Goal: Task Accomplishment & Management: Manage account settings

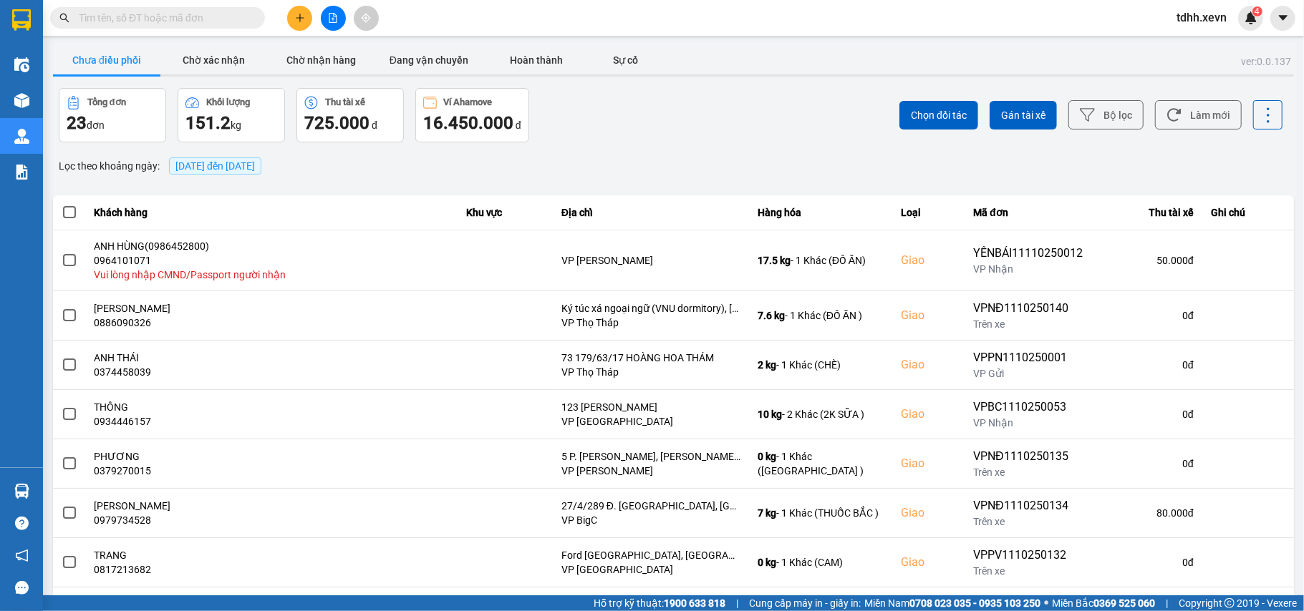
click at [124, 24] on input "text" at bounding box center [163, 18] width 169 height 16
paste input "0363999271"
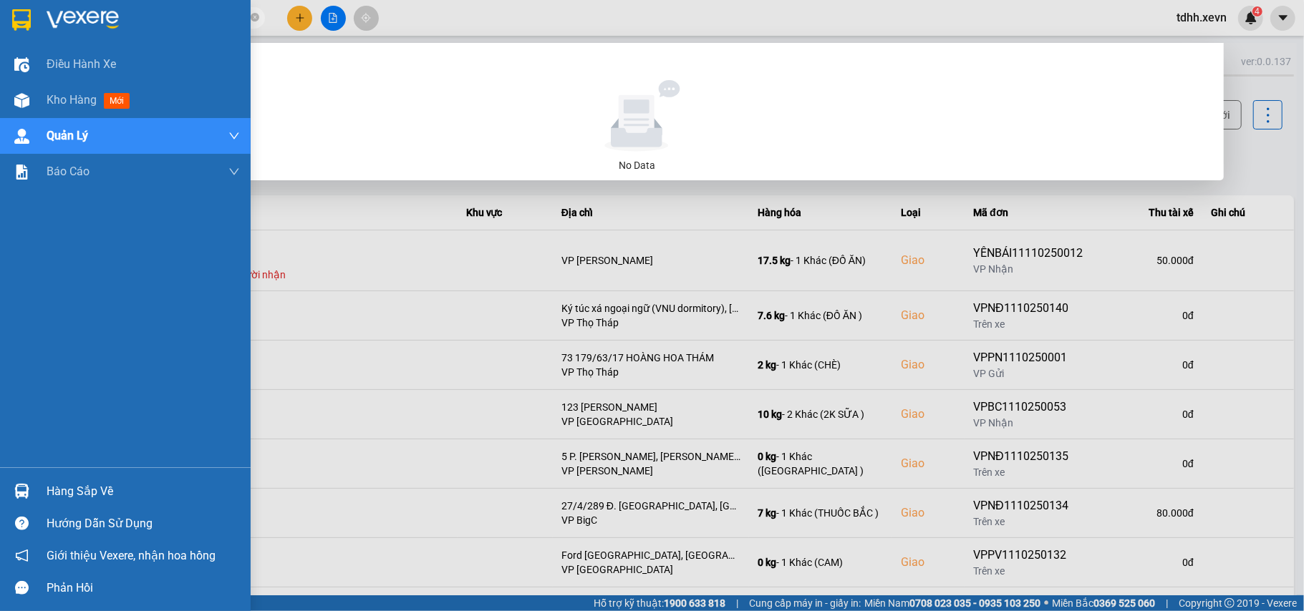
drag, startPoint x: 94, startPoint y: 21, endPoint x: 38, endPoint y: 21, distance: 56.6
click at [38, 21] on section "Kết quả tìm kiếm ( 0 ) Bộ lọc No Data 0363999271 tdhh.xevn 4 Điều hành xe Kho h…" at bounding box center [652, 305] width 1304 height 611
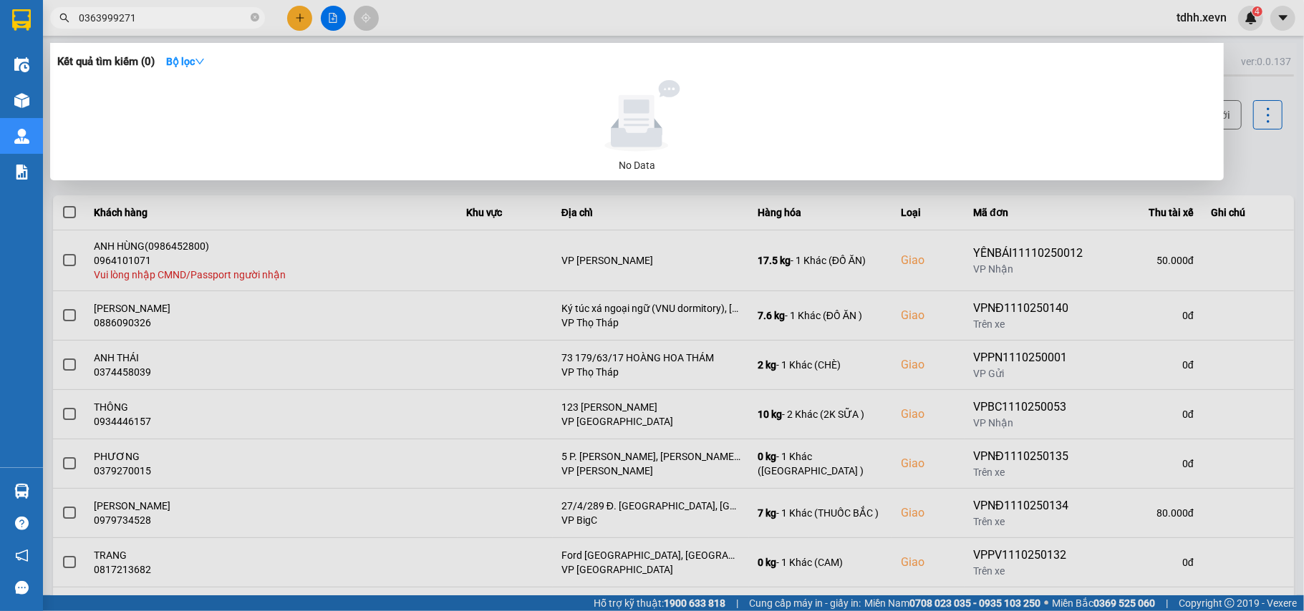
paste input "856969218"
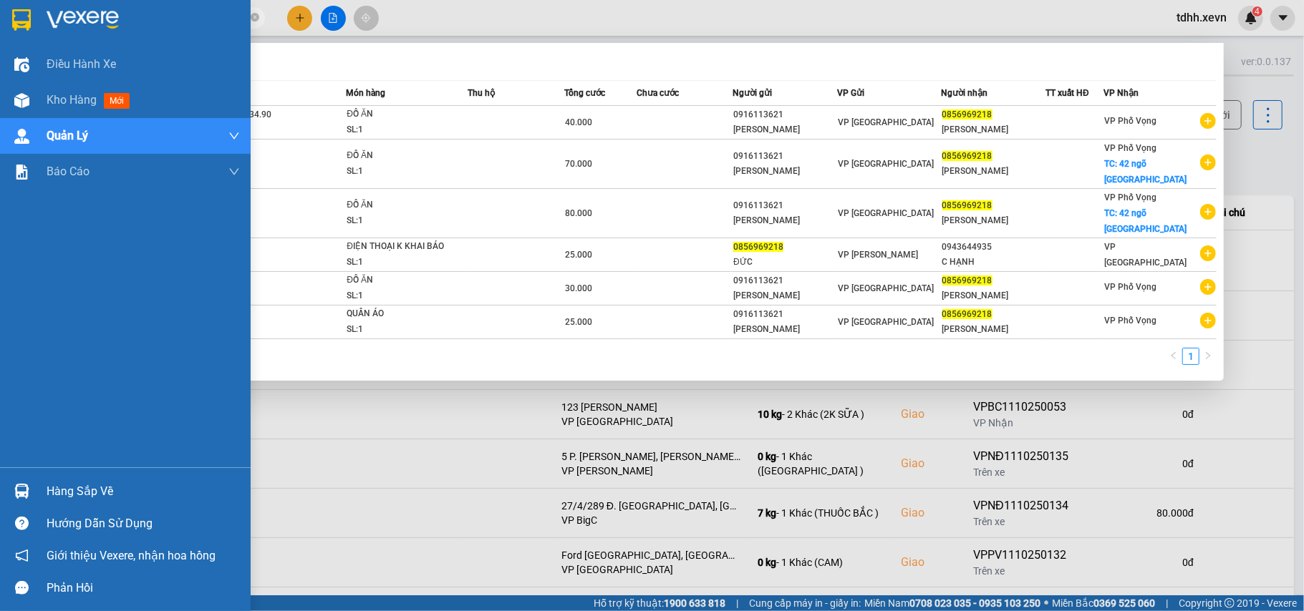
drag, startPoint x: 83, startPoint y: 26, endPoint x: 38, endPoint y: 33, distance: 45.6
click at [38, 33] on section "Kết quả tìm kiếm ( 6 ) Bộ lọc Mã ĐH Trạng thái Món hàng Thu hộ Tổng cước Chưa c…" at bounding box center [652, 305] width 1304 height 611
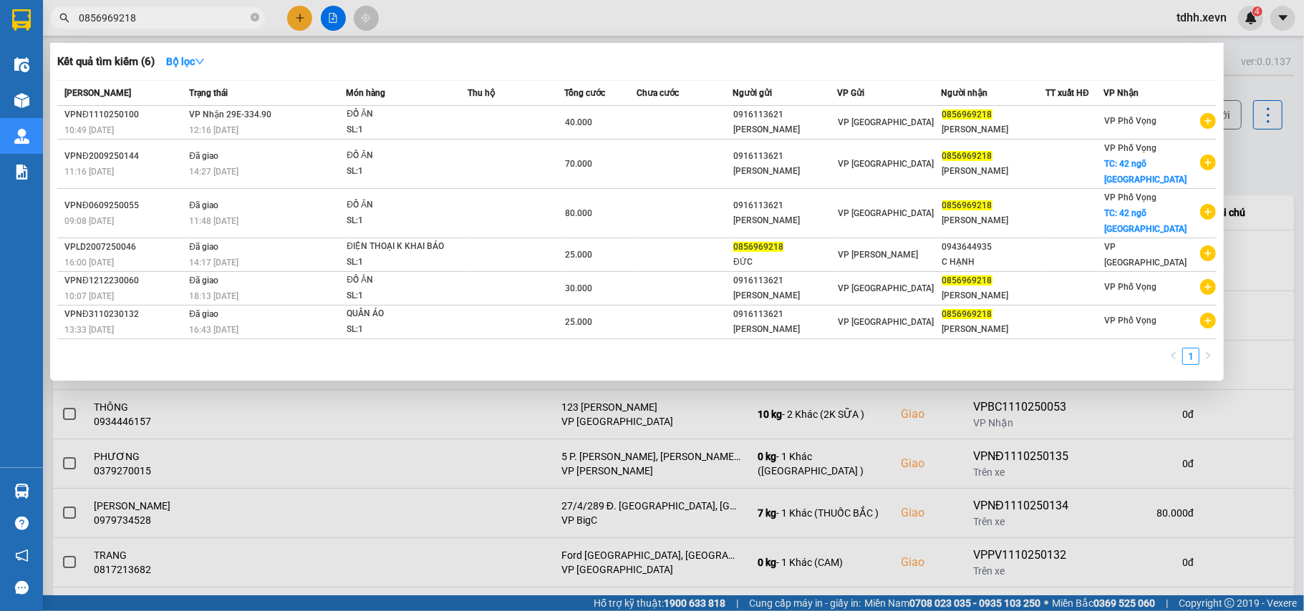
paste input "363088659"
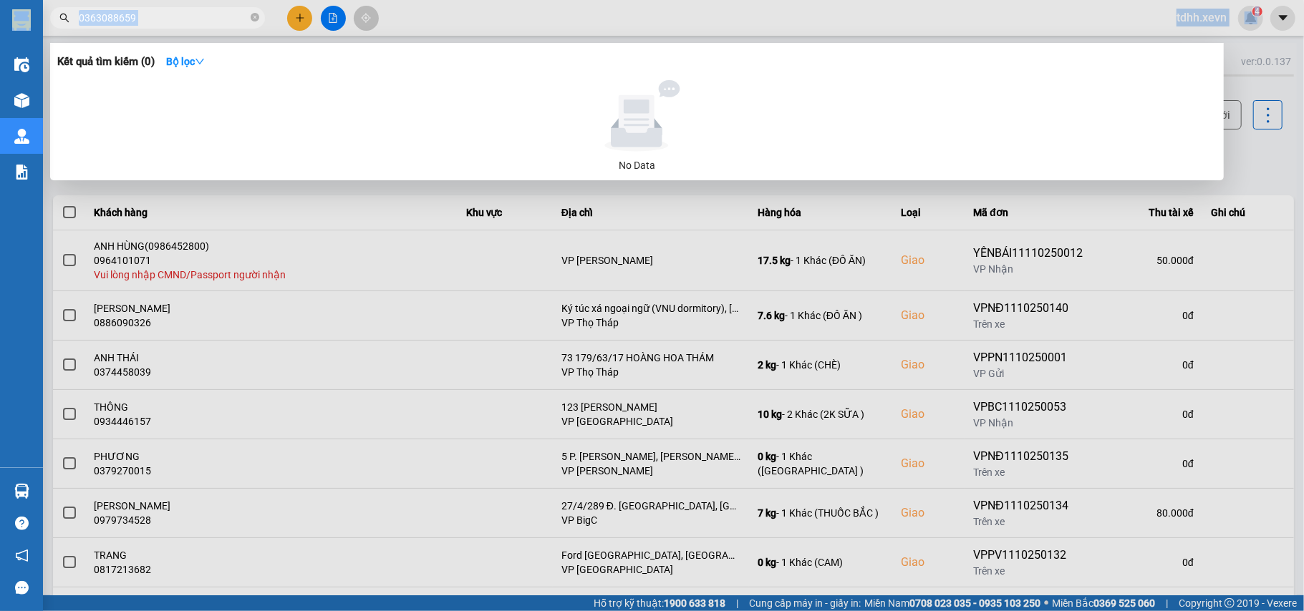
drag, startPoint x: 135, startPoint y: 9, endPoint x: 39, endPoint y: 34, distance: 100.0
click at [39, 34] on section "Kết quả tìm kiếm ( 0 ) Bộ lọc No Data 0363088659 tdhh.xevn 4 Điều hành xe Kho h…" at bounding box center [652, 305] width 1304 height 611
click at [115, 10] on input "0363088659" at bounding box center [163, 18] width 169 height 16
click at [112, 10] on input "0363088659" at bounding box center [163, 18] width 169 height 16
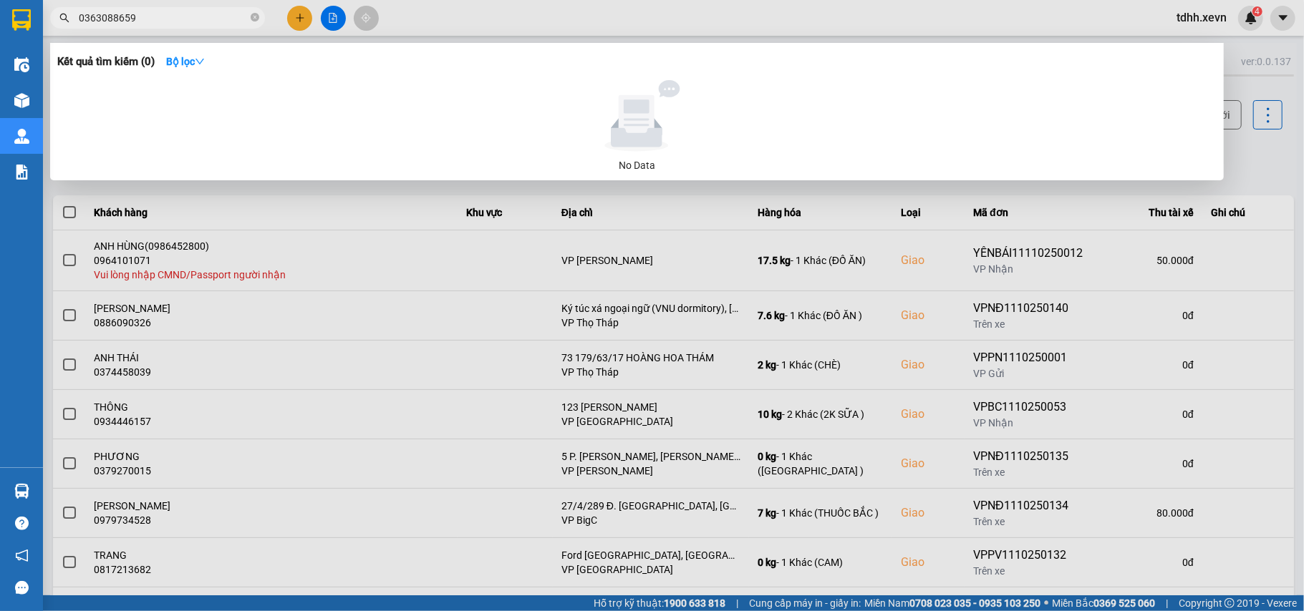
click at [112, 10] on input "0363088659" at bounding box center [163, 18] width 169 height 16
paste input "965071155"
click at [102, 21] on input "0965071155" at bounding box center [163, 18] width 169 height 16
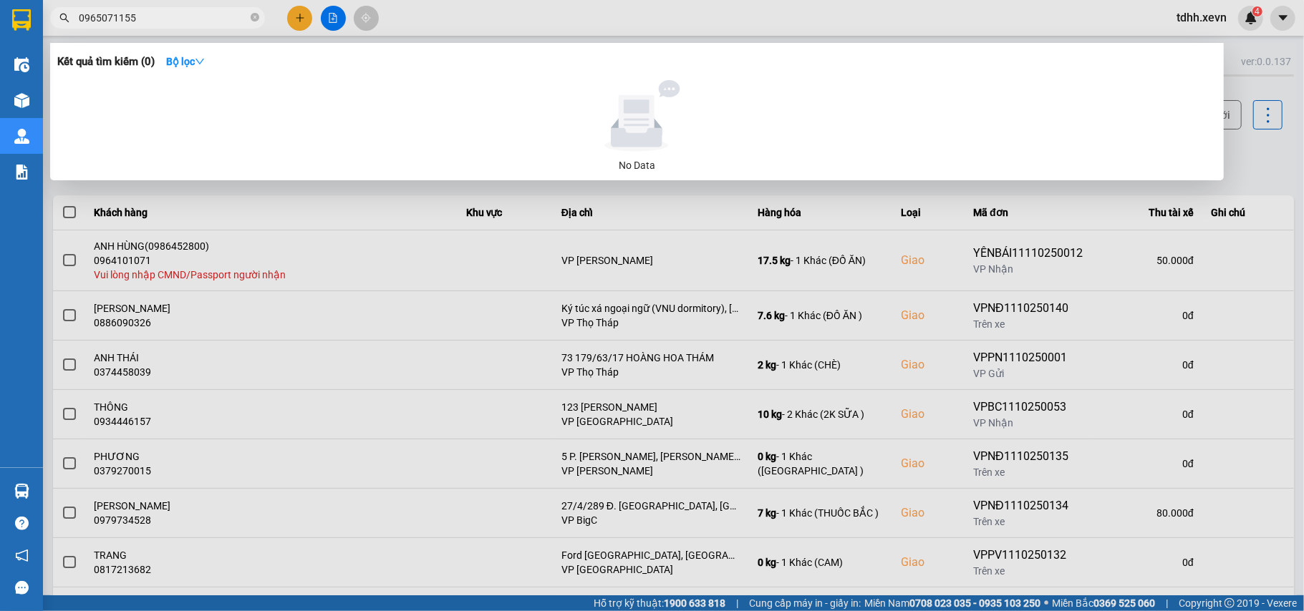
click at [102, 21] on input "0965071155" at bounding box center [163, 18] width 169 height 16
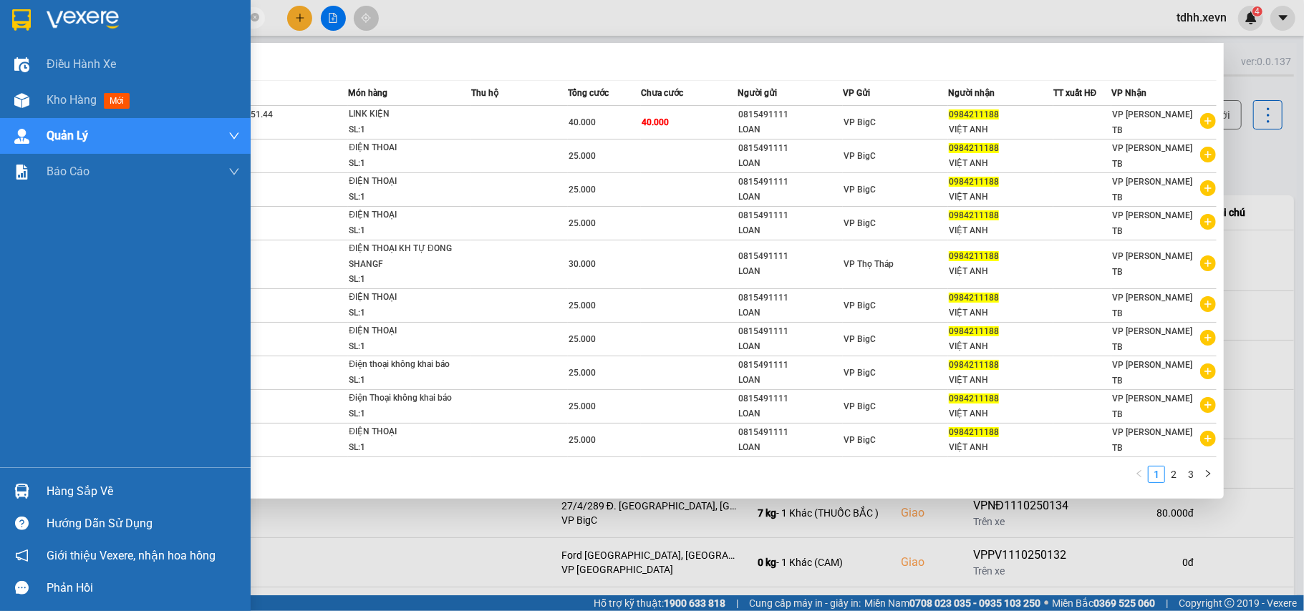
drag, startPoint x: 157, startPoint y: 20, endPoint x: 39, endPoint y: 38, distance: 120.2
click at [39, 38] on section "Kết quả tìm kiếm ( 29 ) Bộ lọc Mã ĐH Trạng thái Món hàng Thu hộ Tổng cước Chưa …" at bounding box center [652, 305] width 1304 height 611
paste input "377120310"
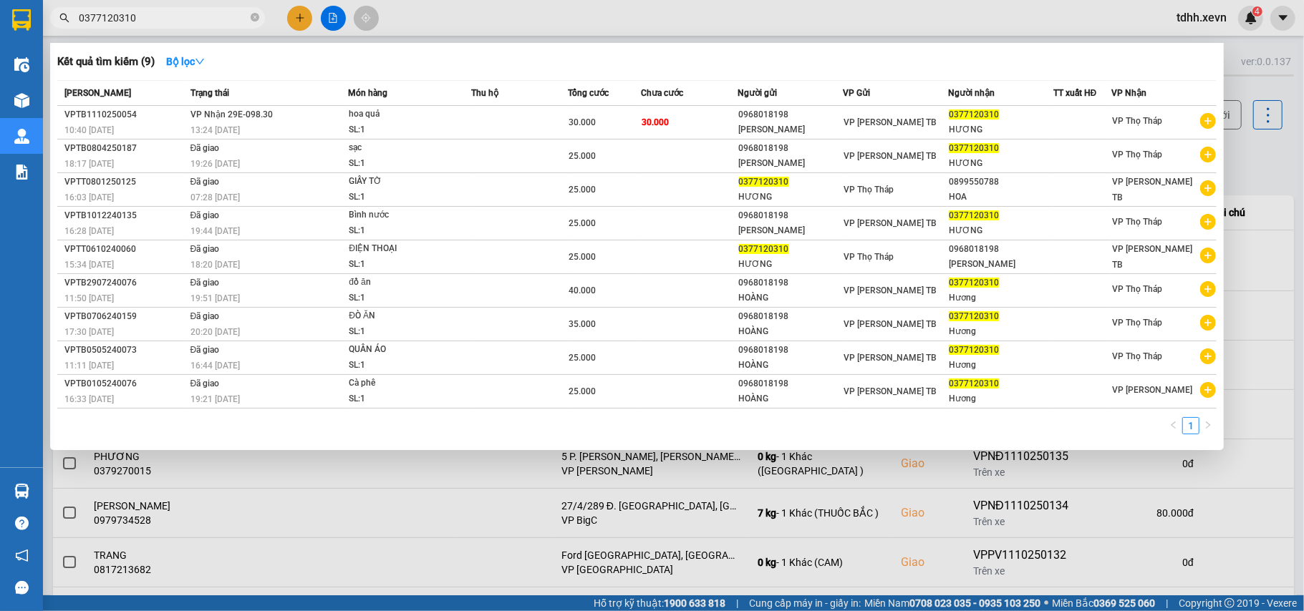
type input "0377120310"
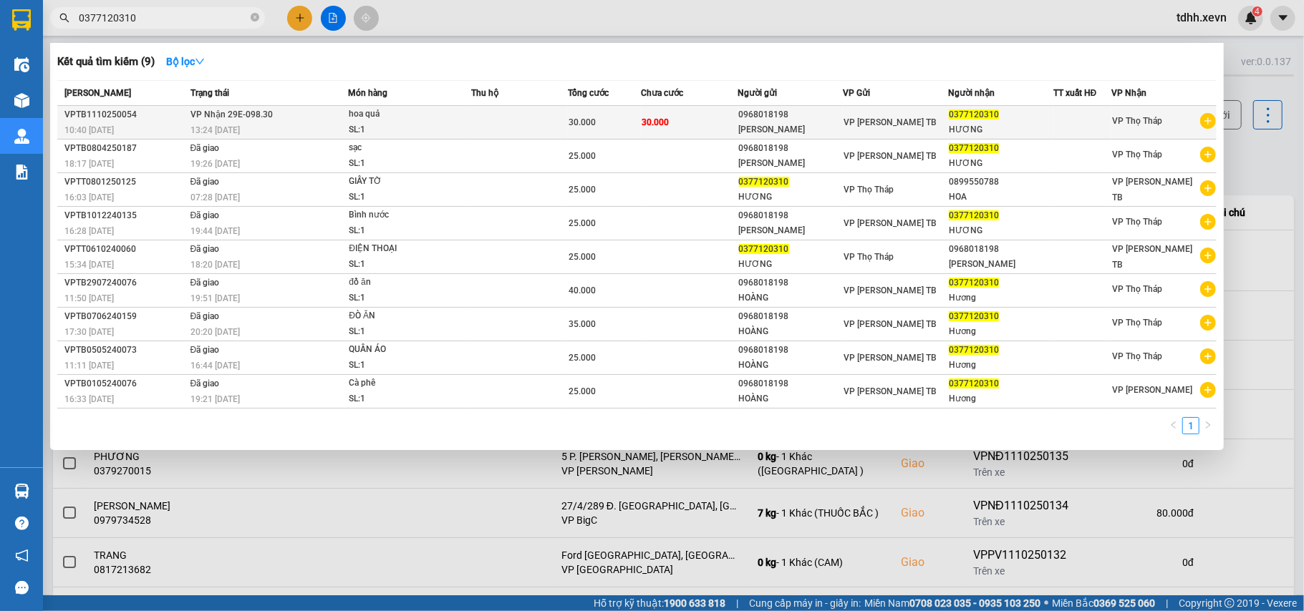
click at [530, 132] on td at bounding box center [519, 123] width 97 height 34
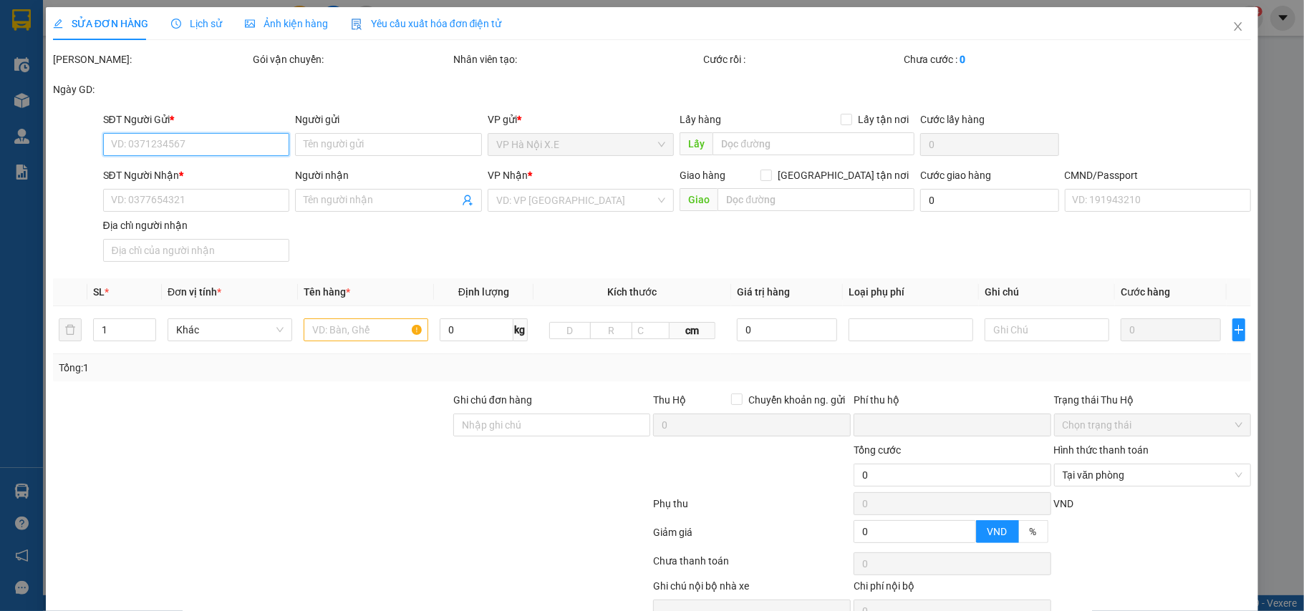
type input "0968018198"
type input "NGUYỄN VIỆT MINH HOÀNG"
type input "0377120310"
type input "HƯƠNG"
type input "034199012922 ĐOÀN THU HƯƠNG"
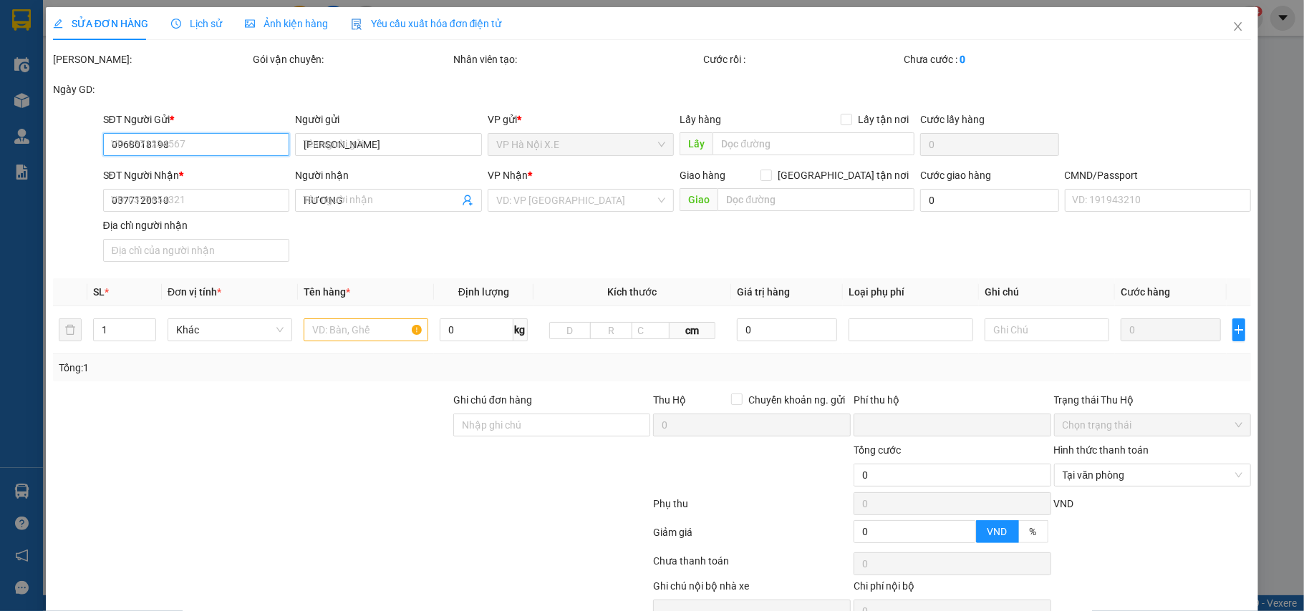
type input "0"
type input "30.000"
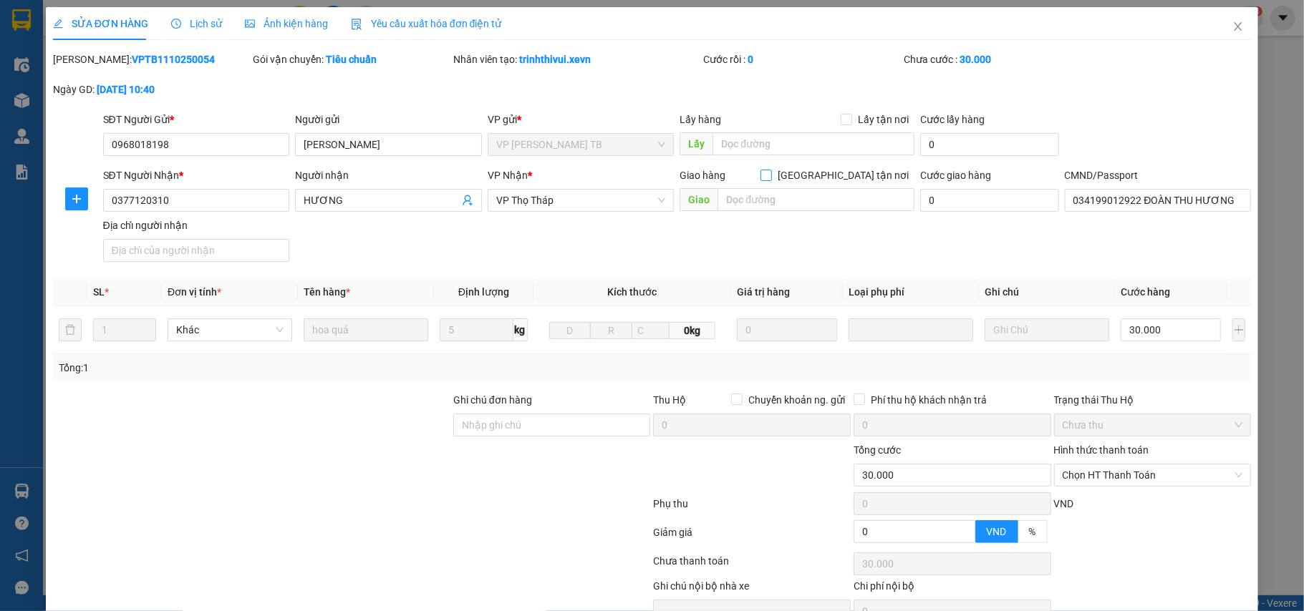
click at [770, 178] on input "[GEOGRAPHIC_DATA] tận nơi" at bounding box center [765, 175] width 10 height 10
checkbox input "true"
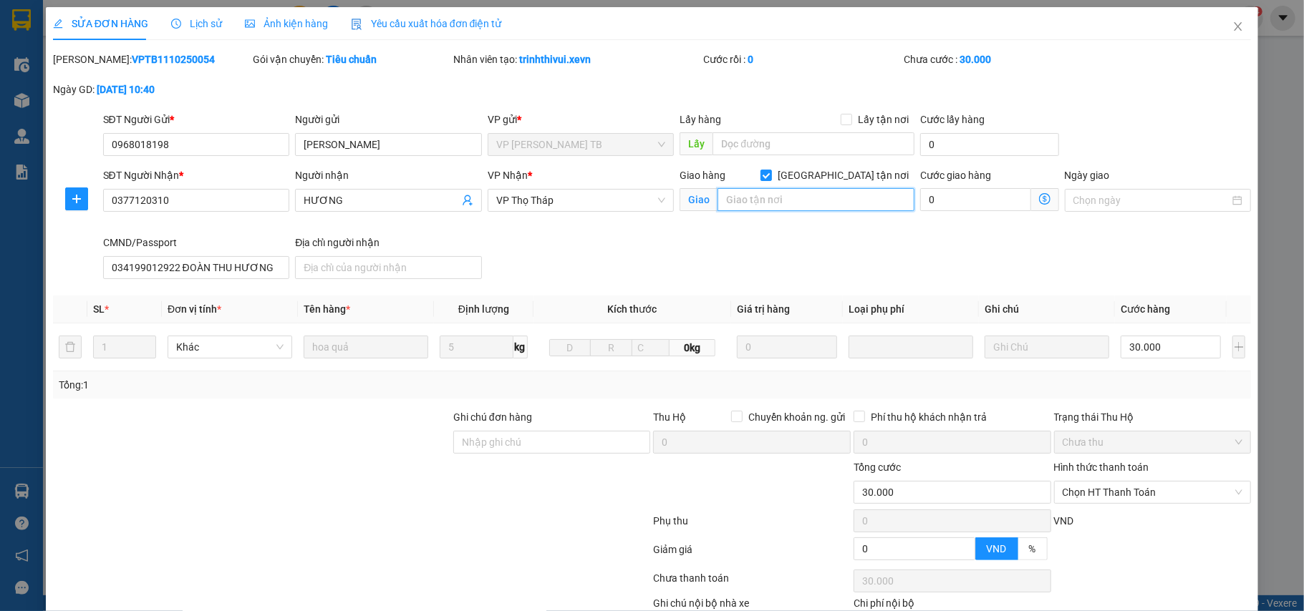
click at [791, 202] on input "text" at bounding box center [815, 199] width 197 height 23
drag, startPoint x: 748, startPoint y: 202, endPoint x: 895, endPoint y: 212, distance: 147.1
click at [895, 211] on input "số nhà 5A3, ngõ viện sản [GEOGRAPHIC_DATA], đe la thành" at bounding box center [815, 199] width 197 height 23
type input "số nhà 5A3, ngõ viện sản [GEOGRAPHIC_DATA], đe la thành"
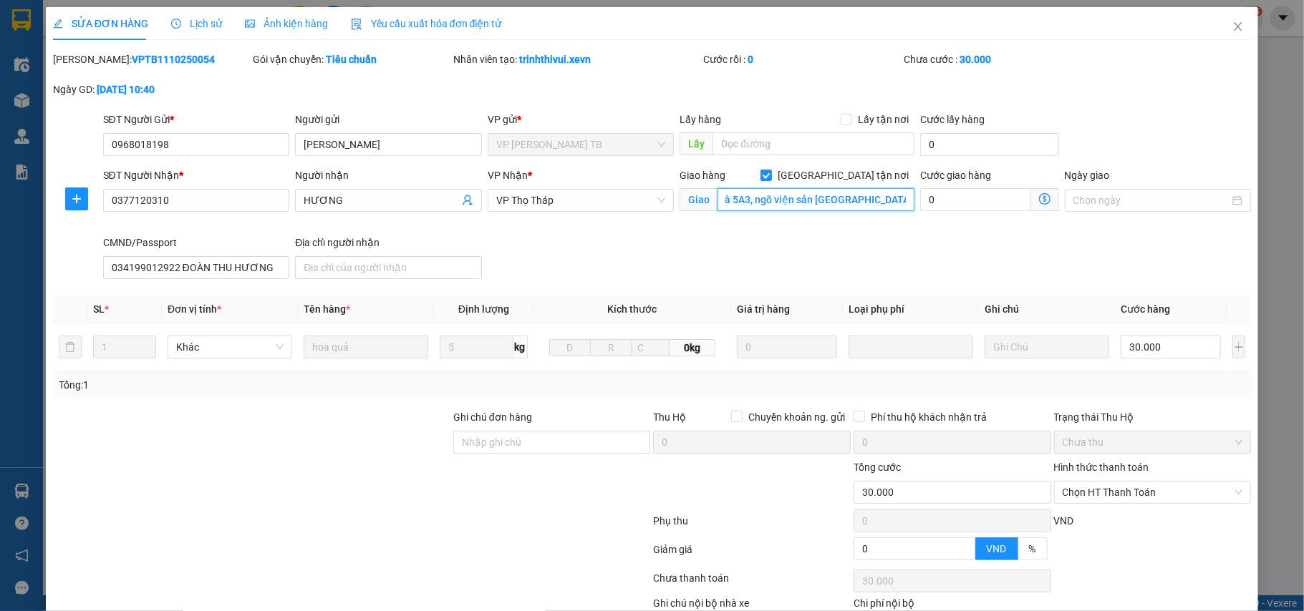
scroll to position [0, 0]
click at [942, 195] on input "0" at bounding box center [975, 199] width 110 height 23
click at [772, 208] on input "số nhà 5A3, ngõ viện sản [GEOGRAPHIC_DATA], đe la thành" at bounding box center [815, 199] width 197 height 23
click at [771, 206] on input "số nhà 5A3, ngõ viện sản [GEOGRAPHIC_DATA], đe la thành" at bounding box center [815, 199] width 197 height 23
drag, startPoint x: 771, startPoint y: 206, endPoint x: 700, endPoint y: 212, distance: 71.1
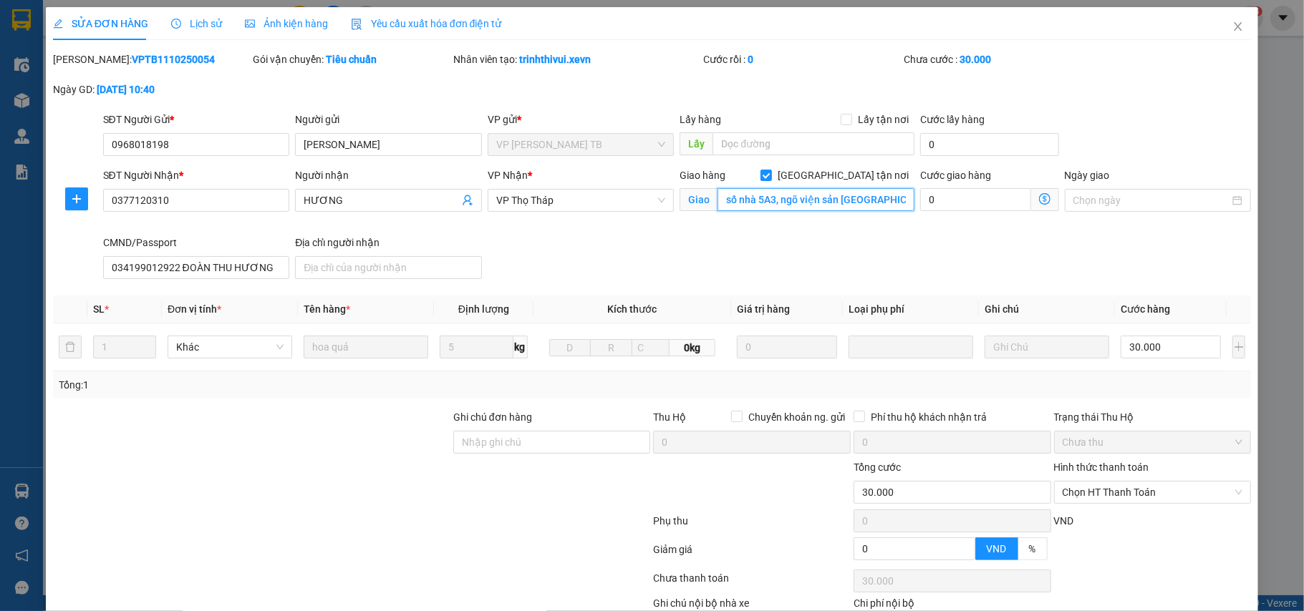
click at [700, 211] on span "Giao số nhà 5A3, ngõ viện sản Hà nội, đe la thành" at bounding box center [796, 199] width 235 height 23
click at [817, 195] on input "số nhà 5A3, ngõ viện sản [GEOGRAPHIC_DATA], đe la thành" at bounding box center [815, 199] width 197 height 23
click at [511, 441] on input "Ghi chú đơn hàng" at bounding box center [552, 442] width 198 height 23
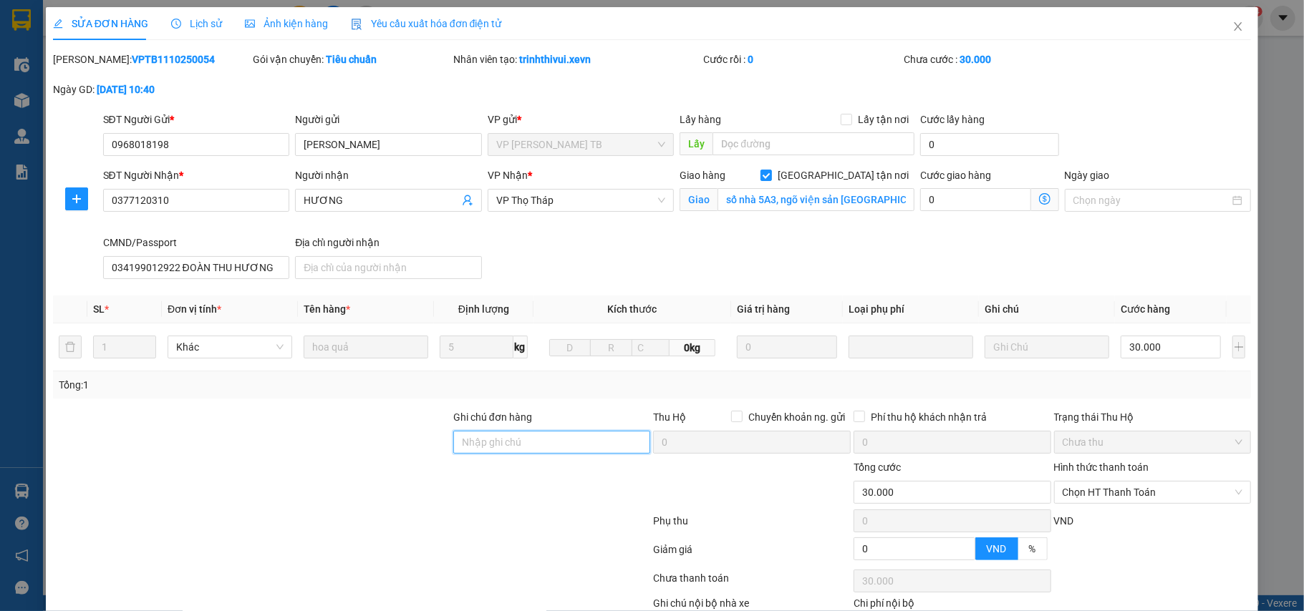
paste input "số nhà 5A3, ngõ viện sản [GEOGRAPHIC_DATA], đe la thành"
type input "số nhà 5A3, ngõ viện sản [GEOGRAPHIC_DATA], đe la thành"
click at [850, 201] on input "số nhà 5A3, ngõ viện sản [GEOGRAPHIC_DATA], đe la thành" at bounding box center [815, 199] width 197 height 23
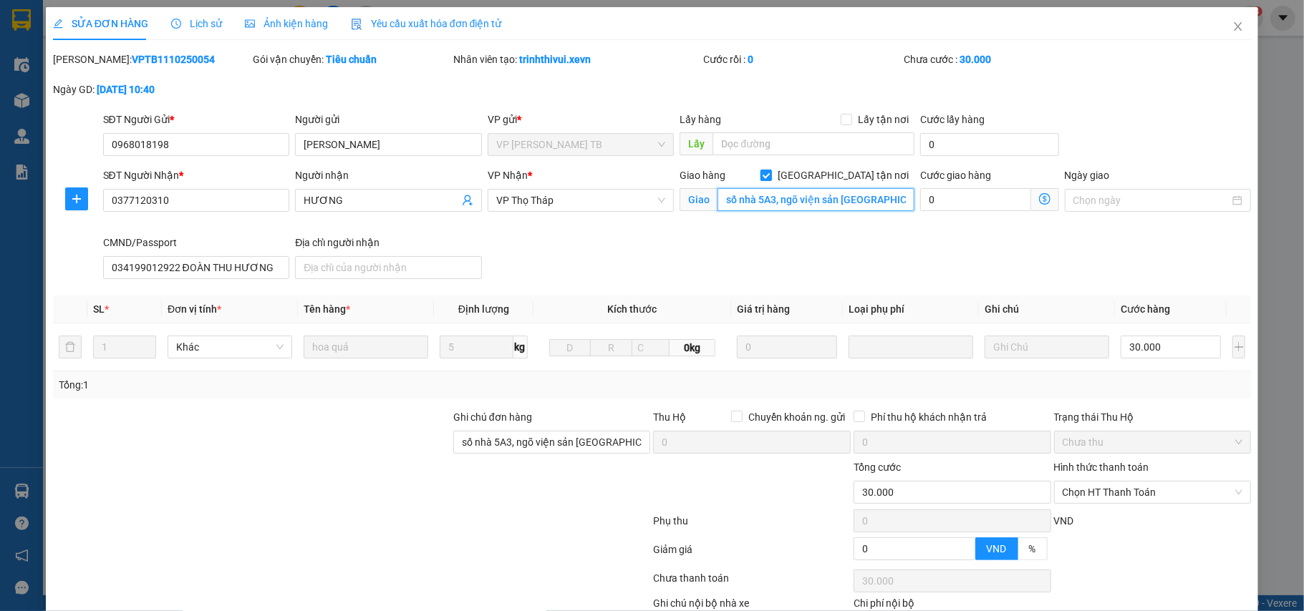
paste input "Bệnh Viện phụ sản [GEOGRAPHIC_DATA], 929 Đ. [GEOGRAPHIC_DATA], [GEOGRAPHIC_DATA…"
type input "Bệnh Viện phụ sản [GEOGRAPHIC_DATA], 929 Đ. [GEOGRAPHIC_DATA], [GEOGRAPHIC_DATA…"
click at [989, 203] on input "0" at bounding box center [975, 199] width 110 height 23
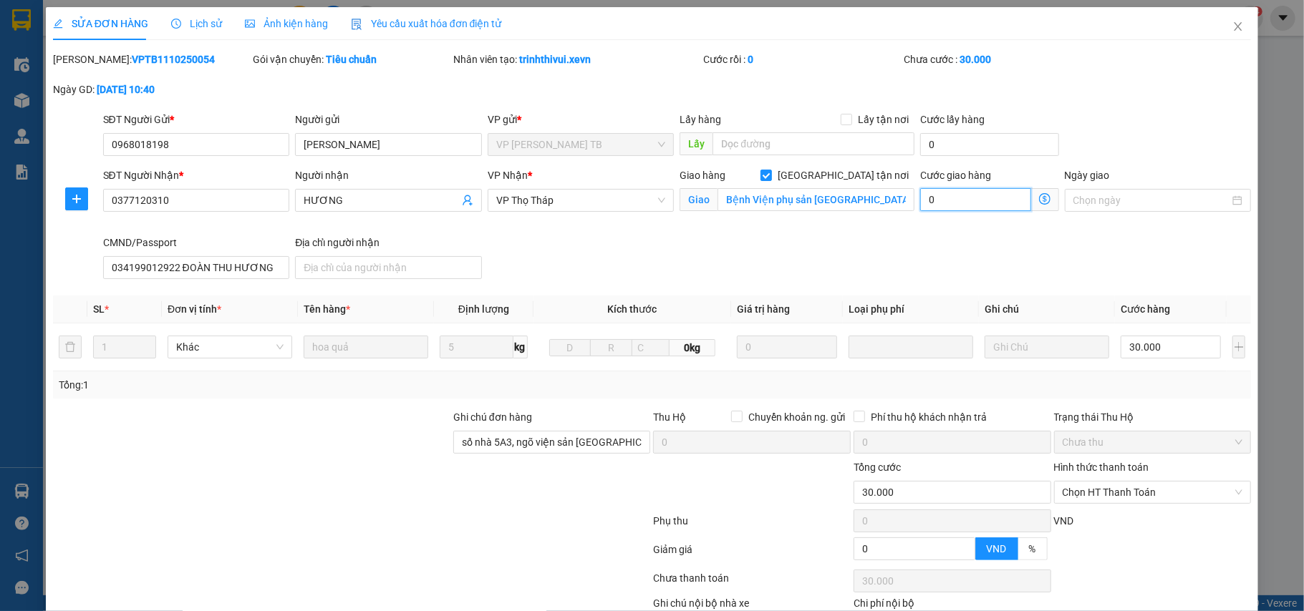
type input "30.006"
type input "6"
type input "30.060"
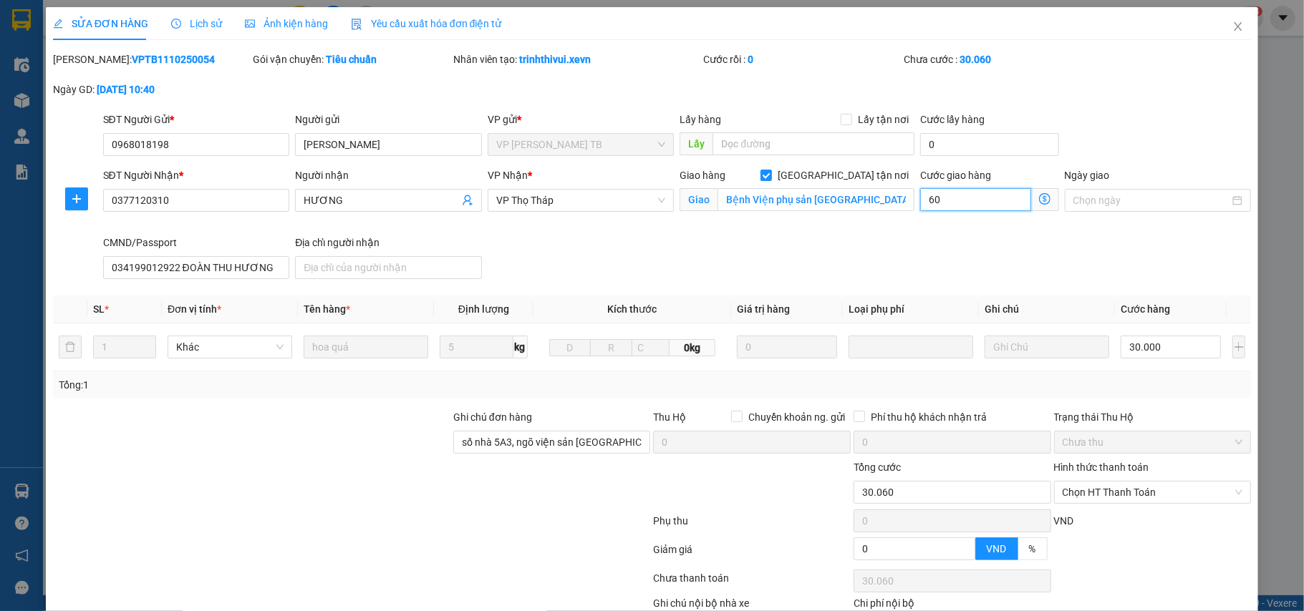
type input "600"
type input "30.600"
type input "36.000"
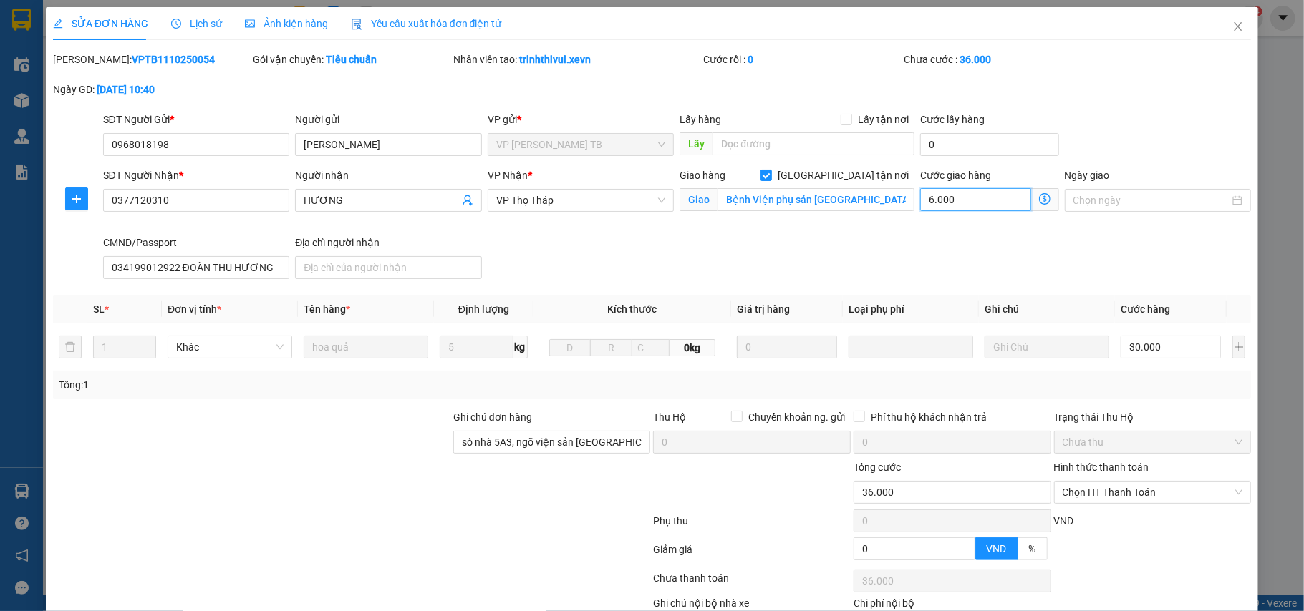
type input "60.000"
type input "90.000"
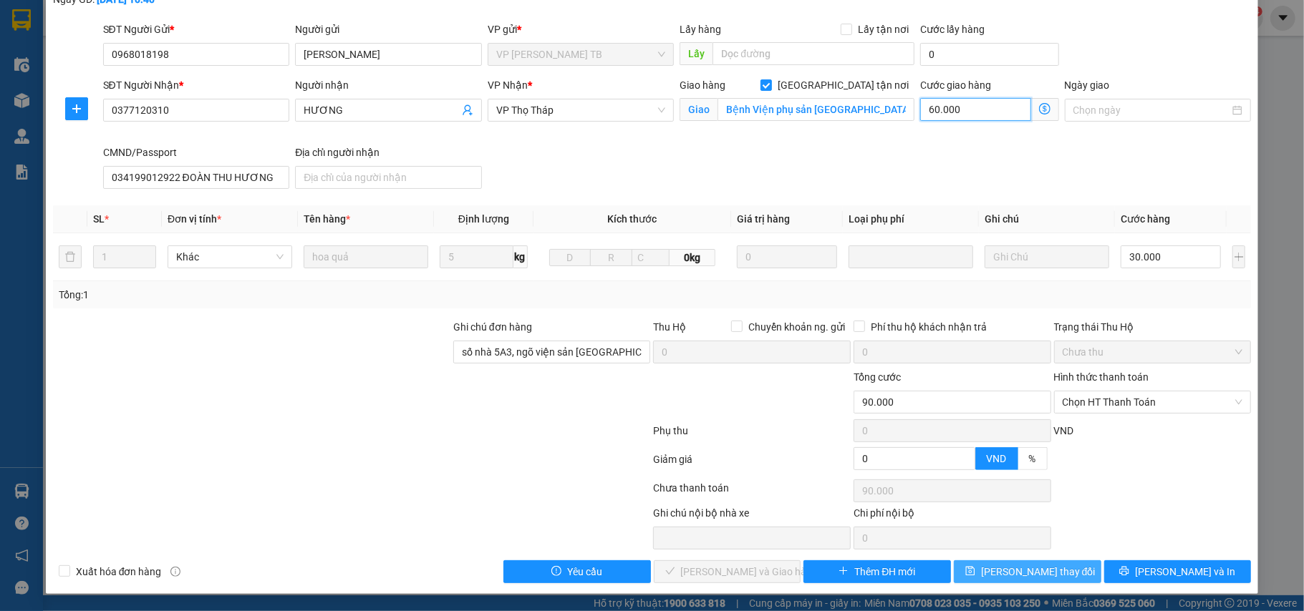
type input "60.000"
click at [1044, 567] on span "[PERSON_NAME] thay đổi" at bounding box center [1038, 572] width 115 height 16
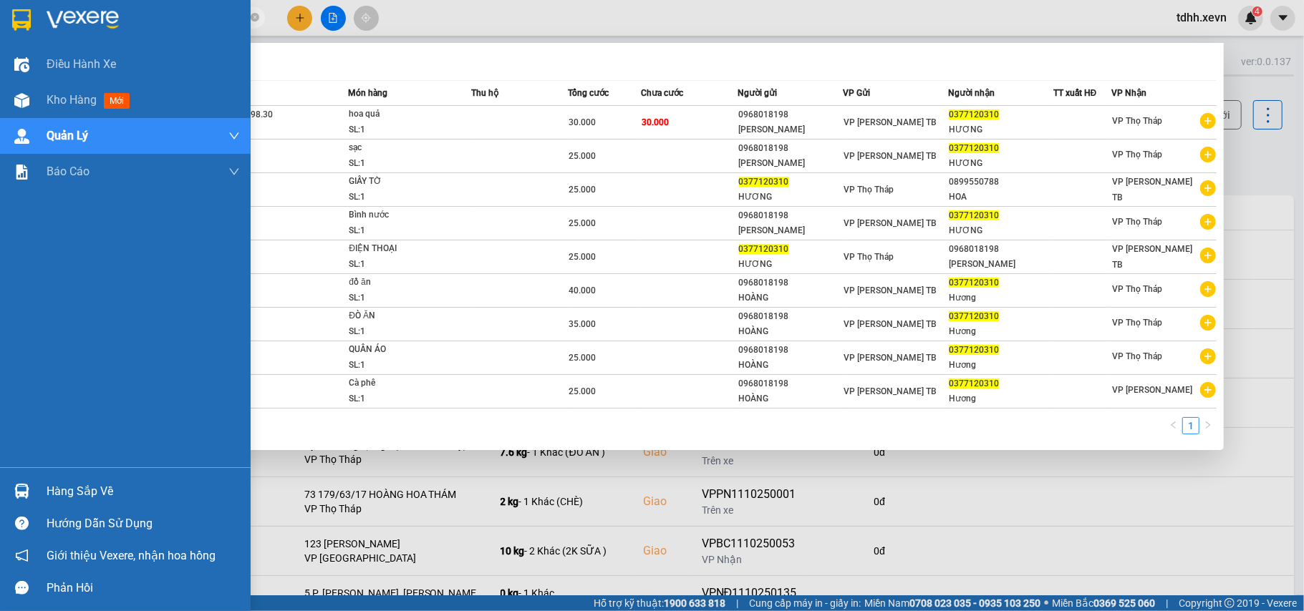
drag, startPoint x: 139, startPoint y: 12, endPoint x: 21, endPoint y: 36, distance: 120.5
click at [21, 36] on section "Kết quả tìm kiếm ( 9 ) Bộ lọc Mã ĐH Trạng thái Món hàng Thu hộ Tổng cước Chưa c…" at bounding box center [652, 305] width 1304 height 611
paste input "35612959"
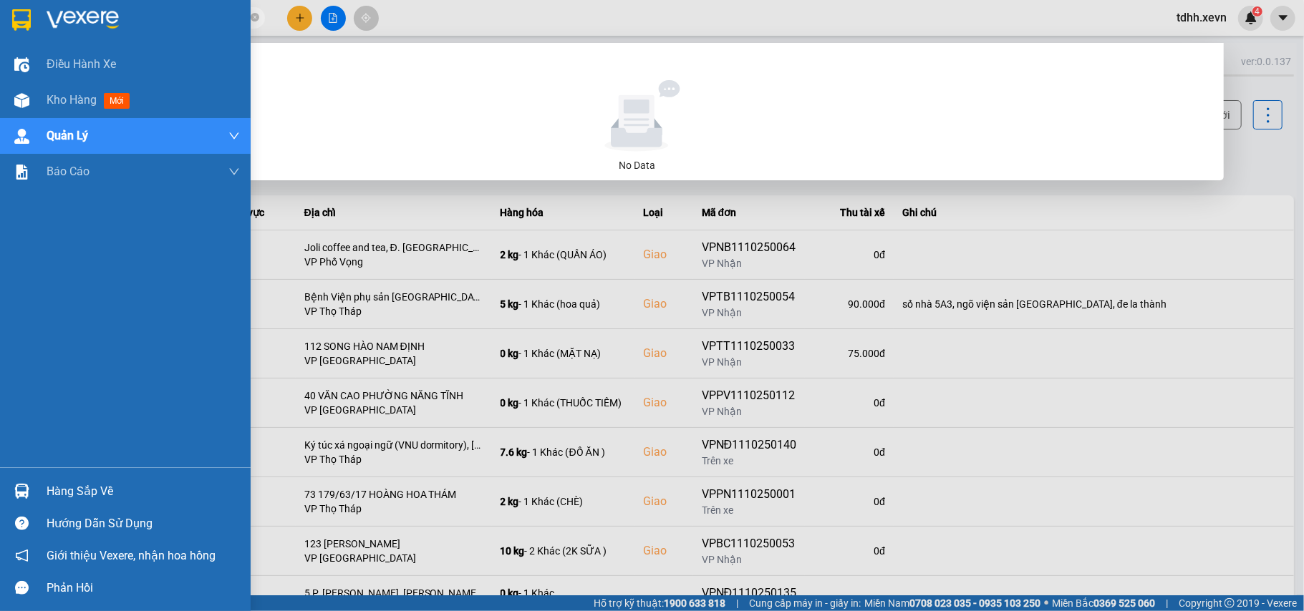
drag, startPoint x: 147, startPoint y: 13, endPoint x: 23, endPoint y: 37, distance: 126.2
click at [23, 37] on section "Kết quả tìm kiếm ( 0 ) Bộ lọc No Data 0335612959 tdhh.xevn 4 Điều hành xe Kho h…" at bounding box center [652, 305] width 1304 height 611
paste input "912859567"
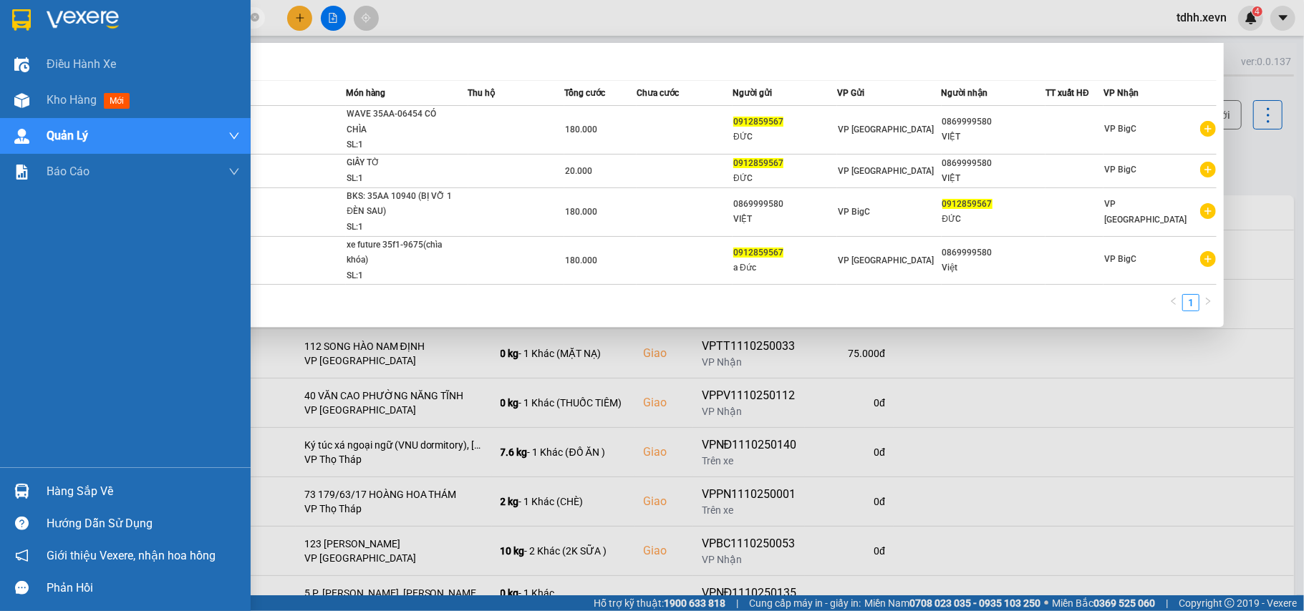
drag, startPoint x: 130, startPoint y: 19, endPoint x: 13, endPoint y: 42, distance: 119.6
click at [13, 42] on section "Kết quả tìm kiếm ( 4 ) Bộ lọc Mã ĐH Trạng thái Món hàng Thu hộ Tổng cước Chưa c…" at bounding box center [652, 305] width 1304 height 611
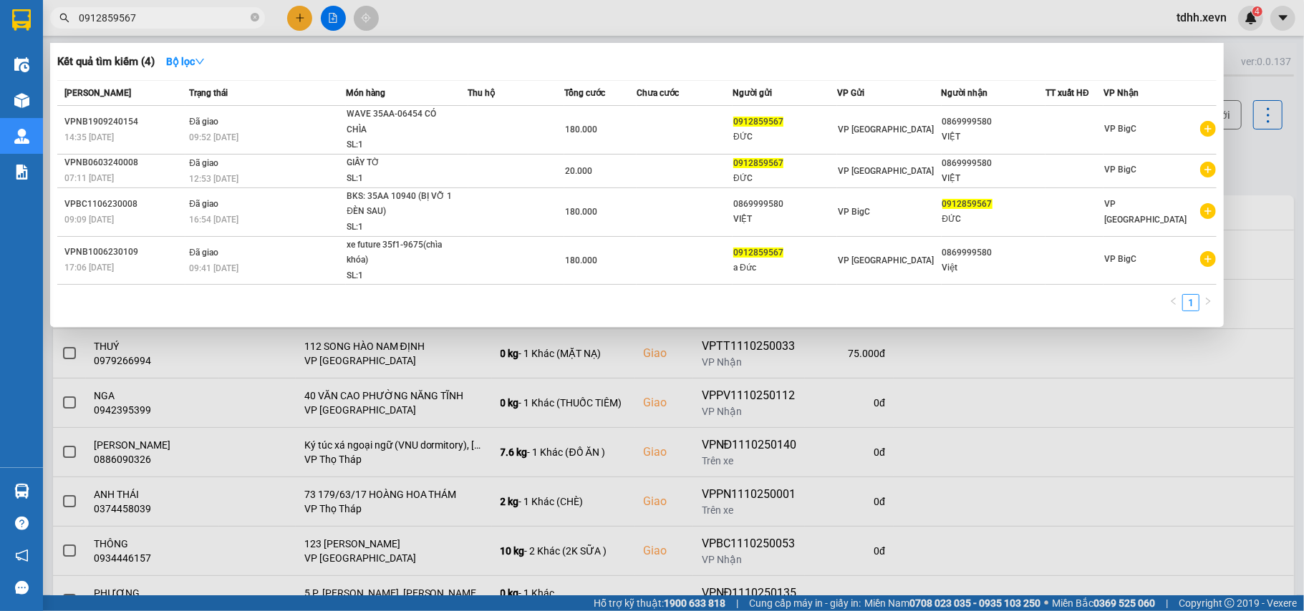
paste input "343128339"
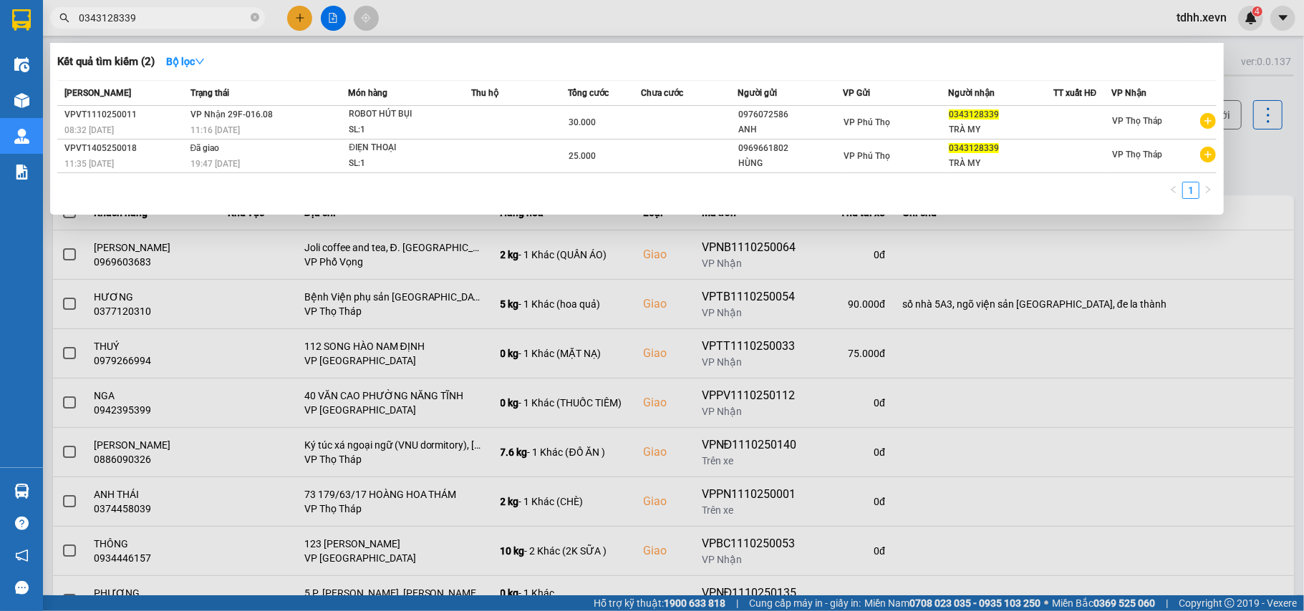
type input "0343128339"
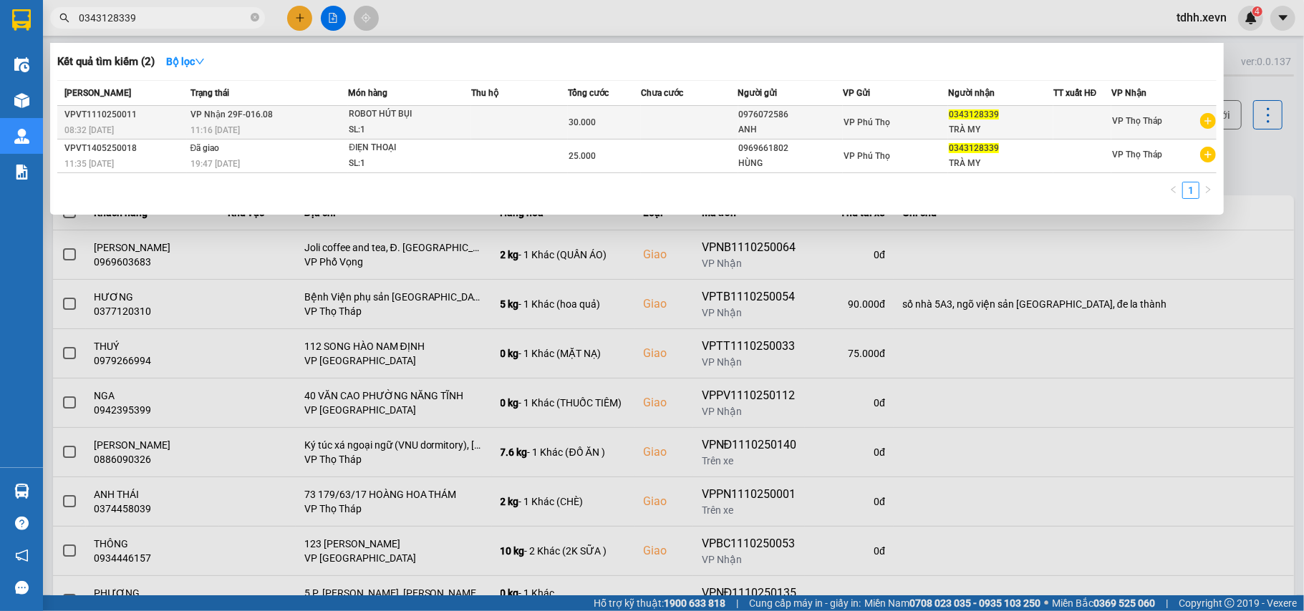
click at [624, 130] on td "30.000" at bounding box center [604, 123] width 73 height 34
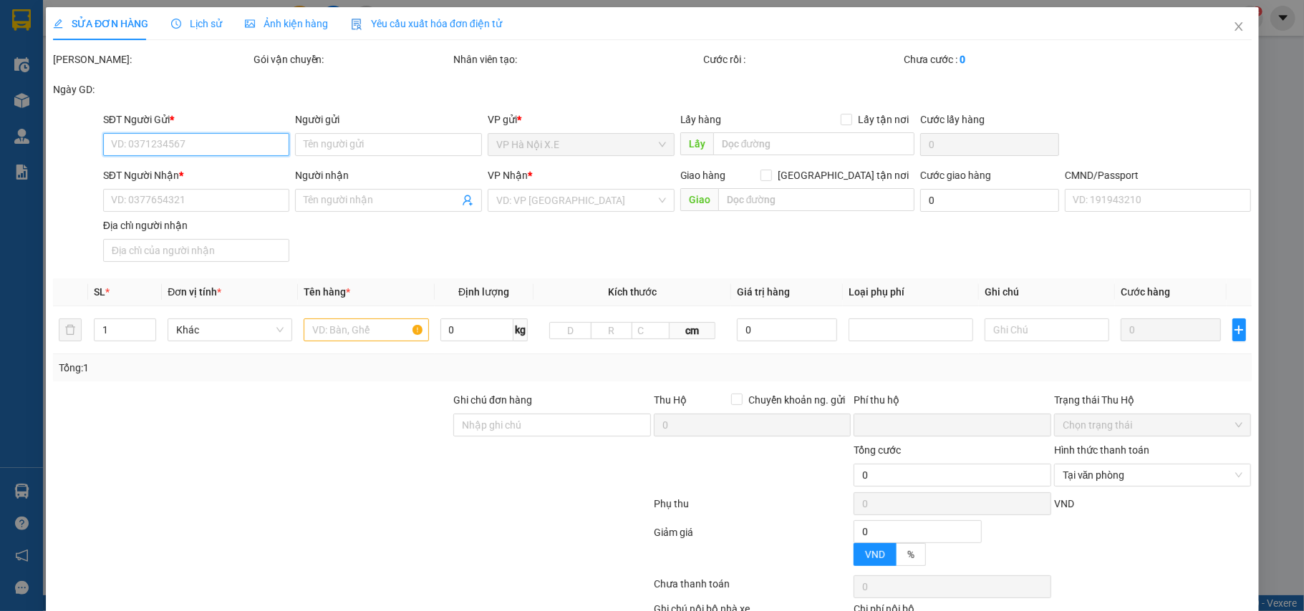
type input "0976072586"
type input "ANH"
type input "0343128339"
type input "TRÀ MY"
type input "025305011270 LÊ ĐOÀN TRÀ MY"
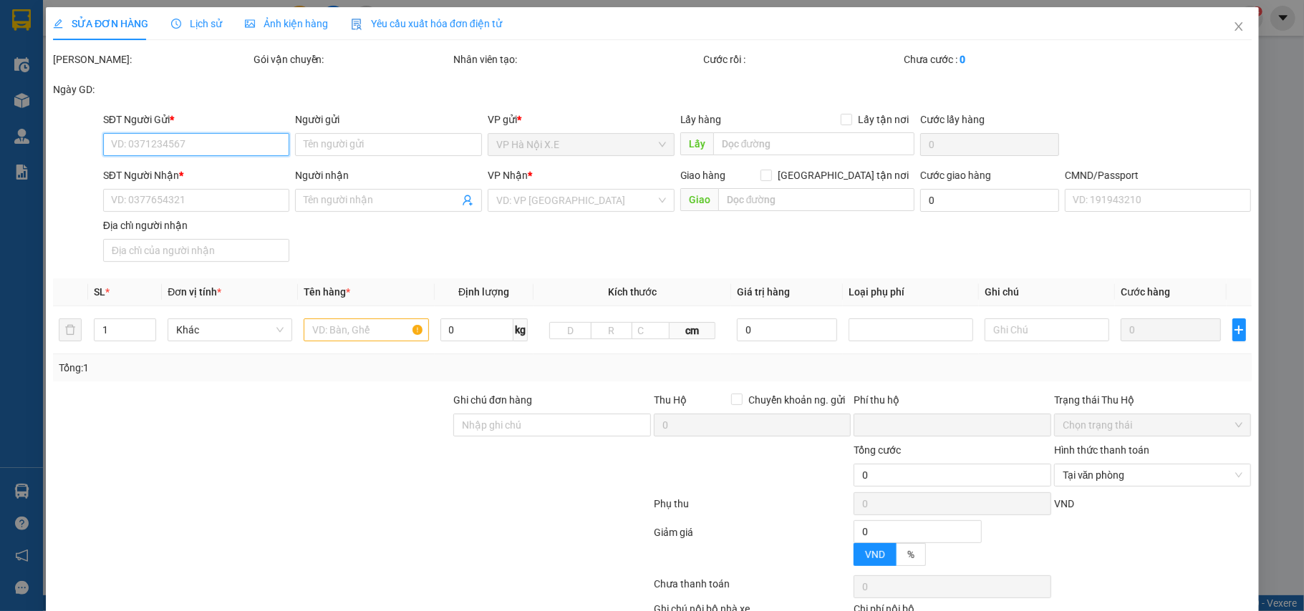
type input "0"
type input "30.000"
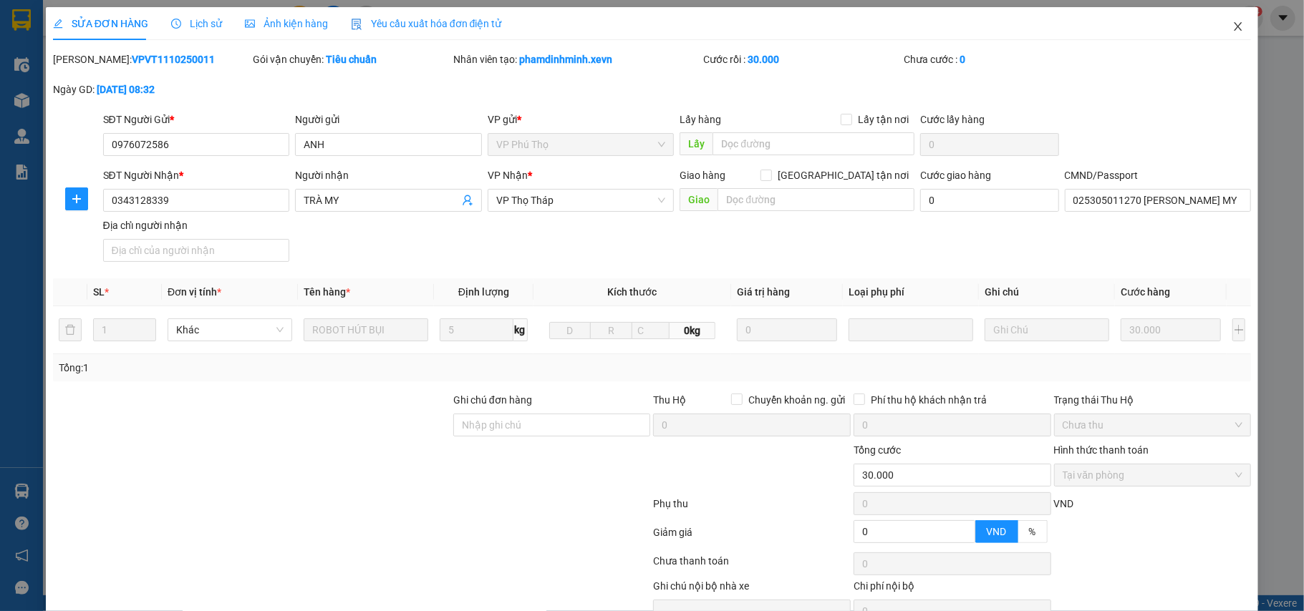
click at [1218, 39] on span "Close" at bounding box center [1238, 27] width 40 height 40
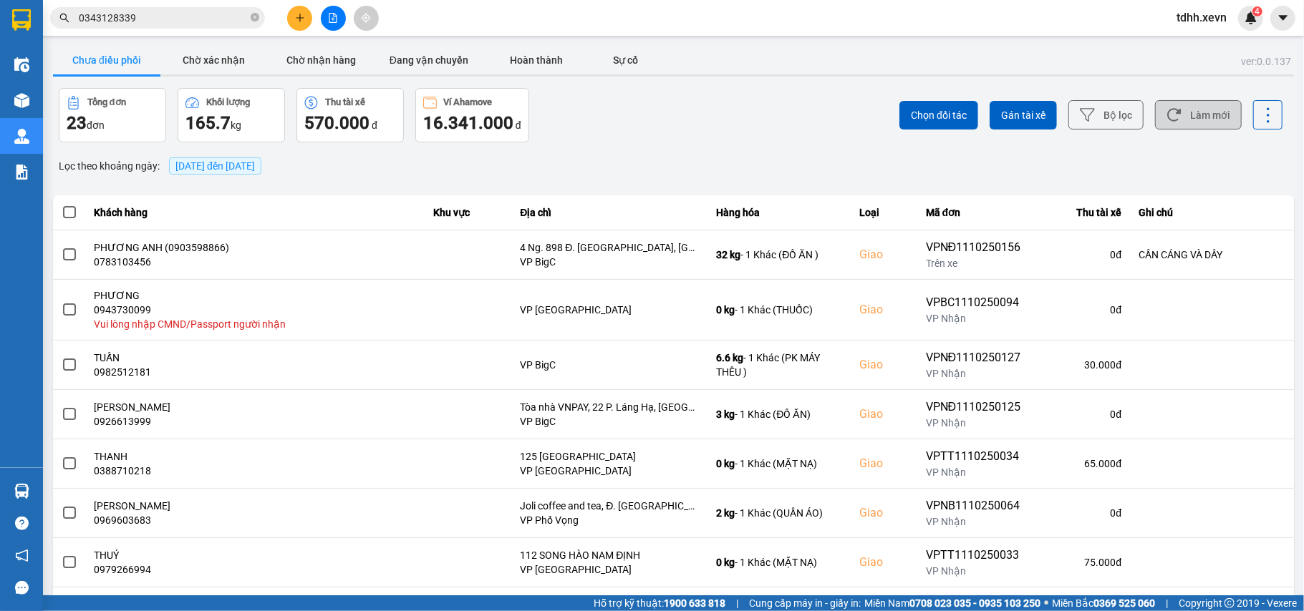
click at [1166, 117] on icon at bounding box center [1173, 114] width 15 height 15
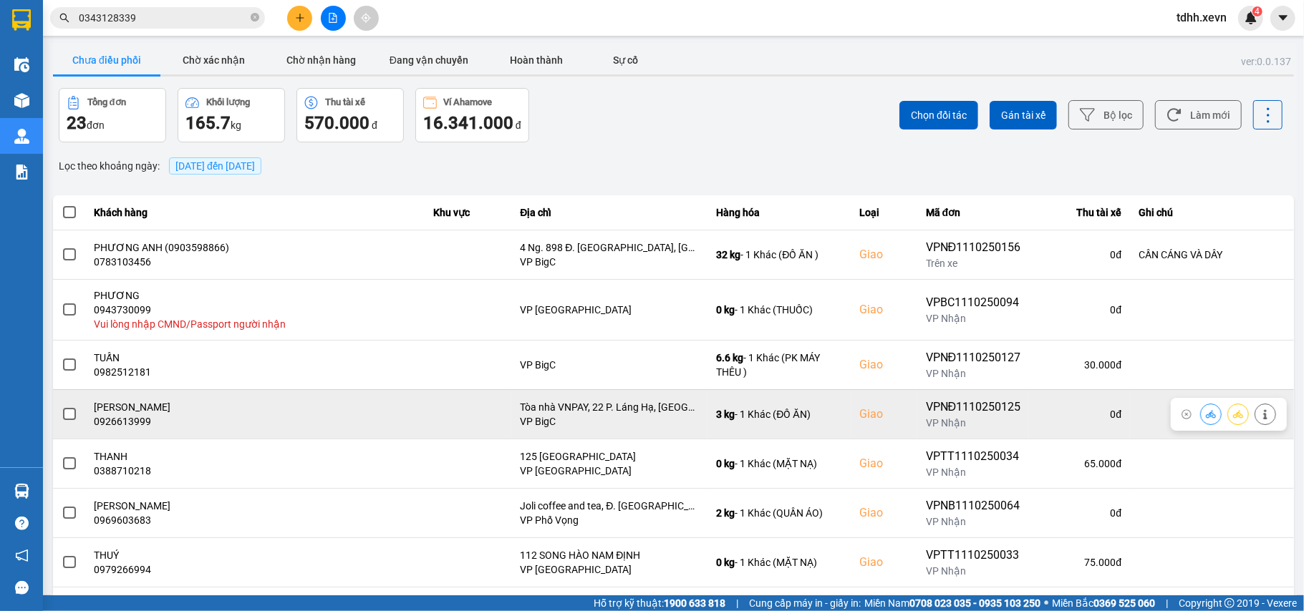
click at [125, 427] on div "0926613999" at bounding box center [254, 421] width 321 height 14
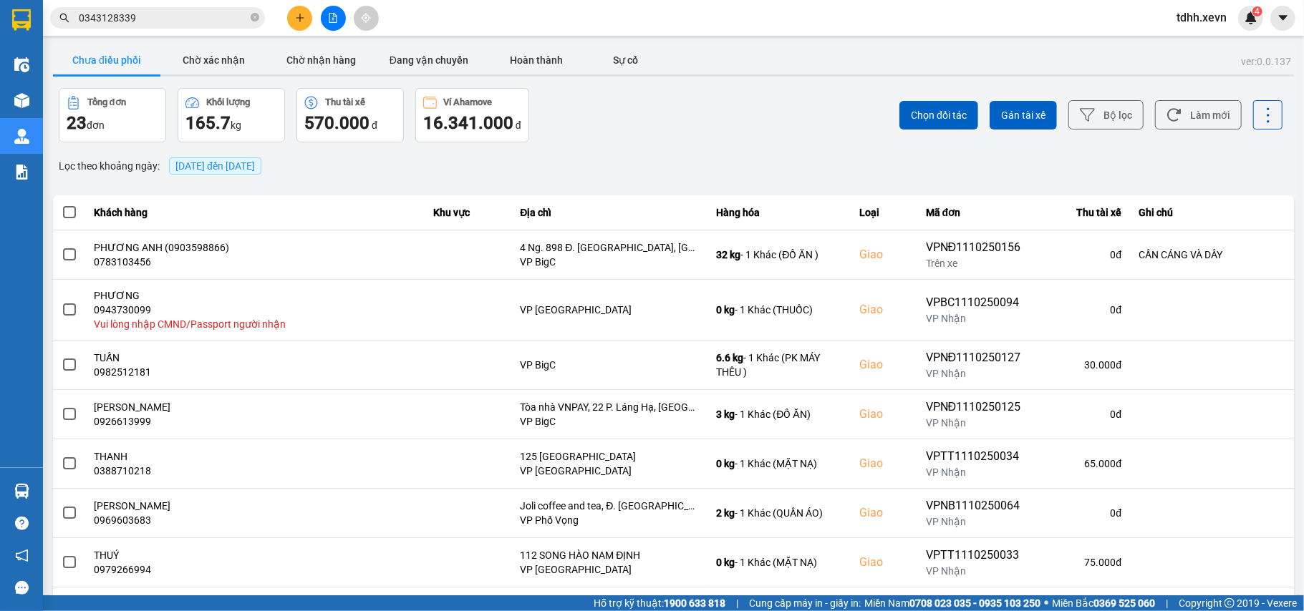
click at [123, 20] on input "0343128339" at bounding box center [163, 18] width 169 height 16
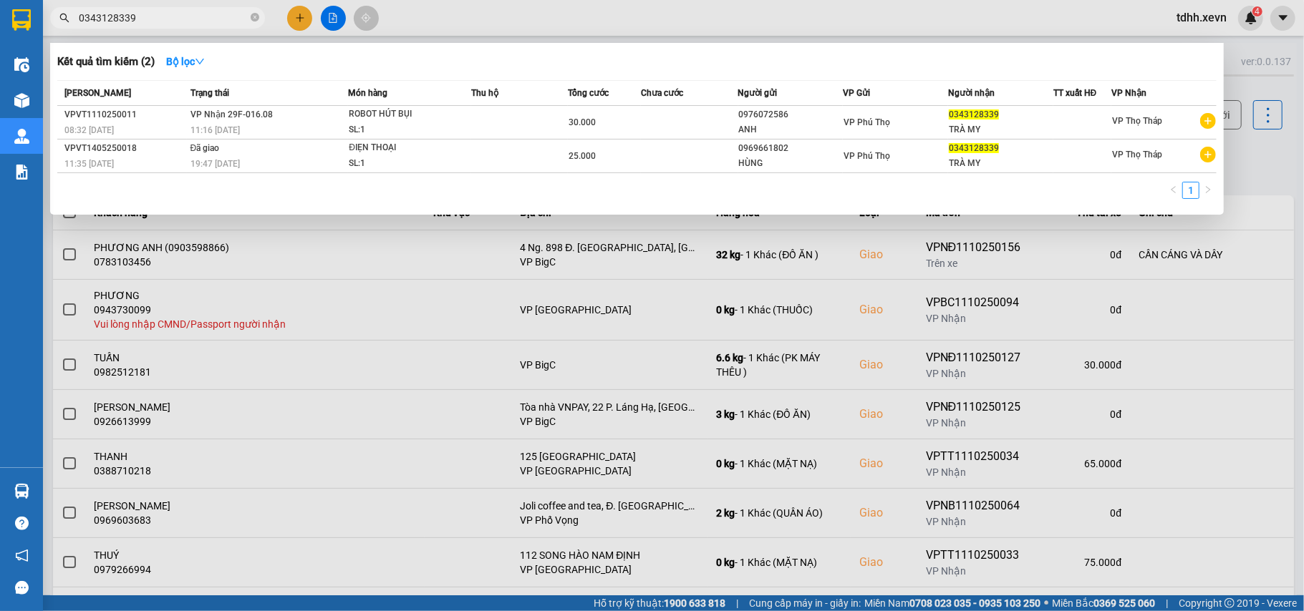
click at [123, 20] on input "0343128339" at bounding box center [163, 18] width 169 height 16
paste input "963393986"
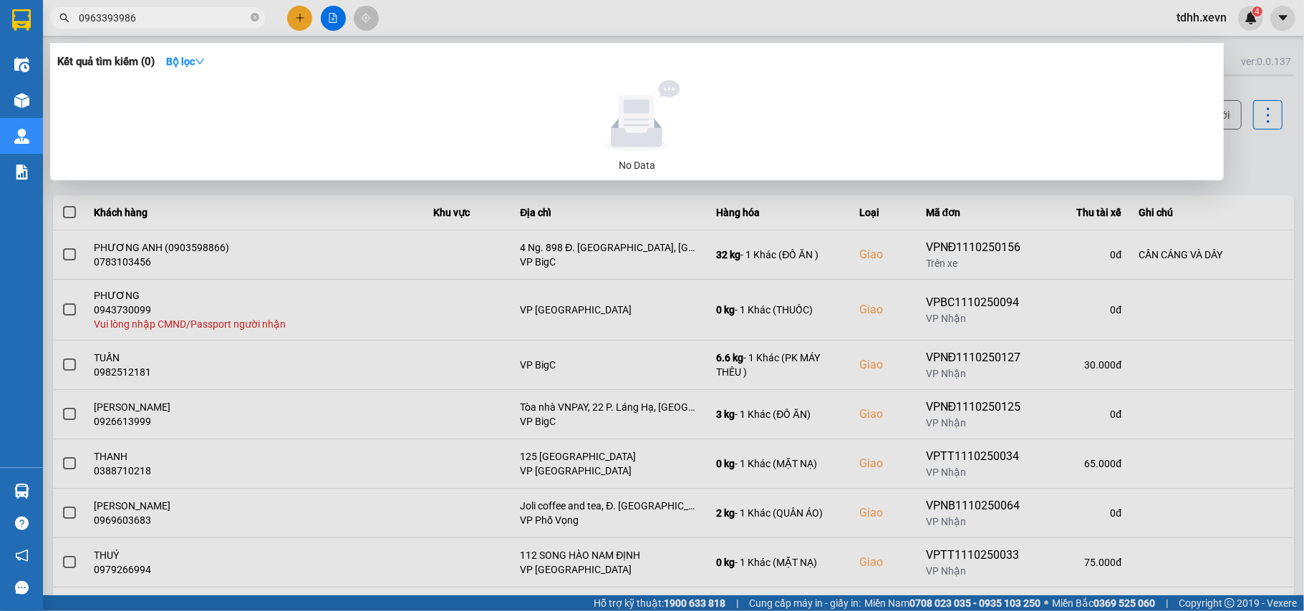
drag, startPoint x: 142, startPoint y: 18, endPoint x: 42, endPoint y: 46, distance: 104.0
click at [42, 46] on section "Kết quả tìm kiếm ( 0 ) Bộ lọc No Data 0963393986 tdhh.xevn 4 Điều hành xe Kho h…" at bounding box center [652, 305] width 1304 height 611
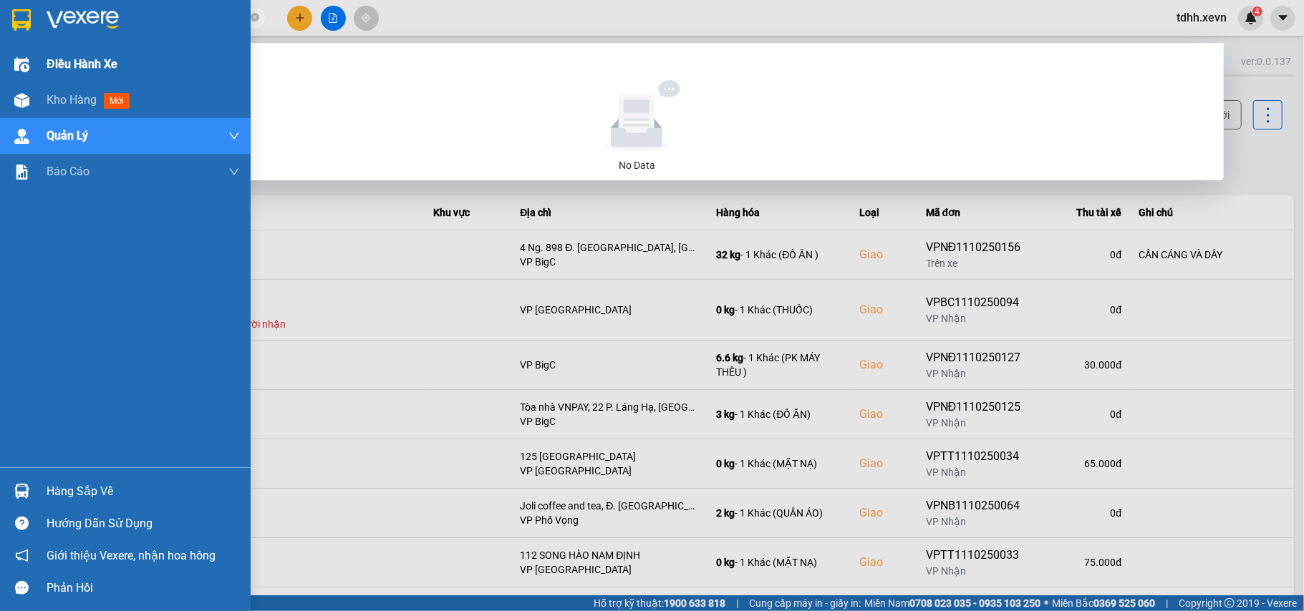
paste input "7803566"
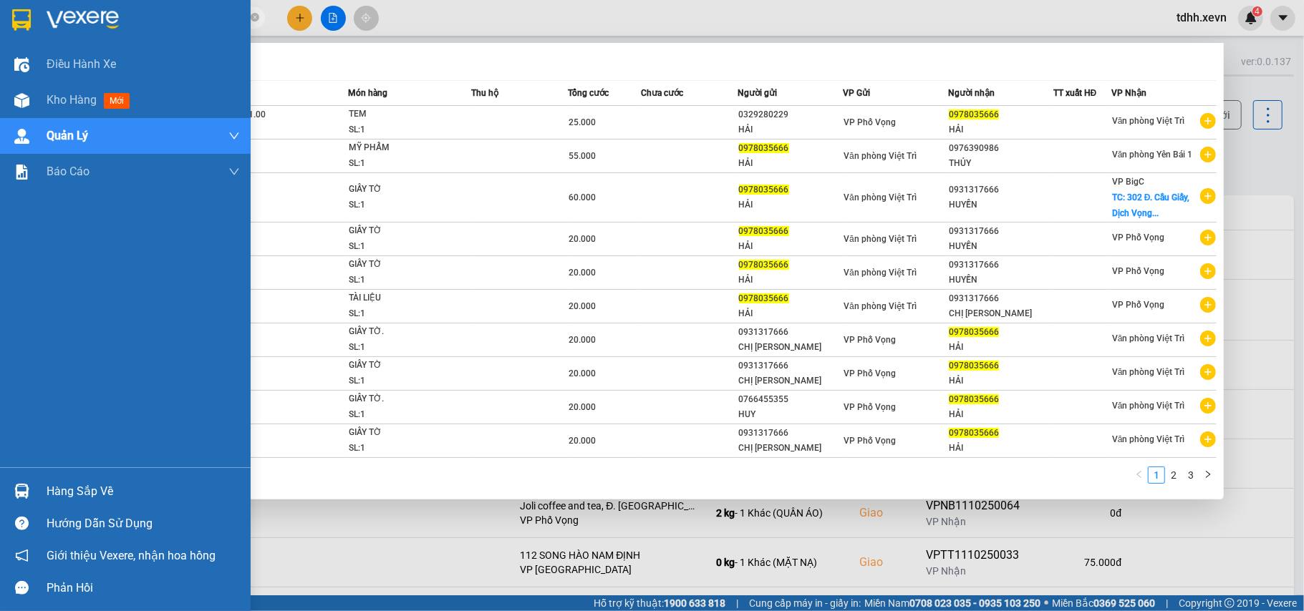
drag, startPoint x: 136, startPoint y: 14, endPoint x: 42, endPoint y: 24, distance: 94.9
click at [42, 24] on section "Kết quả tìm kiếm ( 24 ) Bộ lọc Mã ĐH Trạng thái Món hàng Thu hộ Tổng cước Chưa …" at bounding box center [652, 305] width 1304 height 611
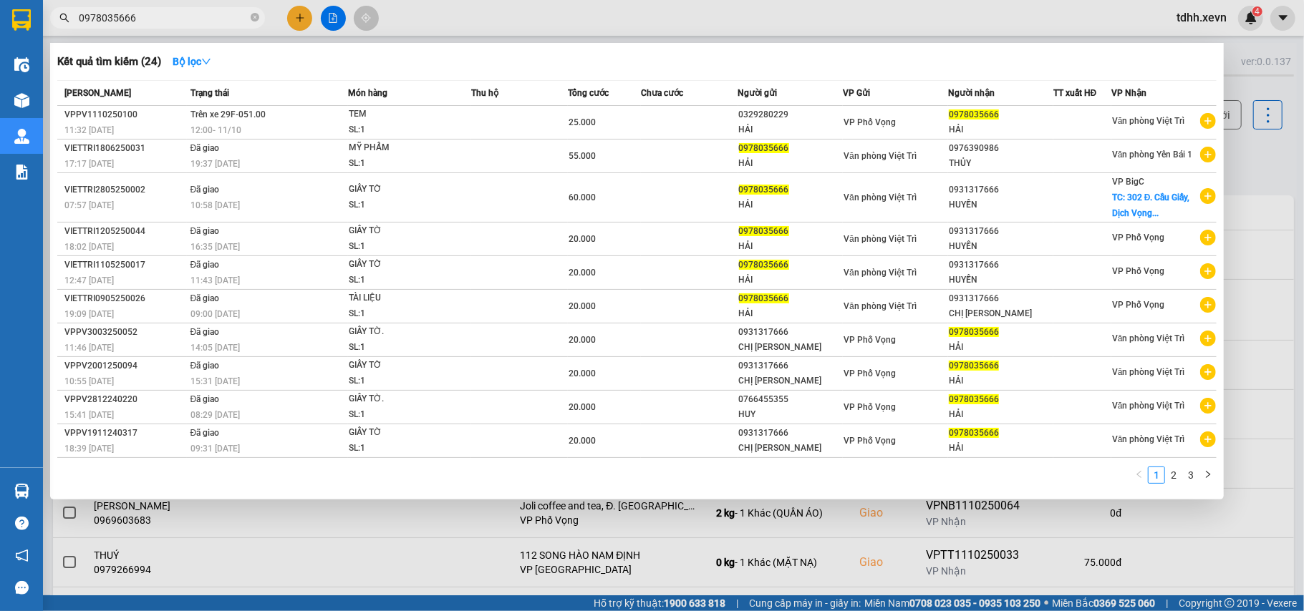
paste input "89576069"
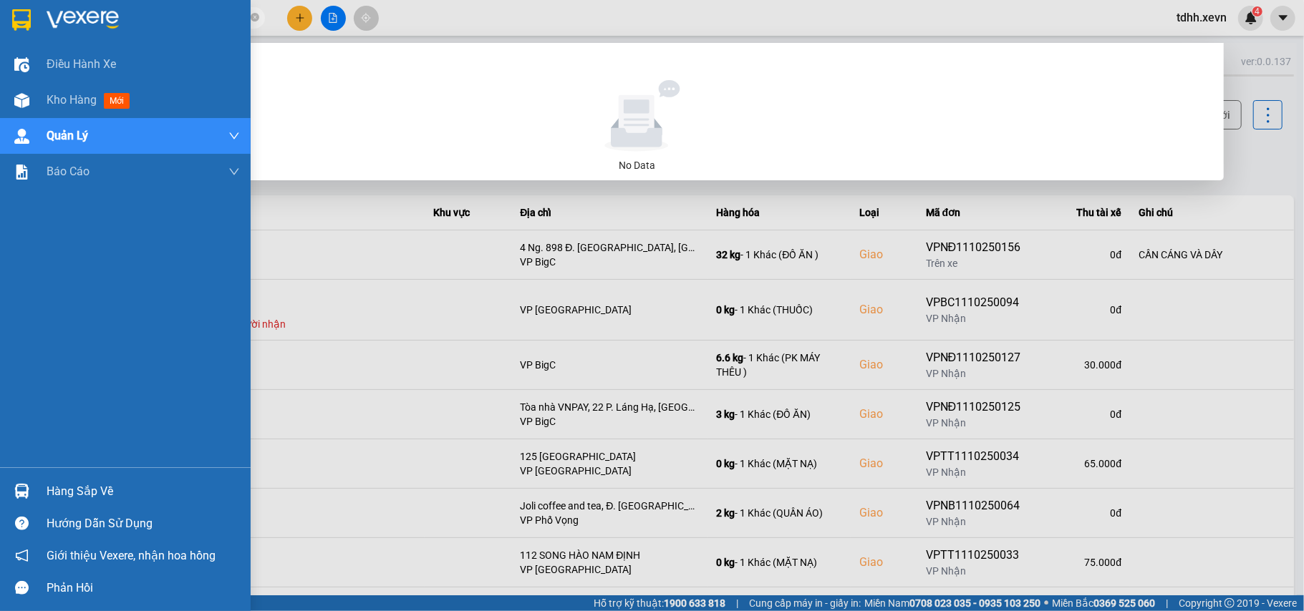
drag, startPoint x: 133, startPoint y: 20, endPoint x: 20, endPoint y: 19, distance: 113.1
click at [20, 19] on section "Kết quả tìm kiếm ( 0 ) Bộ lọc No Data 0989576069 tdhh.xevn 4 Điều hành xe Kho h…" at bounding box center [652, 305] width 1304 height 611
paste input "282666"
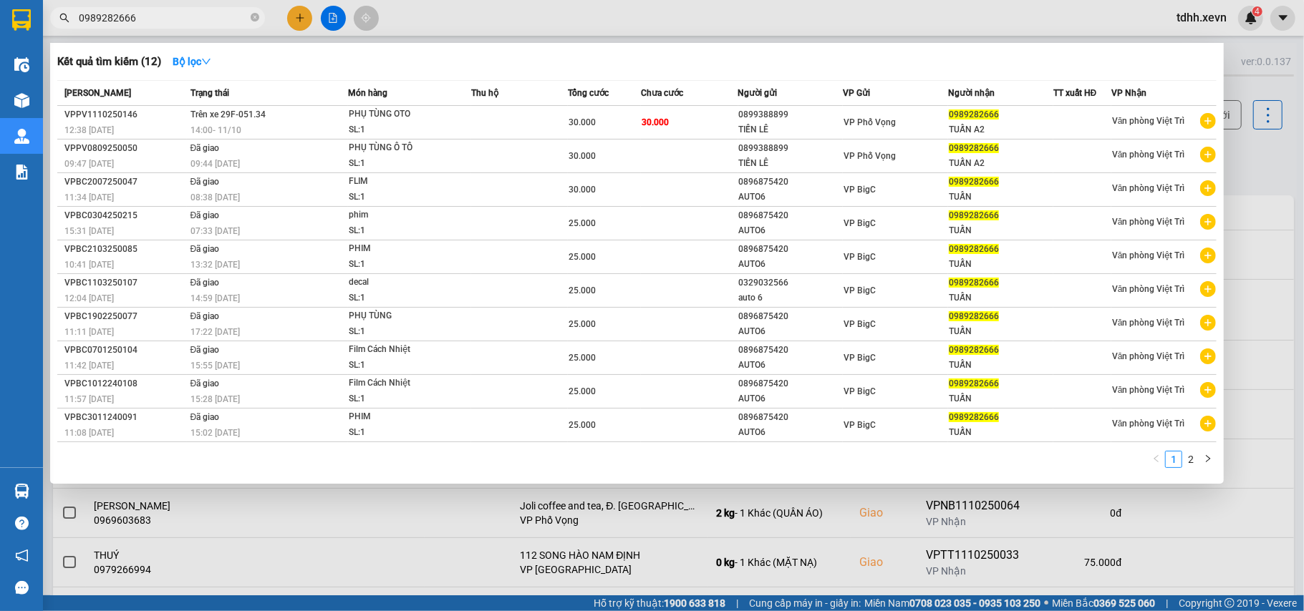
click at [1272, 167] on div at bounding box center [652, 305] width 1304 height 611
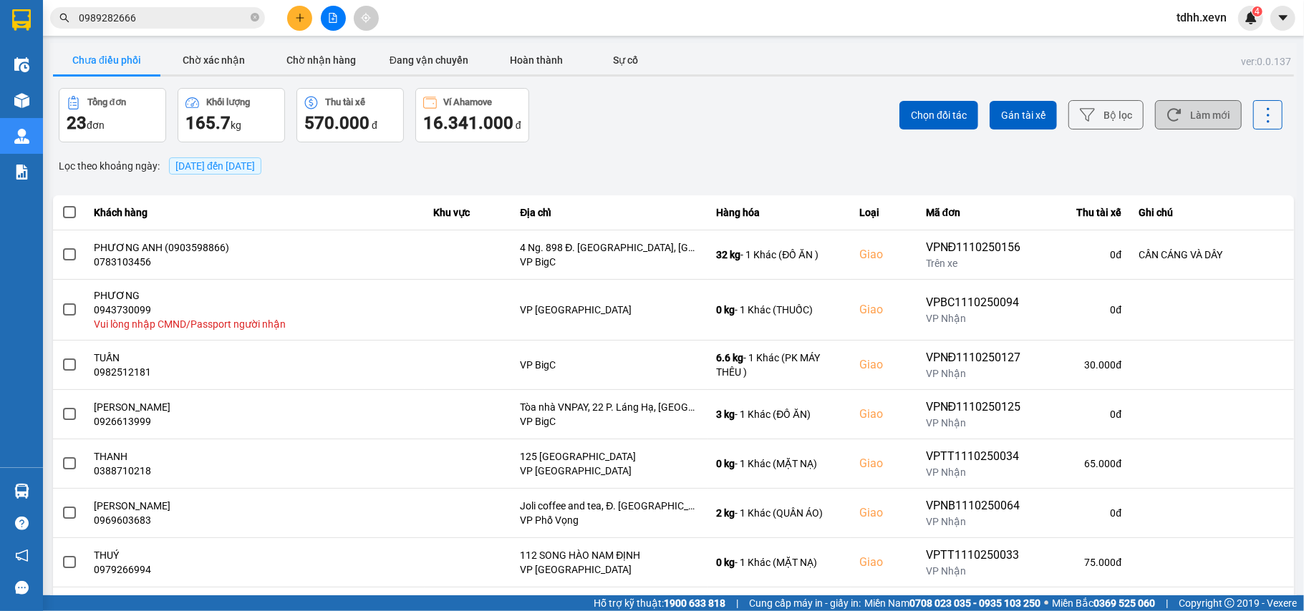
click at [1200, 119] on button "Làm mới" at bounding box center [1198, 114] width 87 height 29
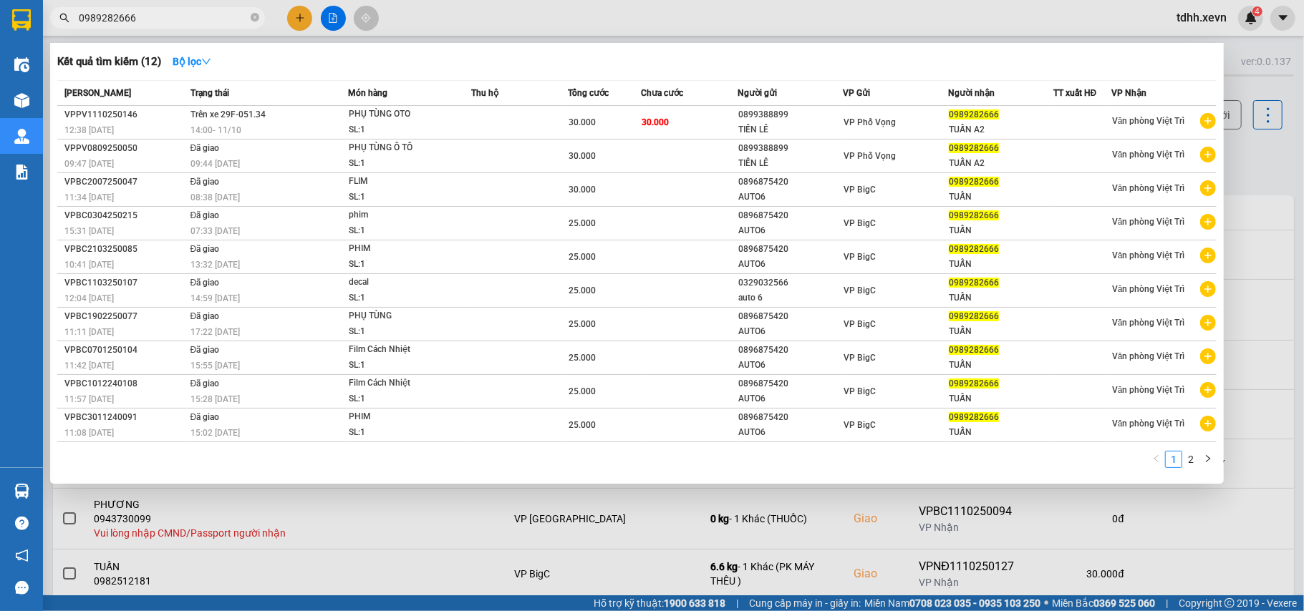
drag, startPoint x: 127, startPoint y: 21, endPoint x: 50, endPoint y: 38, distance: 78.5
click at [50, 31] on div "Kết quả tìm kiếm ( 12 ) Bộ lọc Mã ĐH Trạng thái Món hàng Thu hộ Tổng cước Chưa …" at bounding box center [139, 18] width 279 height 25
paste input "7507525"
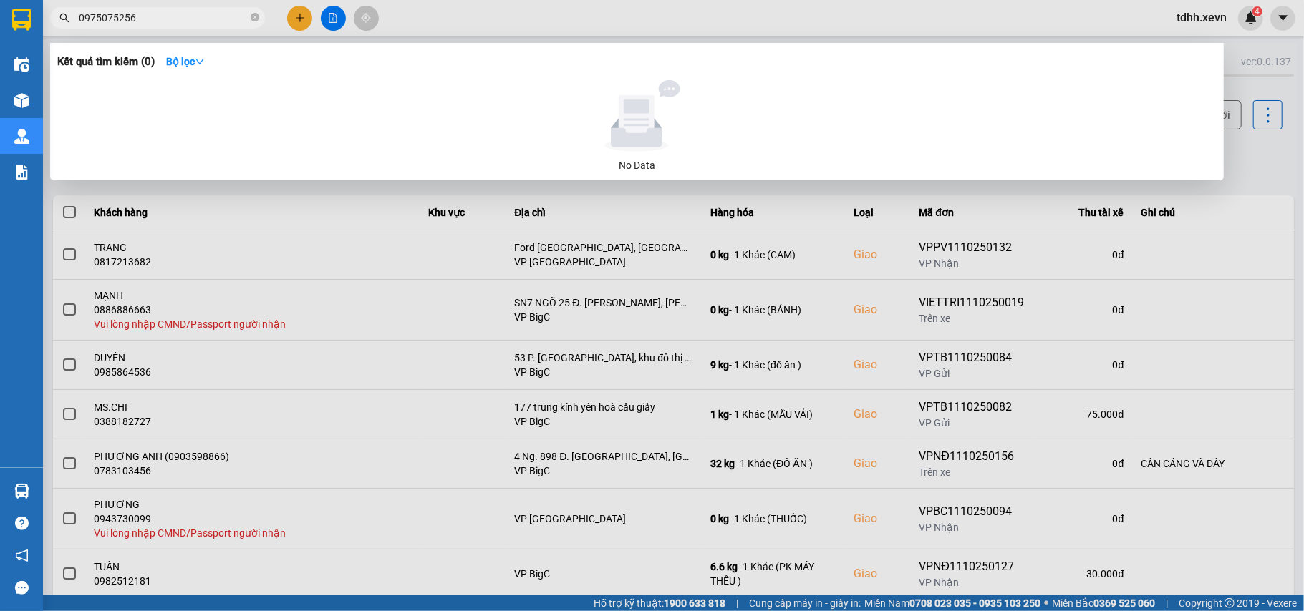
drag, startPoint x: 144, startPoint y: 19, endPoint x: 118, endPoint y: -6, distance: 35.4
click at [118, 0] on html "Kết quả tìm kiếm ( 0 ) Bộ lọc No Data 0975075256 tdhh.xevn 4 Điều hành xe Kho h…" at bounding box center [652, 305] width 1304 height 611
click at [99, 15] on input "097507510208" at bounding box center [163, 18] width 169 height 16
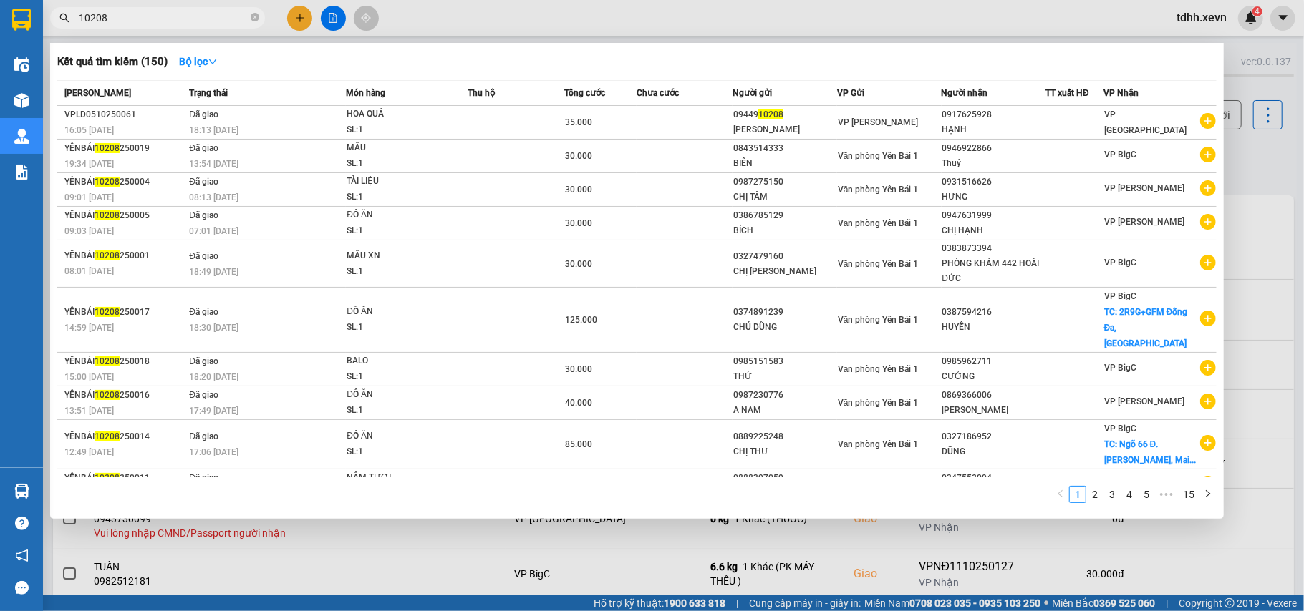
drag, startPoint x: 116, startPoint y: 19, endPoint x: 94, endPoint y: 21, distance: 21.7
click at [94, 21] on input "10208" at bounding box center [163, 18] width 169 height 16
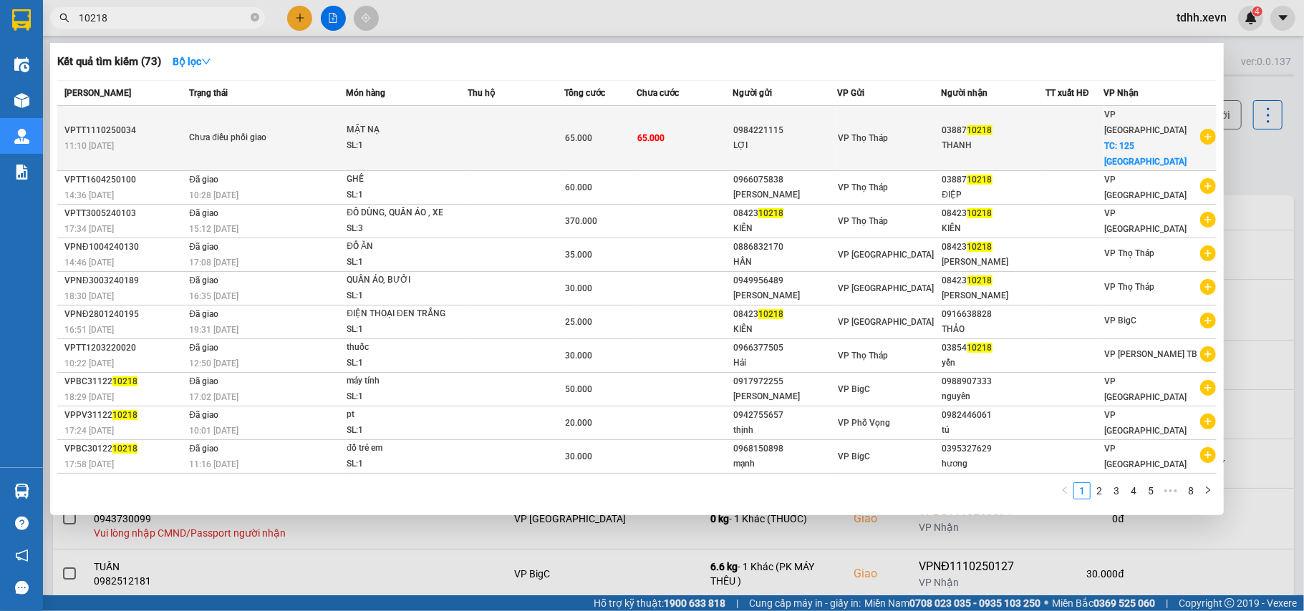
type input "10218"
click at [1144, 121] on div "VP Ninh Bình TC: 125 VÂN GIANG" at bounding box center [1151, 138] width 94 height 63
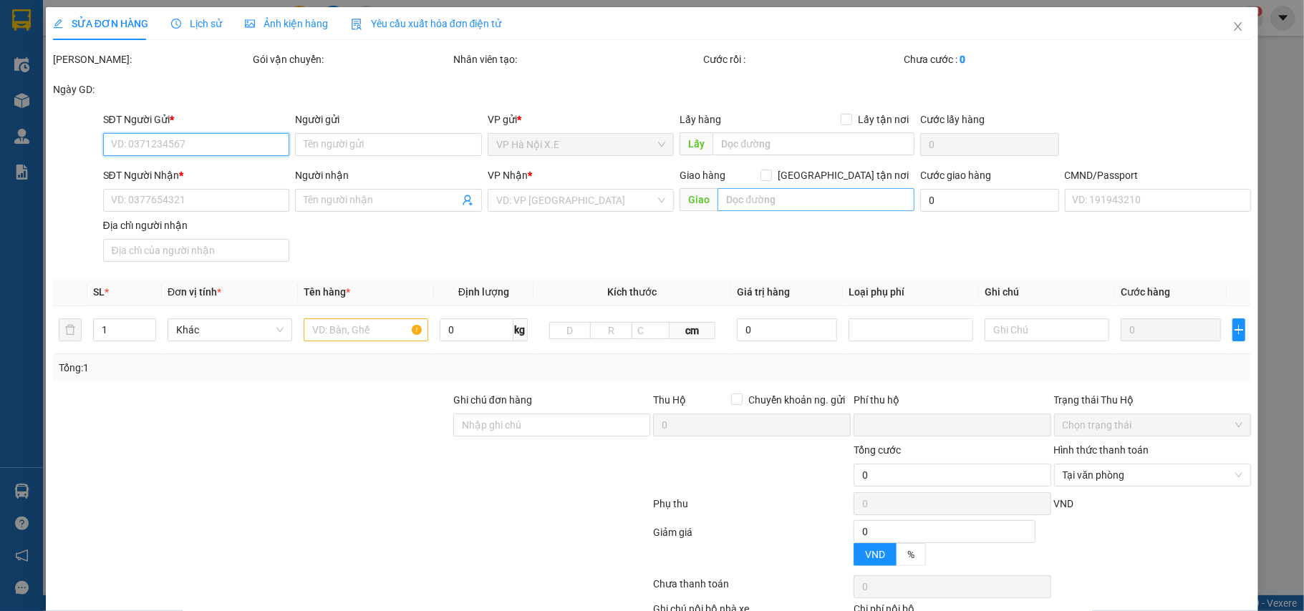
type input "0984221115"
type input "LỢI"
type input "0388710218"
type input "THANH"
checkbox input "true"
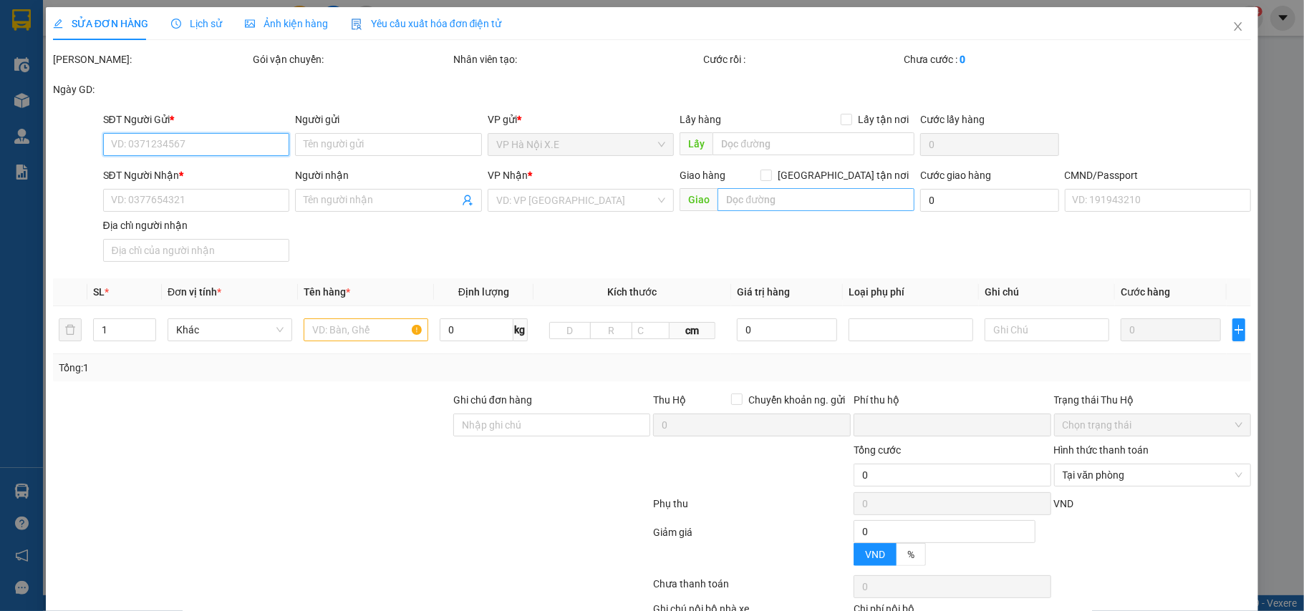
type input "125 VÂN GIANG"
type input "036095004633 HOÀNG VĂN HÂN"
type input "0"
type input "65.000"
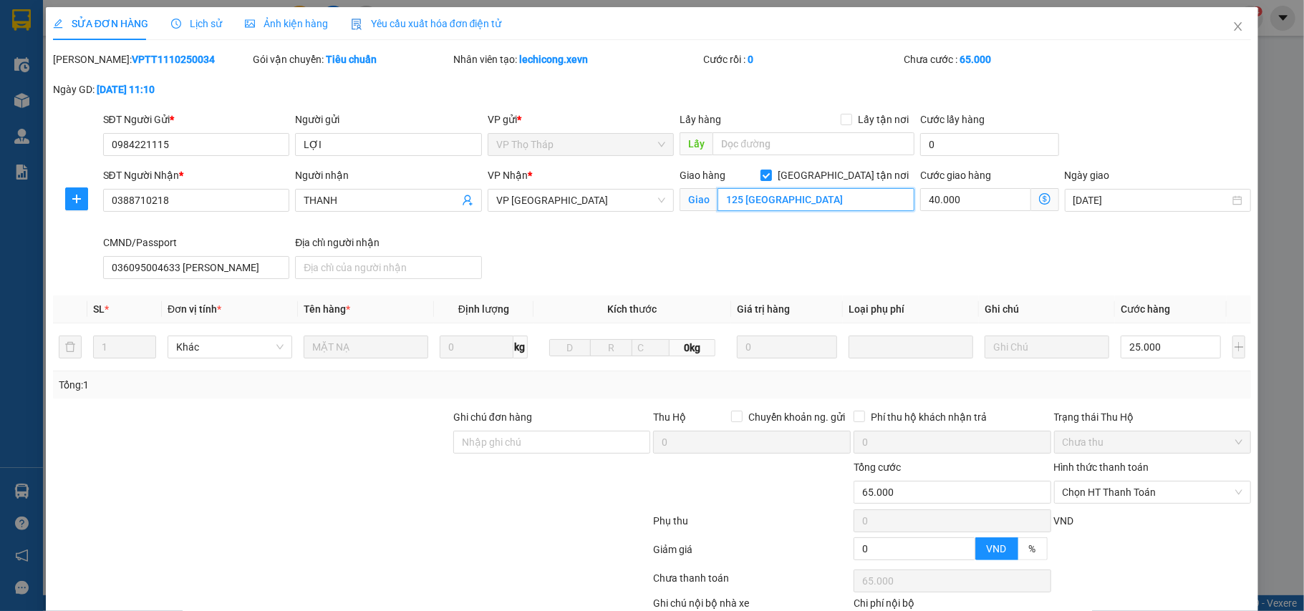
click at [786, 207] on input "125 VÂN GIANG" at bounding box center [815, 199] width 197 height 23
click at [922, 200] on input "40.000" at bounding box center [975, 199] width 110 height 23
type input "25.000"
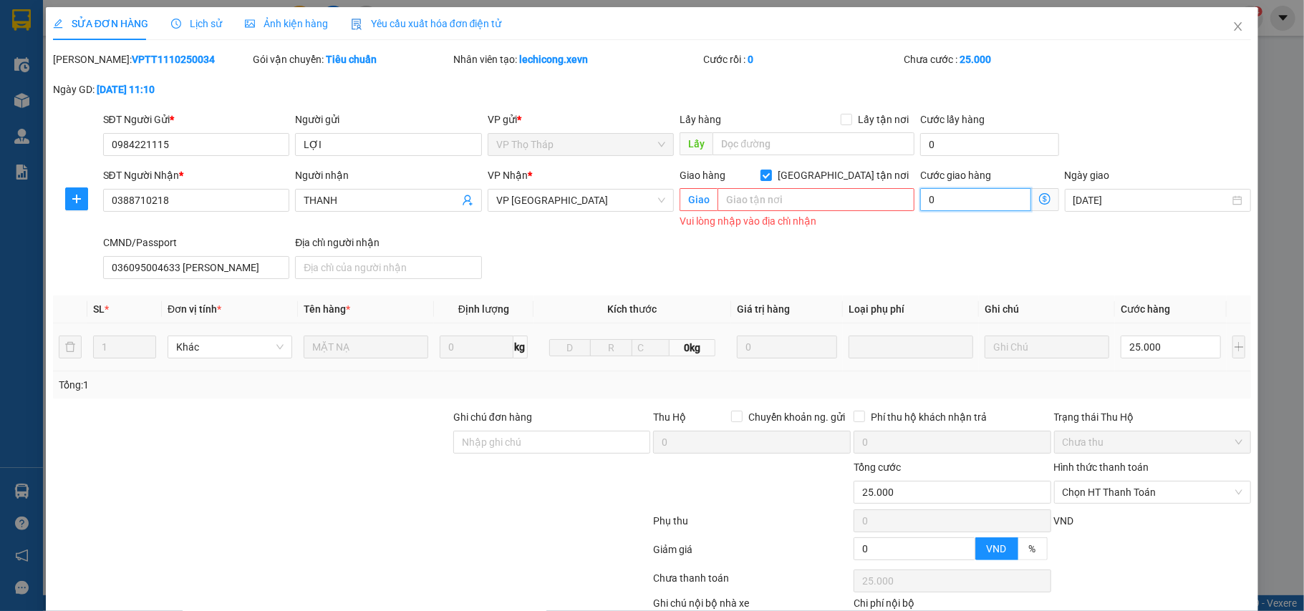
scroll to position [93, 0]
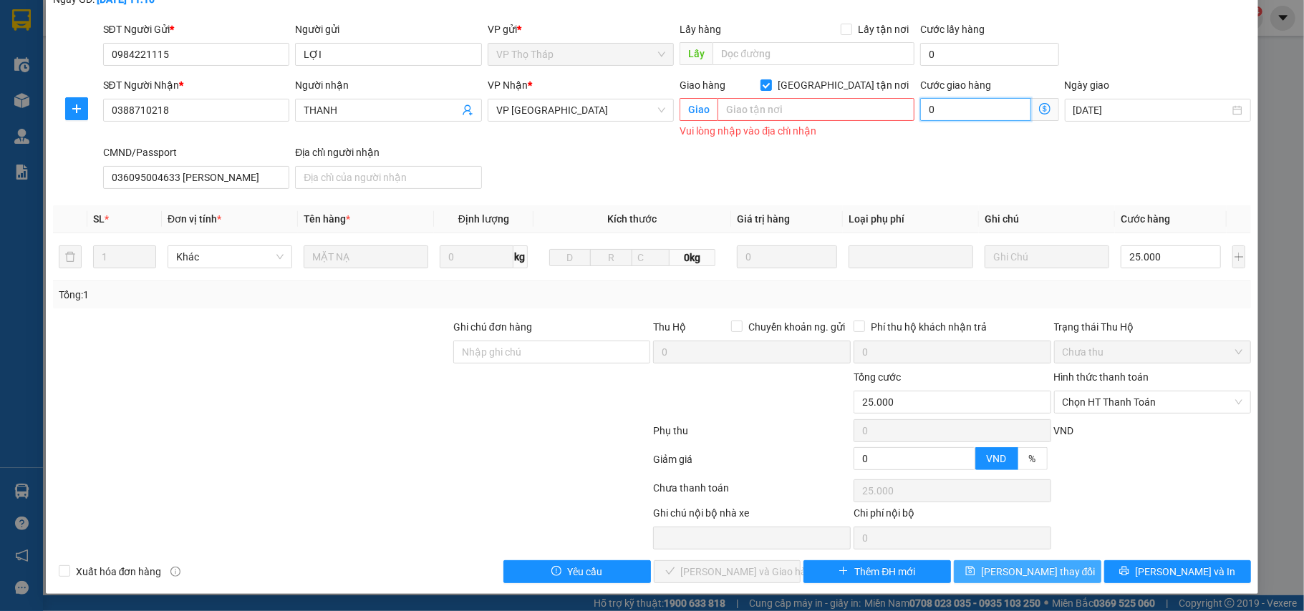
type input "0"
click at [1071, 571] on button "[PERSON_NAME] thay đổi" at bounding box center [1026, 572] width 147 height 23
click at [770, 82] on input "[GEOGRAPHIC_DATA] tận nơi" at bounding box center [765, 84] width 10 height 10
checkbox input "false"
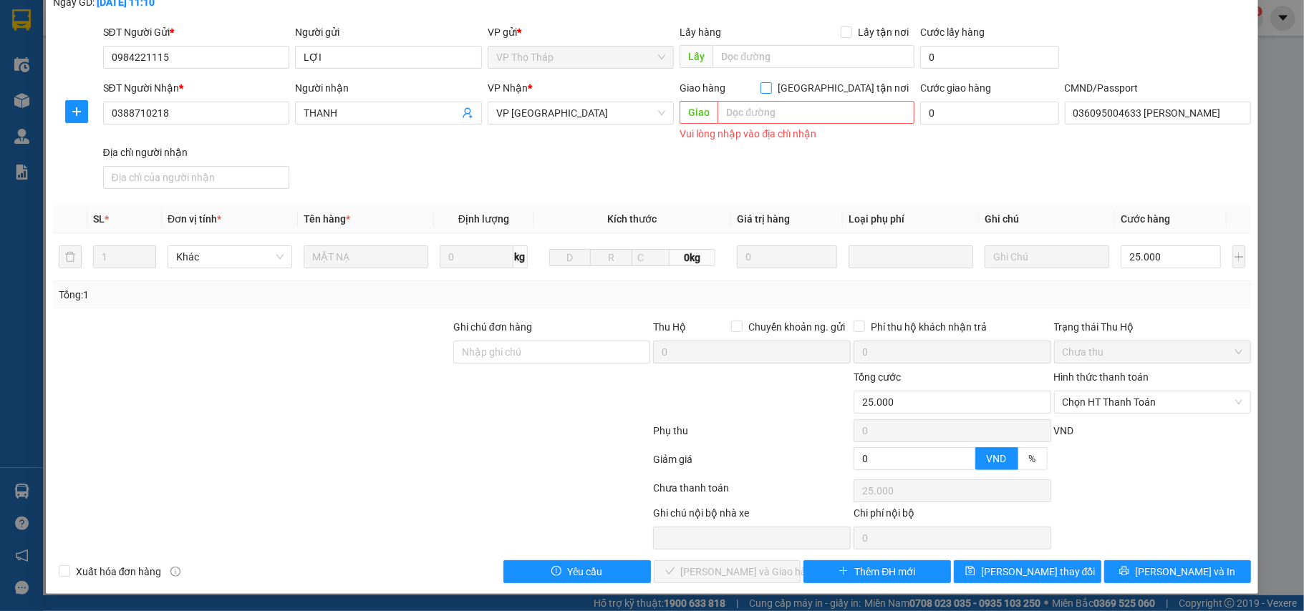
scroll to position [90, 0]
click at [1062, 574] on button "[PERSON_NAME] thay đổi" at bounding box center [1026, 572] width 147 height 23
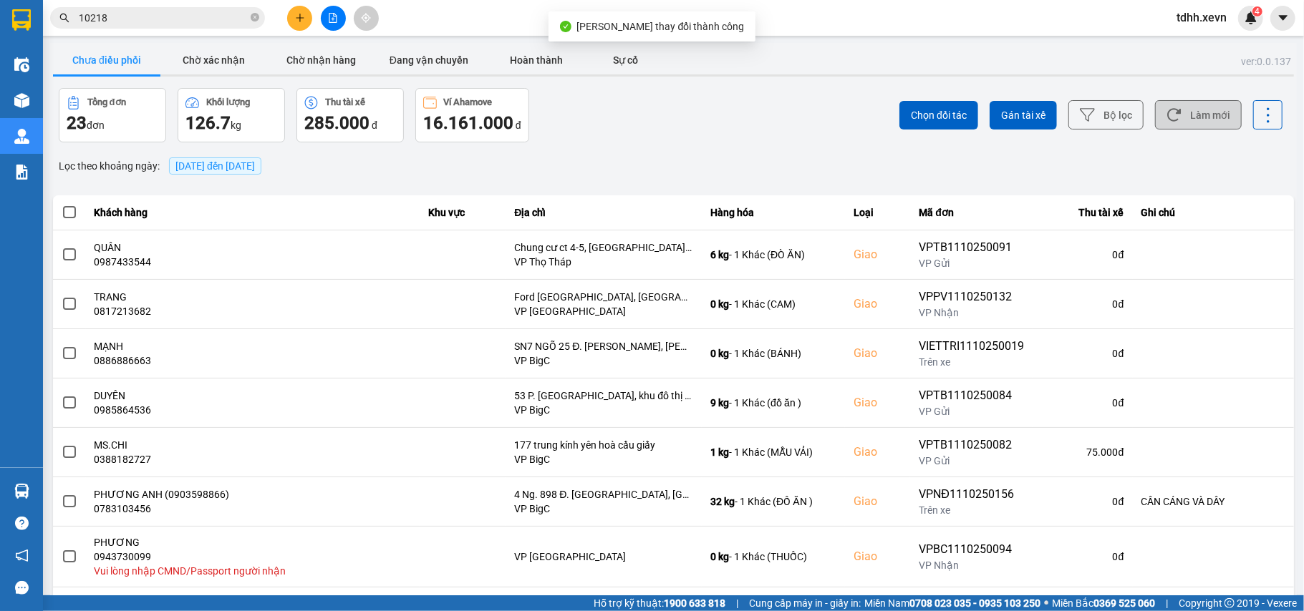
click at [1184, 119] on button "Làm mới" at bounding box center [1198, 114] width 87 height 29
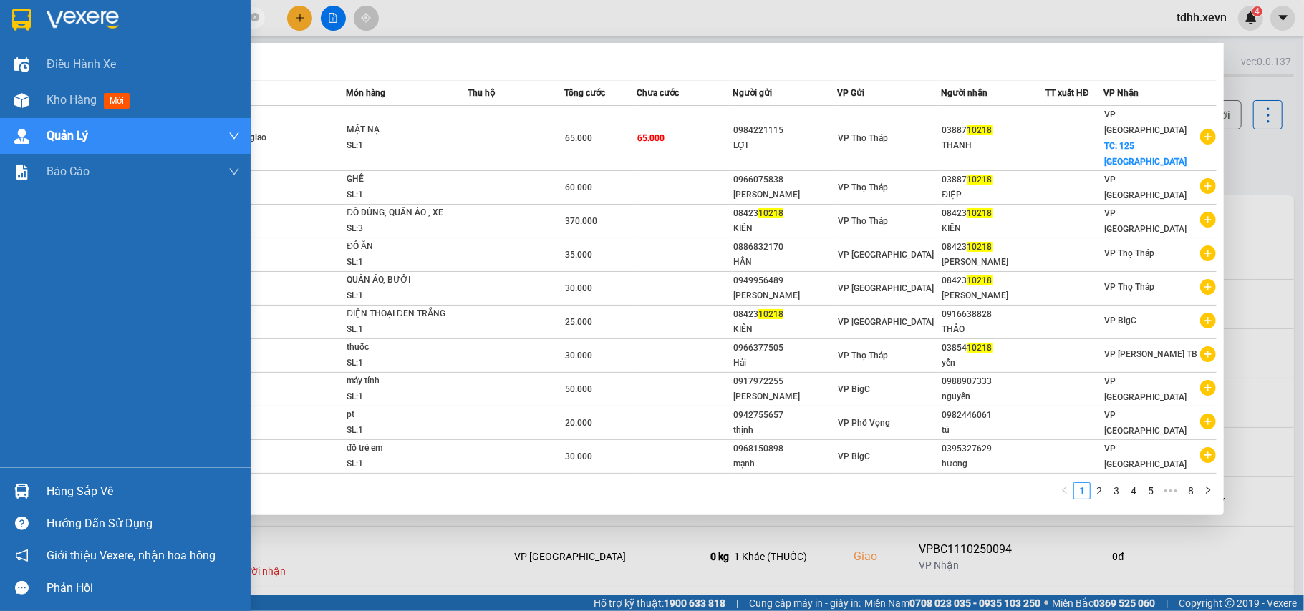
drag, startPoint x: 122, startPoint y: 24, endPoint x: 34, endPoint y: 24, distance: 87.3
click at [34, 24] on section "Kết quả tìm kiếm ( 73 ) Bộ lọc Mã ĐH Trạng thái Món hàng Thu hộ Tổng cước Chưa …" at bounding box center [652, 305] width 1304 height 611
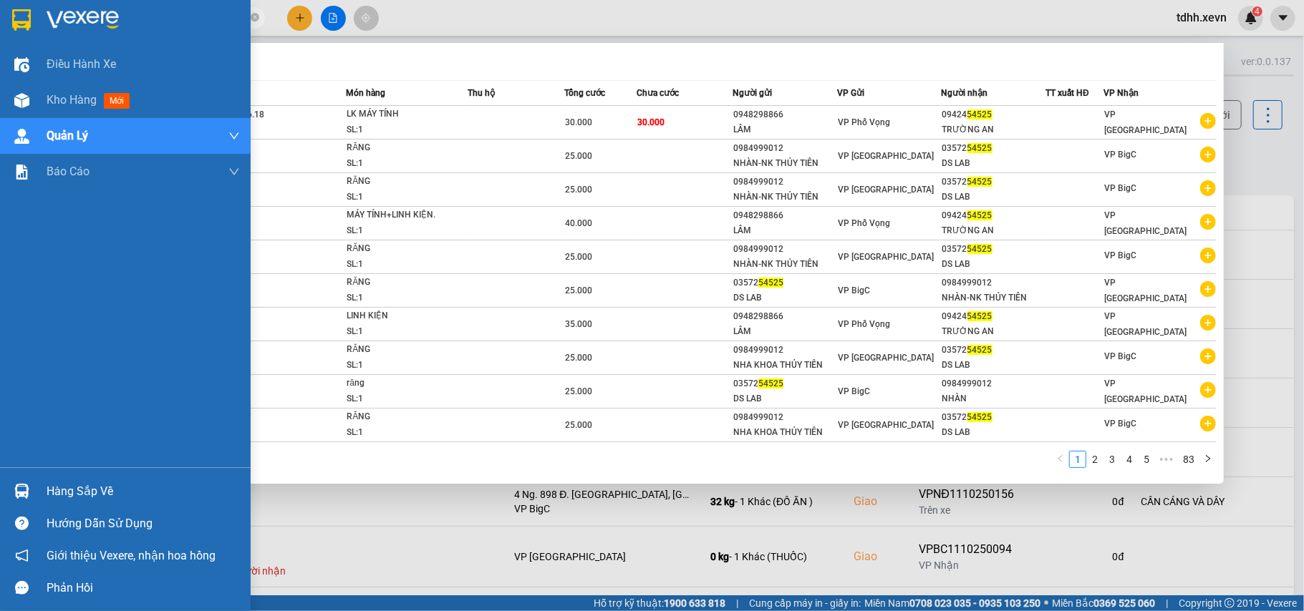
drag, startPoint x: 120, startPoint y: 15, endPoint x: 1, endPoint y: 14, distance: 119.5
click at [1, 14] on section "Kết quả tìm kiếm ( 826 ) Bộ lọc Mã ĐH Trạng thái Món hàng Thu hộ Tổng cước Chưa…" at bounding box center [652, 305] width 1304 height 611
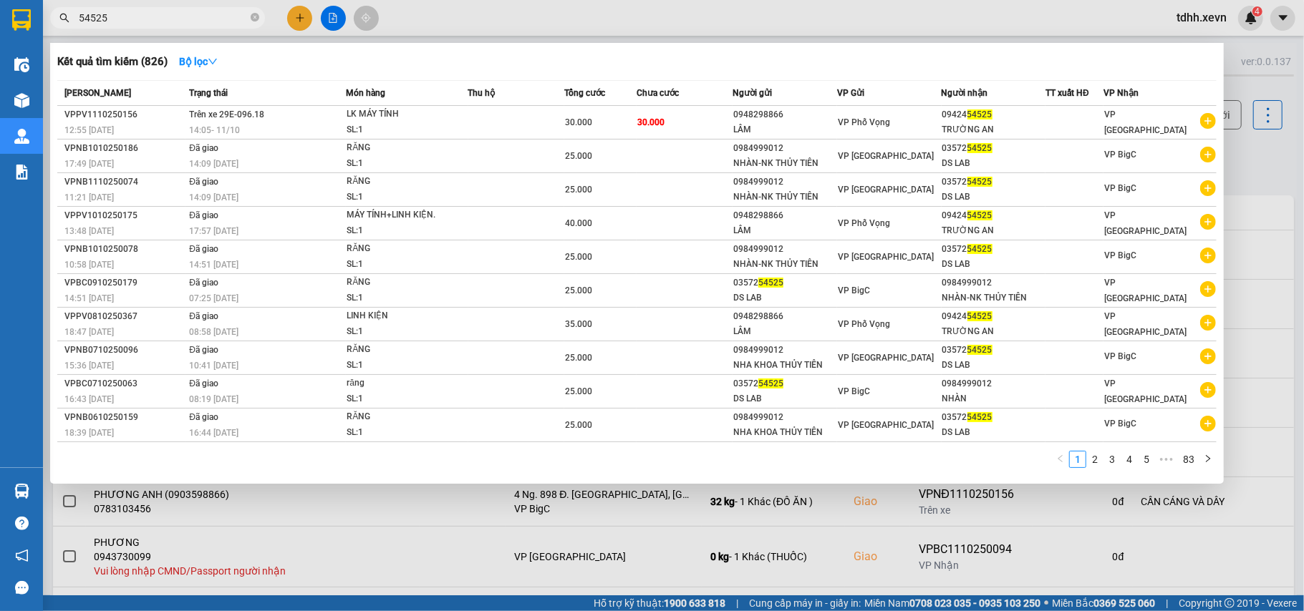
paste input "0352486708"
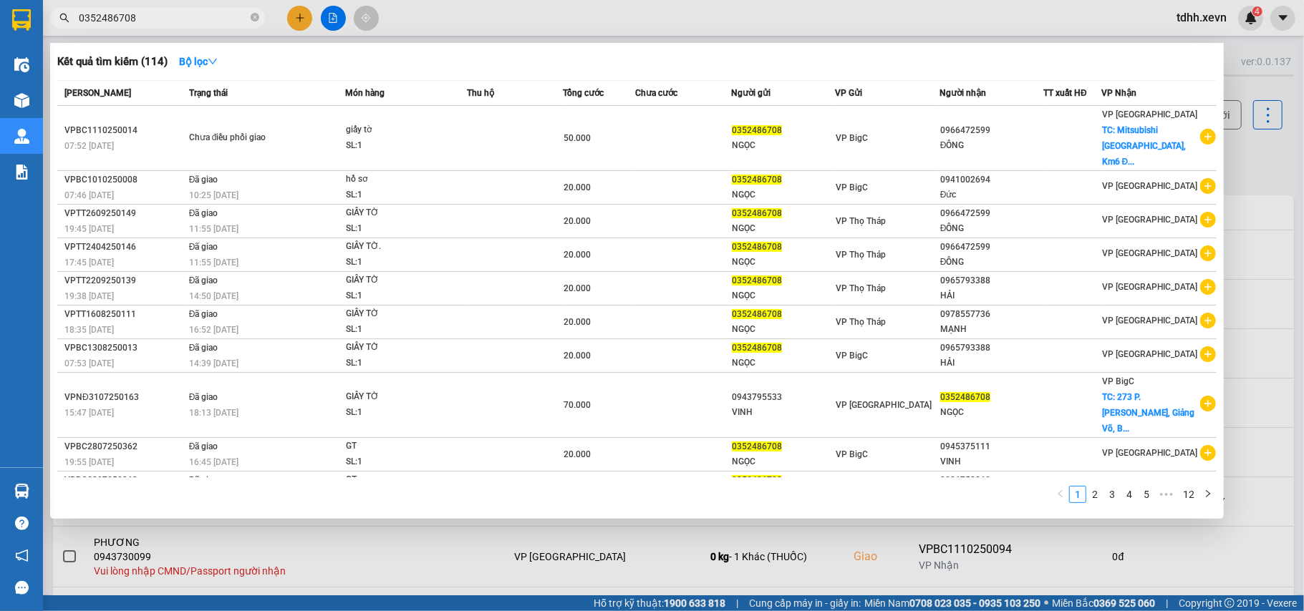
drag, startPoint x: 112, startPoint y: 26, endPoint x: 49, endPoint y: 46, distance: 66.6
click at [49, 31] on div "Kết quả tìm kiếm ( 114 ) Bộ lọc Mã ĐH Trạng thái Món hàng Thu hộ Tổng cước Chưa…" at bounding box center [139, 18] width 279 height 25
paste input "966565757"
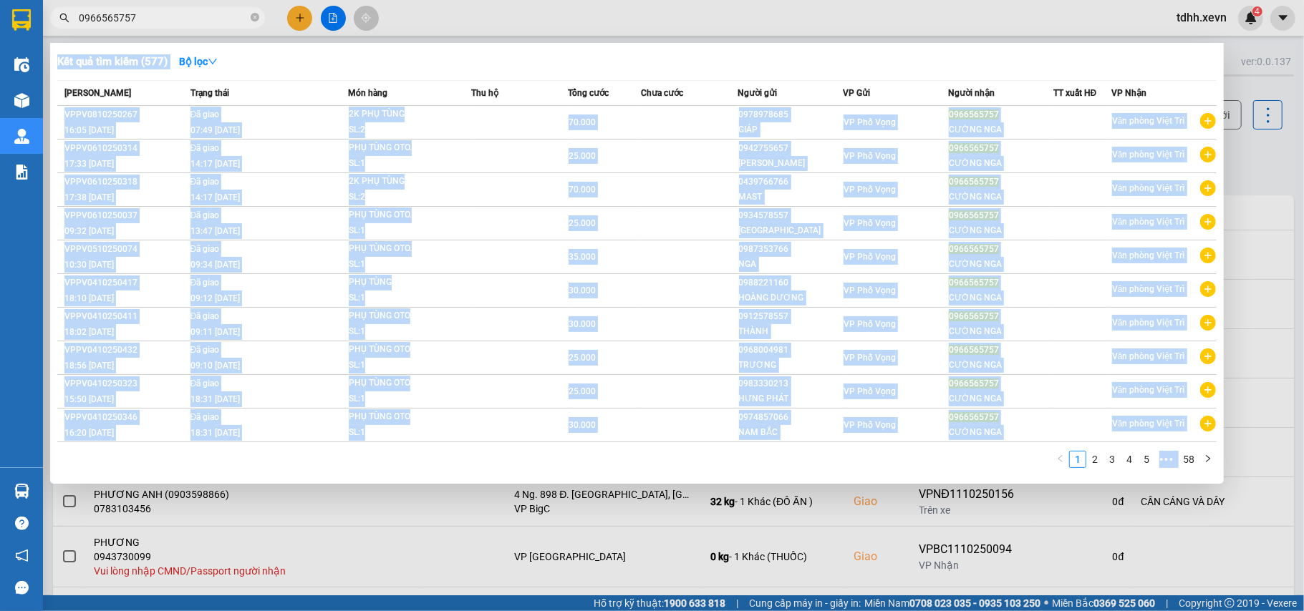
drag, startPoint x: 142, startPoint y: 15, endPoint x: 69, endPoint y: 29, distance: 74.3
click at [69, 31] on div "Kết quả tìm kiếm ( 577 ) Bộ lọc Mã ĐH Trạng thái Món hàng Thu hộ Tổng cước Chưa…" at bounding box center [139, 18] width 279 height 25
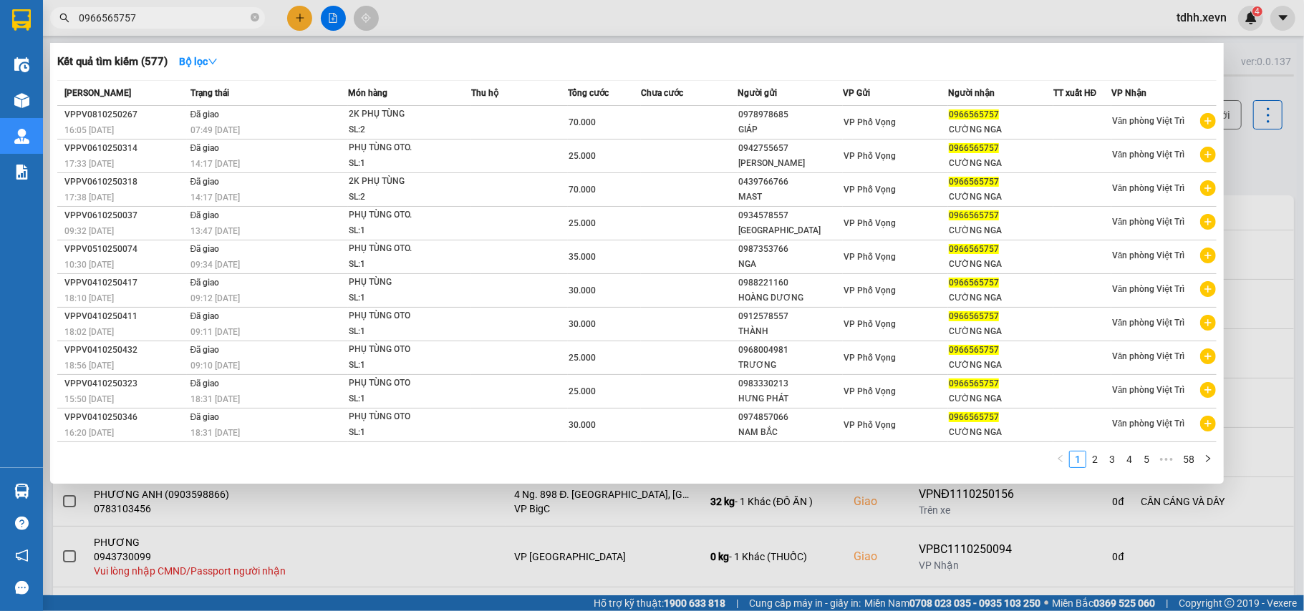
click at [87, 12] on input "0966565757" at bounding box center [163, 18] width 169 height 16
paste input "843802888"
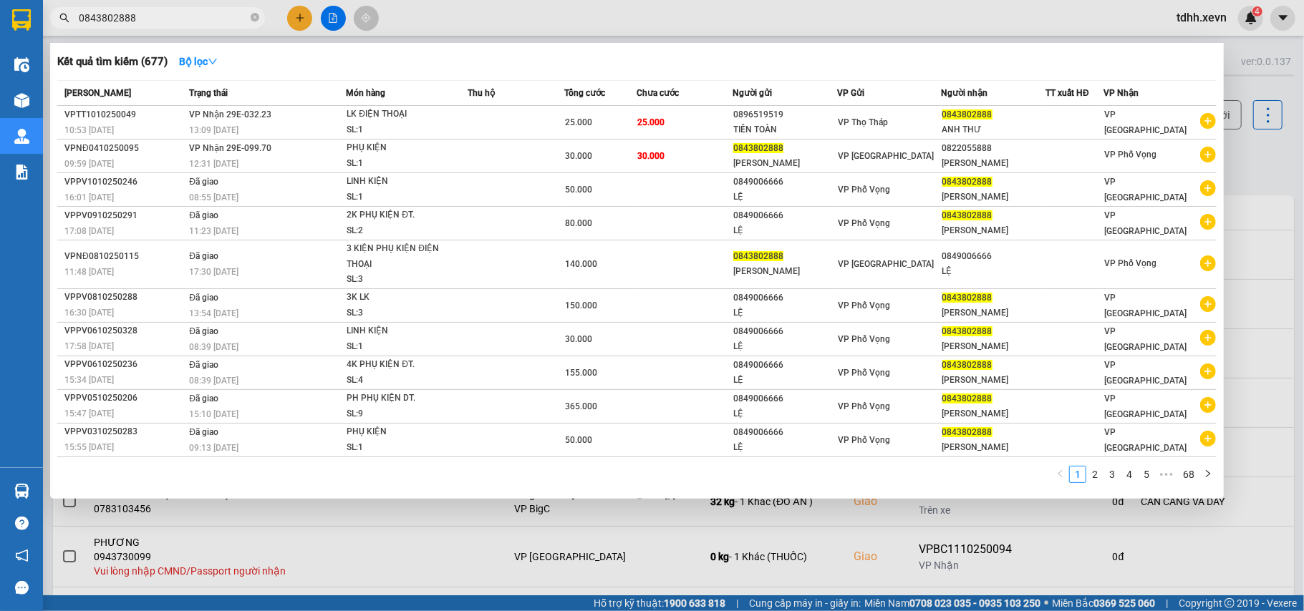
drag, startPoint x: 127, startPoint y: 17, endPoint x: 107, endPoint y: 14, distance: 21.0
click at [67, 29] on div "Kết quả tìm kiếm ( 677 ) Bộ lọc Mã ĐH Trạng thái Món hàng Thu hộ Tổng cước Chưa…" at bounding box center [139, 18] width 279 height 25
drag, startPoint x: 138, startPoint y: 16, endPoint x: 44, endPoint y: 49, distance: 99.6
click at [44, 31] on div "Kết quả tìm kiếm ( 677 ) Bộ lọc Mã ĐH Trạng thái Món hàng Thu hộ Tổng cước Chưa…" at bounding box center [139, 18] width 279 height 25
paste input "915472245"
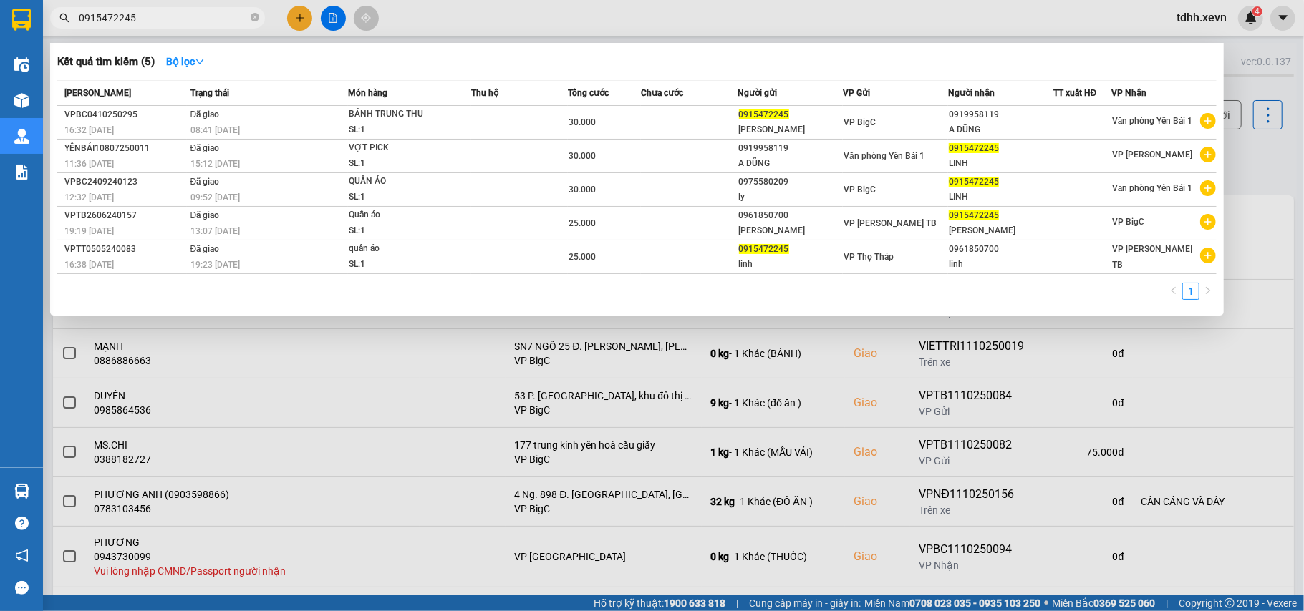
click at [116, 21] on input "0915472245" at bounding box center [163, 18] width 169 height 16
click at [118, 21] on input "0915472245" at bounding box center [163, 18] width 169 height 16
paste input "78035666"
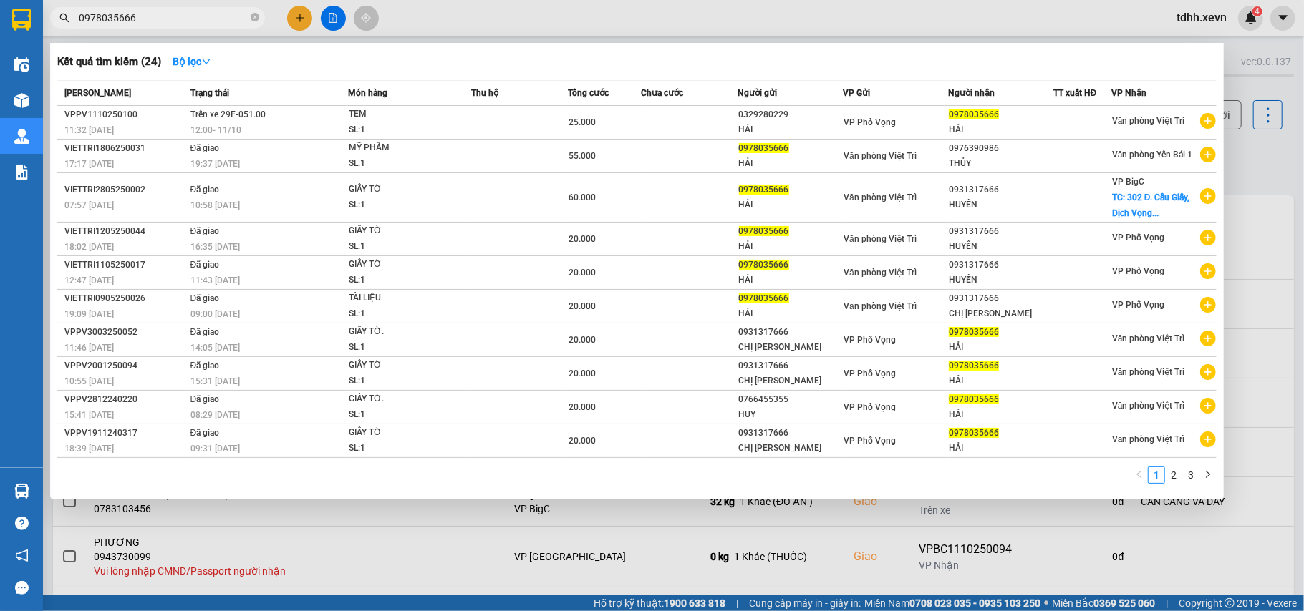
drag, startPoint x: 138, startPoint y: 23, endPoint x: 60, endPoint y: 42, distance: 80.2
click at [60, 31] on div "Kết quả tìm kiếm ( 24 ) Bộ lọc Mã ĐH Trạng thái Món hàng Thu hộ Tổng cước Chưa …" at bounding box center [139, 18] width 279 height 25
paste input "81879565"
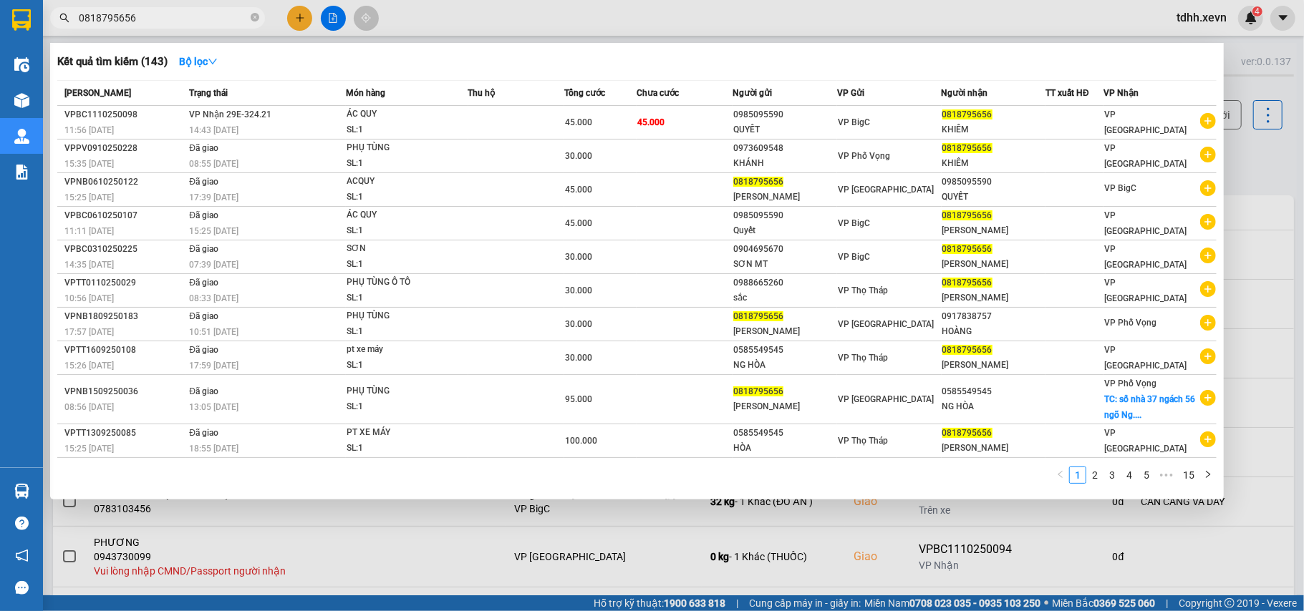
click at [105, 23] on input "0818795656" at bounding box center [163, 18] width 169 height 16
click at [105, 21] on input "0818795656" at bounding box center [163, 18] width 169 height 16
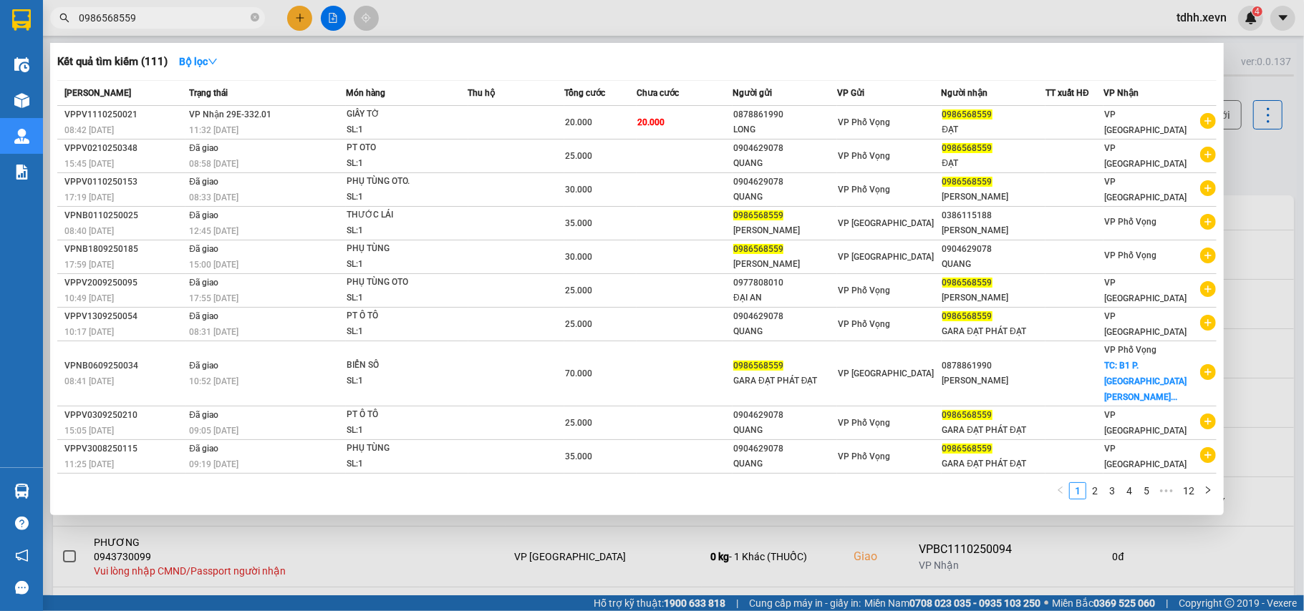
drag, startPoint x: 142, startPoint y: 12, endPoint x: 59, endPoint y: 29, distance: 84.8
click at [60, 29] on div "Kết quả tìm kiếm ( 111 ) Bộ lọc Mã ĐH Trạng thái Món hàng Thu hộ Tổng cước Chưa…" at bounding box center [139, 18] width 279 height 25
paste input "45869562"
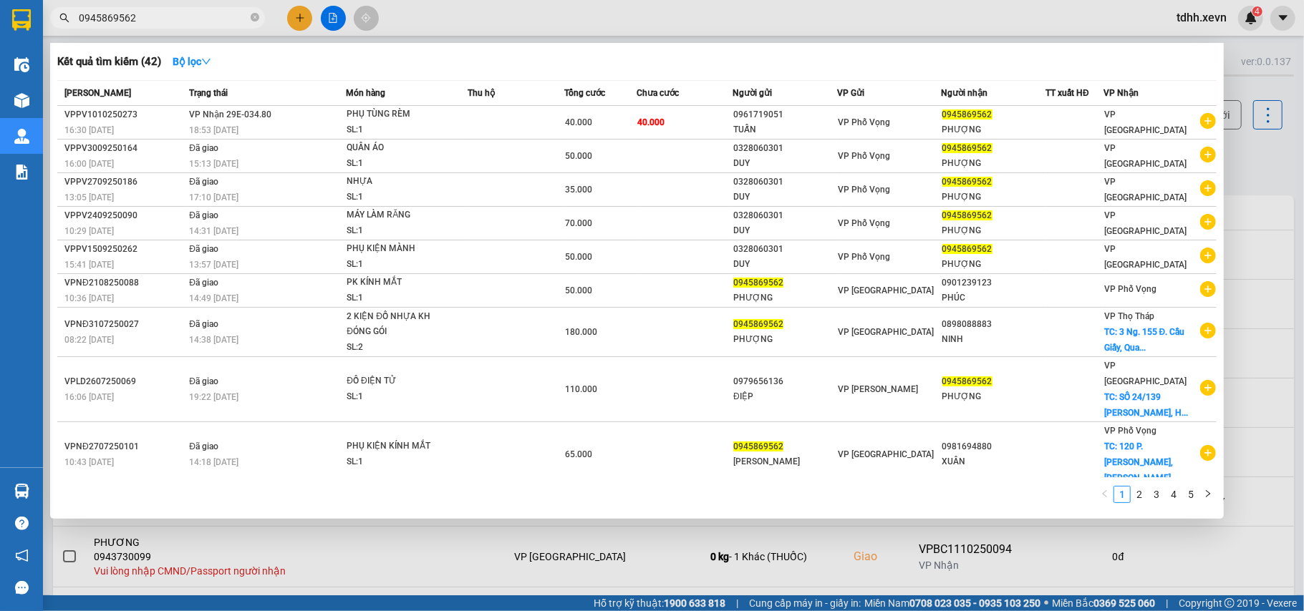
click at [127, 24] on input "0945869562" at bounding box center [163, 18] width 169 height 16
click at [129, 17] on input "0945869562" at bounding box center [163, 18] width 169 height 16
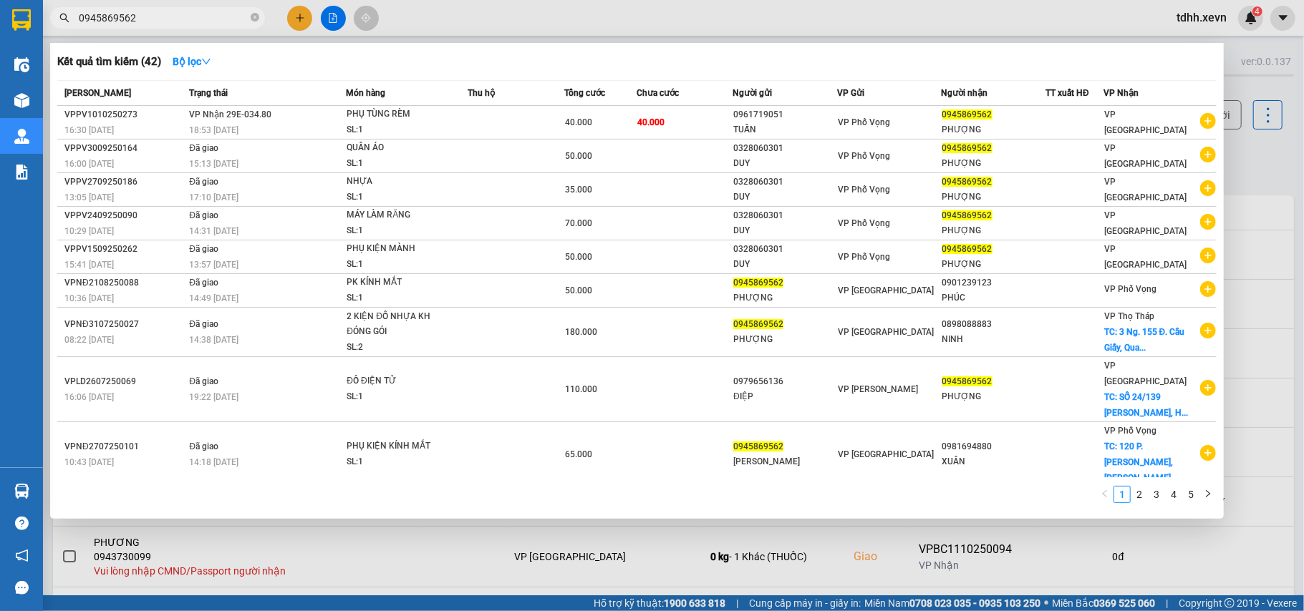
click at [129, 17] on input "0945869562" at bounding box center [163, 18] width 169 height 16
paste input "327477996"
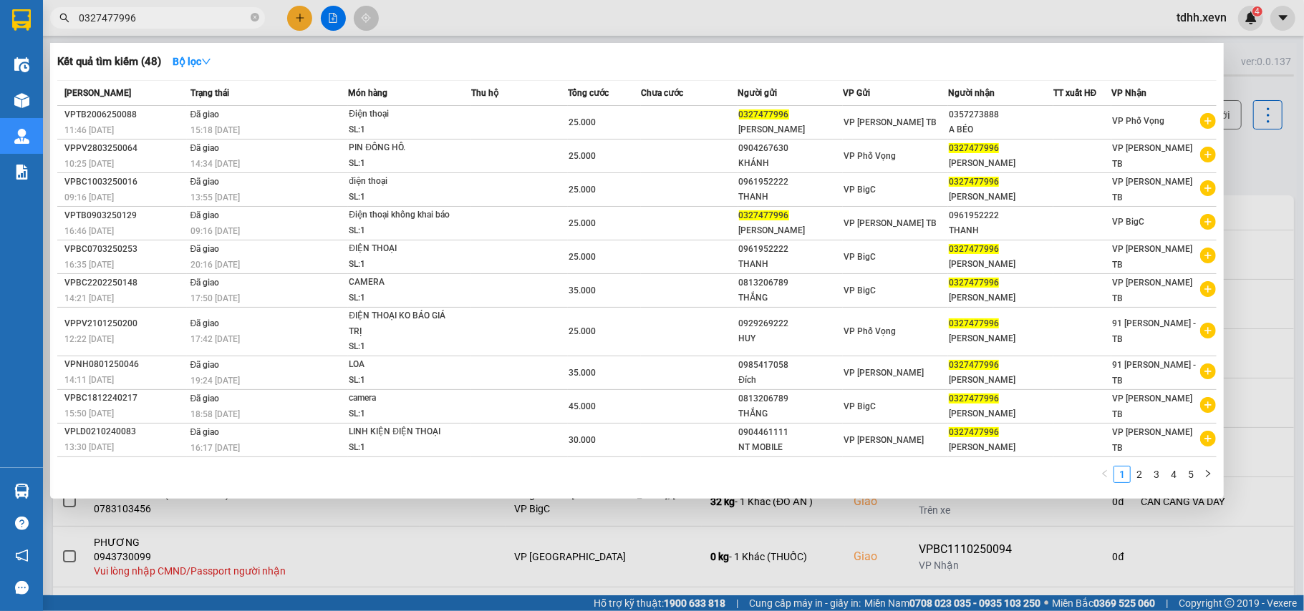
drag, startPoint x: 136, startPoint y: 20, endPoint x: 50, endPoint y: 41, distance: 88.4
click at [50, 31] on div "Kết quả tìm kiếm ( 48 ) Bộ lọc Mã ĐH Trạng thái Món hàng Thu hộ Tổng cước Chưa …" at bounding box center [139, 18] width 279 height 25
paste input "88829666"
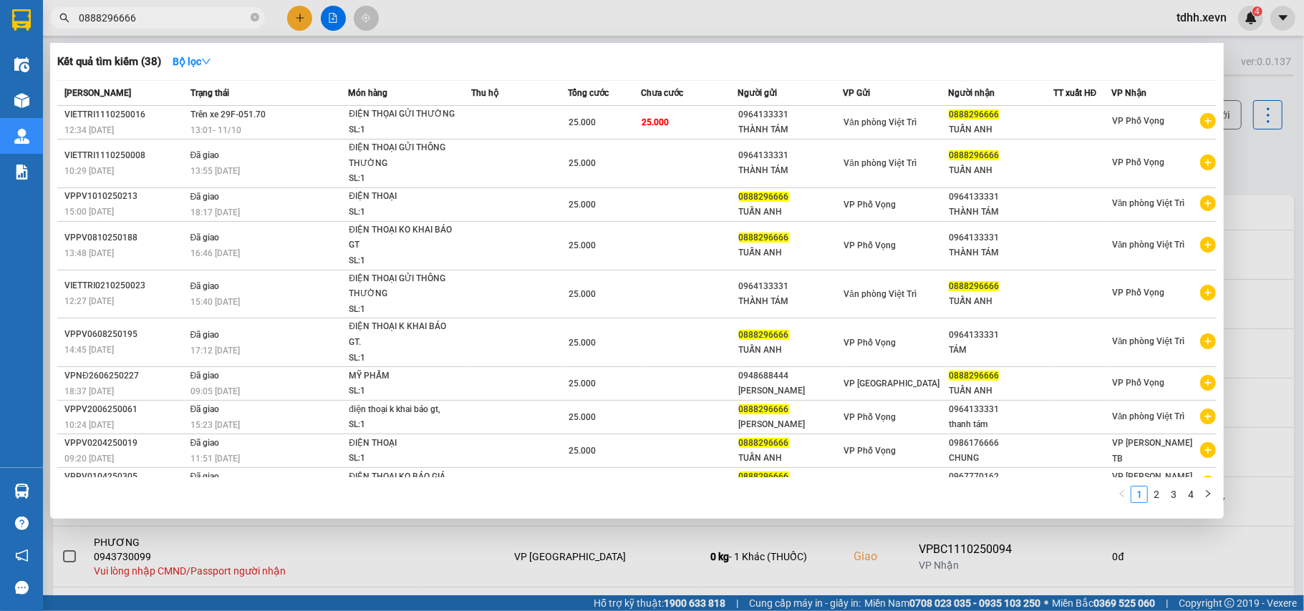
drag, startPoint x: 149, startPoint y: 17, endPoint x: 60, endPoint y: 34, distance: 90.4
click at [60, 31] on div "Kết quả tìm kiếm ( 38 ) Bộ lọc Mã ĐH Trạng thái Món hàng Thu hộ Tổng cước Chưa …" at bounding box center [139, 18] width 279 height 25
paste input "779338631"
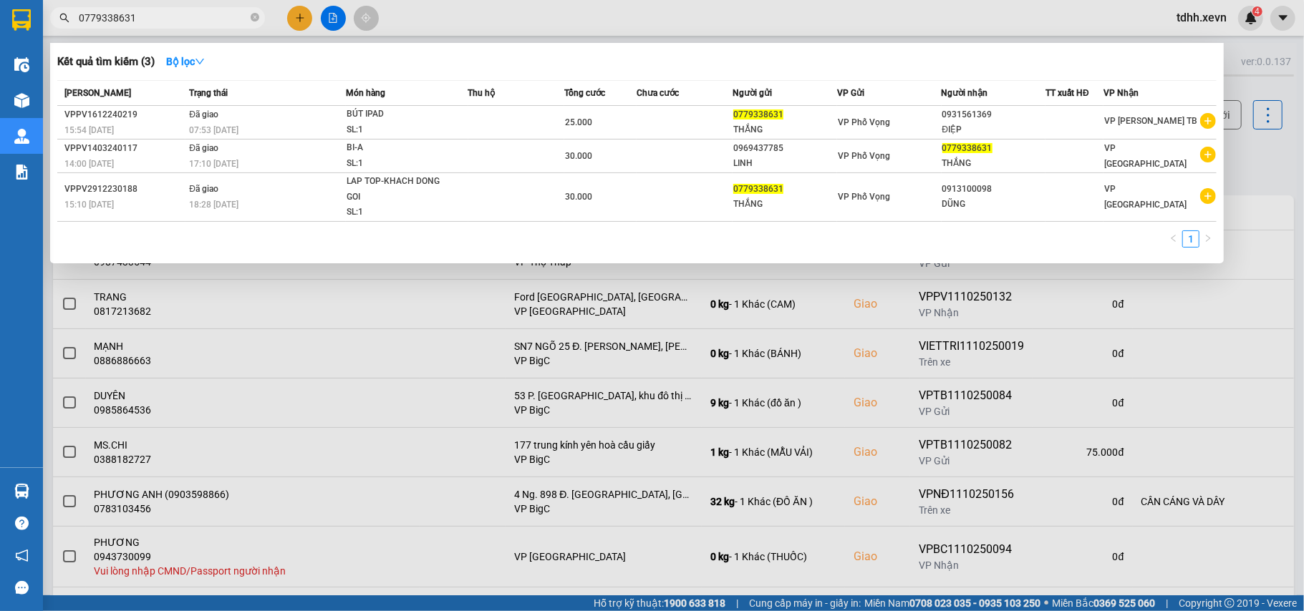
drag, startPoint x: 112, startPoint y: 24, endPoint x: 46, endPoint y: 36, distance: 67.0
click at [46, 31] on div "Kết quả tìm kiếm ( 3 ) Bộ lọc Mã ĐH Trạng thái Món hàng Thu hộ Tổng cước Chưa c…" at bounding box center [139, 18] width 279 height 25
paste input "369278725"
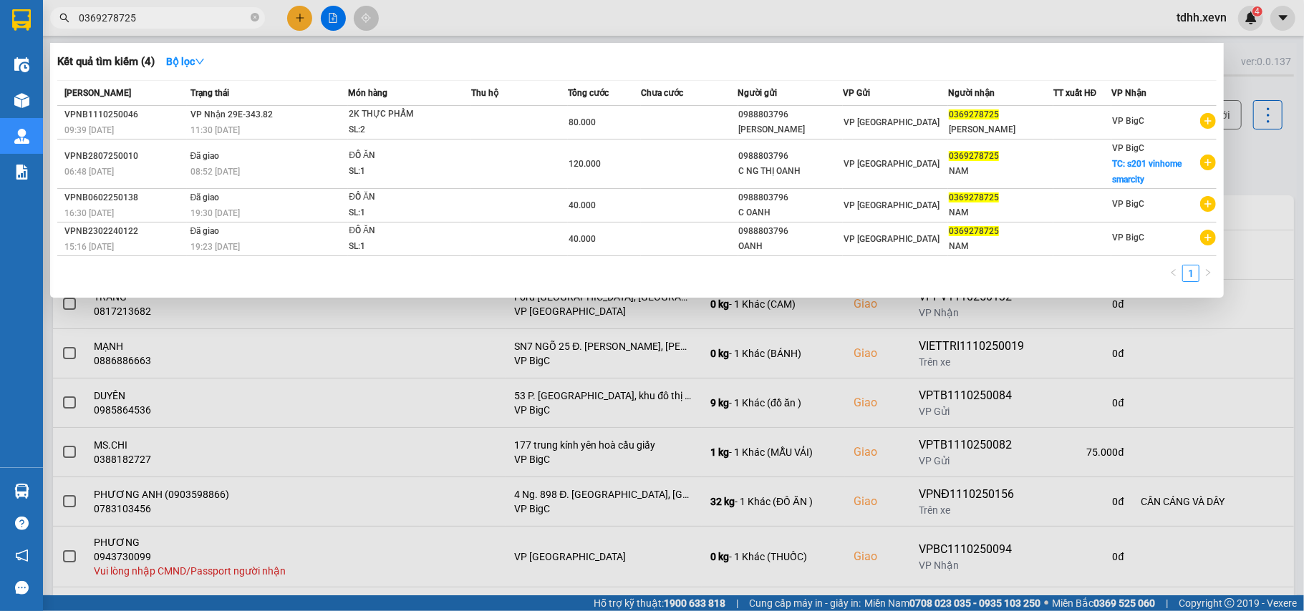
drag, startPoint x: 133, startPoint y: 18, endPoint x: 64, endPoint y: 38, distance: 72.3
click at [64, 31] on div "Kết quả tìm kiếm ( 4 ) Bộ lọc Mã ĐH Trạng thái Món hàng Thu hộ Tổng cước Chưa c…" at bounding box center [139, 18] width 279 height 25
paste input "981111409"
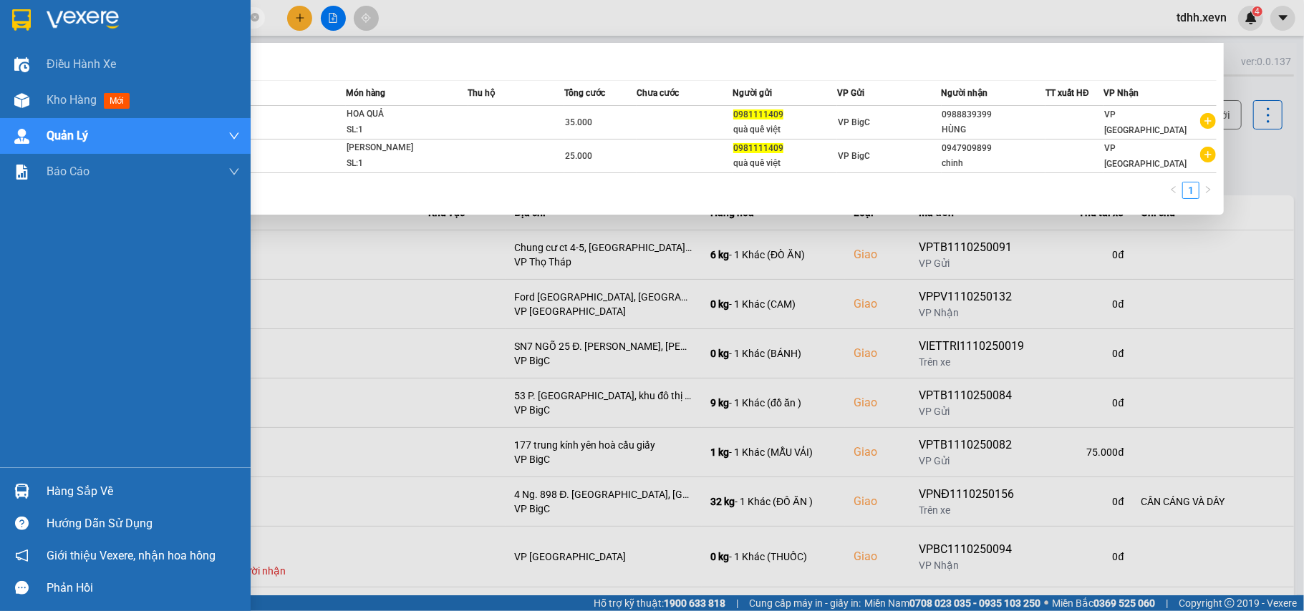
drag, startPoint x: 155, startPoint y: 23, endPoint x: 33, endPoint y: 30, distance: 121.9
click at [33, 30] on section "Kết quả tìm kiếm ( 2 ) Bộ lọc Mã ĐH Trạng thái Món hàng Thu hộ Tổng cước Chưa c…" at bounding box center [652, 305] width 1304 height 611
paste input "62658801"
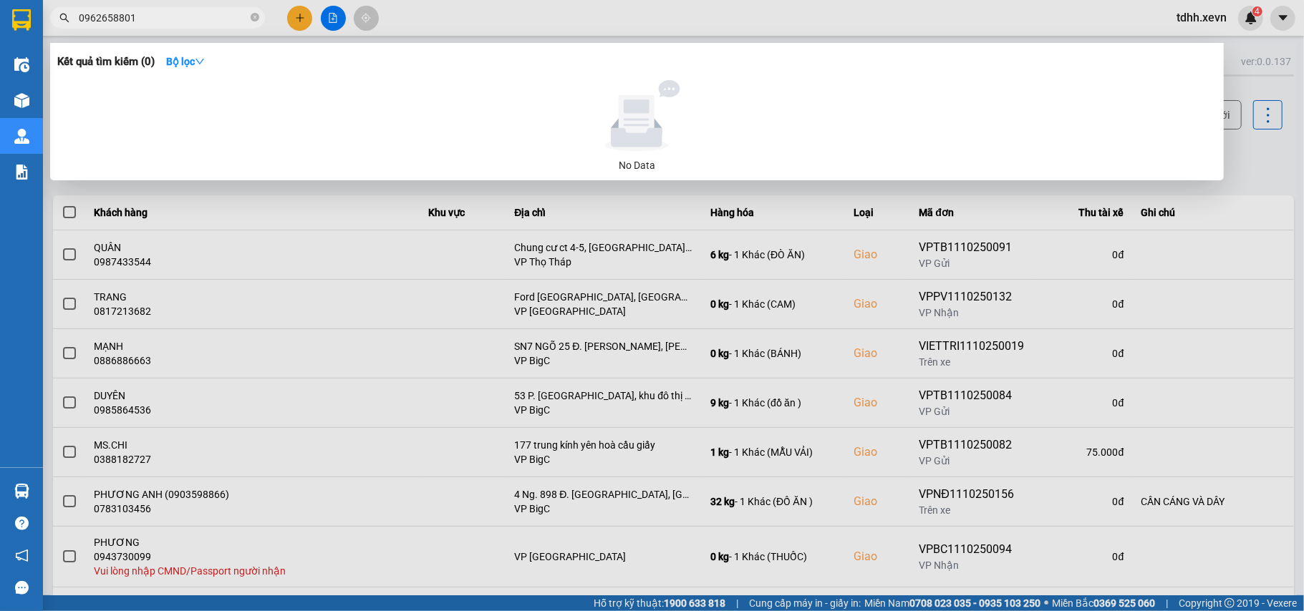
click at [1228, 170] on div at bounding box center [652, 305] width 1304 height 611
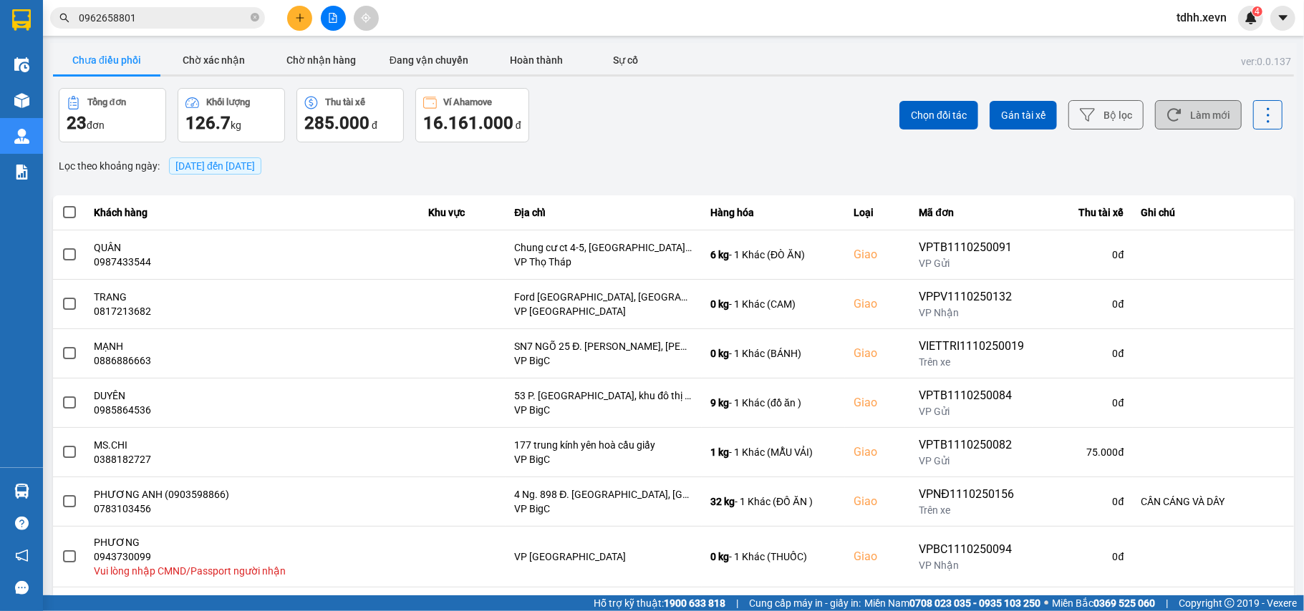
click at [1206, 127] on button "Làm mới" at bounding box center [1198, 114] width 87 height 29
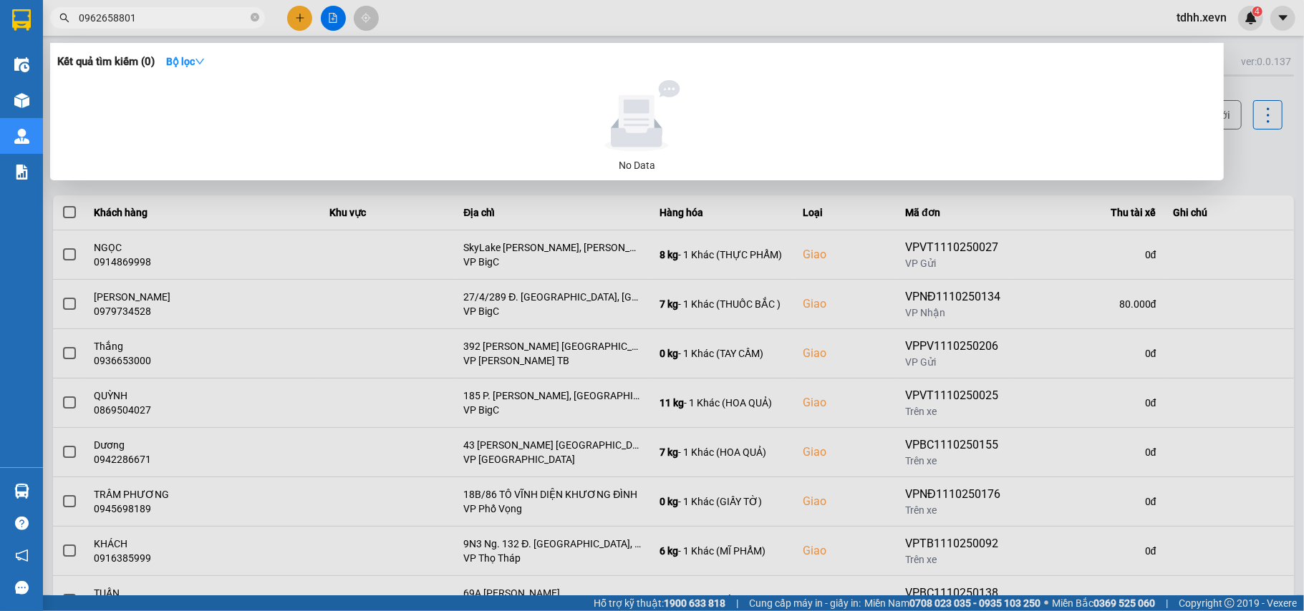
drag, startPoint x: 146, startPoint y: 21, endPoint x: 44, endPoint y: 21, distance: 101.7
click at [44, 21] on div "0962658801" at bounding box center [139, 17] width 279 height 21
paste input "17253188"
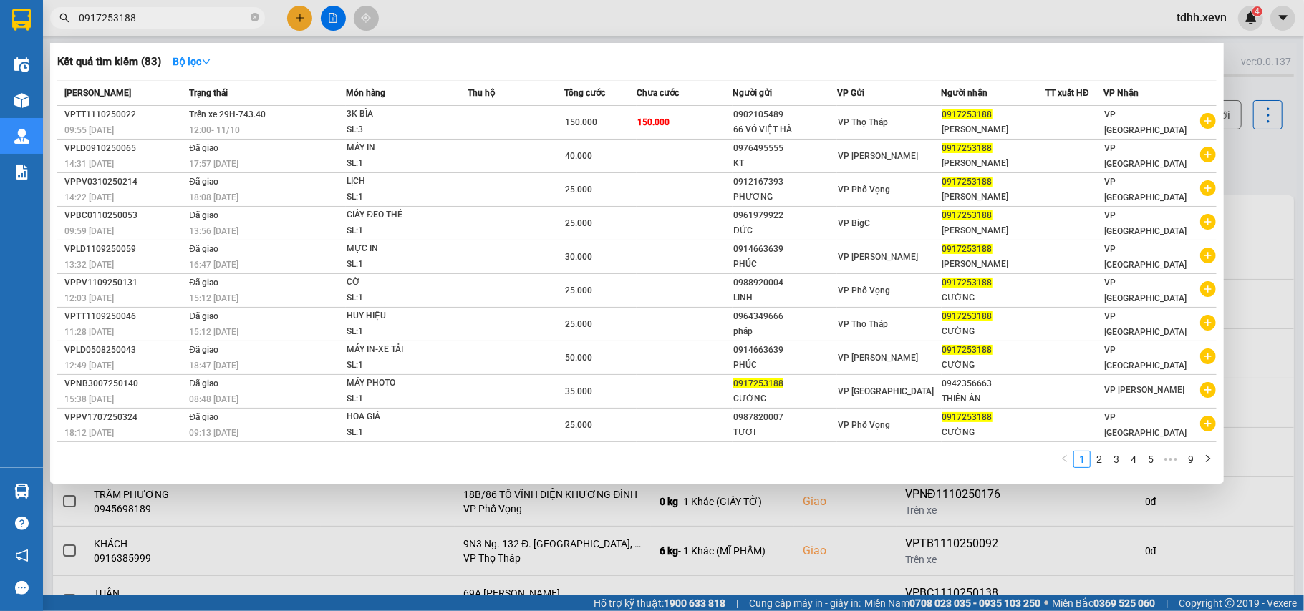
drag, startPoint x: 146, startPoint y: 17, endPoint x: 66, endPoint y: 29, distance: 81.1
click at [66, 29] on div "Kết quả tìm kiếm ( 83 ) Bộ lọc Mã ĐH Trạng thái Món hàng Thu hộ Tổng cước Chưa …" at bounding box center [139, 18] width 279 height 25
paste input "395625349"
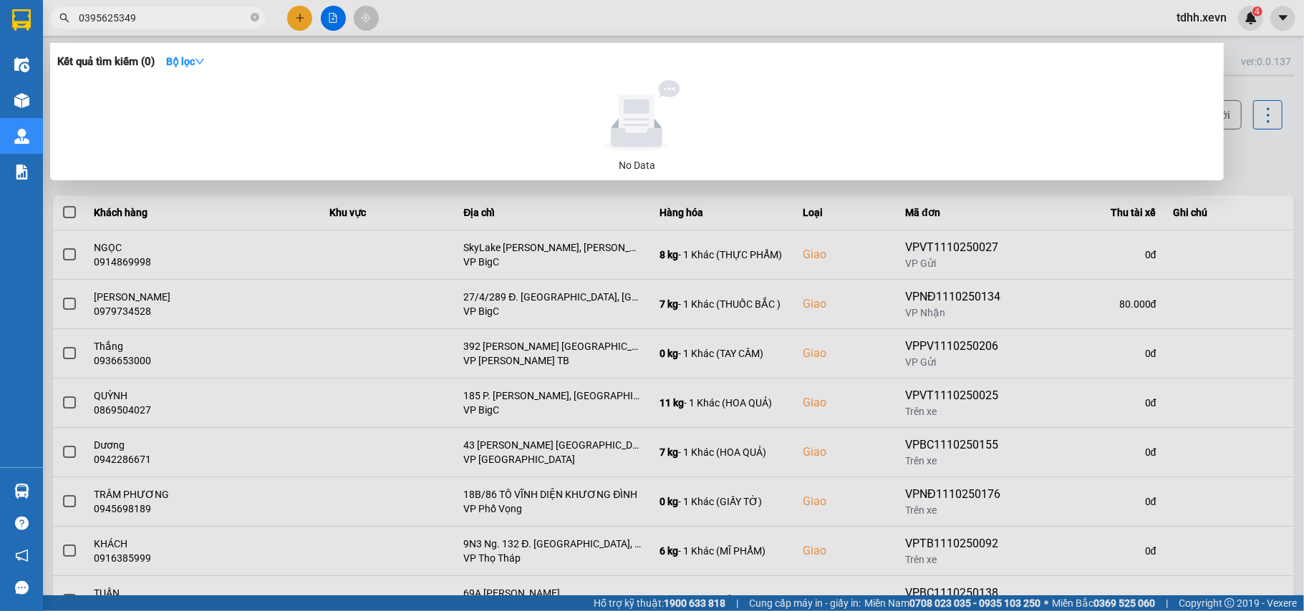
click at [1230, 168] on div at bounding box center [652, 305] width 1304 height 611
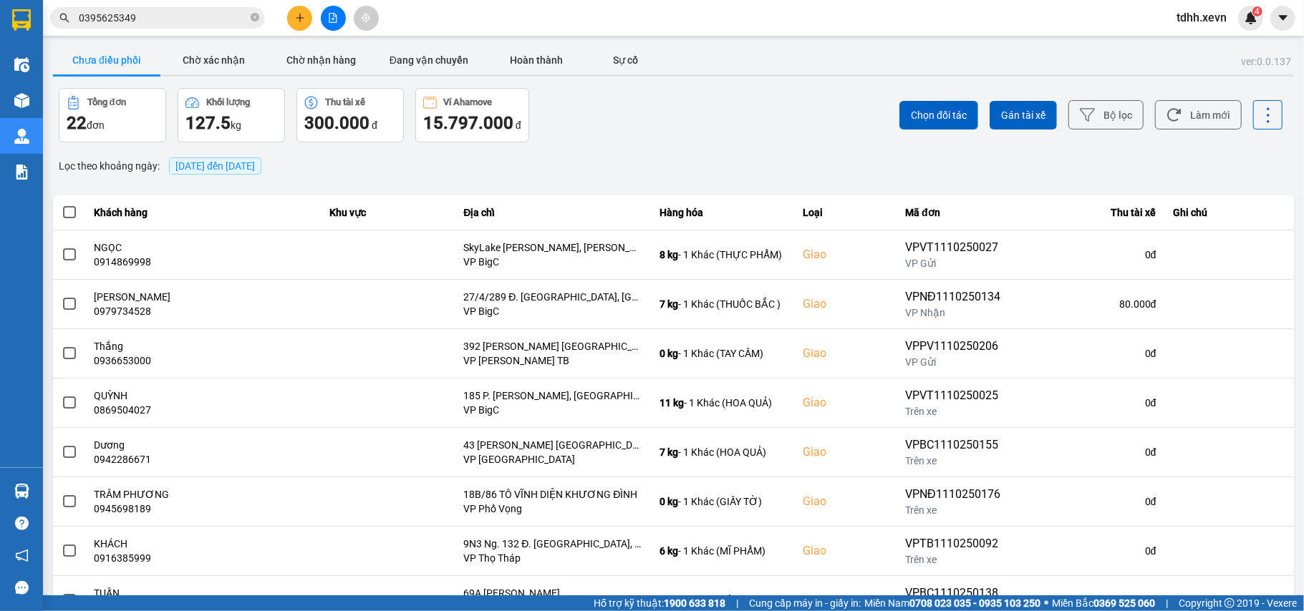
click at [1213, 132] on div "Chọn đối tác Gán tài xế Bộ lọc Làm mới" at bounding box center [977, 115] width 612 height 54
click at [1215, 112] on button "Làm mới" at bounding box center [1198, 114] width 87 height 29
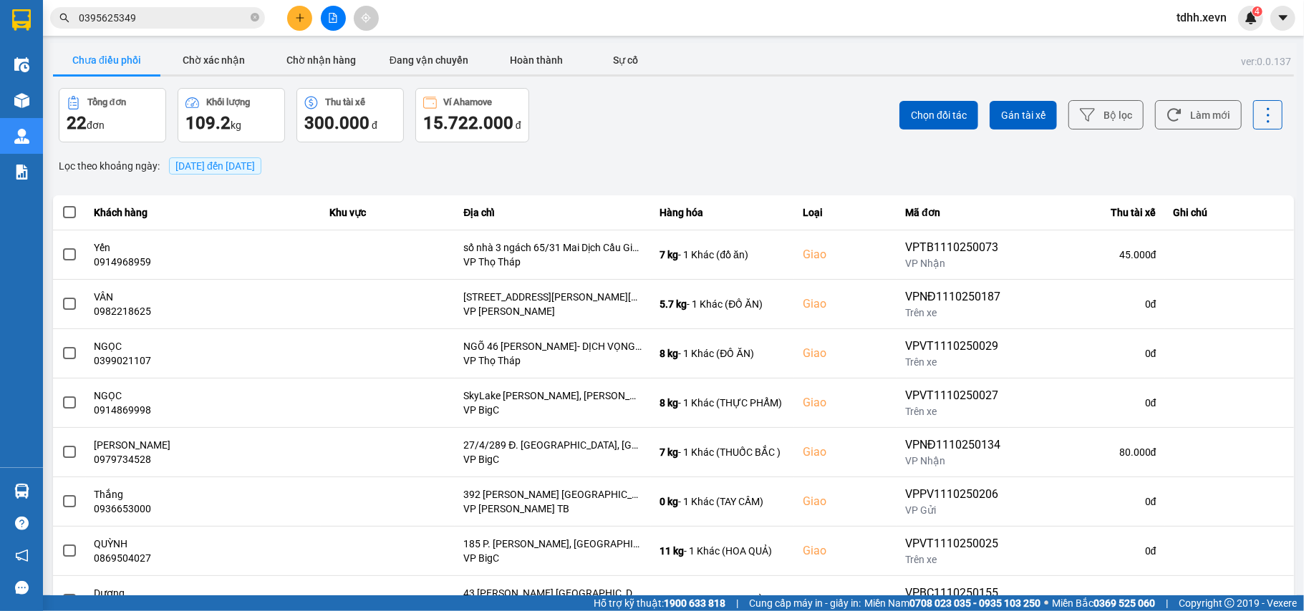
click at [125, 13] on input "0395625349" at bounding box center [163, 18] width 169 height 16
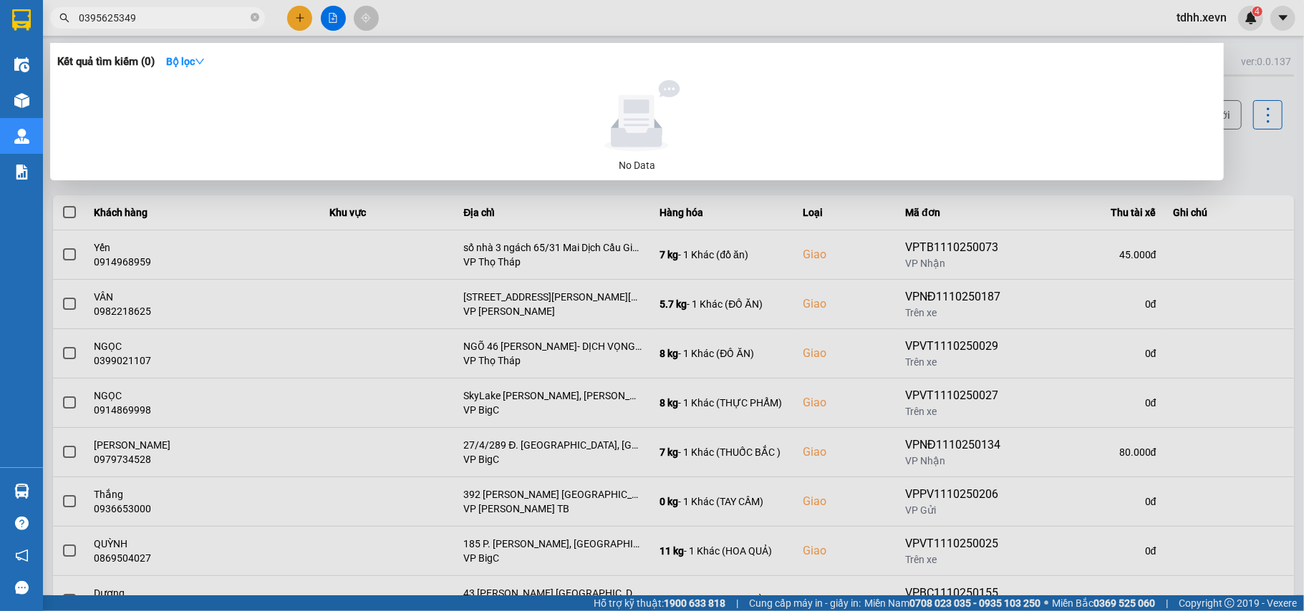
click at [125, 13] on input "0395625349" at bounding box center [163, 18] width 169 height 16
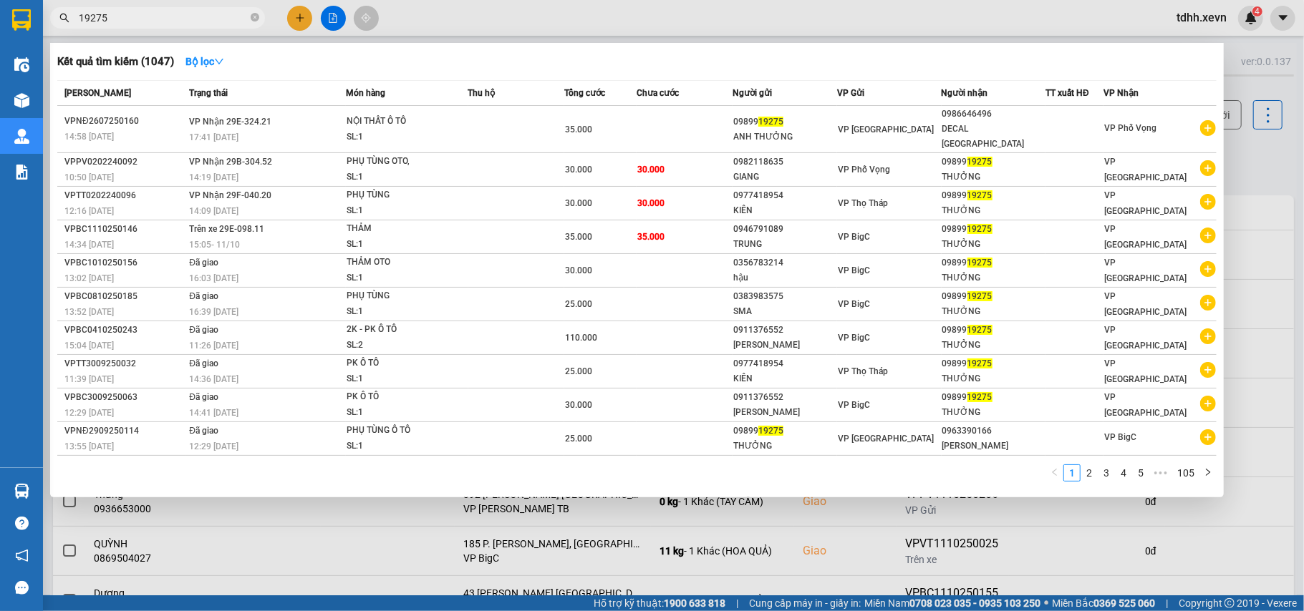
drag, startPoint x: 119, startPoint y: 9, endPoint x: 105, endPoint y: 13, distance: 14.9
click at [105, 13] on span "19275" at bounding box center [157, 17] width 215 height 21
drag, startPoint x: 105, startPoint y: 14, endPoint x: 61, endPoint y: 21, distance: 44.1
click at [61, 21] on div "19275" at bounding box center [139, 17] width 279 height 21
paste input "0914038067"
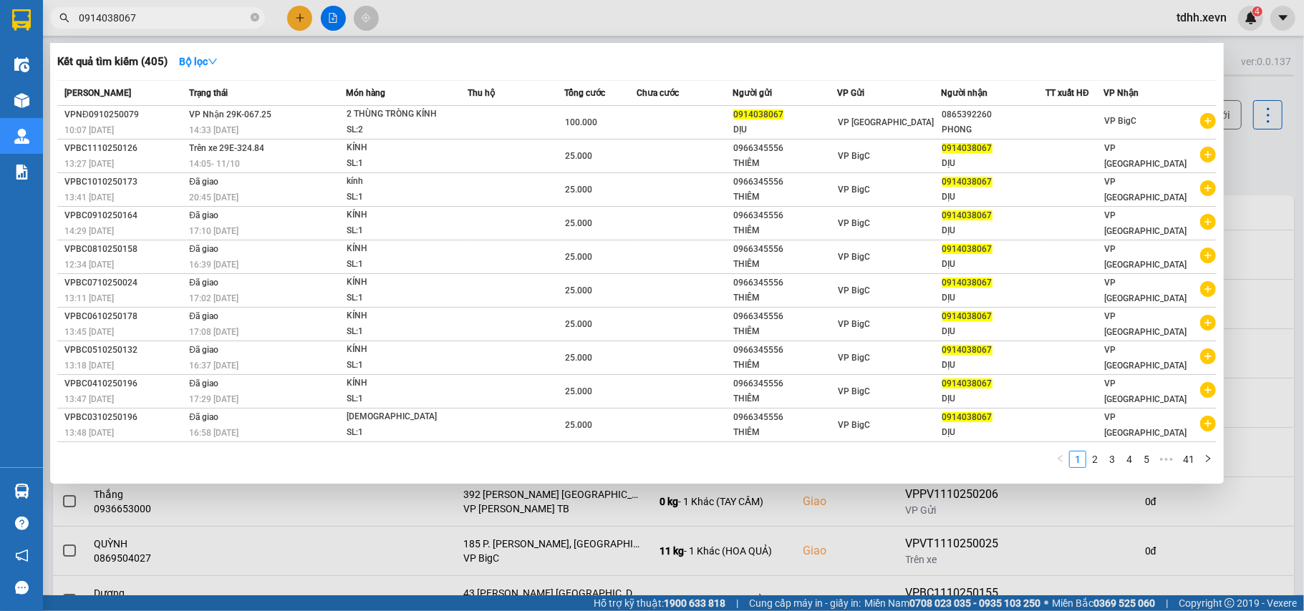
drag, startPoint x: 144, startPoint y: 18, endPoint x: 64, endPoint y: 26, distance: 80.6
click at [64, 26] on span "0914038067" at bounding box center [157, 17] width 215 height 21
paste input "75918599"
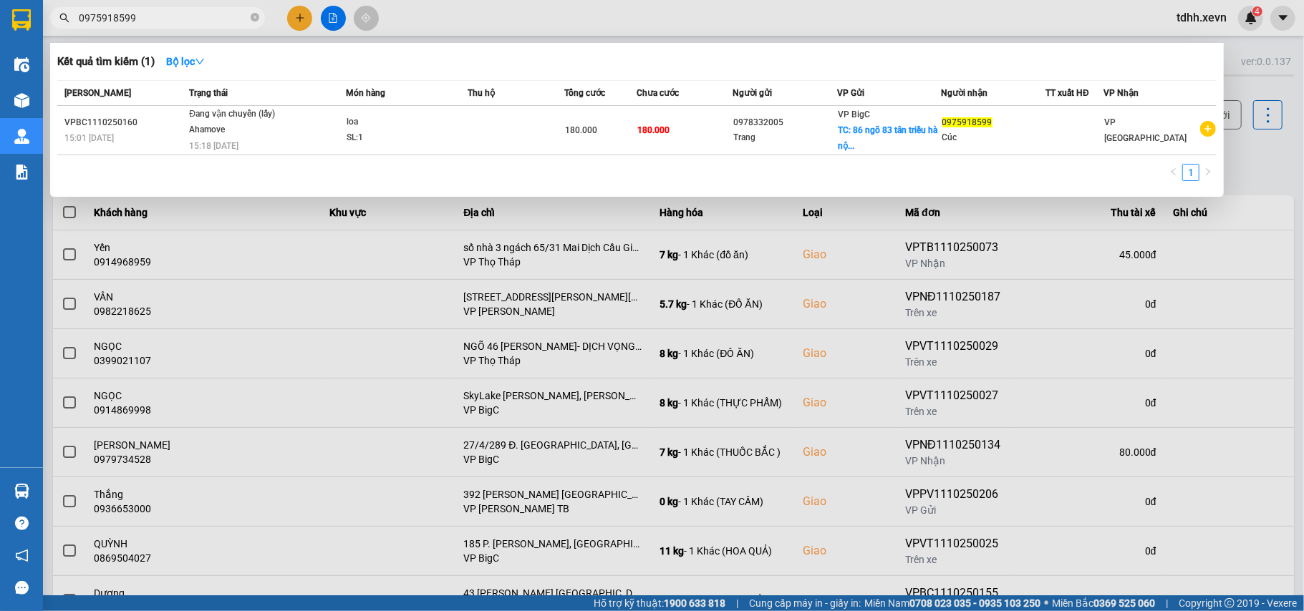
type input "0975918599"
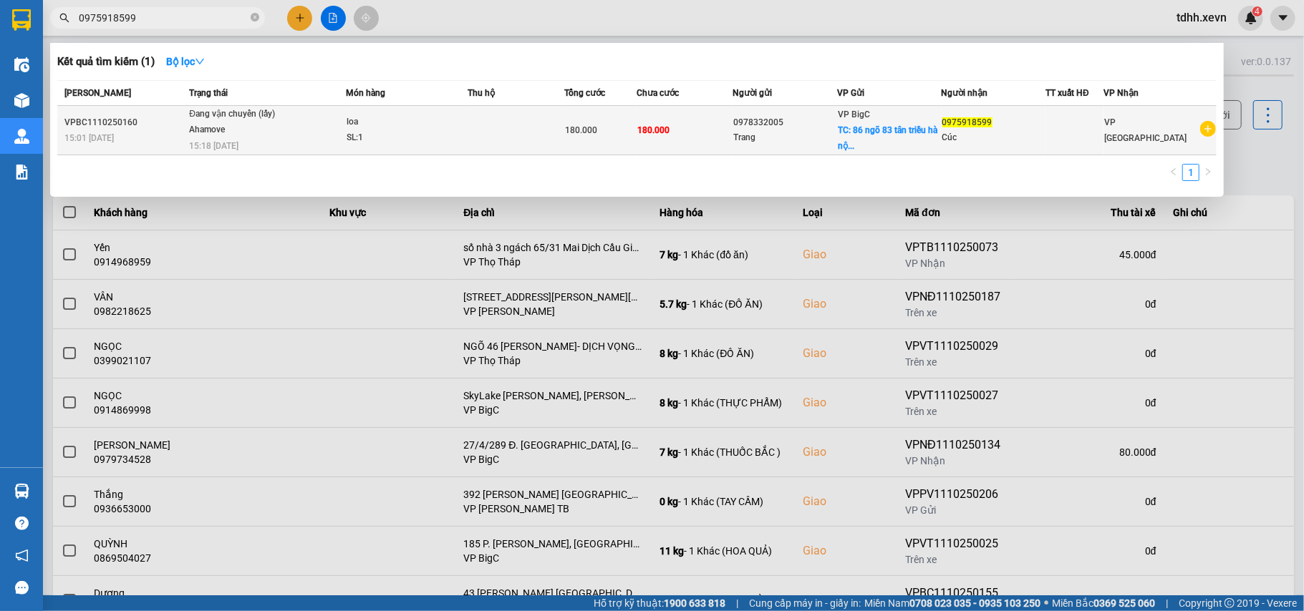
click at [754, 137] on div "Trang" at bounding box center [784, 137] width 103 height 15
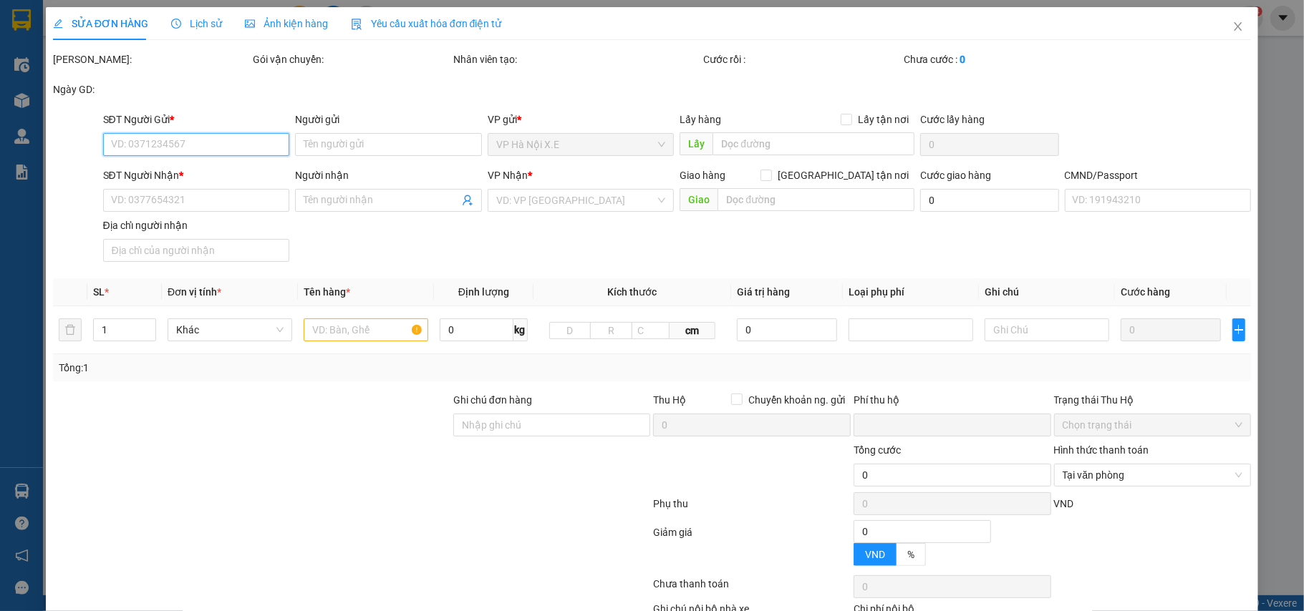
type input "0978332005"
type input "Trang"
checkbox input "true"
type input "86 ngõ 83 tân triều hà nội"
type input "0975918599"
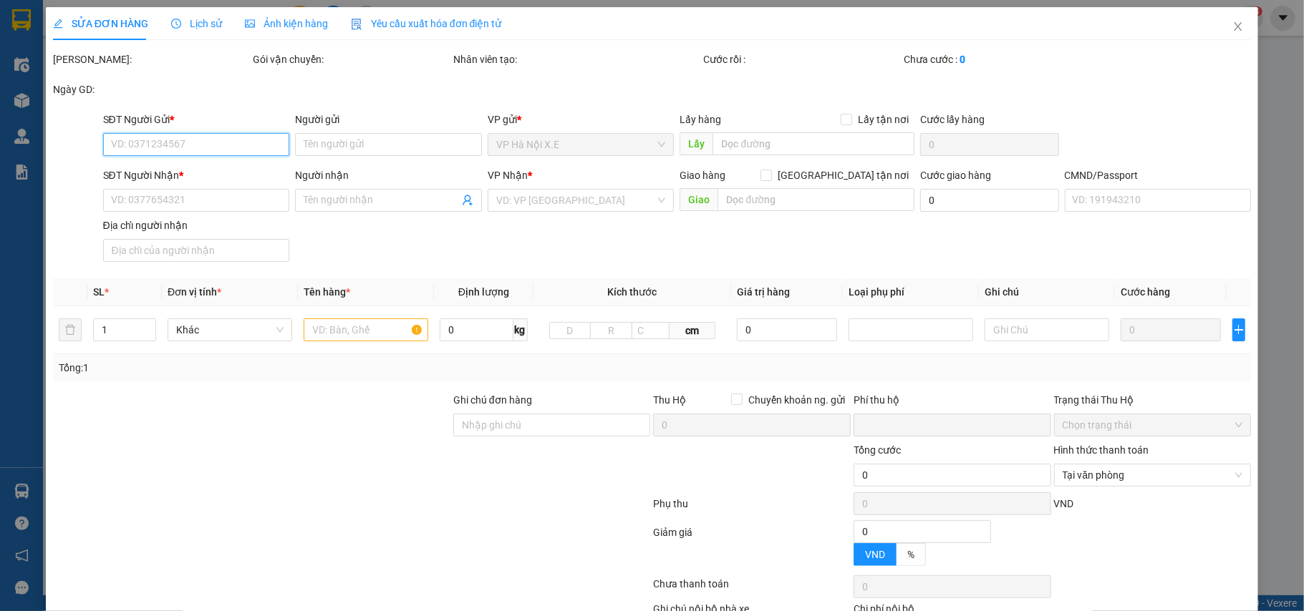
type input "Cúc"
type input "cần cáng và dây mang thẳng vào X.E Việt Nam báo đơn của tổng đài"
type input "0"
type input "180.000"
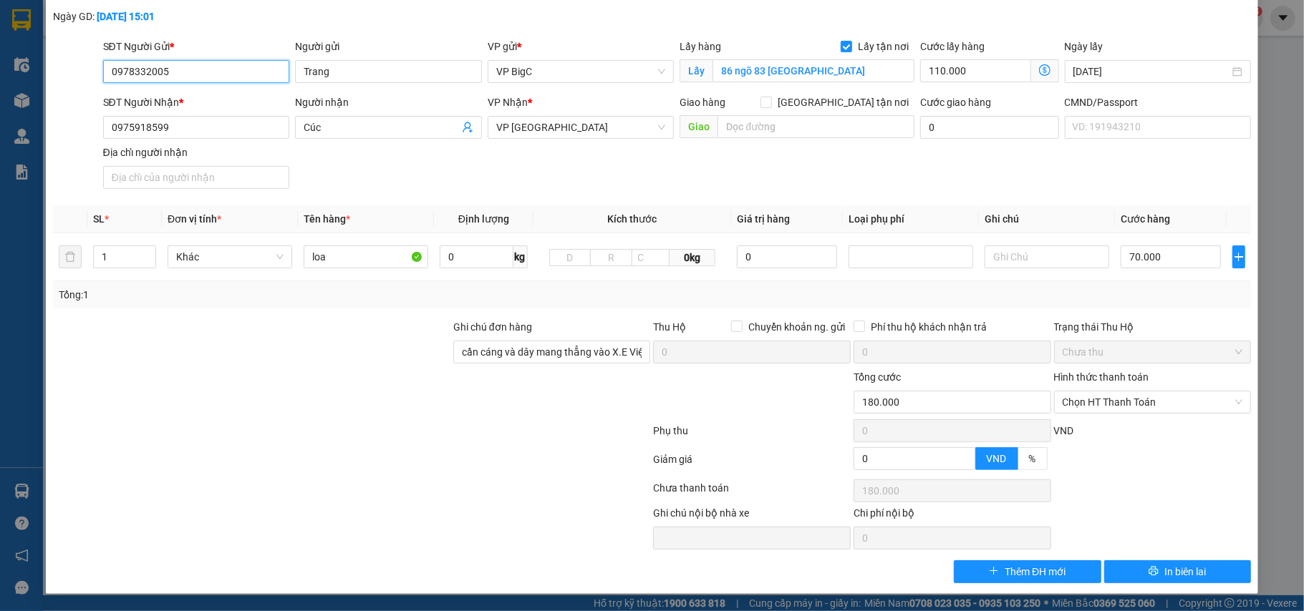
scroll to position [76, 0]
click at [1111, 568] on button "In biên lai" at bounding box center [1177, 572] width 147 height 23
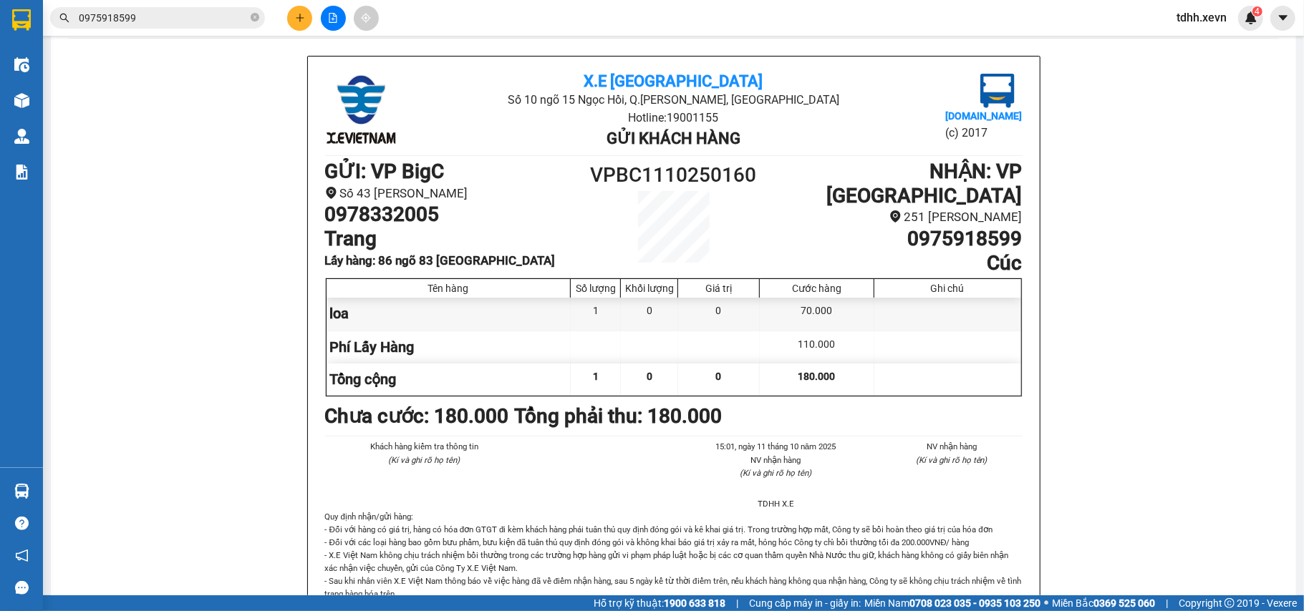
scroll to position [78, 0]
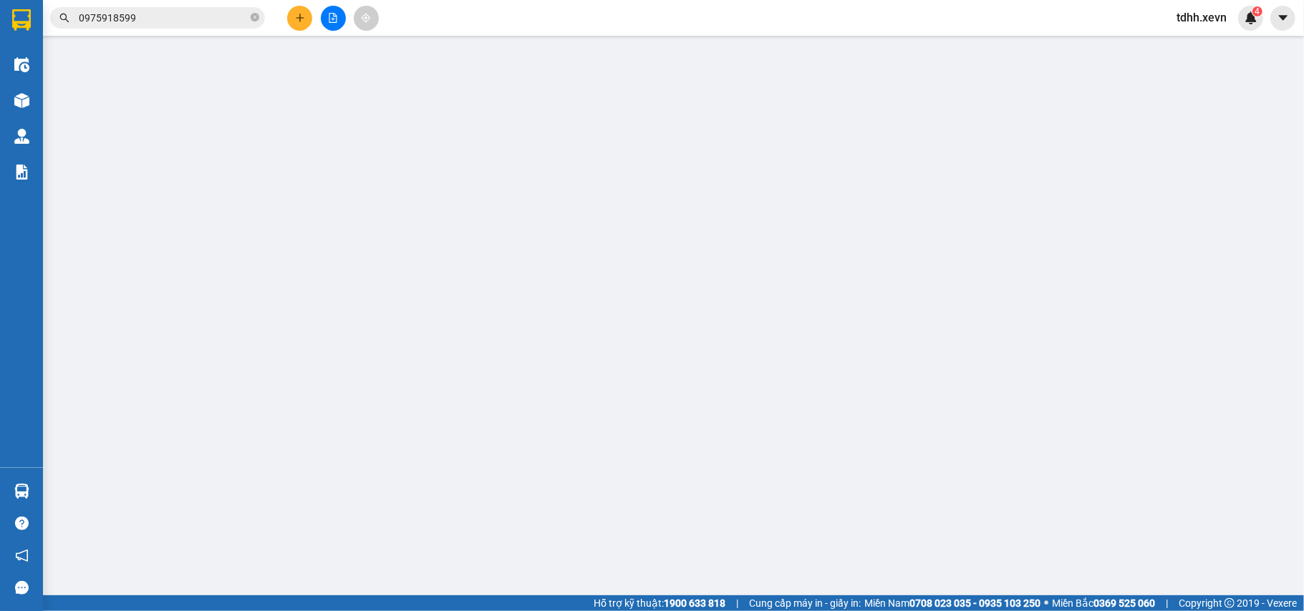
type input "0978332005"
type input "Trang"
checkbox input "true"
type input "86 ngõ 83 tân triều hà nội"
type input "0975918599"
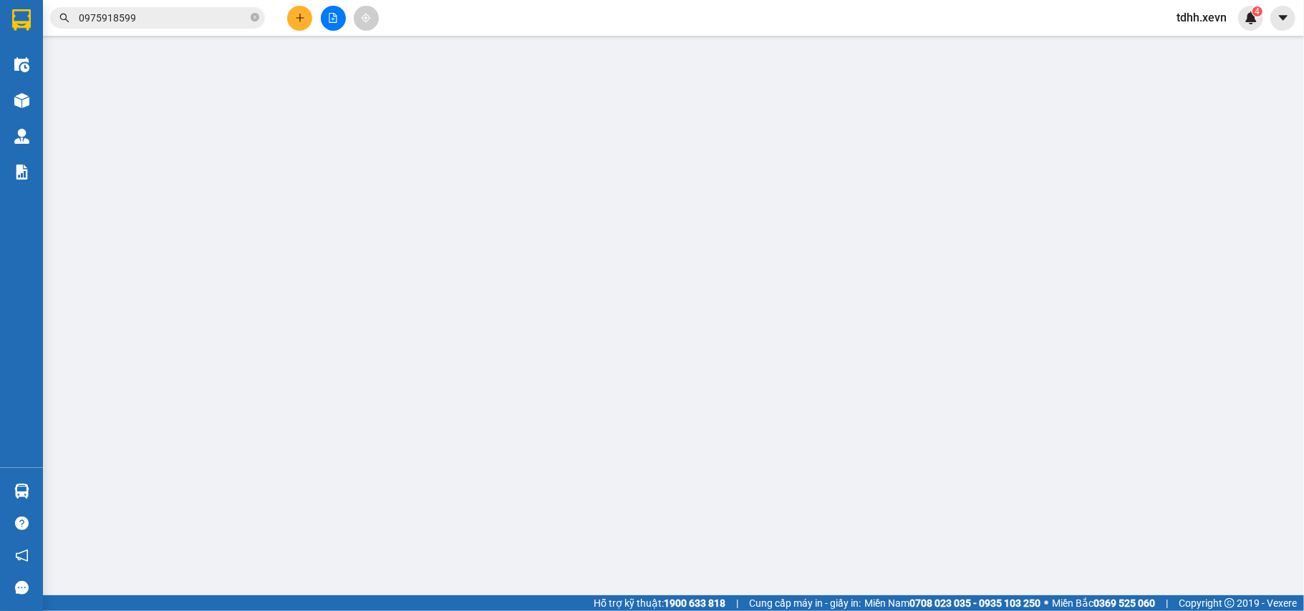
type input "Cúc"
type input "cần cáng và dây mang thẳng vào X.E Việt Nam báo đơn của tổng đài"
type input "0"
type input "180.000"
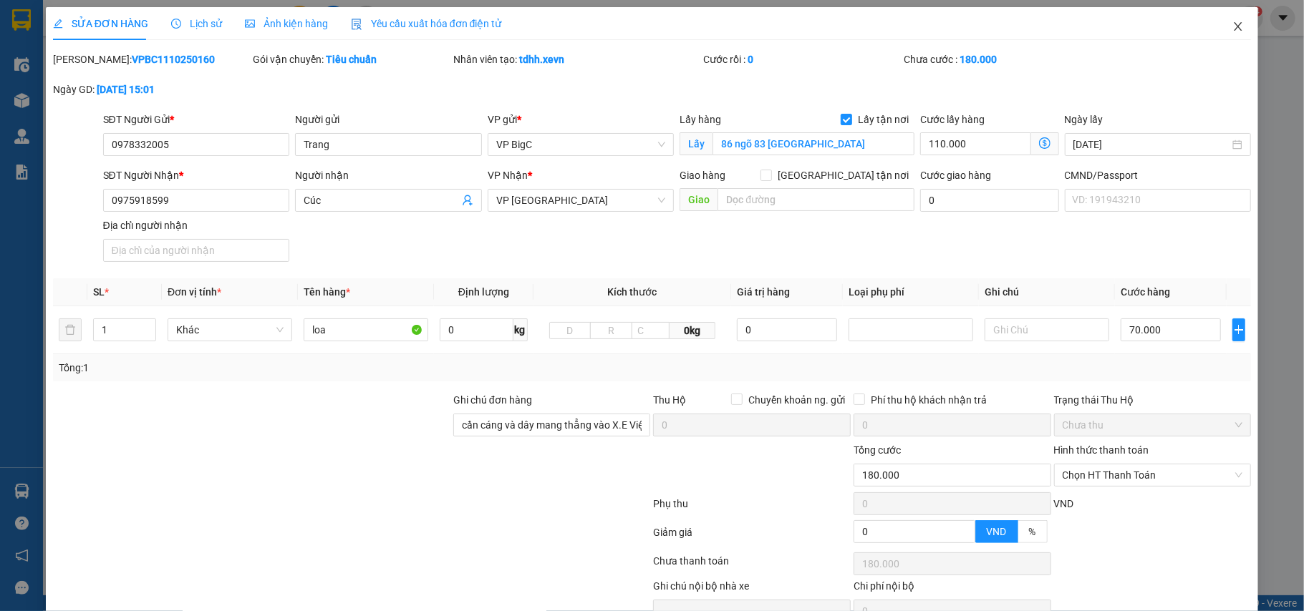
click at [1232, 31] on icon "close" at bounding box center [1237, 26] width 11 height 11
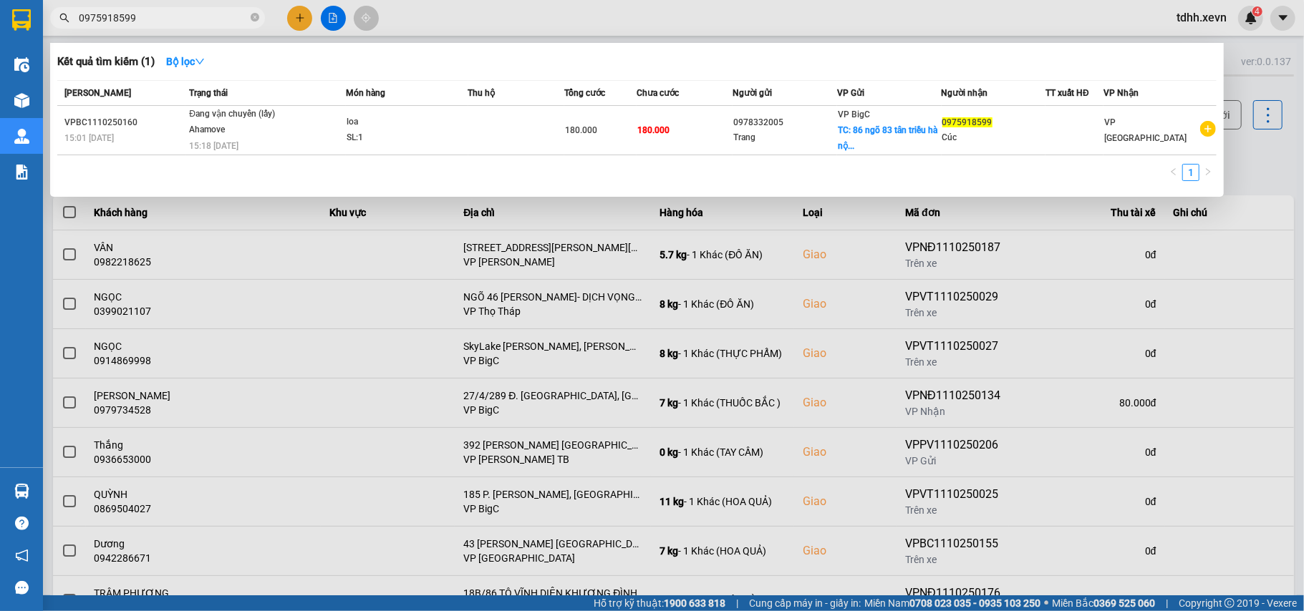
drag, startPoint x: 140, startPoint y: 18, endPoint x: 74, endPoint y: 62, distance: 79.0
click at [74, 31] on div "Kết quả tìm kiếm ( 1 ) Bộ lọc Mã ĐH Trạng thái Món hàng Thu hộ Tổng cước Chưa c…" at bounding box center [139, 18] width 279 height 25
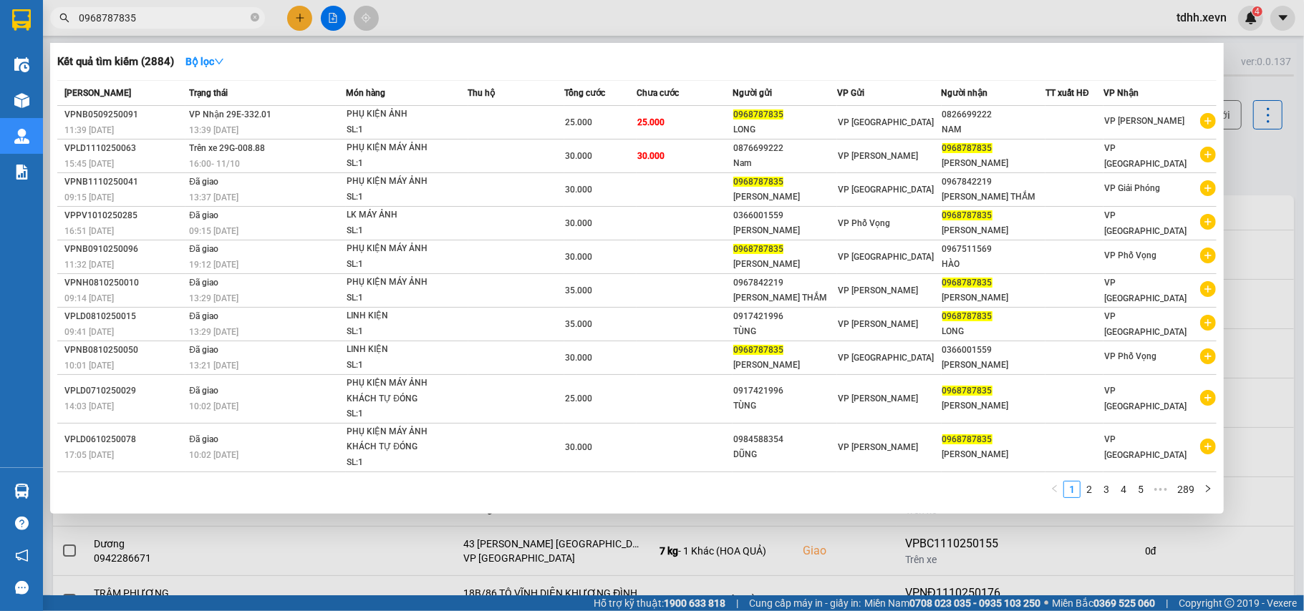
drag, startPoint x: 132, startPoint y: 17, endPoint x: 63, endPoint y: 32, distance: 70.3
click at [63, 31] on div "Kết quả tìm kiếm ( 2884 ) Bộ lọc Mã ĐH Trạng thái Món hàng Thu hộ Tổng cước Chư…" at bounding box center [139, 18] width 279 height 25
paste input "47294751"
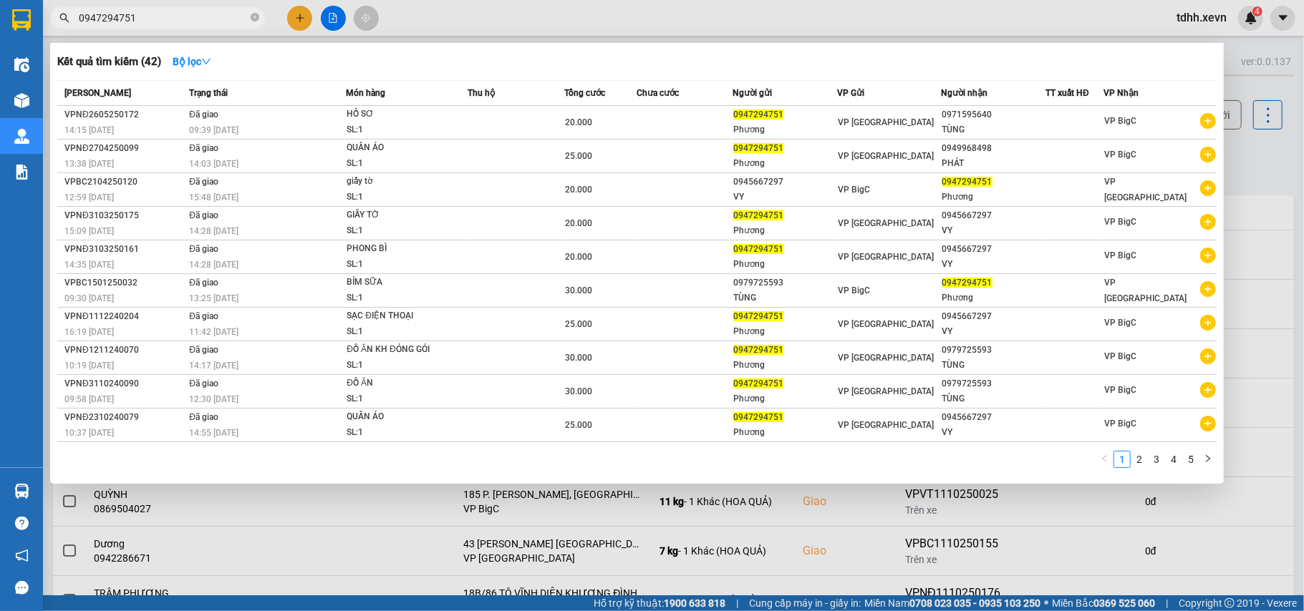
drag, startPoint x: 147, startPoint y: 18, endPoint x: 80, endPoint y: 47, distance: 73.4
click at [80, 31] on div "Kết quả tìm kiếm ( 42 ) Bộ lọc Mã ĐH Trạng thái Món hàng Thu hộ Tổng cước Chưa …" at bounding box center [139, 18] width 279 height 25
paste input "83606882"
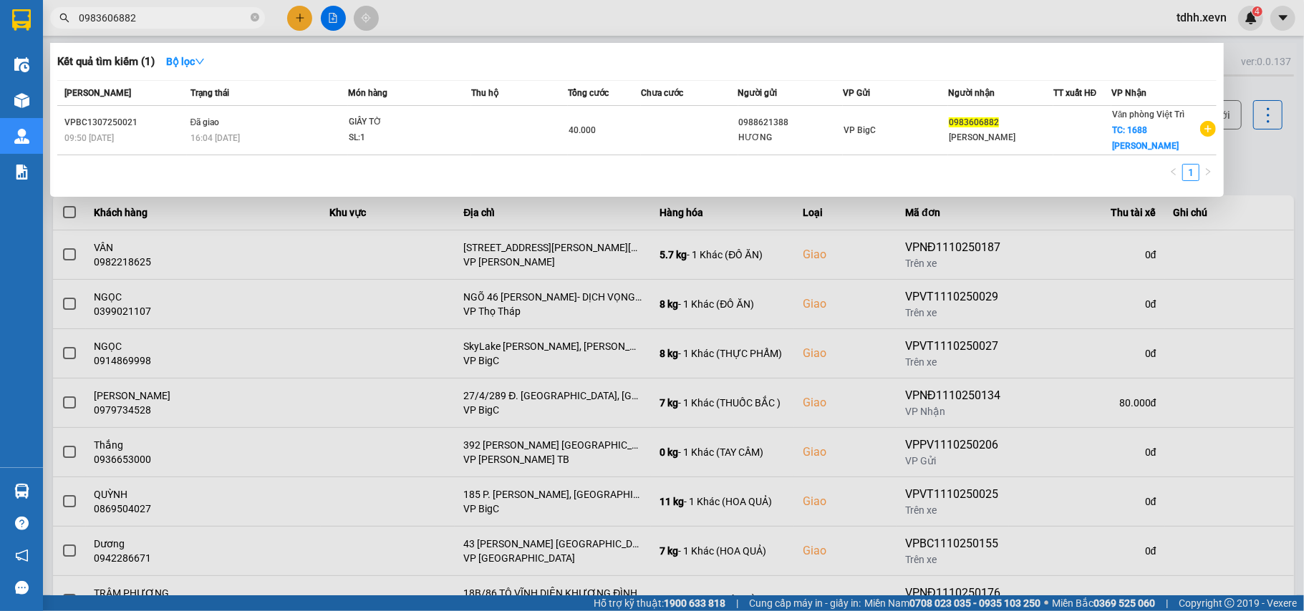
drag, startPoint x: 132, startPoint y: 24, endPoint x: 52, endPoint y: 46, distance: 83.9
click at [52, 31] on div "Kết quả tìm kiếm ( 1 ) Bộ lọc Mã ĐH Trạng thái Món hàng Thu hộ Tổng cước Chưa c…" at bounding box center [139, 18] width 279 height 25
paste input "812015000"
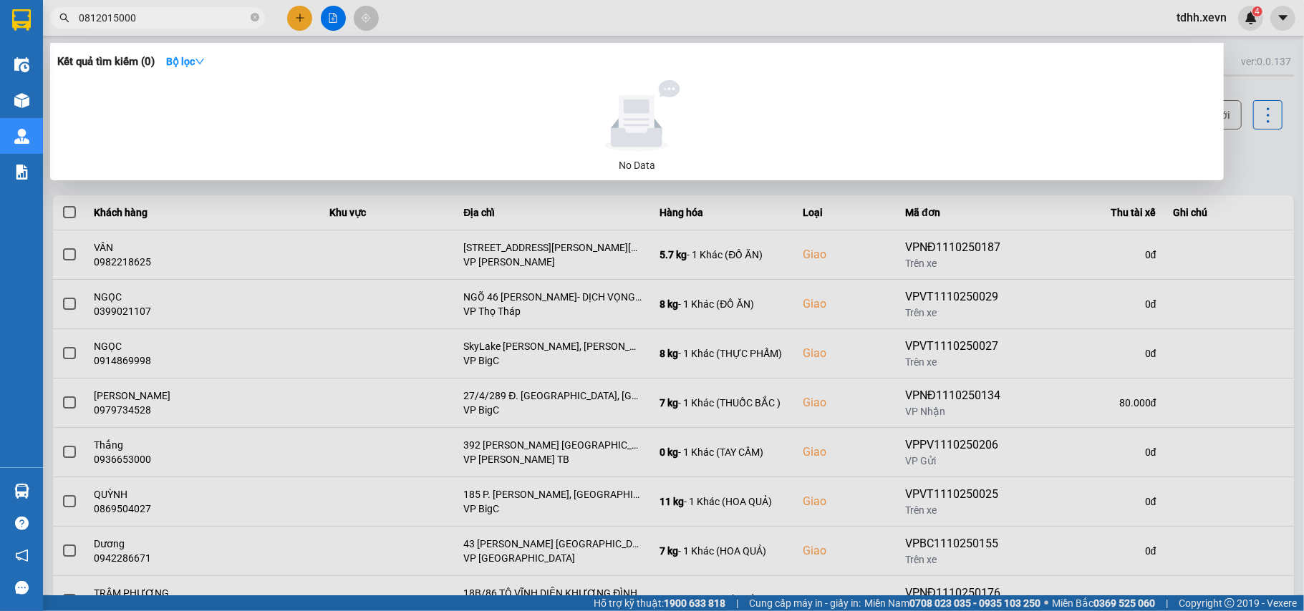
drag, startPoint x: 133, startPoint y: 19, endPoint x: 72, endPoint y: 56, distance: 71.9
click at [72, 31] on div "Kết quả tìm kiếm ( 0 ) Bộ lọc No Data 0812015000" at bounding box center [139, 18] width 279 height 25
paste input "941844795"
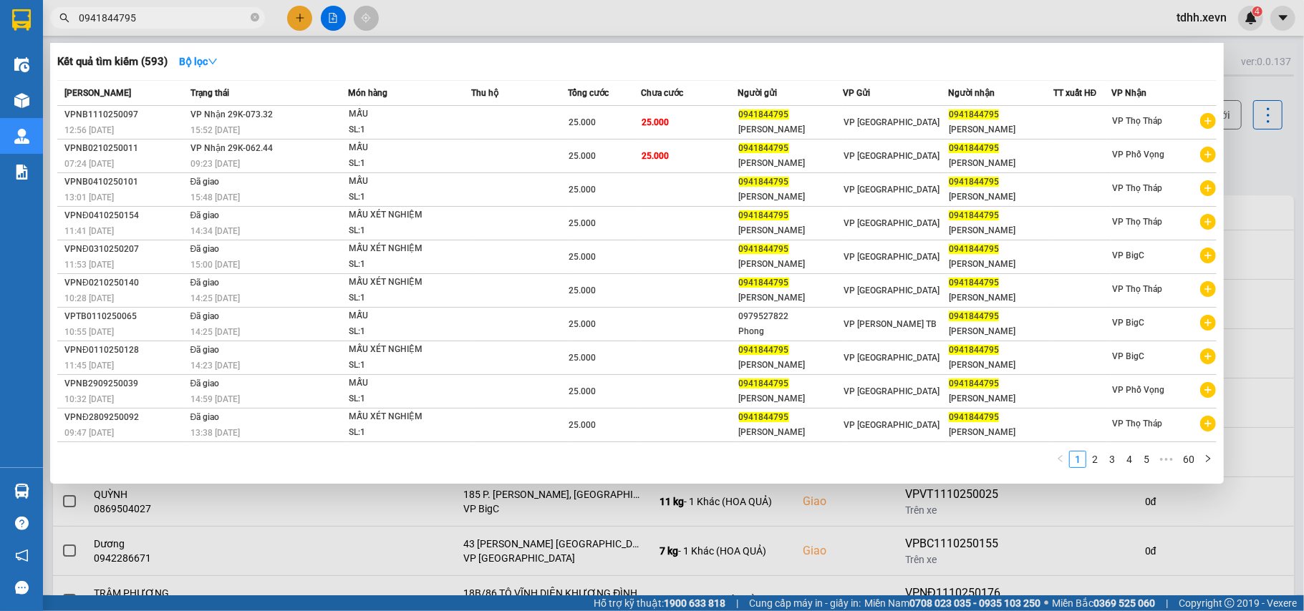
drag, startPoint x: 149, startPoint y: 21, endPoint x: 55, endPoint y: 58, distance: 100.6
click at [55, 31] on div "Kết quả tìm kiếm ( 593 ) Bộ lọc Mã ĐH Trạng thái Món hàng Thu hộ Tổng cước Chưa…" at bounding box center [139, 18] width 279 height 25
paste input "11412444"
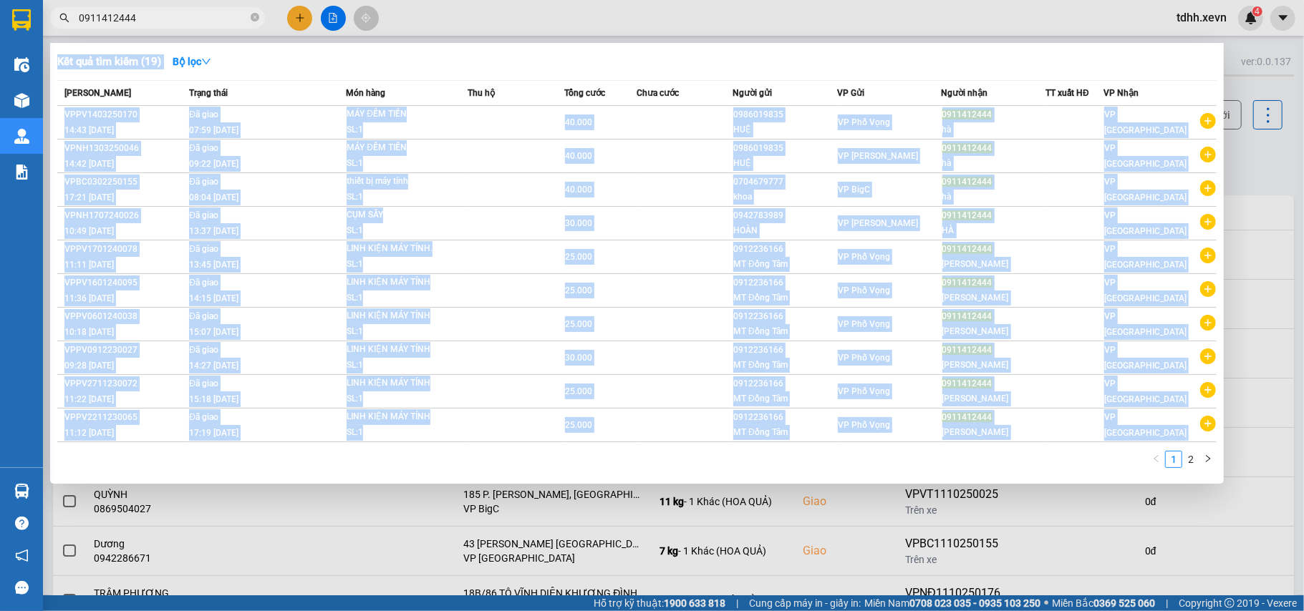
drag, startPoint x: 152, startPoint y: 26, endPoint x: 89, endPoint y: 42, distance: 64.9
click at [89, 31] on div "Kết quả tìm kiếm ( 19 ) Bộ lọc Mã ĐH Trạng thái Món hàng Thu hộ Tổng cước Chưa …" at bounding box center [139, 18] width 279 height 25
click at [87, 24] on input "0911412444" at bounding box center [163, 18] width 169 height 16
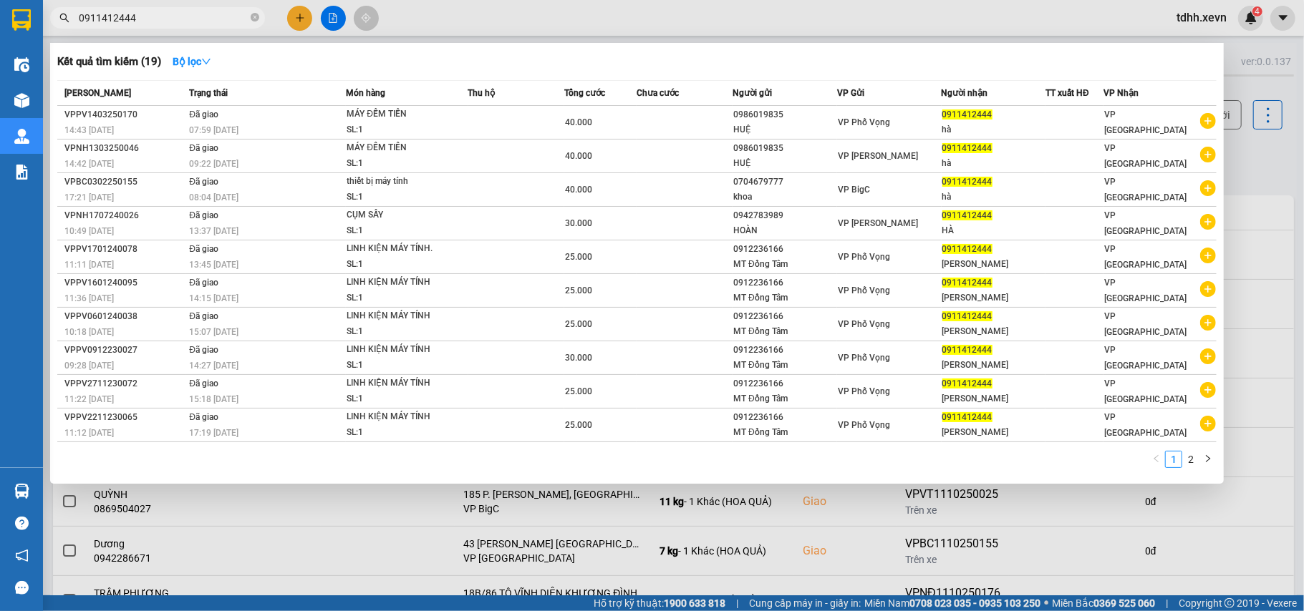
click at [89, 24] on input "0911412444" at bounding box center [163, 18] width 169 height 16
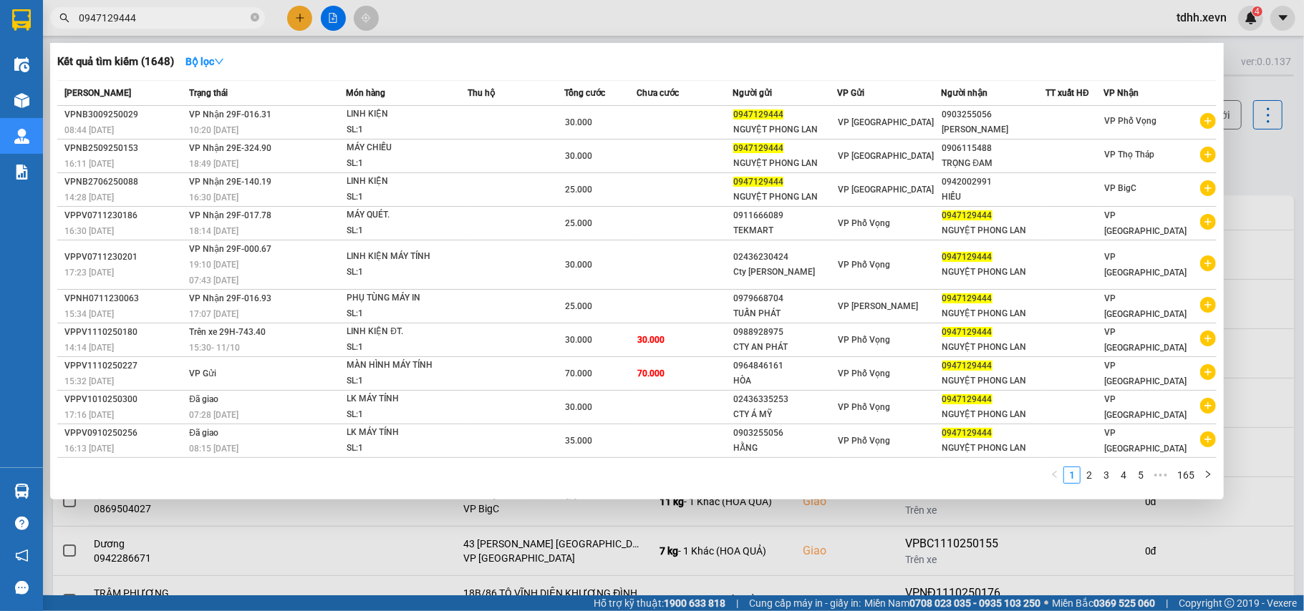
drag, startPoint x: 143, startPoint y: 19, endPoint x: 47, endPoint y: 21, distance: 95.9
click at [47, 21] on div "0947129444" at bounding box center [139, 17] width 279 height 21
click at [136, 18] on input "0947129444" at bounding box center [163, 18] width 169 height 16
click at [133, 18] on input "0947129444" at bounding box center [163, 18] width 169 height 16
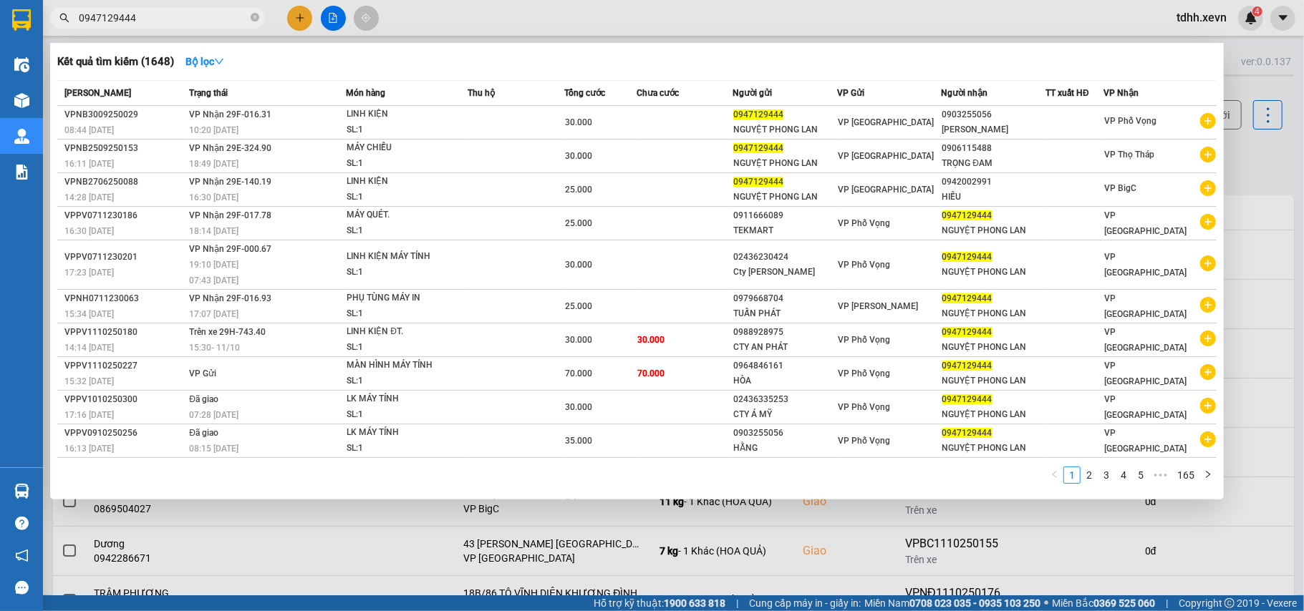
paste input "338647892"
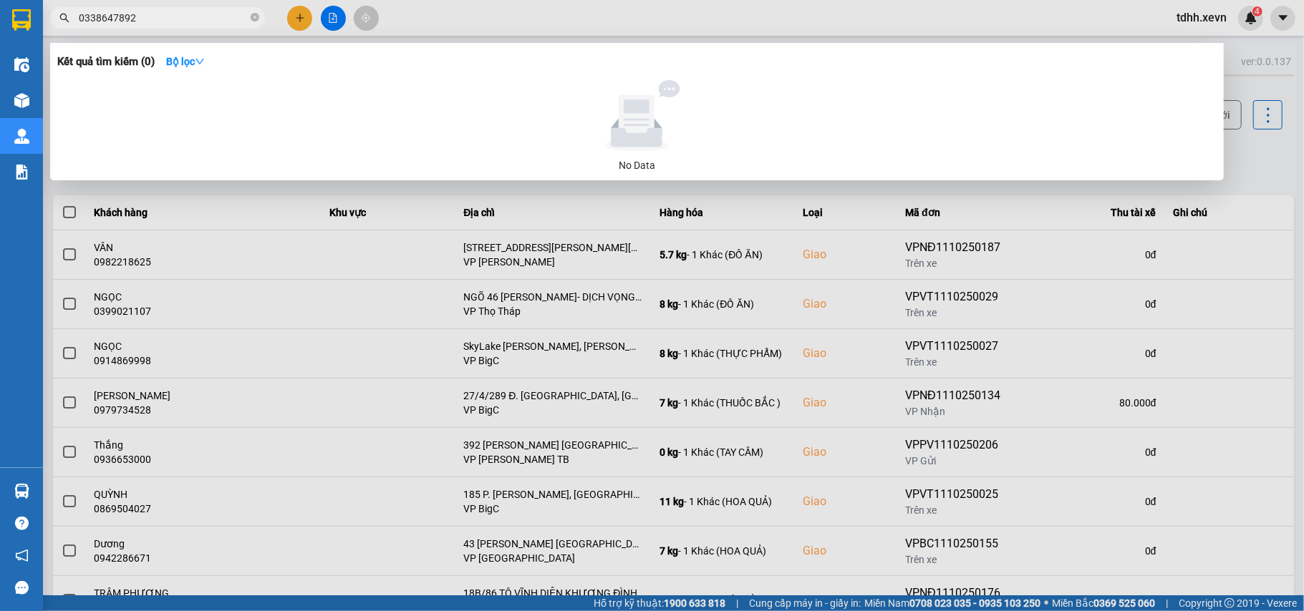
drag, startPoint x: 150, startPoint y: 17, endPoint x: 83, endPoint y: 16, distance: 66.6
click at [75, 21] on span "0338647892" at bounding box center [157, 17] width 215 height 21
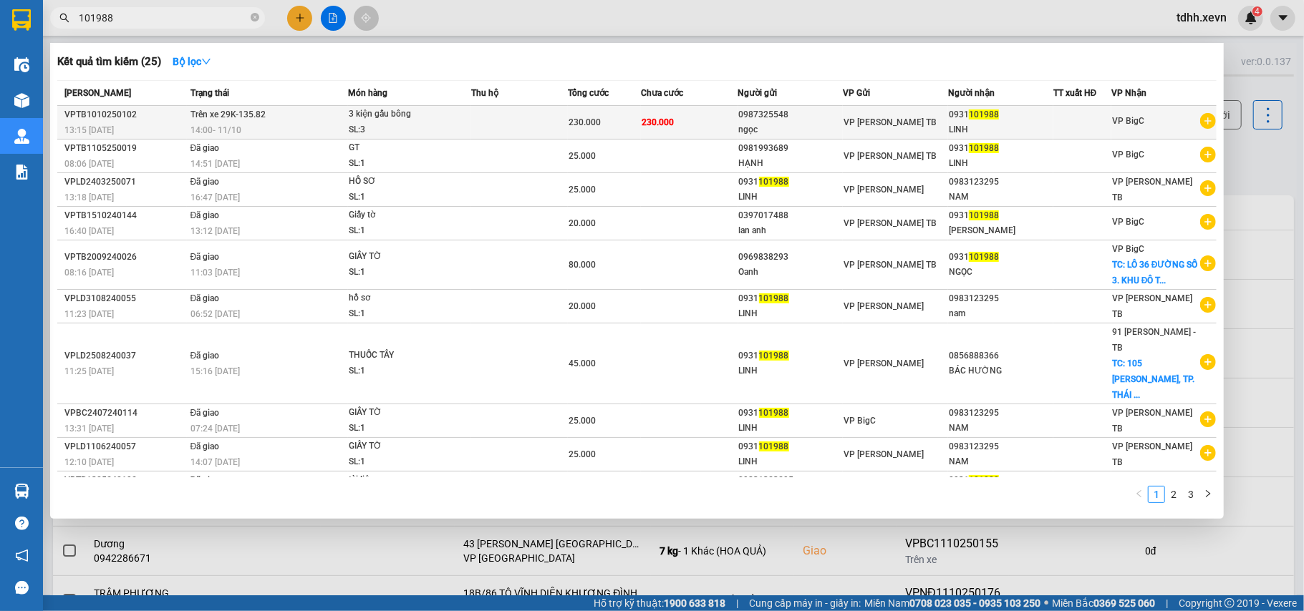
type input "101988"
click at [892, 130] on div "VP Trần Phú TB" at bounding box center [895, 123] width 104 height 16
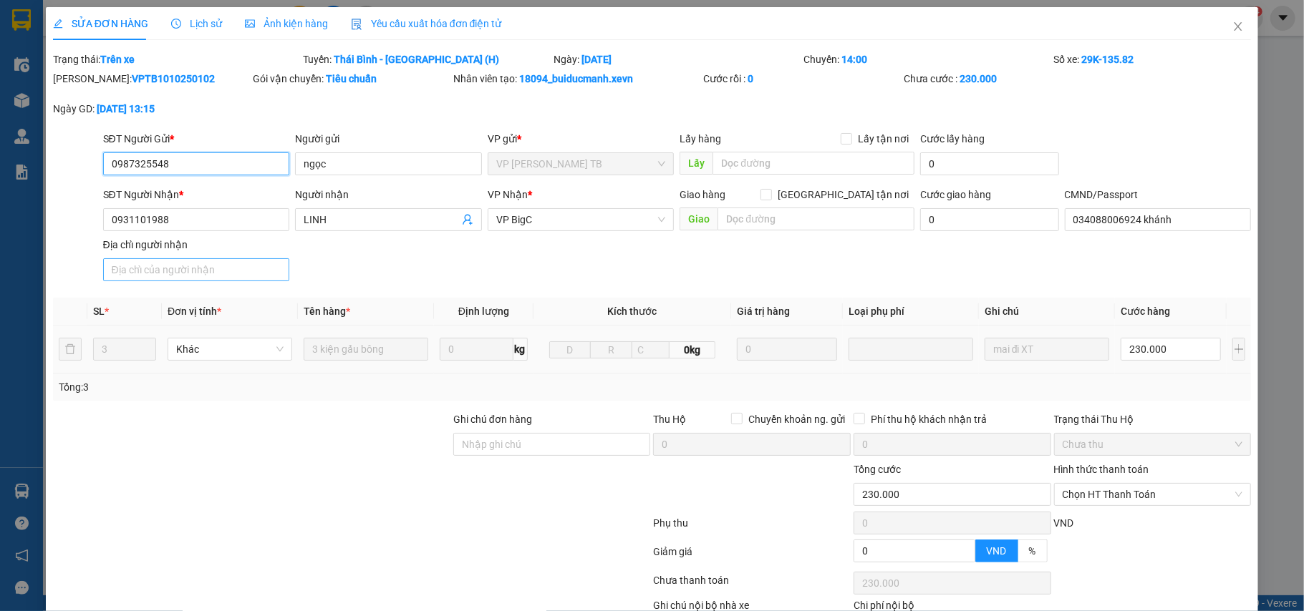
type input "0987325548"
type input "ngọc"
type input "0931101988"
type input "LINH"
type input "034088006924 khánh"
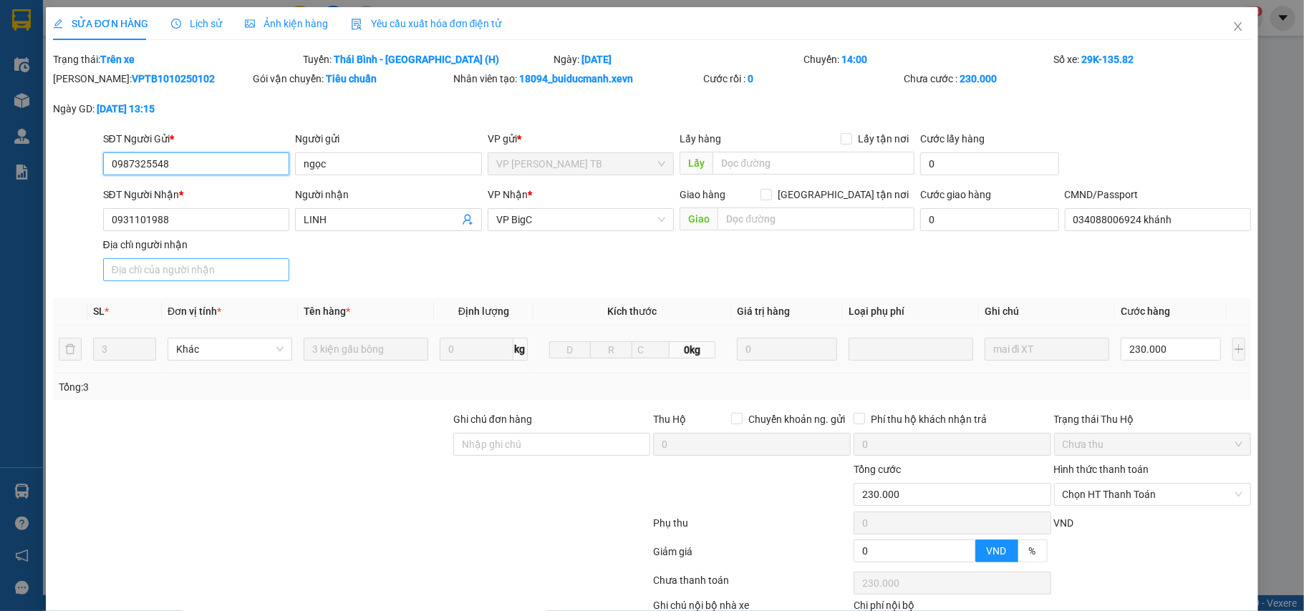
type input "0"
type input "230.000"
drag, startPoint x: 162, startPoint y: 218, endPoint x: 89, endPoint y: 236, distance: 74.7
click at [89, 236] on div "SĐT Người Nhận * 0931101988 0931101988 Người nhận LINH VP Nhận * VP BigC Giao h…" at bounding box center [652, 237] width 1201 height 100
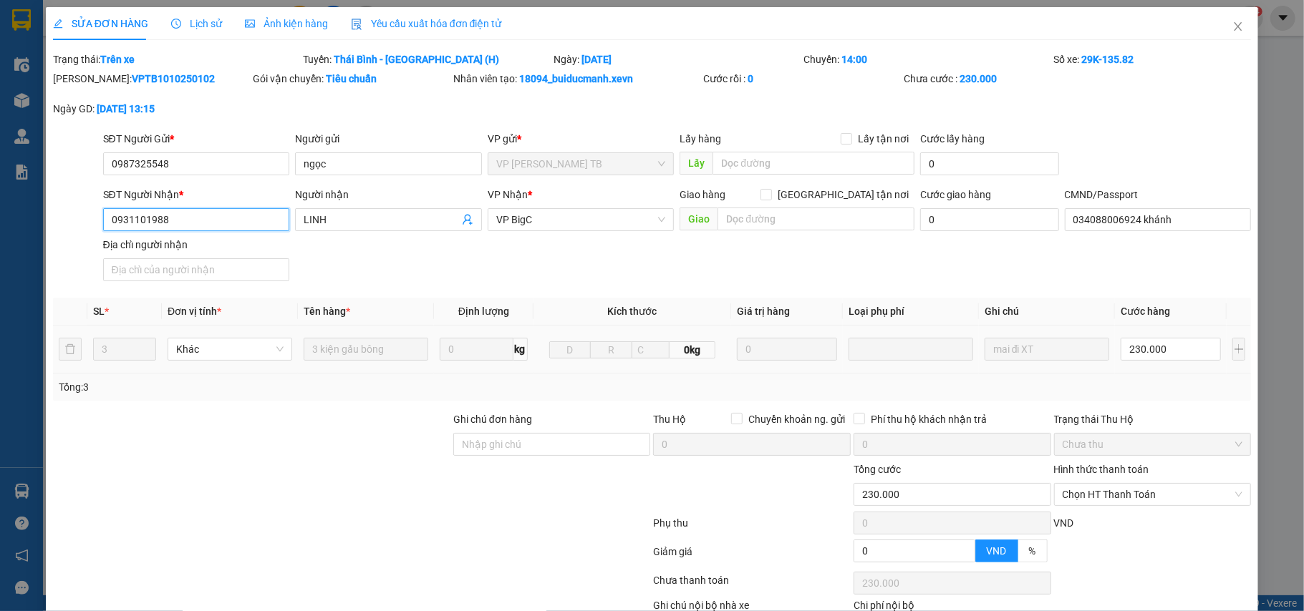
click at [156, 224] on input "0931101988" at bounding box center [196, 219] width 187 height 23
click at [158, 215] on input "0931101988" at bounding box center [196, 219] width 187 height 23
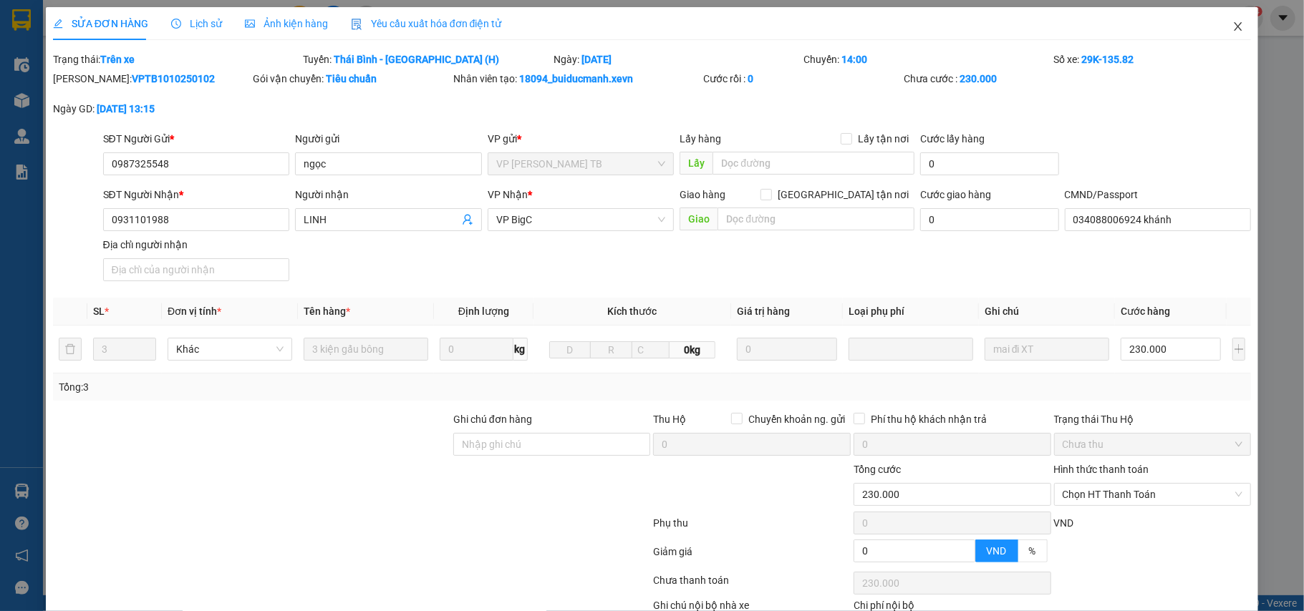
click at [1232, 30] on icon "close" at bounding box center [1237, 26] width 11 height 11
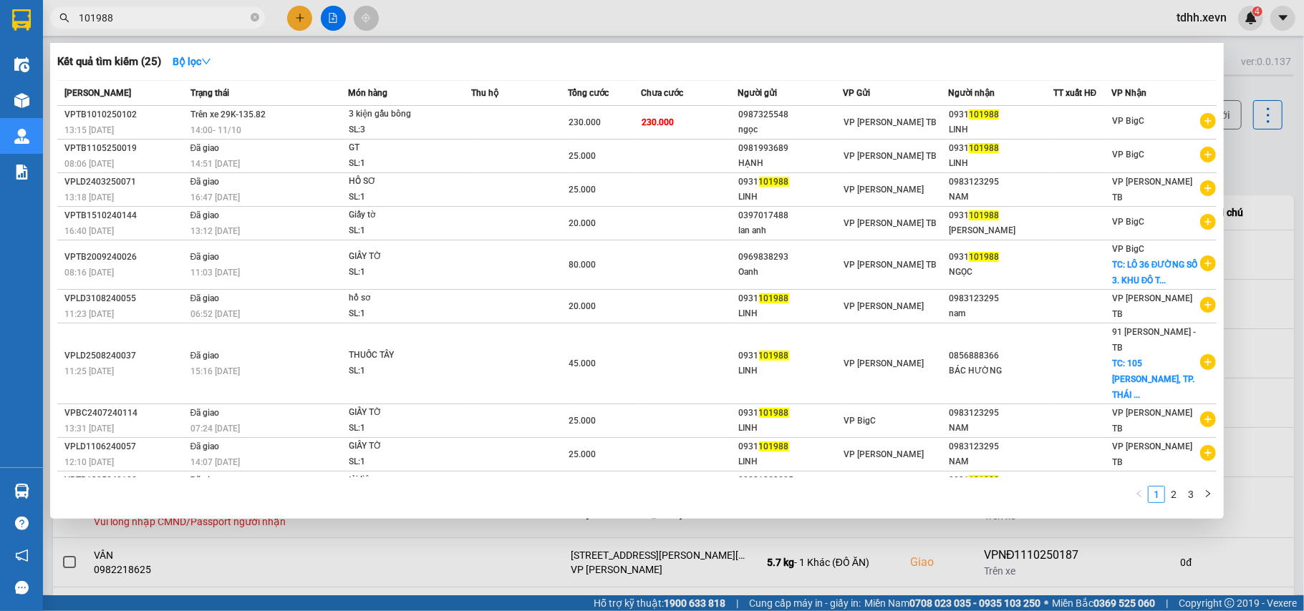
drag, startPoint x: 103, startPoint y: 14, endPoint x: 43, endPoint y: 24, distance: 60.8
click at [43, 24] on div "101988" at bounding box center [139, 17] width 279 height 21
paste input "0988937867"
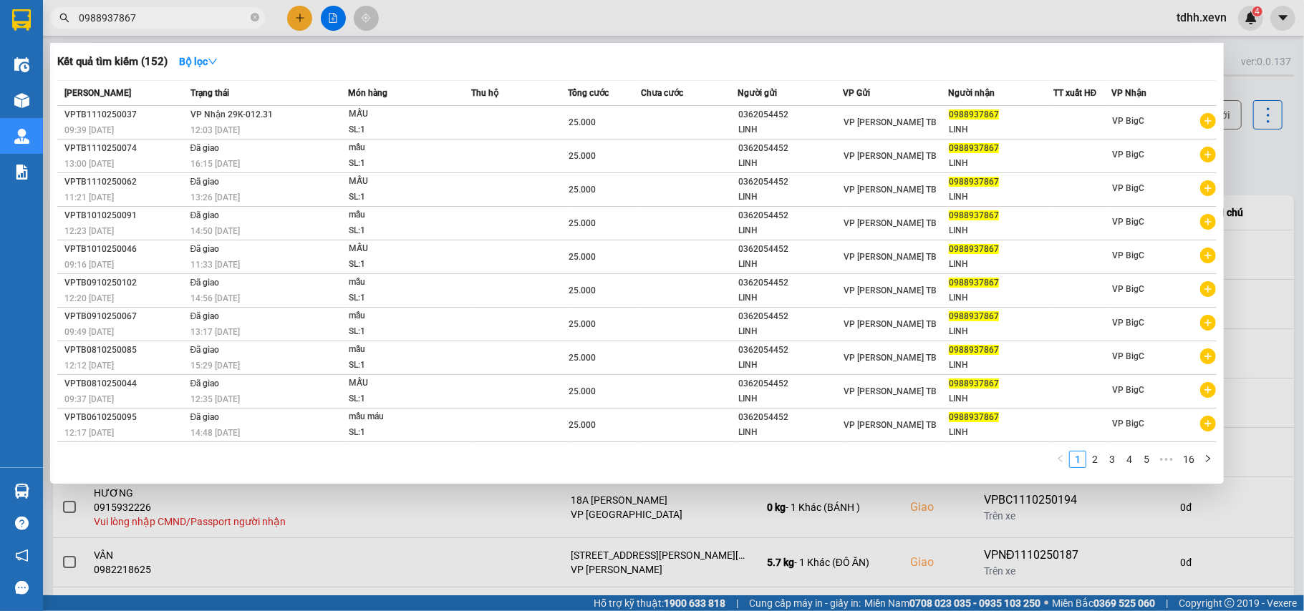
drag, startPoint x: 147, startPoint y: 21, endPoint x: 30, endPoint y: 24, distance: 116.7
click at [30, 24] on section "Kết quả tìm kiếm ( 152 ) Bộ lọc Mã ĐH Trạng thái Món hàng Thu hộ Tổng cước Chưa…" at bounding box center [652, 305] width 1304 height 611
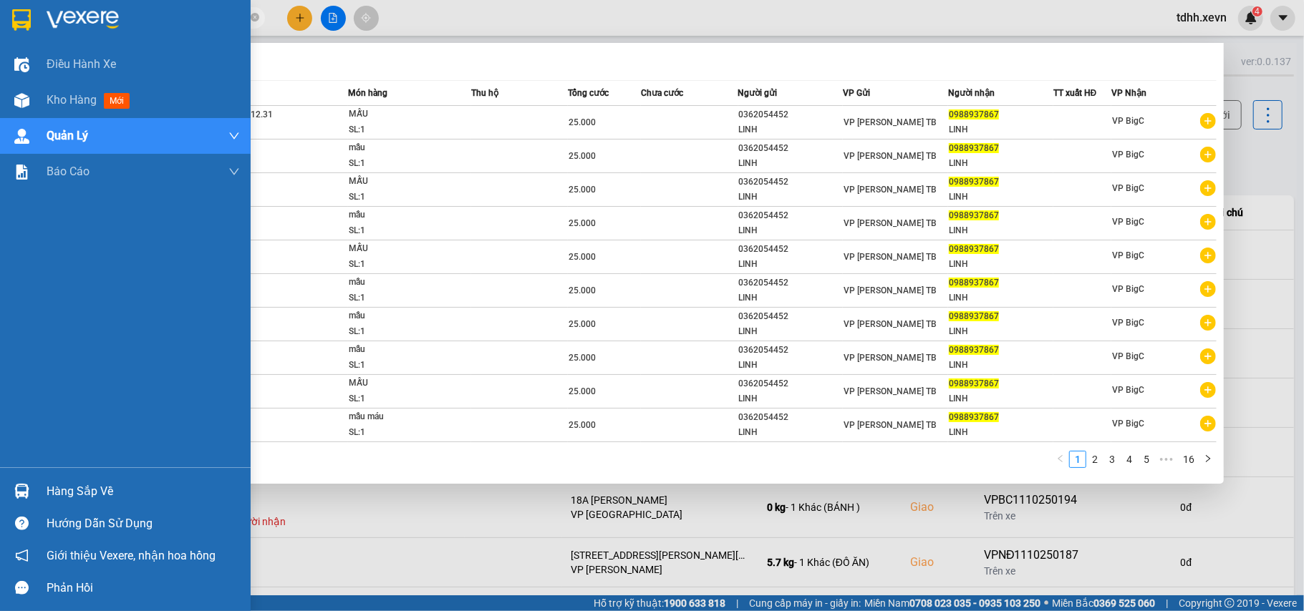
paste input "818134924"
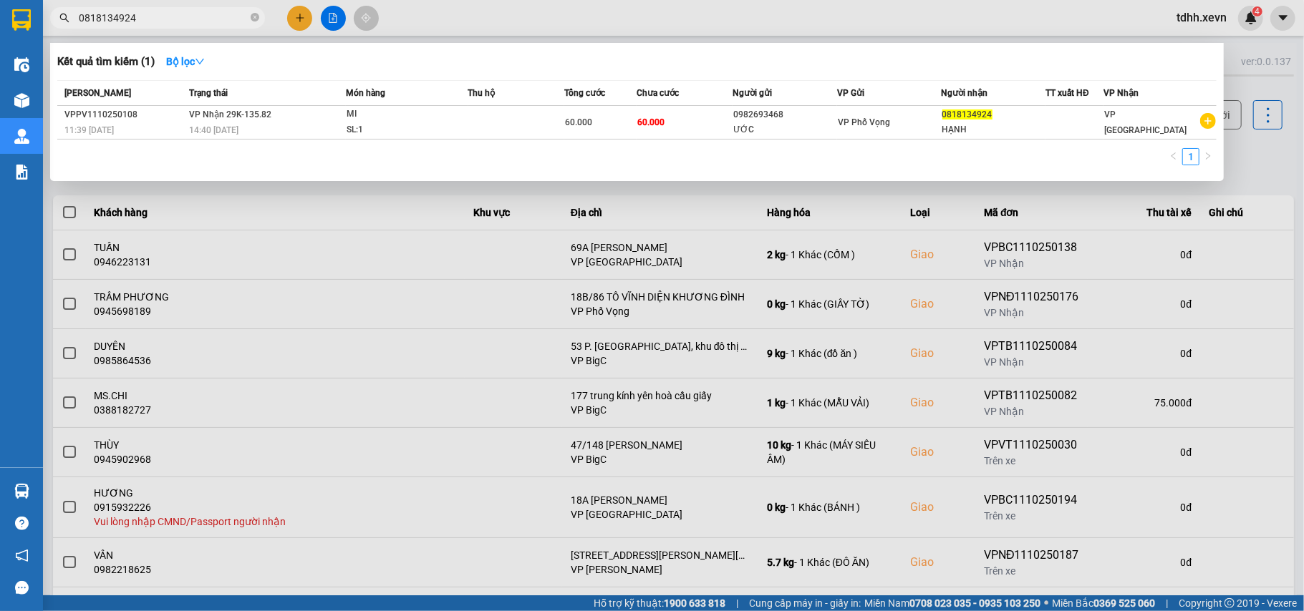
type input "0818134924"
drag, startPoint x: 302, startPoint y: 20, endPoint x: 299, endPoint y: 31, distance: 11.8
click at [301, 21] on div at bounding box center [652, 305] width 1304 height 611
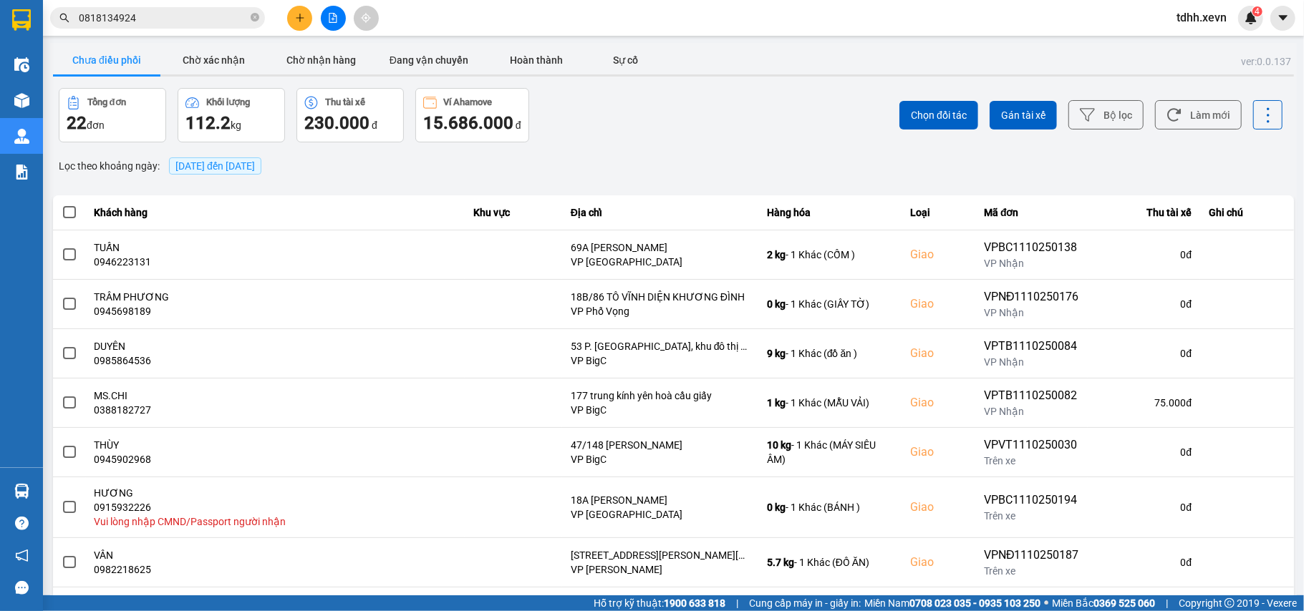
click at [291, 15] on button at bounding box center [299, 18] width 25 height 25
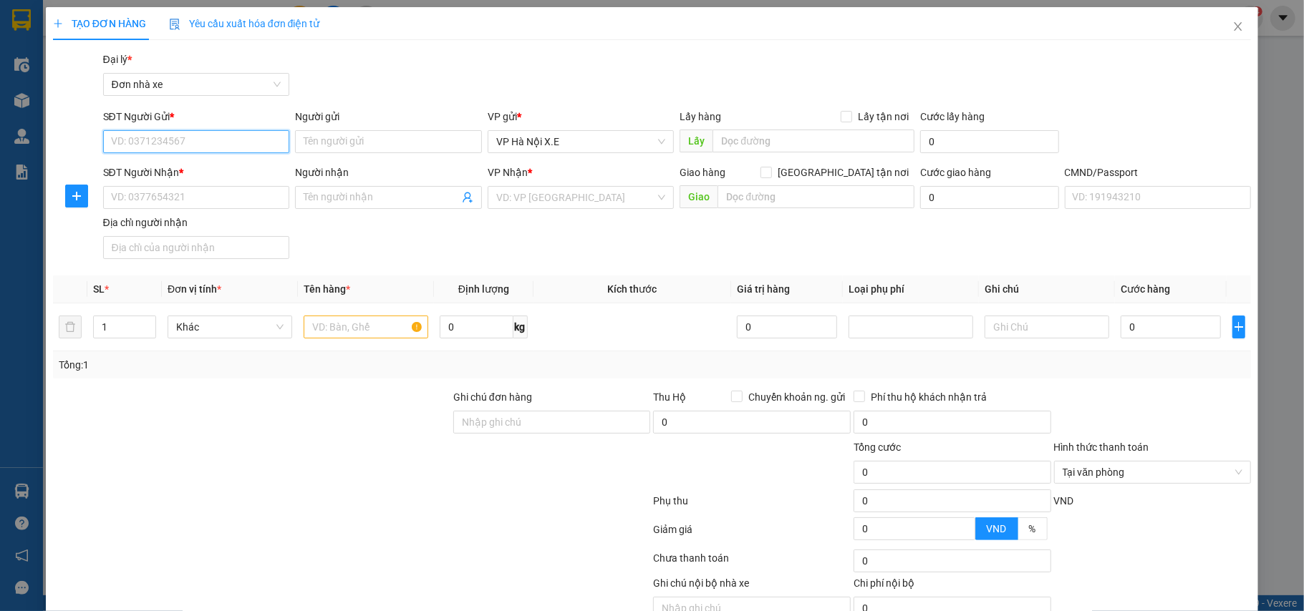
click at [198, 142] on input "SĐT Người Gửi *" at bounding box center [196, 141] width 187 height 23
paste input "0353404464"
type input "0353404464"
click at [365, 152] on input "Người gửi" at bounding box center [388, 141] width 187 height 23
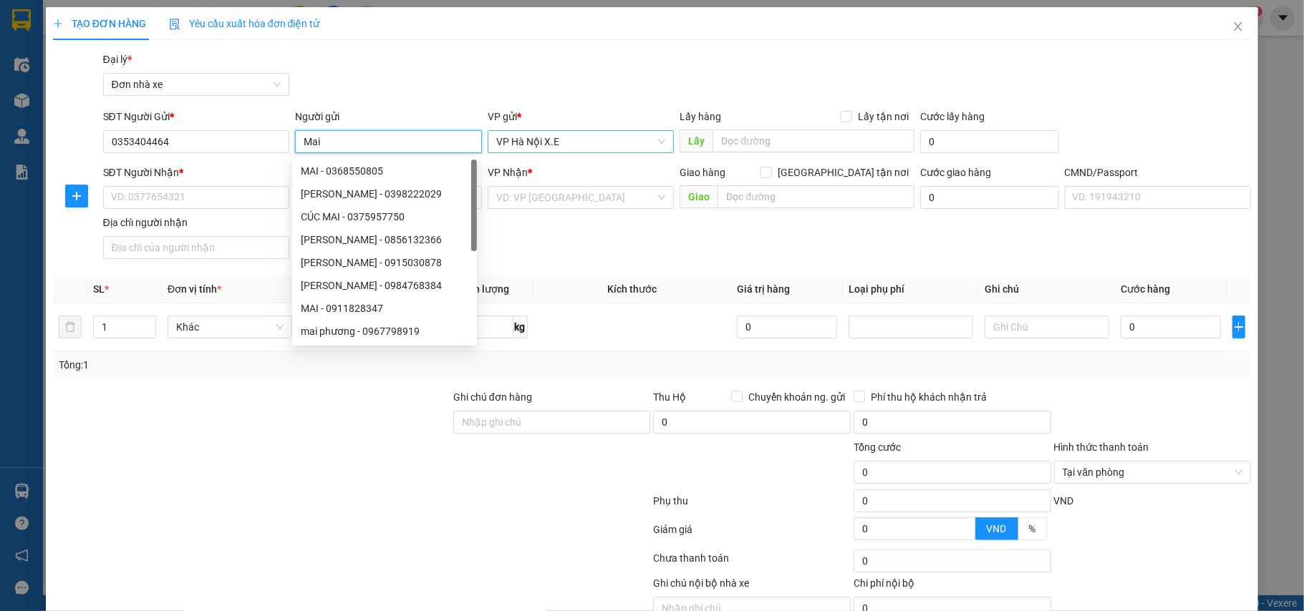
click at [633, 132] on span "VP Hà Nội X.E" at bounding box center [581, 141] width 170 height 21
type input "Mai"
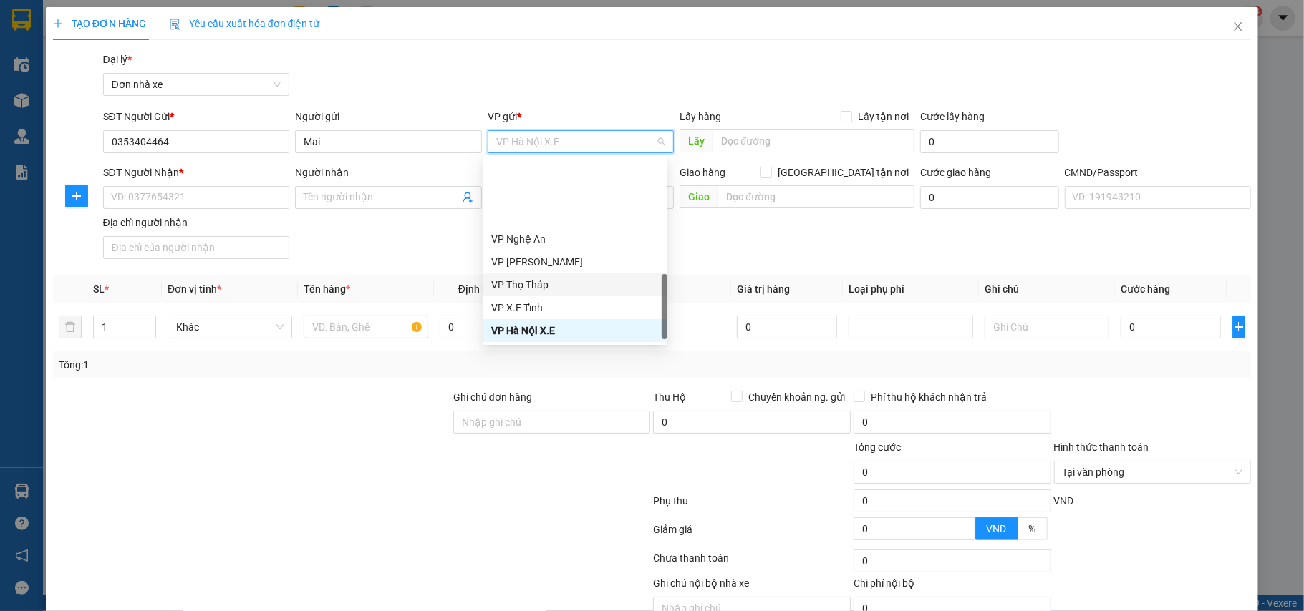
scroll to position [441, 0]
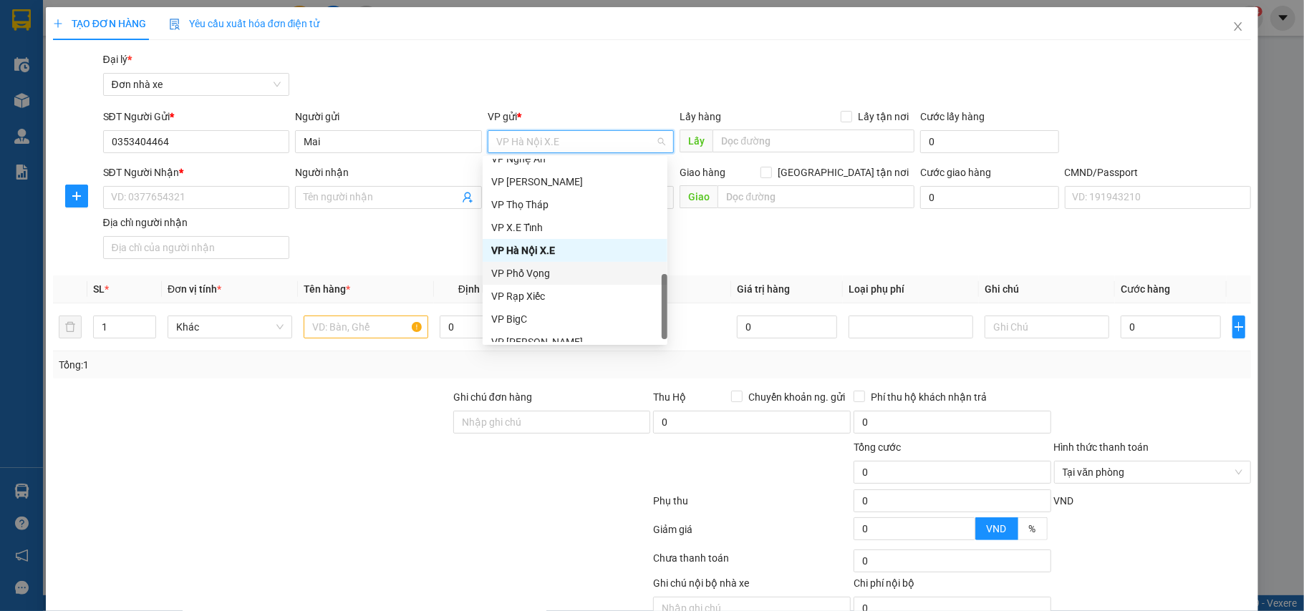
click at [533, 278] on div "VP Phố Vọng" at bounding box center [575, 274] width 168 height 16
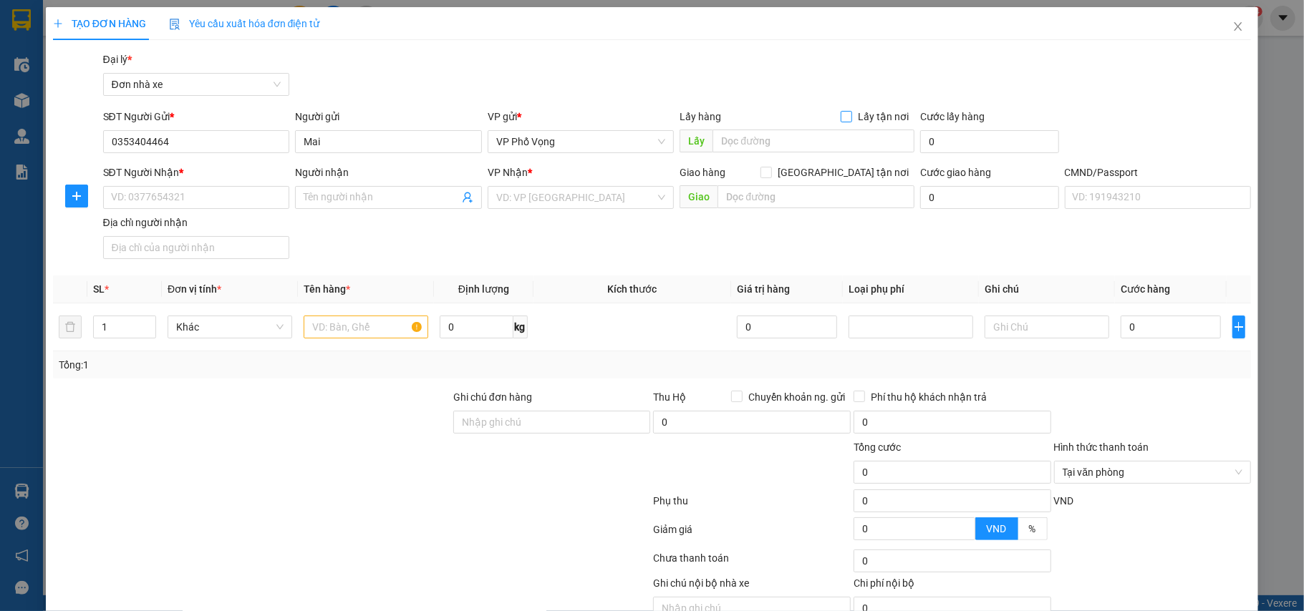
click at [840, 115] on input "Lấy tận nơi" at bounding box center [845, 116] width 10 height 10
checkbox input "true"
click at [775, 139] on input "text" at bounding box center [813, 141] width 202 height 23
paste input "số nhà 28 ngách 39/121 kim ngưu thanh lương"
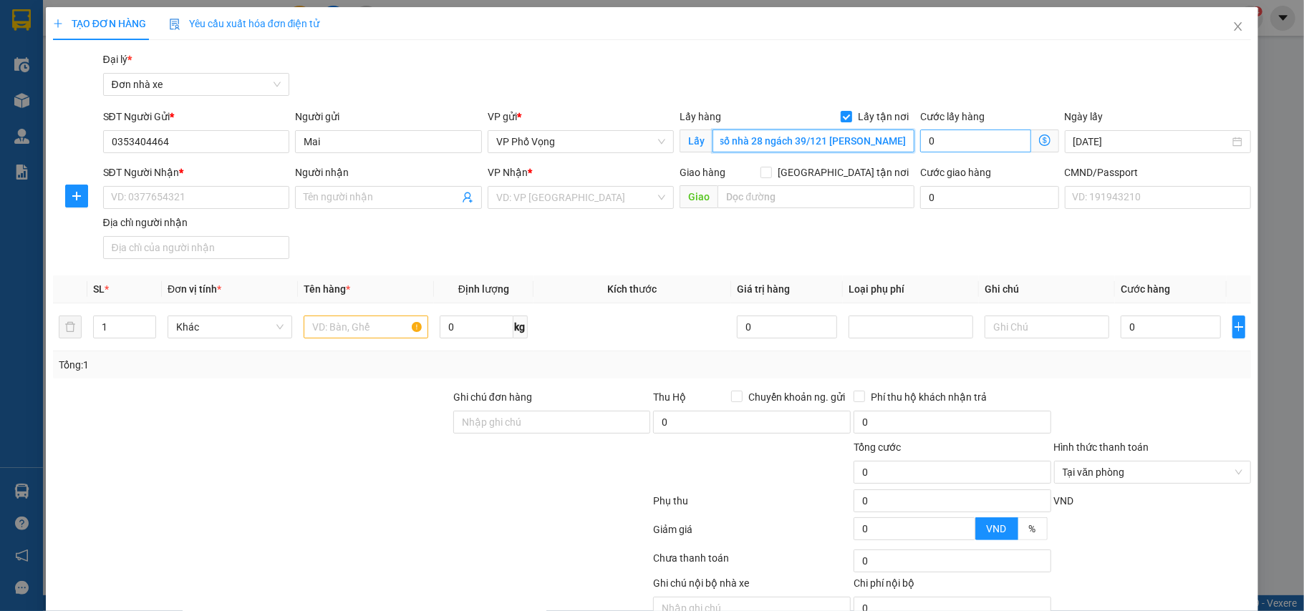
type input "số nhà 28 ngách 39/121 kim ngưu thanh lương"
click at [933, 141] on input "0" at bounding box center [975, 141] width 110 height 23
type input "1"
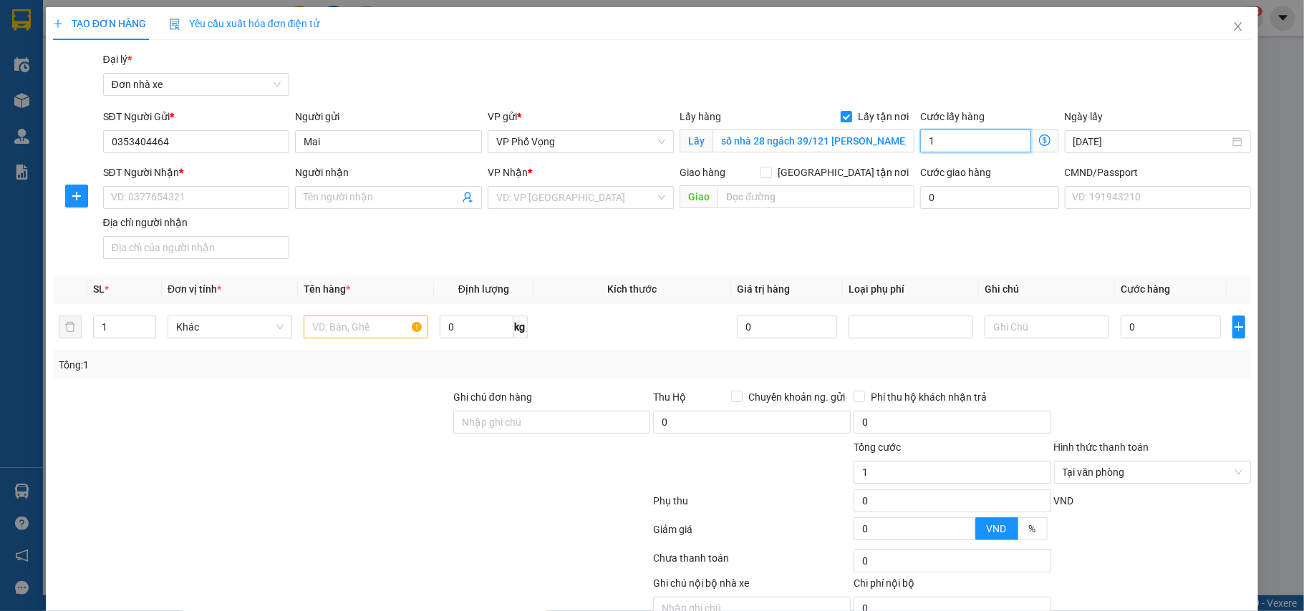
type input "10"
type input "100"
type input "1.000"
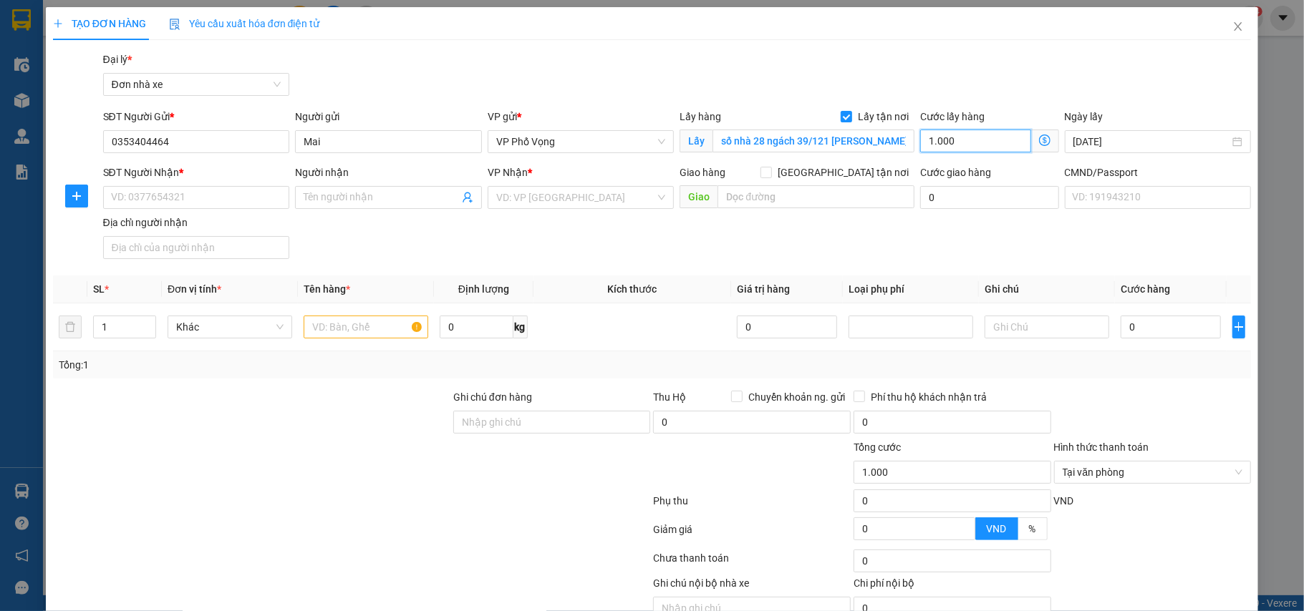
type input "10.000"
type input "100.000"
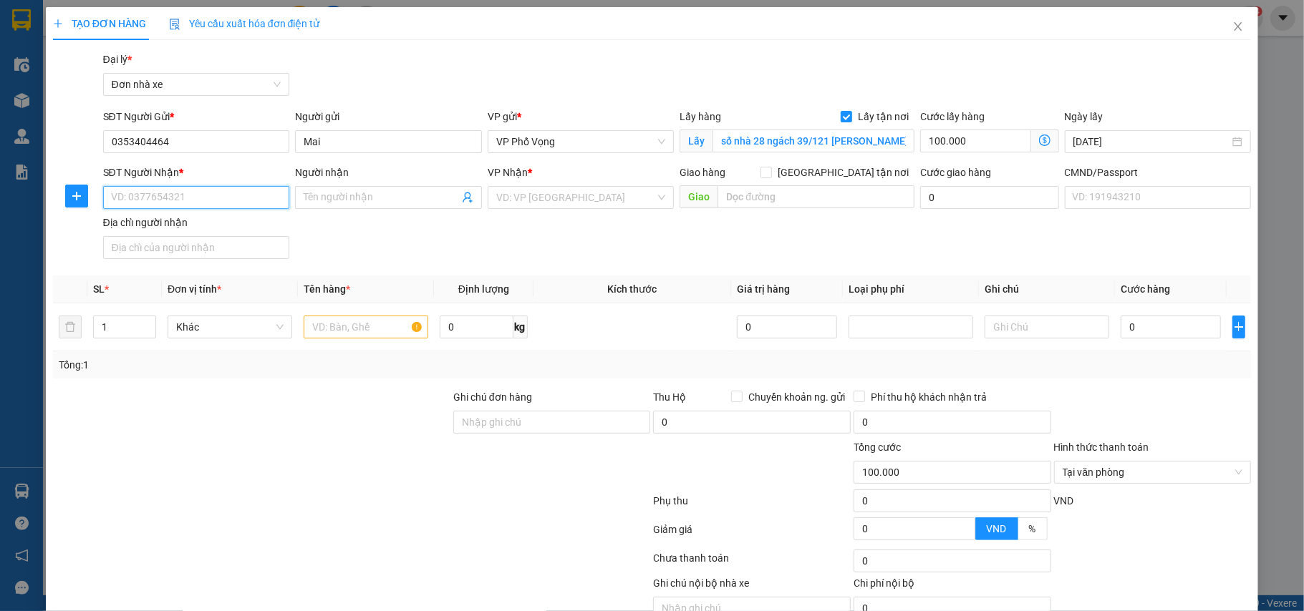
click at [152, 198] on input "SĐT Người Nhận *" at bounding box center [196, 197] width 187 height 23
paste input "0927648898"
type input "0927648898"
click at [342, 196] on input "Người nhận" at bounding box center [381, 198] width 155 height 16
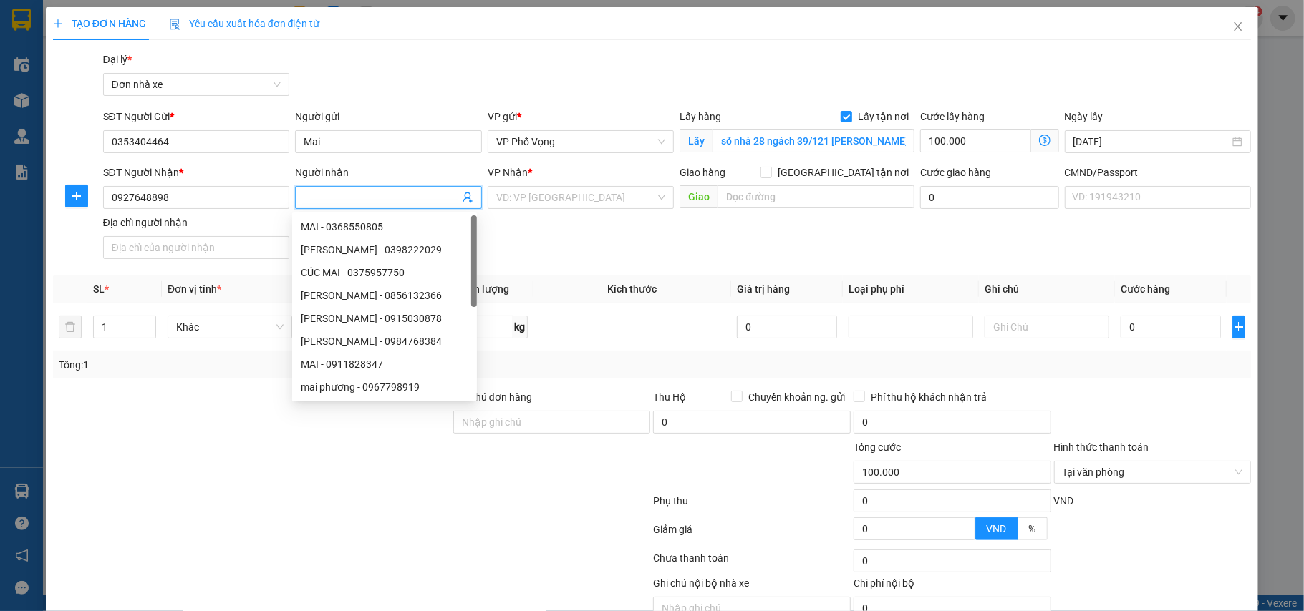
paste input "Nguyễn Đức huy"
type input "Nguyễn Đức huy"
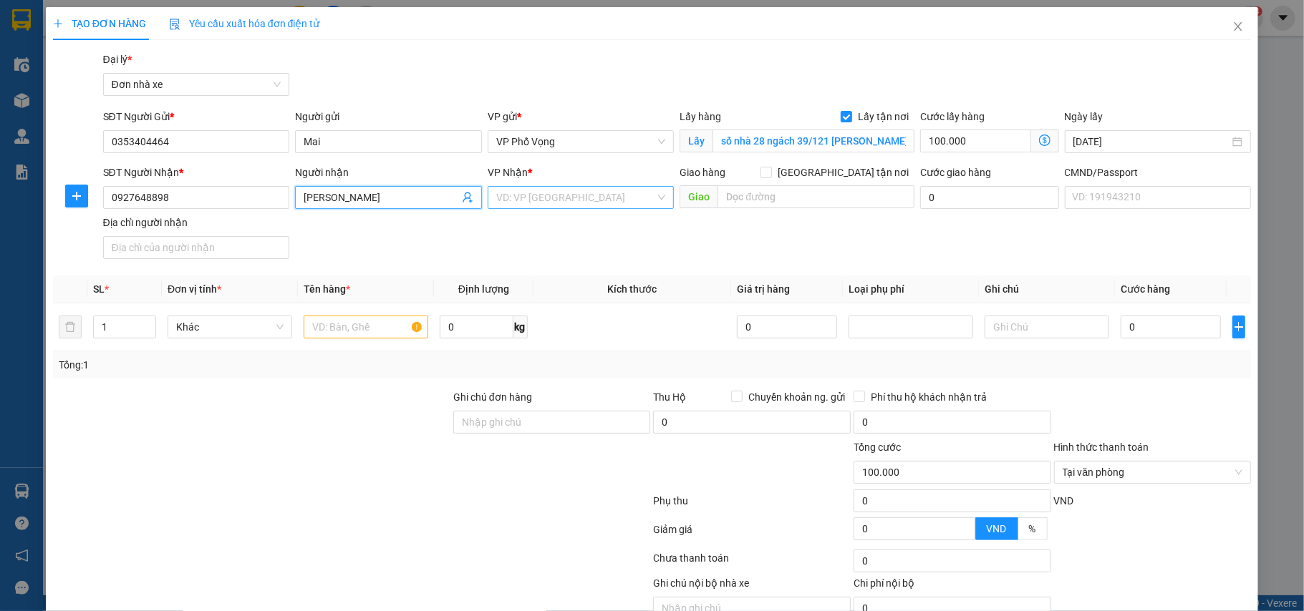
click at [551, 209] on div "VD: VP [GEOGRAPHIC_DATA]" at bounding box center [580, 197] width 187 height 23
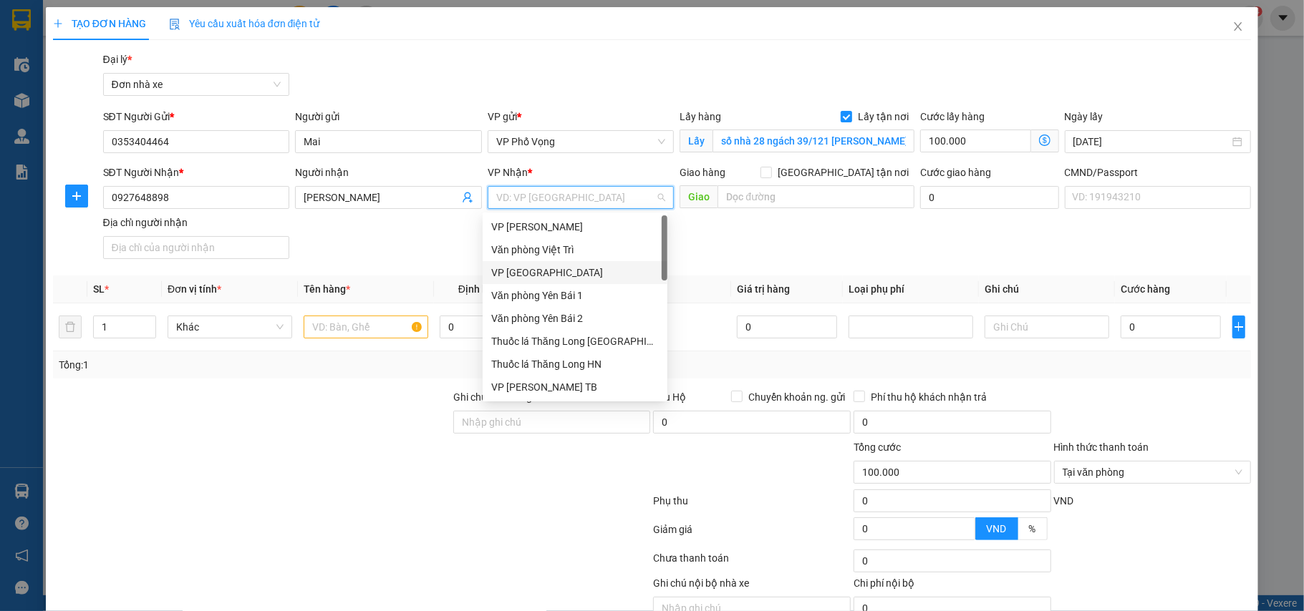
click at [551, 275] on div "VP [GEOGRAPHIC_DATA]" at bounding box center [575, 273] width 168 height 16
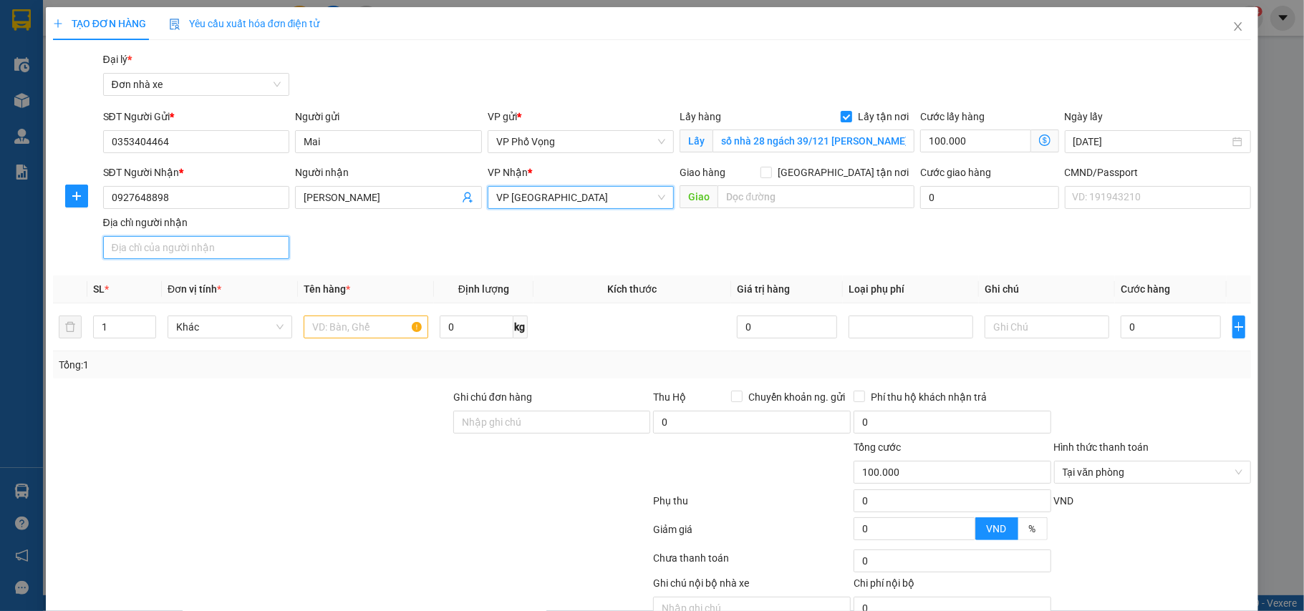
click at [204, 246] on input "Địa chỉ người nhận" at bounding box center [196, 247] width 187 height 23
type input "123"
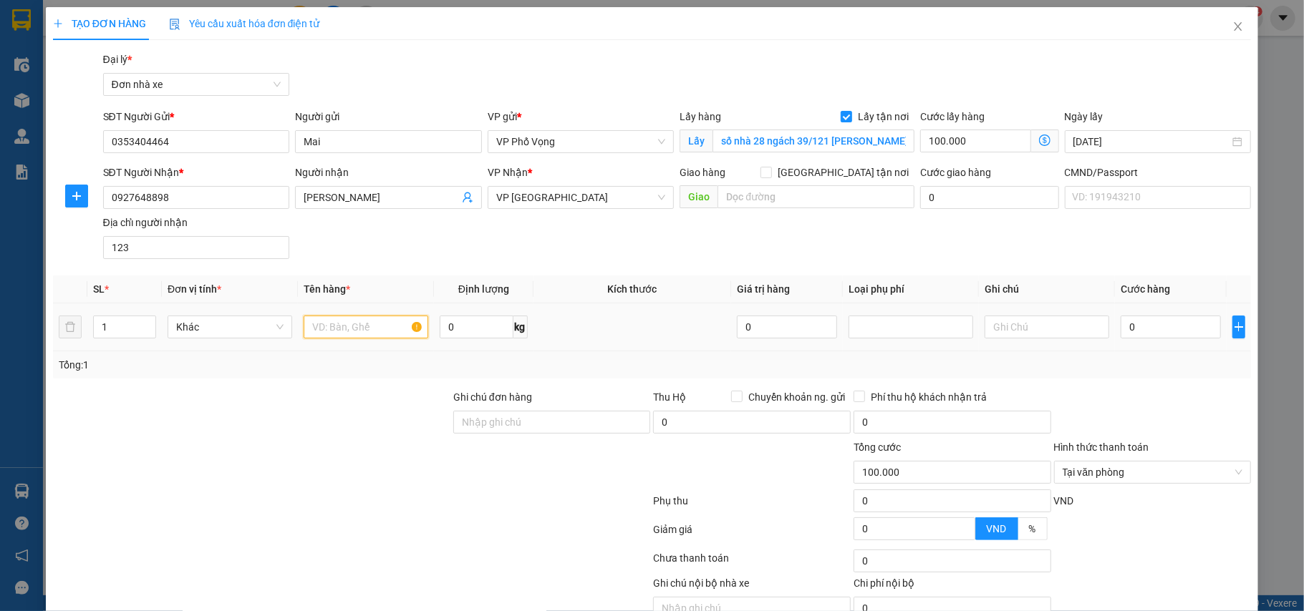
click at [348, 325] on input "text" at bounding box center [366, 327] width 125 height 23
paste input "phụ kiện Flycam"
drag, startPoint x: 318, startPoint y: 331, endPoint x: 309, endPoint y: 334, distance: 9.1
click at [309, 334] on input "phụ kiện Flycam" at bounding box center [366, 327] width 125 height 23
type input "Phụ kiện Flycam"
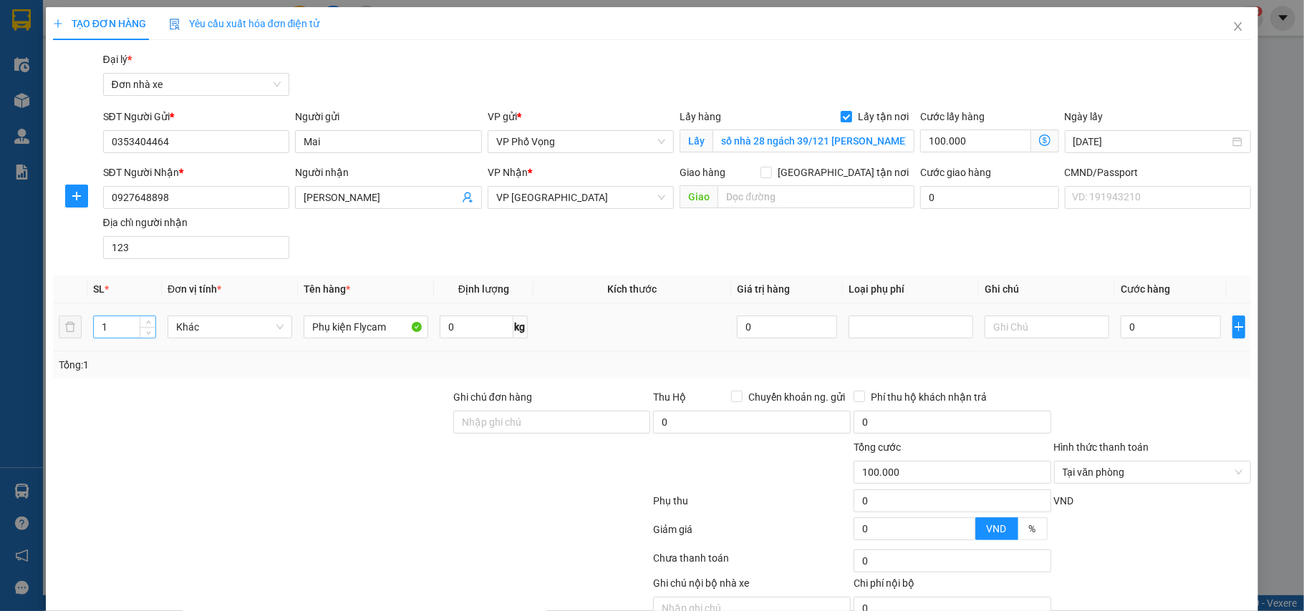
click at [132, 321] on input "1" at bounding box center [125, 326] width 62 height 21
type input "2"
click at [144, 321] on span "up" at bounding box center [148, 323] width 9 height 9
click at [440, 336] on input "0" at bounding box center [476, 327] width 73 height 23
type input "17"
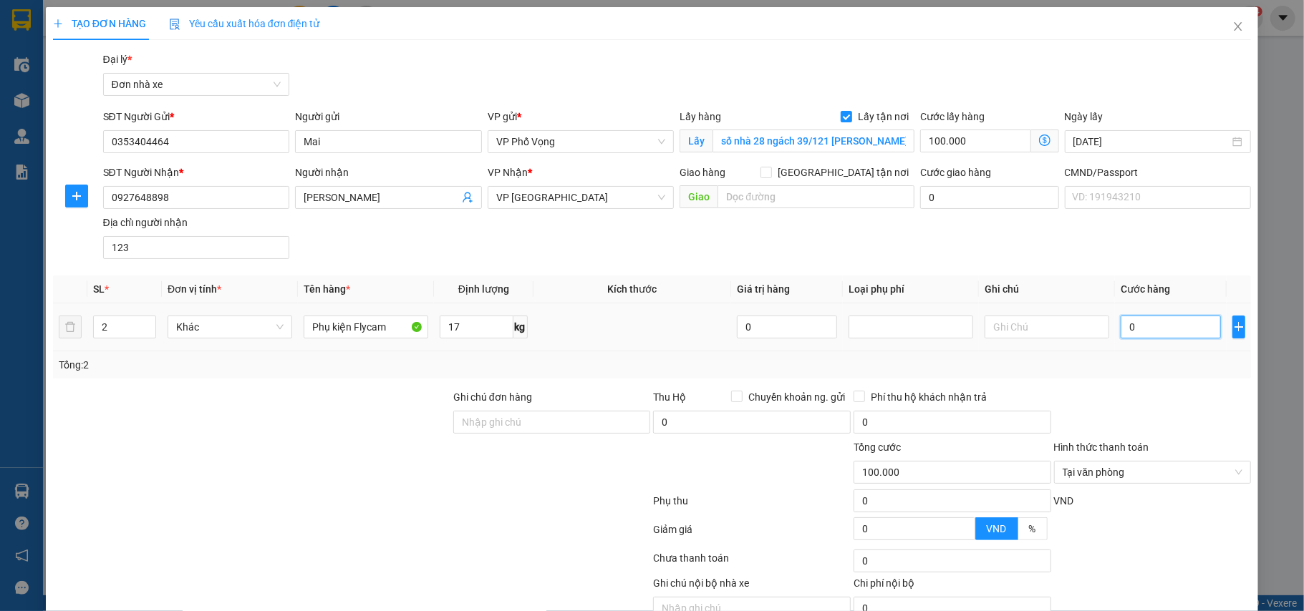
click at [1120, 333] on input "0" at bounding box center [1170, 327] width 100 height 23
type input "7"
type input "100.007"
type input "70"
type input "100.070"
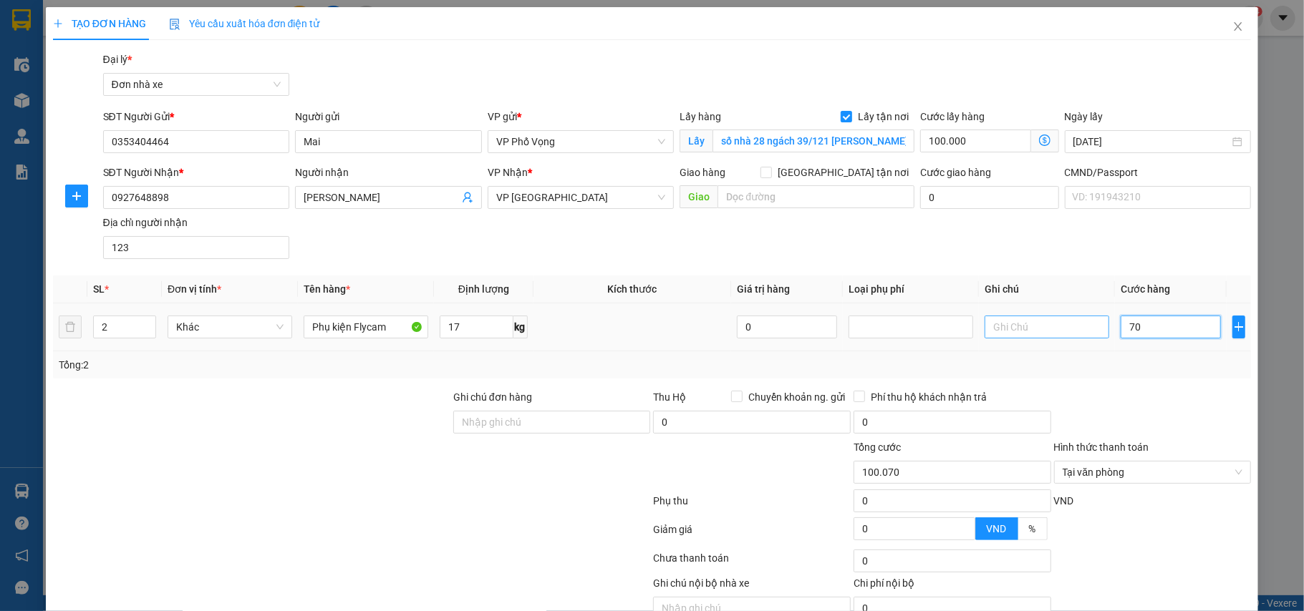
type input "700"
type input "100.700"
type input "7.000"
type input "107.000"
type input "70.000"
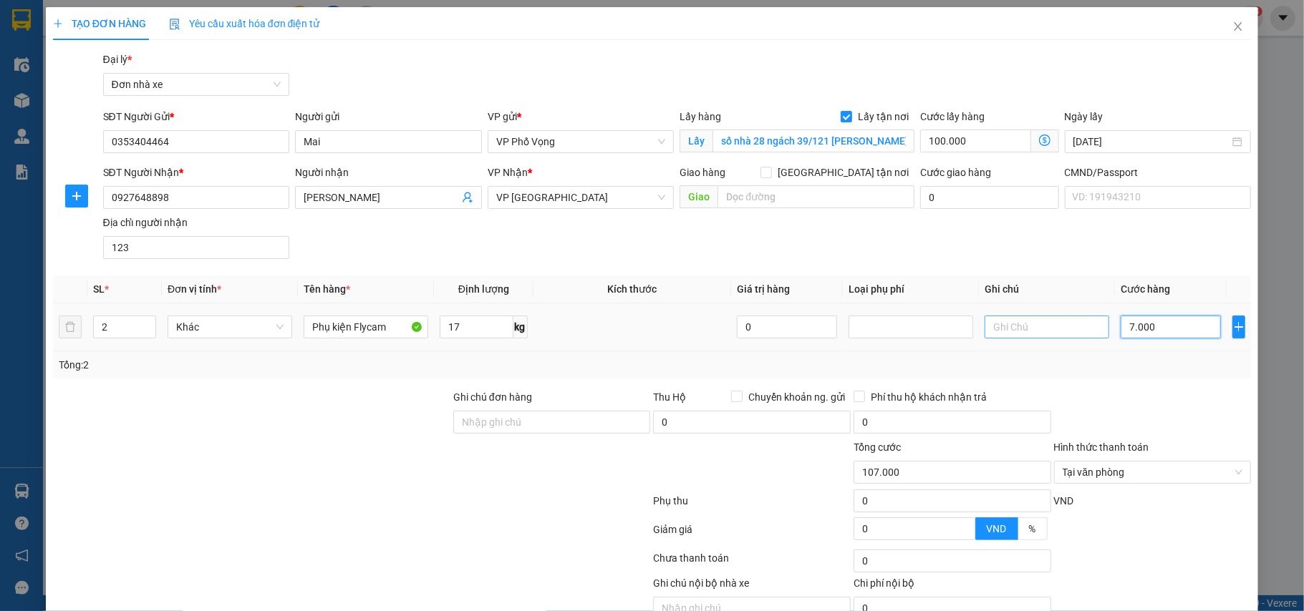
type input "170.000"
type input "70.000"
click at [503, 432] on input "Ghi chú đơn hàng" at bounding box center [552, 422] width 198 height 23
type input "cần dây, mang thẳng vào vp báo đơn tổng đài đặt"
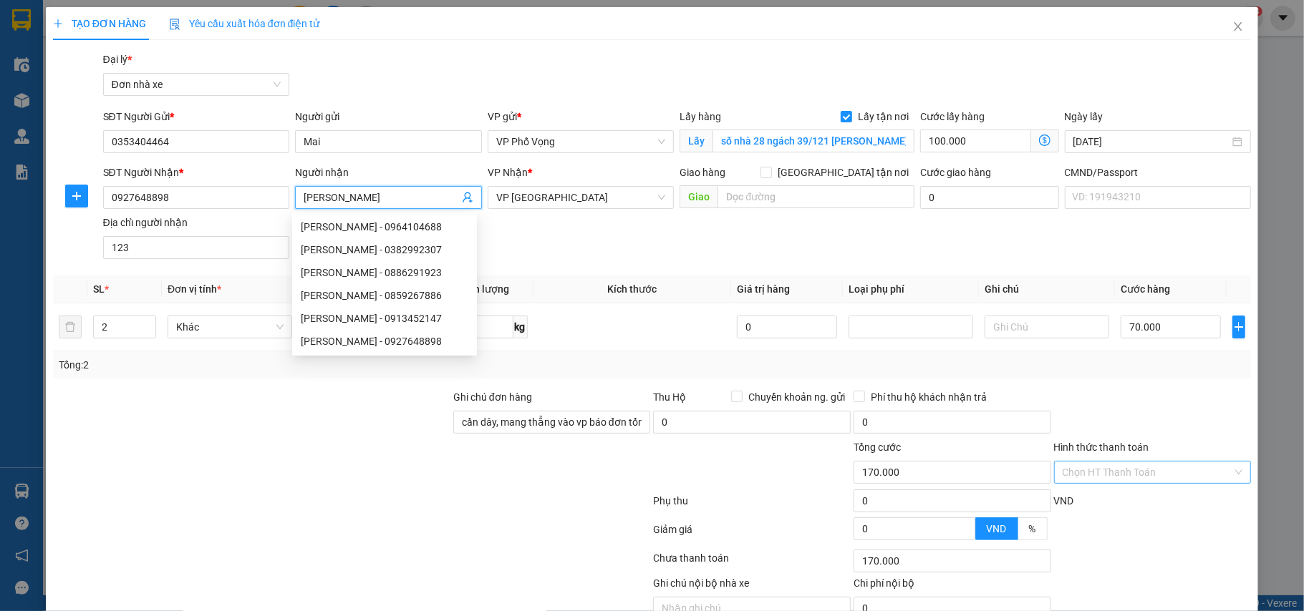
click at [362, 200] on input "Nguyễn Đức huy" at bounding box center [381, 198] width 155 height 16
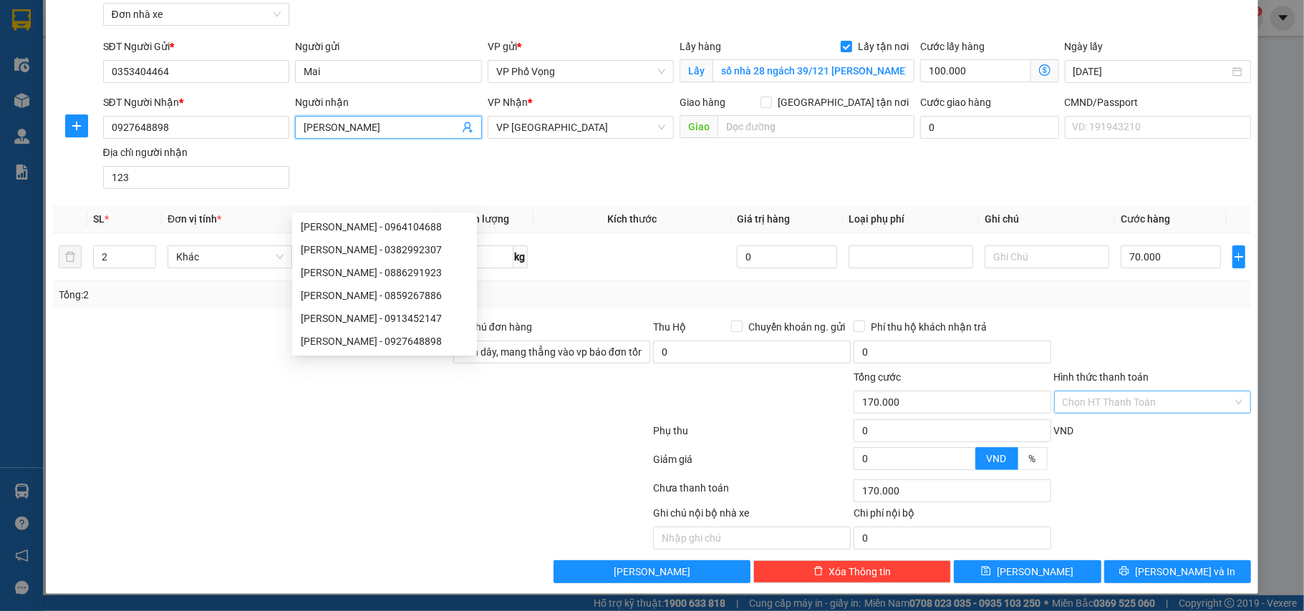
type input "Nguyễn Đức Huy"
click at [430, 460] on div at bounding box center [352, 462] width 601 height 29
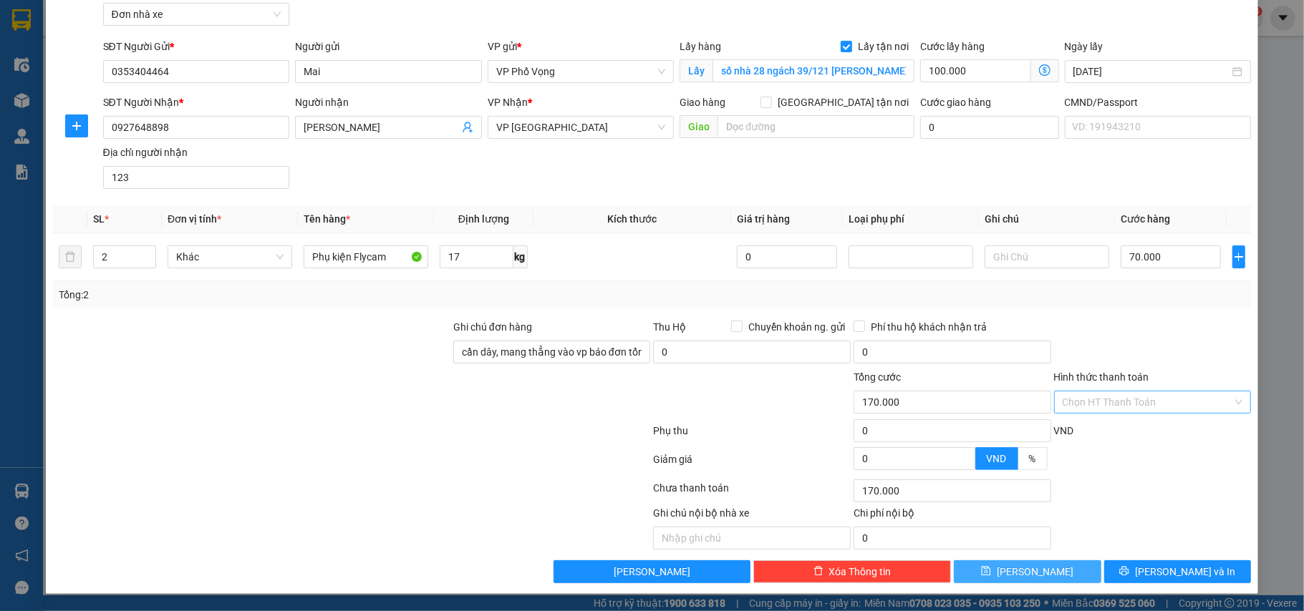
click at [1041, 576] on button "Lưu" at bounding box center [1026, 572] width 147 height 23
checkbox input "false"
type input "1"
type input "0"
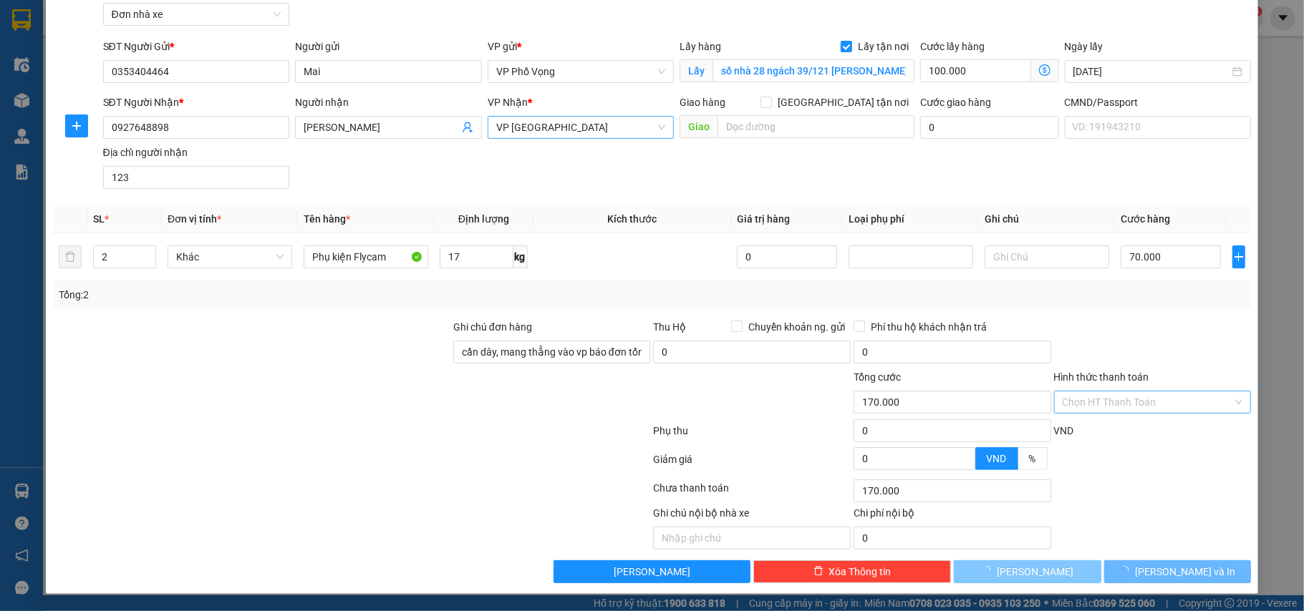
type input "0"
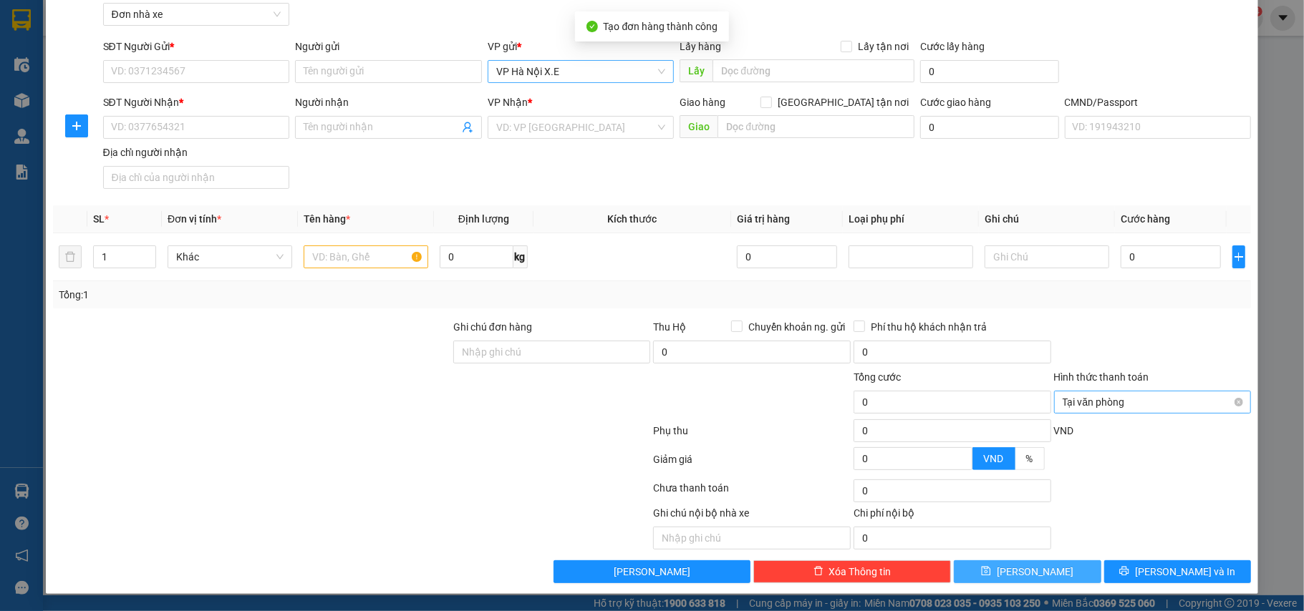
scroll to position [0, 0]
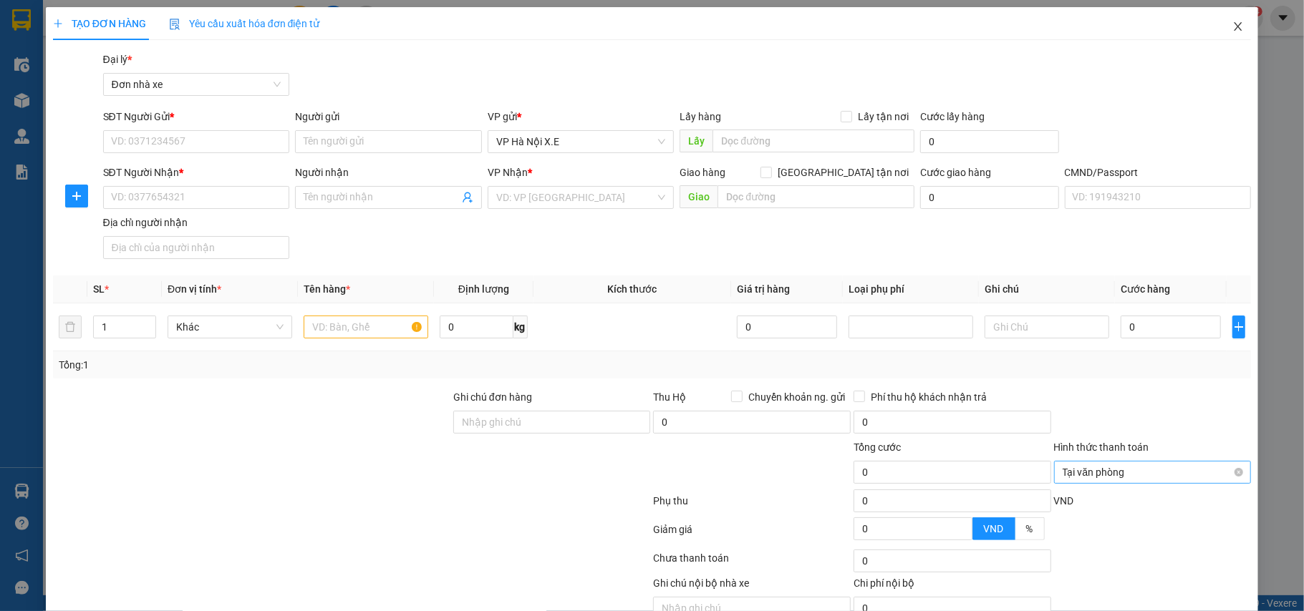
click at [1218, 26] on span "Close" at bounding box center [1238, 27] width 40 height 40
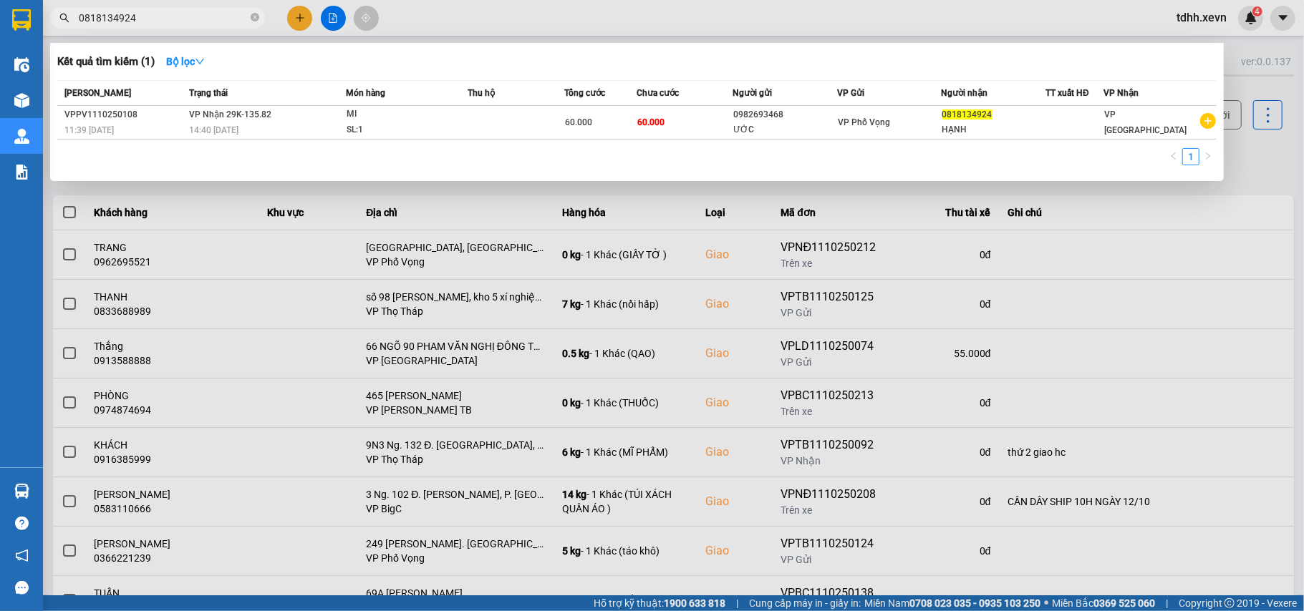
drag, startPoint x: 142, startPoint y: 16, endPoint x: 17, endPoint y: 14, distance: 124.6
click at [17, 14] on section "Kết quả tìm kiếm ( 1 ) Bộ lọc Mã ĐH Trạng thái Món hàng Thu hộ Tổng cước Chưa c…" at bounding box center [652, 305] width 1304 height 611
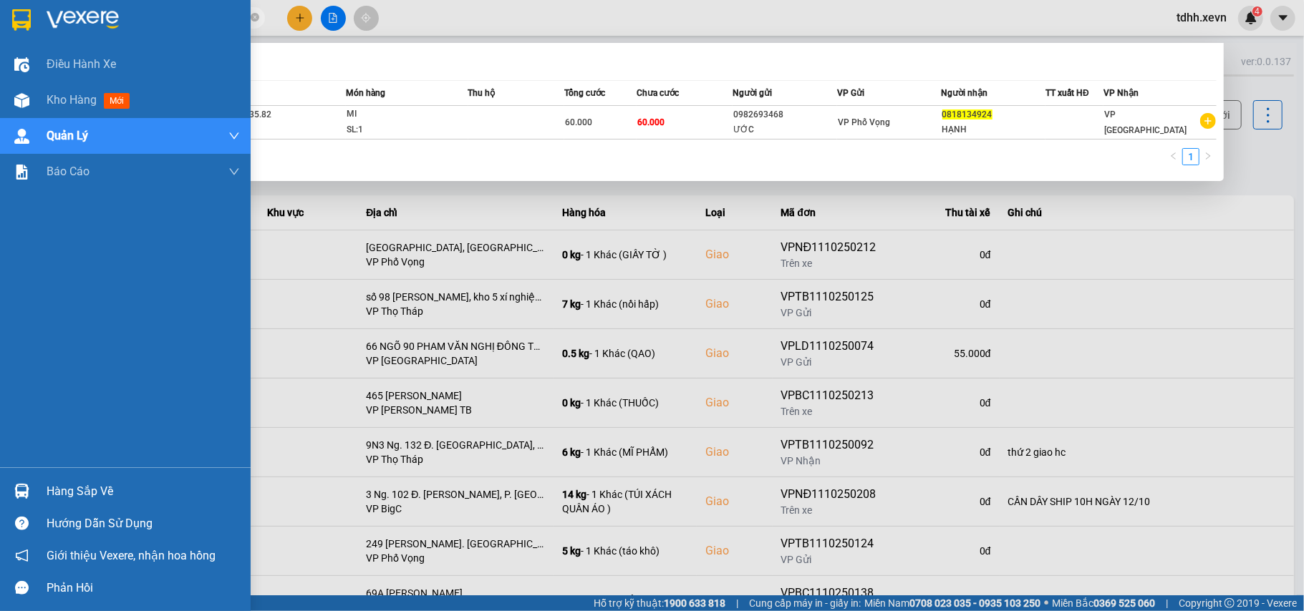
paste input "979734528"
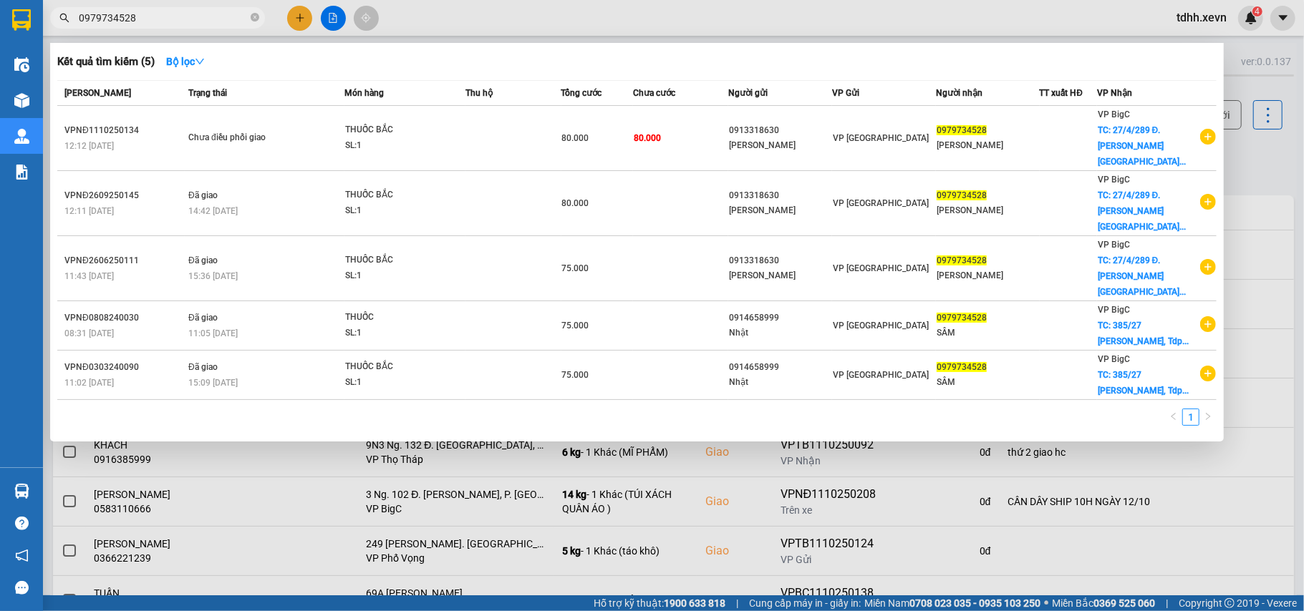
click at [1244, 167] on div at bounding box center [652, 305] width 1304 height 611
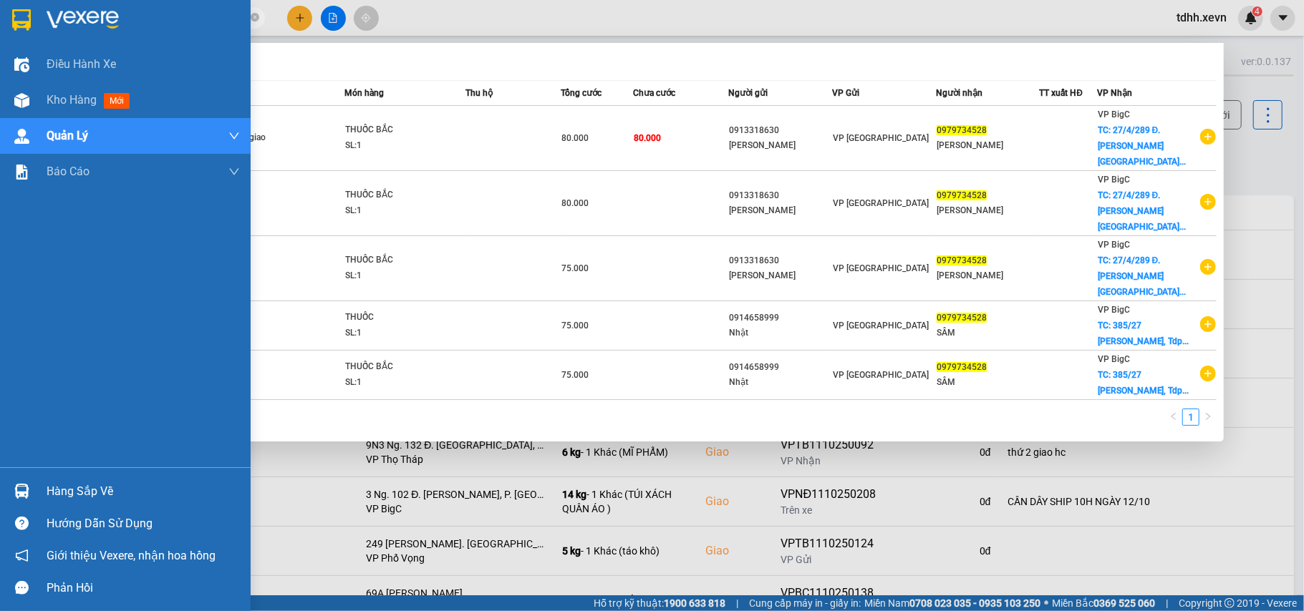
drag, startPoint x: 140, startPoint y: 16, endPoint x: 21, endPoint y: 33, distance: 120.1
click at [21, 33] on section "Kết quả tìm kiếm ( 5 ) Bộ lọc Mã ĐH Trạng thái Món hàng Thu hộ Tổng cước Chưa c…" at bounding box center [652, 305] width 1304 height 611
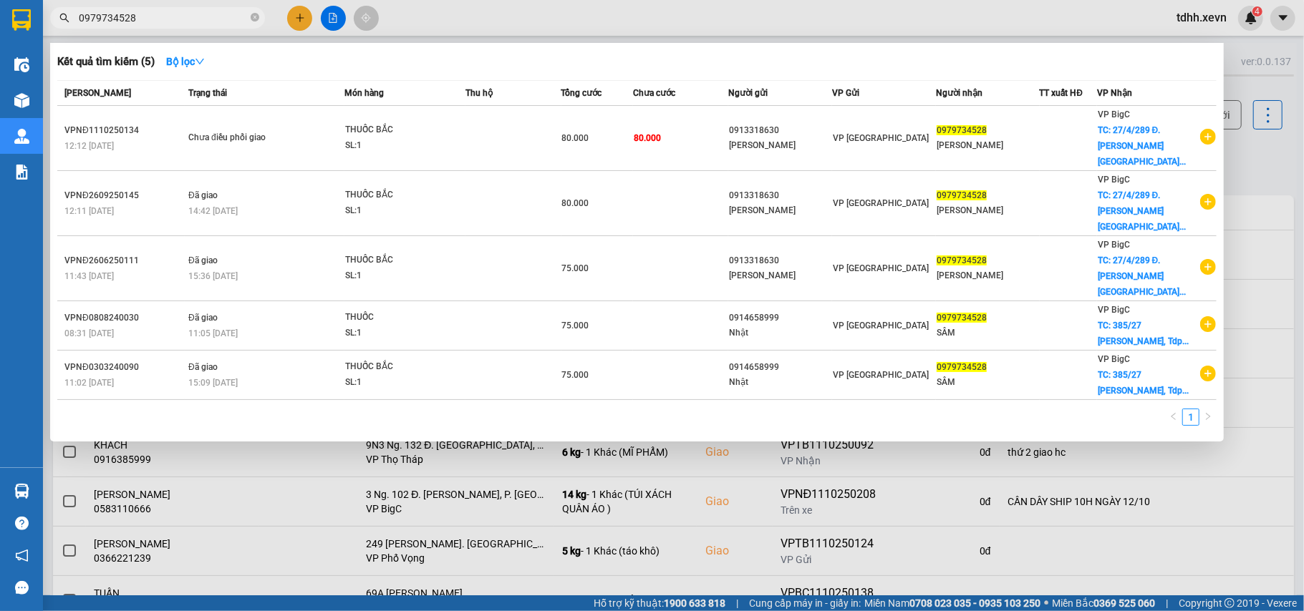
paste input "49518865"
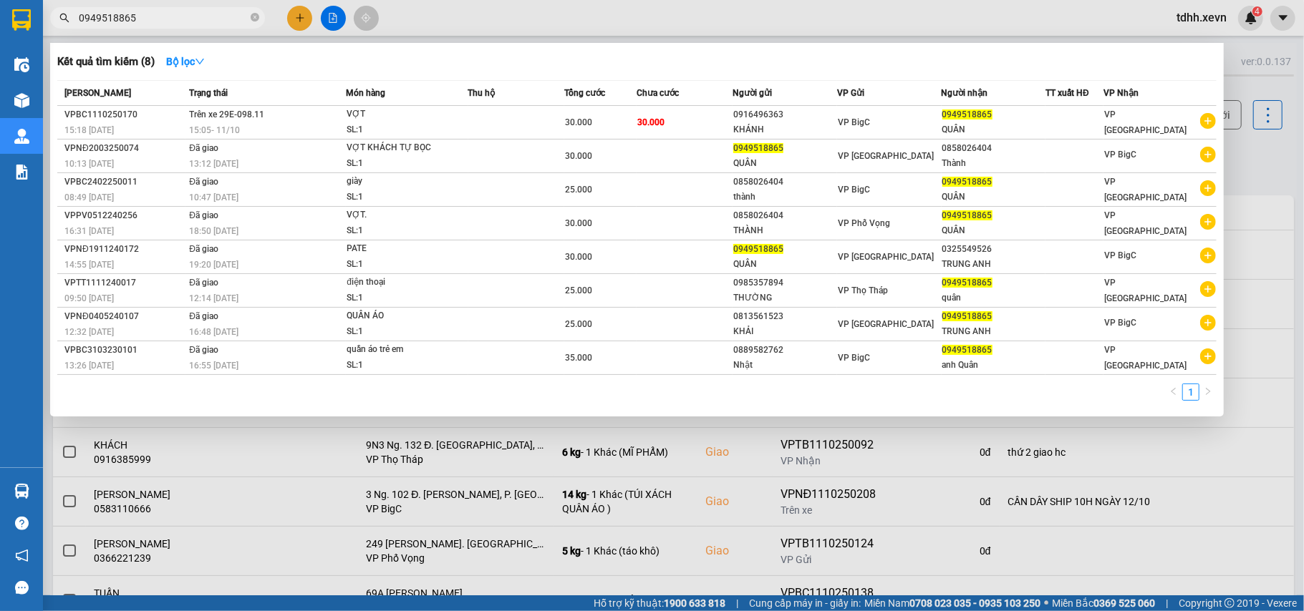
drag, startPoint x: 150, startPoint y: 24, endPoint x: 53, endPoint y: 41, distance: 98.0
click at [53, 31] on div "Kết quả tìm kiếm ( 8 ) Bộ lọc Mã ĐH Trạng thái Món hàng Thu hộ Tổng cước Chưa c…" at bounding box center [139, 18] width 279 height 25
paste input "89908066"
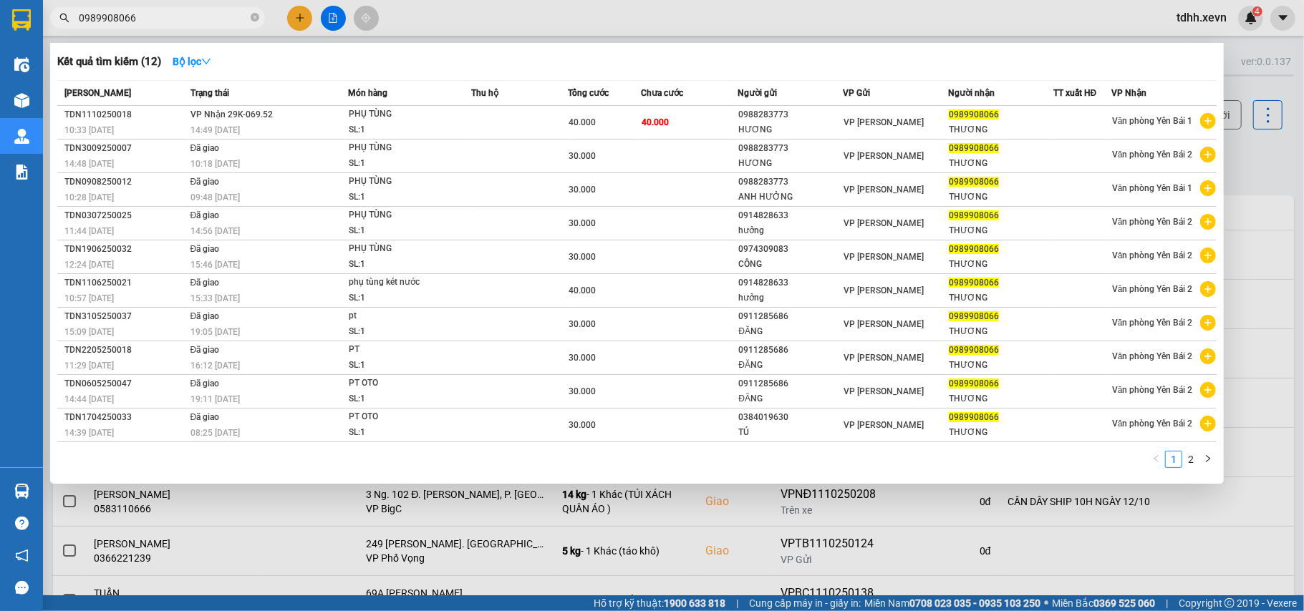
drag, startPoint x: 138, startPoint y: 24, endPoint x: 55, endPoint y: 26, distance: 83.0
click at [55, 26] on span "0989908066" at bounding box center [157, 17] width 215 height 21
paste input "848406991"
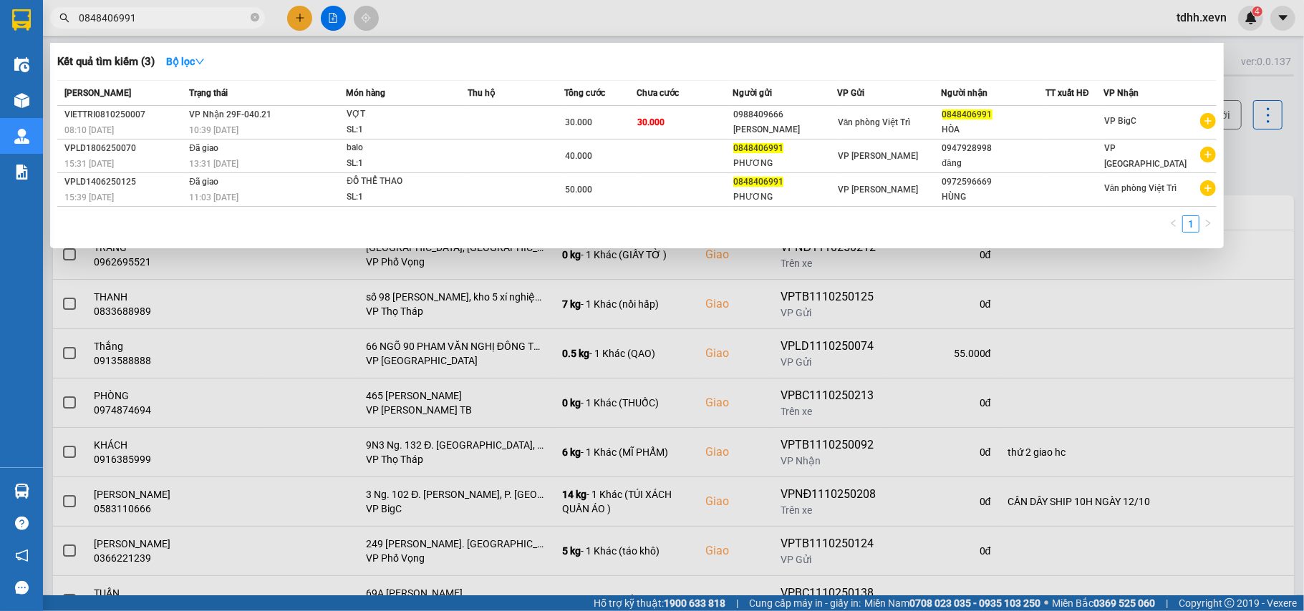
click at [110, 12] on input "0848406991" at bounding box center [163, 18] width 169 height 16
paste input "767082362"
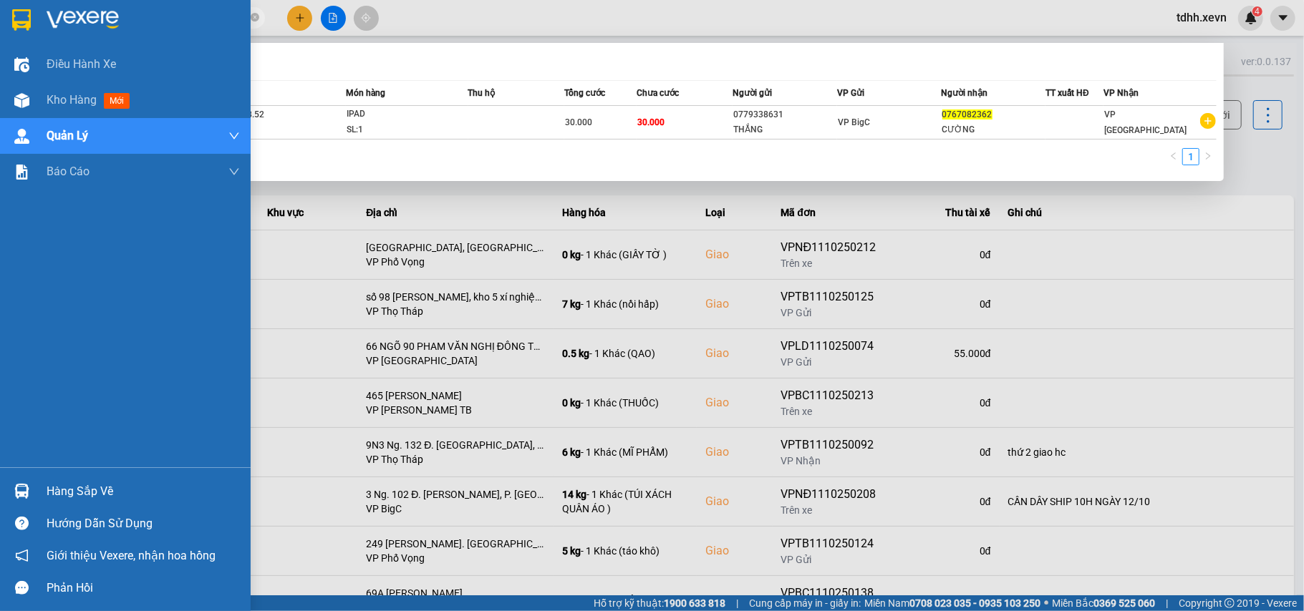
drag, startPoint x: 142, startPoint y: 9, endPoint x: 21, endPoint y: 14, distance: 121.1
click at [21, 14] on section "Kết quả tìm kiếm ( 1 ) Bộ lọc Mã ĐH Trạng thái Món hàng Thu hộ Tổng cước Chưa c…" at bounding box center [652, 305] width 1304 height 611
paste input "983813361"
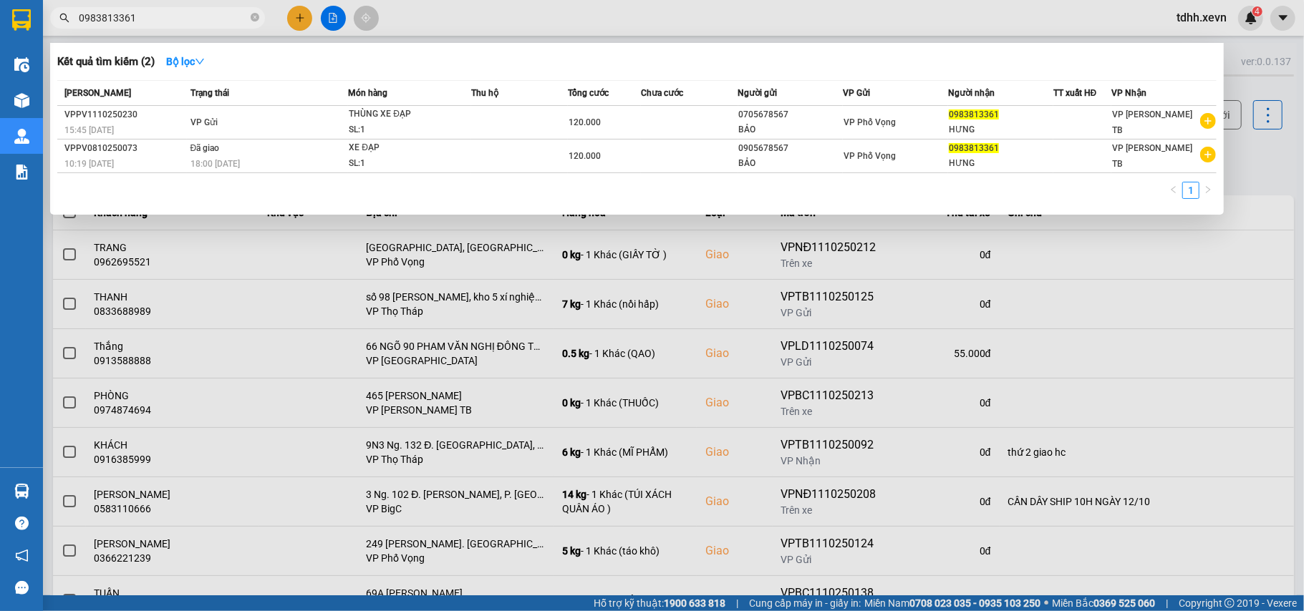
drag, startPoint x: 115, startPoint y: 16, endPoint x: 0, endPoint y: 36, distance: 117.0
click at [0, 36] on section "Kết quả tìm kiếm ( 2 ) Bộ lọc Mã ĐH Trạng thái Món hàng Thu hộ Tổng cước Chưa c…" at bounding box center [652, 305] width 1304 height 611
paste input "12027124"
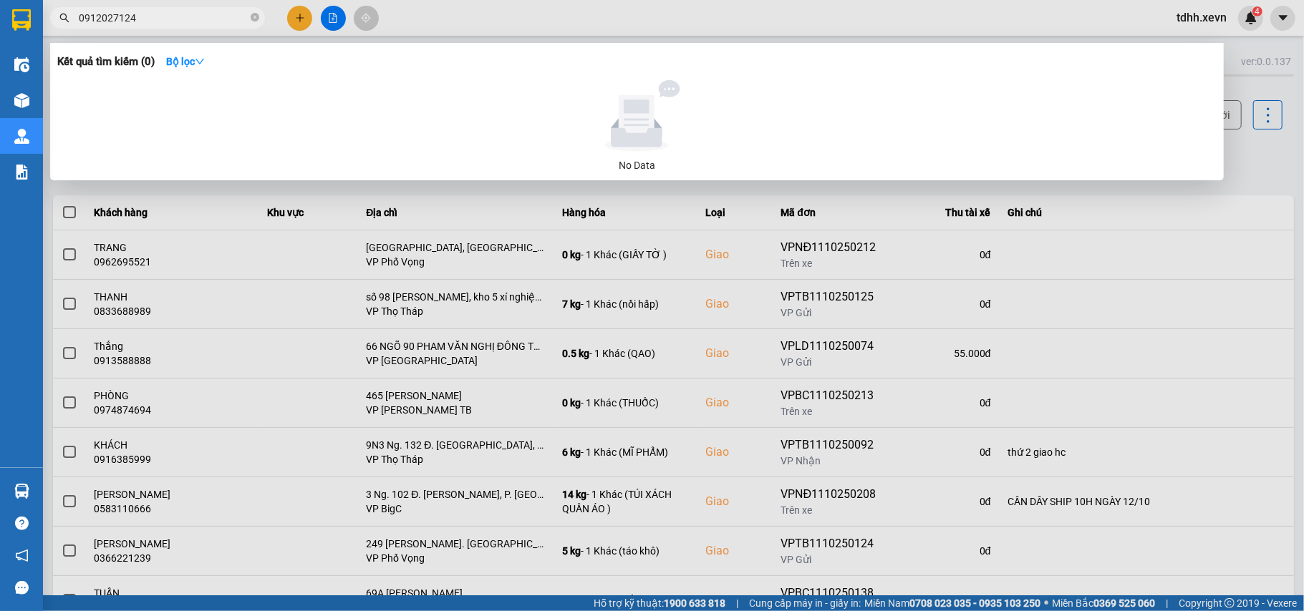
drag, startPoint x: 133, startPoint y: 10, endPoint x: 60, endPoint y: 21, distance: 73.9
click at [60, 21] on div "0912027124" at bounding box center [139, 17] width 279 height 21
paste input "3512882"
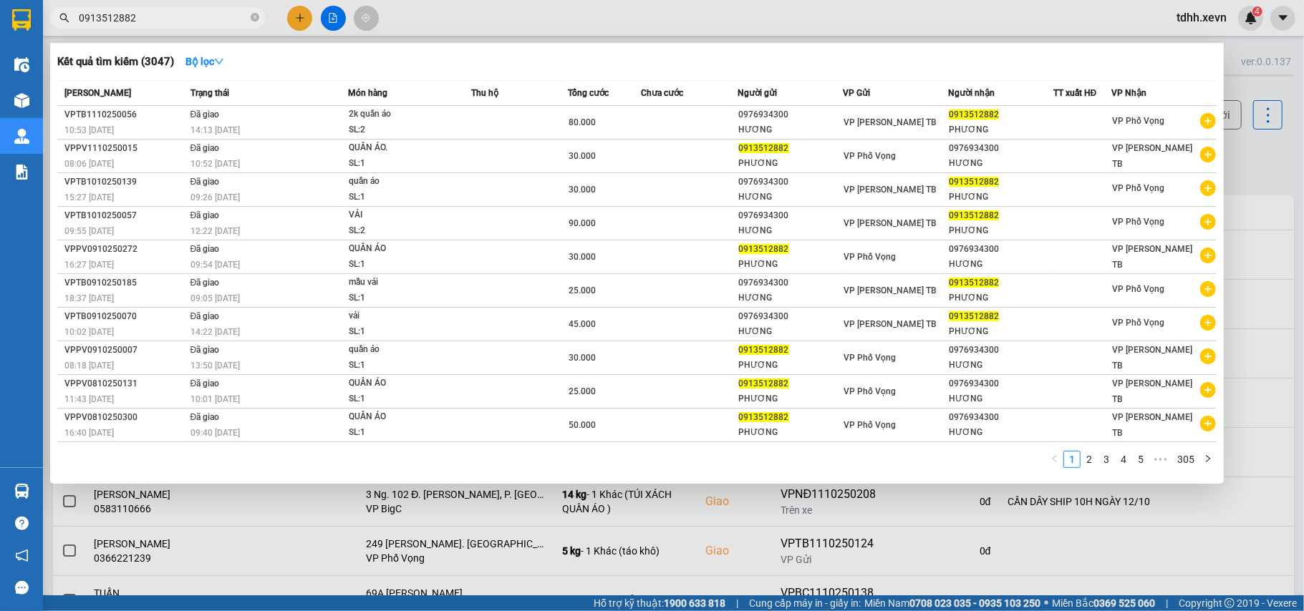
drag, startPoint x: 130, startPoint y: 17, endPoint x: 54, endPoint y: 11, distance: 75.4
click at [54, 11] on span "0913512882" at bounding box center [157, 17] width 215 height 21
paste input "815296"
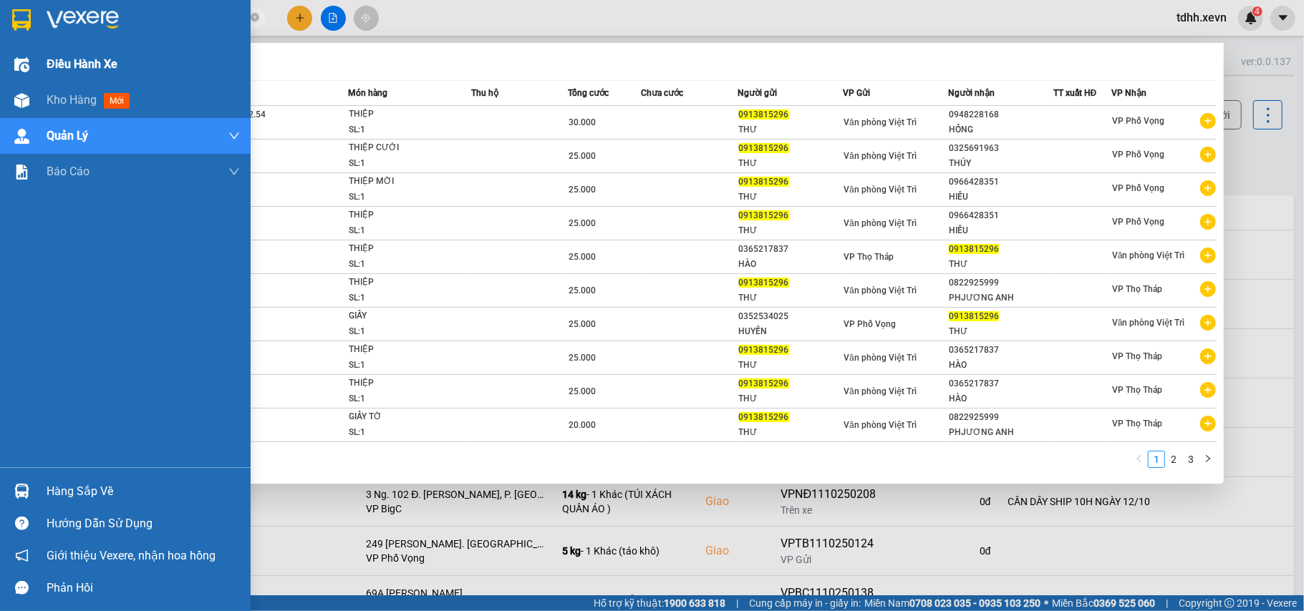
drag, startPoint x: 139, startPoint y: 23, endPoint x: 39, endPoint y: 47, distance: 103.0
click at [39, 47] on section "Kết quả tìm kiếm ( 27 ) Bộ lọc Mã ĐH Trạng thái Món hàng Thu hộ Tổng cước Chưa …" at bounding box center [652, 305] width 1304 height 611
paste input "822834444"
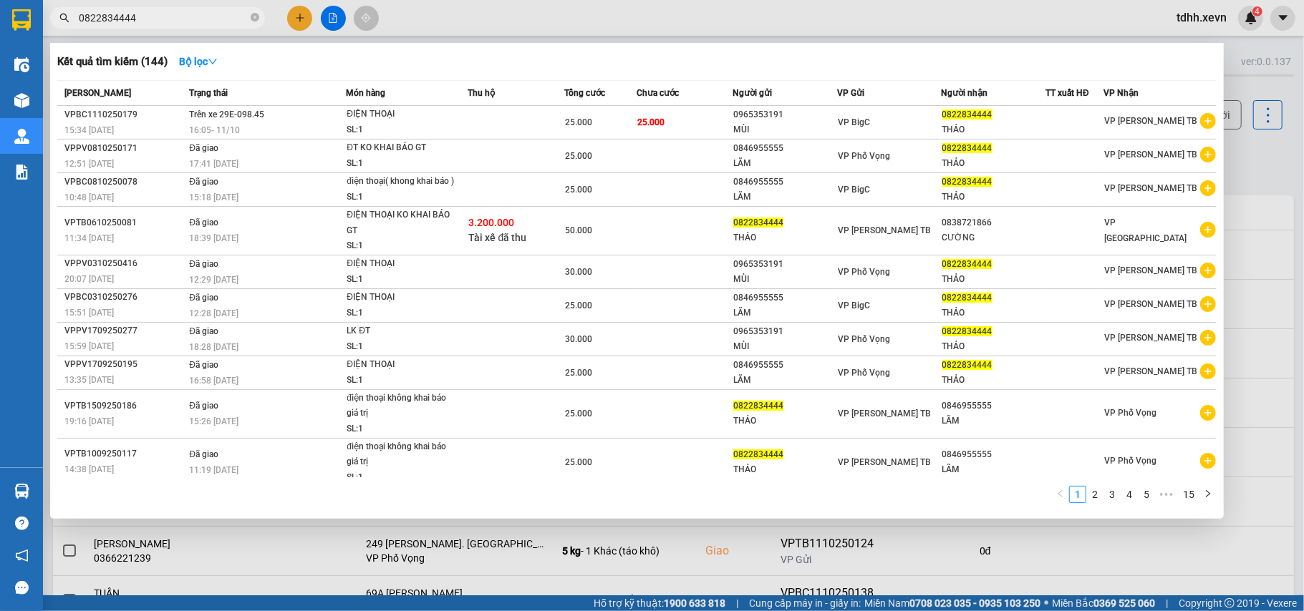
drag, startPoint x: 149, startPoint y: 17, endPoint x: 1, endPoint y: 24, distance: 147.6
click at [1, 24] on section "Kết quả tìm kiếm ( 144 ) Bộ lọc Mã ĐH Trạng thái Món hàng Thu hộ Tổng cước Chưa…" at bounding box center [652, 305] width 1304 height 611
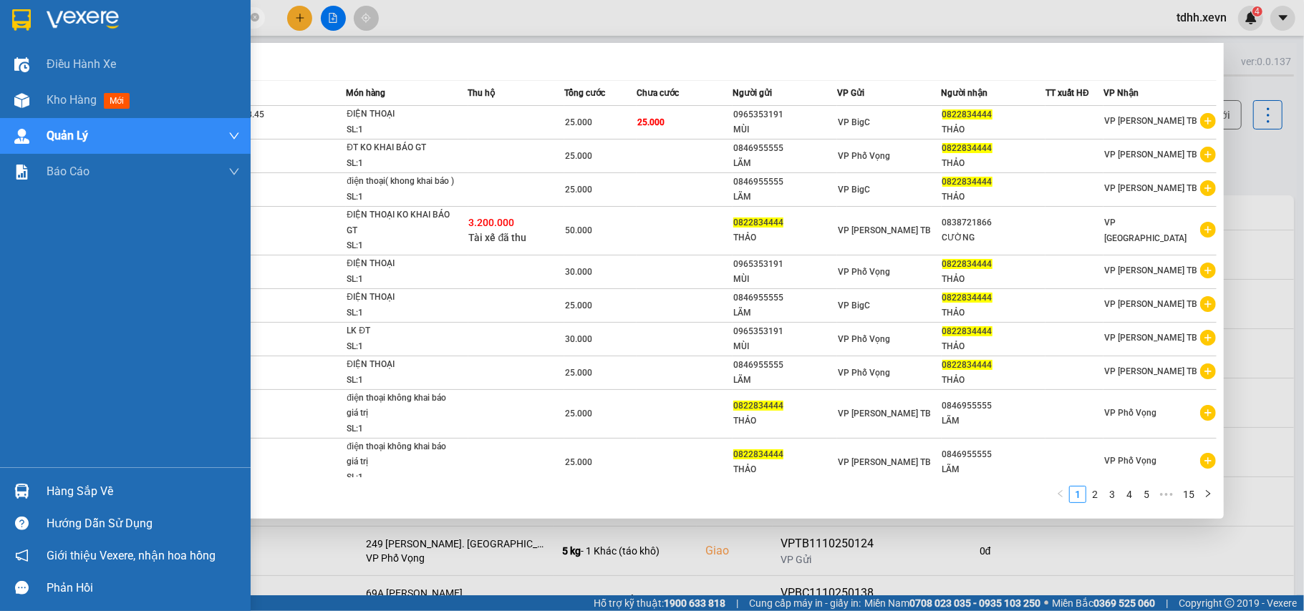
paste input "975294567"
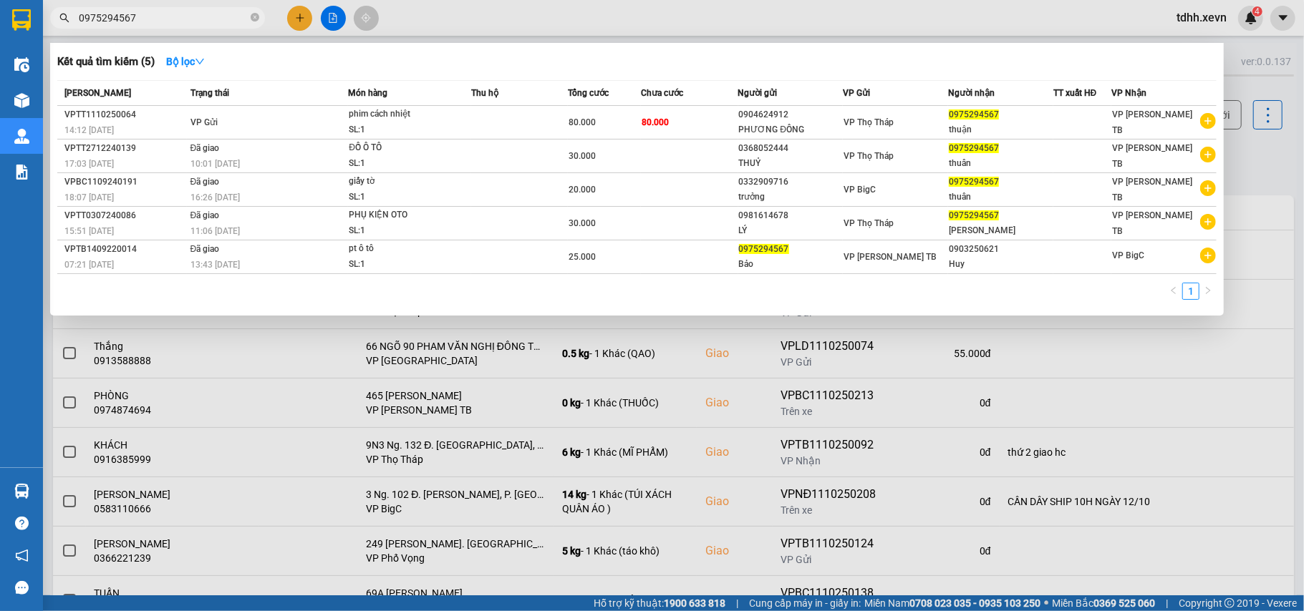
type input "0975294567"
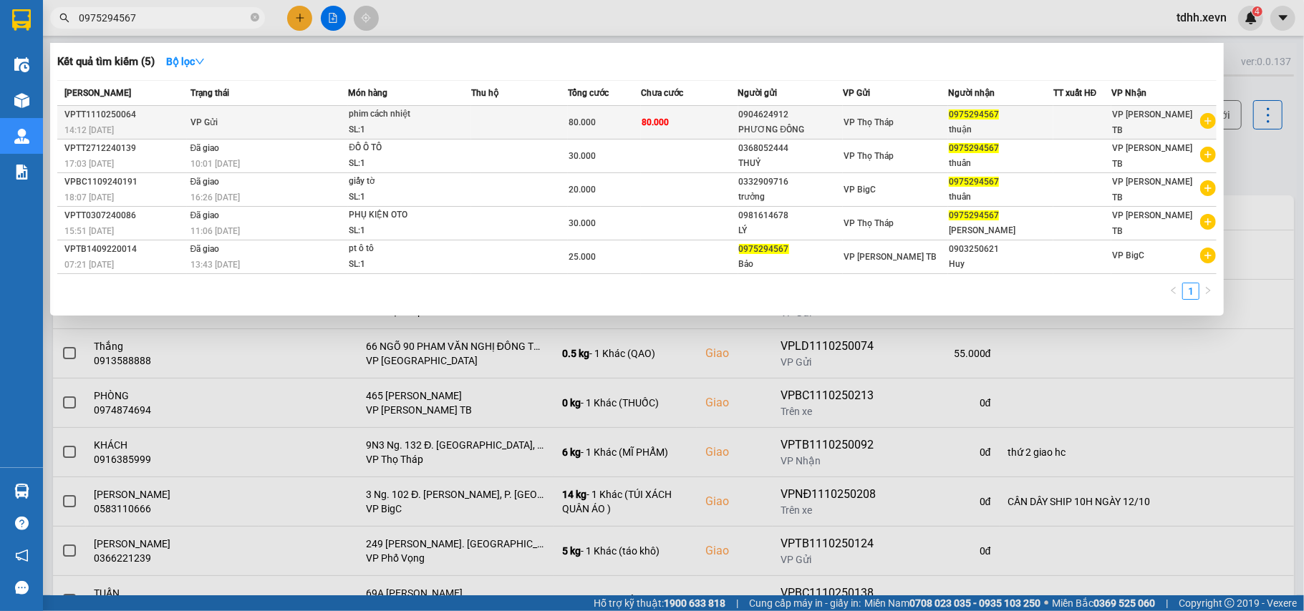
click at [645, 110] on td "80.000" at bounding box center [689, 123] width 97 height 34
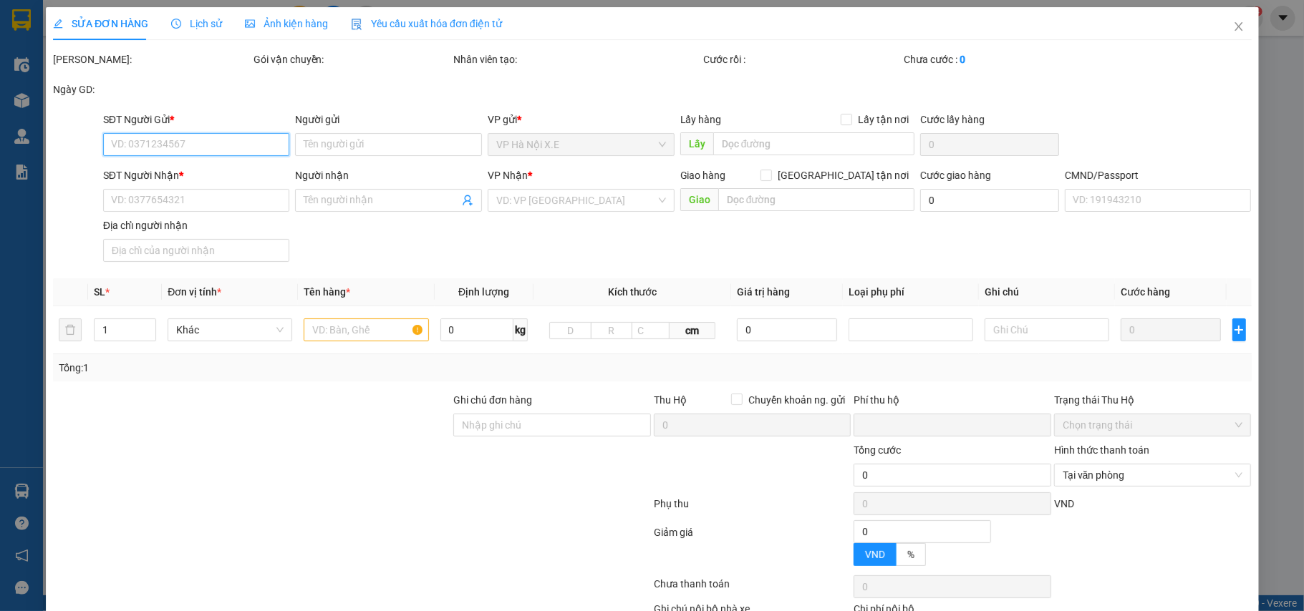
type input "0904624912"
type input "PHƯƠNG ĐÔNG"
type input "0975294567"
type input "thuận"
type input "NGUYỄN VĂN VINH 034091005792"
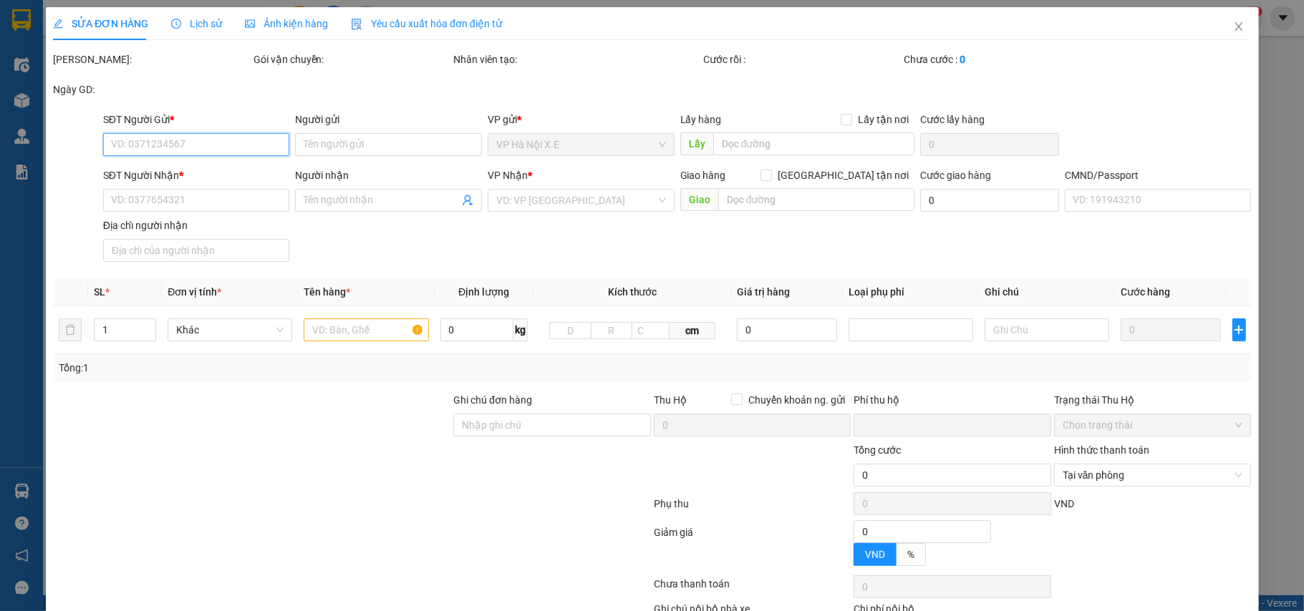
type input "0"
type input "80.000"
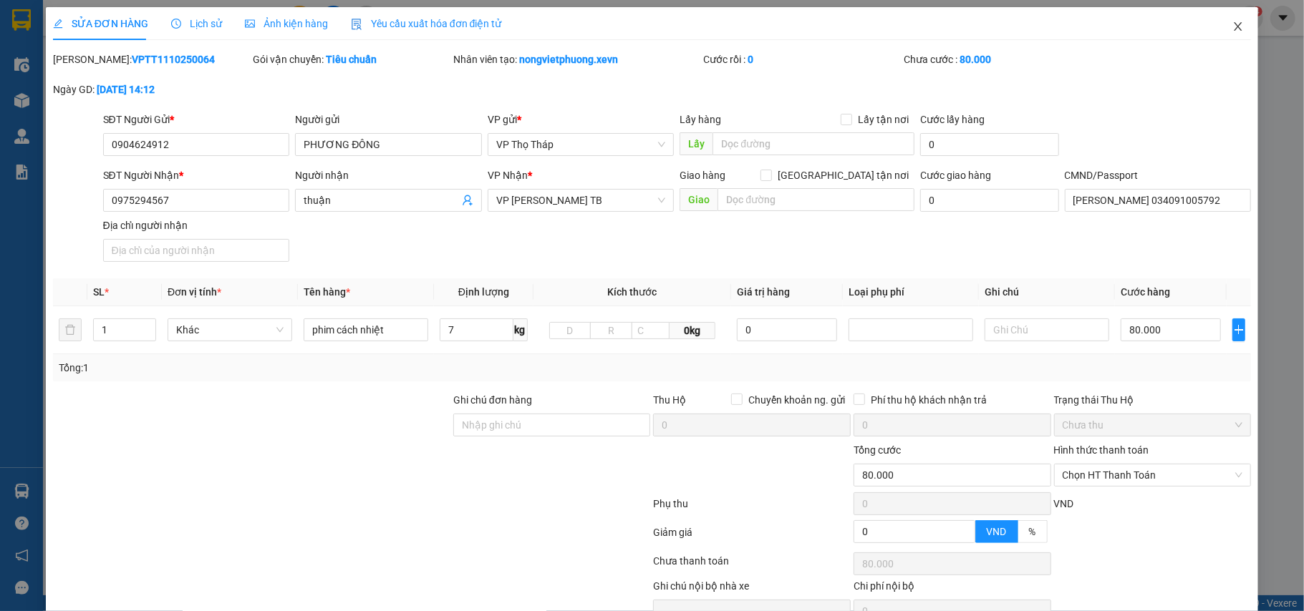
click at [1234, 29] on icon "close" at bounding box center [1238, 26] width 8 height 9
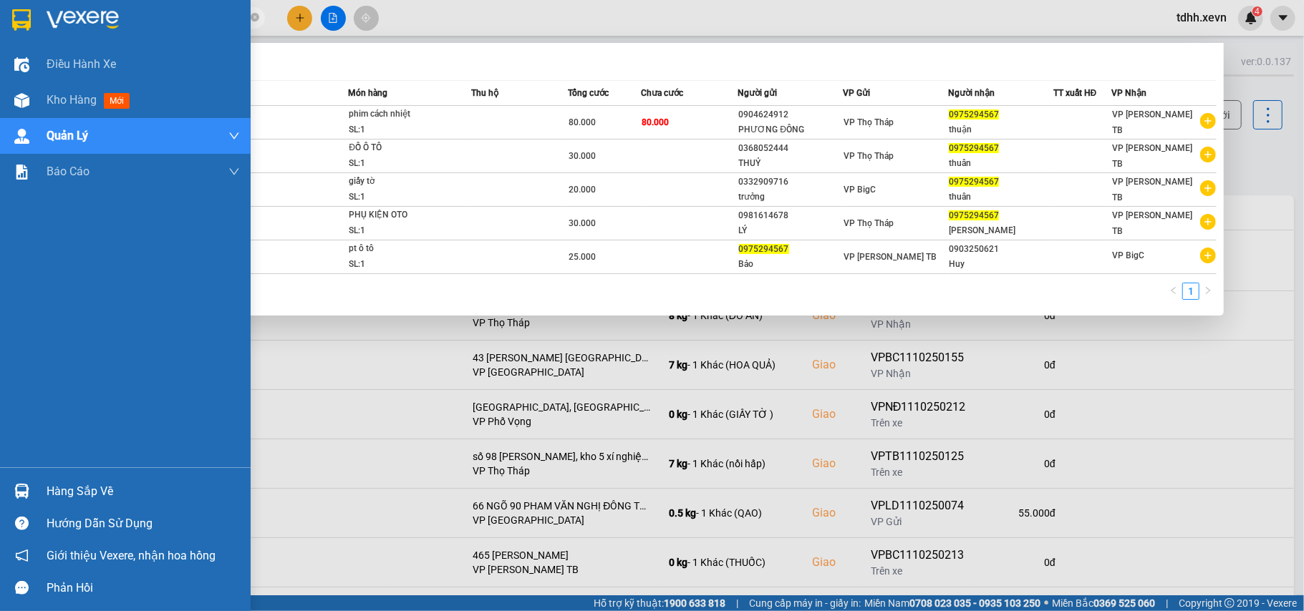
drag, startPoint x: 156, startPoint y: 19, endPoint x: 29, endPoint y: 32, distance: 128.1
click at [29, 32] on section "Kết quả tìm kiếm ( 5 ) Bộ lọc Mã ĐH Trạng thái Món hàng Thu hộ Tổng cước Chưa c…" at bounding box center [652, 305] width 1304 height 611
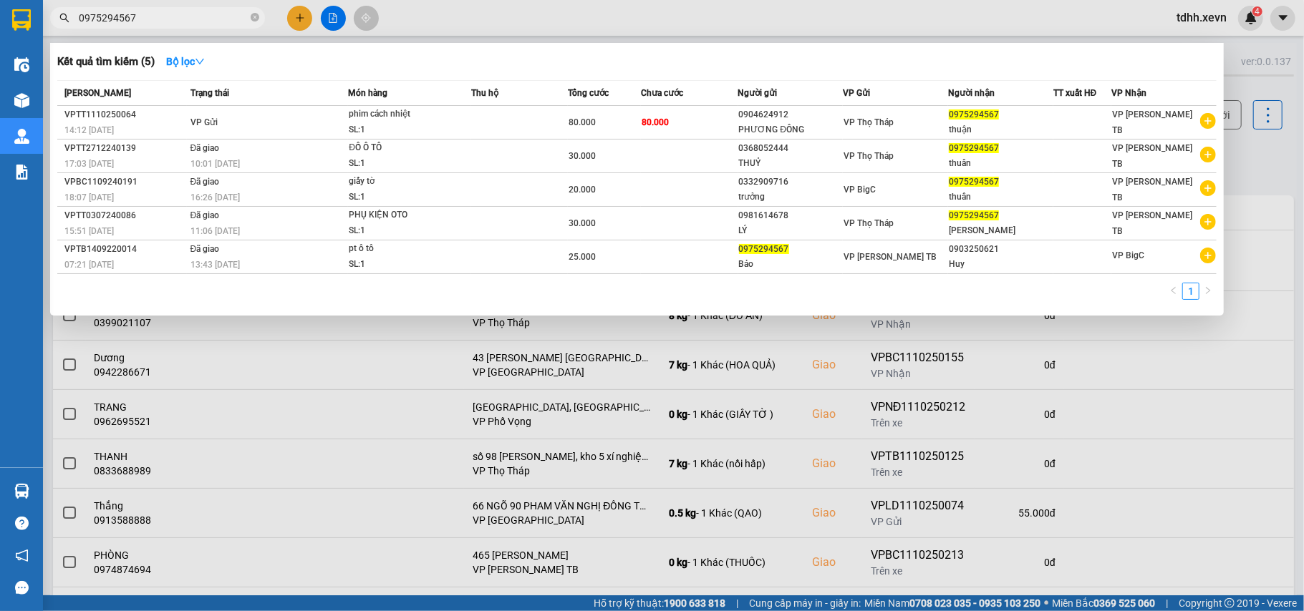
paste input "16971999"
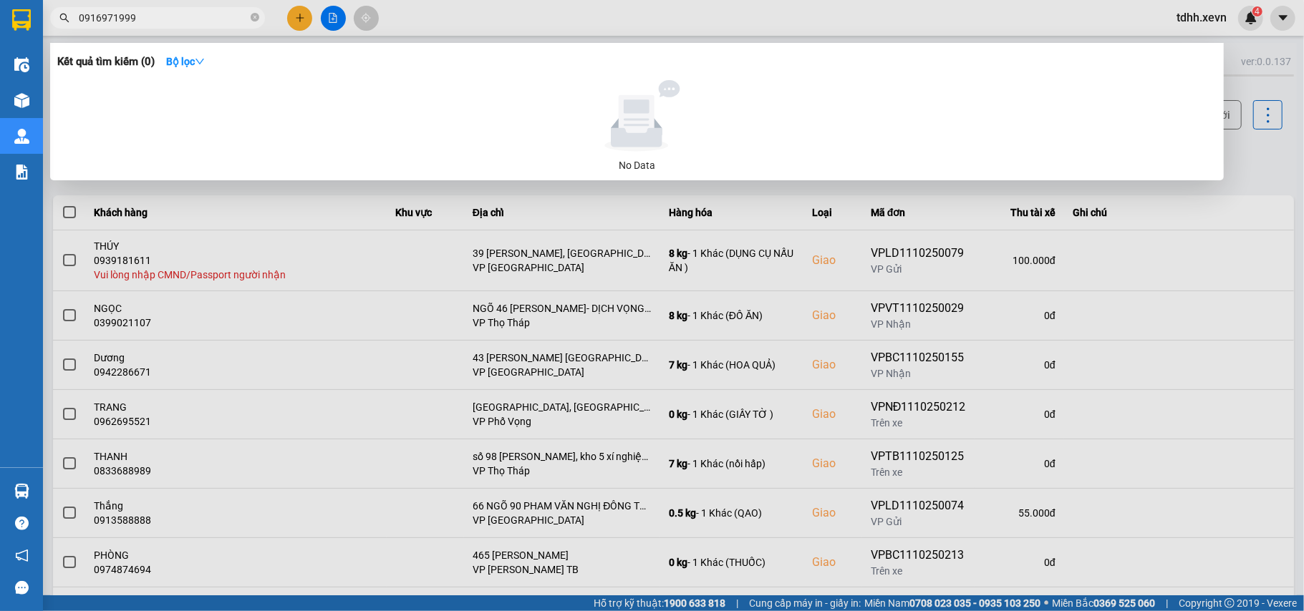
drag, startPoint x: 143, startPoint y: 20, endPoint x: 58, endPoint y: 40, distance: 87.5
click at [58, 31] on div "Kết quả tìm kiếm ( 0 ) Bộ lọc No Data 0916971999" at bounding box center [139, 18] width 279 height 25
paste input "39955777"
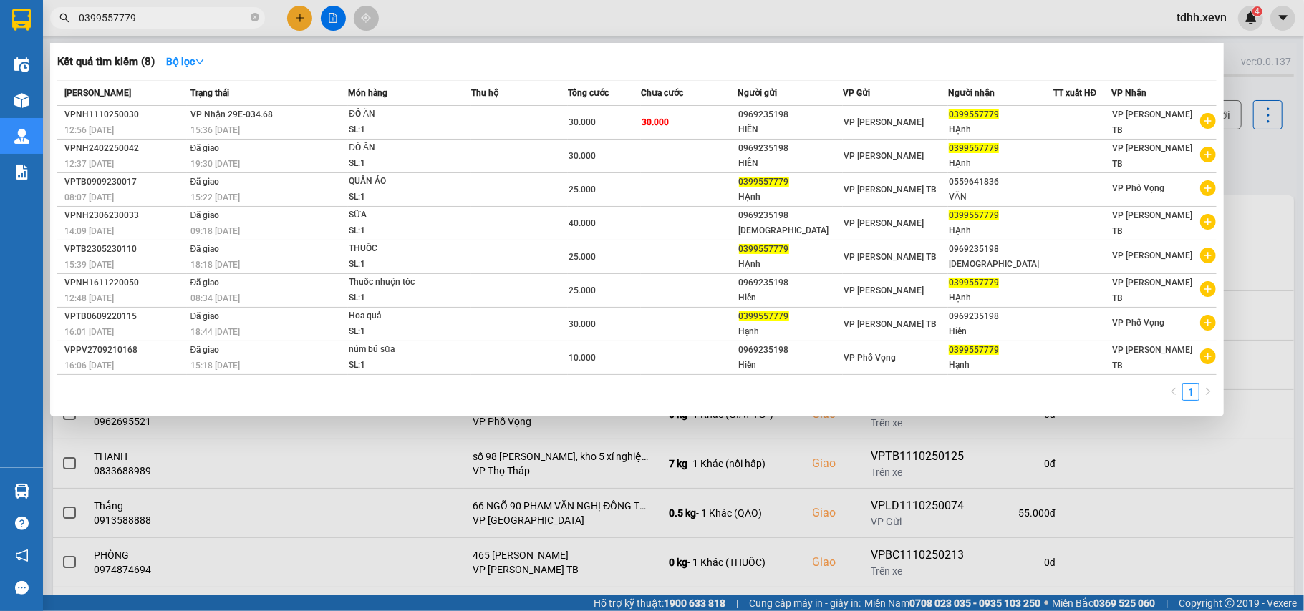
drag, startPoint x: 132, startPoint y: 21, endPoint x: 57, endPoint y: 40, distance: 77.4
click at [57, 31] on div "Kết quả tìm kiếm ( 8 ) Bộ lọc Mã ĐH Trạng thái Món hàng Thu hộ Tổng cước Chưa c…" at bounding box center [139, 18] width 279 height 25
paste input "97951199"
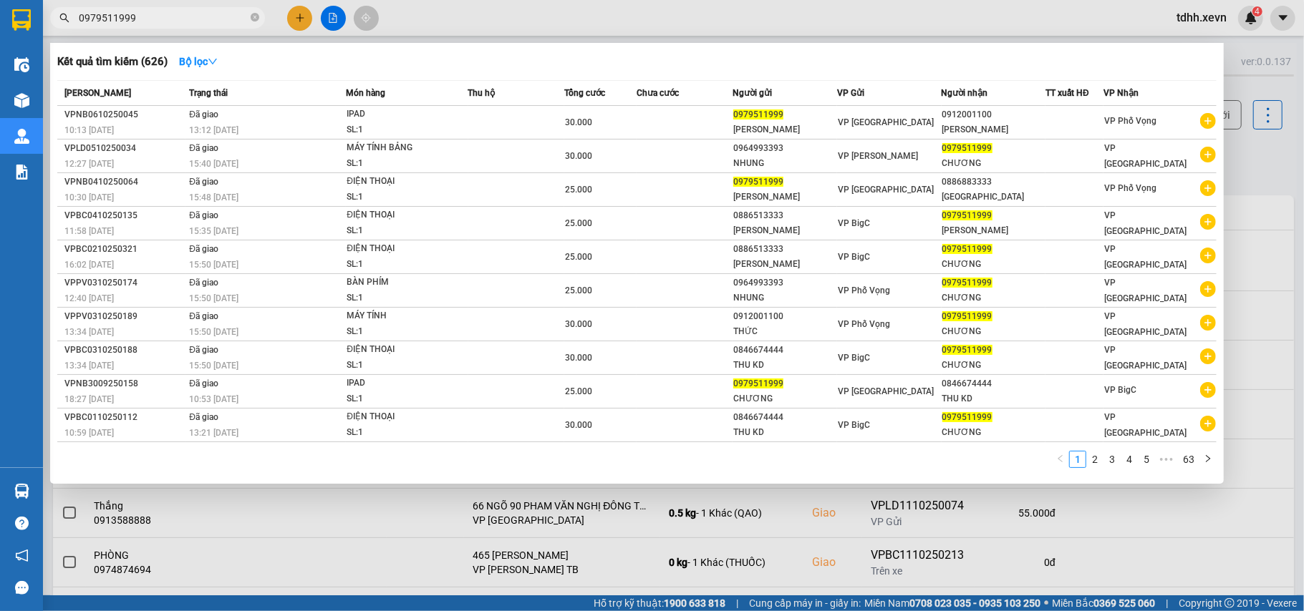
drag, startPoint x: 145, startPoint y: 20, endPoint x: 47, endPoint y: 47, distance: 101.6
click at [47, 31] on div "Kết quả tìm kiếm ( 626 ) Bộ lọc Mã ĐH Trạng thái Món hàng Thu hộ Tổng cước Chưa…" at bounding box center [139, 18] width 279 height 25
paste input "87325548"
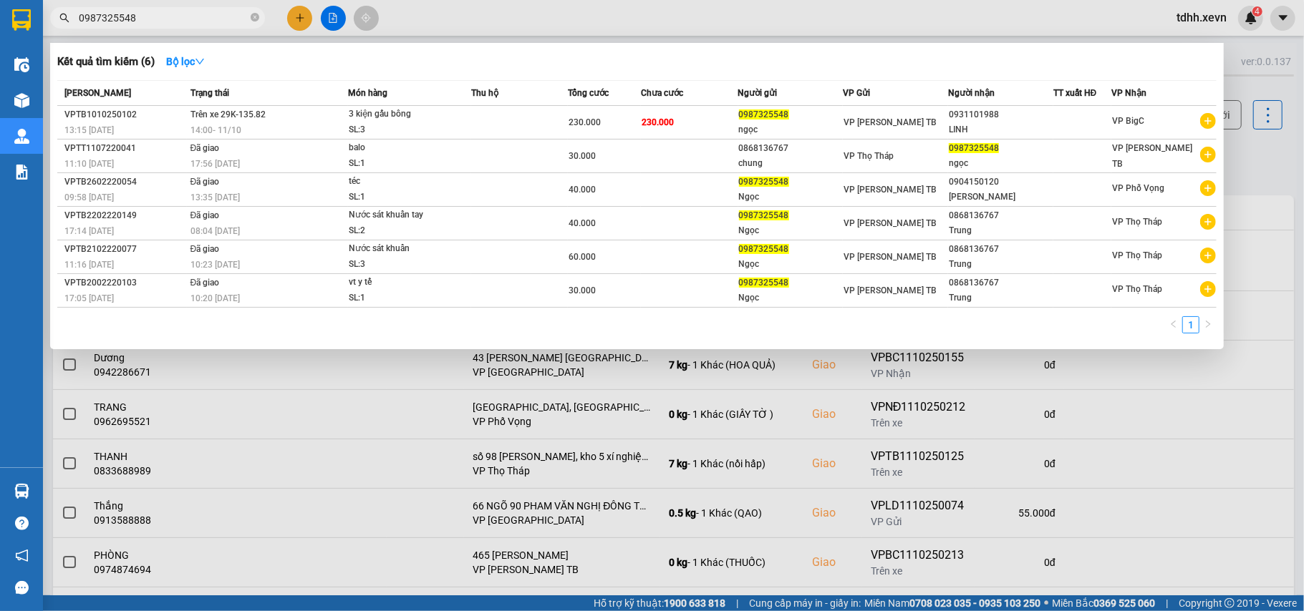
drag, startPoint x: 138, startPoint y: 18, endPoint x: 61, endPoint y: 33, distance: 78.8
click at [61, 31] on div "Kết quả tìm kiếm ( 6 ) Bộ lọc Mã ĐH Trạng thái Món hàng Thu hộ Tổng cước Chưa c…" at bounding box center [139, 18] width 279 height 25
paste input "1111138"
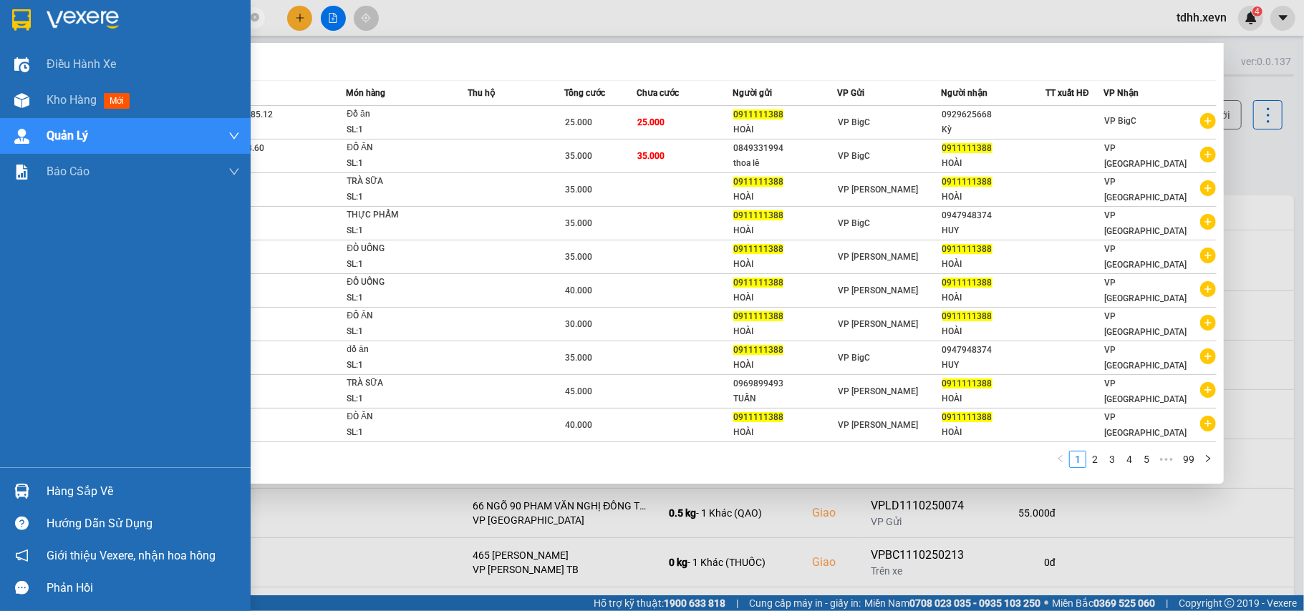
drag, startPoint x: 141, startPoint y: 12, endPoint x: 80, endPoint y: 6, distance: 61.1
click at [26, 29] on section "Kết quả tìm kiếm ( 988 ) Bộ lọc Mã ĐH Trạng thái Món hàng Thu hộ Tổng cước Chưa…" at bounding box center [652, 305] width 1304 height 611
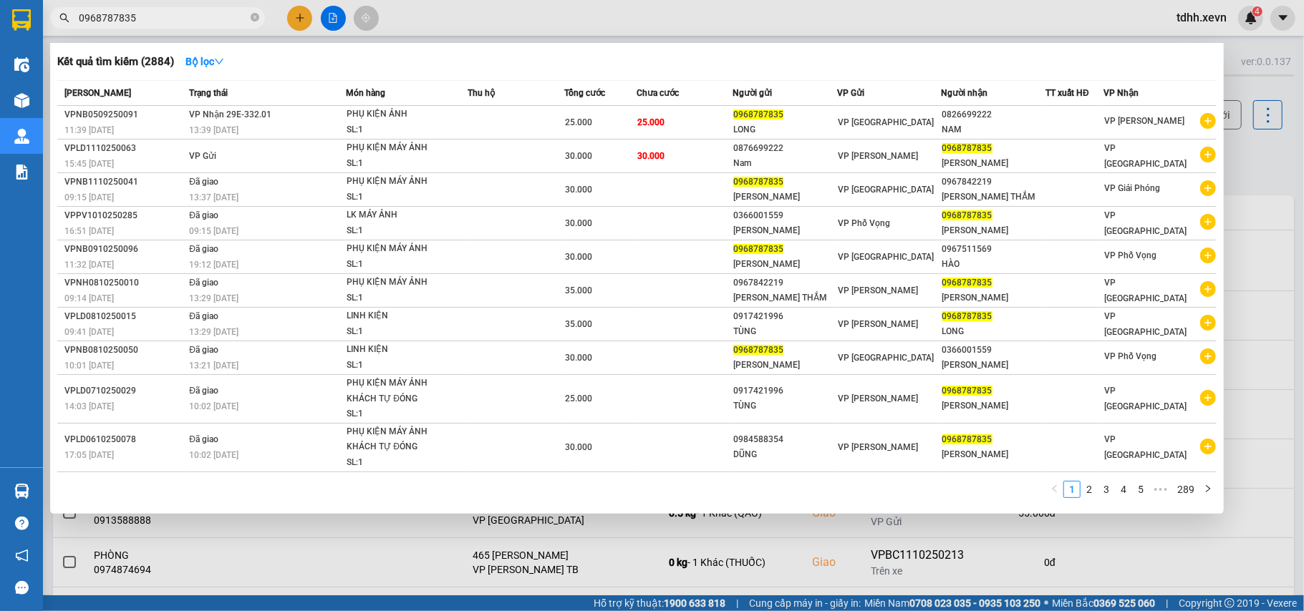
drag, startPoint x: 155, startPoint y: 18, endPoint x: 0, endPoint y: 44, distance: 156.8
click at [0, 44] on section "Kết quả tìm kiếm ( 2884 ) Bộ lọc Mã ĐH Trạng thái Món hàng Thu hộ Tổng cước Chư…" at bounding box center [652, 305] width 1304 height 611
paste input "36022293"
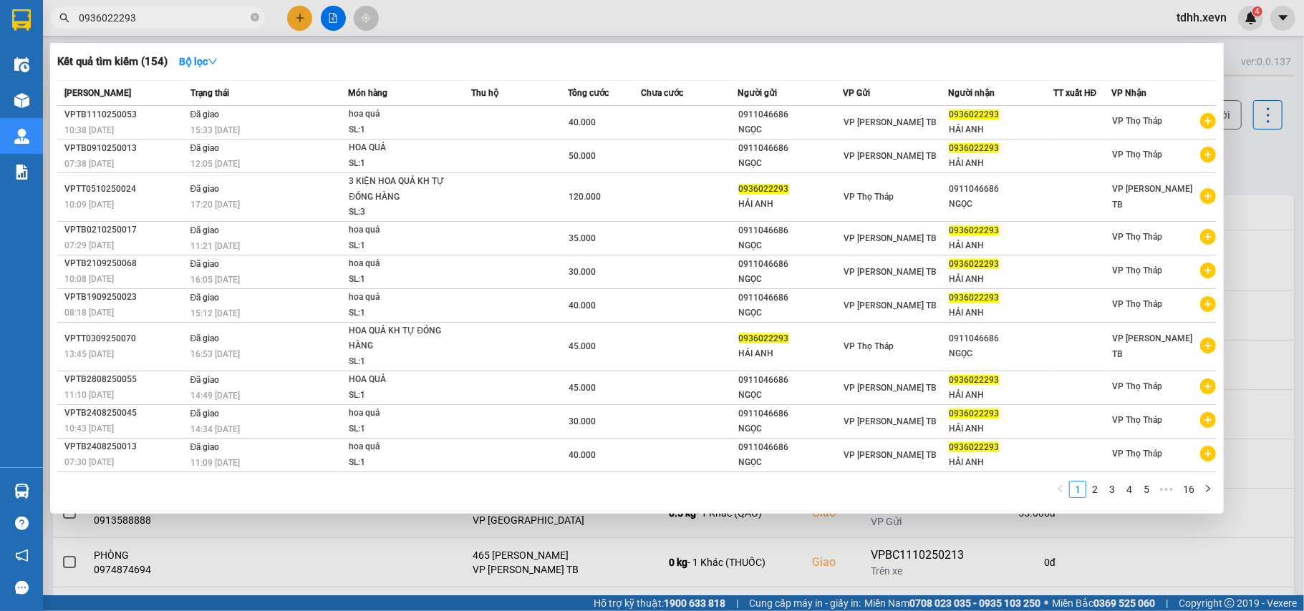
drag, startPoint x: 104, startPoint y: 24, endPoint x: 55, endPoint y: 32, distance: 49.4
click at [55, 31] on div "Kết quả tìm kiếm ( 154 ) Bộ lọc Mã ĐH Trạng thái Món hàng Thu hộ Tổng cước Chưa…" at bounding box center [139, 18] width 279 height 25
paste input "81587185"
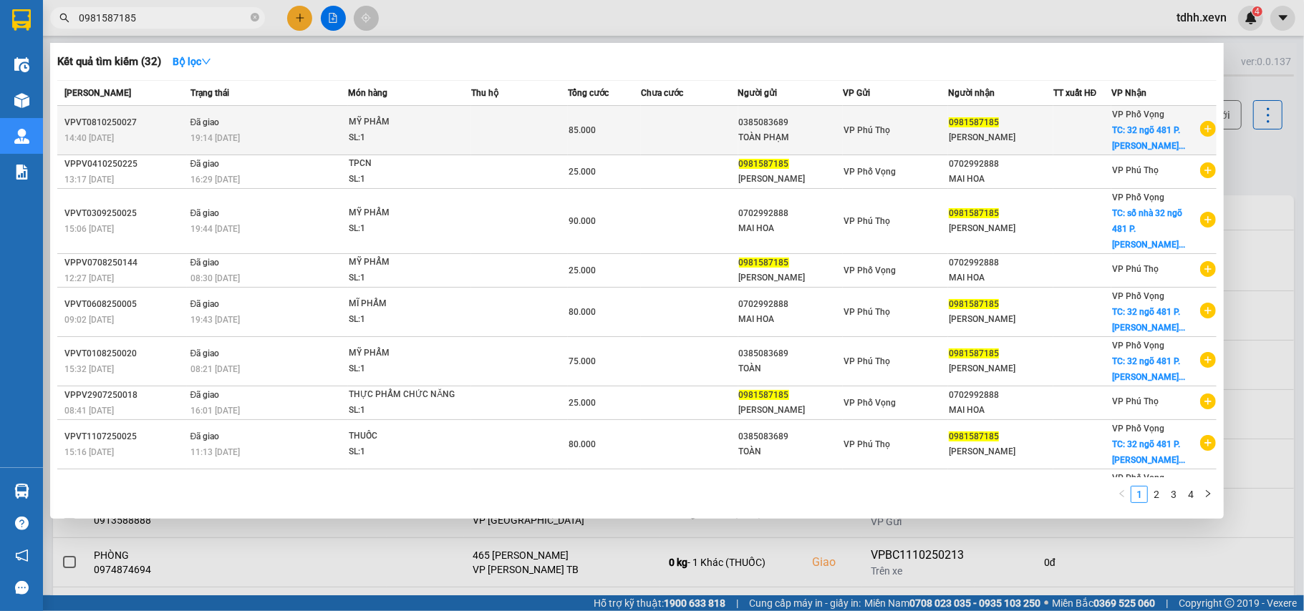
type input "0981587185"
click at [1155, 150] on div "VP Phố Vọng TC: 32 ngõ 481 P. Vũ Tông Phan..." at bounding box center [1155, 130] width 87 height 47
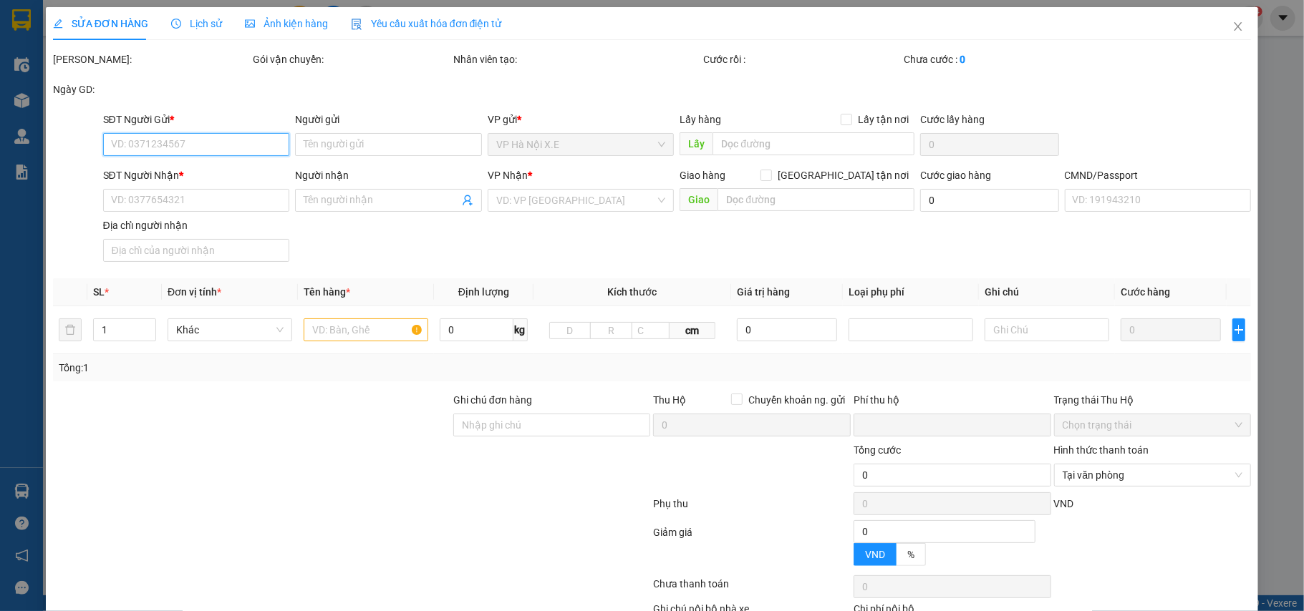
type input "0385083689"
type input "TOÀN PHẠM"
type input "0981587185"
type input "PHAN TÚ ANH"
checkbox input "true"
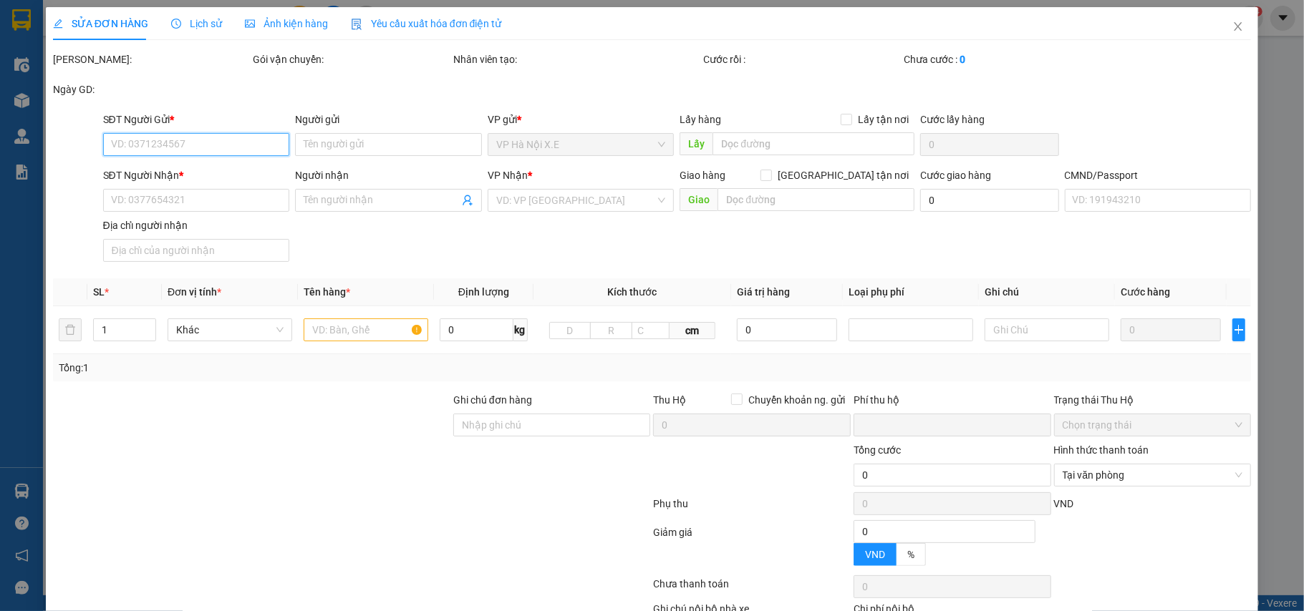
type input "32 ngõ 481 P. Vũ Tông Phan, Khương Đình, Thanh Xuân, Hà Nội, Việt Nam"
type input "60.000"
type input "001186005220 TÚ ANH"
type input "0"
type input "85.000"
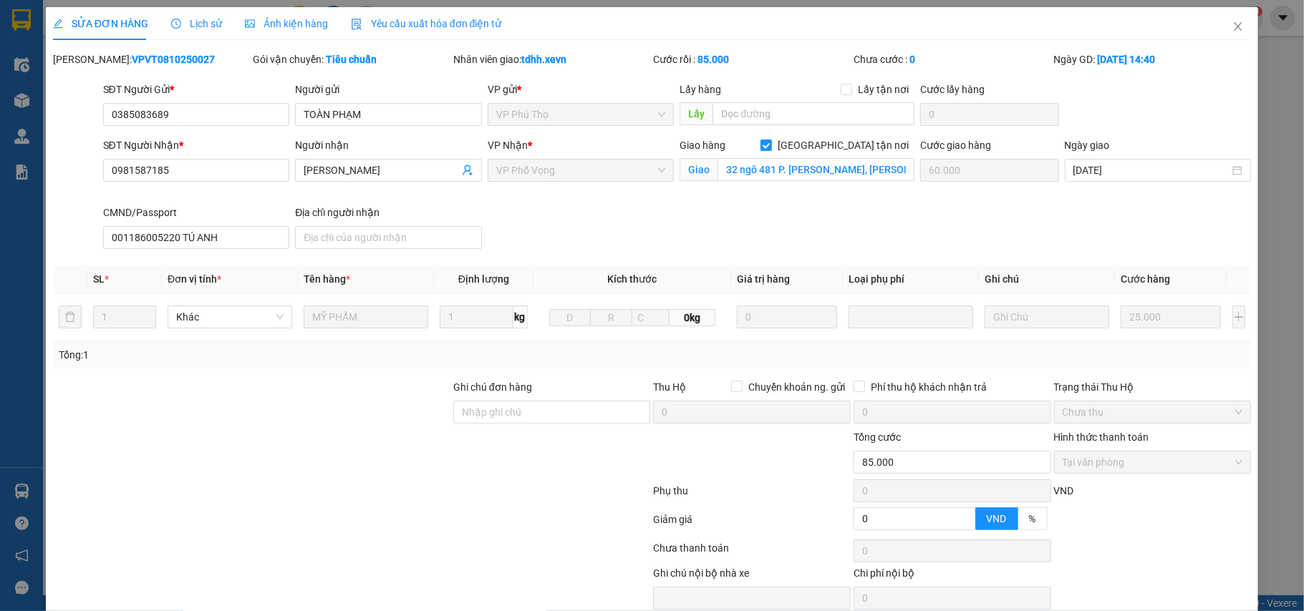
click at [199, 18] on span "Lịch sử" at bounding box center [196, 23] width 51 height 11
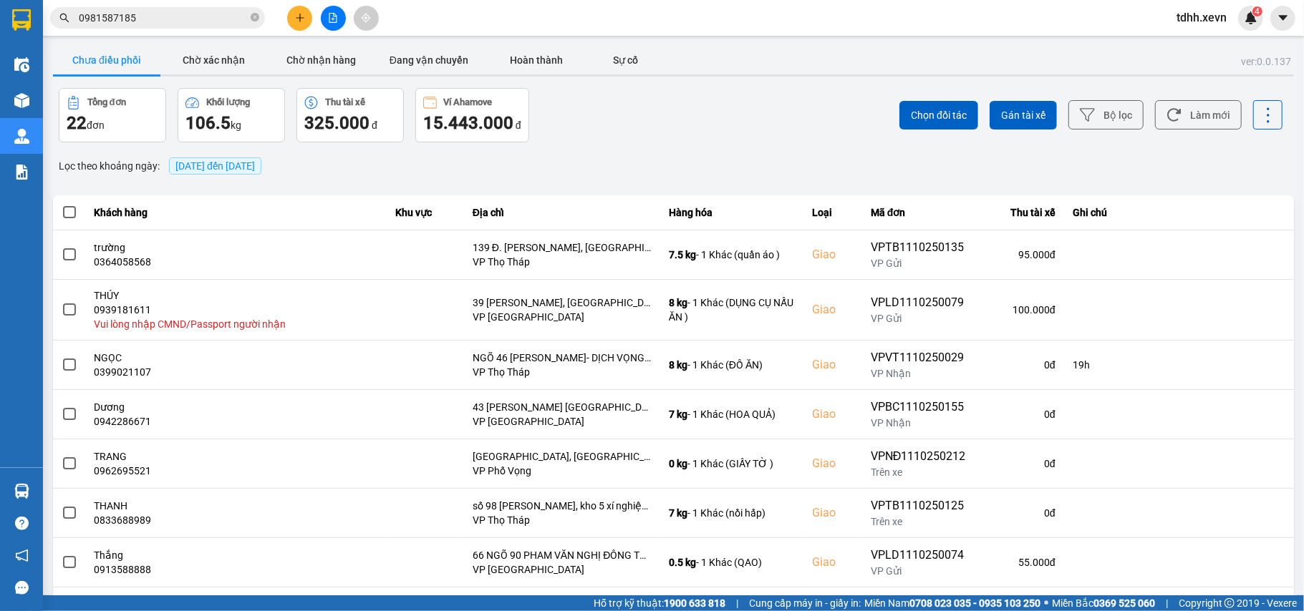
click at [172, 24] on input "0981587185" at bounding box center [163, 18] width 169 height 16
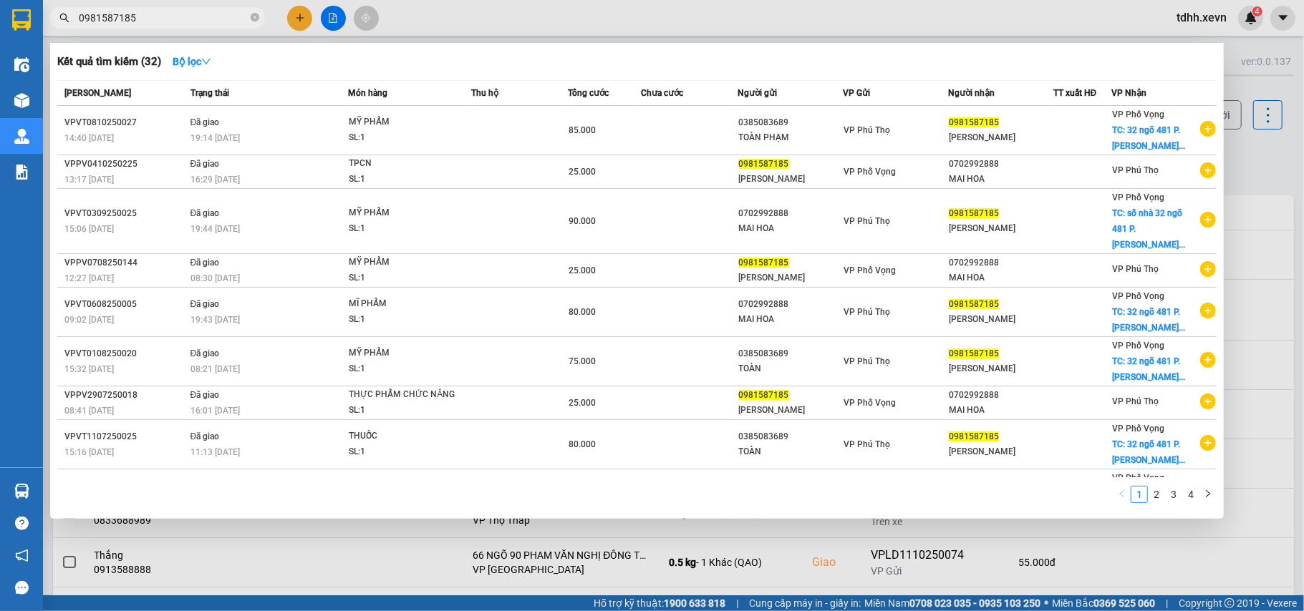
click at [195, 19] on input "0981587185" at bounding box center [163, 18] width 169 height 16
drag, startPoint x: 142, startPoint y: 17, endPoint x: 36, endPoint y: 42, distance: 108.7
click at [36, 42] on section "Kết quả tìm kiếm ( 32 ) Bộ lọc Mã ĐH Trạng thái Món hàng Thu hộ Tổng cước Chưa …" at bounding box center [652, 305] width 1304 height 611
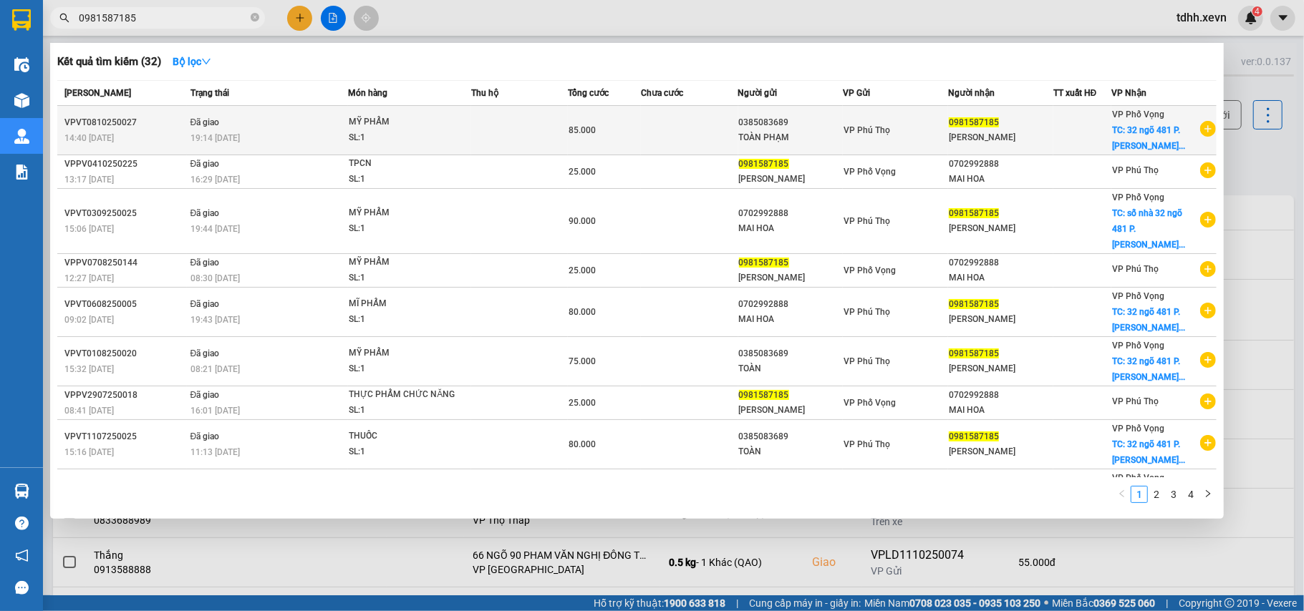
click at [762, 135] on div "TOÀN PHẠM" at bounding box center [791, 137] width 104 height 15
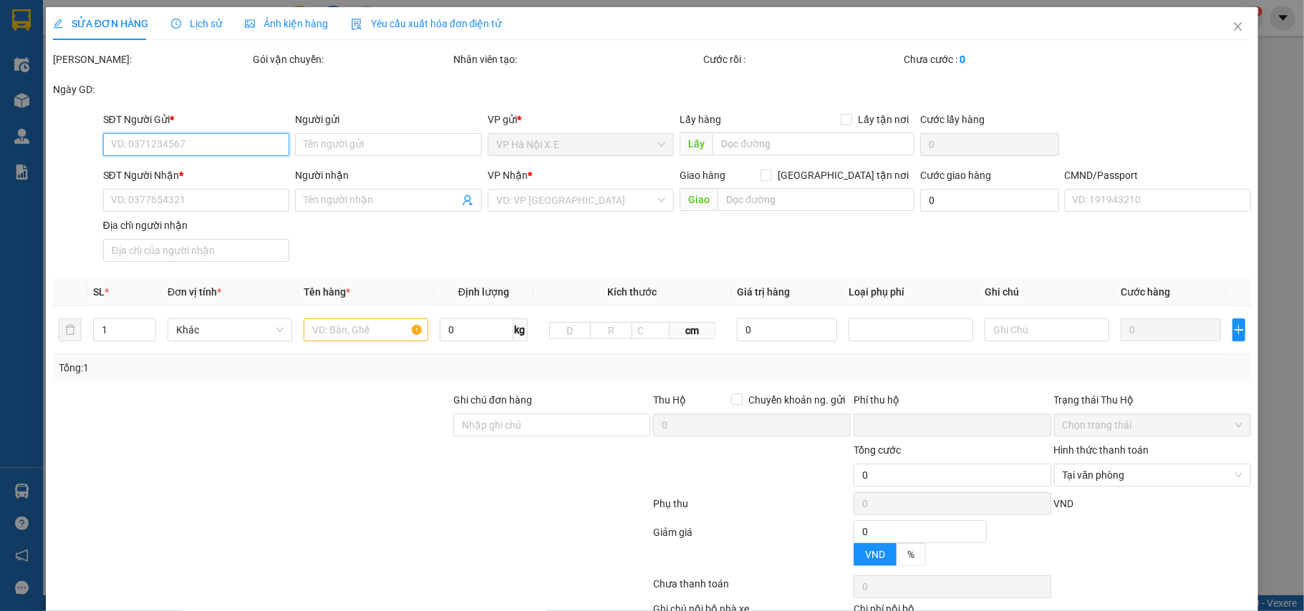
type input "0385083689"
type input "TOÀN PHẠM"
type input "0981587185"
type input "PHAN TÚ ANH"
checkbox input "true"
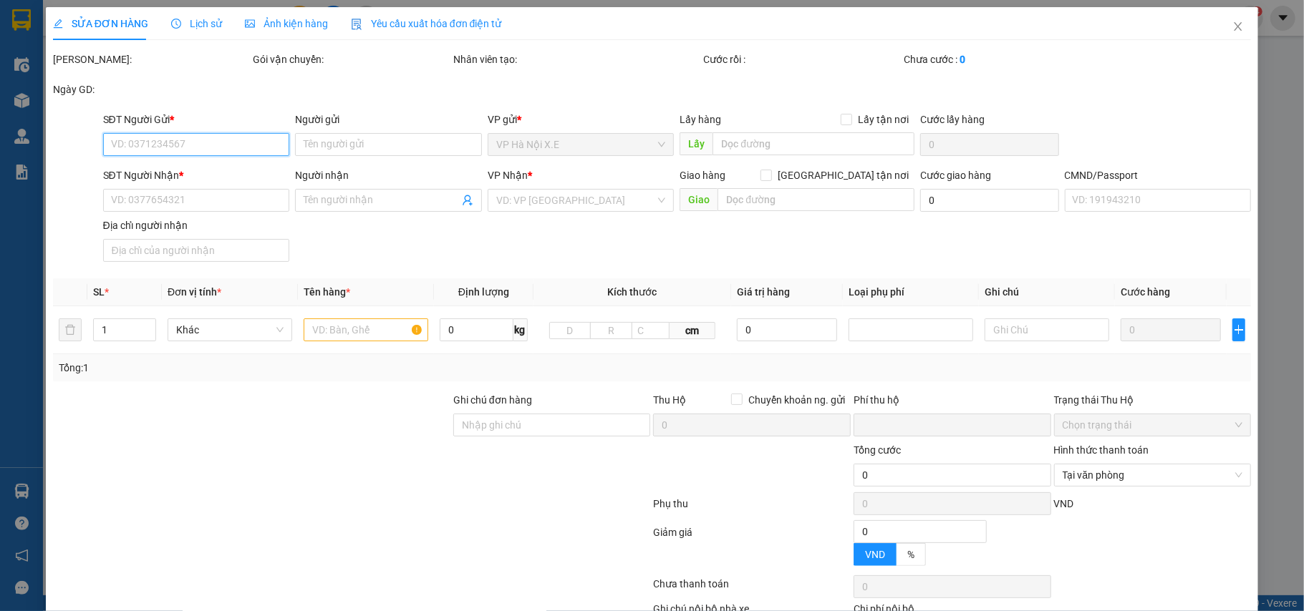
type input "32 ngõ 481 P. Vũ Tông Phan, Khương Đình, Thanh Xuân, Hà Nội, Việt Nam"
type input "60.000"
type input "001186005220 TÚ ANH"
type input "0"
type input "85.000"
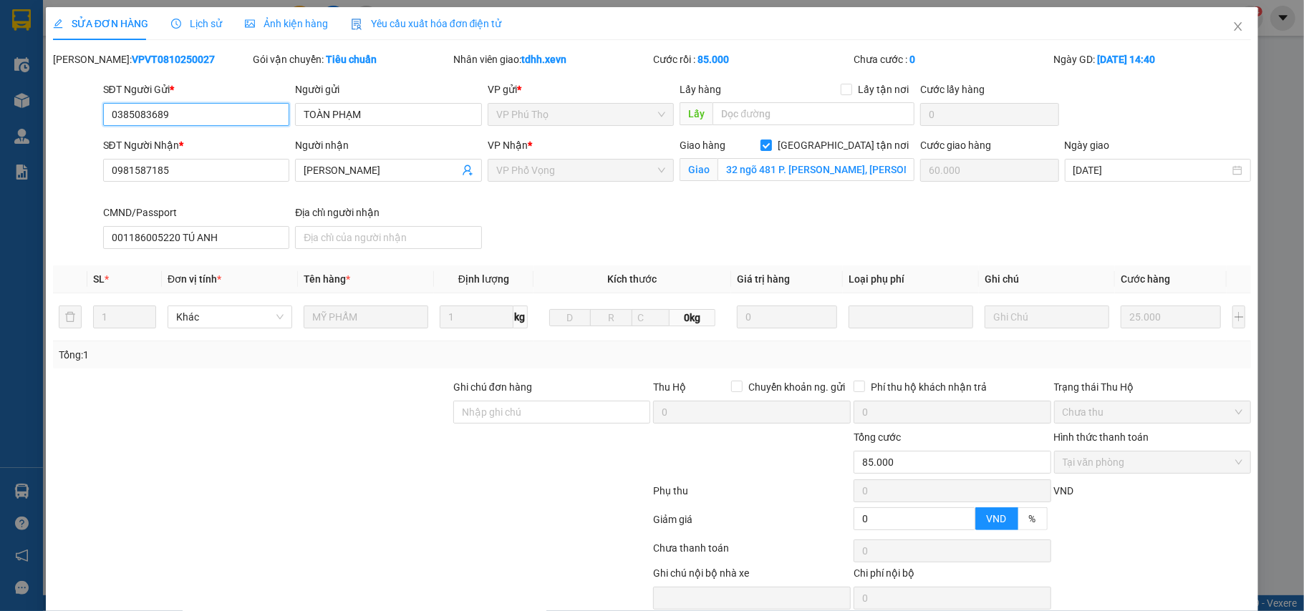
drag, startPoint x: 178, startPoint y: 119, endPoint x: 55, endPoint y: 133, distance: 124.0
click at [55, 133] on form "SĐT Người Gửi * 0385083689 0385083689 Người gửi TOÀN PHẠM VP gửi * VP Phú Thọ L…" at bounding box center [652, 168] width 1198 height 173
click at [157, 121] on input "0385083689" at bounding box center [196, 114] width 187 height 23
click at [1232, 27] on span "Close" at bounding box center [1238, 27] width 40 height 40
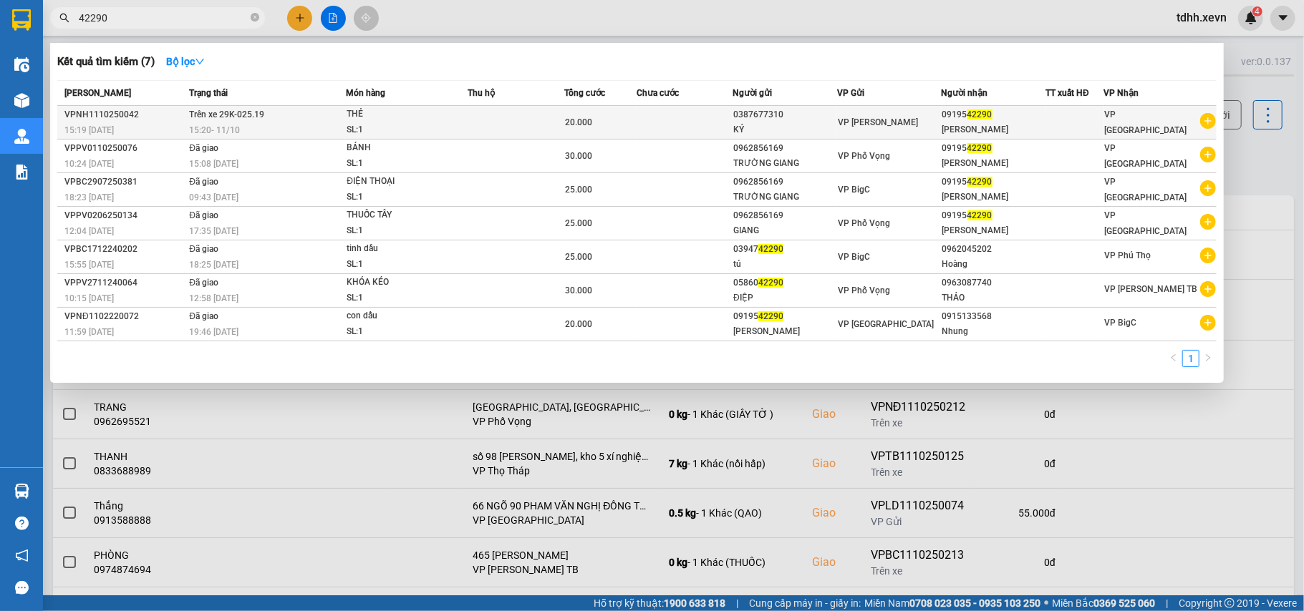
click at [693, 121] on td at bounding box center [684, 123] width 96 height 34
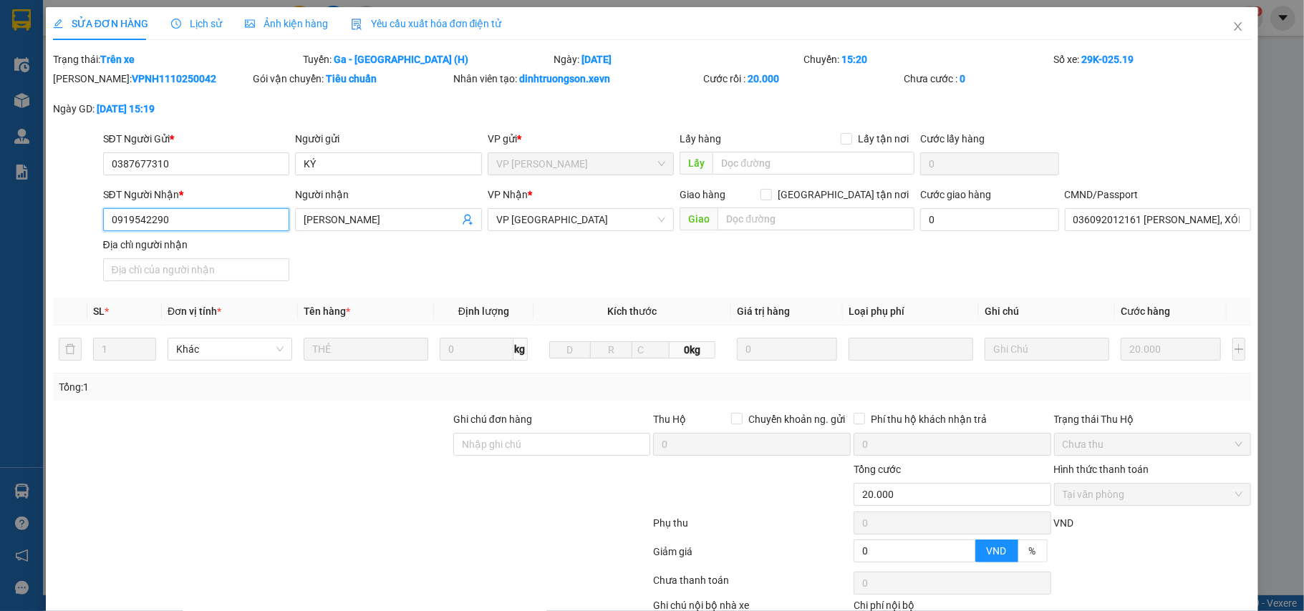
drag, startPoint x: 170, startPoint y: 226, endPoint x: 92, endPoint y: 235, distance: 78.5
click at [92, 235] on div "SĐT Người Nhận * 0919542290 0919542290 Người nhận NGỌC ANH VP Nhận * VP Nam Địn…" at bounding box center [652, 237] width 1201 height 100
click at [1232, 26] on icon "close" at bounding box center [1237, 26] width 11 height 11
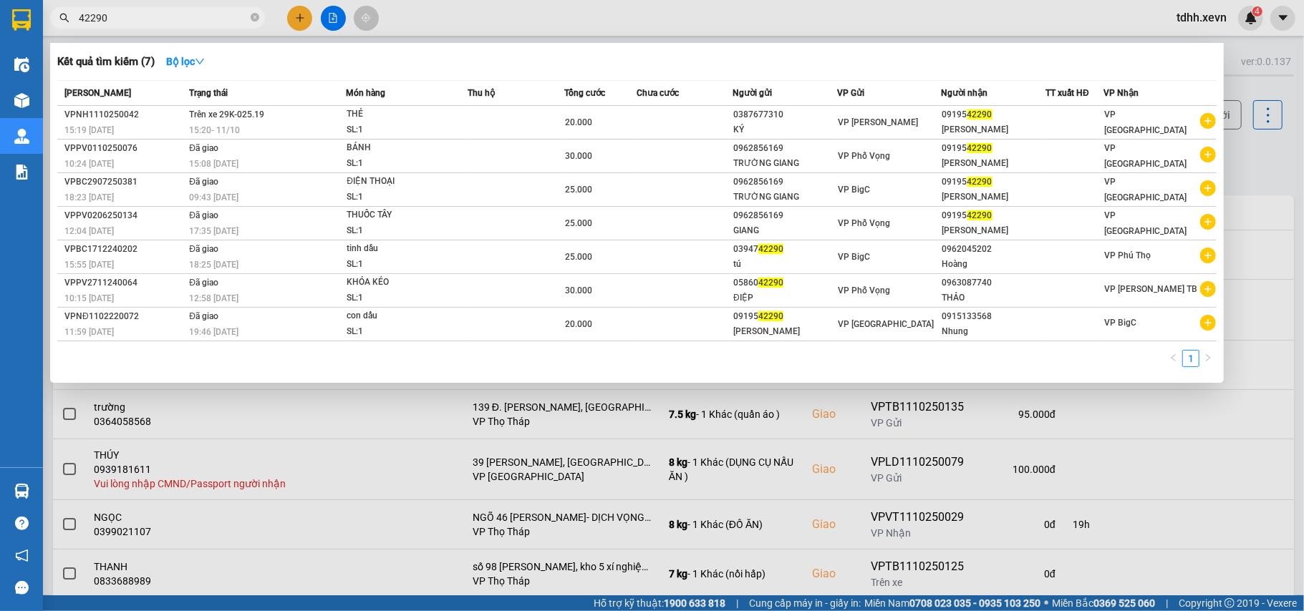
drag, startPoint x: 124, startPoint y: 15, endPoint x: 47, endPoint y: 29, distance: 78.5
click at [47, 29] on div "Kết quả tìm kiếm ( 7 ) Bộ lọc Mã ĐH Trạng thái Món hàng Thu hộ Tổng cước Chưa c…" at bounding box center [139, 18] width 279 height 25
paste input "0914374444"
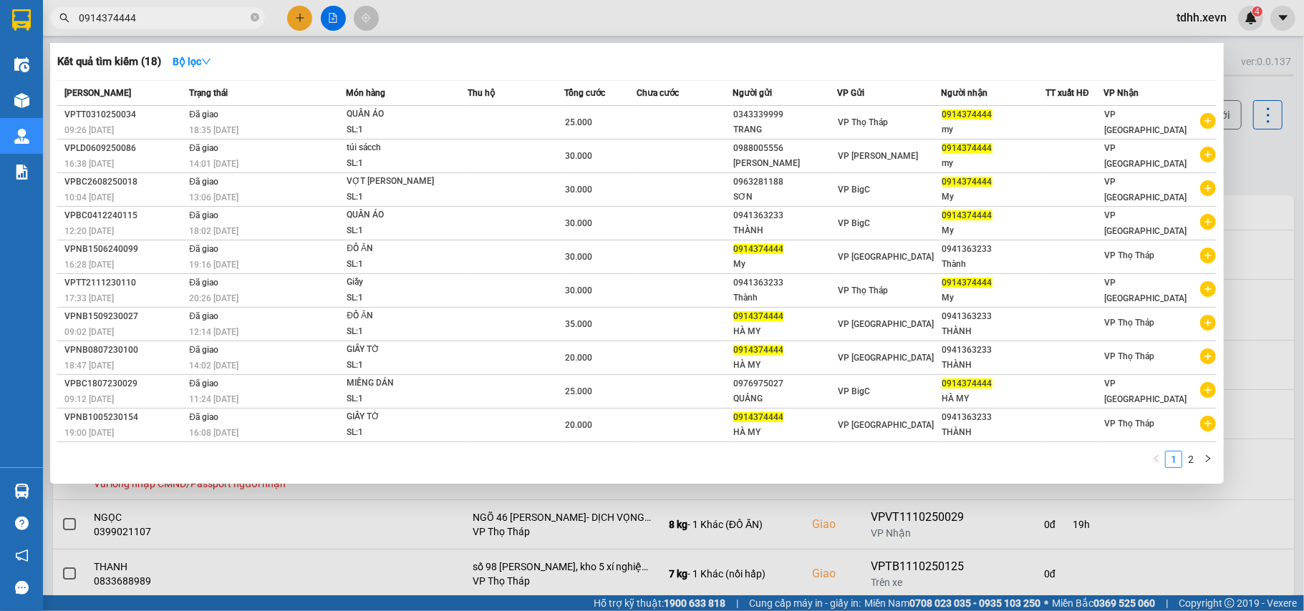
drag, startPoint x: 145, startPoint y: 21, endPoint x: 47, endPoint y: 40, distance: 99.3
click at [47, 31] on div "Kết quả tìm kiếm ( 18 ) Bộ lọc Mã ĐH Trạng thái Món hàng Thu hộ Tổng cước Chưa …" at bounding box center [139, 18] width 279 height 25
paste input "79290135"
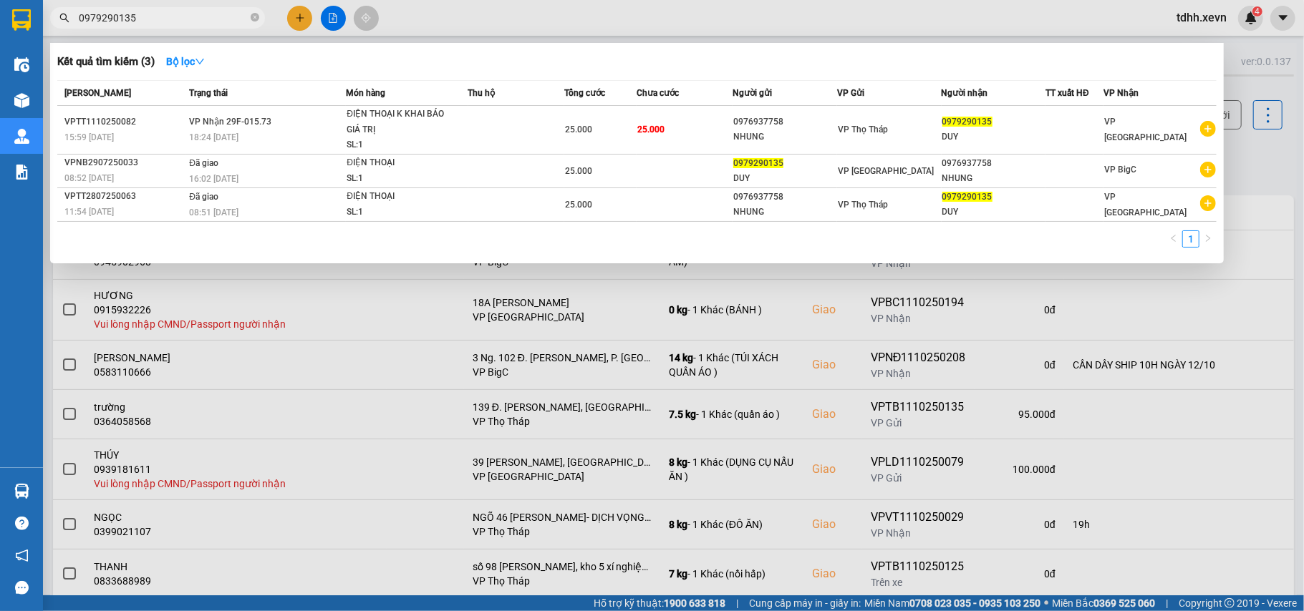
drag, startPoint x: 155, startPoint y: 16, endPoint x: 52, endPoint y: 40, distance: 105.9
click at [52, 31] on div "Kết quả tìm kiếm ( 3 ) Bộ lọc Mã ĐH Trạng thái Món hàng Thu hộ Tổng cước Chưa c…" at bounding box center [139, 18] width 279 height 25
paste input "4579710"
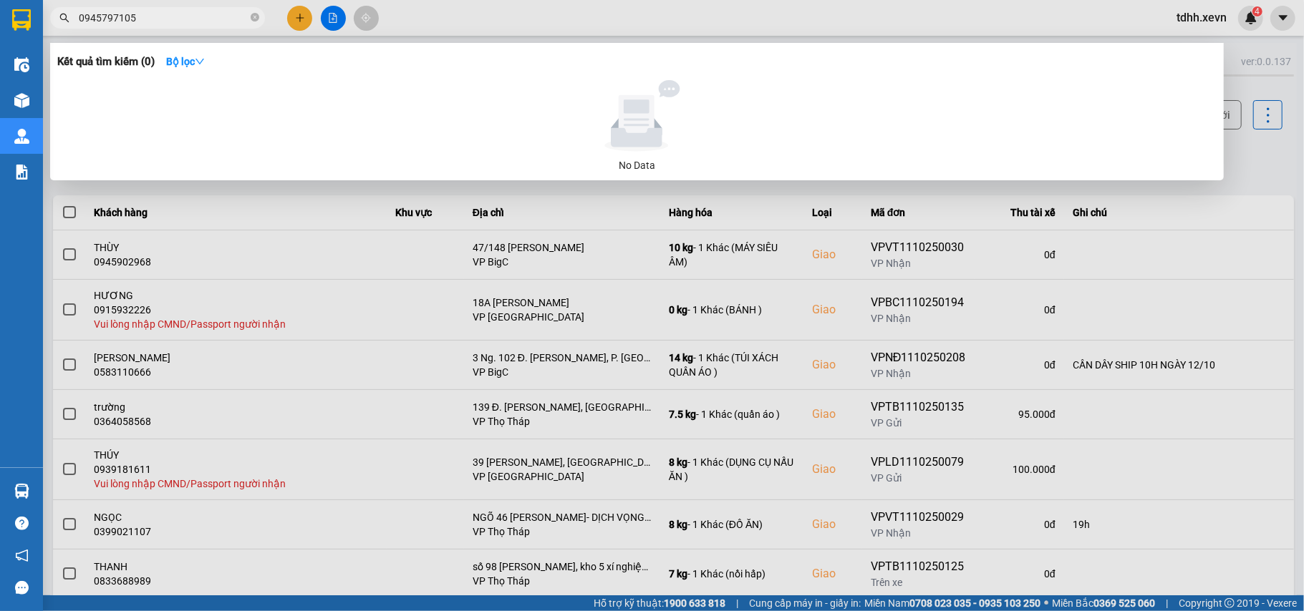
drag, startPoint x: 135, startPoint y: 24, endPoint x: 66, endPoint y: 32, distance: 69.9
click at [67, 31] on div "Kết quả tìm kiếm ( 0 ) Bộ lọc No Data 0945797105" at bounding box center [139, 18] width 279 height 25
paste input "63087301"
drag, startPoint x: 153, startPoint y: 18, endPoint x: 74, endPoint y: 19, distance: 78.7
click at [74, 19] on span "0963087301" at bounding box center [157, 17] width 215 height 21
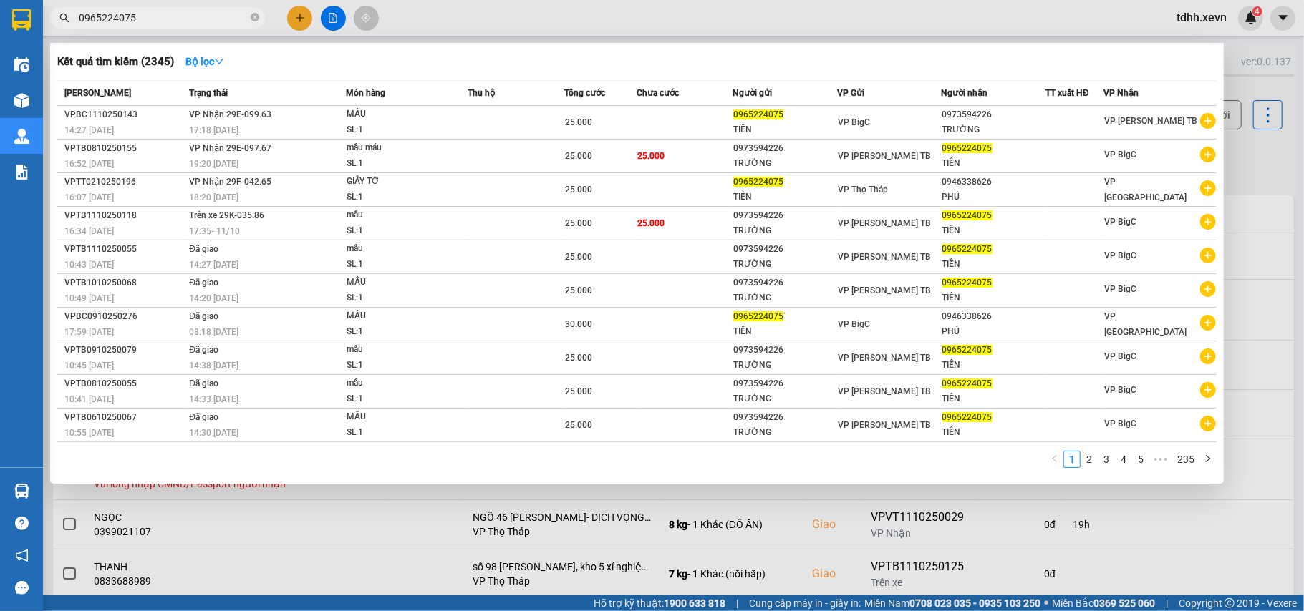
drag, startPoint x: 143, startPoint y: 13, endPoint x: 27, endPoint y: 34, distance: 117.9
click at [27, 34] on section "Kết quả tìm kiếm ( 2345 ) Bộ lọc Mã ĐH Trạng thái Món hàng Thu hộ Tổng cước Chư…" at bounding box center [652, 305] width 1304 height 611
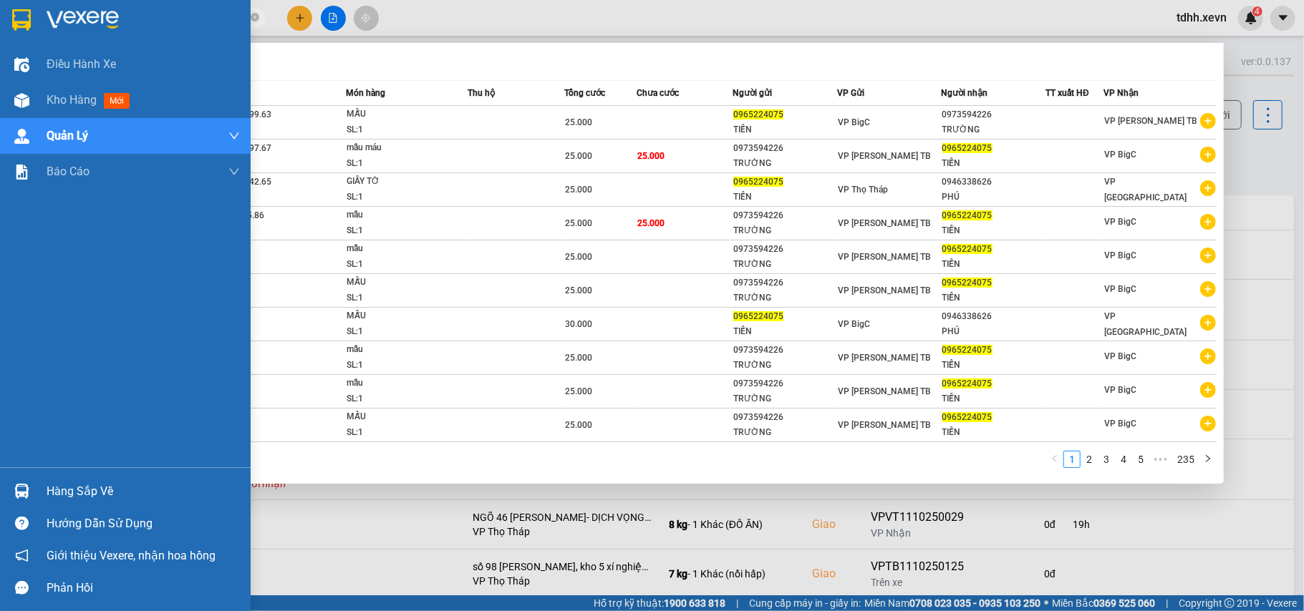
paste input "13815296"
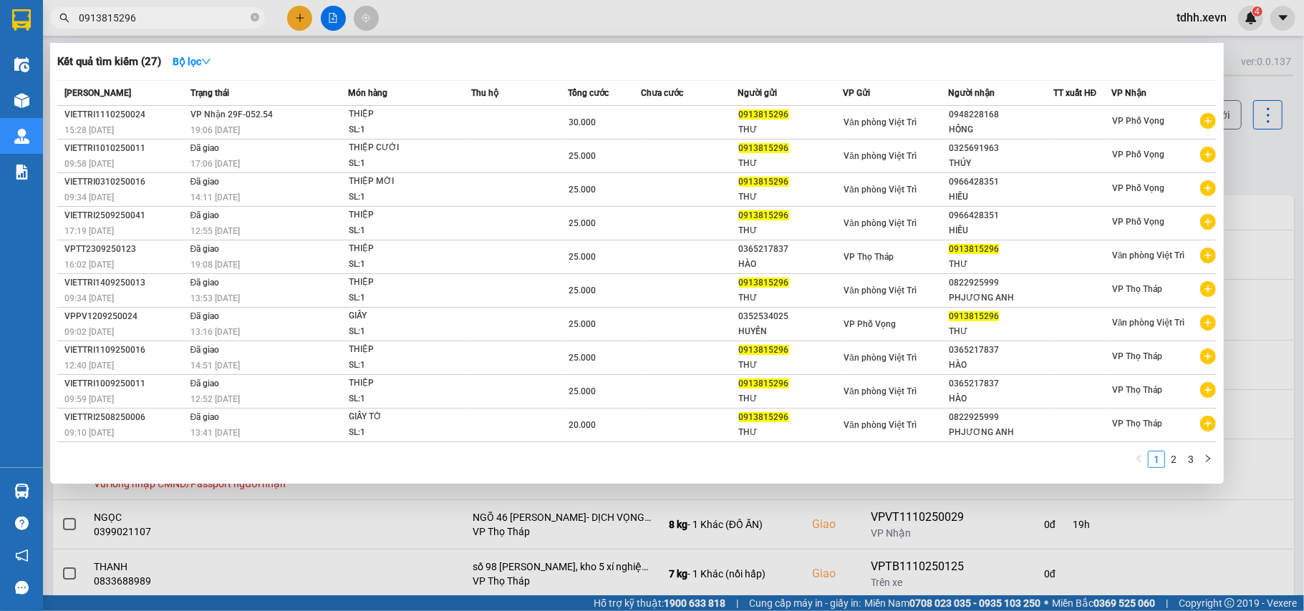
drag, startPoint x: 143, startPoint y: 15, endPoint x: 33, endPoint y: 43, distance: 113.7
click at [33, 43] on section "Kết quả tìm kiếm ( 27 ) Bộ lọc Mã ĐH Trạng thái Món hàng Thu hộ Tổng cước Chưa …" at bounding box center [652, 305] width 1304 height 611
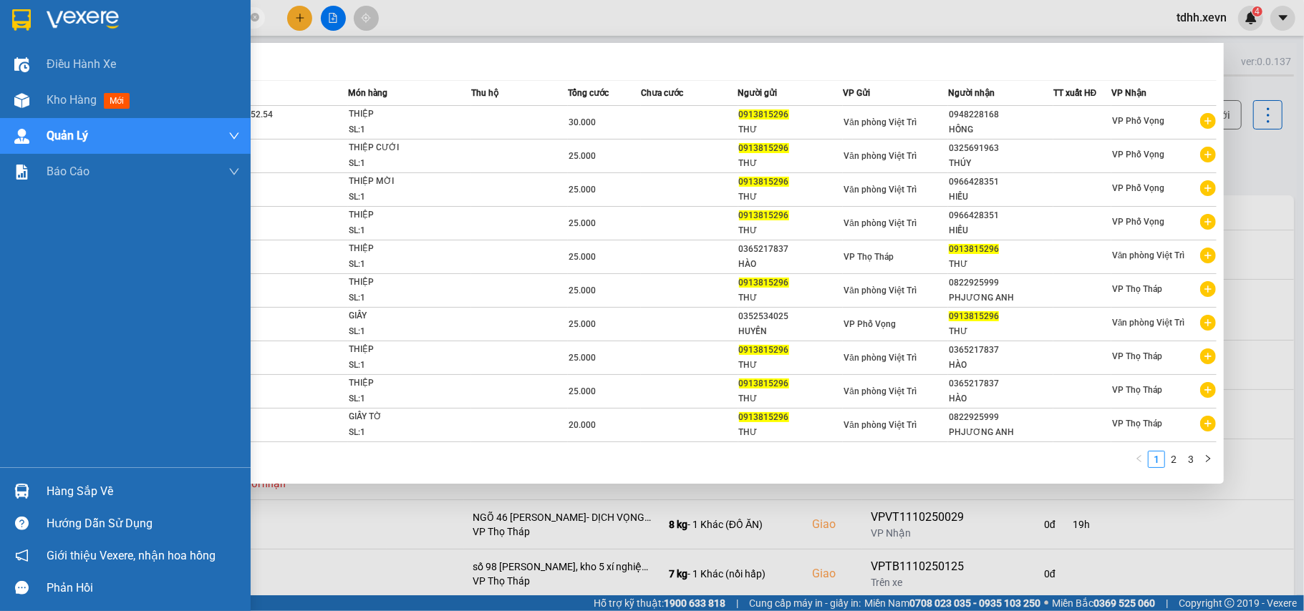
paste input "877934598"
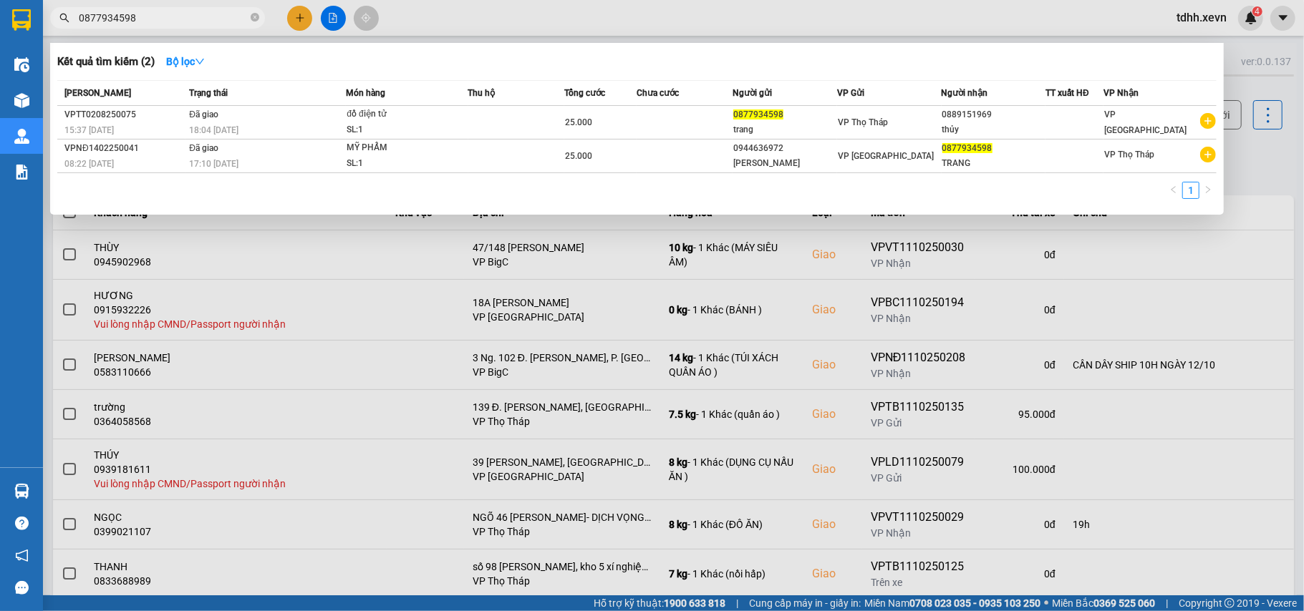
drag, startPoint x: 135, startPoint y: 21, endPoint x: 44, endPoint y: 39, distance: 92.7
click at [44, 31] on div "Kết quả tìm kiếm ( 2 ) Bộ lọc Mã ĐH Trạng thái Món hàng Thu hộ Tổng cước Chưa c…" at bounding box center [139, 18] width 279 height 25
paste input "914374444"
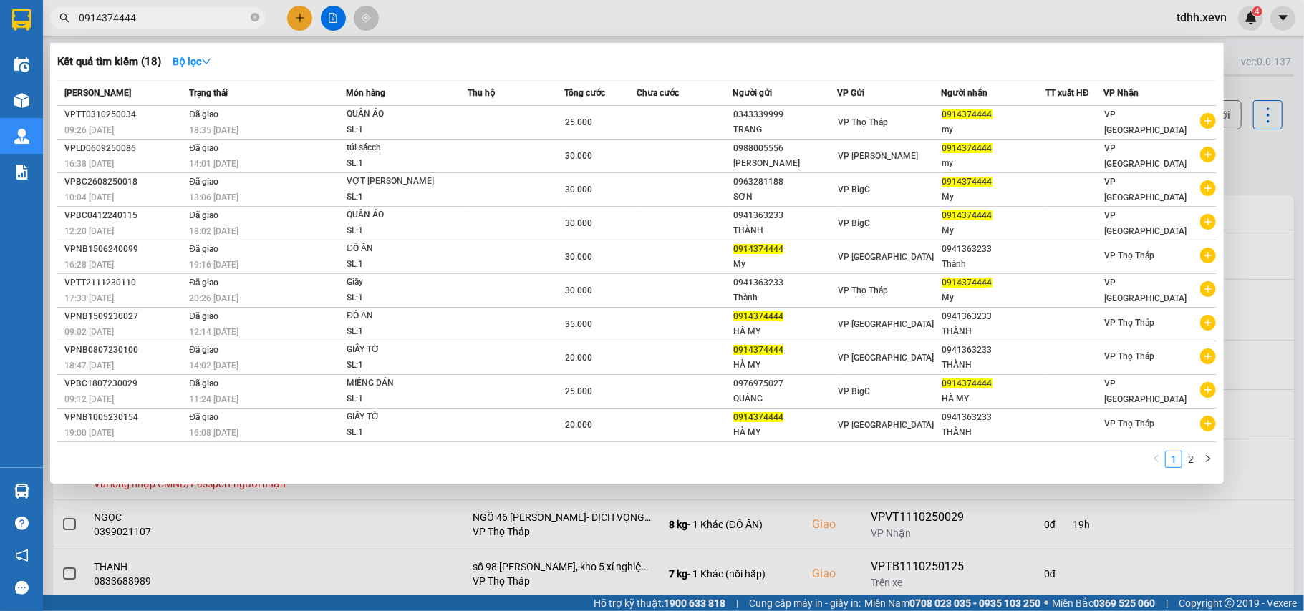
drag, startPoint x: 135, startPoint y: 11, endPoint x: 70, endPoint y: 19, distance: 65.5
click at [70, 19] on span "0914374444" at bounding box center [157, 17] width 215 height 21
paste input "342076789"
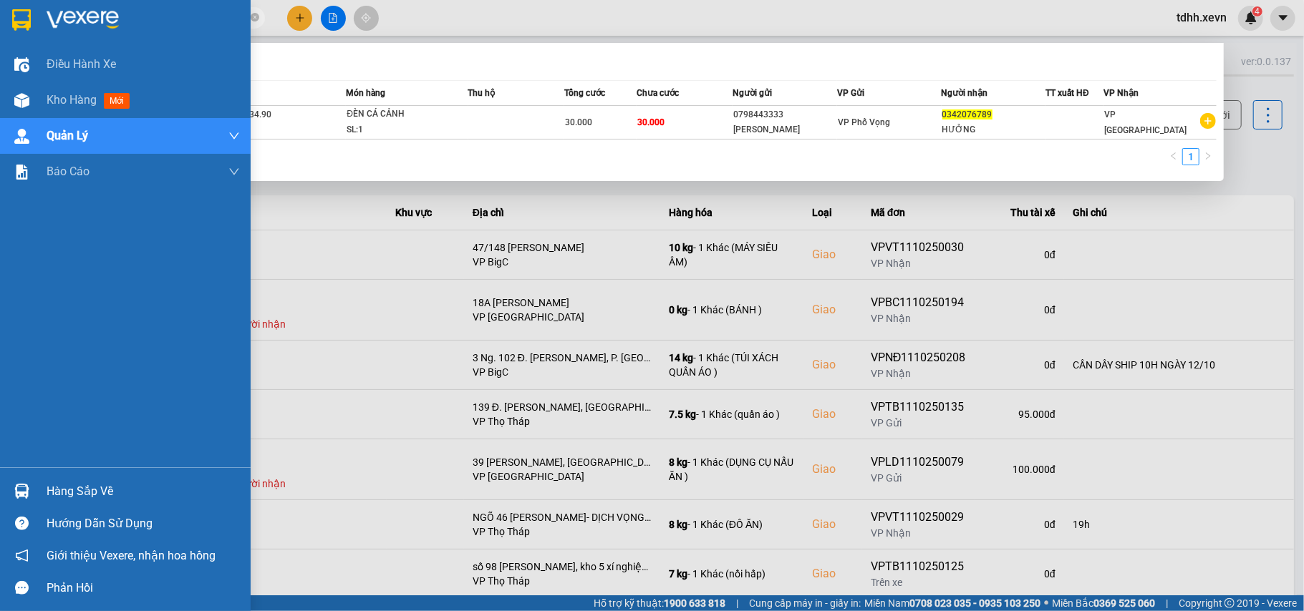
drag, startPoint x: 155, startPoint y: 21, endPoint x: 40, endPoint y: 1, distance: 116.9
click at [17, 18] on section "Kết quả tìm kiếm ( 1 ) Bộ lọc Mã ĐH Trạng thái Món hàng Thu hộ Tổng cước Chưa c…" at bounding box center [652, 305] width 1304 height 611
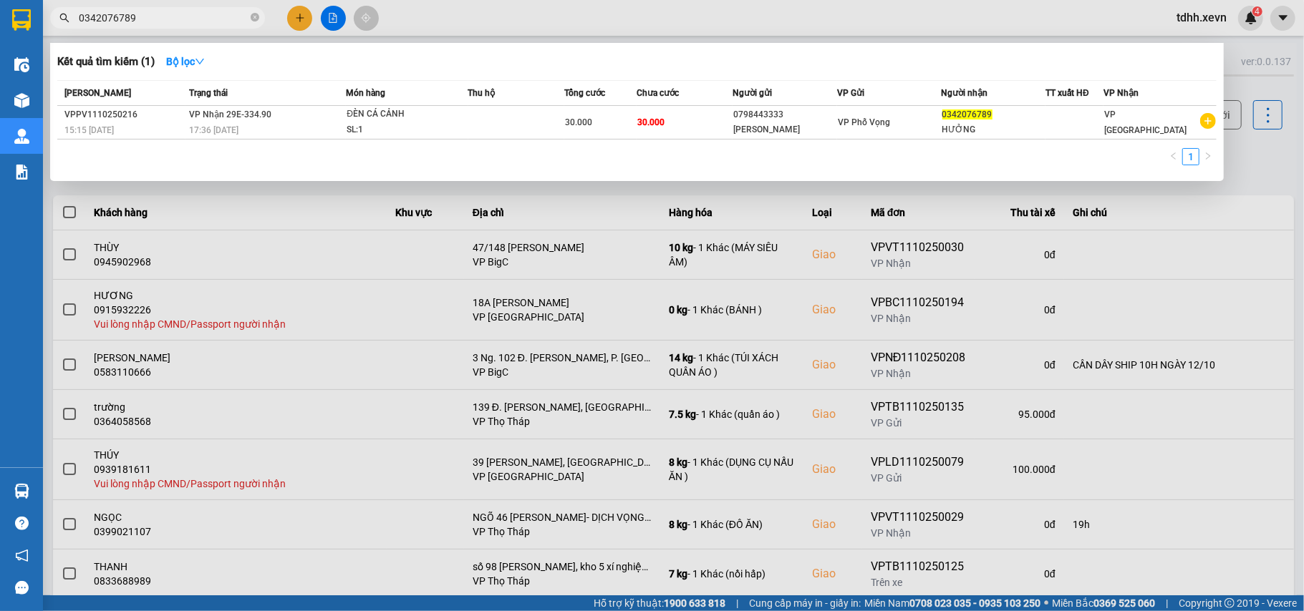
paste input "97583987"
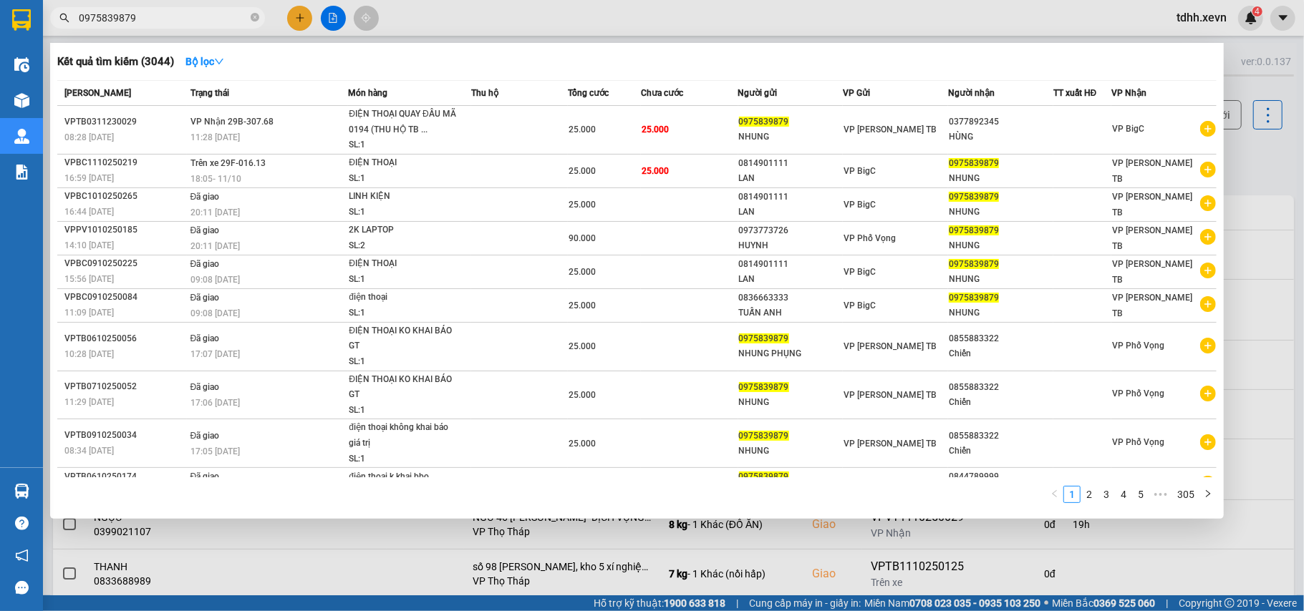
drag, startPoint x: 140, startPoint y: 24, endPoint x: 78, endPoint y: 27, distance: 62.3
click at [78, 27] on span "0975839879" at bounding box center [157, 17] width 215 height 21
click at [98, 16] on input "0975839879" at bounding box center [163, 18] width 169 height 16
paste input "83882663"
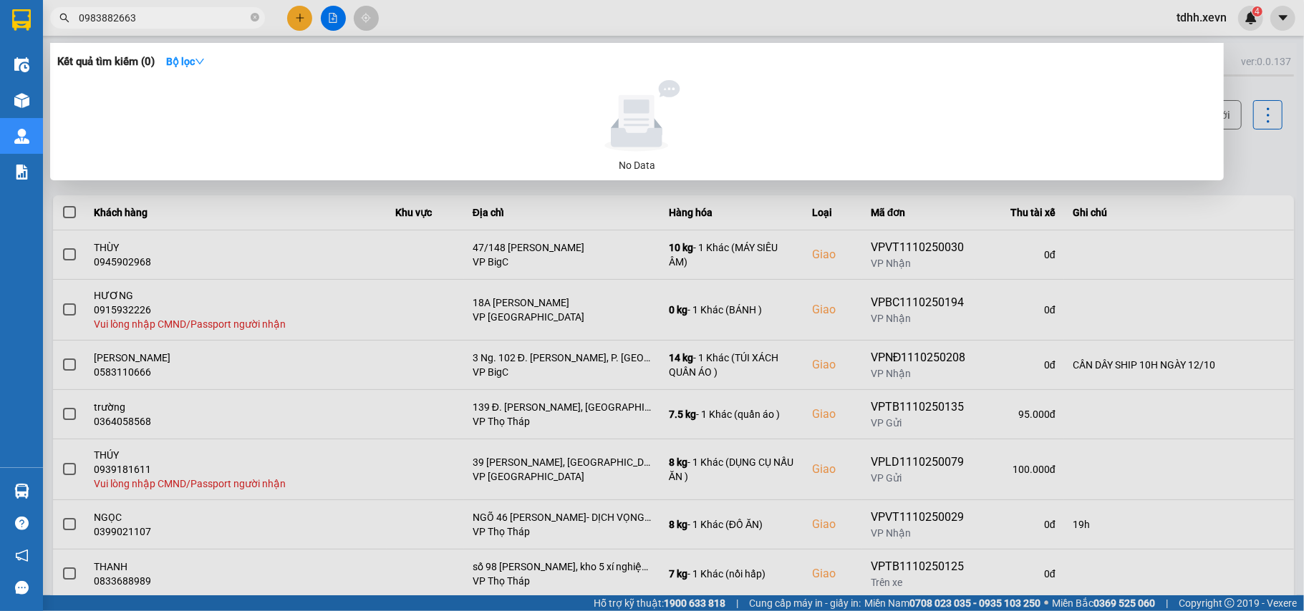
drag, startPoint x: 156, startPoint y: 13, endPoint x: 49, endPoint y: 29, distance: 107.9
click at [49, 29] on div "Kết quả tìm kiếm ( 0 ) Bộ lọc No Data 0983882663" at bounding box center [139, 18] width 279 height 25
paste input "14869687"
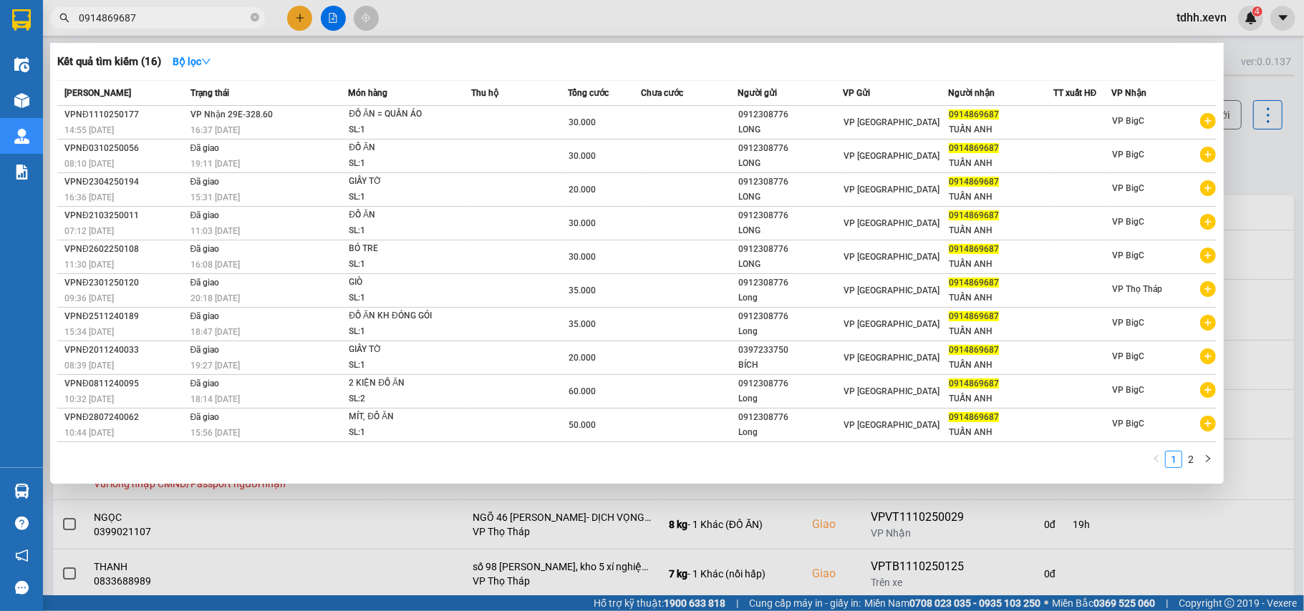
drag, startPoint x: 138, startPoint y: 13, endPoint x: 44, endPoint y: 29, distance: 95.2
click at [44, 29] on div "Kết quả tìm kiếm ( 16 ) Bộ lọc Mã ĐH Trạng thái Món hàng Thu hộ Tổng cước Chưa …" at bounding box center [139, 18] width 279 height 25
paste input "83882663"
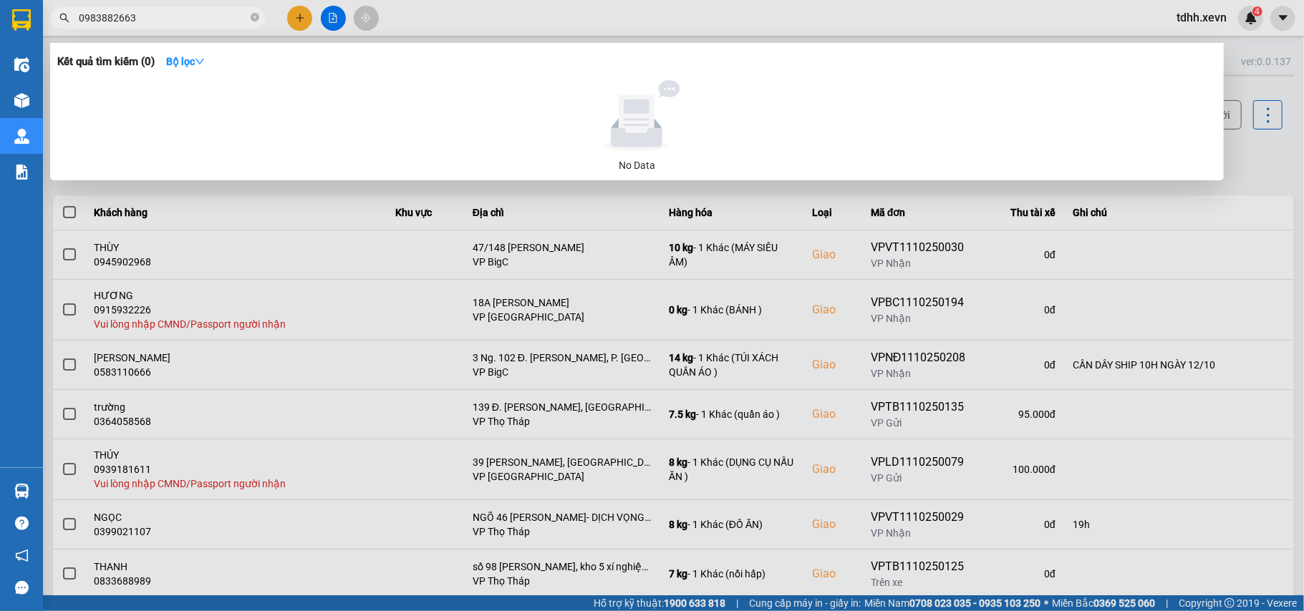
drag, startPoint x: 84, startPoint y: 30, endPoint x: 43, endPoint y: 40, distance: 42.7
click at [43, 31] on div "Kết quả tìm kiếm ( 0 ) Bộ lọc No Data 0983882663" at bounding box center [139, 18] width 279 height 25
paste input "838965222"
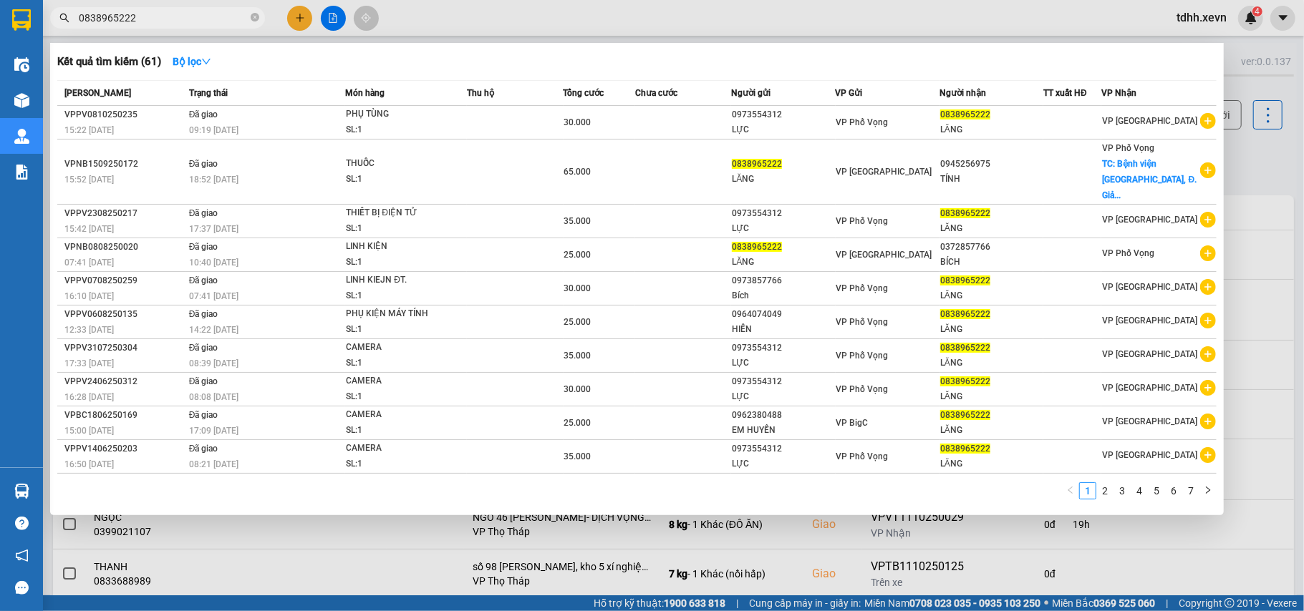
drag, startPoint x: 139, startPoint y: 21, endPoint x: 84, endPoint y: 27, distance: 55.5
click at [55, 31] on div "Kết quả tìm kiếm ( 61 ) Bộ lọc Mã ĐH Trạng thái Món hàng Thu hộ Tổng cước Chưa …" at bounding box center [139, 18] width 279 height 25
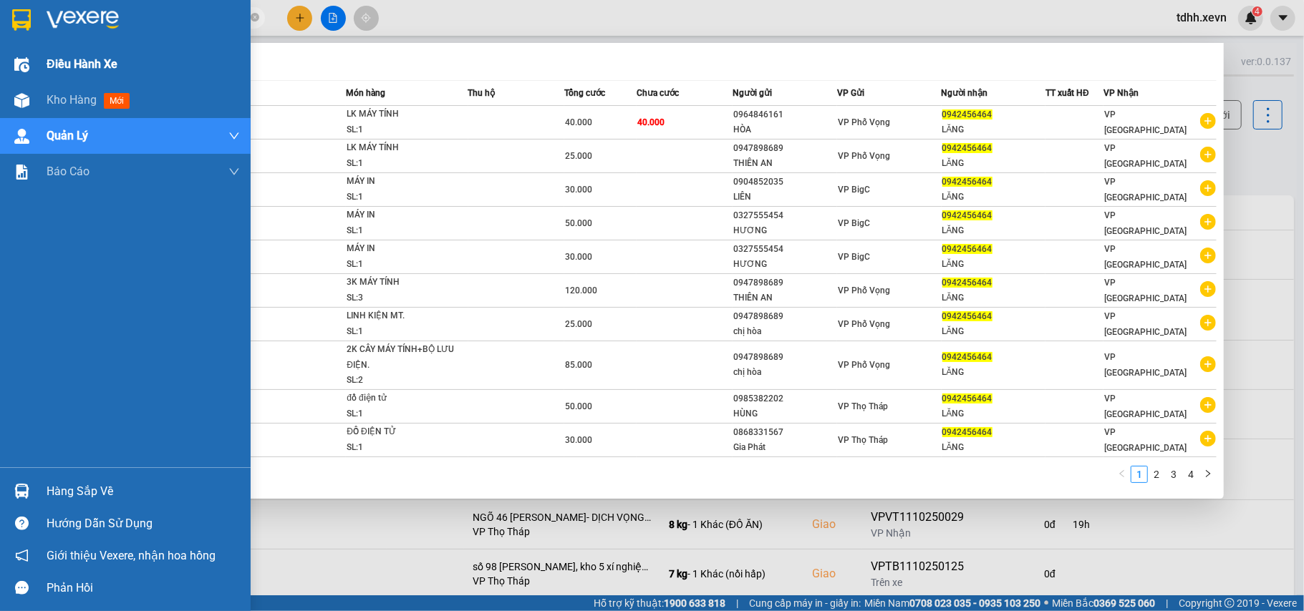
drag, startPoint x: 142, startPoint y: 18, endPoint x: 40, endPoint y: 47, distance: 105.6
click at [40, 47] on section "Kết quả tìm kiếm ( 35 ) Bộ lọc Mã ĐH Trạng thái Món hàng Thu hộ Tổng cước Chưa …" at bounding box center [652, 305] width 1304 height 611
paste input "15932226"
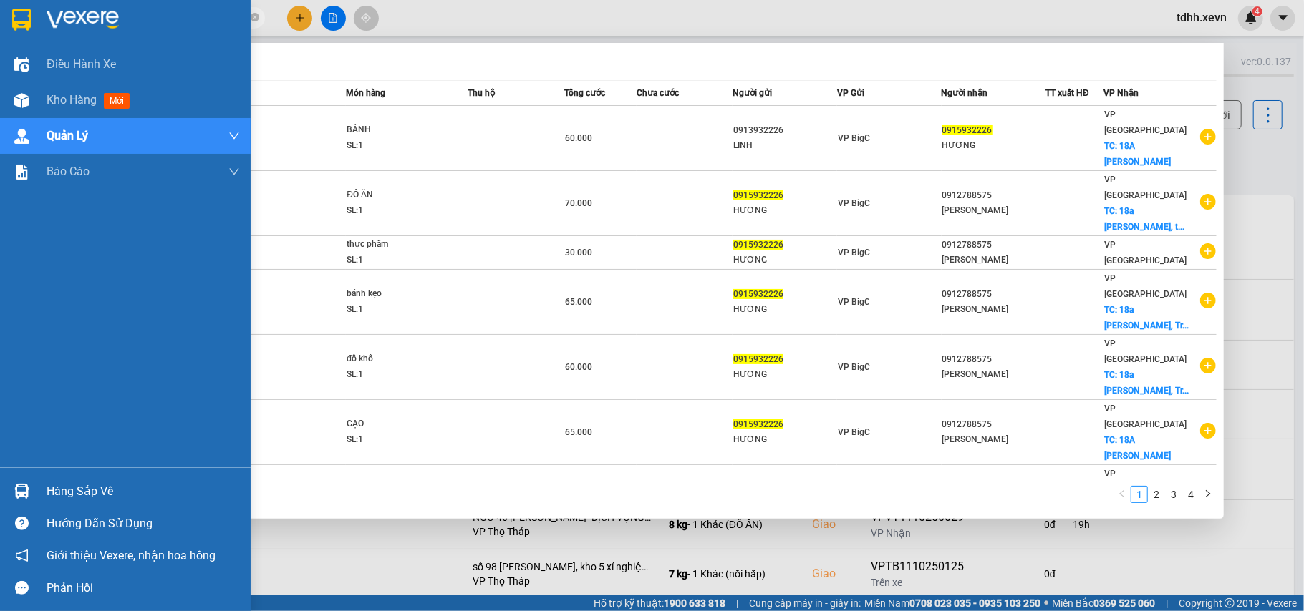
drag, startPoint x: 138, startPoint y: 13, endPoint x: 32, endPoint y: 36, distance: 108.4
click at [32, 36] on section "Kết quả tìm kiếm ( 32 ) Bộ lọc Mã ĐH Trạng thái Món hàng Thu hộ Tổng cước Chưa …" at bounding box center [652, 305] width 1304 height 611
paste input "84175599"
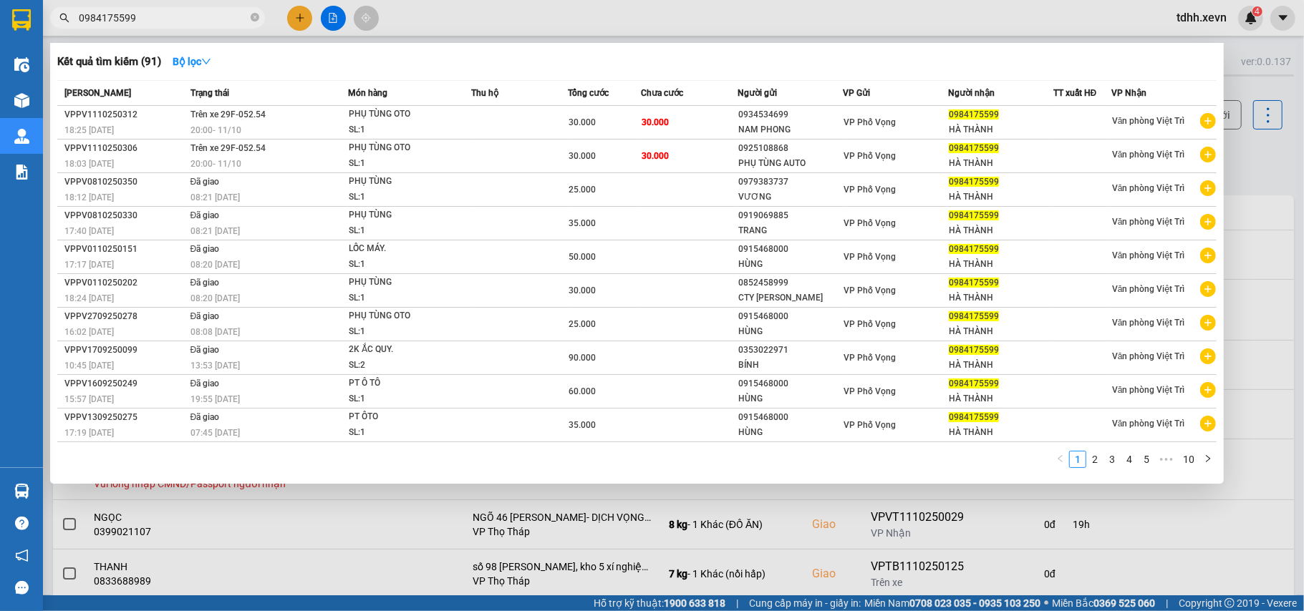
drag, startPoint x: 140, startPoint y: 18, endPoint x: 29, endPoint y: 49, distance: 116.0
click at [29, 49] on section "Kết quả tìm kiếm ( 91 ) Bộ lọc Mã ĐH Trạng thái Món hàng Thu hộ Tổng cước Chưa …" at bounding box center [652, 305] width 1304 height 611
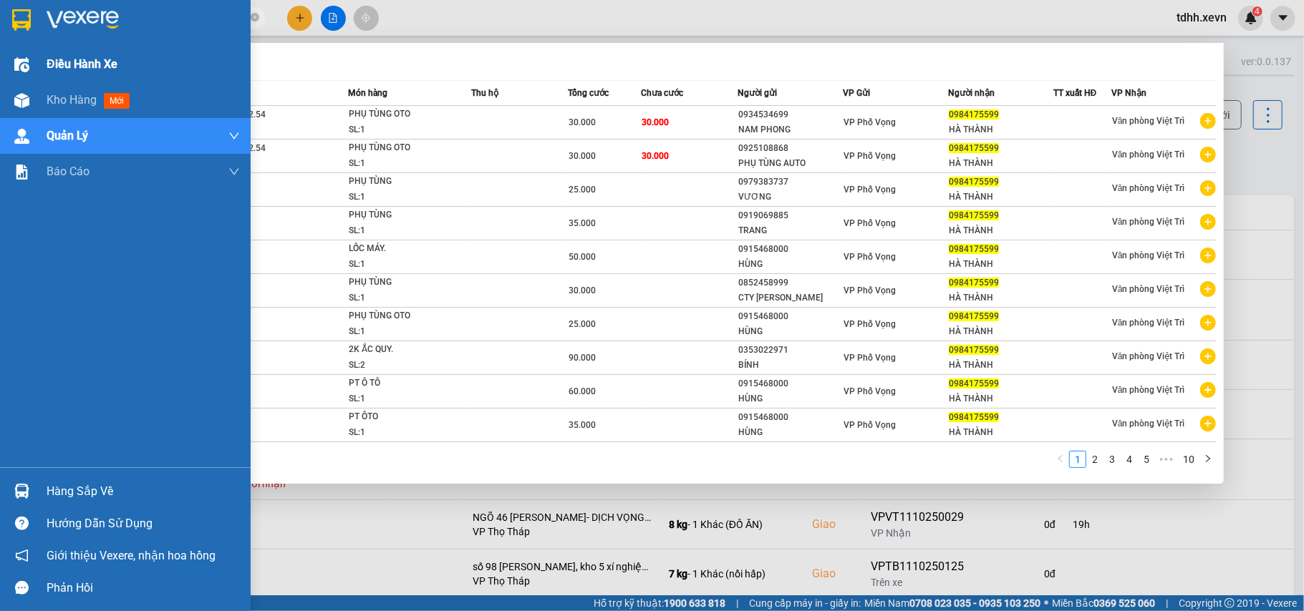
paste input "559680682"
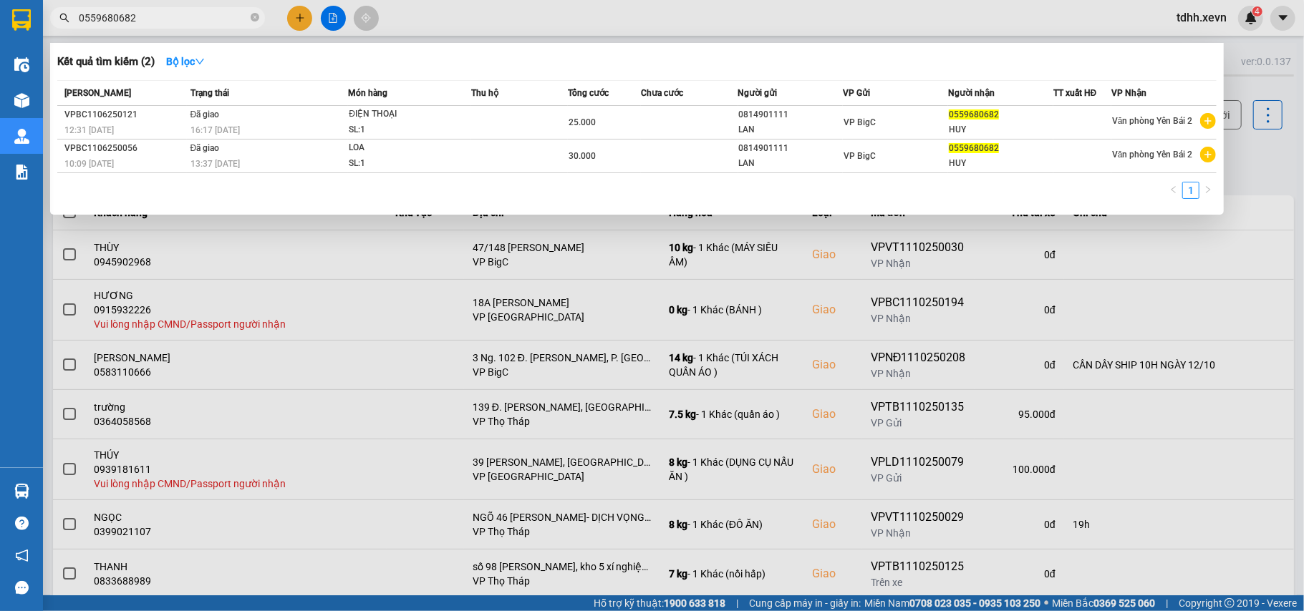
click at [112, 14] on input "0559680682" at bounding box center [163, 18] width 169 height 16
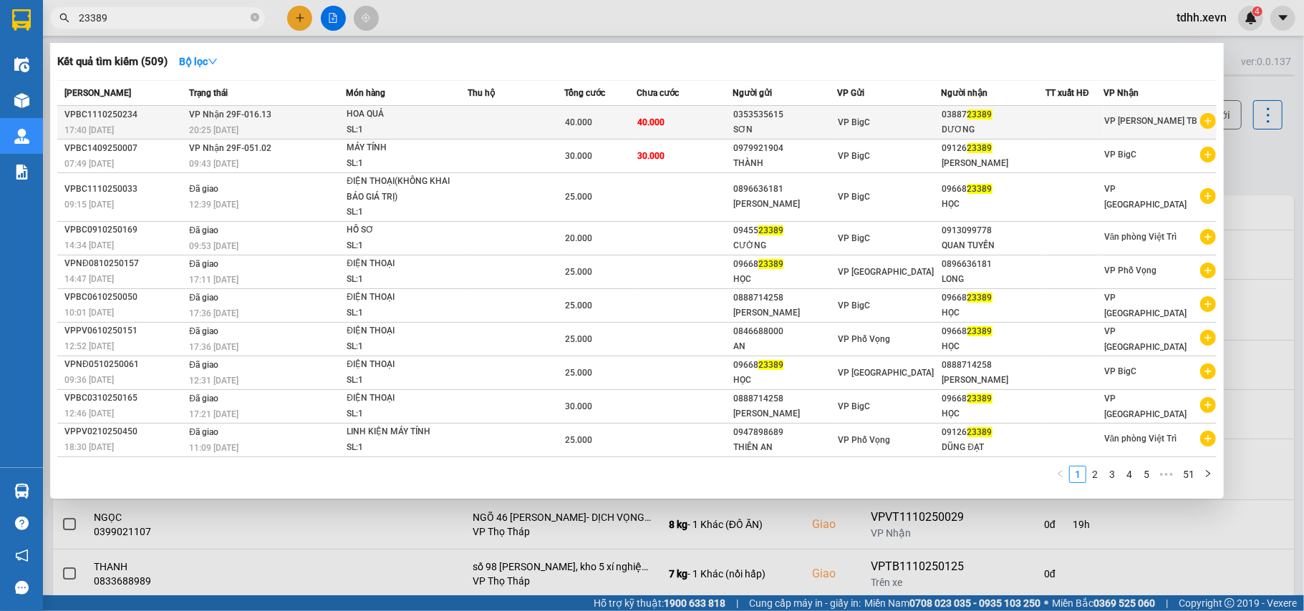
type input "23389"
click at [471, 127] on td at bounding box center [516, 123] width 96 height 34
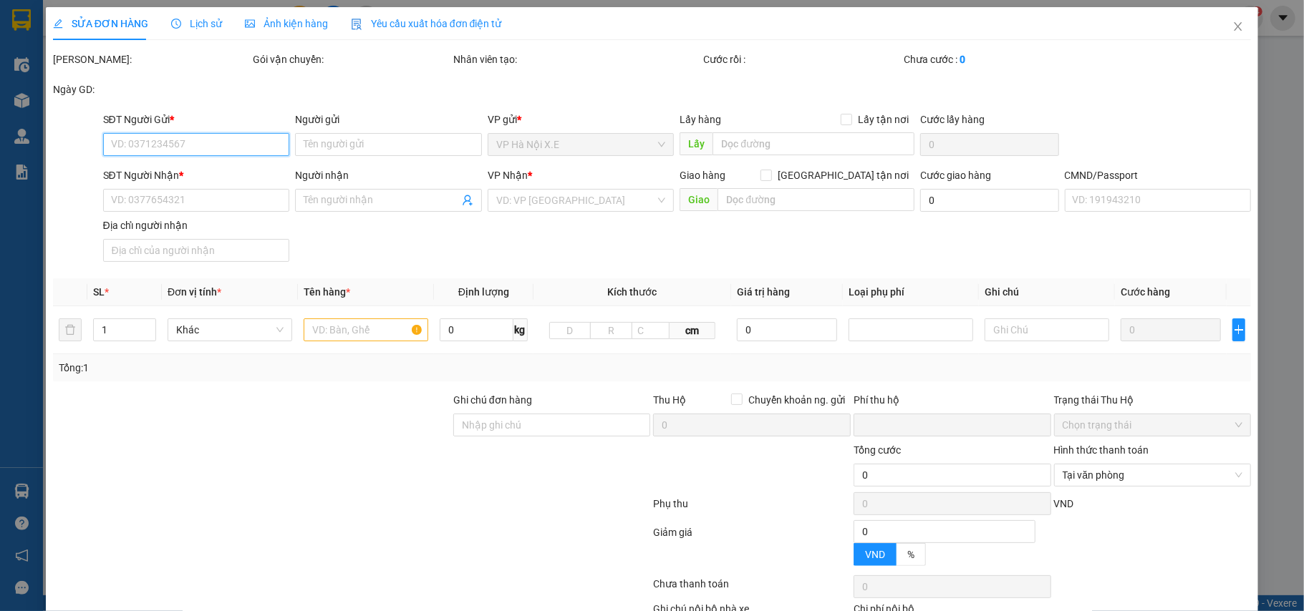
type input "0353535615"
type input "SƠN"
type input "0388723389"
type input "DƯƠNG"
type input "ĐẶNG VĂN ĐỊNH 0987367595"
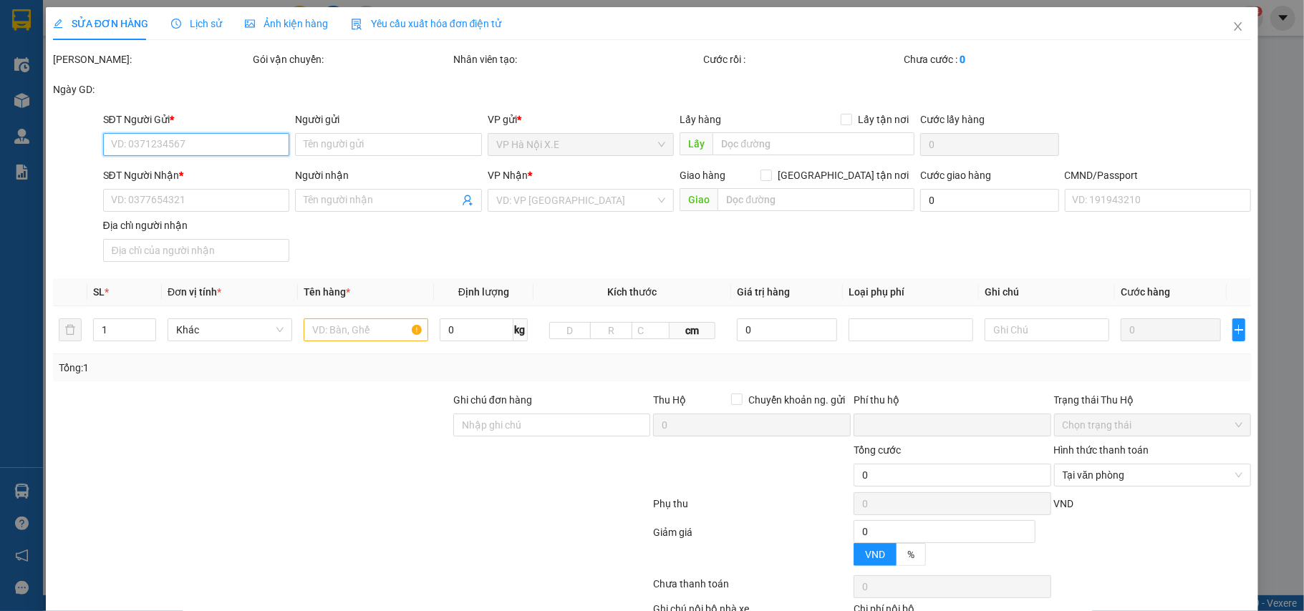
type input "0"
type input "40.000"
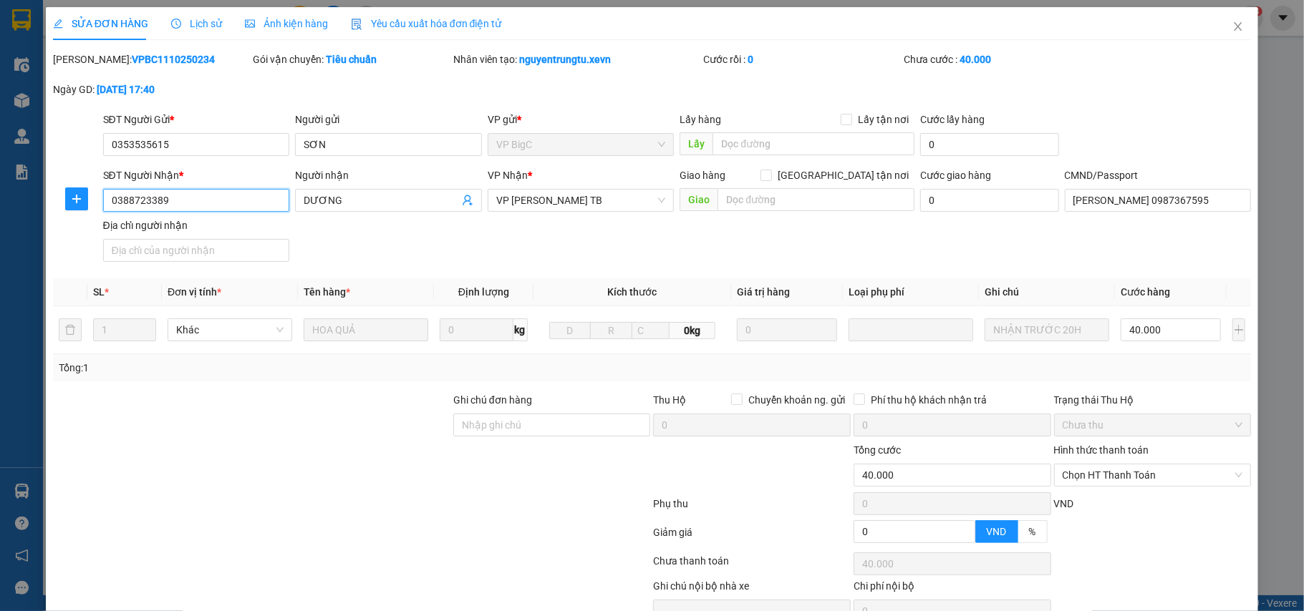
drag, startPoint x: 176, startPoint y: 200, endPoint x: 103, endPoint y: 201, distance: 73.0
click at [103, 201] on input "0388723389" at bounding box center [196, 200] width 187 height 23
drag, startPoint x: 164, startPoint y: 150, endPoint x: 70, endPoint y: 160, distance: 94.4
click at [70, 160] on div "SĐT Người Gửi * 0353535615 0353535615 Người gửi SƠN VP gửi * VP BigC Lấy hàng L…" at bounding box center [652, 137] width 1201 height 50
click at [118, 202] on input "0388723389" at bounding box center [196, 200] width 187 height 23
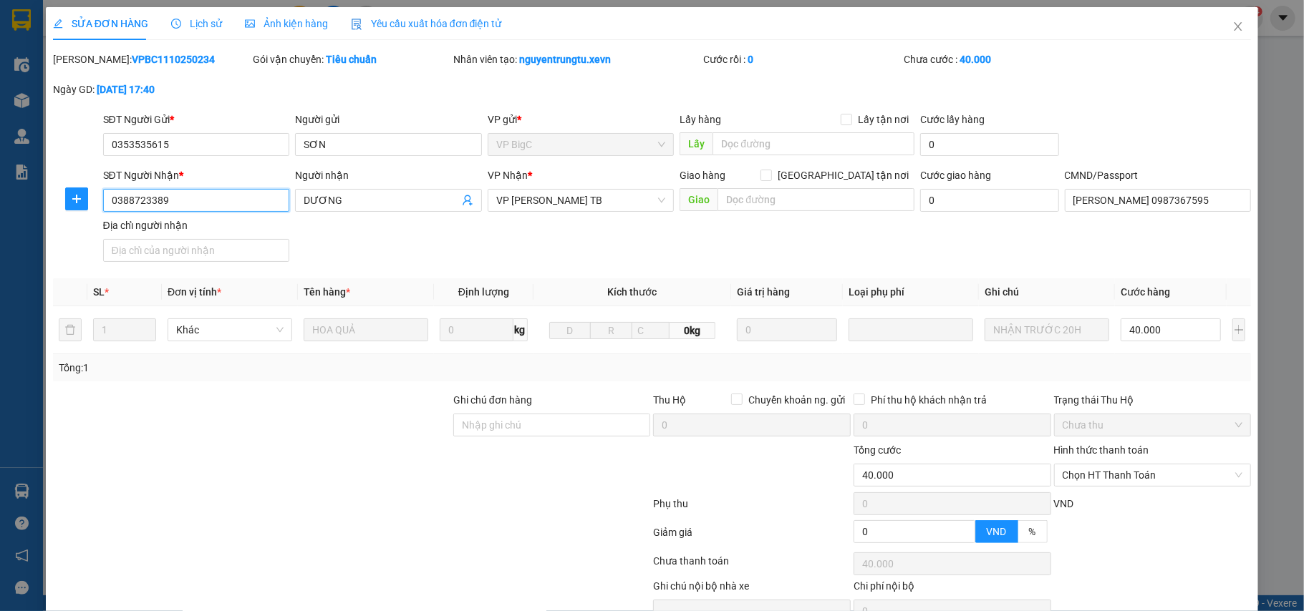
click at [118, 202] on input "0388723389" at bounding box center [196, 200] width 187 height 23
click at [1232, 30] on icon "close" at bounding box center [1237, 26] width 11 height 11
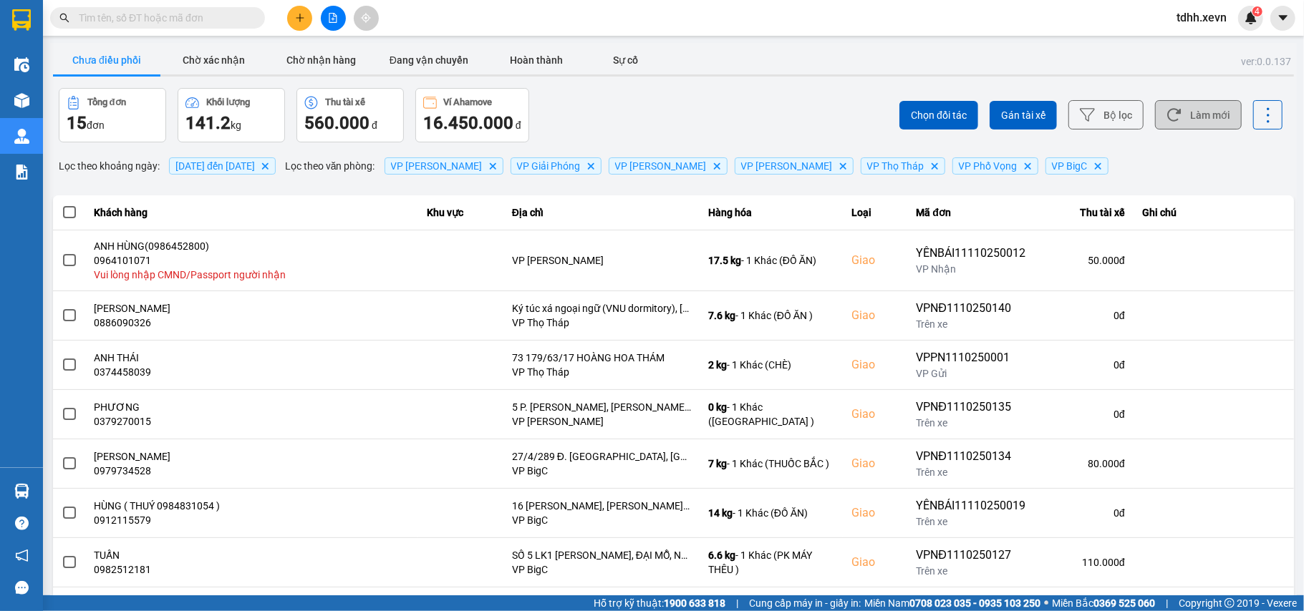
click at [1183, 110] on button "Làm mới" at bounding box center [1198, 114] width 87 height 29
click at [1174, 123] on button "Làm mới" at bounding box center [1198, 114] width 87 height 29
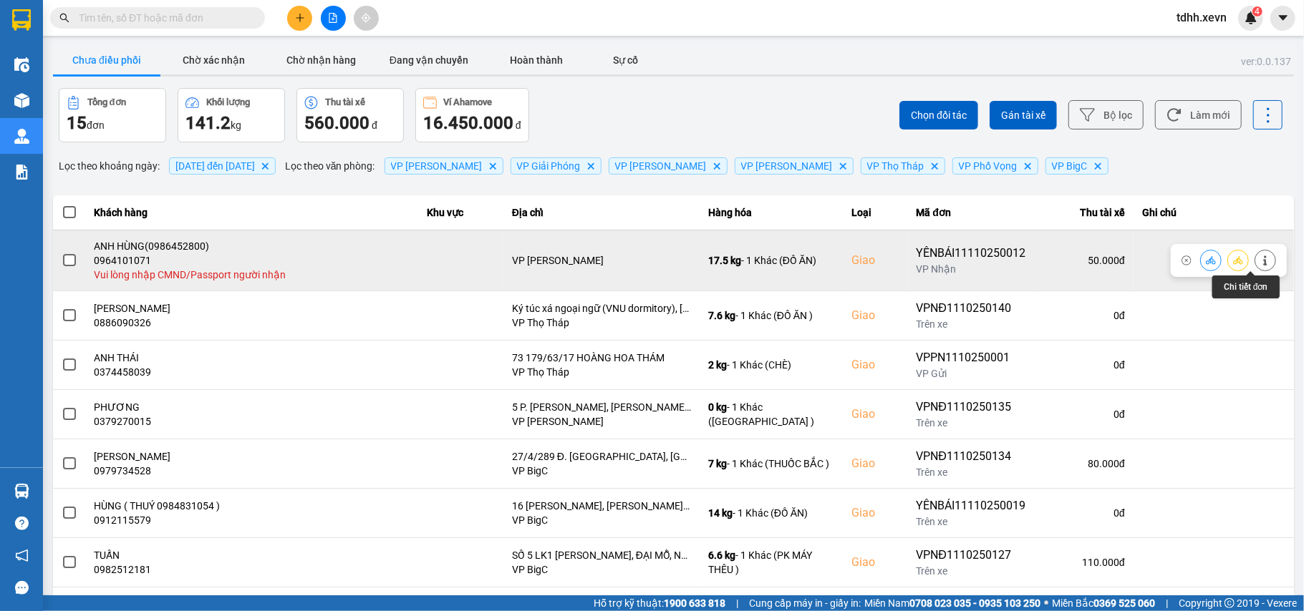
click at [1260, 256] on icon at bounding box center [1265, 261] width 10 height 10
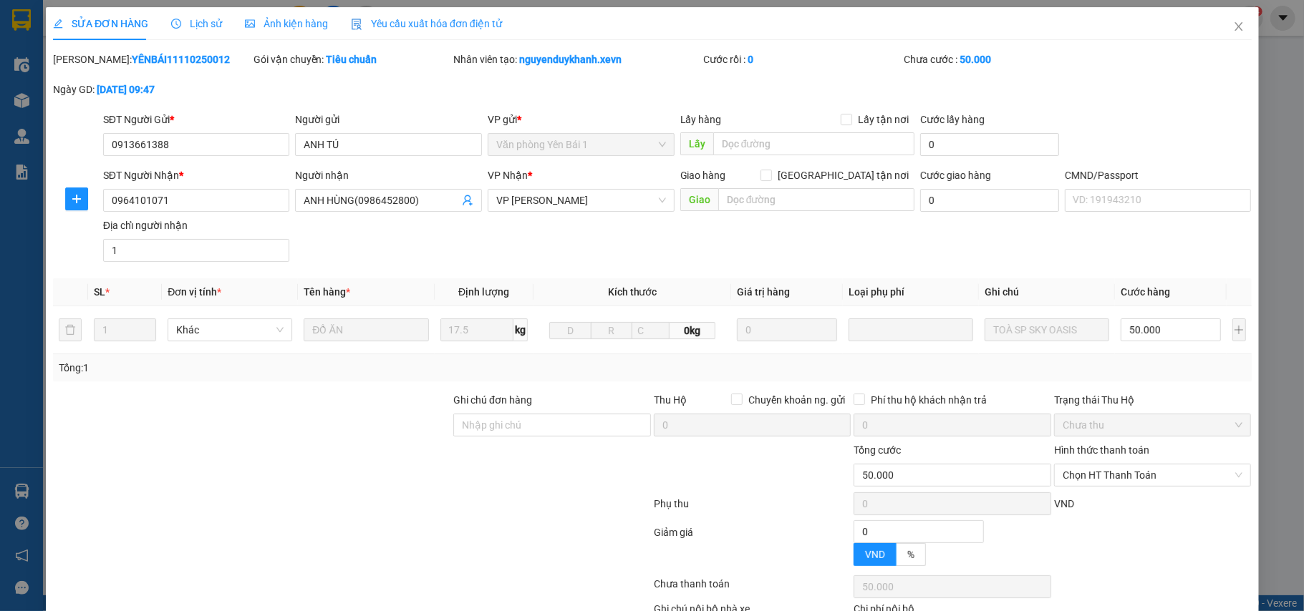
type input "0913661388"
type input "ANH TÚ"
type input "0964101071"
type input "ANH HÙNG(0986452800)"
type input "1"
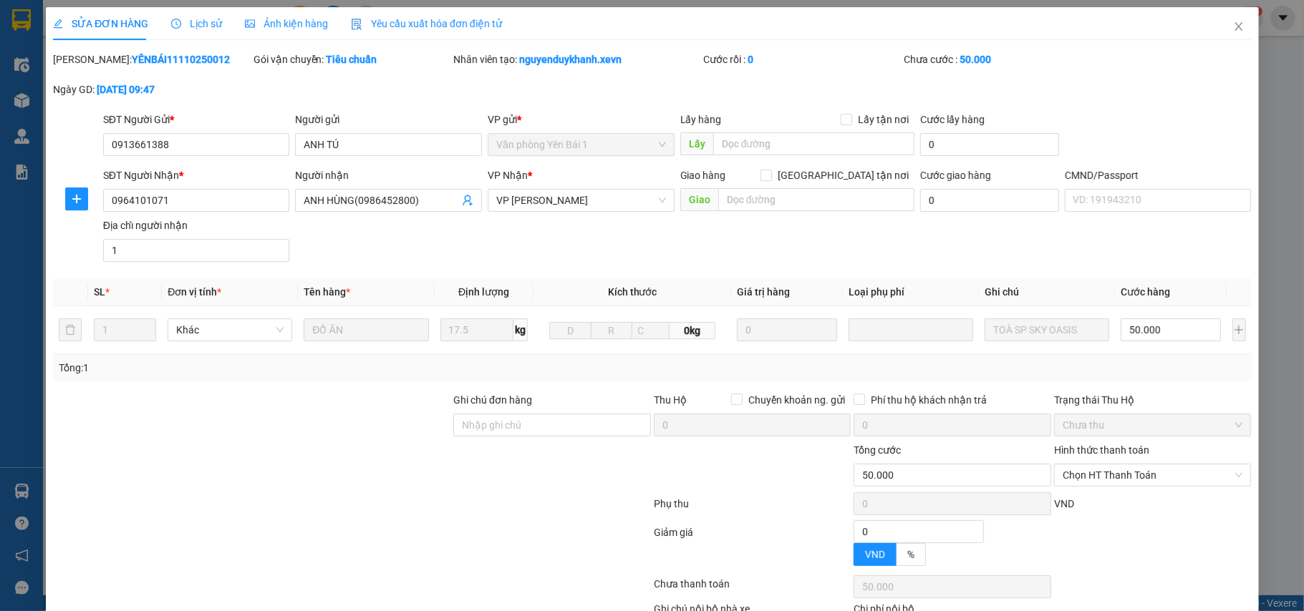
type input "0"
type input "50.000"
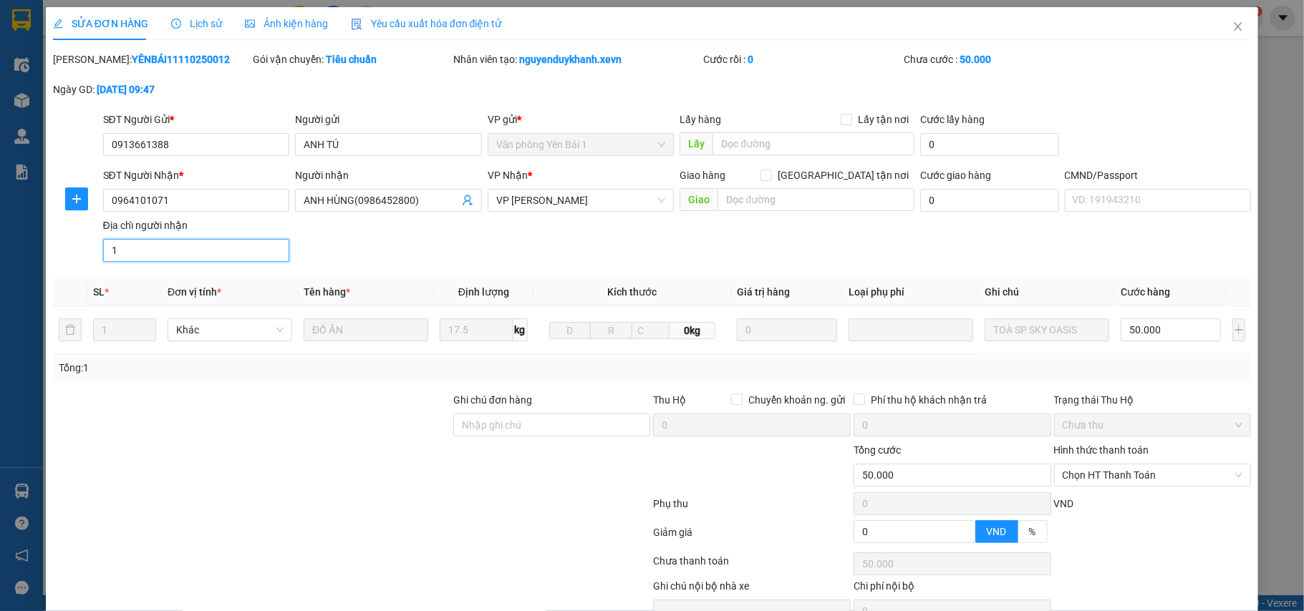
drag, startPoint x: 173, startPoint y: 247, endPoint x: 186, endPoint y: 245, distance: 13.1
click at [173, 247] on input "1" at bounding box center [196, 250] width 187 height 23
type input "123"
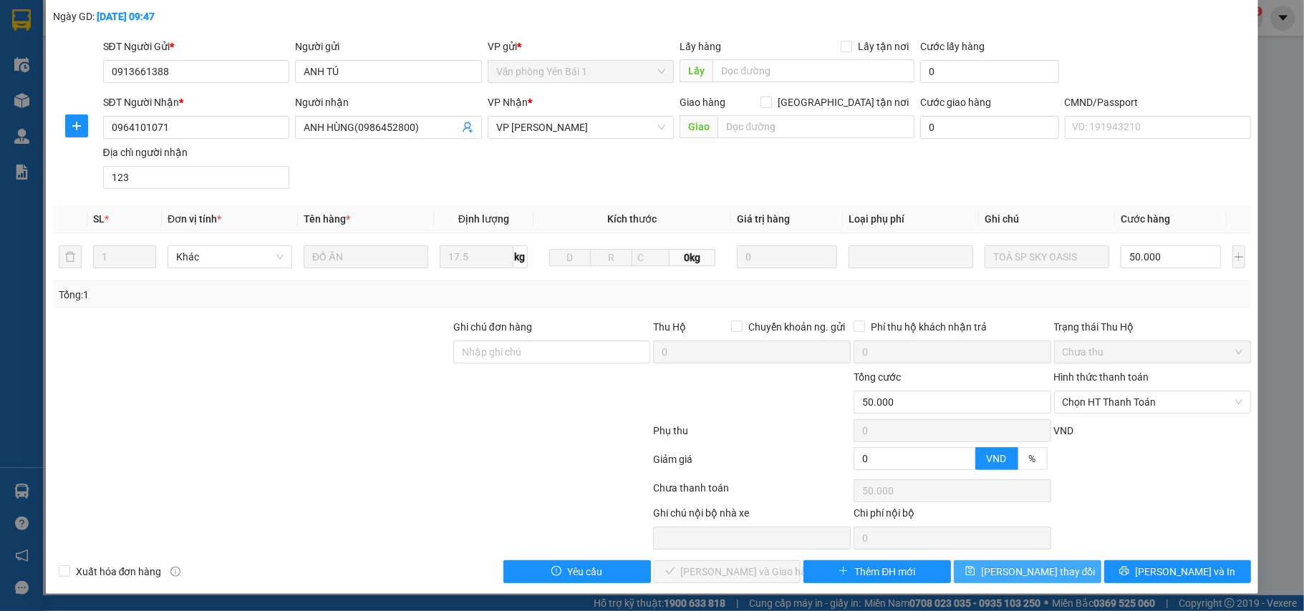
click at [1026, 560] on div "Total Paid Fee 0 Total UnPaid Fee 50.000 Cash Collection Total Fee Mã ĐH: YÊNBÁ…" at bounding box center [652, 281] width 1198 height 605
click at [966, 567] on button "[PERSON_NAME] thay đổi" at bounding box center [1026, 572] width 147 height 23
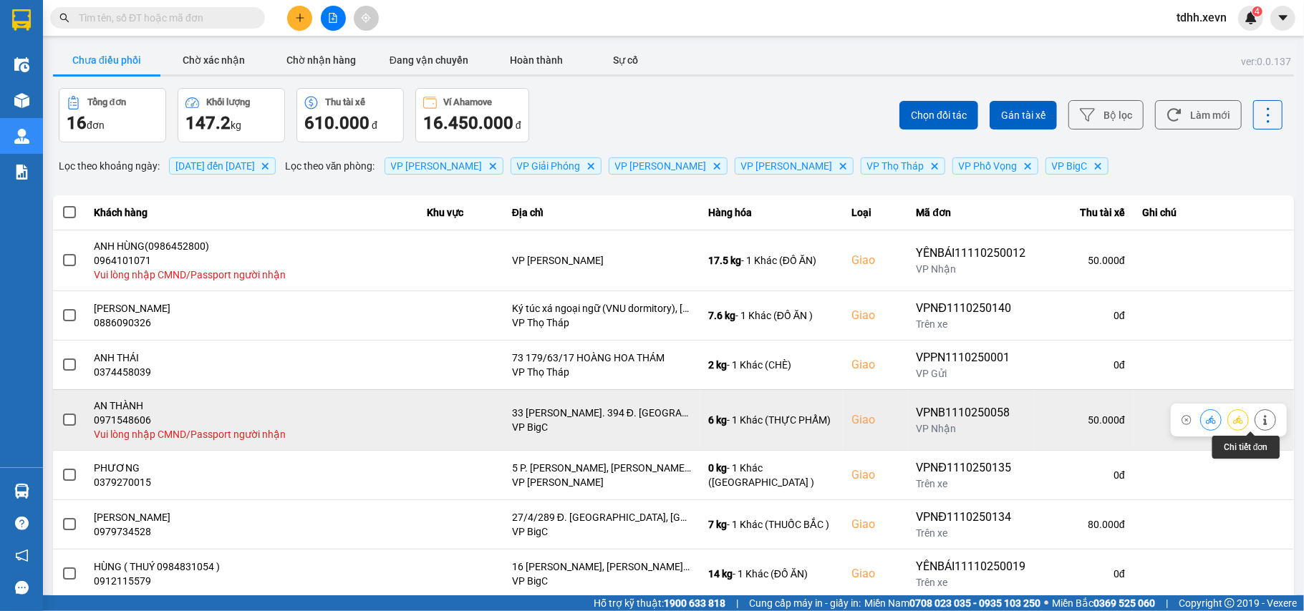
click at [1260, 425] on icon at bounding box center [1265, 420] width 10 height 10
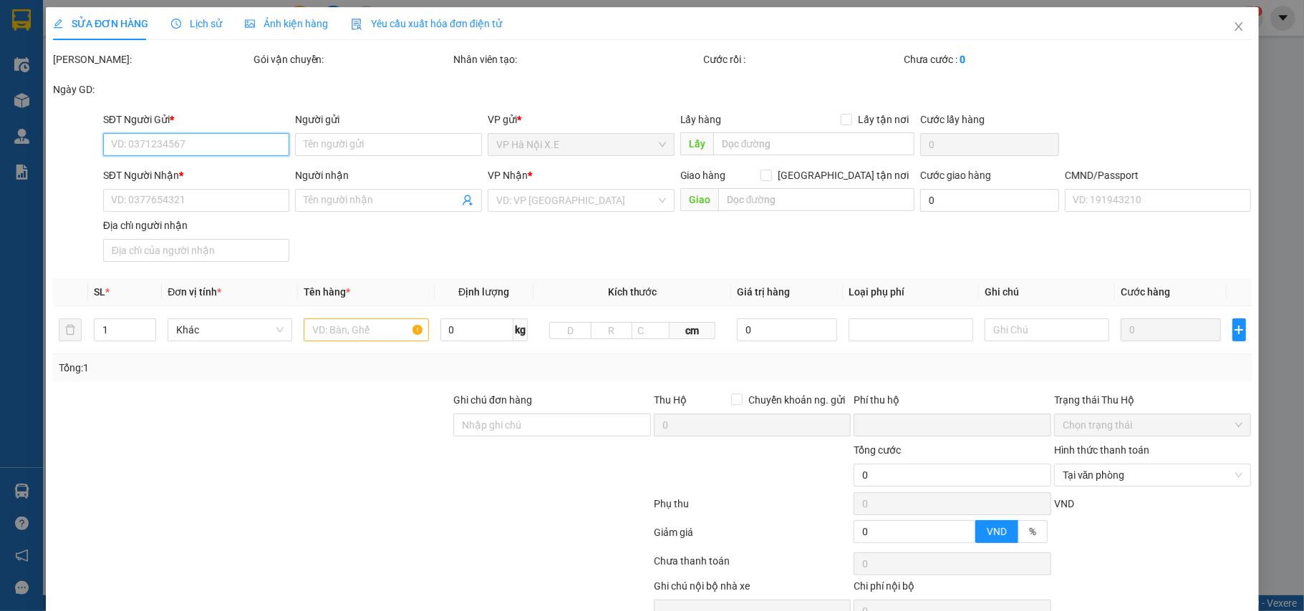
type input "0975701619"
type input "[PERSON_NAME]"
type input "0971548606"
type input "AN THÀNH"
checkbox input "true"
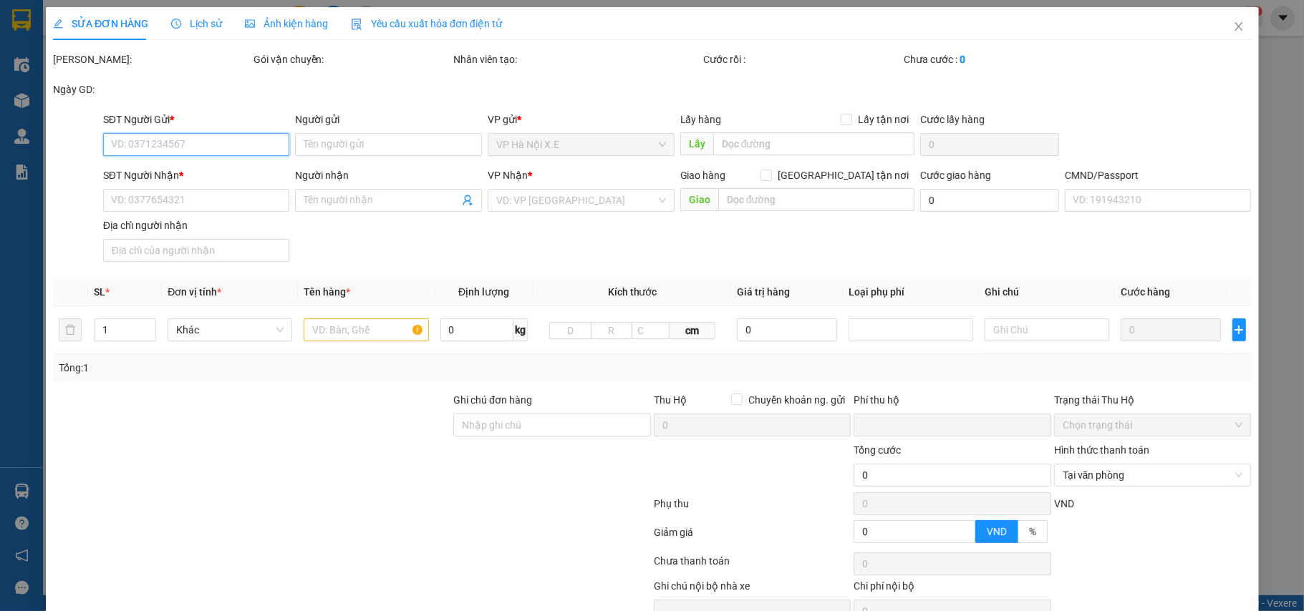
type input "33 [PERSON_NAME]. 394 Đ. [GEOGRAPHIC_DATA], [GEOGRAPHIC_DATA], [GEOGRAPHIC_DATA…"
type input "1"
type input "0"
type input "80.000"
type input "30.000"
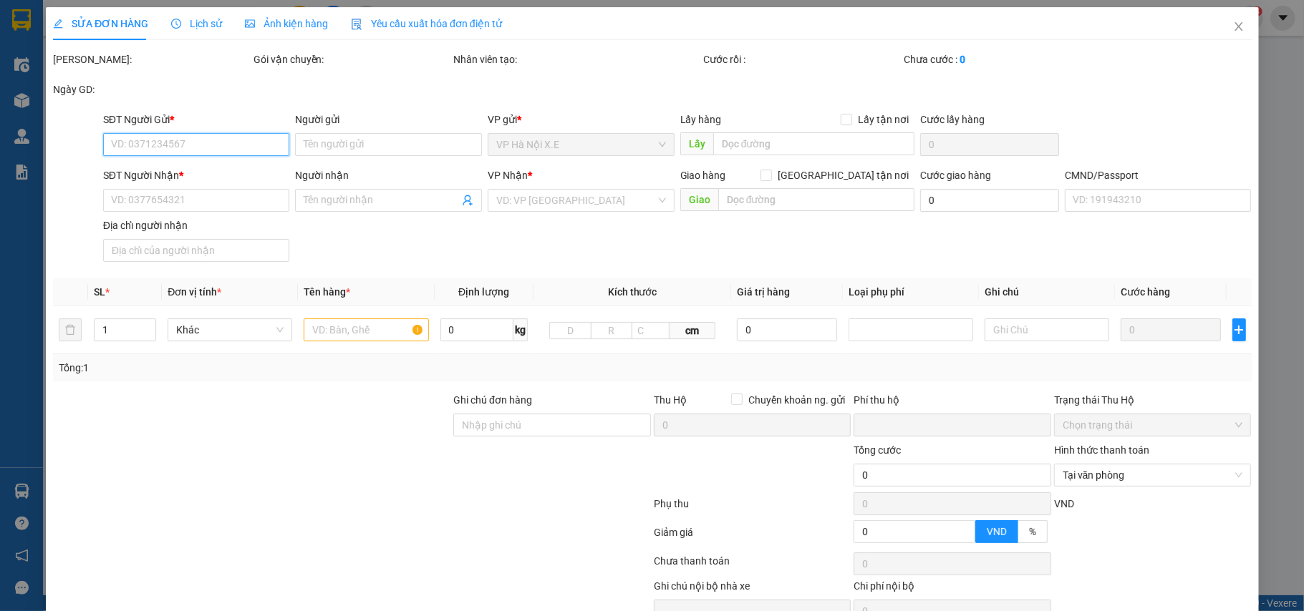
type input "50.000"
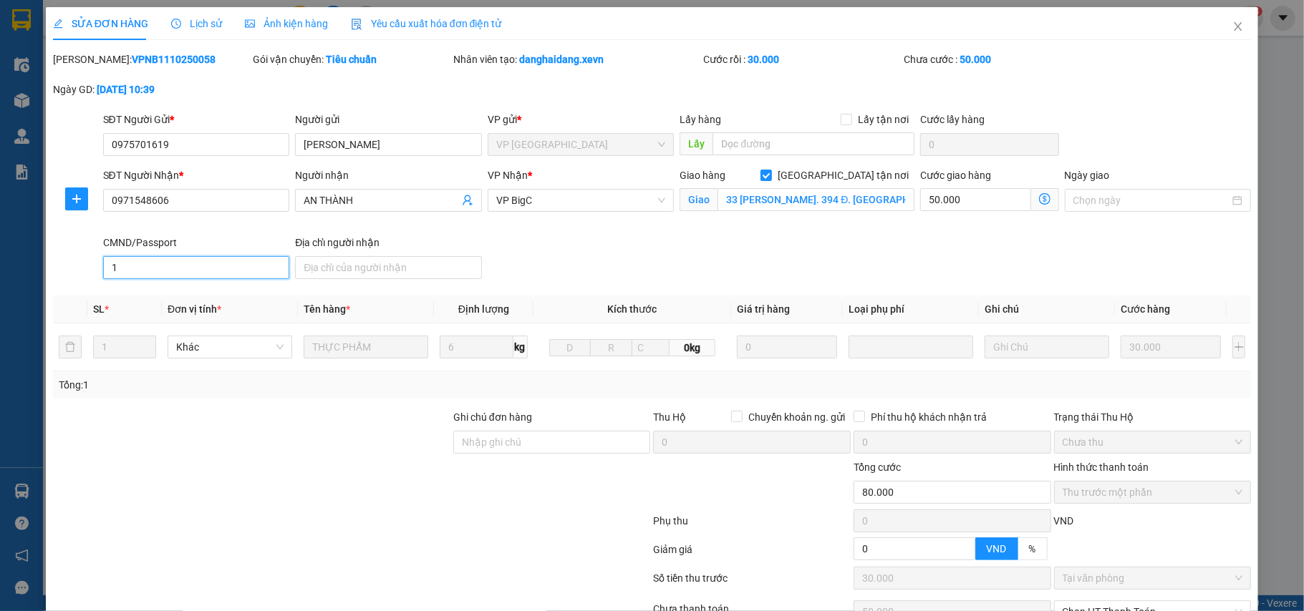
click at [121, 266] on input "1" at bounding box center [196, 267] width 187 height 23
type input "123"
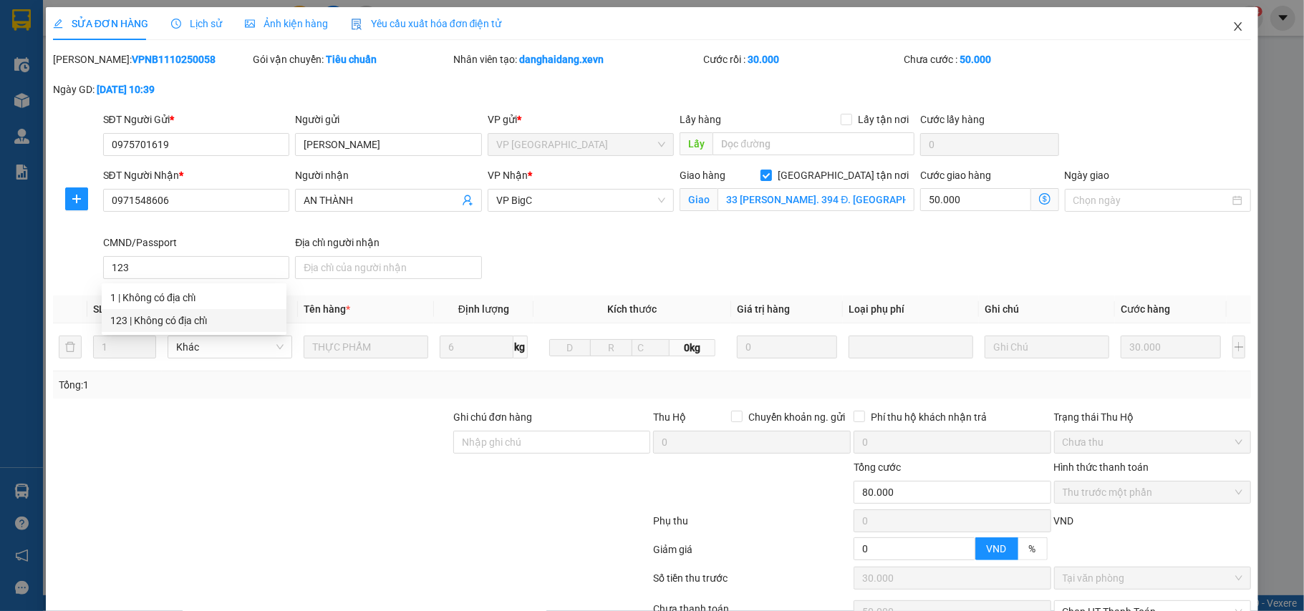
click at [1218, 36] on span "Close" at bounding box center [1238, 27] width 40 height 40
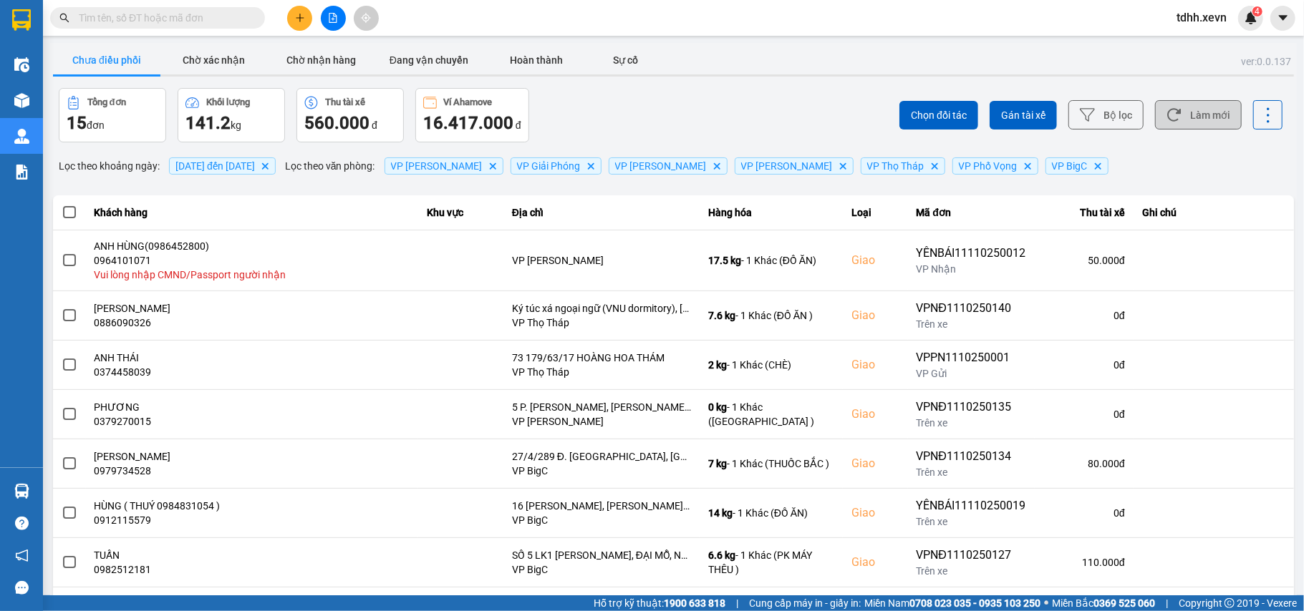
click at [1178, 119] on button "Làm mới" at bounding box center [1198, 114] width 87 height 29
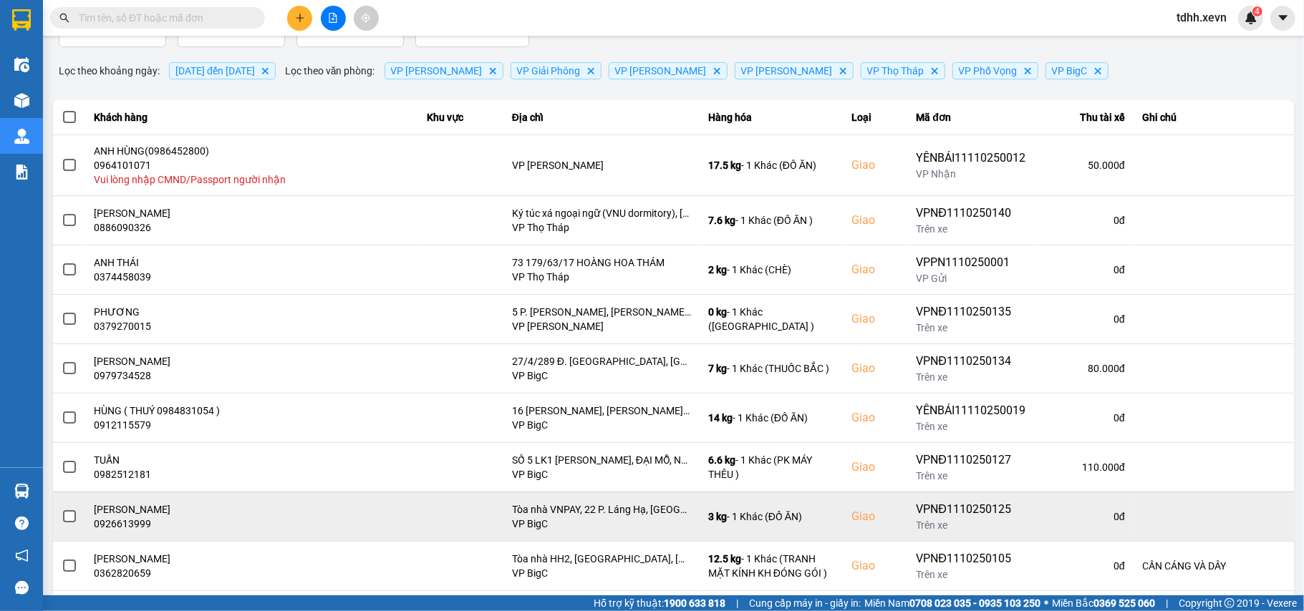
scroll to position [175, 0]
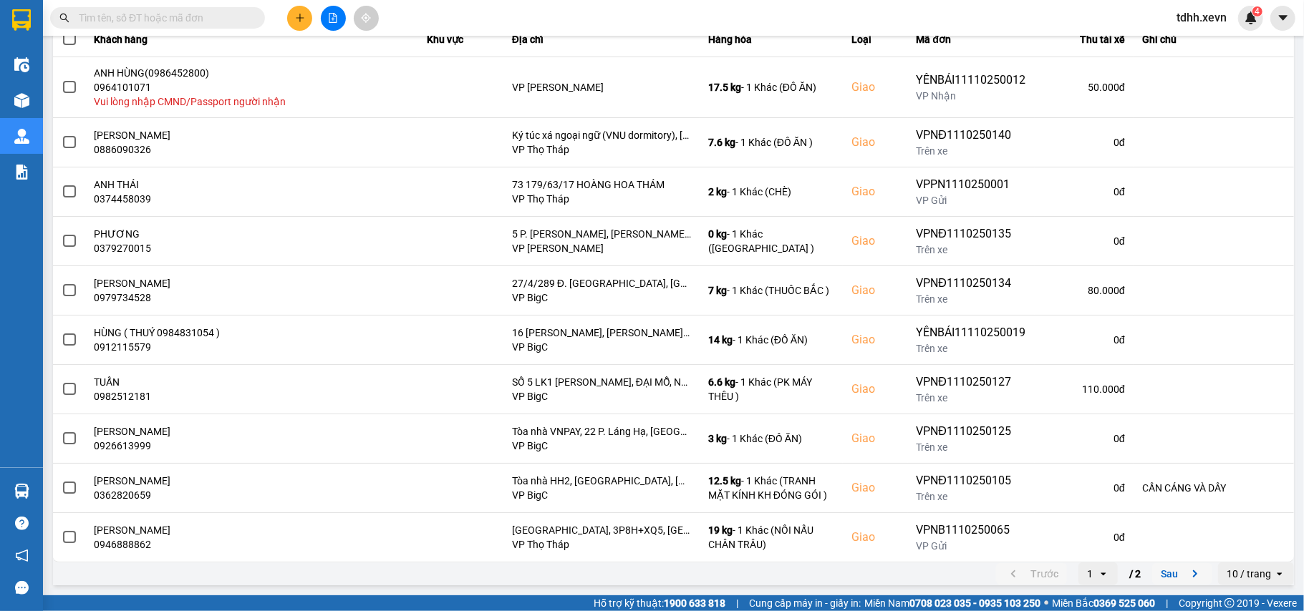
click at [1186, 582] on icon "next page. current page 1 / 2" at bounding box center [1194, 574] width 17 height 17
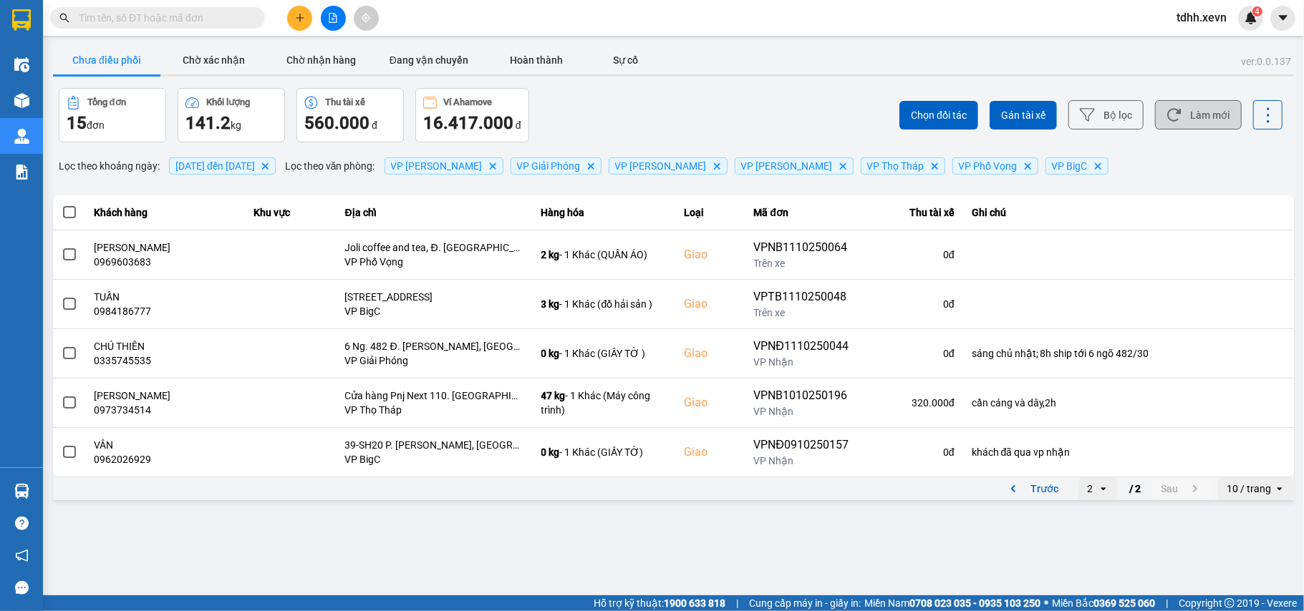
click at [1201, 126] on button "Làm mới" at bounding box center [1198, 114] width 87 height 29
click at [1214, 116] on button "Làm mới" at bounding box center [1198, 114] width 87 height 29
click at [1186, 120] on button "Làm mới" at bounding box center [1198, 114] width 87 height 29
click at [1014, 485] on icon "previous page. current page 2 / 2" at bounding box center [1012, 488] width 17 height 17
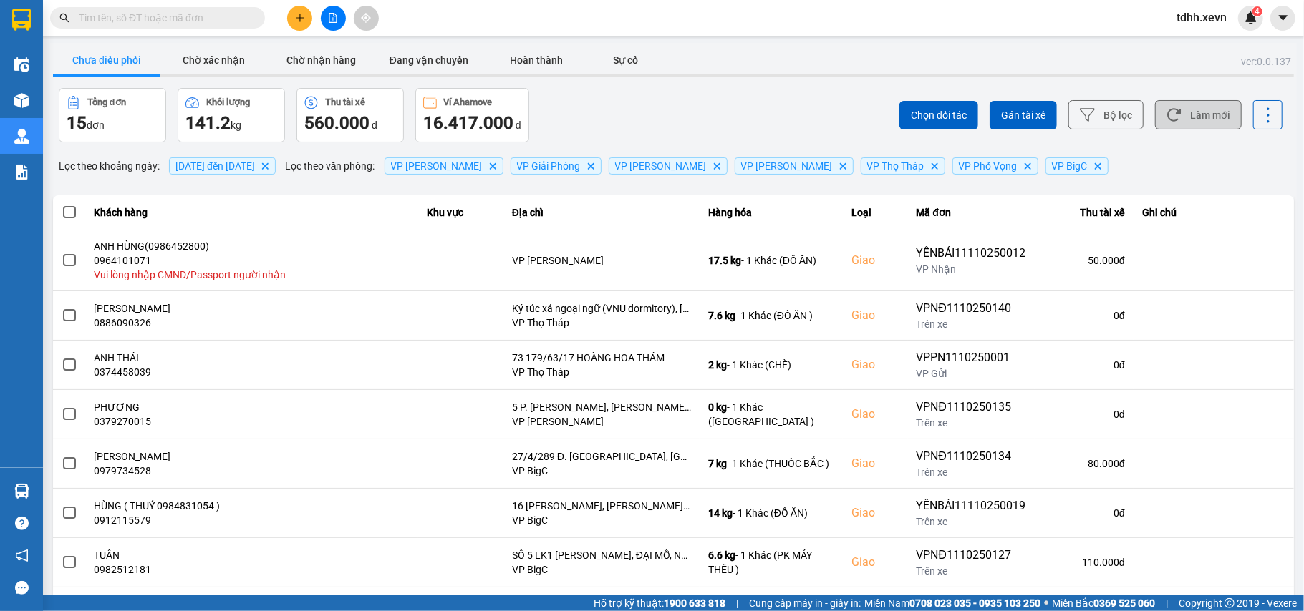
click at [1203, 110] on button "Làm mới" at bounding box center [1198, 114] width 87 height 29
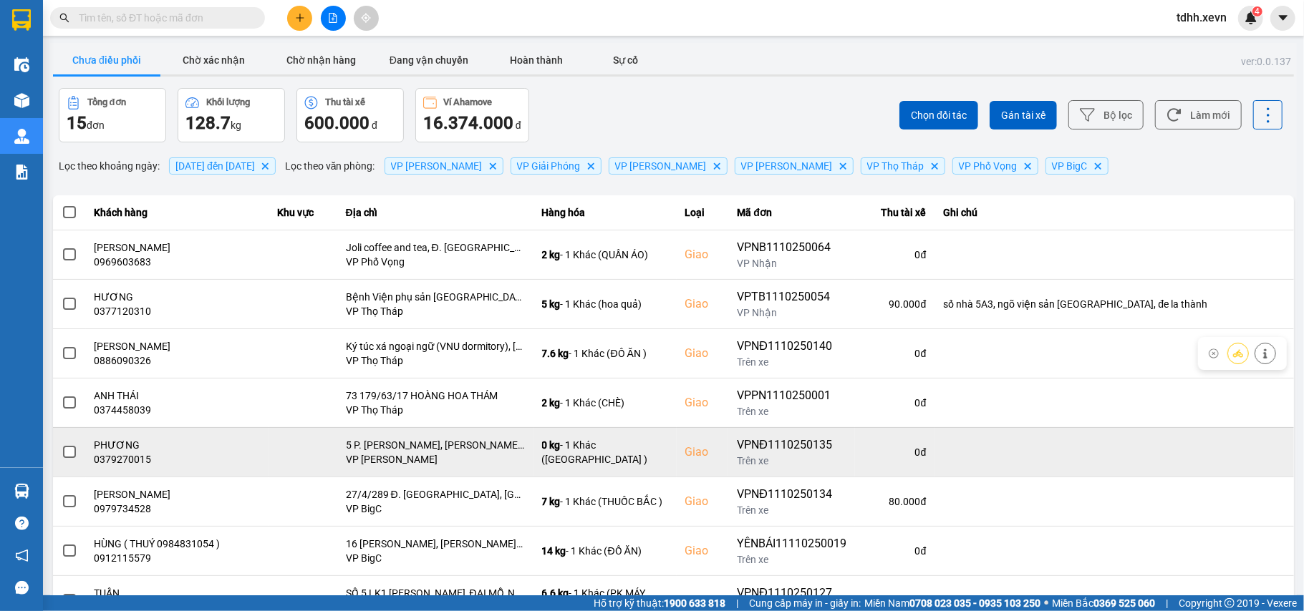
scroll to position [95, 0]
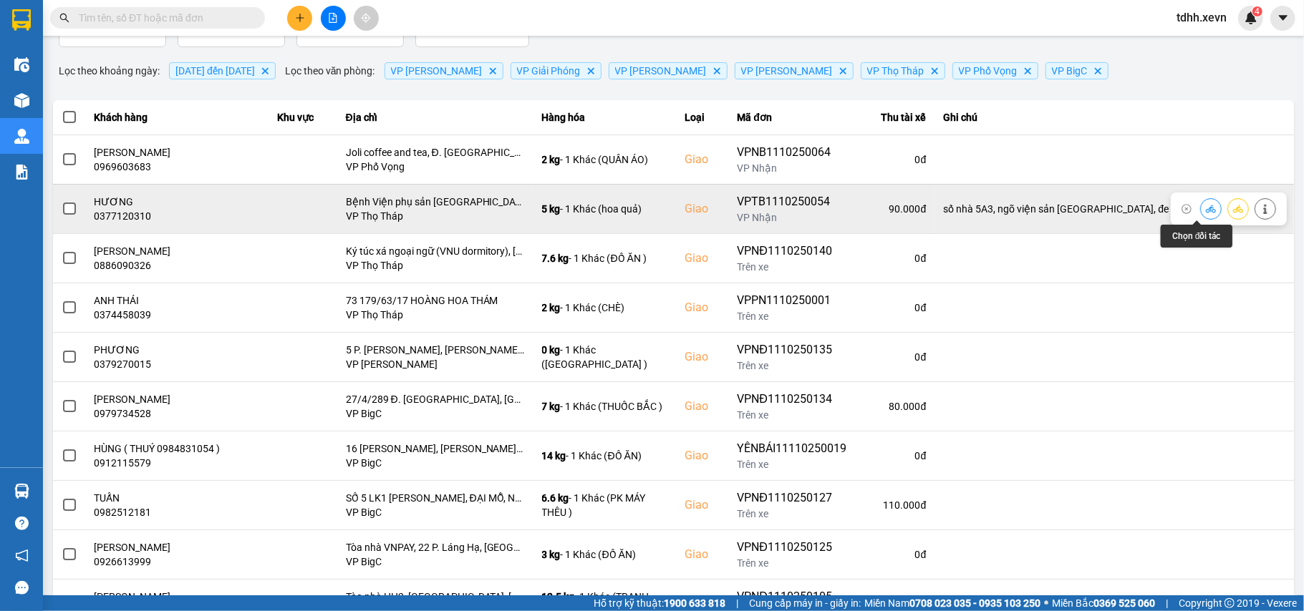
click at [1205, 213] on icon at bounding box center [1210, 209] width 10 height 10
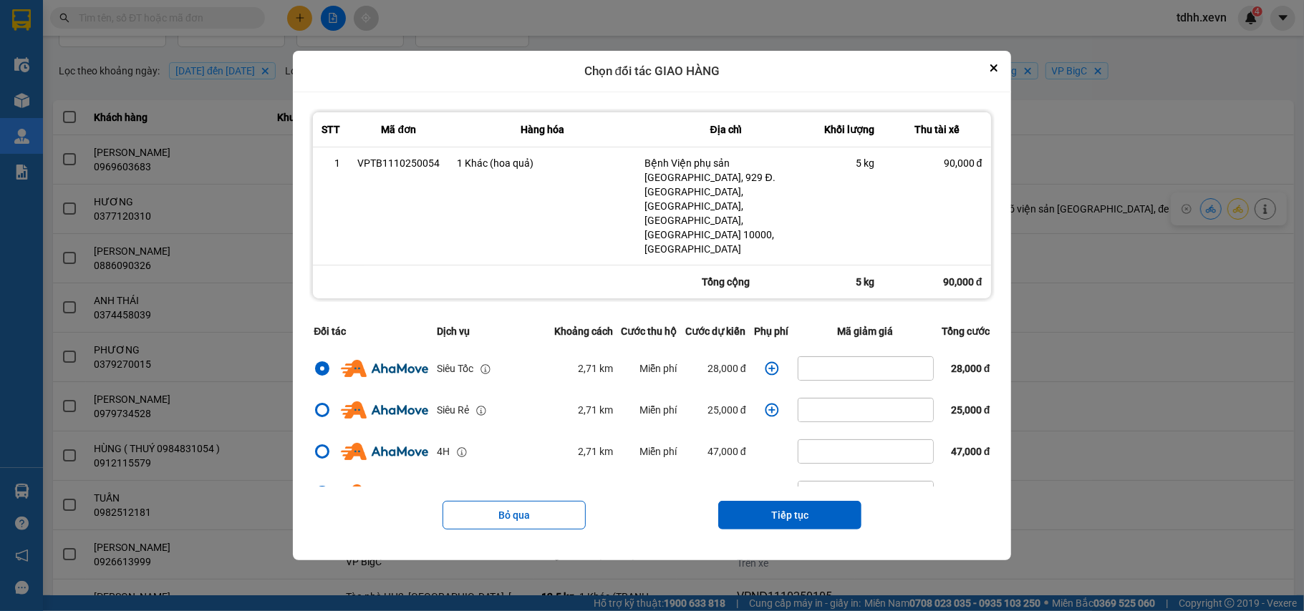
click at [765, 361] on icon "dialog" at bounding box center [772, 368] width 14 height 14
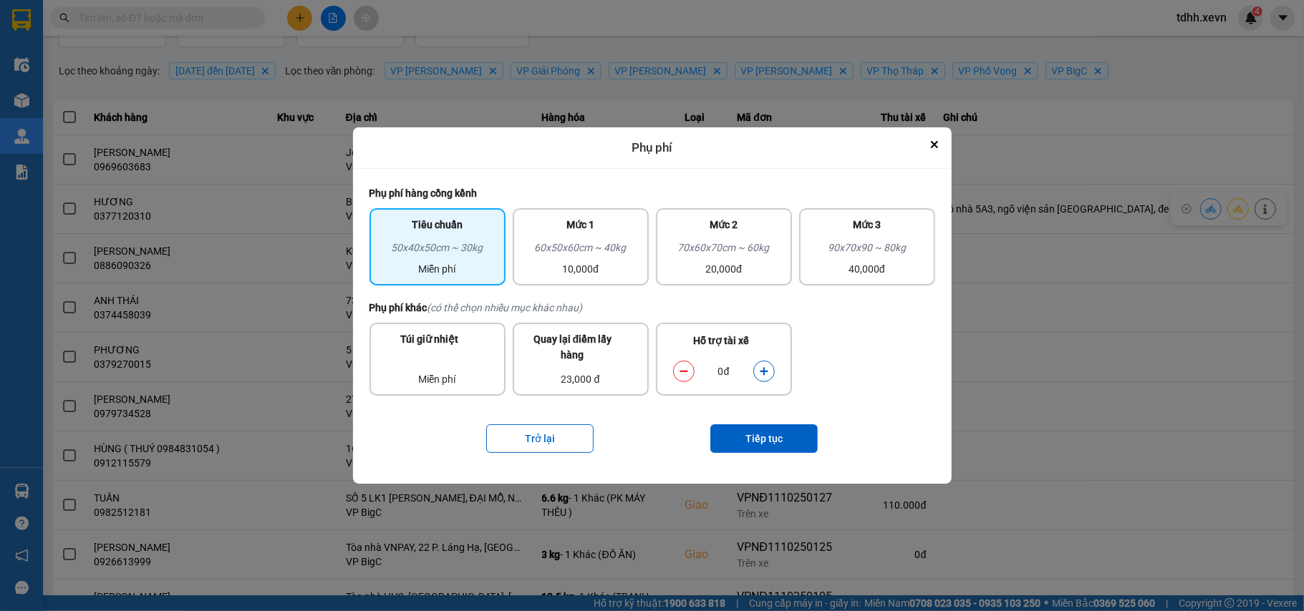
click at [759, 372] on icon "dialog" at bounding box center [764, 372] width 10 height 10
click at [750, 435] on button "Tiếp tục" at bounding box center [763, 438] width 107 height 29
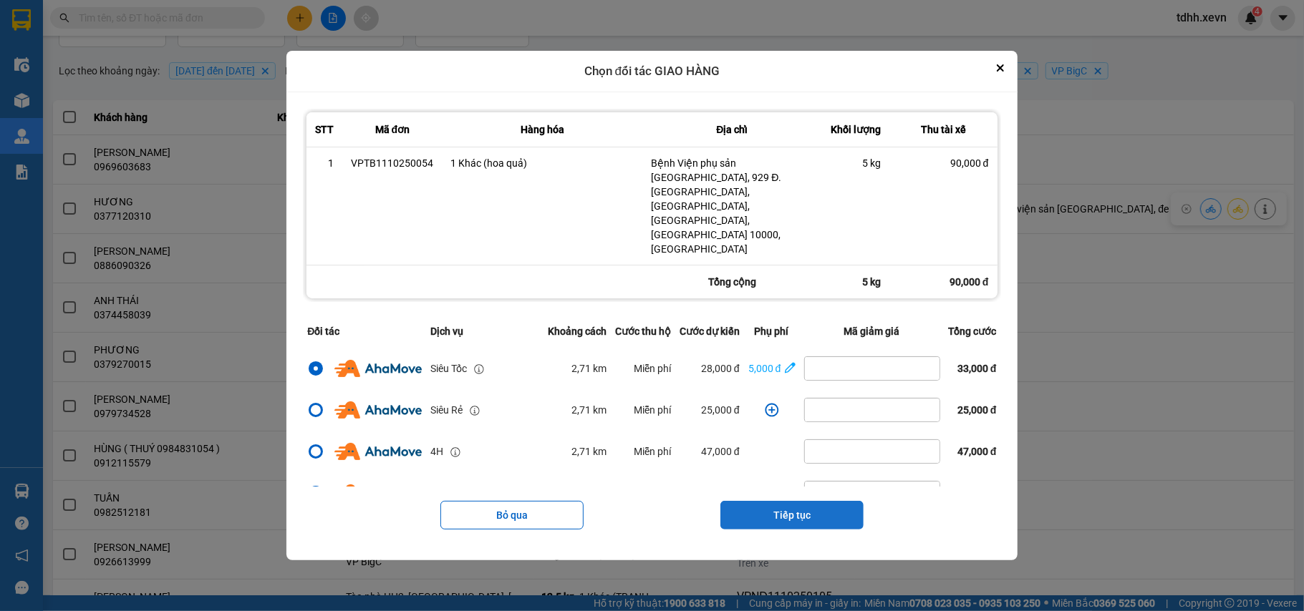
click at [789, 501] on button "Tiếp tục" at bounding box center [791, 515] width 143 height 29
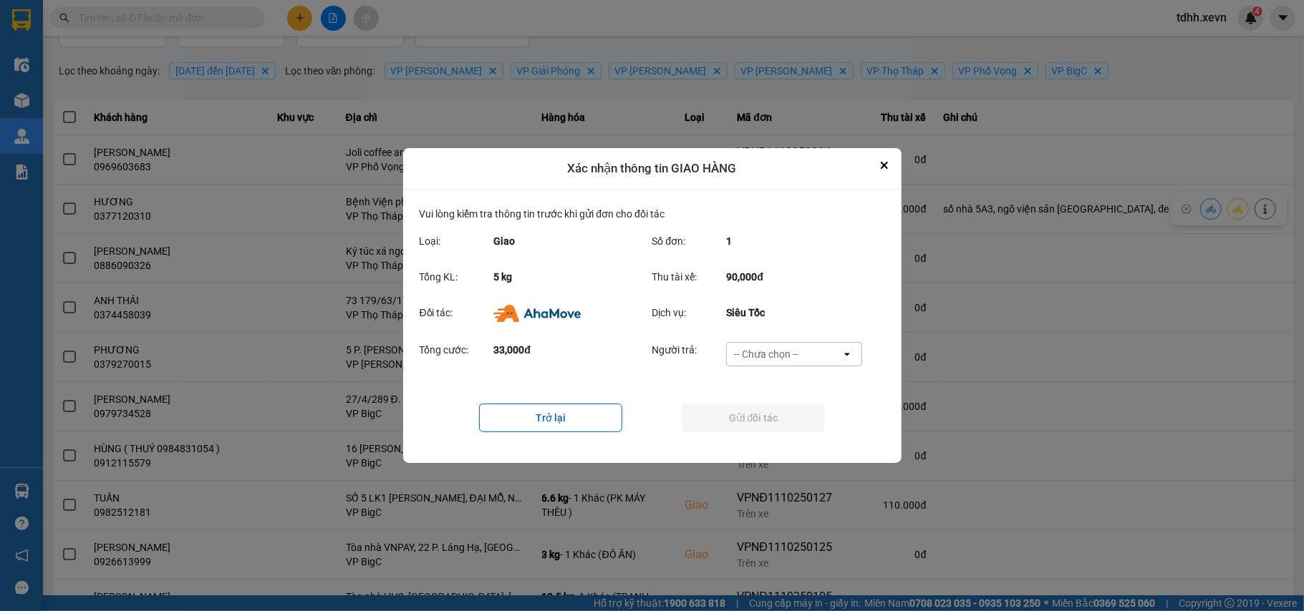
click at [823, 359] on div "-- Chưa chọn --" at bounding box center [784, 354] width 115 height 23
click at [786, 436] on span "Ví Ahamove" at bounding box center [766, 437] width 58 height 14
click at [785, 433] on div "Trở lại Gửi đối tác" at bounding box center [651, 417] width 465 height 57
drag, startPoint x: 791, startPoint y: 419, endPoint x: 876, endPoint y: 379, distance: 93.8
click at [790, 419] on button "Gửi đối tác" at bounding box center [752, 418] width 143 height 29
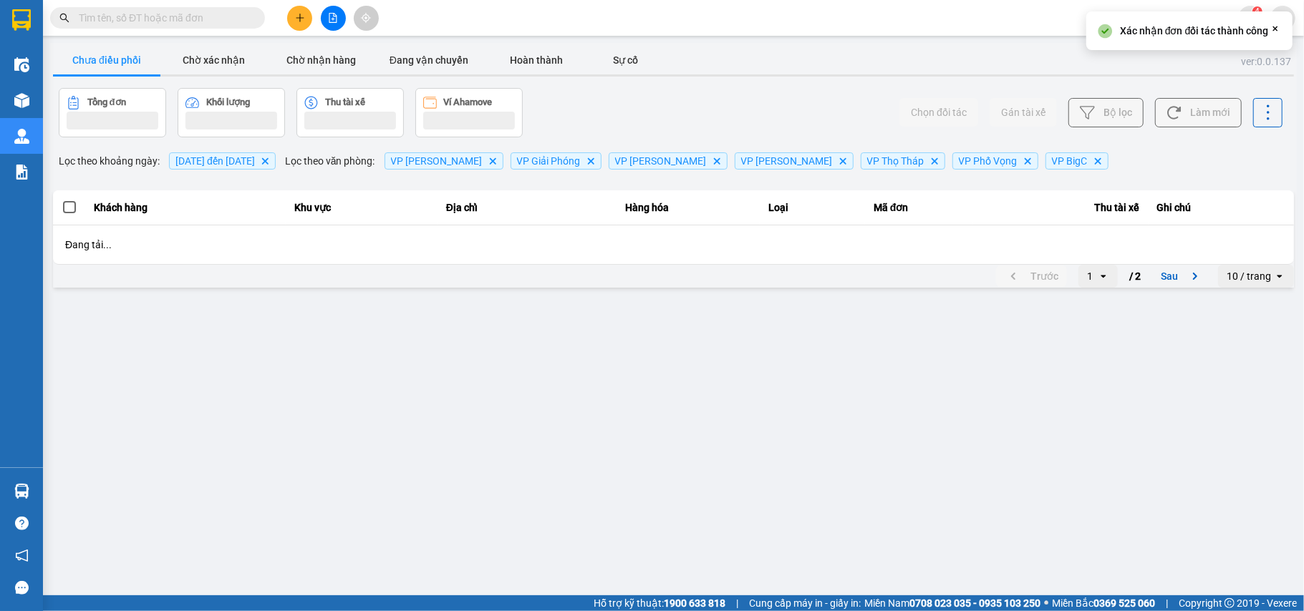
scroll to position [0, 0]
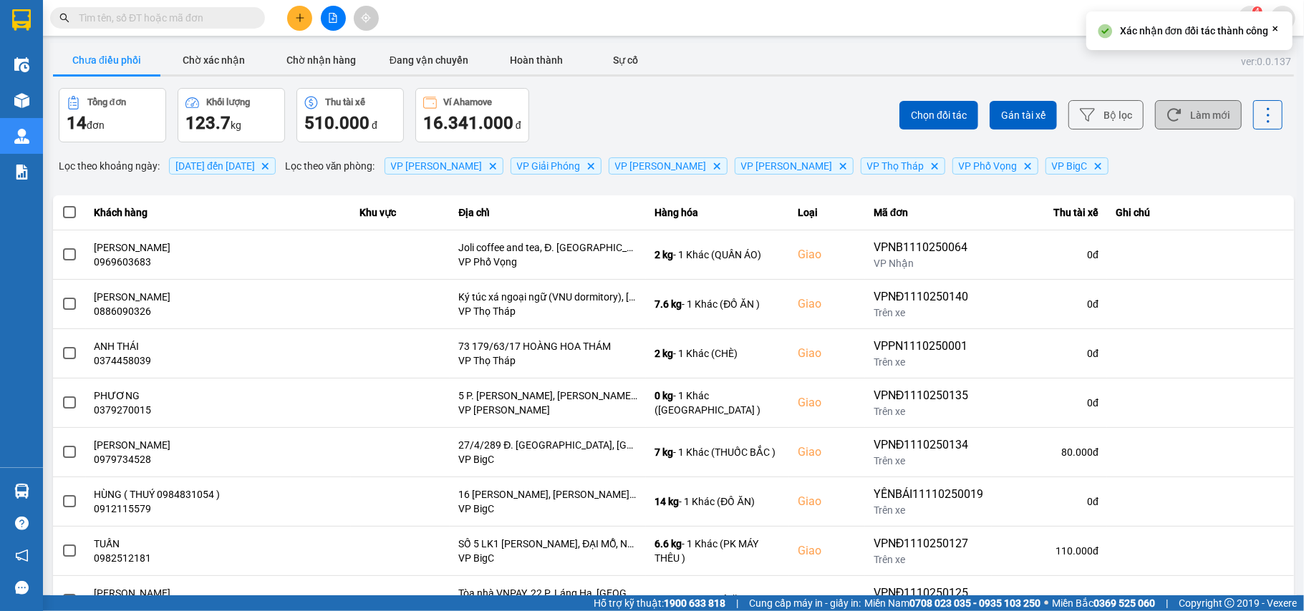
click at [1191, 110] on button "Làm mới" at bounding box center [1198, 114] width 87 height 29
click at [208, 56] on button "Chờ xác nhận" at bounding box center [213, 60] width 107 height 29
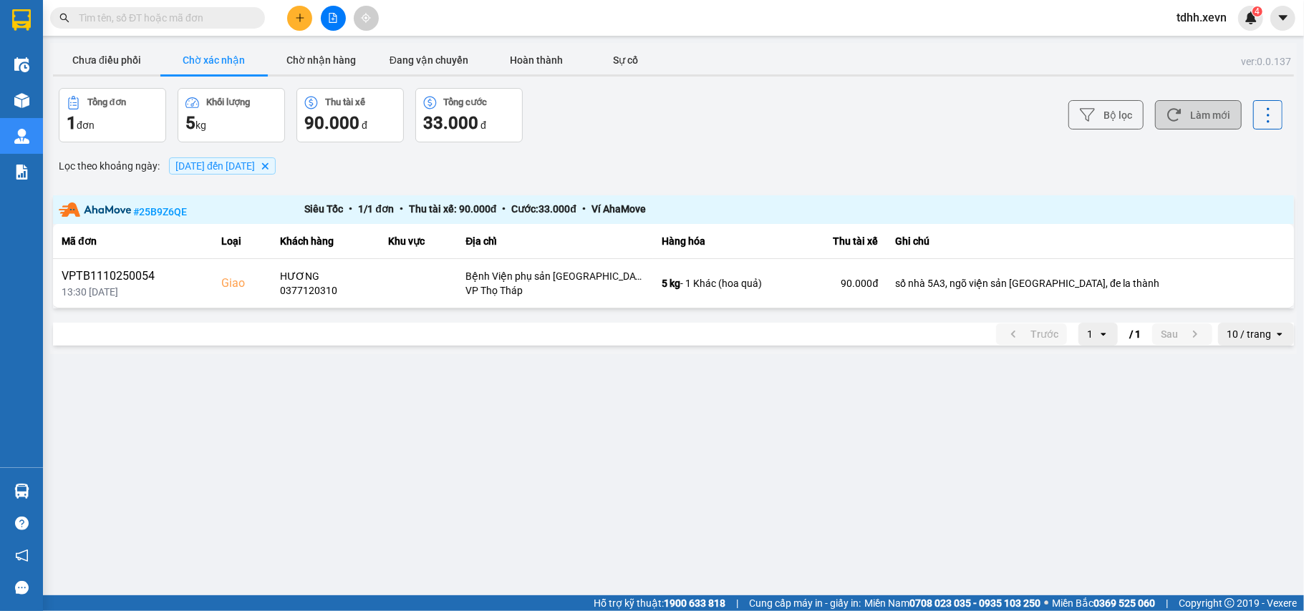
click at [1203, 107] on button "Làm mới" at bounding box center [1198, 114] width 87 height 29
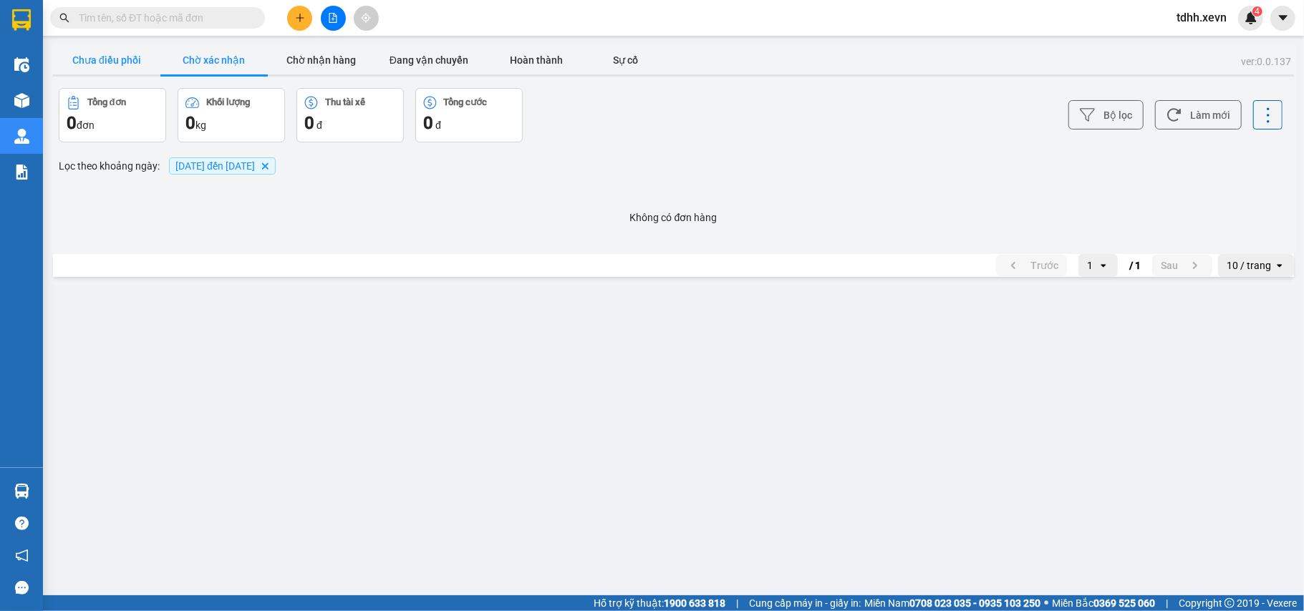
click at [105, 53] on button "Chưa điều phối" at bounding box center [106, 60] width 107 height 29
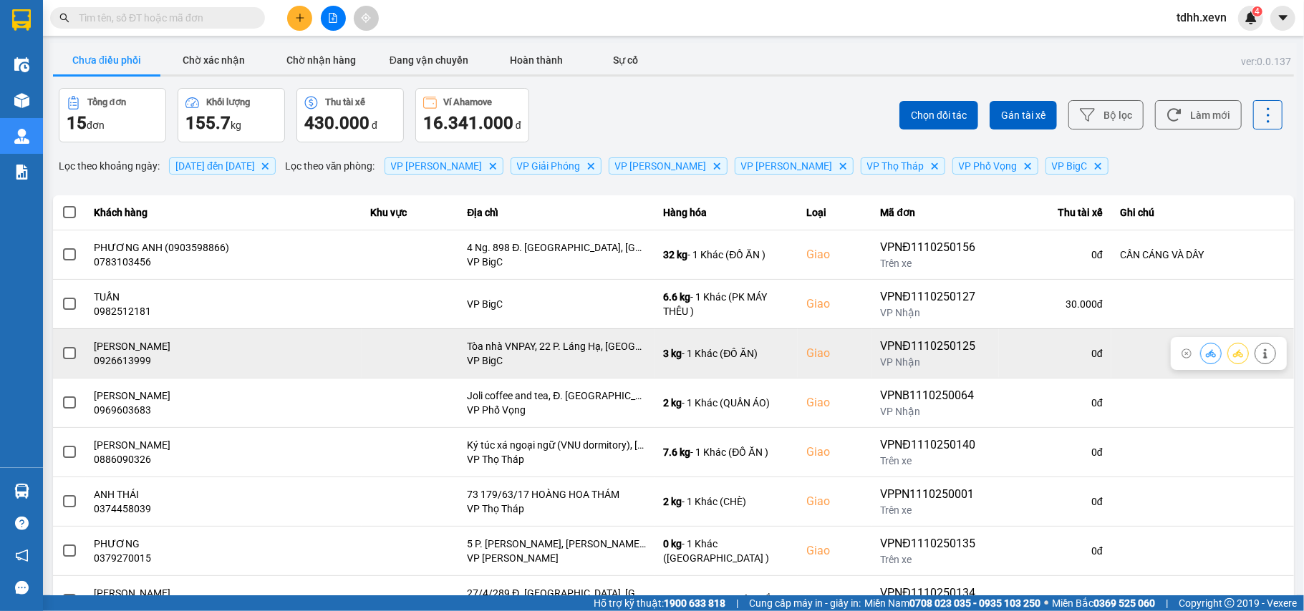
click at [132, 359] on div "0926613999" at bounding box center [223, 361] width 258 height 14
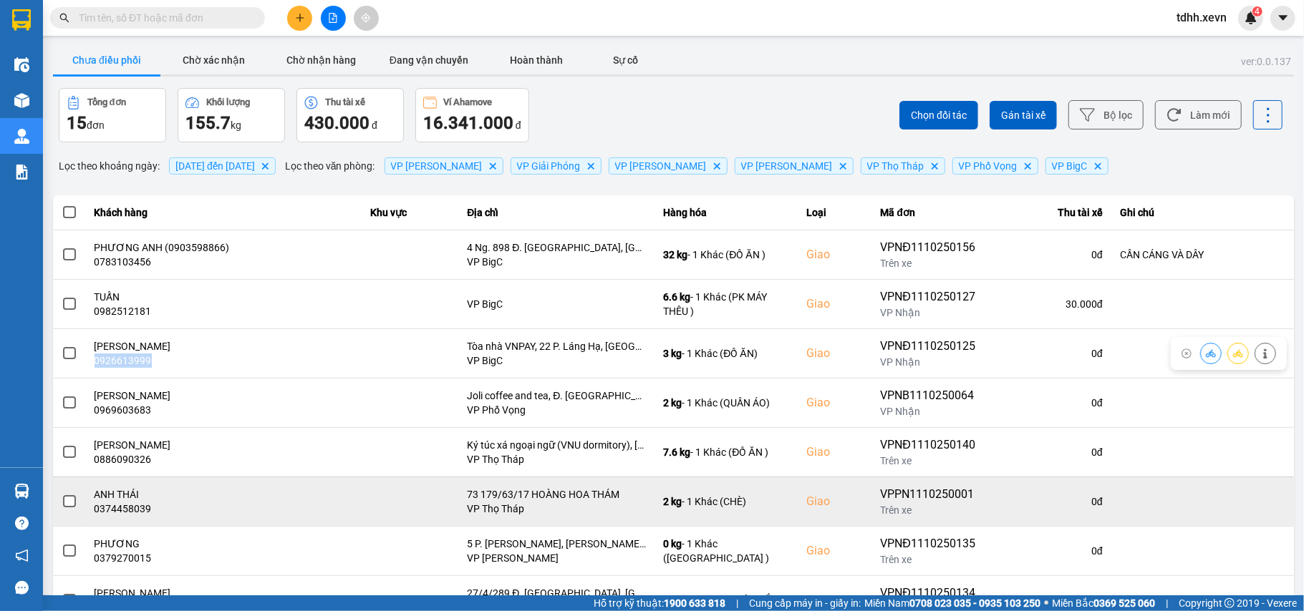
copy div "0926613999"
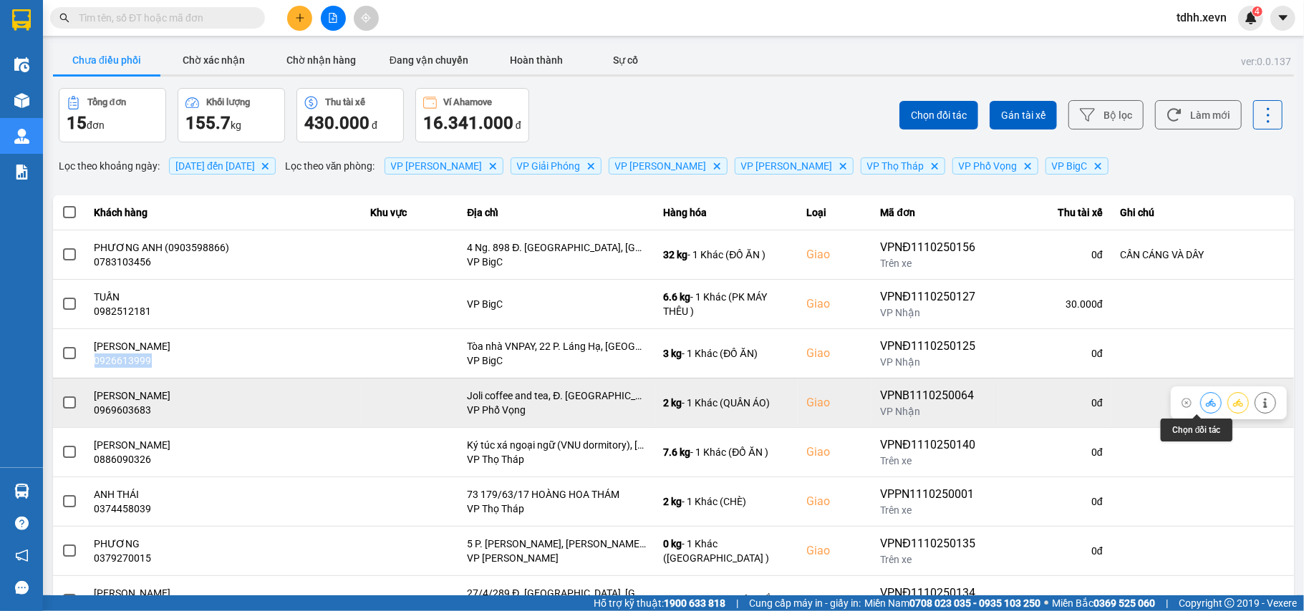
click at [1200, 409] on button at bounding box center [1210, 402] width 20 height 25
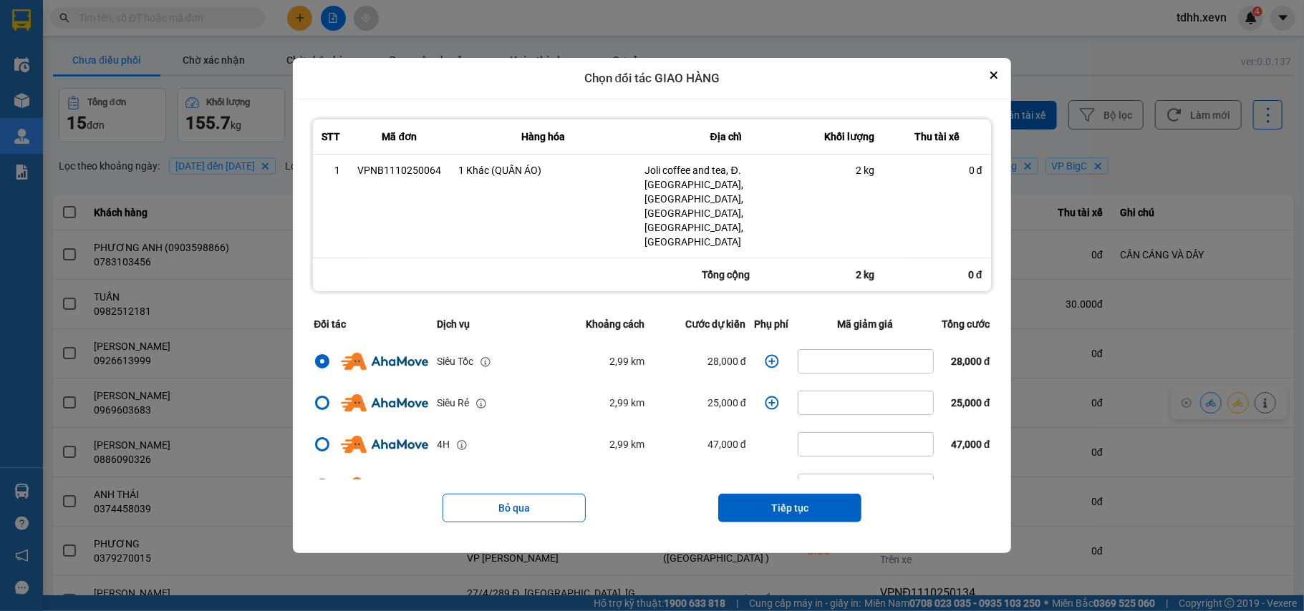
click at [765, 354] on icon "dialog" at bounding box center [772, 361] width 14 height 14
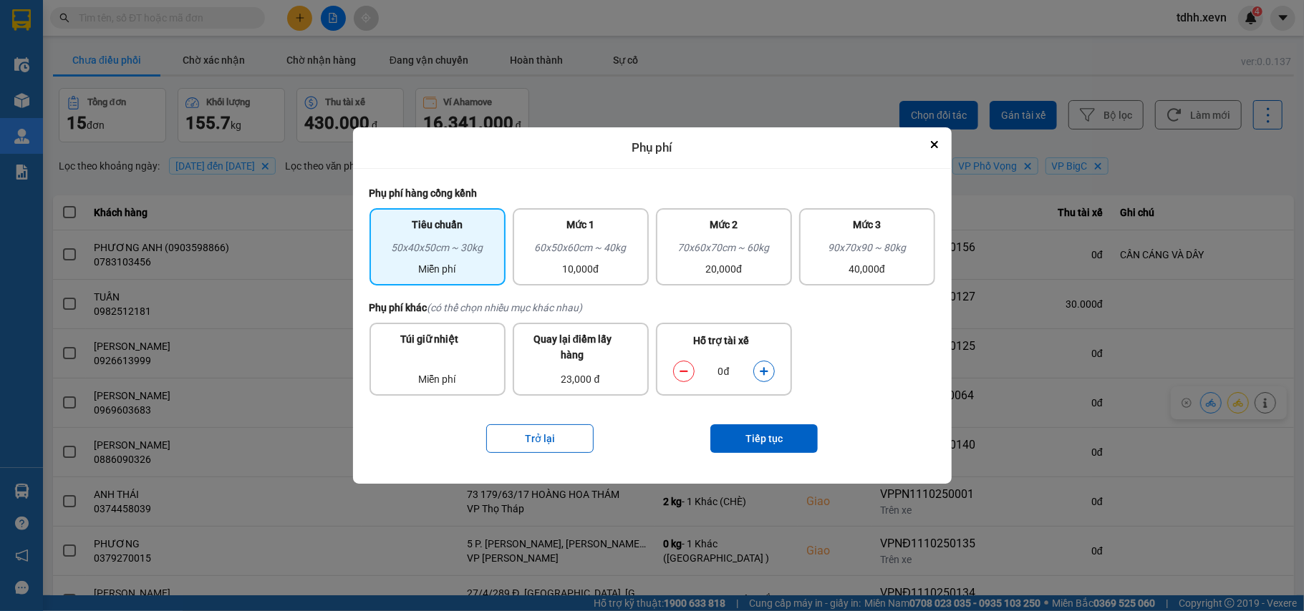
click at [767, 379] on button "dialog" at bounding box center [764, 371] width 20 height 25
click at [769, 433] on button "Tiếp tục" at bounding box center [763, 438] width 107 height 29
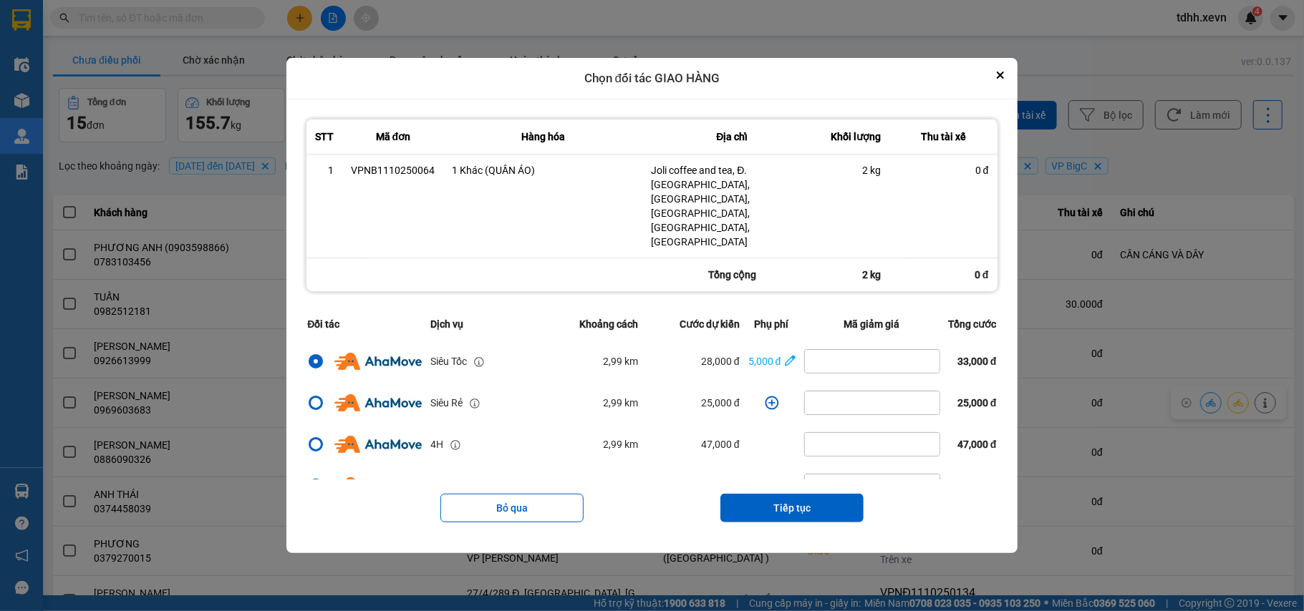
drag, startPoint x: 806, startPoint y: 490, endPoint x: 820, endPoint y: 452, distance: 40.3
click at [806, 494] on button "Tiếp tục" at bounding box center [791, 508] width 143 height 29
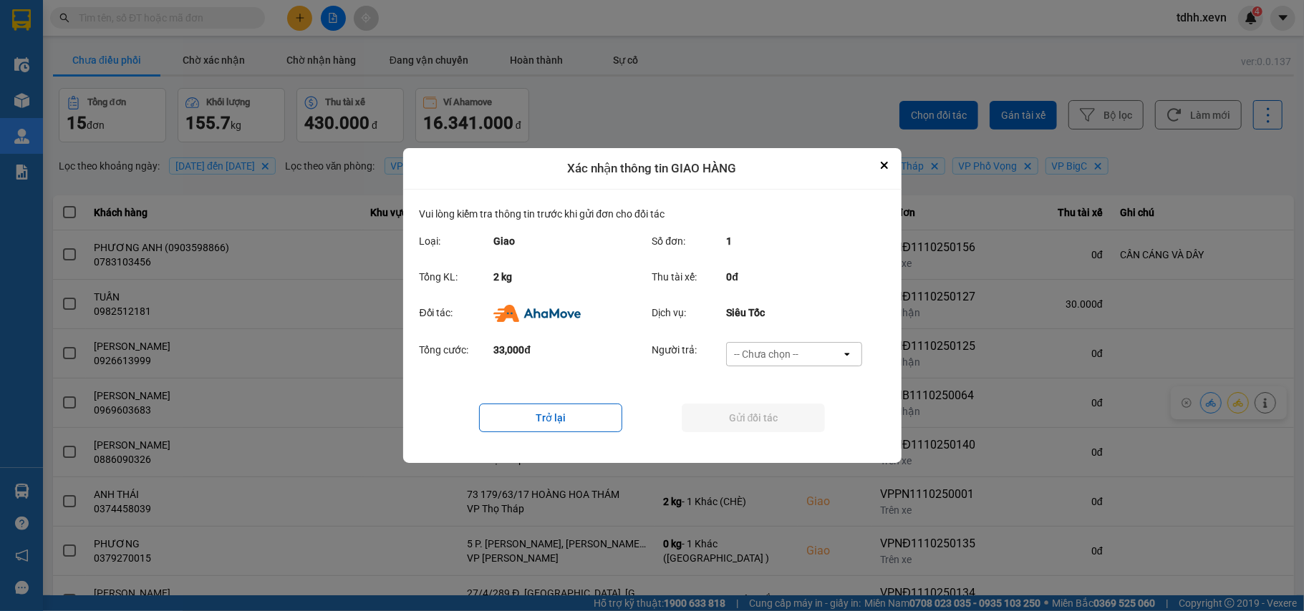
click at [823, 355] on div "-- Chưa chọn --" at bounding box center [784, 354] width 115 height 23
click at [794, 433] on span "Ví Ahamove" at bounding box center [766, 437] width 58 height 14
click at [794, 432] on button "Gửi đối tác" at bounding box center [752, 418] width 143 height 29
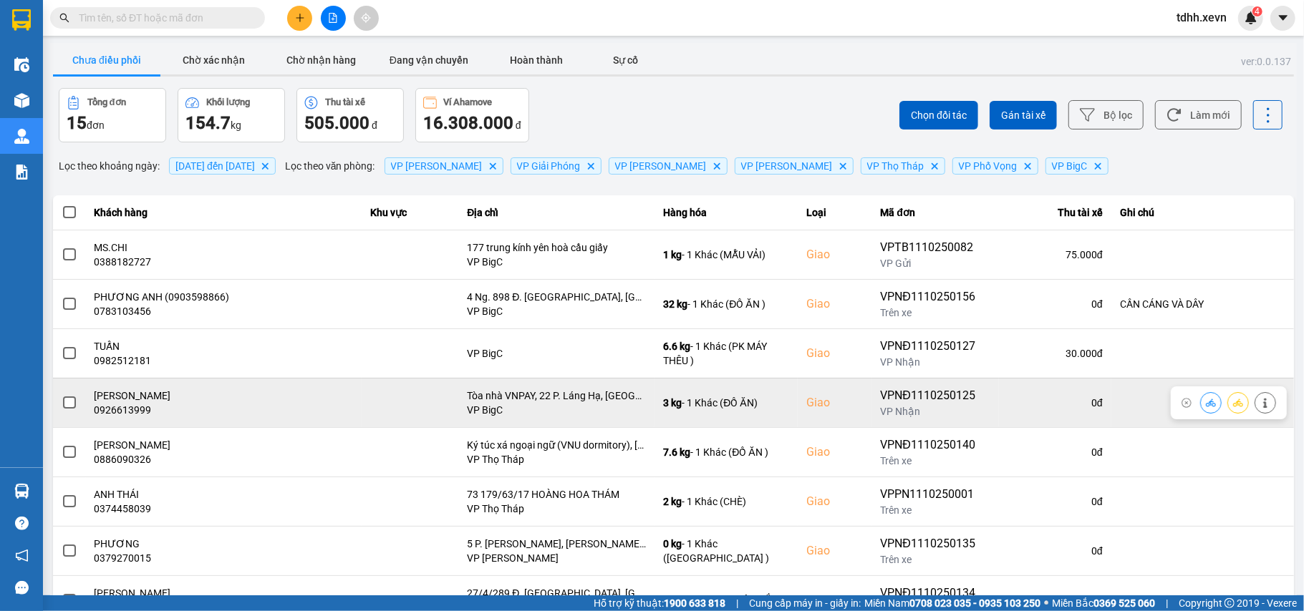
click at [137, 412] on div "0926613999" at bounding box center [223, 410] width 258 height 14
copy div "0926613999"
click at [1255, 402] on button at bounding box center [1265, 402] width 20 height 25
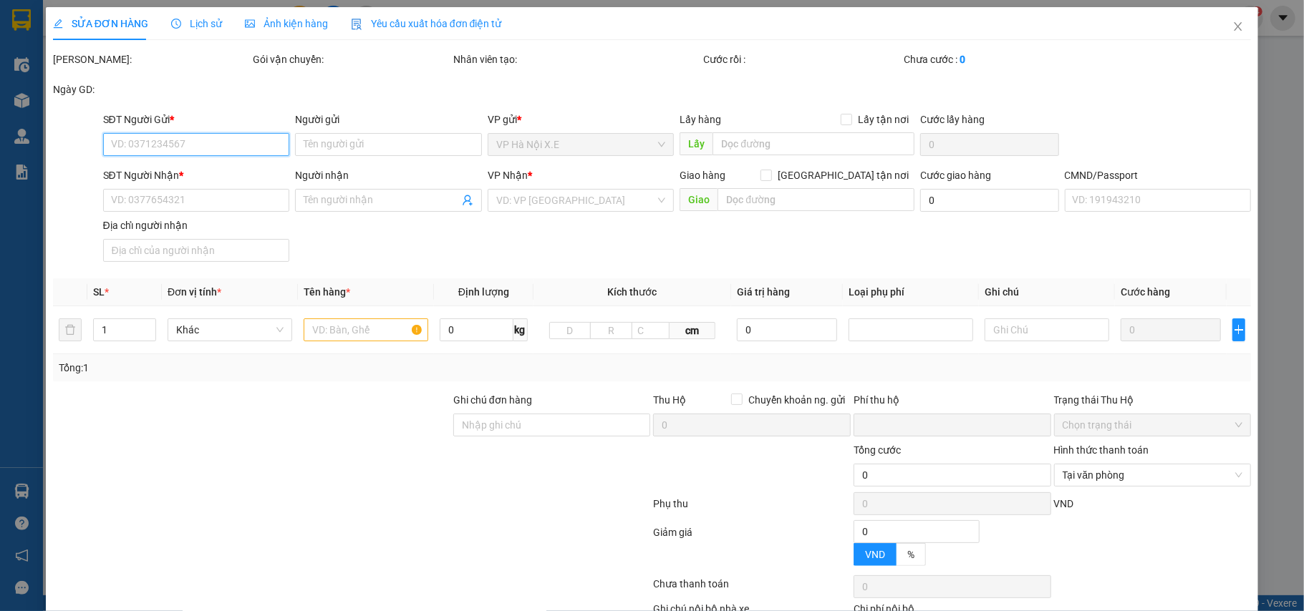
type input "0986663512"
type input "LAN"
type input "0926613999"
type input "[PERSON_NAME]"
checkbox input "true"
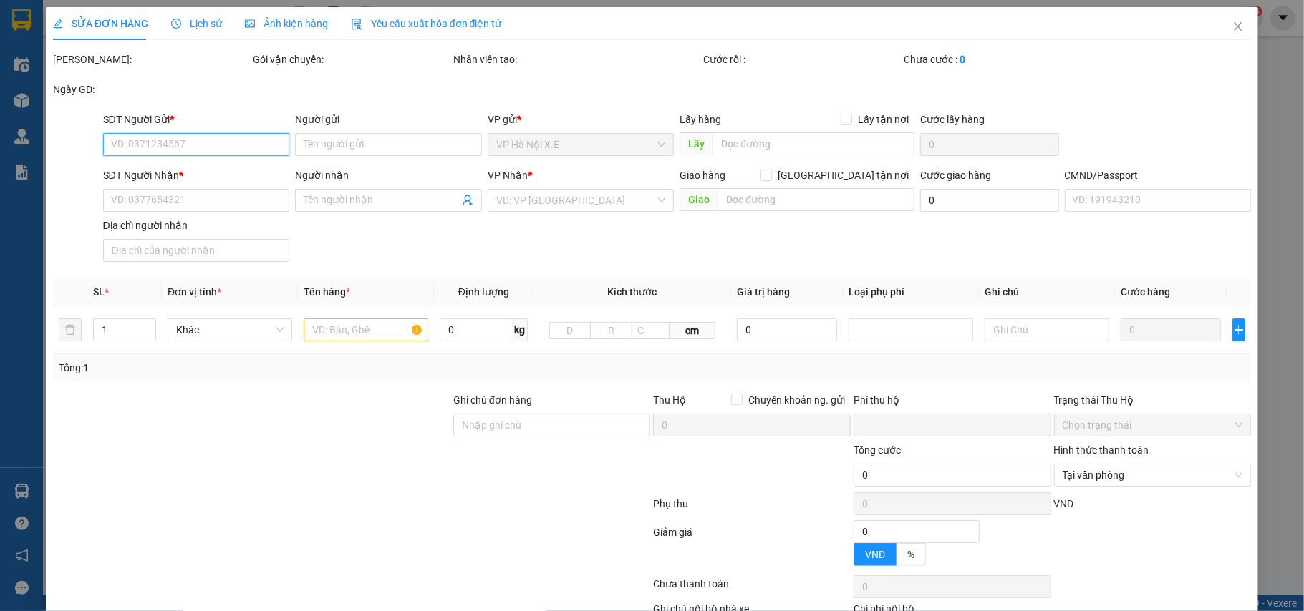
type input "Tòa nhà VNPAY, 22 P. Láng Hạ, [GEOGRAPHIC_DATA], [GEOGRAPHIC_DATA], [GEOGRAPHIC…"
type input "E01105710 HỘ CHIẾU HOÀNG ANH"
type input "0"
type input "80.000"
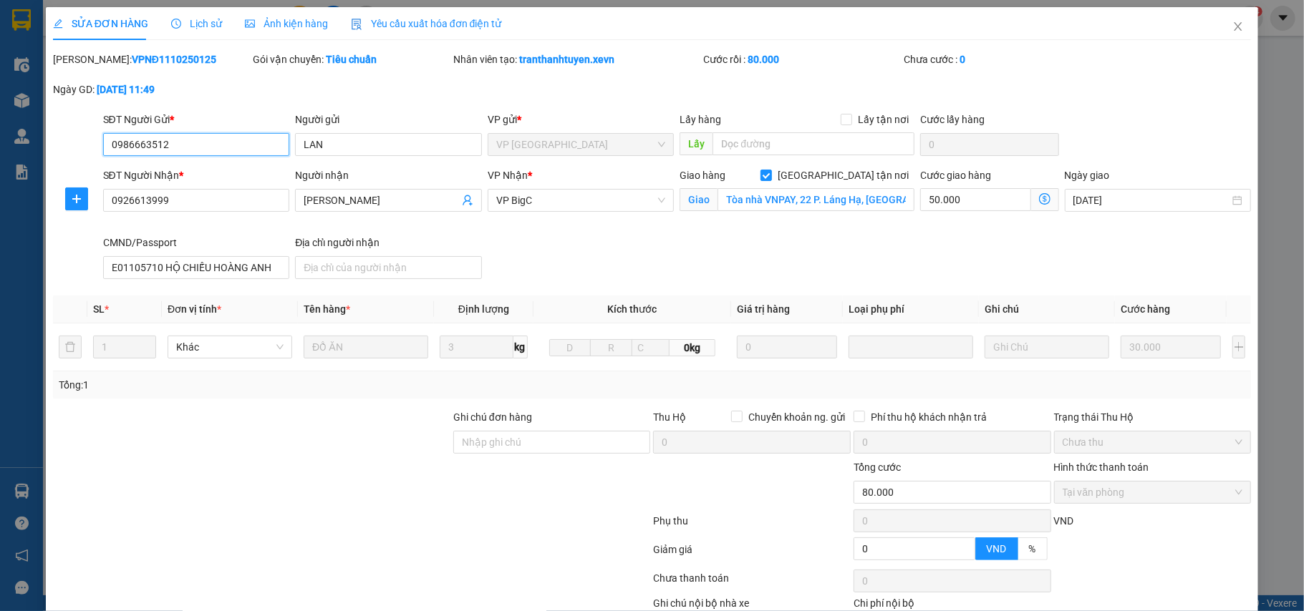
drag, startPoint x: 127, startPoint y: 150, endPoint x: 78, endPoint y: 156, distance: 49.7
click at [78, 156] on div "SĐT Người Gửi * 0986663512 0986663512 Người gửi LAN VP gửi * VP [GEOGRAPHIC_DAT…" at bounding box center [652, 137] width 1201 height 50
drag, startPoint x: 1223, startPoint y: 21, endPoint x: 1193, endPoint y: 1, distance: 35.7
click at [1223, 21] on span "Close" at bounding box center [1238, 27] width 40 height 40
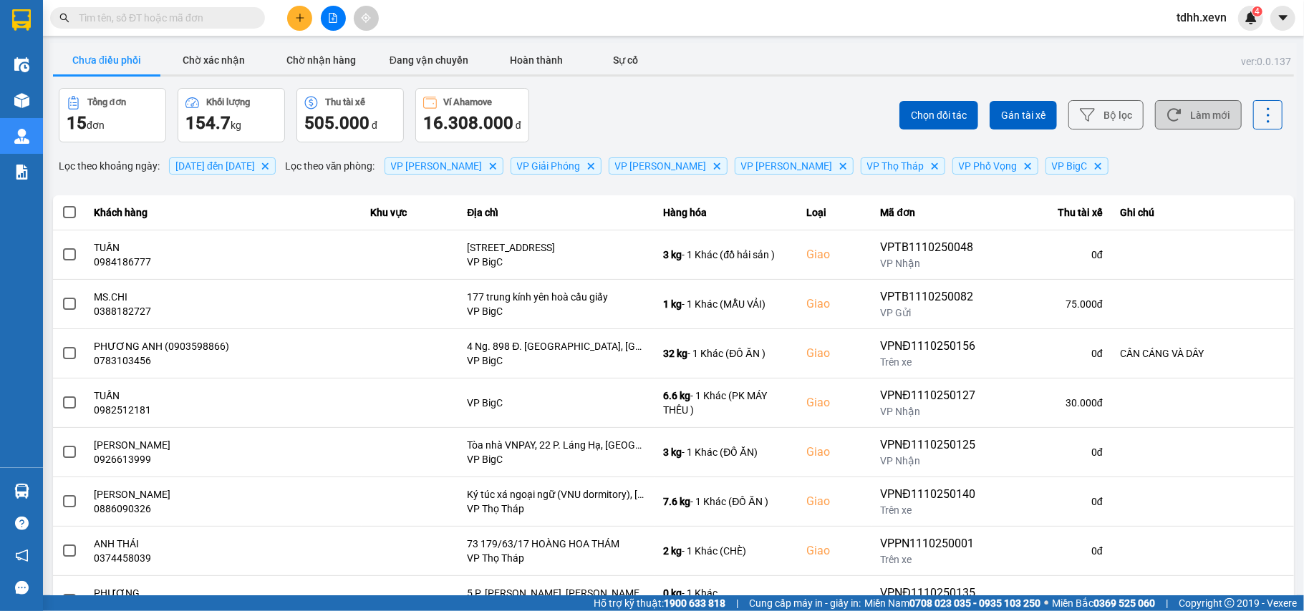
click at [1181, 117] on button "Làm mới" at bounding box center [1198, 114] width 87 height 29
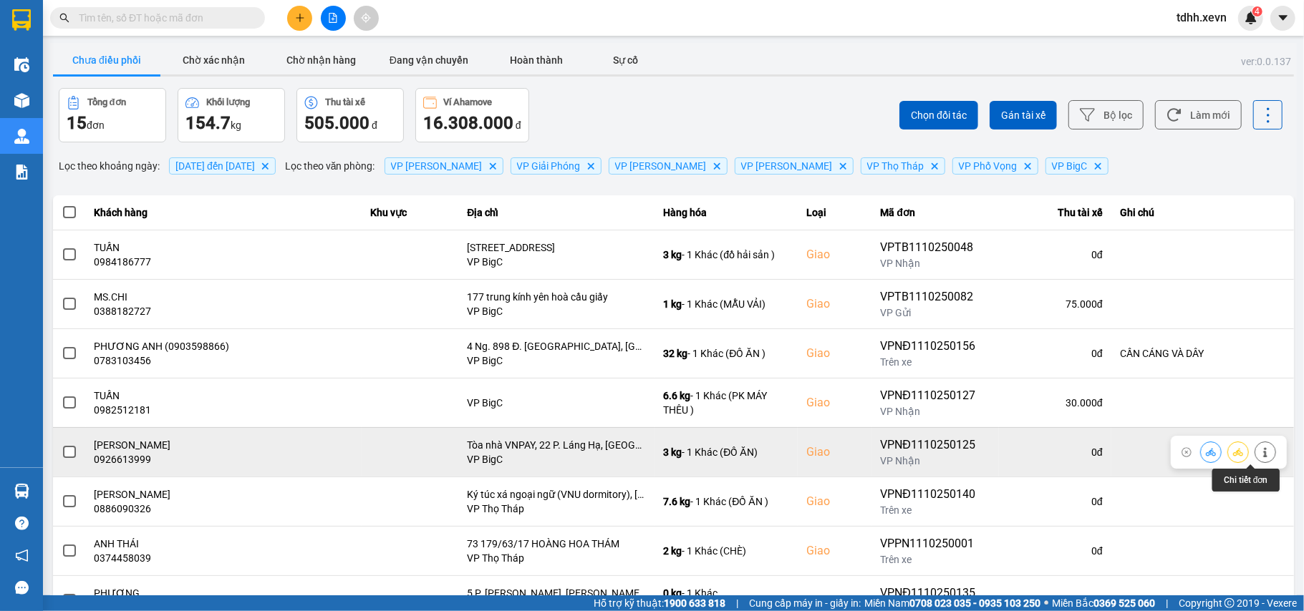
click at [1260, 457] on icon at bounding box center [1265, 452] width 10 height 10
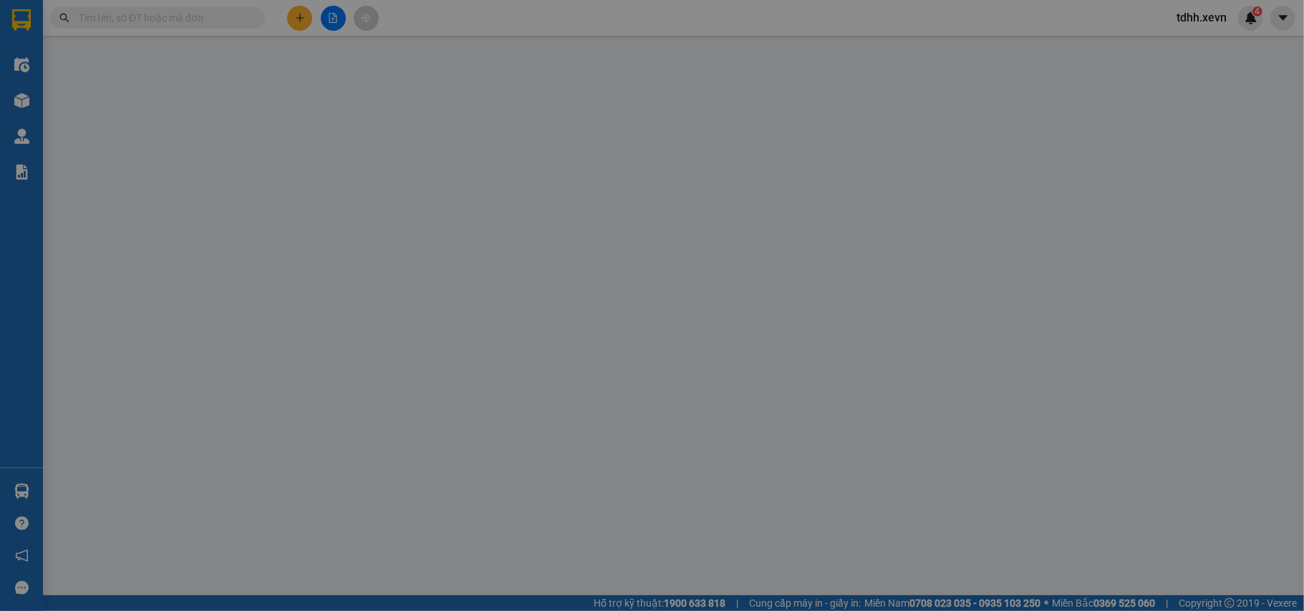
type input "0986663512"
type input "LAN"
type input "0926613999"
type input "[PERSON_NAME]"
checkbox input "true"
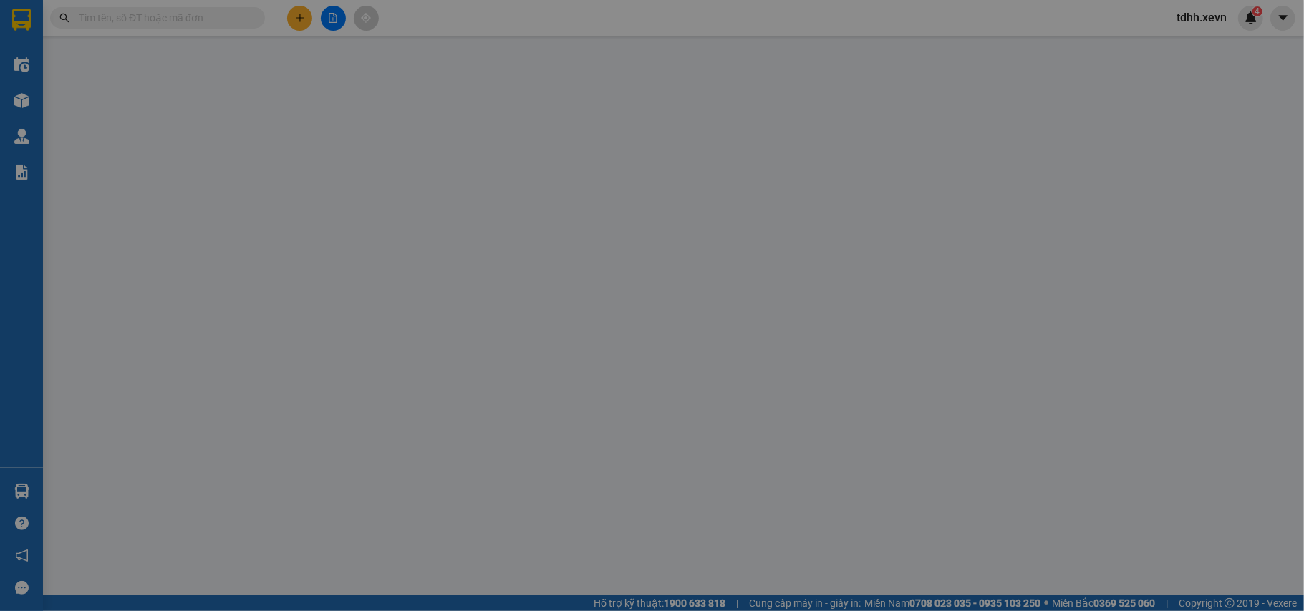
type input "Tòa nhà VNPAY, 22 P. Láng Hạ, [GEOGRAPHIC_DATA], [GEOGRAPHIC_DATA], [GEOGRAPHIC…"
type input "E01105710 HỘ CHIẾU HOÀNG ANH"
type input "0"
type input "80.000"
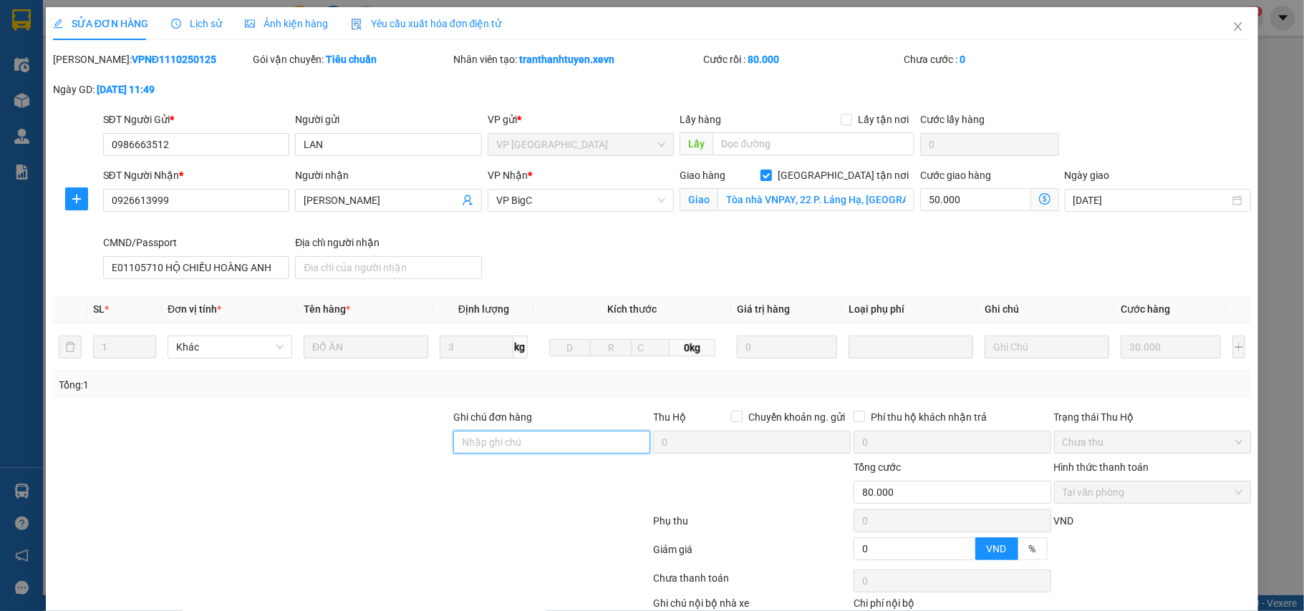
click at [487, 454] on input "Ghi chú đơn hàng" at bounding box center [552, 442] width 198 height 23
type input "s"
type input "n"
type input "d"
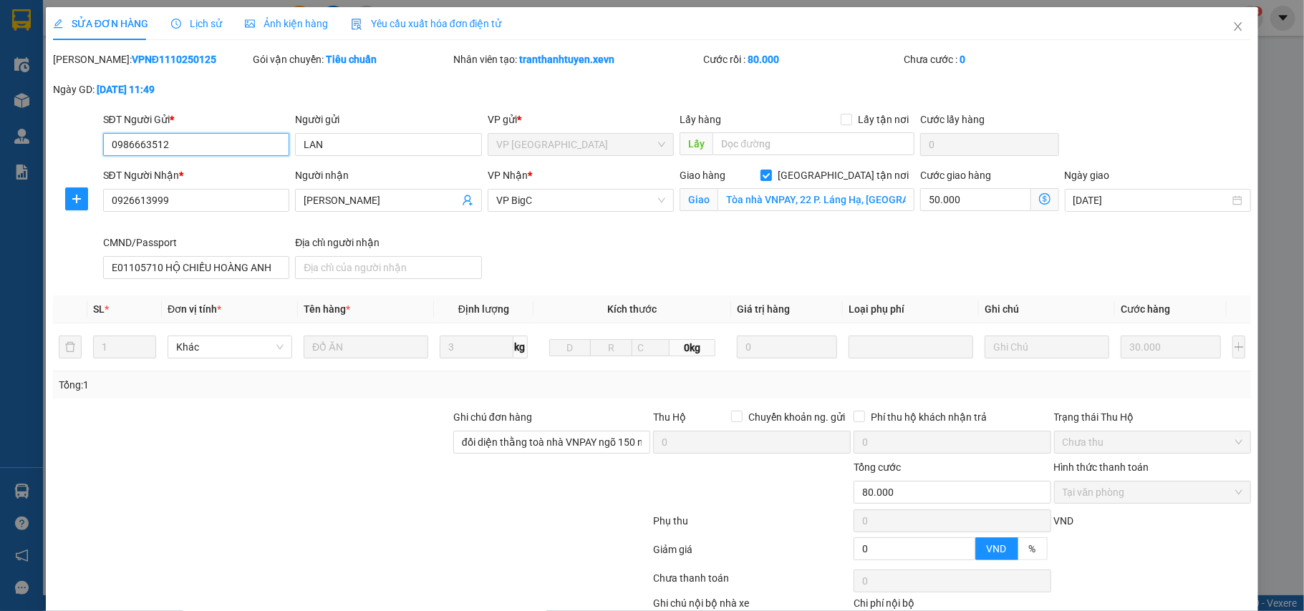
drag, startPoint x: 175, startPoint y: 150, endPoint x: 83, endPoint y: 160, distance: 92.2
click at [83, 160] on div "SĐT Người Gửi * 0986663512 0986663512 Người gửi LAN VP gửi * VP [GEOGRAPHIC_DAT…" at bounding box center [652, 137] width 1201 height 50
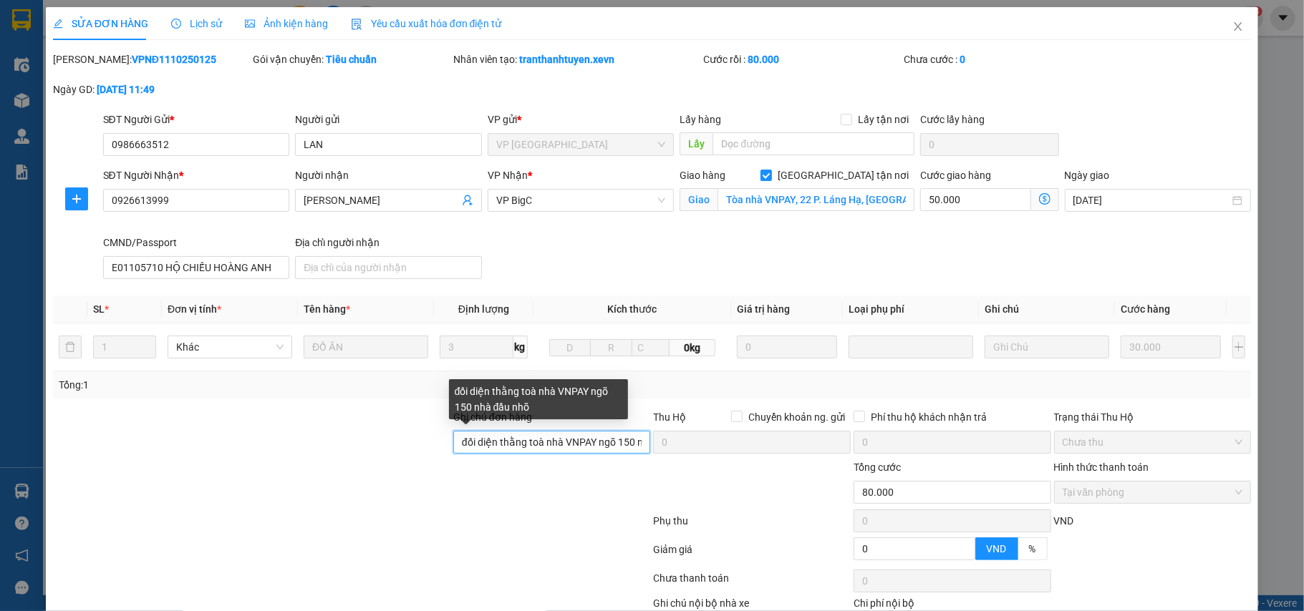
click at [633, 448] on input "đối diện thằng toà nhà VNPAY ngõ 150 nhà đầu nhõ" at bounding box center [552, 442] width 198 height 23
paste input "0986663512"
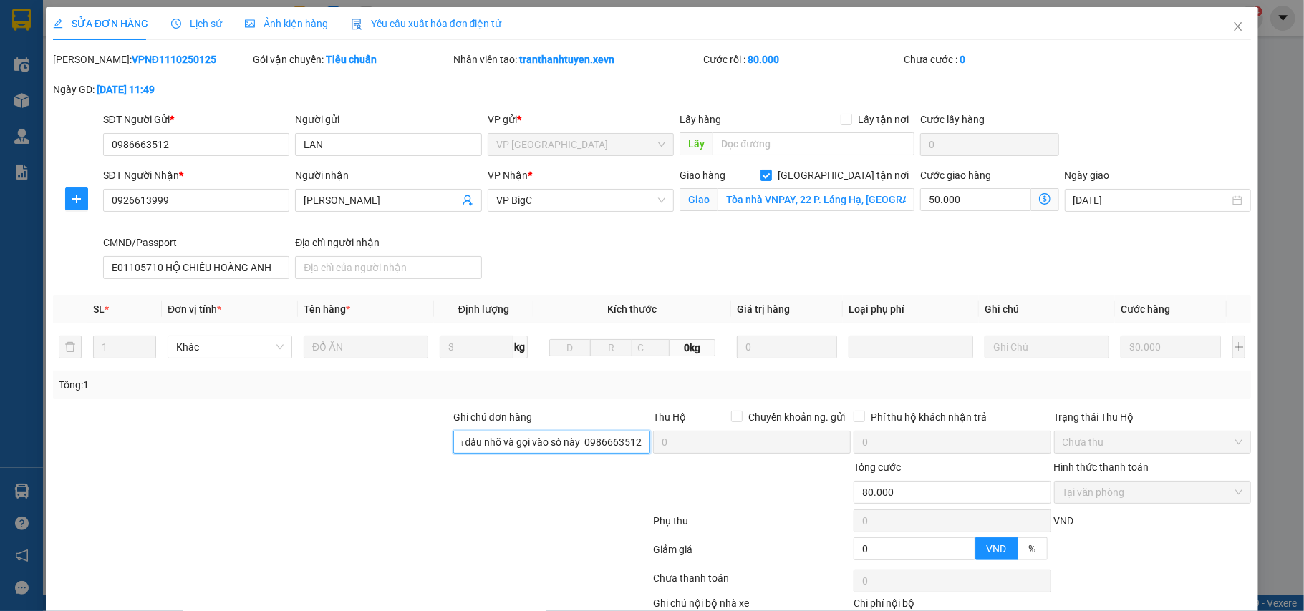
scroll to position [93, 0]
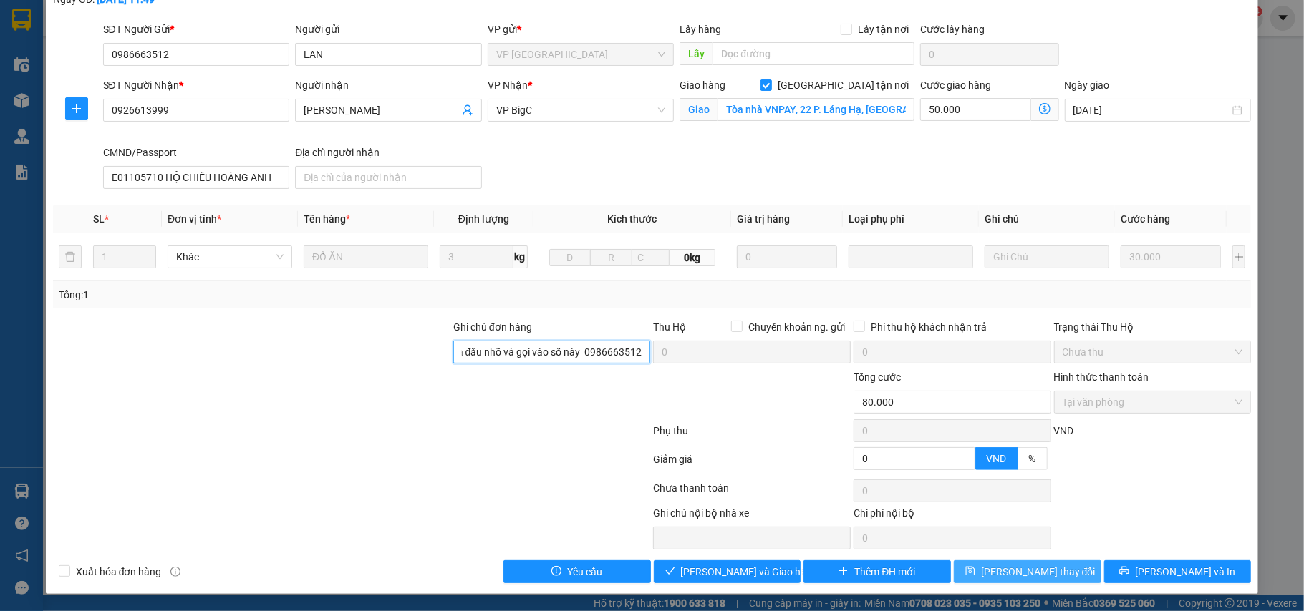
type input "đối diện thằng toà nhà VNPAY ngõ 150 nhà đầu nhõ và gọi vào số này 0986663512"
click at [1015, 567] on span "[PERSON_NAME] thay đổi" at bounding box center [1038, 572] width 115 height 16
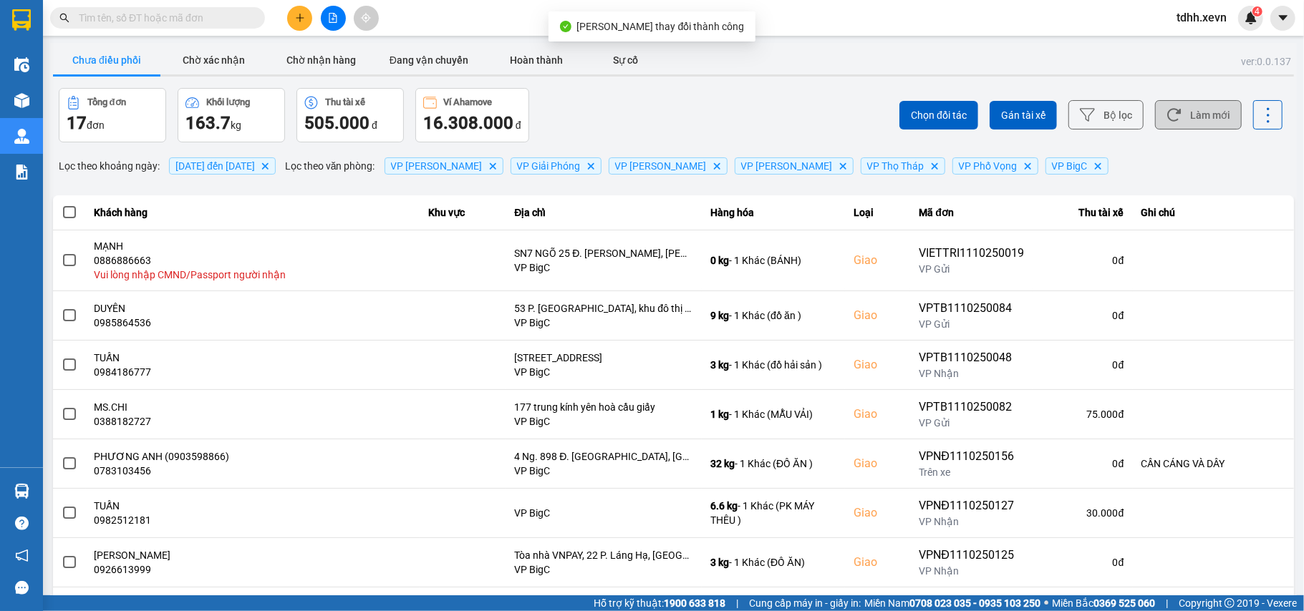
click at [1189, 117] on button "Làm mới" at bounding box center [1198, 114] width 87 height 29
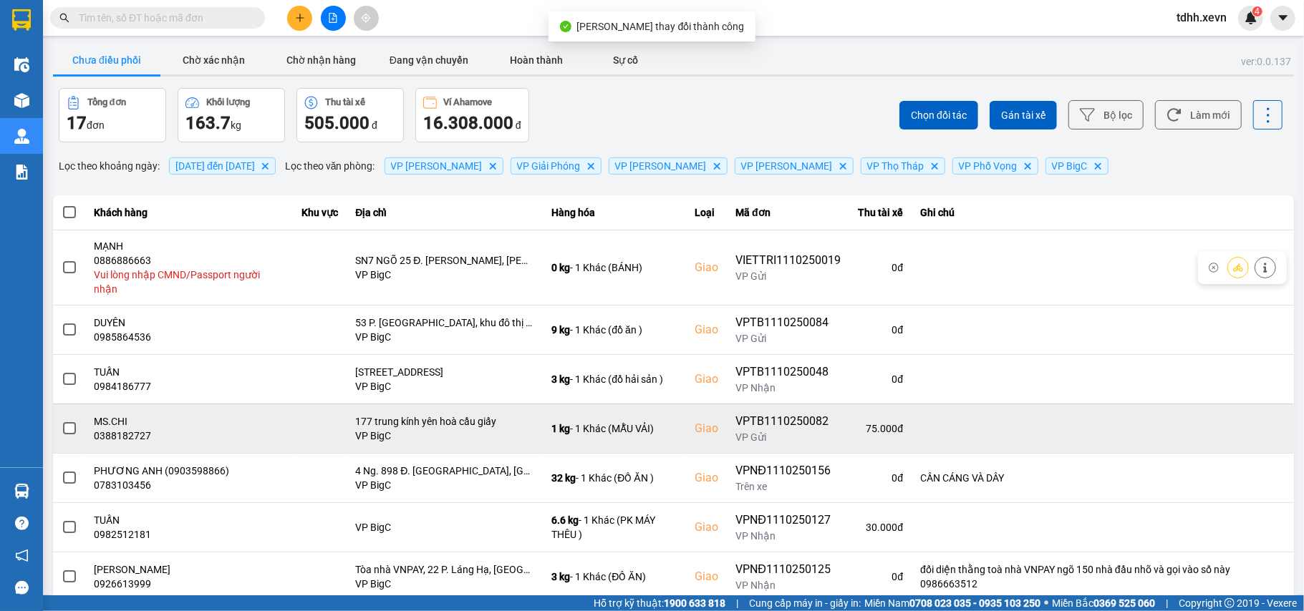
scroll to position [190, 0]
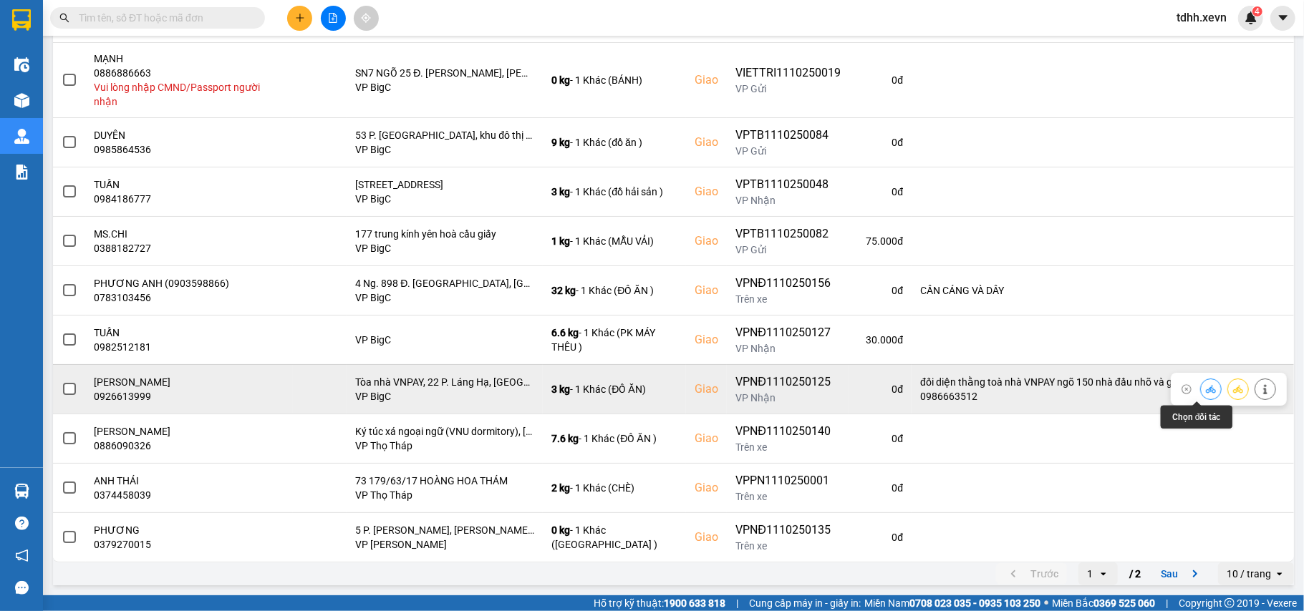
click at [1205, 390] on icon at bounding box center [1210, 389] width 10 height 8
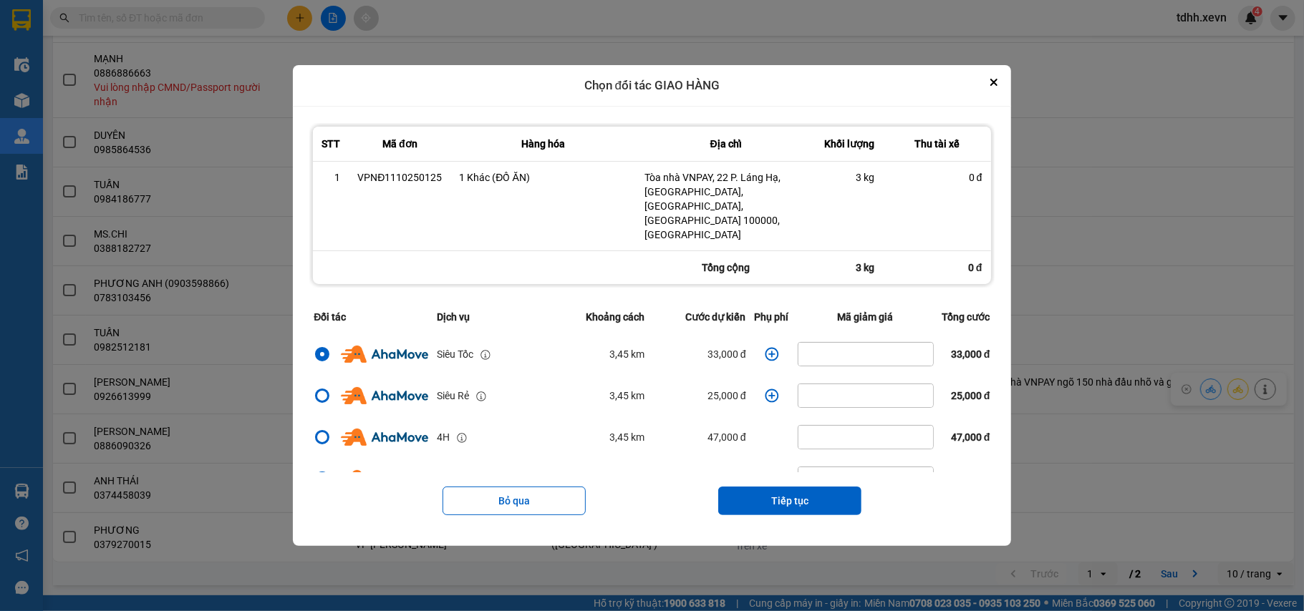
click at [765, 347] on icon "dialog" at bounding box center [772, 354] width 14 height 14
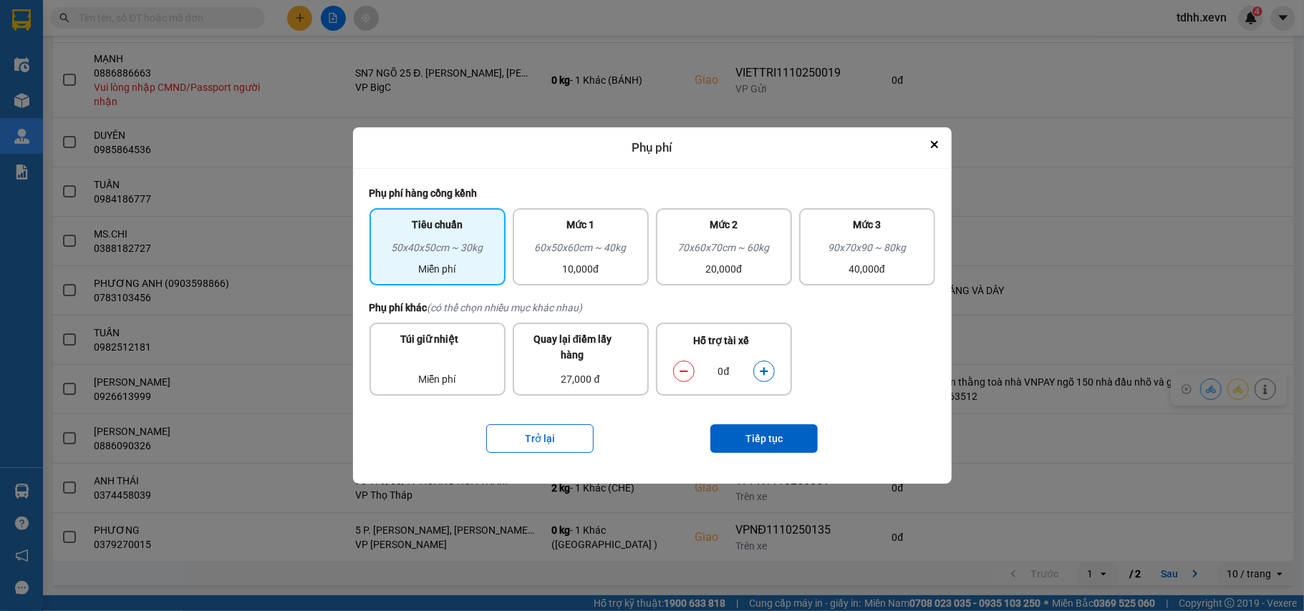
drag, startPoint x: 766, startPoint y: 372, endPoint x: 772, endPoint y: 401, distance: 29.2
click at [765, 373] on icon "dialog" at bounding box center [764, 372] width 10 height 10
click at [776, 438] on button "Tiếp tục" at bounding box center [763, 438] width 107 height 29
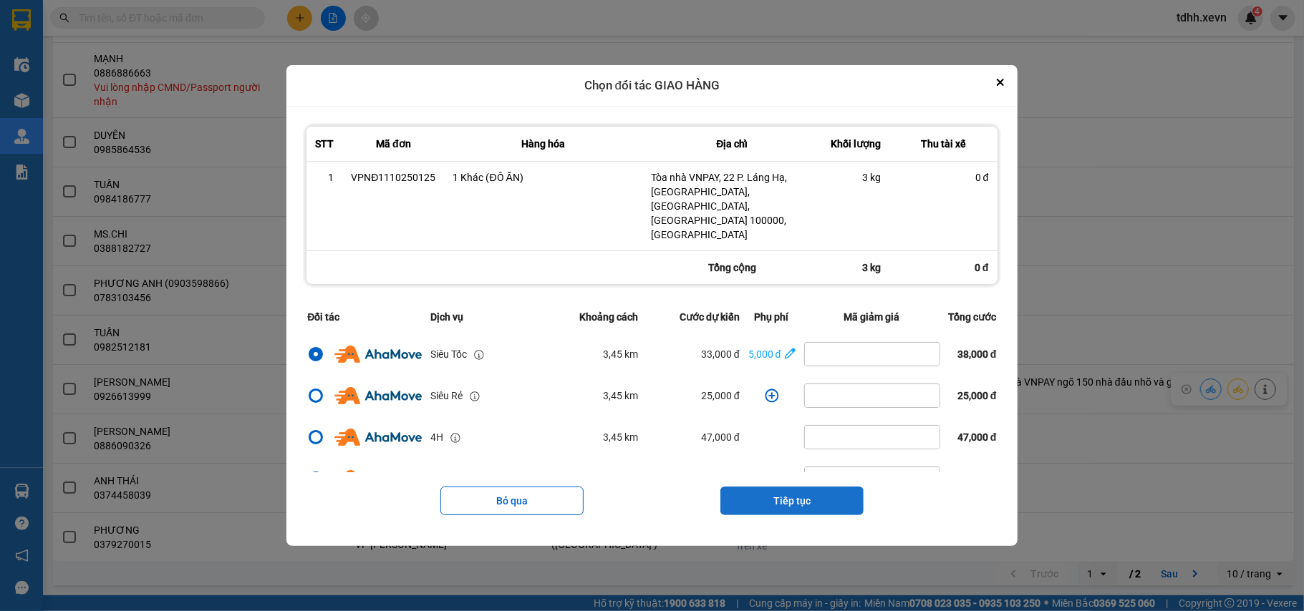
click at [829, 487] on button "Tiếp tục" at bounding box center [791, 501] width 143 height 29
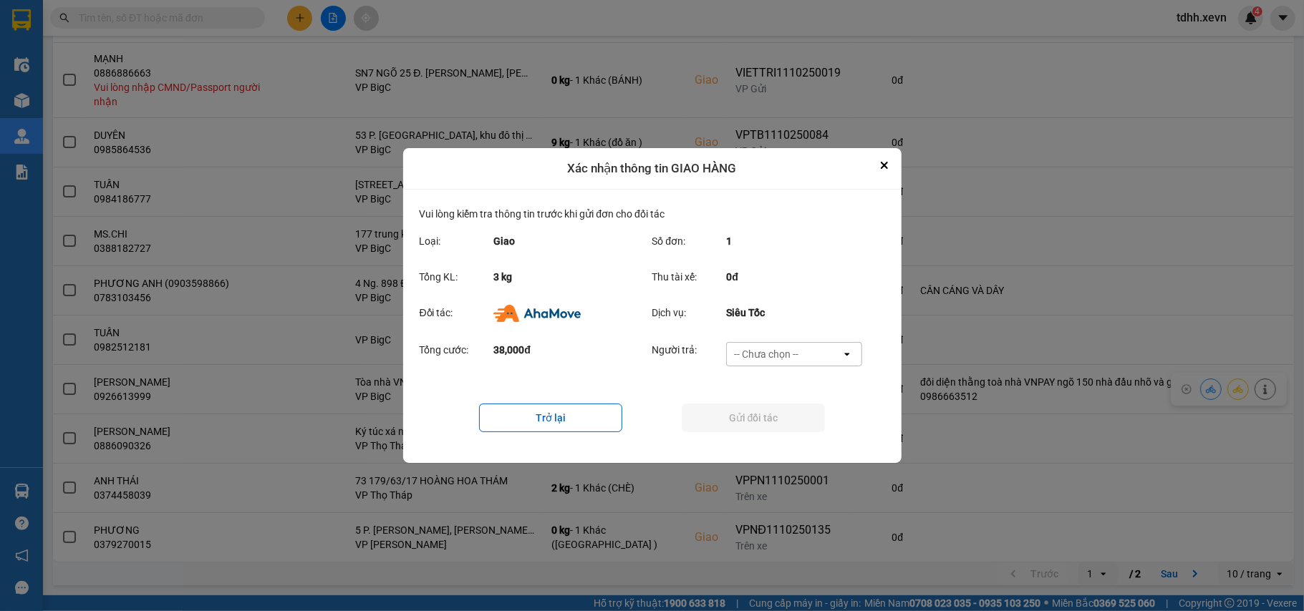
click at [825, 345] on div "-- Chưa chọn --" at bounding box center [784, 354] width 115 height 23
click at [803, 431] on div "Ví Ahamove" at bounding box center [794, 439] width 136 height 26
click at [803, 431] on button "Gửi đối tác" at bounding box center [752, 418] width 143 height 29
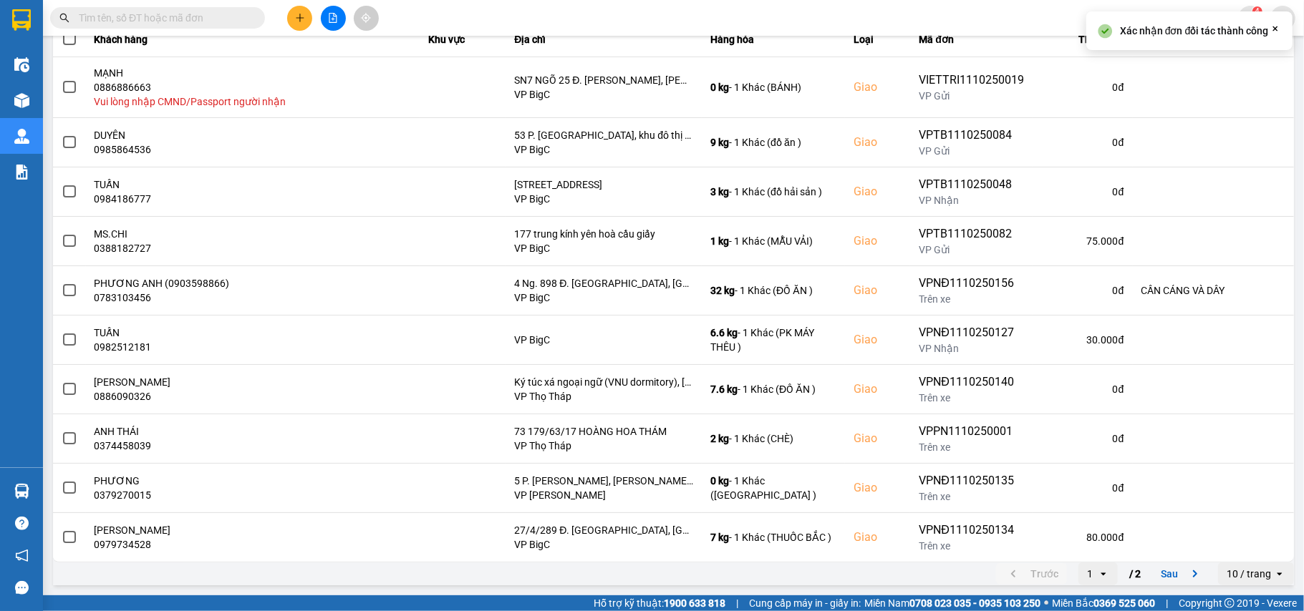
scroll to position [0, 0]
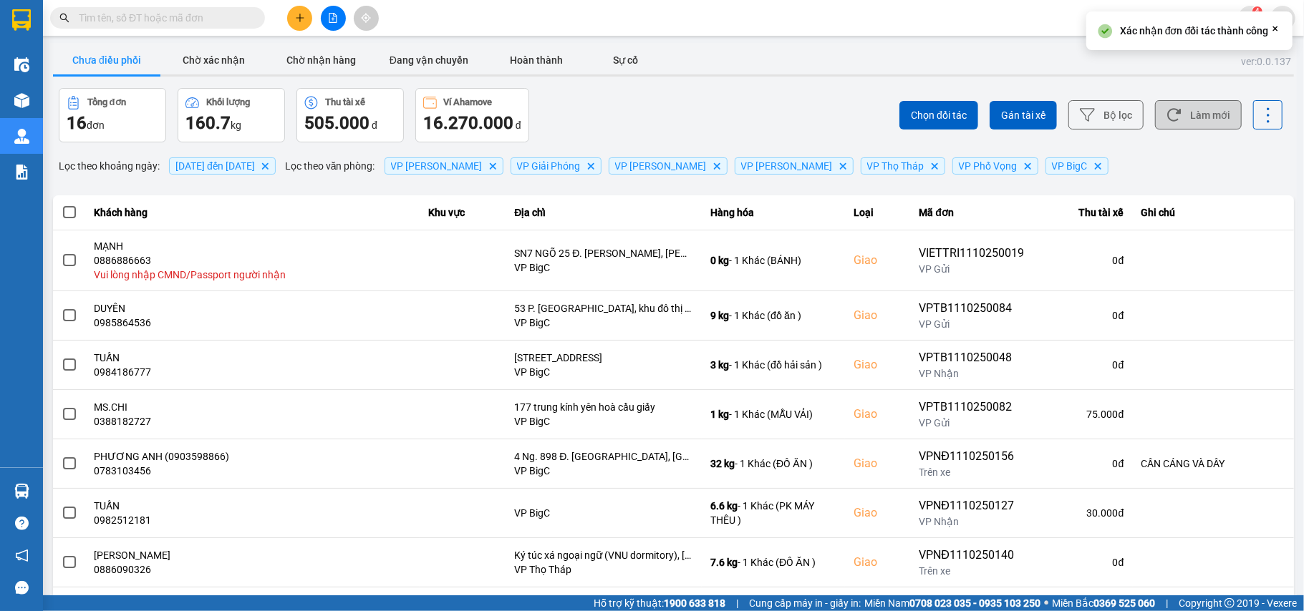
click at [1194, 112] on button "Làm mới" at bounding box center [1198, 114] width 87 height 29
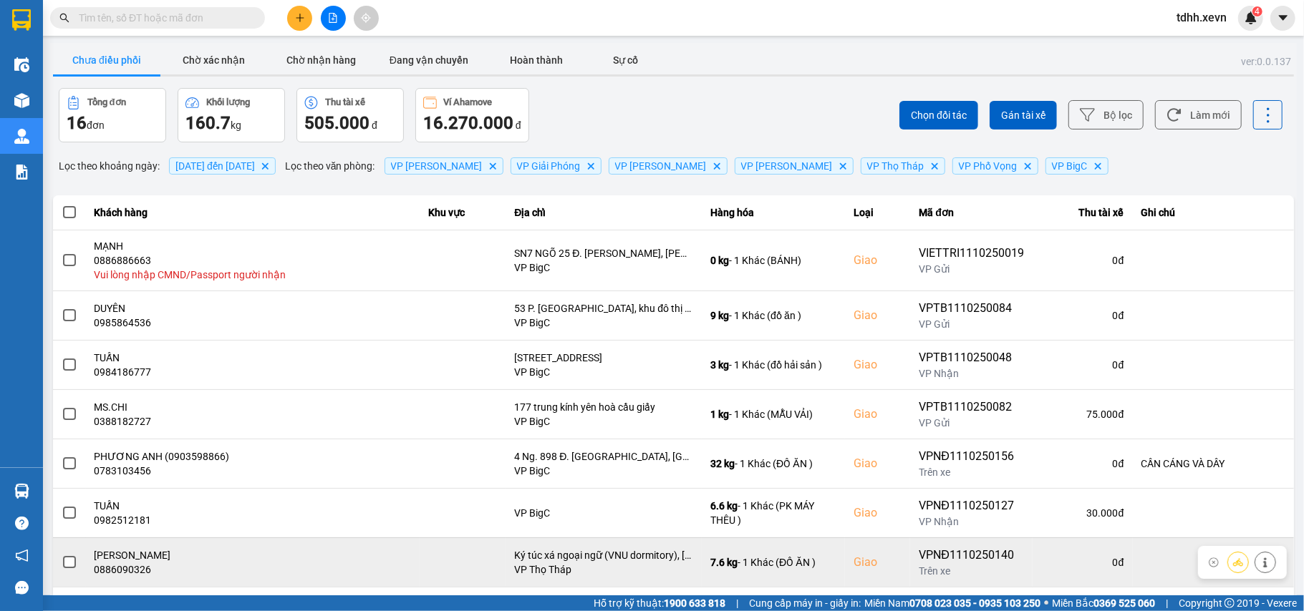
scroll to position [175, 0]
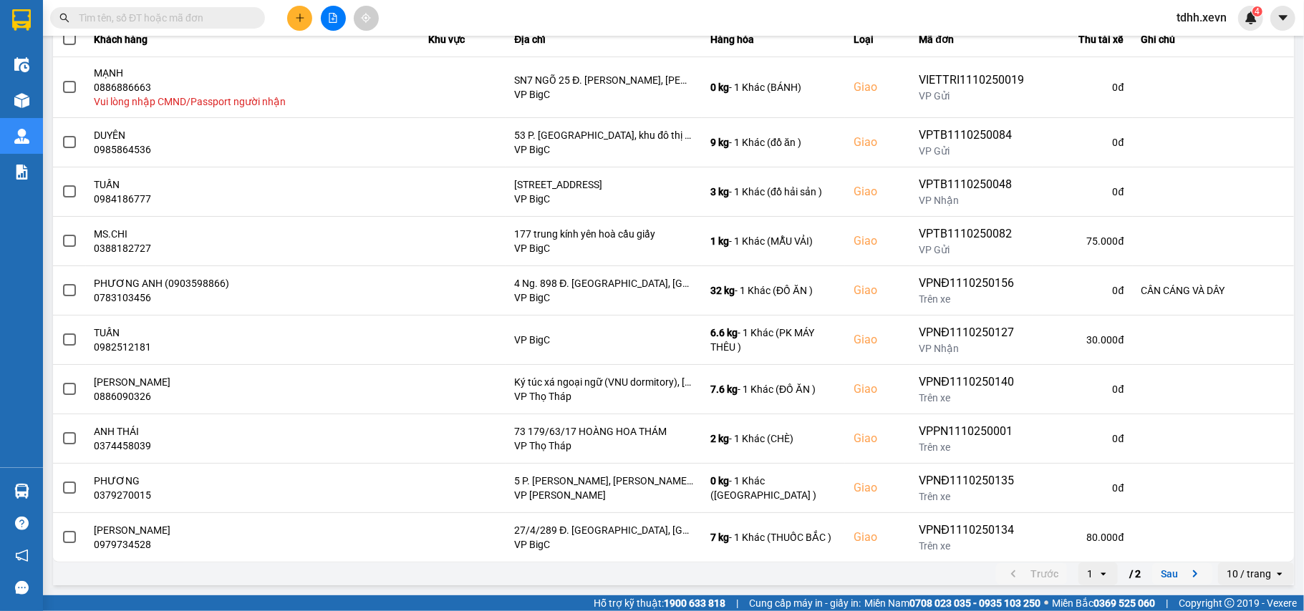
click at [1186, 570] on icon "next page. current page 1 / 2" at bounding box center [1194, 574] width 17 height 17
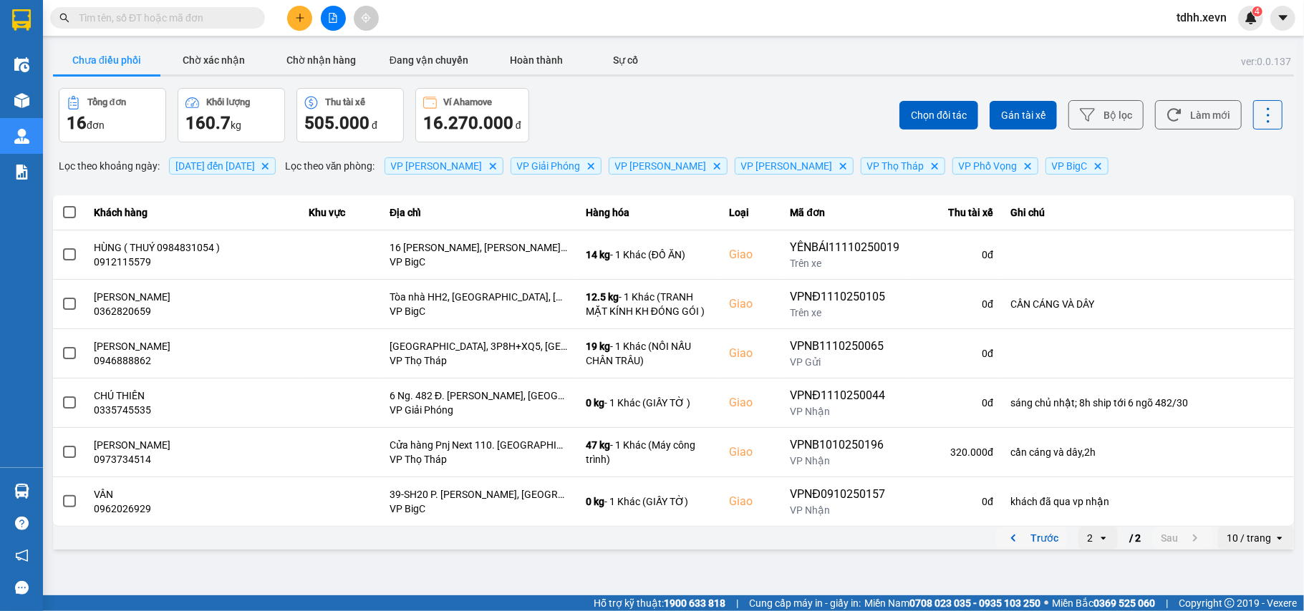
click at [1016, 542] on icon "previous page. current page 2 / 2" at bounding box center [1012, 538] width 17 height 17
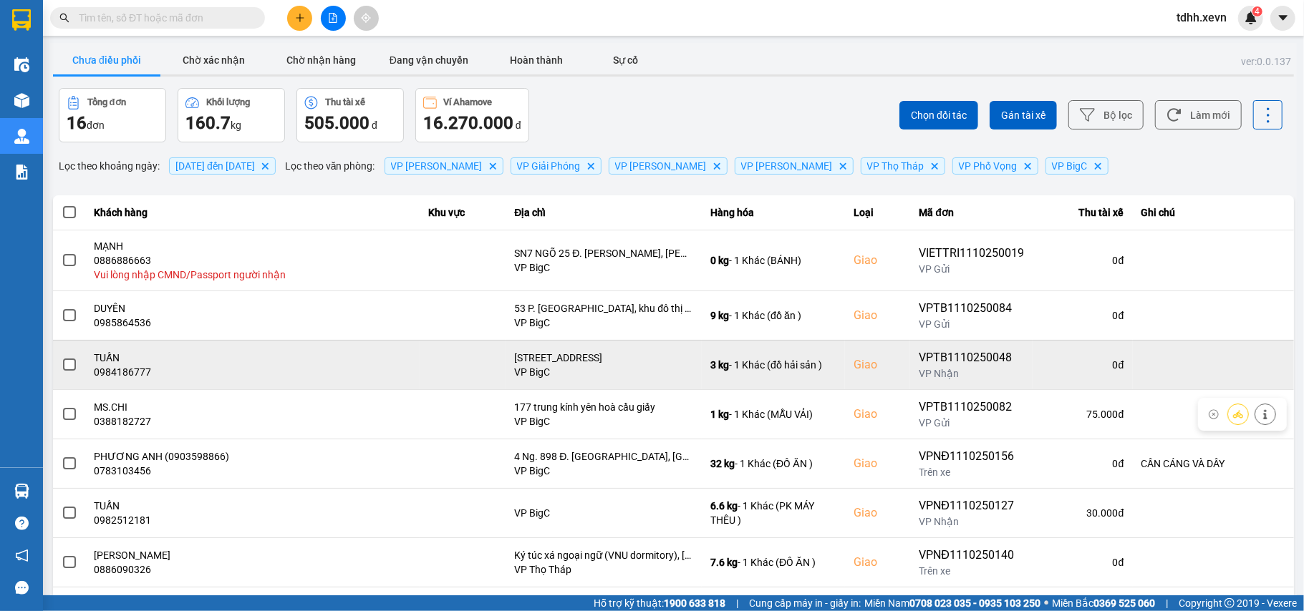
click at [135, 372] on div "0984186777" at bounding box center [252, 372] width 317 height 14
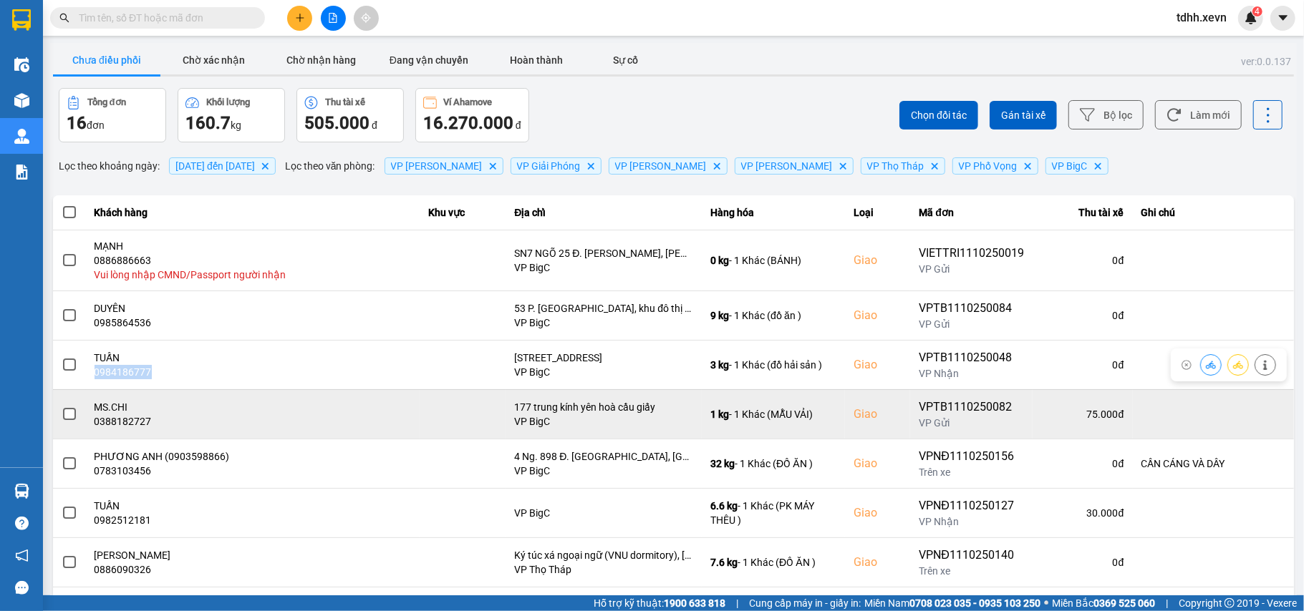
copy div "0984186777"
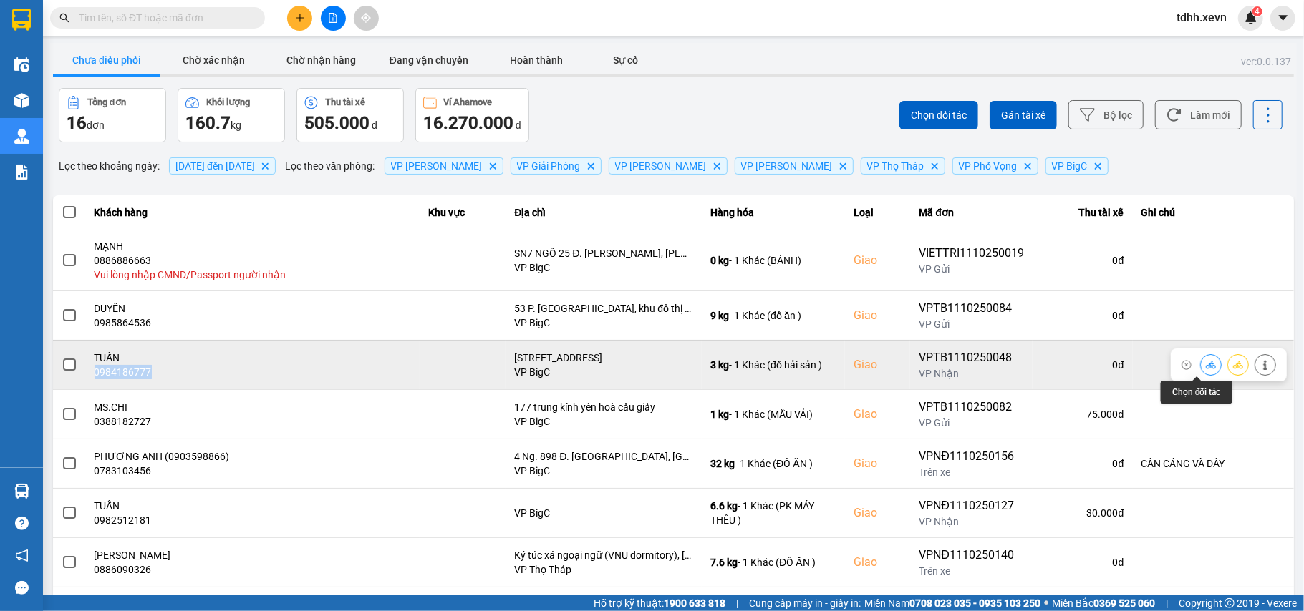
click at [1205, 367] on icon at bounding box center [1210, 365] width 10 height 10
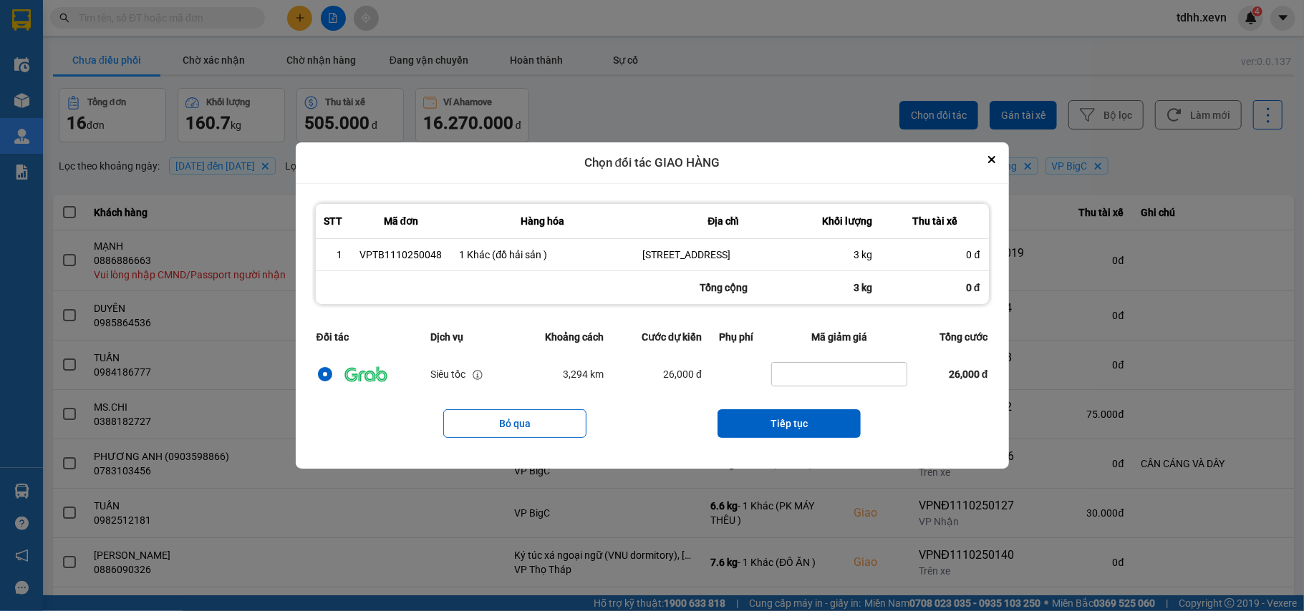
drag, startPoint x: 1001, startPoint y: 150, endPoint x: 1039, endPoint y: 164, distance: 41.2
click at [998, 150] on div "Chọn đối tác GIAO HÀNG STT Mã đơn Hàng hóa Địa chỉ Khối lượng Thu tài xế 1 VPTB…" at bounding box center [652, 305] width 713 height 326
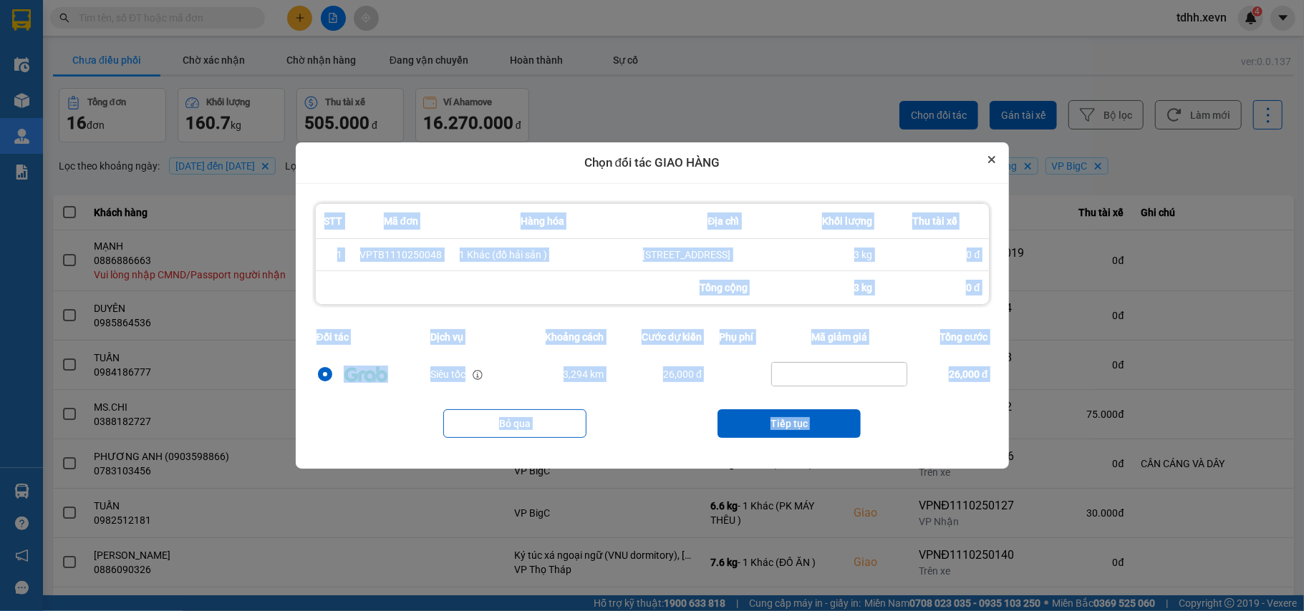
click at [988, 151] on button "Close" at bounding box center [991, 159] width 17 height 17
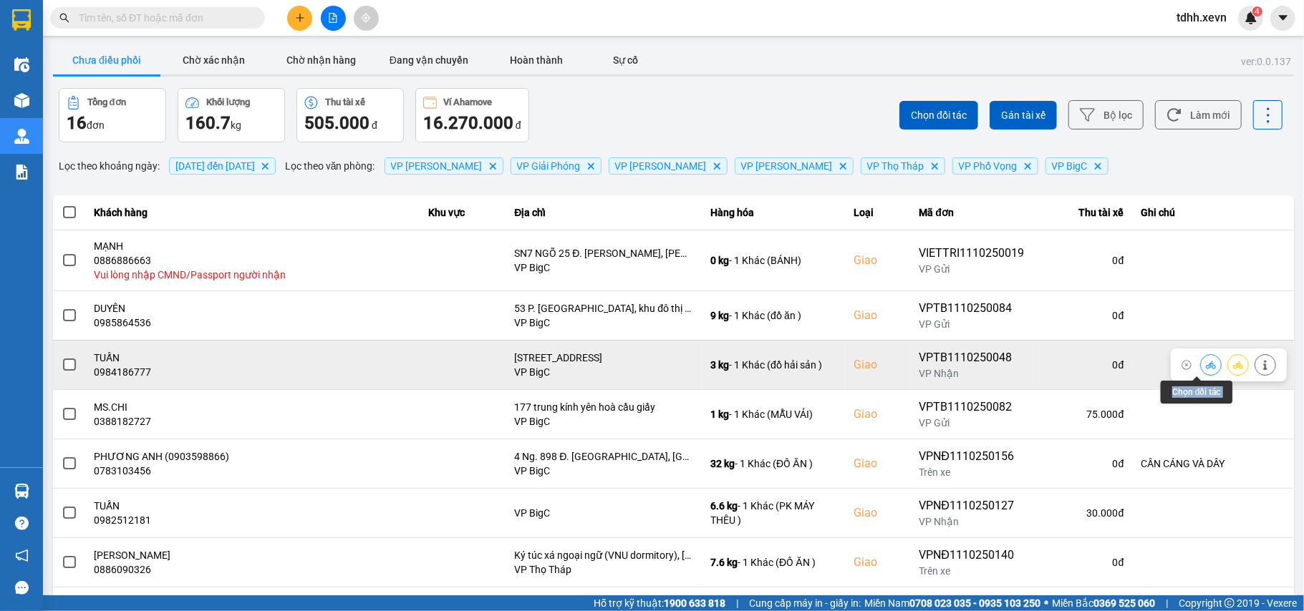
click at [1200, 368] on button at bounding box center [1210, 364] width 20 height 25
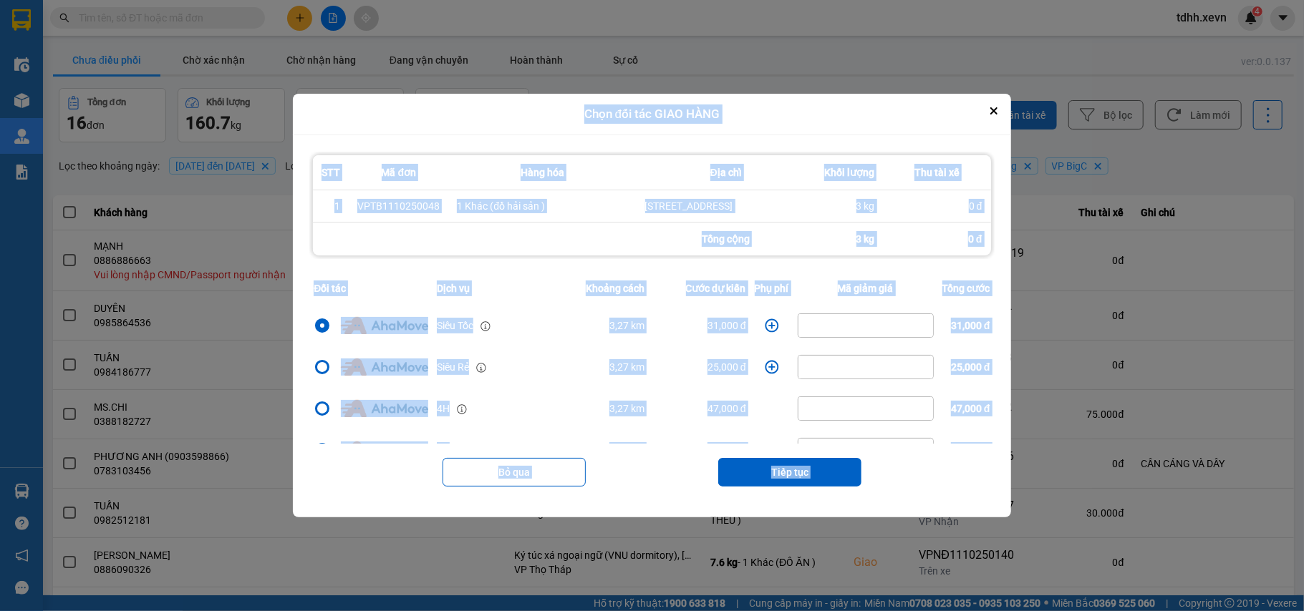
click at [997, 107] on icon "Close" at bounding box center [993, 110] width 7 height 7
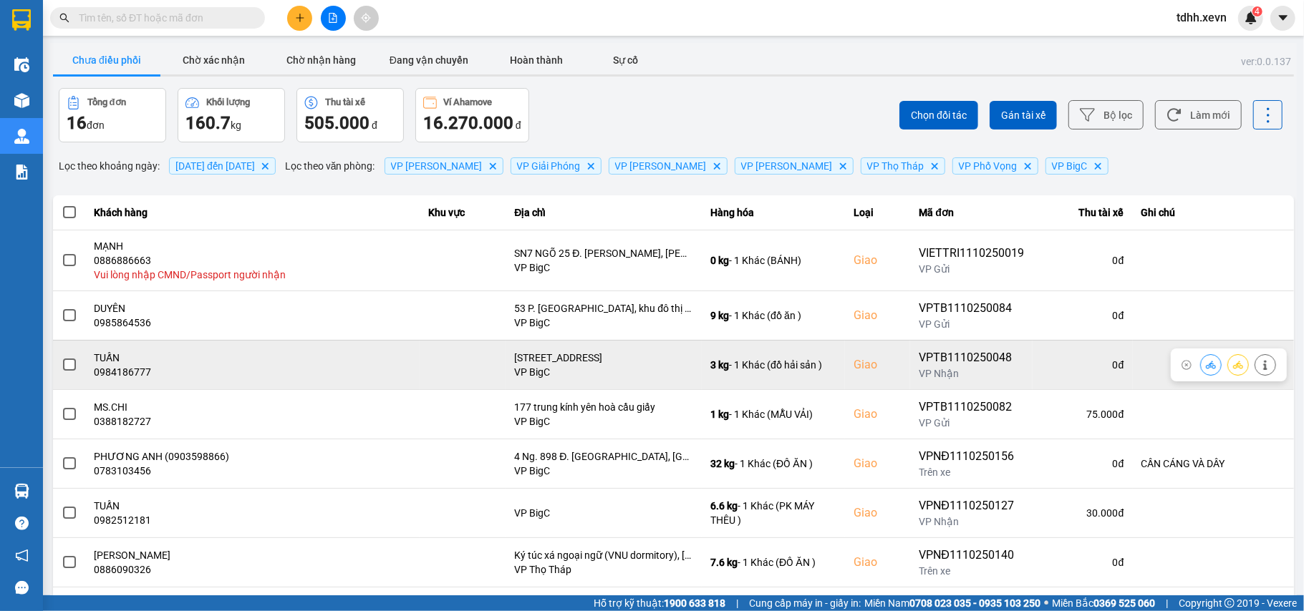
click at [1206, 364] on div at bounding box center [1210, 364] width 21 height 21
click at [1205, 367] on icon at bounding box center [1210, 365] width 10 height 10
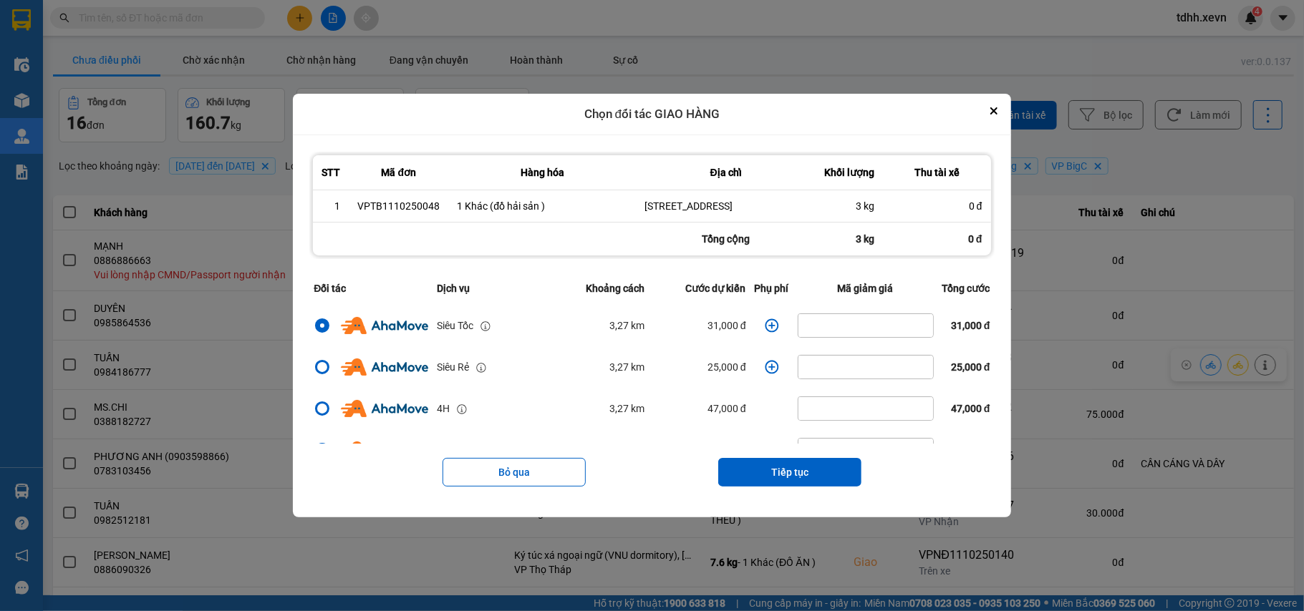
click at [765, 332] on icon "dialog" at bounding box center [772, 326] width 14 height 14
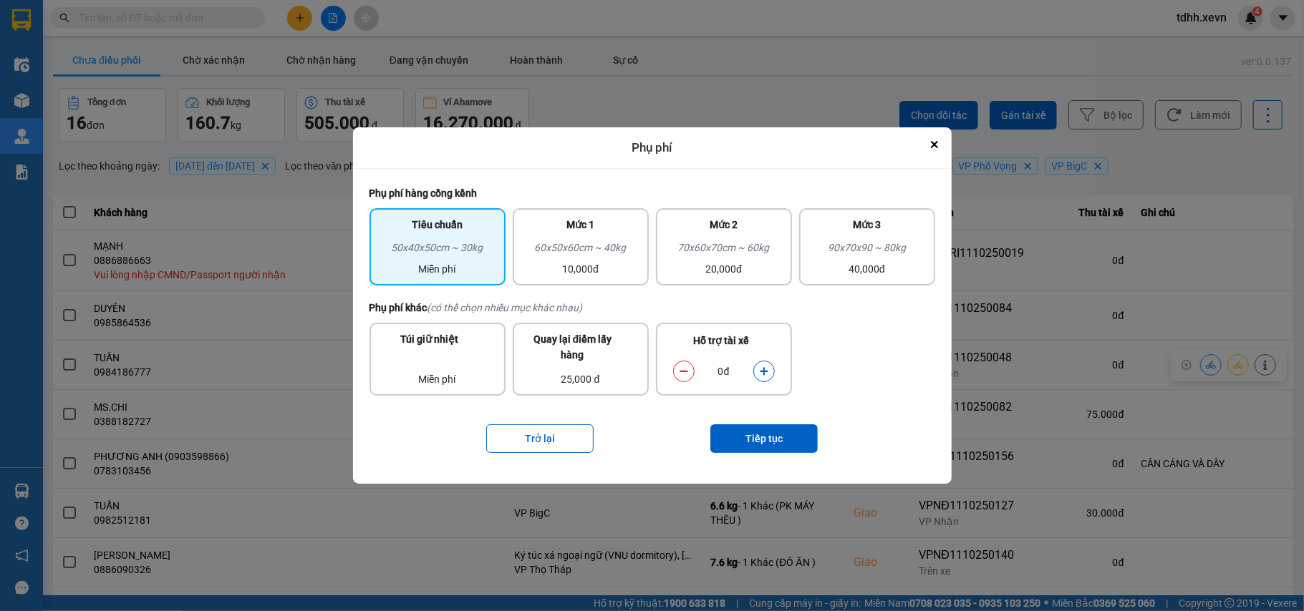
click at [763, 364] on button "dialog" at bounding box center [764, 371] width 20 height 25
click at [773, 438] on button "Tiếp tục" at bounding box center [763, 438] width 107 height 29
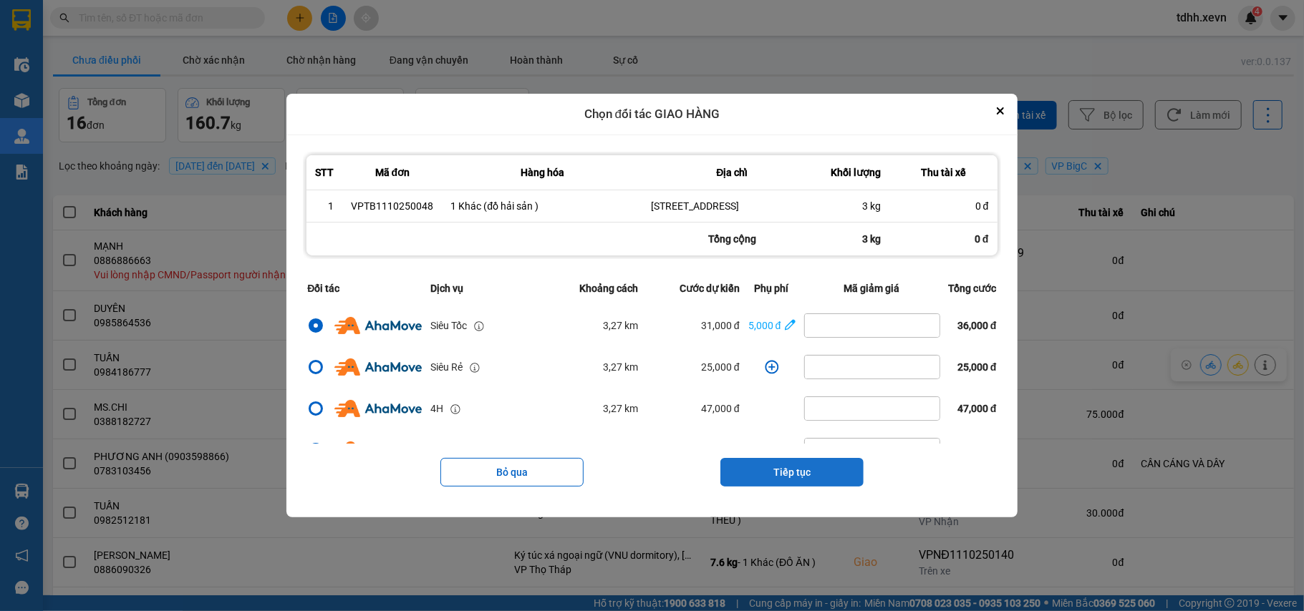
click at [805, 480] on button "Tiếp tục" at bounding box center [791, 472] width 143 height 29
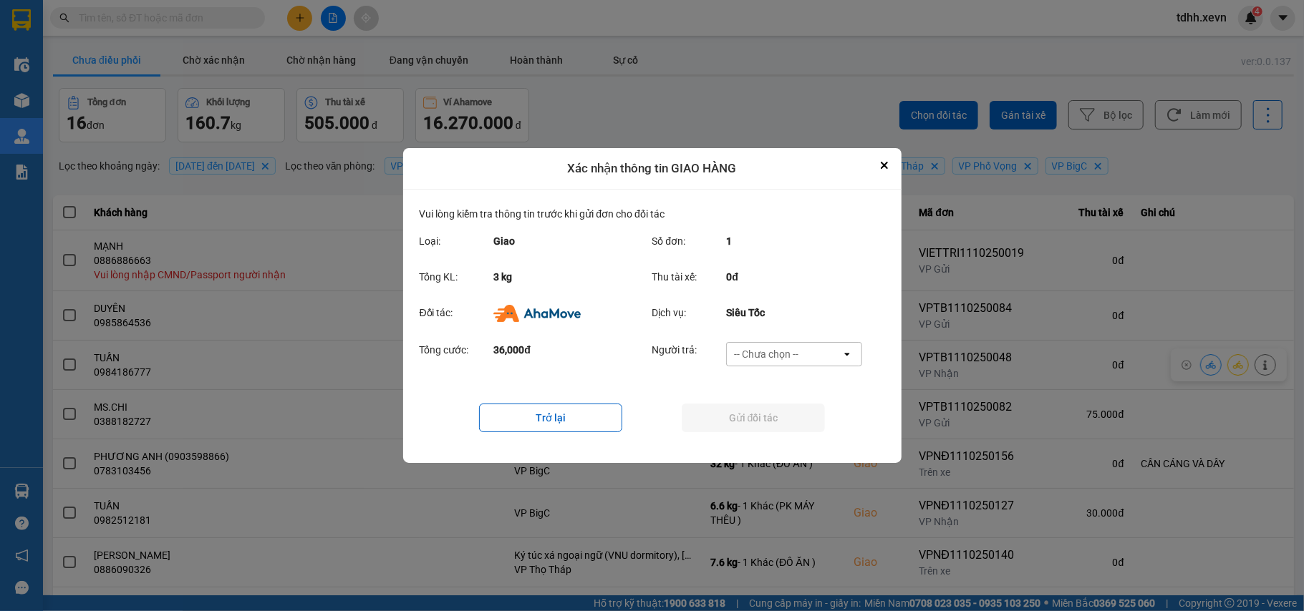
click at [811, 356] on div "-- Chưa chọn --" at bounding box center [784, 354] width 115 height 23
click at [797, 430] on div "Ví Ahamove" at bounding box center [794, 437] width 136 height 26
click at [797, 422] on button "Gửi đối tác" at bounding box center [752, 418] width 143 height 29
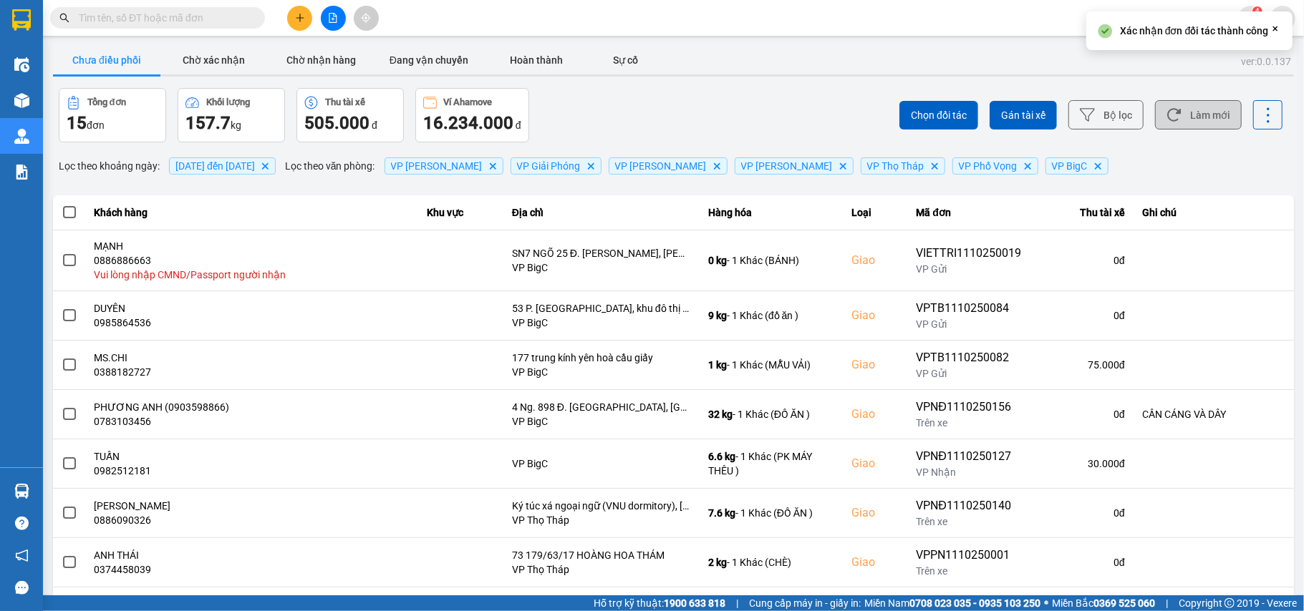
click at [1181, 116] on button "Làm mới" at bounding box center [1198, 114] width 87 height 29
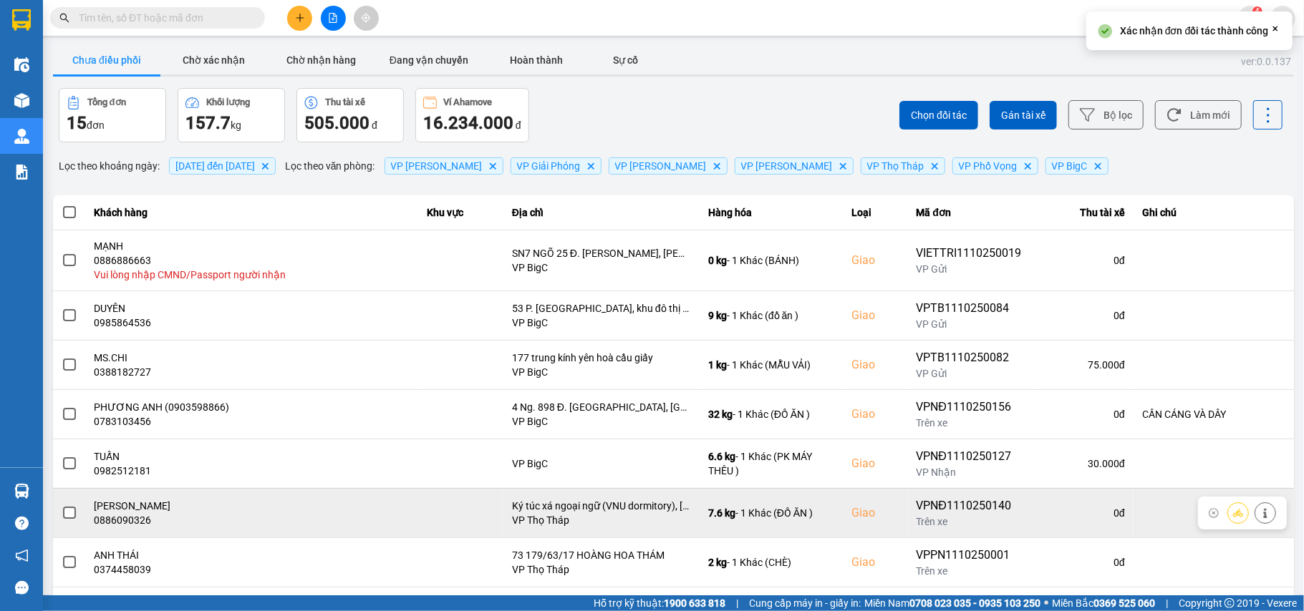
scroll to position [175, 0]
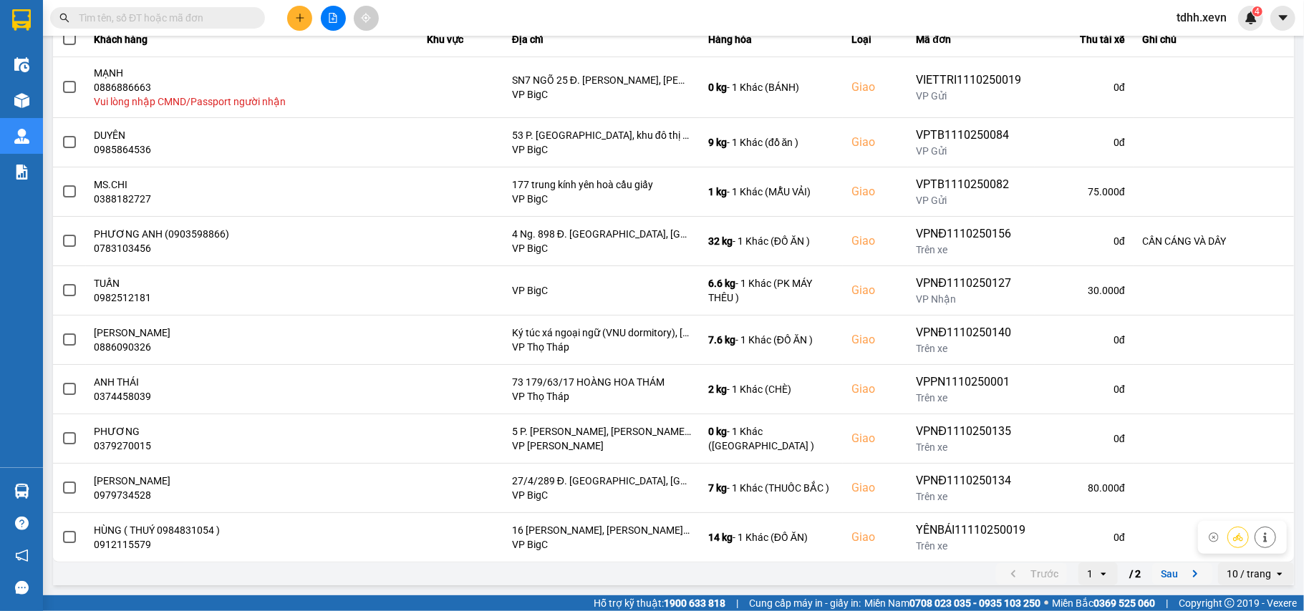
click at [1173, 565] on button "Sau" at bounding box center [1182, 573] width 60 height 21
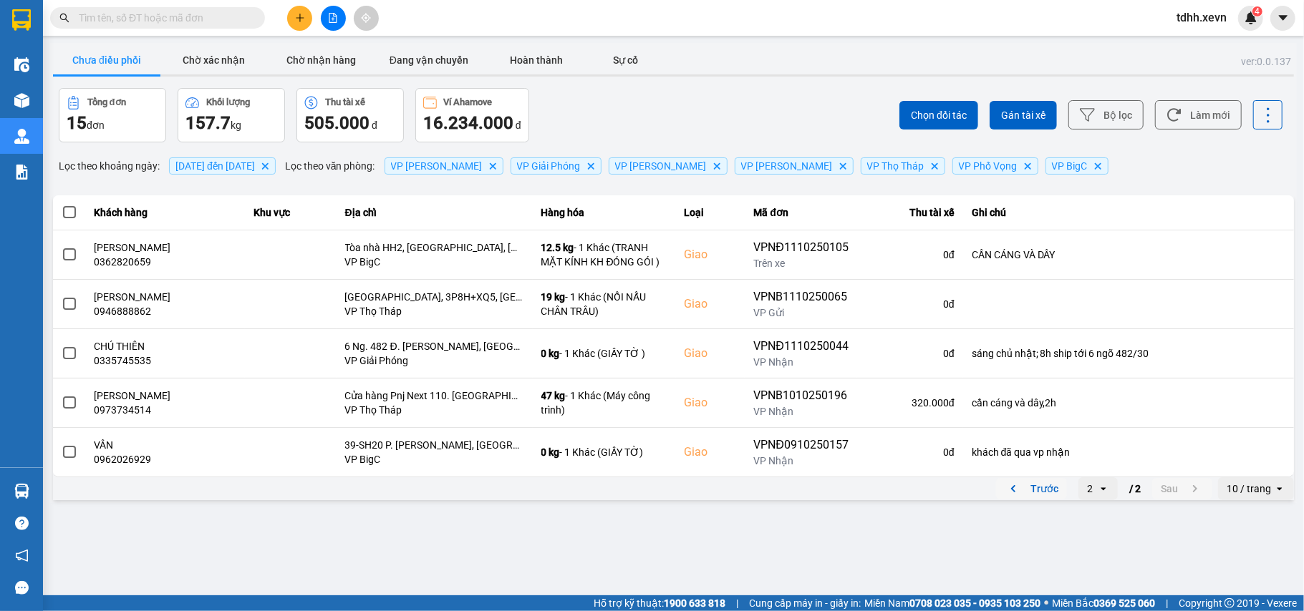
click at [1017, 491] on icon "previous page. current page 2 / 2" at bounding box center [1012, 488] width 17 height 17
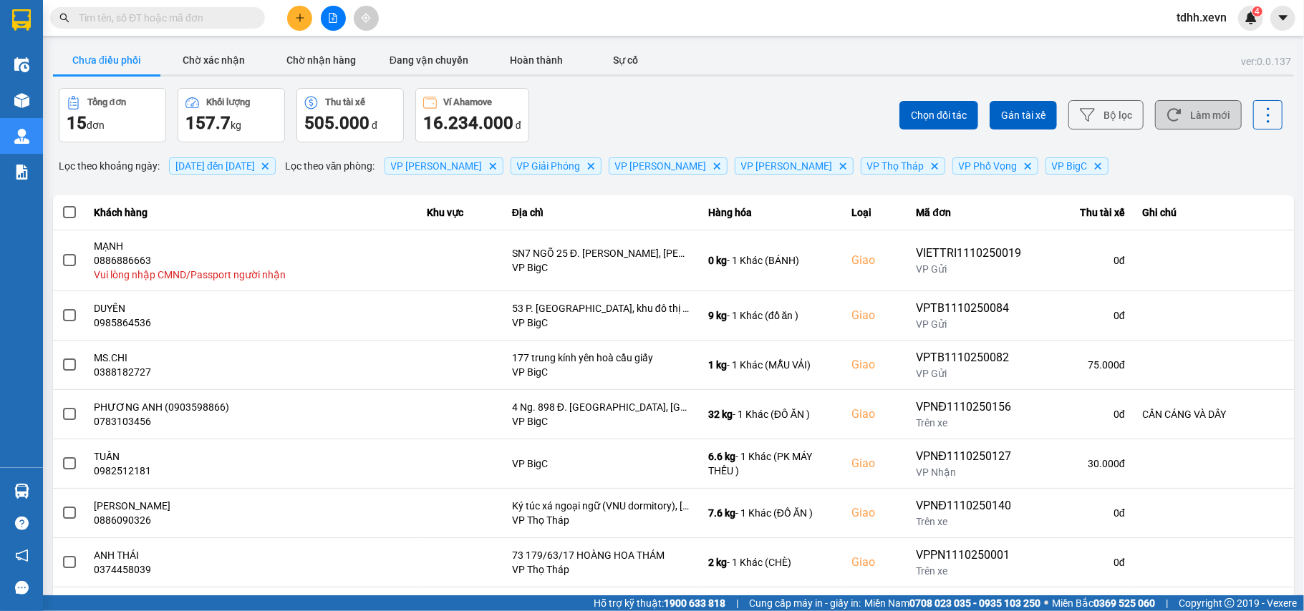
drag, startPoint x: 1200, startPoint y: 110, endPoint x: 1132, endPoint y: 106, distance: 68.8
click at [1200, 110] on button "Làm mới" at bounding box center [1198, 114] width 87 height 29
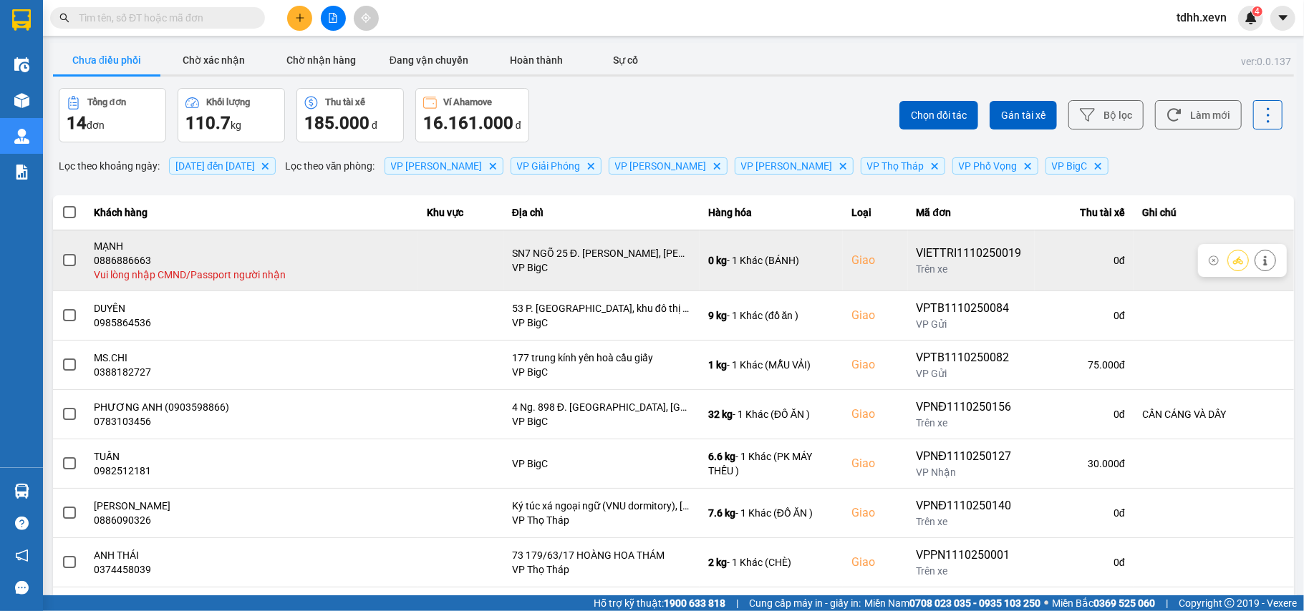
click at [1263, 261] on icon at bounding box center [1265, 261] width 4 height 10
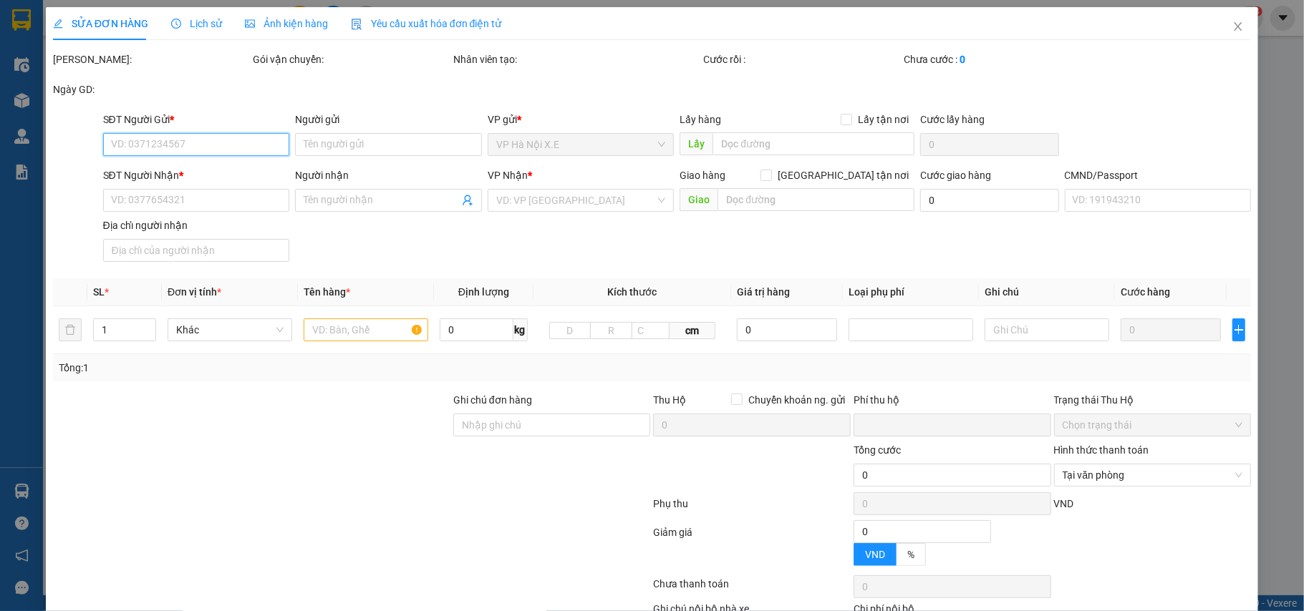
type input "0388520296"
type input "HƯƠNG"
type input "0886886663"
type input "MẠNH"
checkbox input "true"
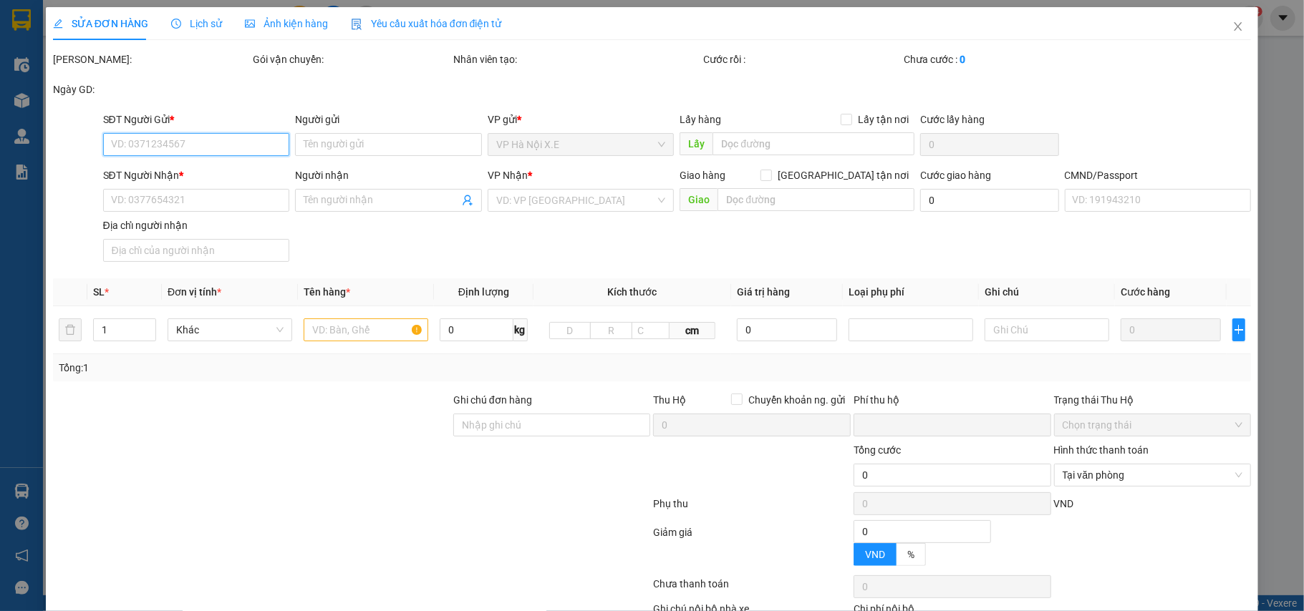
type input "SN7 NGÕ 25 Đ. [PERSON_NAME], [PERSON_NAME], [GEOGRAPHIC_DATA], [GEOGRAPHIC_DATA…"
type input "0"
type input "75.000"
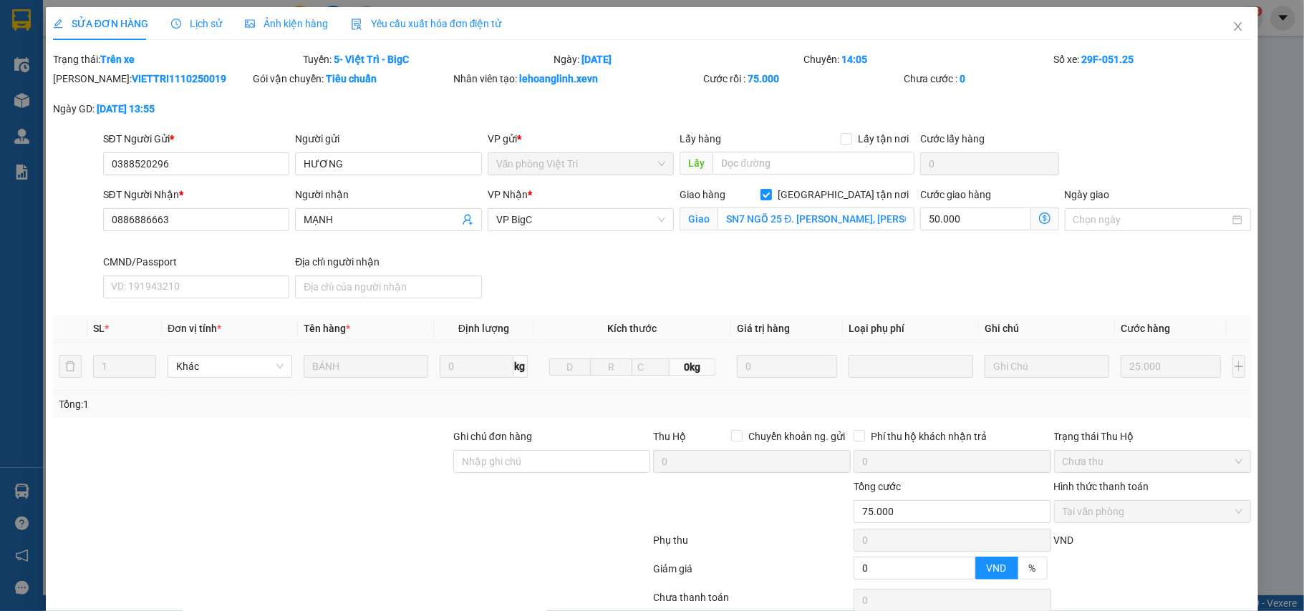
click at [138, 266] on div "CMND/Passport" at bounding box center [196, 262] width 187 height 16
click at [138, 276] on input "CMND/Passport" at bounding box center [196, 287] width 187 height 23
click at [127, 285] on input "CMND/Passport" at bounding box center [196, 287] width 187 height 23
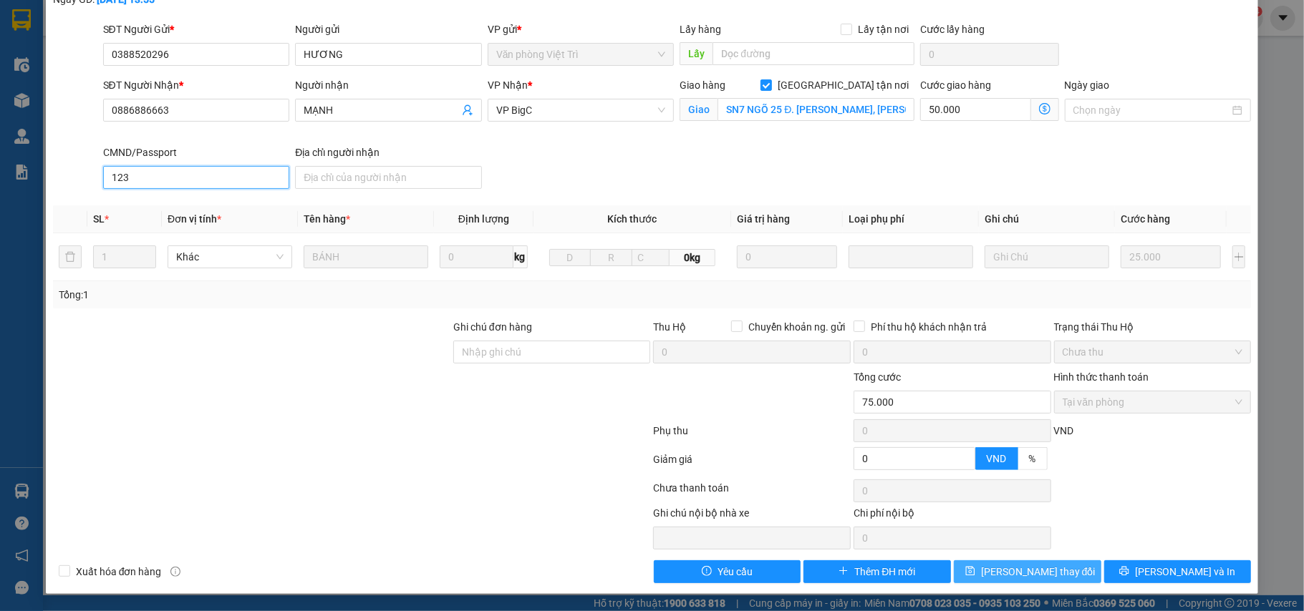
type input "123"
click at [1058, 570] on button "[PERSON_NAME] thay đổi" at bounding box center [1026, 572] width 147 height 23
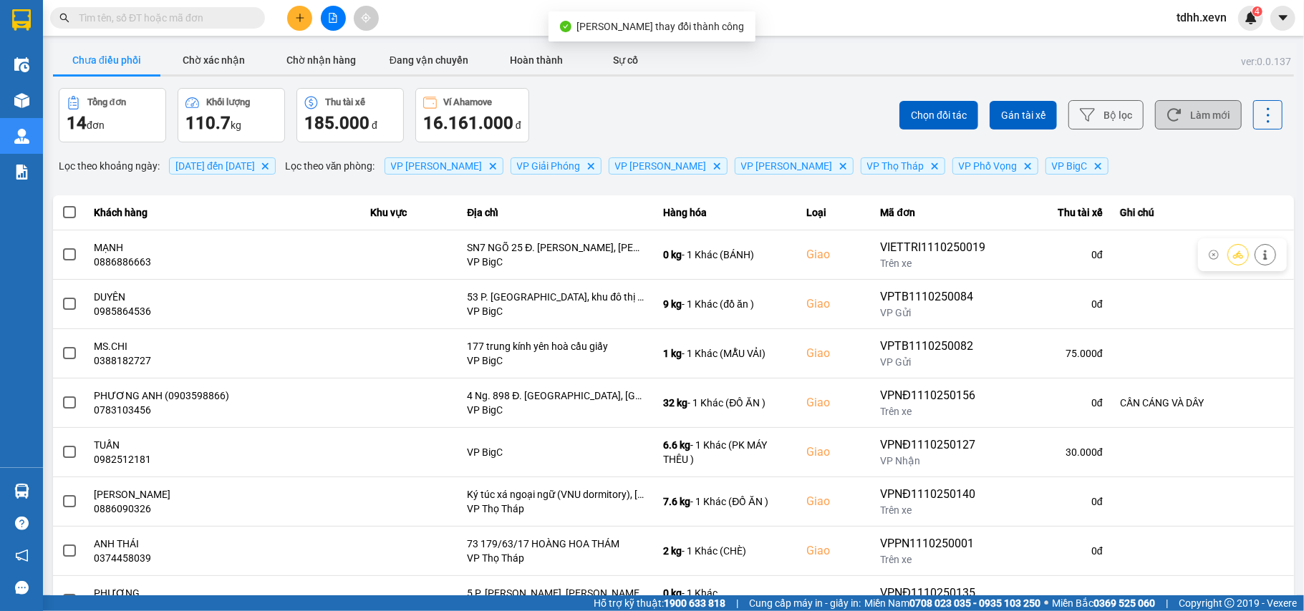
click at [1195, 118] on button "Làm mới" at bounding box center [1198, 114] width 87 height 29
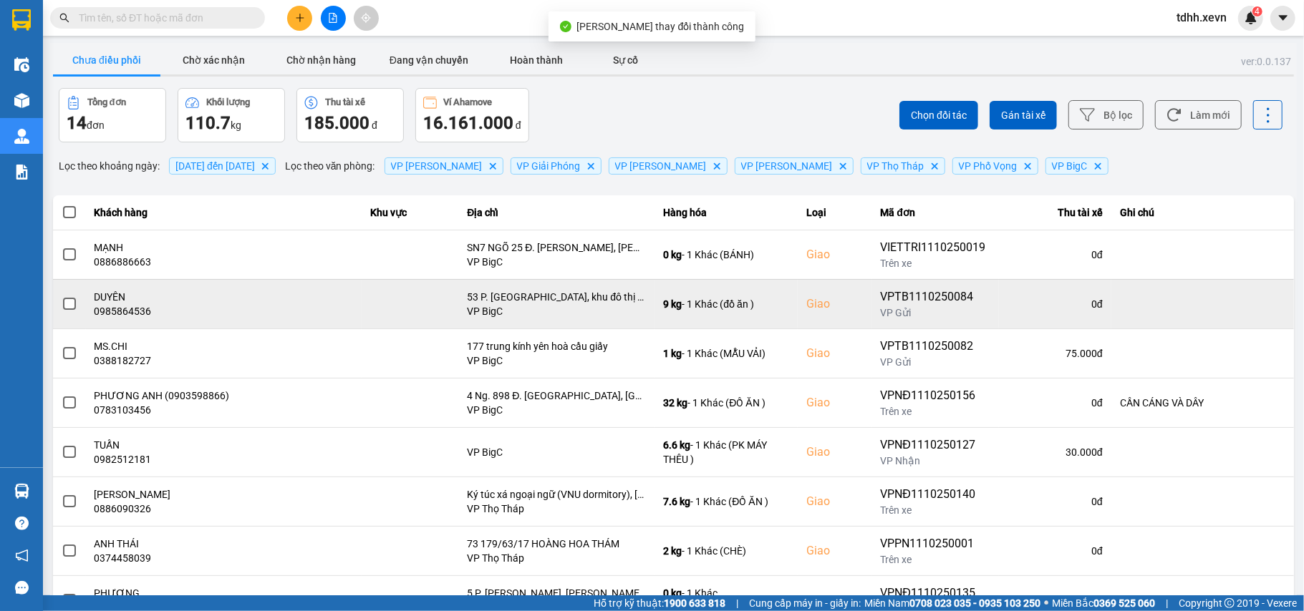
scroll to position [164, 0]
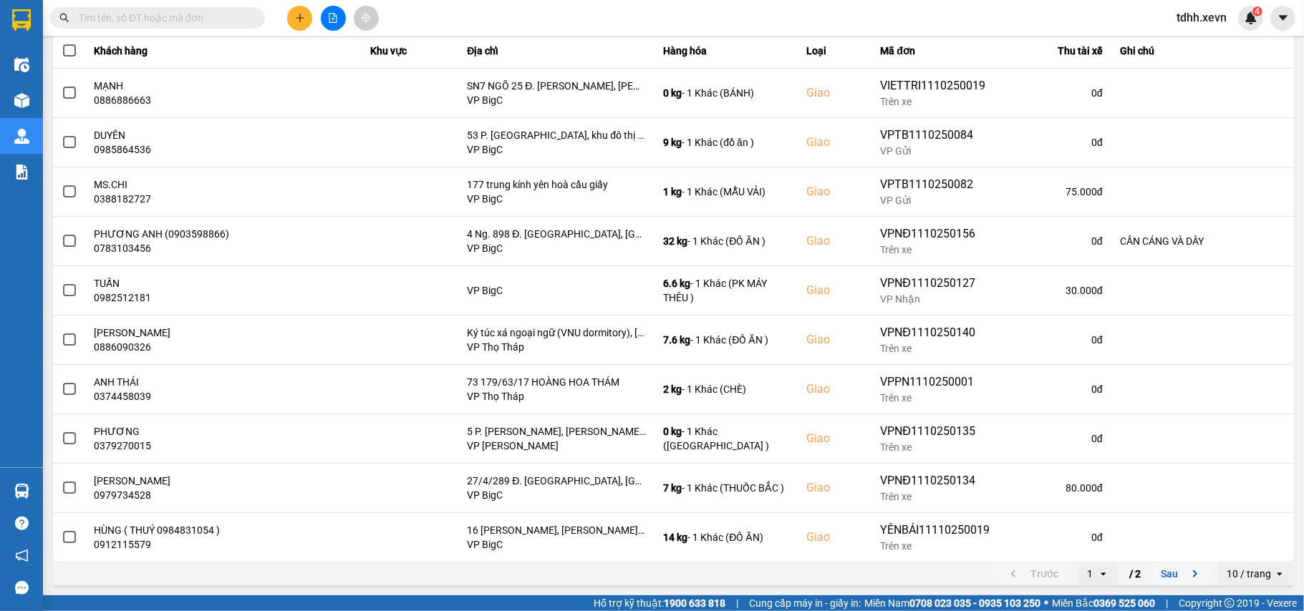
click at [1193, 576] on icon "next page. current page 1 / 2" at bounding box center [1195, 574] width 4 height 7
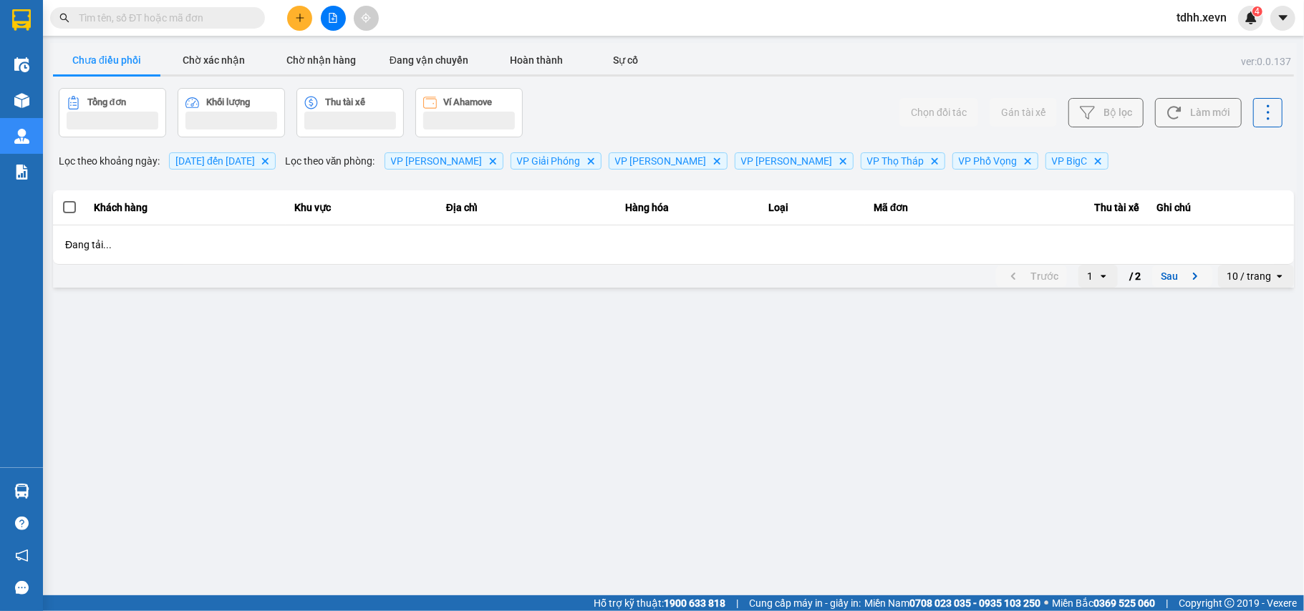
scroll to position [0, 0]
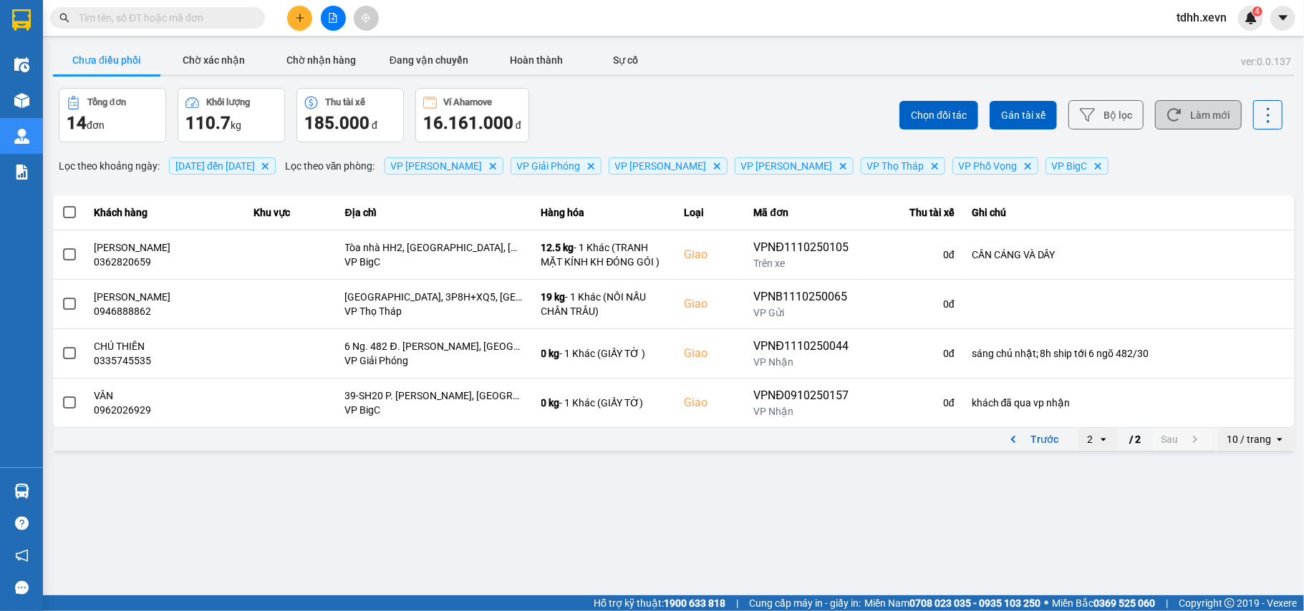
click at [1177, 110] on icon at bounding box center [1174, 115] width 14 height 13
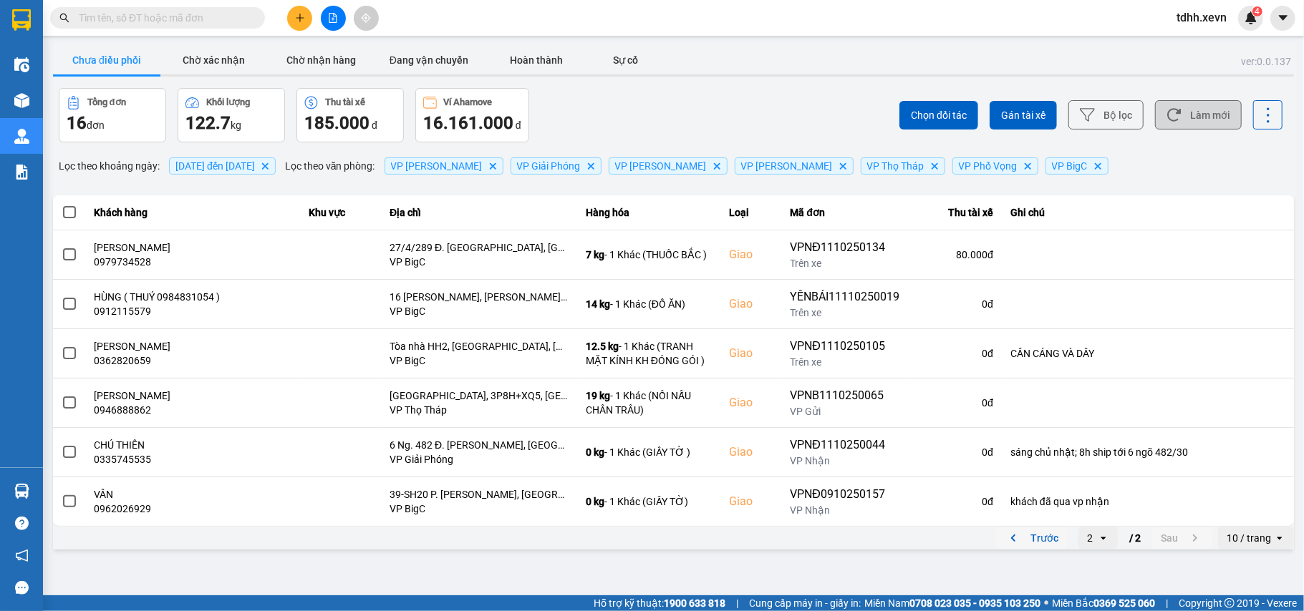
click at [1018, 535] on icon "previous page. current page 2 / 2" at bounding box center [1012, 538] width 17 height 17
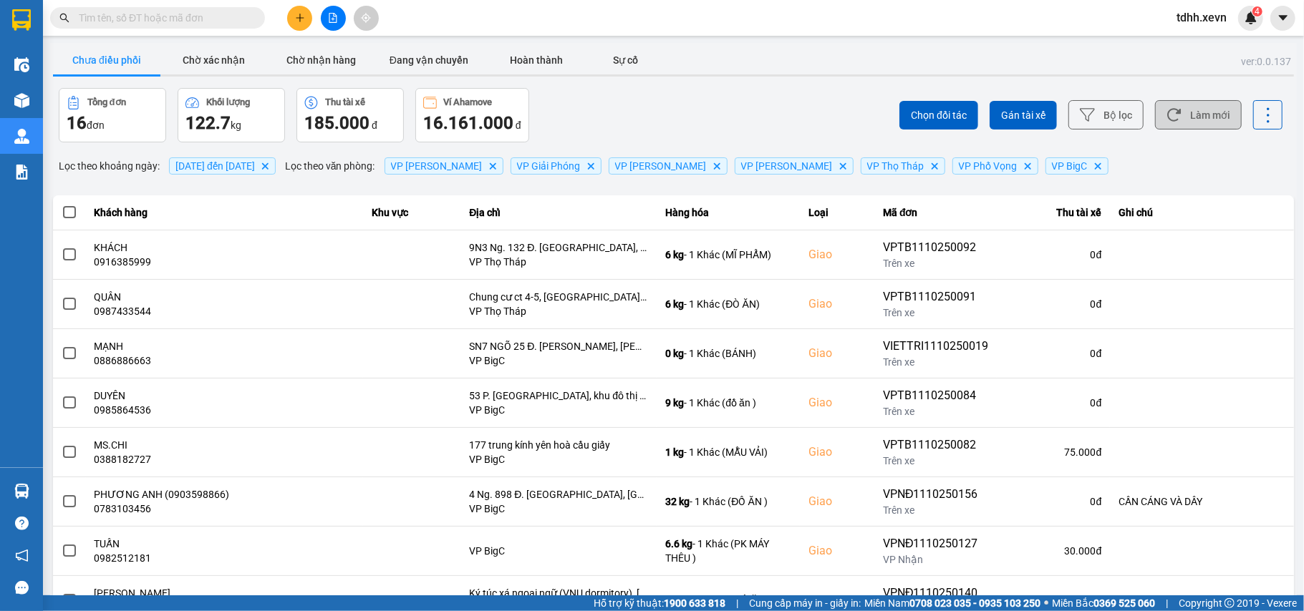
click at [1192, 107] on button "Làm mới" at bounding box center [1198, 114] width 87 height 29
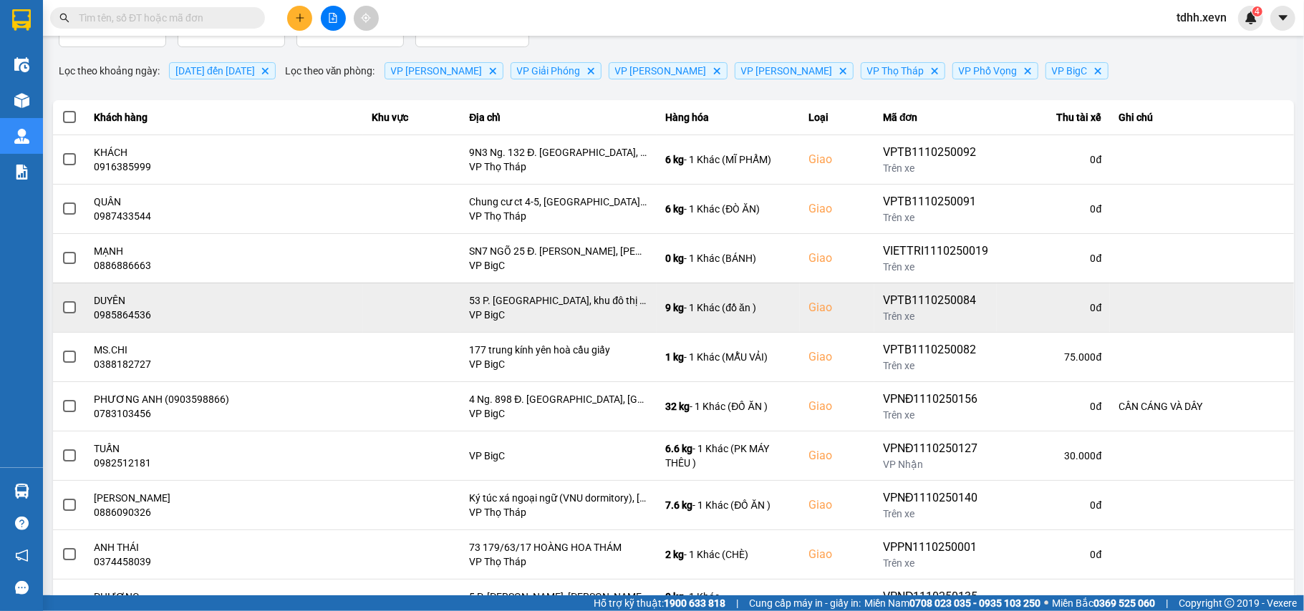
scroll to position [164, 0]
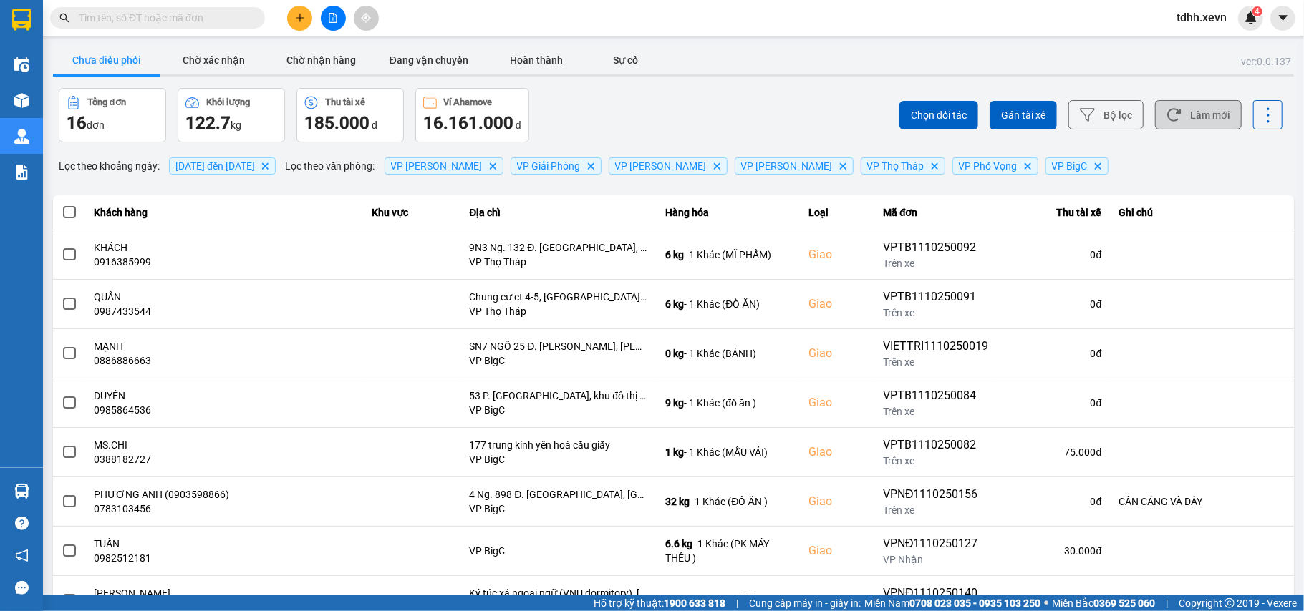
click at [1175, 123] on button "Làm mới" at bounding box center [1198, 114] width 87 height 29
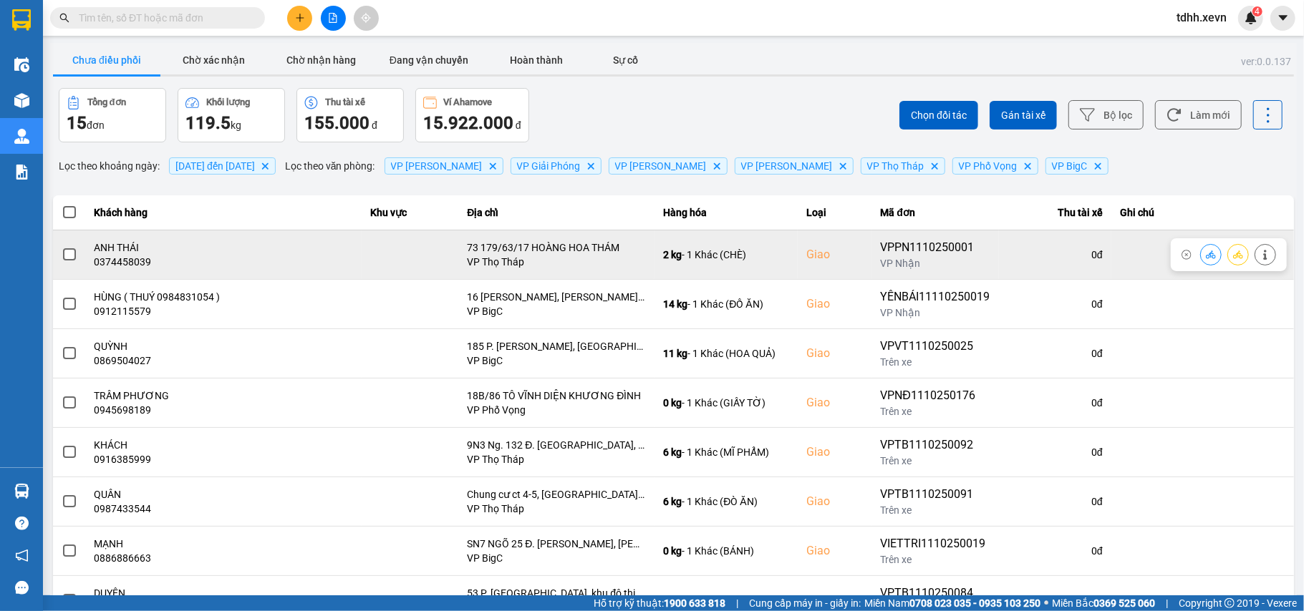
click at [127, 264] on div "0374458039" at bounding box center [223, 262] width 258 height 14
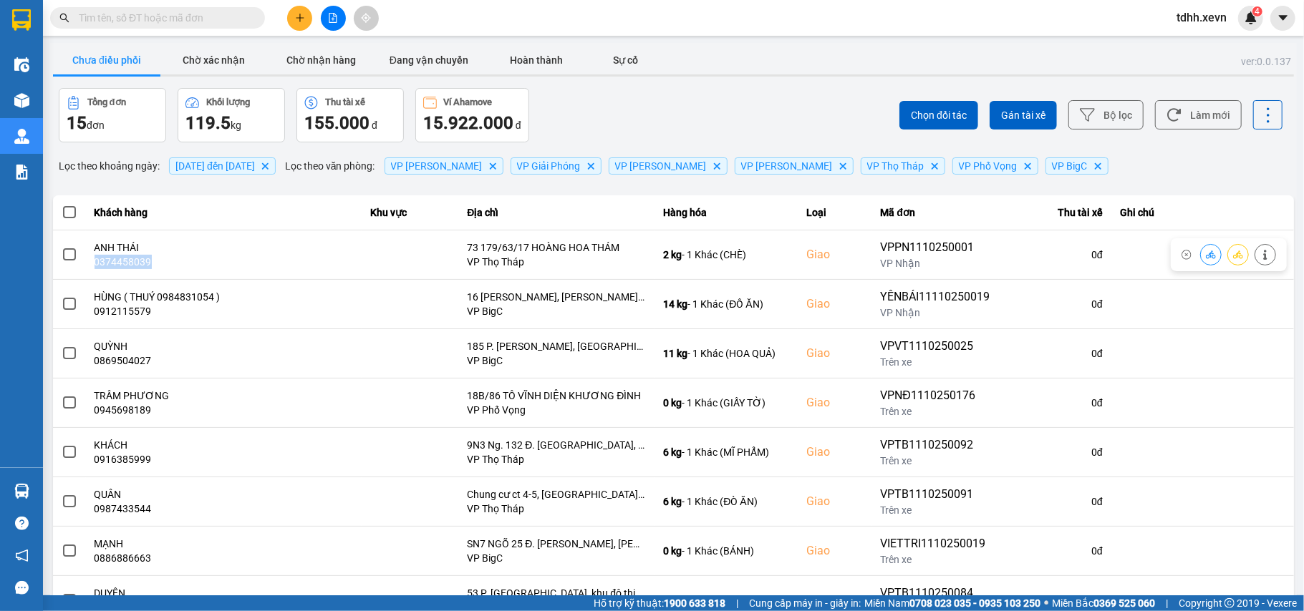
copy div "0374458039"
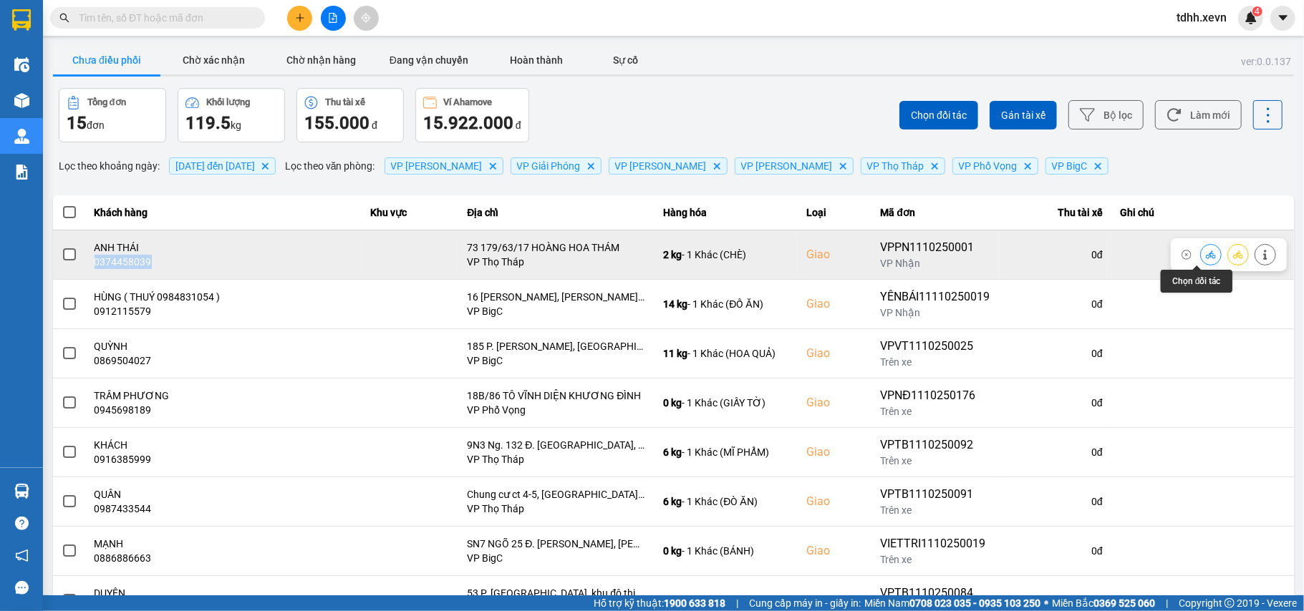
click at [1205, 258] on icon at bounding box center [1210, 255] width 10 height 10
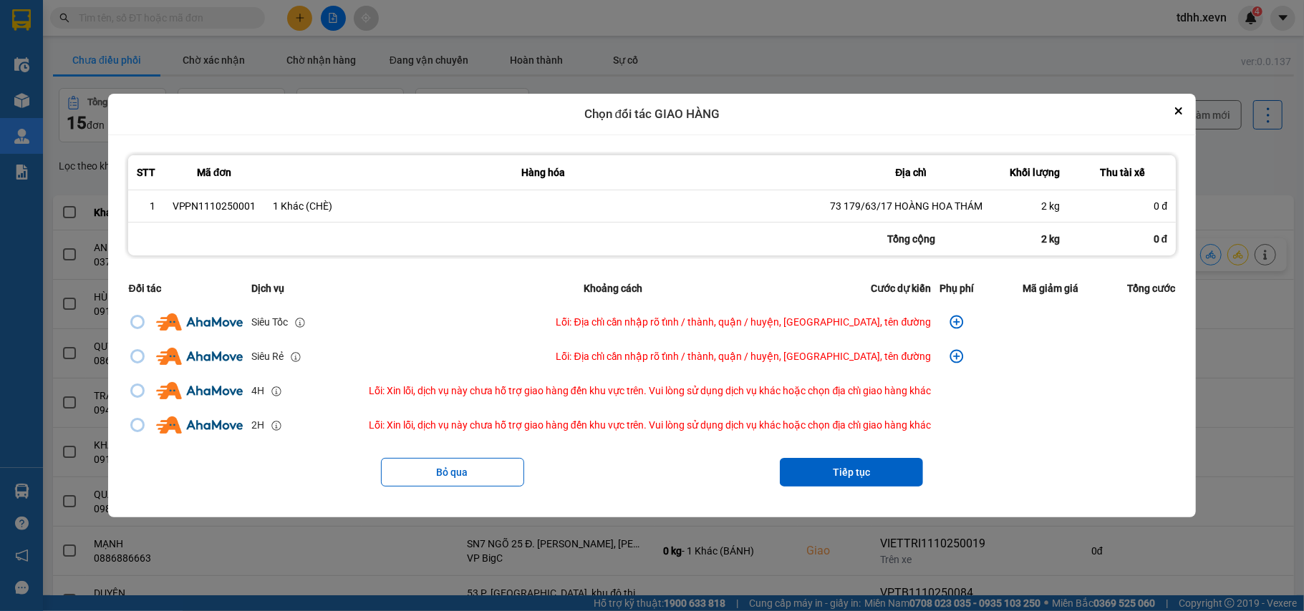
click at [1177, 104] on div "Chọn đối tác GIAO HÀNG" at bounding box center [652, 115] width 1088 height 42
click at [1182, 107] on icon "Close" at bounding box center [1178, 110] width 7 height 7
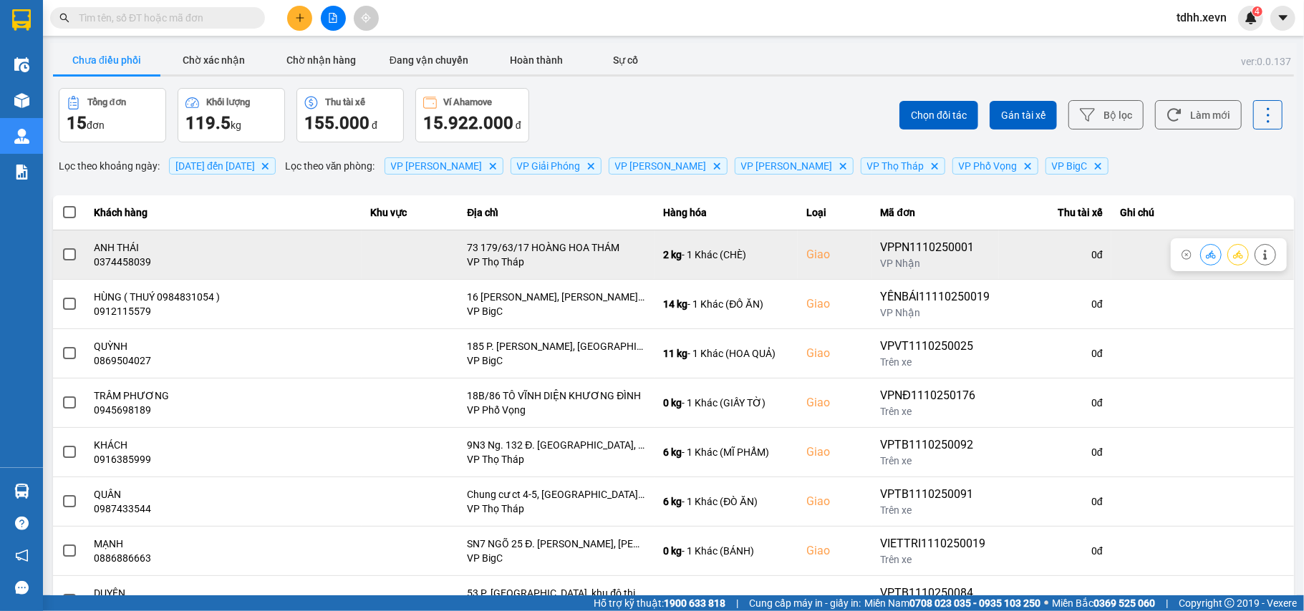
click at [1260, 259] on icon at bounding box center [1265, 255] width 10 height 10
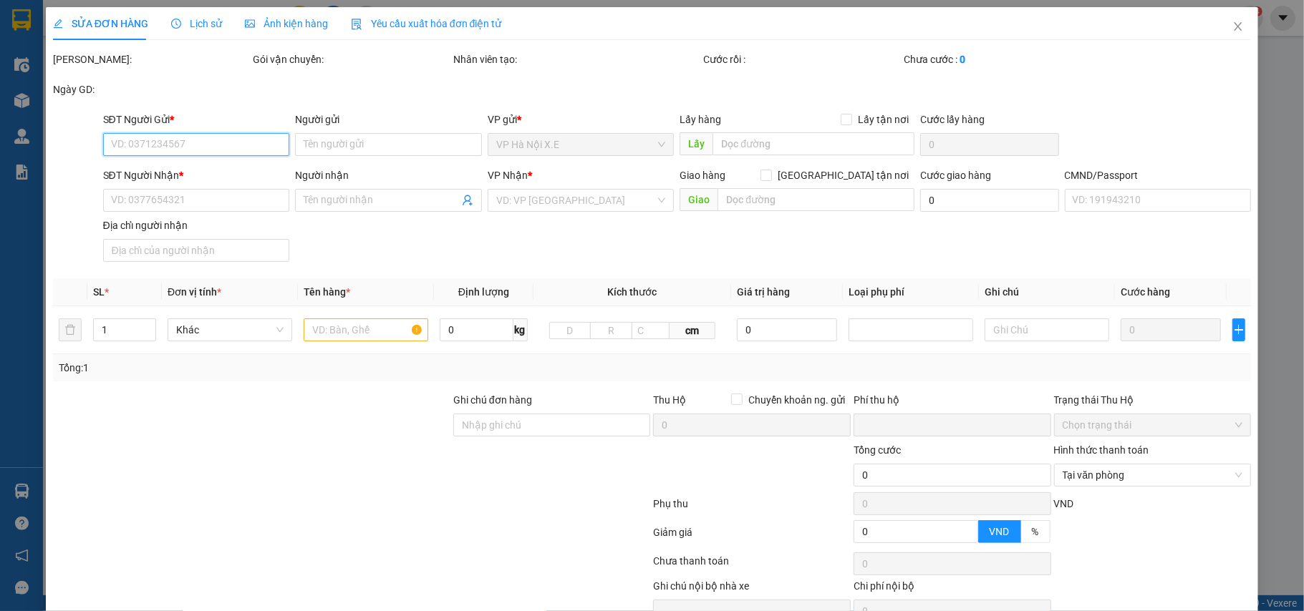
type input "0367250290"
type input "ANH PHONG"
type input "0374458039"
type input "ANH THÁI"
checkbox input "true"
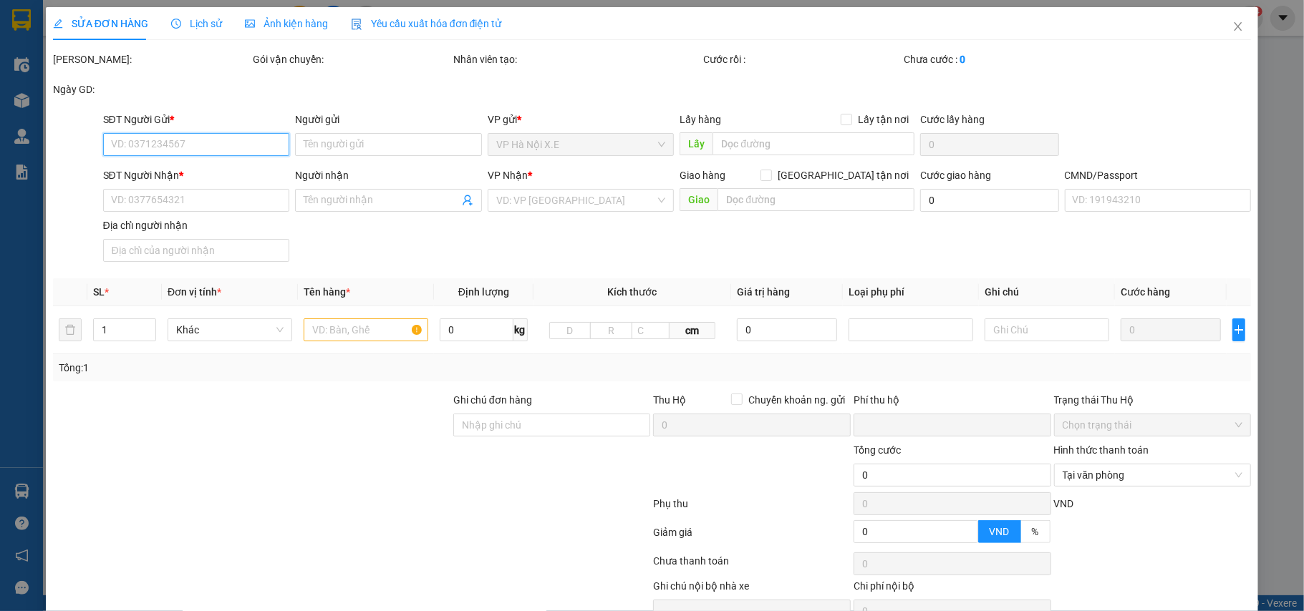
type input "73 179/63/17 HOÀNG HOA THÁM"
type input "1"
type input "0"
type input "110.000"
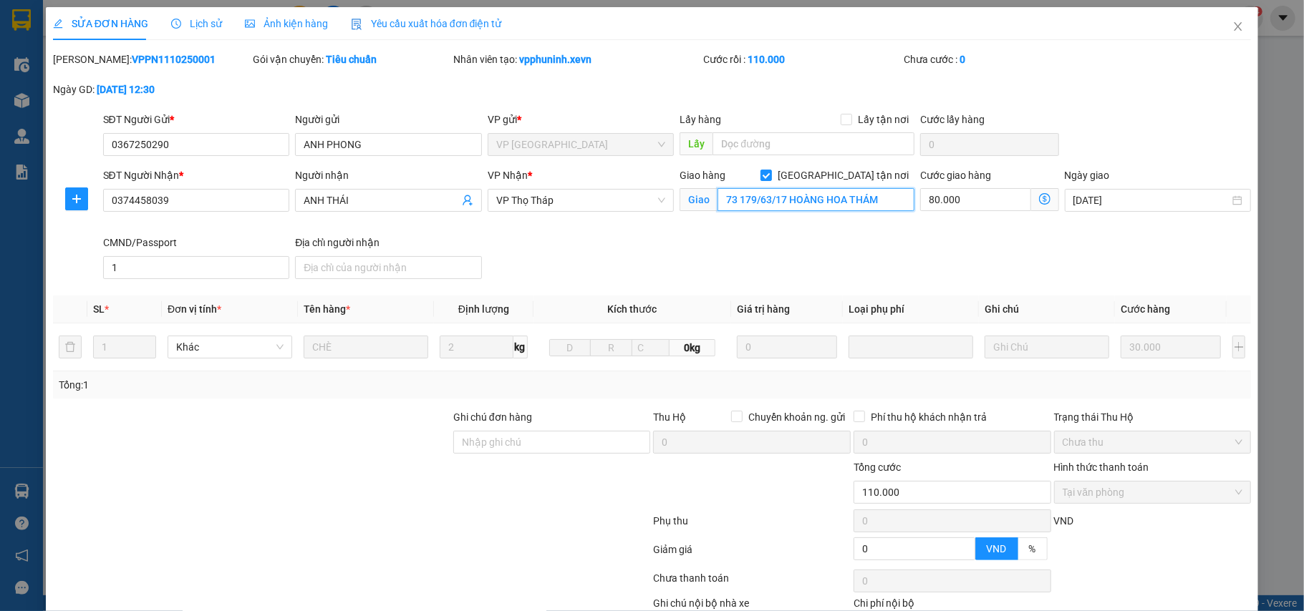
click at [777, 206] on input "73 179/63/17 HOÀNG HOA THÁM" at bounding box center [815, 199] width 197 height 23
drag, startPoint x: 772, startPoint y: 202, endPoint x: 885, endPoint y: 205, distance: 113.9
click at [885, 205] on input "73 179/63/17 HOÀNG HOA THÁM" at bounding box center [815, 199] width 197 height 23
click at [765, 202] on input "73 179/63/17 HOÀNG HOA THÁM" at bounding box center [815, 199] width 197 height 23
drag, startPoint x: 769, startPoint y: 202, endPoint x: 908, endPoint y: 207, distance: 139.0
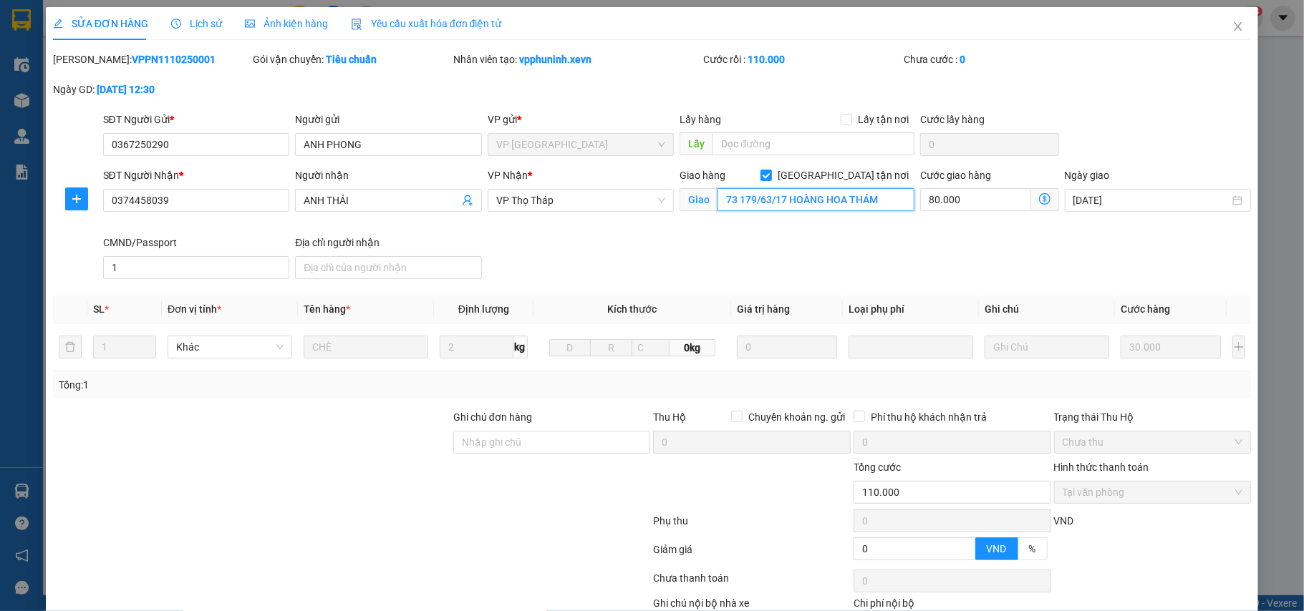
click at [908, 207] on div "SĐT Người Nhận * 0374458039 Người nhận ANH THÁI VP Nhận * VP Thọ Tháp Giao hàng…" at bounding box center [677, 226] width 1154 height 117
click at [855, 198] on input "73 179/63/17 HOÀNG HOA THÁM" at bounding box center [815, 199] width 197 height 23
click at [880, 201] on input "73 179/63/17 HOÀNG HOA THÁM" at bounding box center [815, 199] width 197 height 23
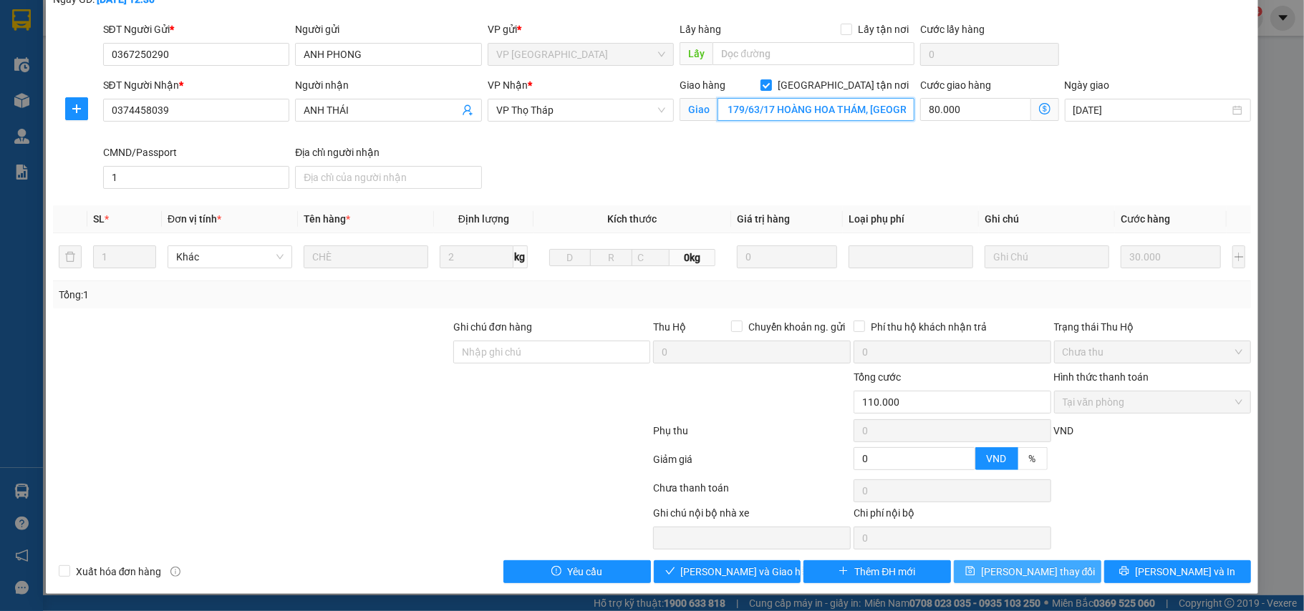
type input "73 179/63/17 HOÀNG HOA THÁM, tây hồ"
click at [1042, 576] on span "[PERSON_NAME] thay đổi" at bounding box center [1038, 572] width 115 height 16
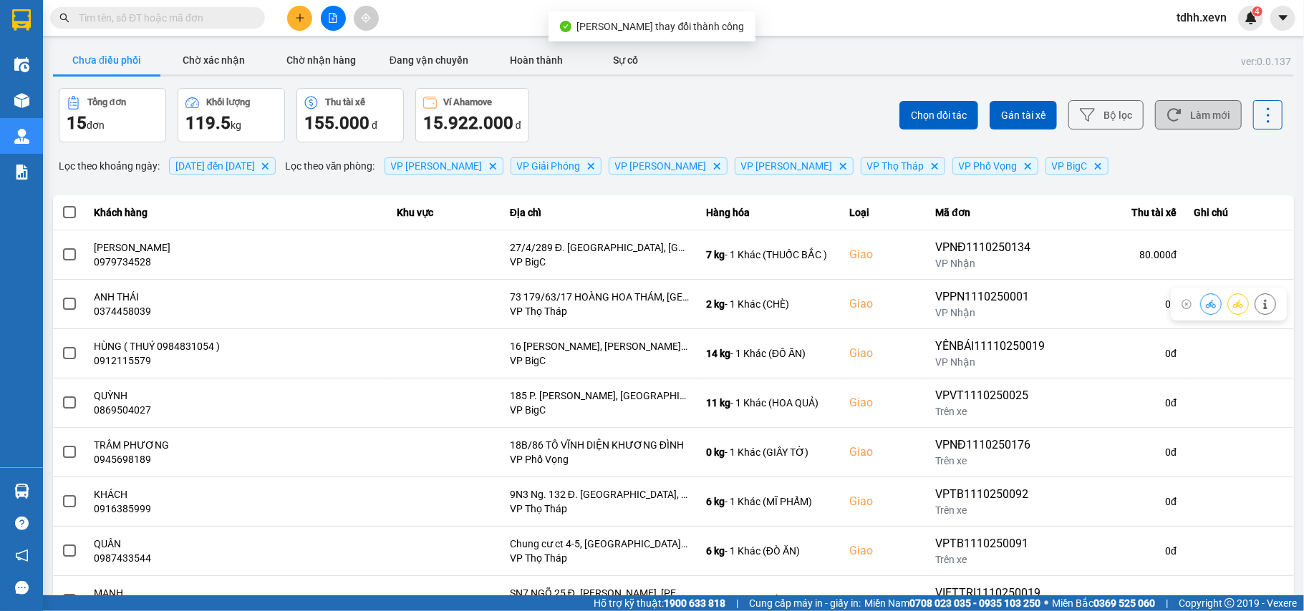
click at [1204, 105] on button "Làm mới" at bounding box center [1198, 114] width 87 height 29
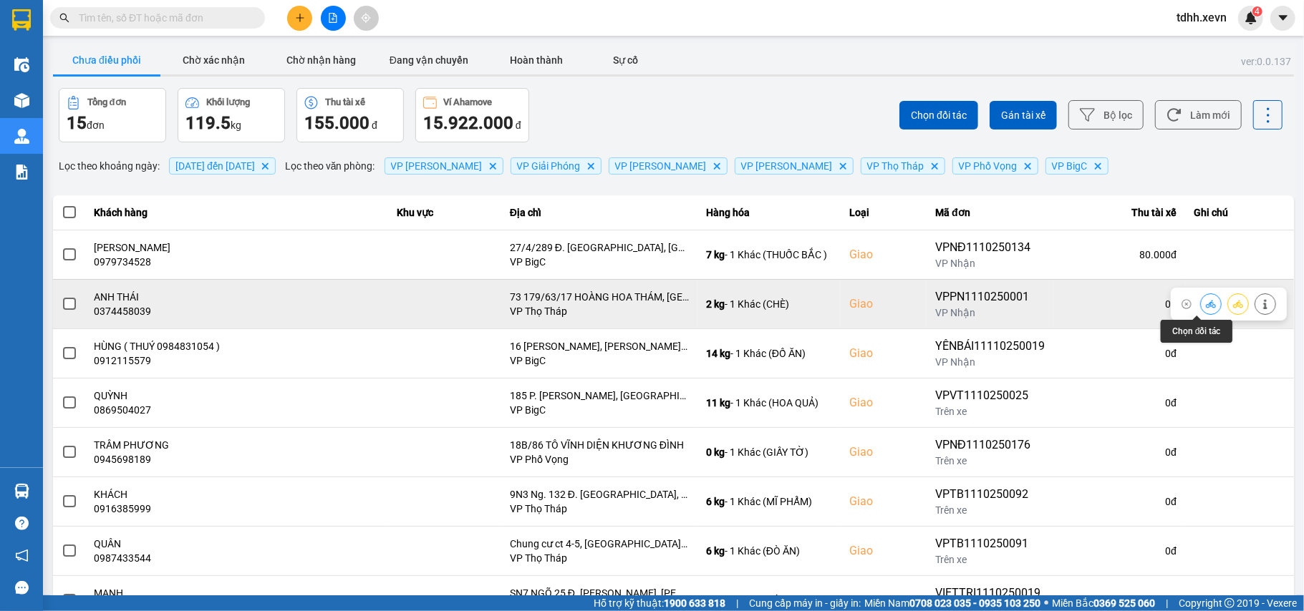
click at [1205, 309] on icon at bounding box center [1210, 304] width 10 height 10
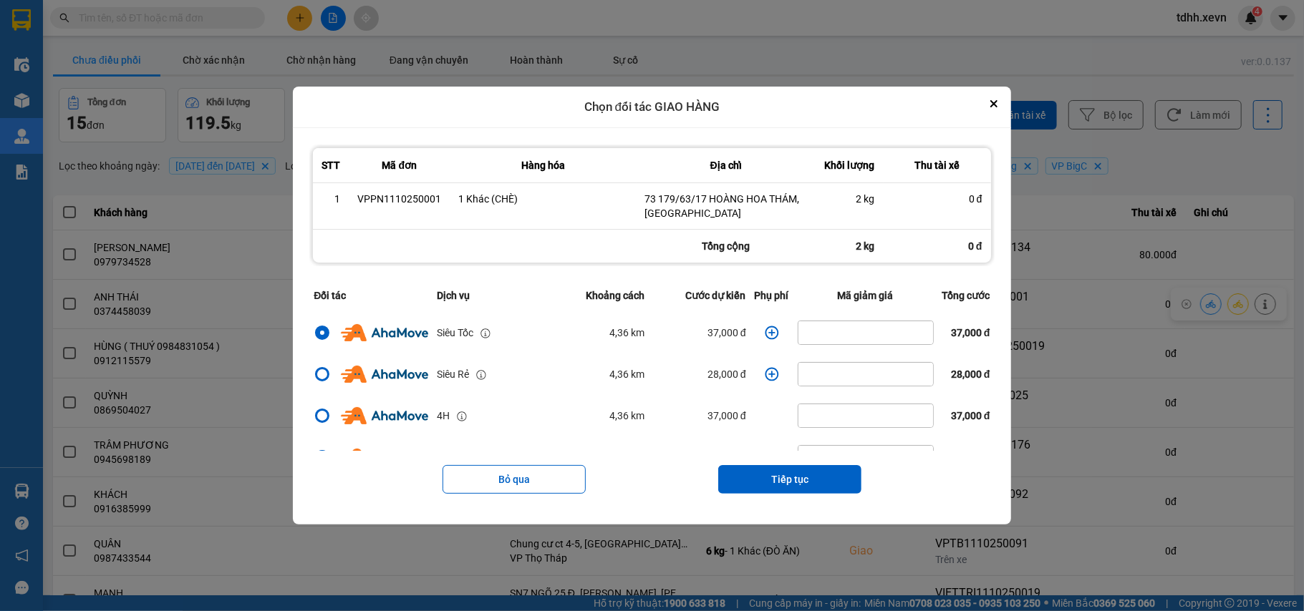
click at [765, 332] on icon "dialog" at bounding box center [772, 333] width 14 height 14
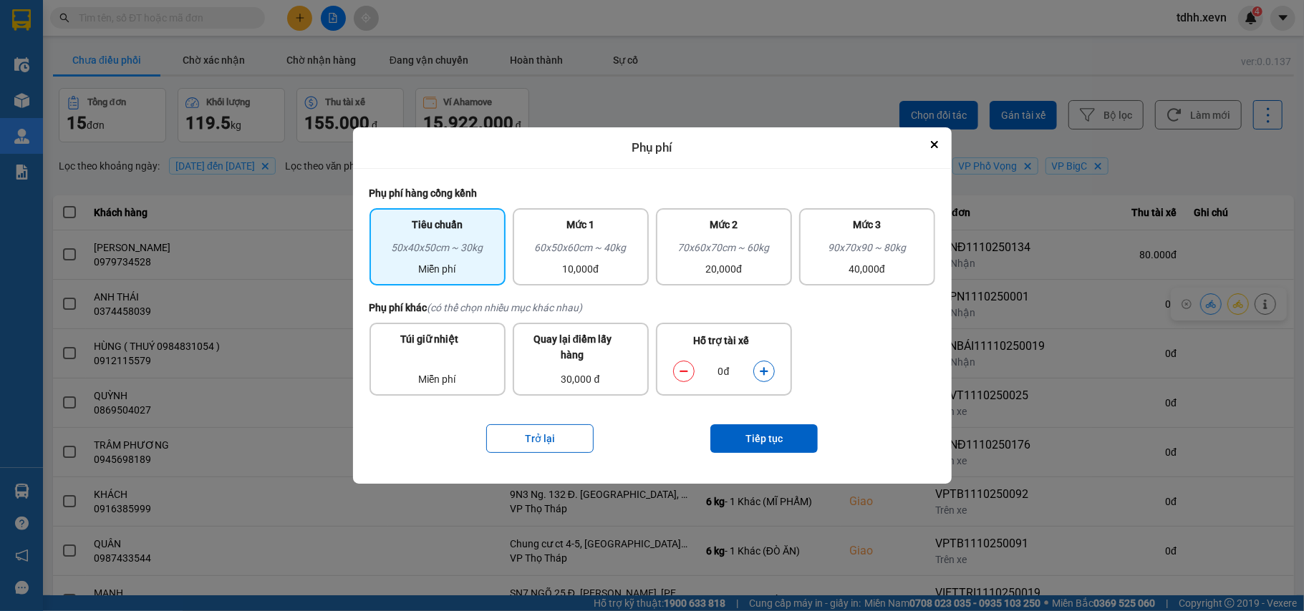
click at [760, 375] on icon "dialog" at bounding box center [764, 372] width 10 height 10
click at [772, 445] on button "Tiếp tục" at bounding box center [763, 438] width 107 height 29
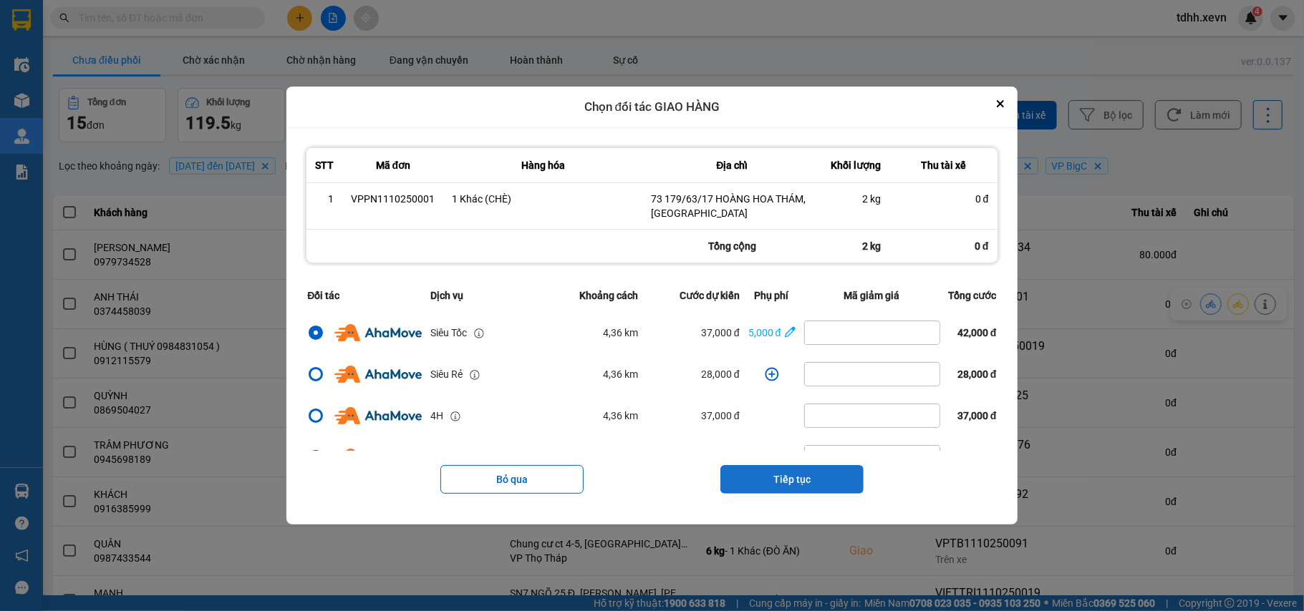
click at [817, 482] on button "Tiếp tục" at bounding box center [791, 479] width 143 height 29
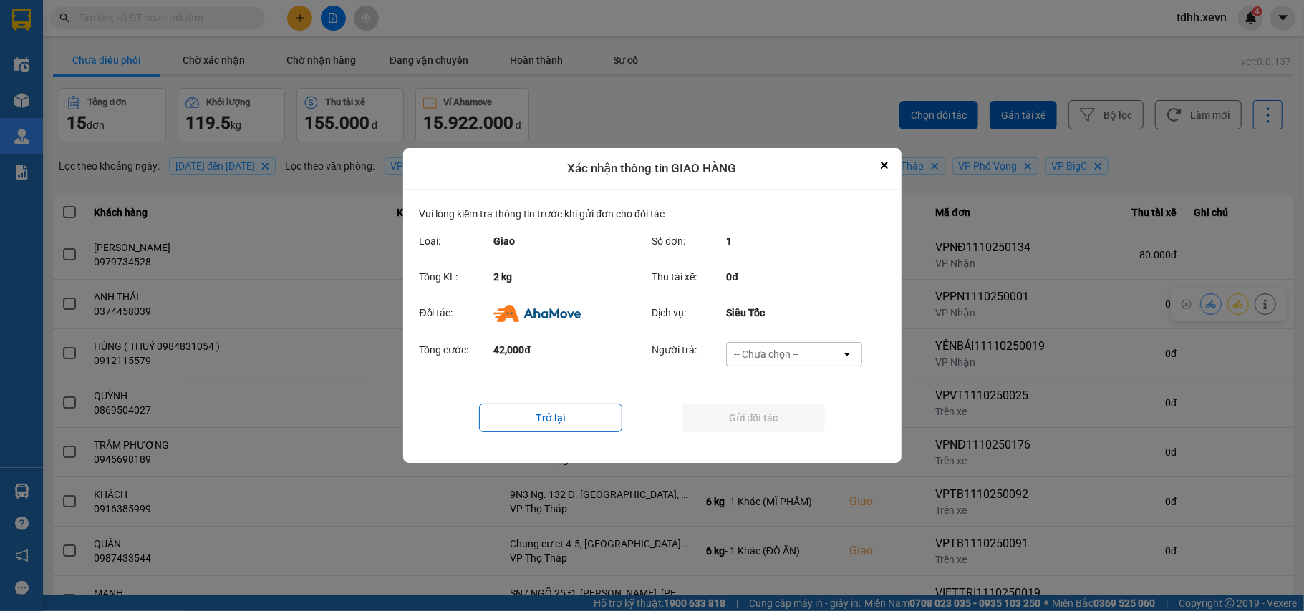
click at [811, 350] on div "-- Chưa chọn --" at bounding box center [784, 354] width 115 height 23
click at [790, 430] on span "Ví Ahamove" at bounding box center [766, 437] width 58 height 14
click at [791, 422] on button "Gửi đối tác" at bounding box center [752, 418] width 143 height 29
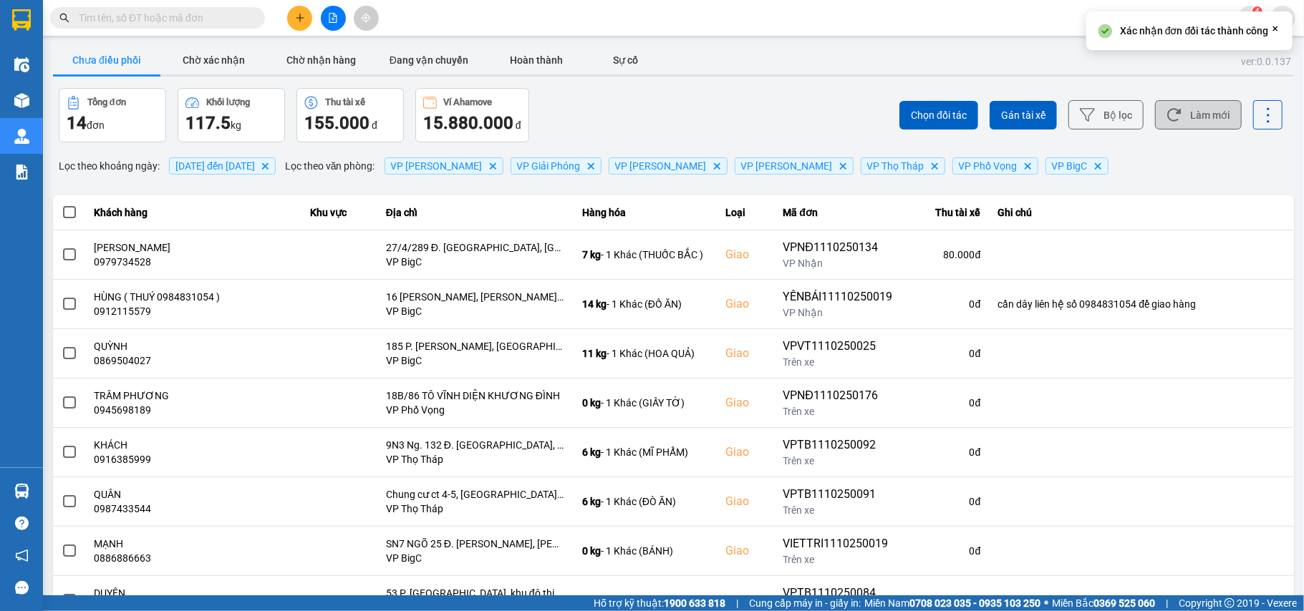
click at [1184, 115] on button "Làm mới" at bounding box center [1198, 114] width 87 height 29
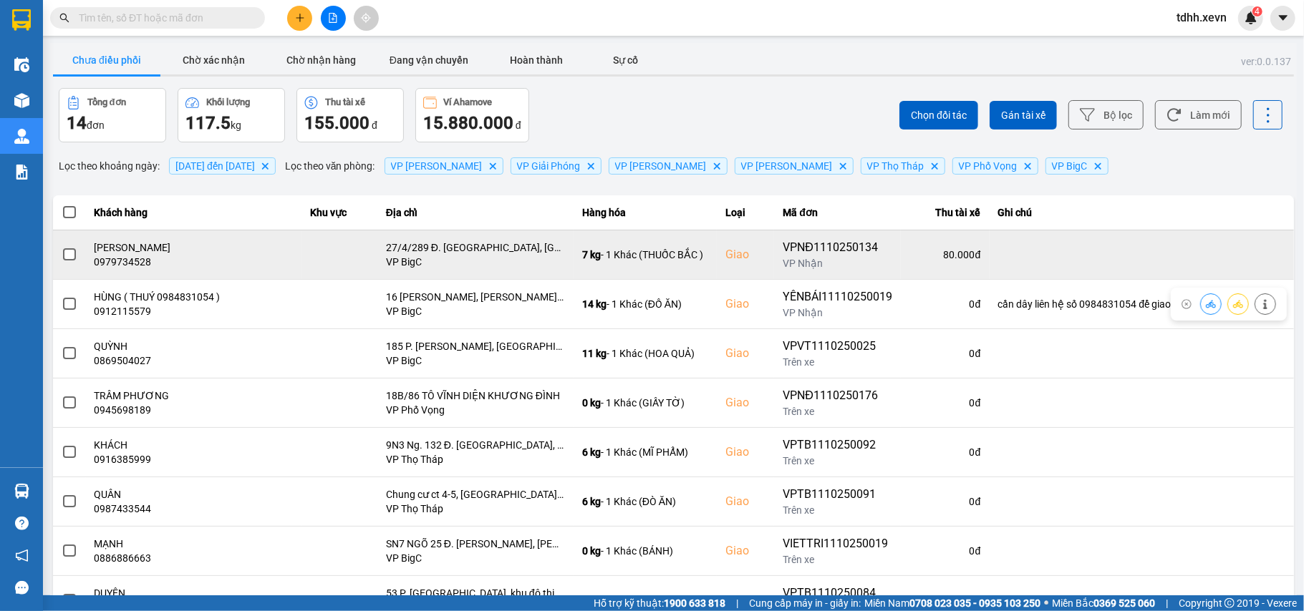
click at [132, 267] on div "0979734528" at bounding box center [193, 262] width 198 height 14
copy div "0979734528"
click at [110, 268] on div "0979734528" at bounding box center [193, 262] width 198 height 14
click at [112, 268] on div "0979734528" at bounding box center [193, 262] width 198 height 14
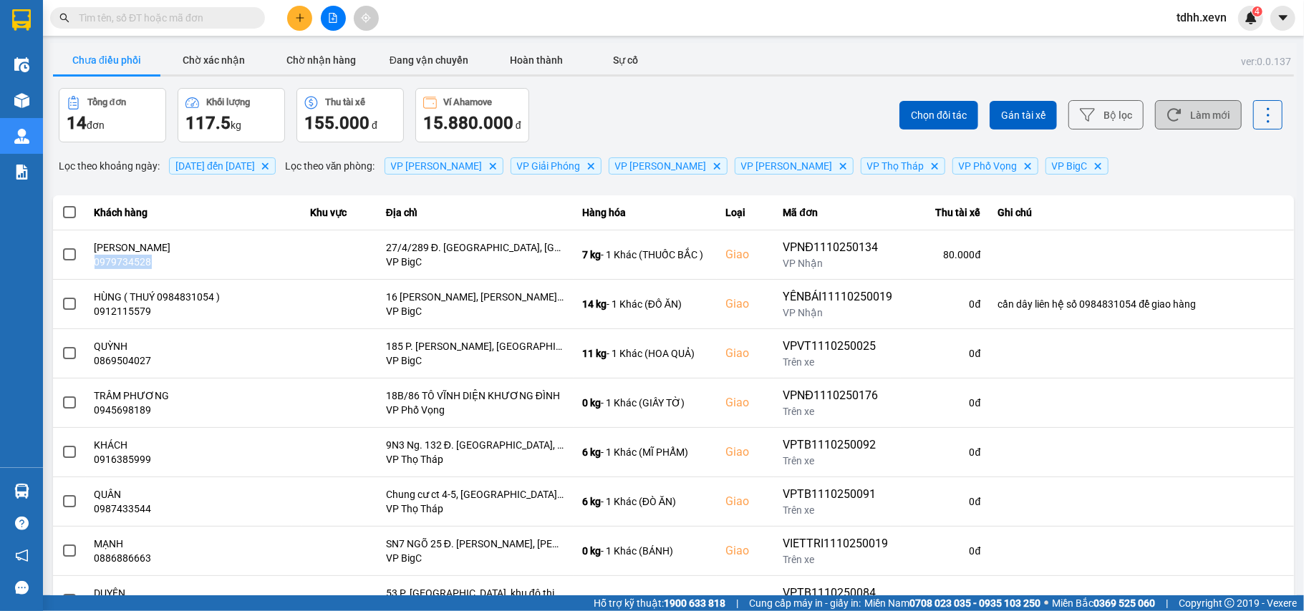
click at [1180, 122] on button "Làm mới" at bounding box center [1198, 114] width 87 height 29
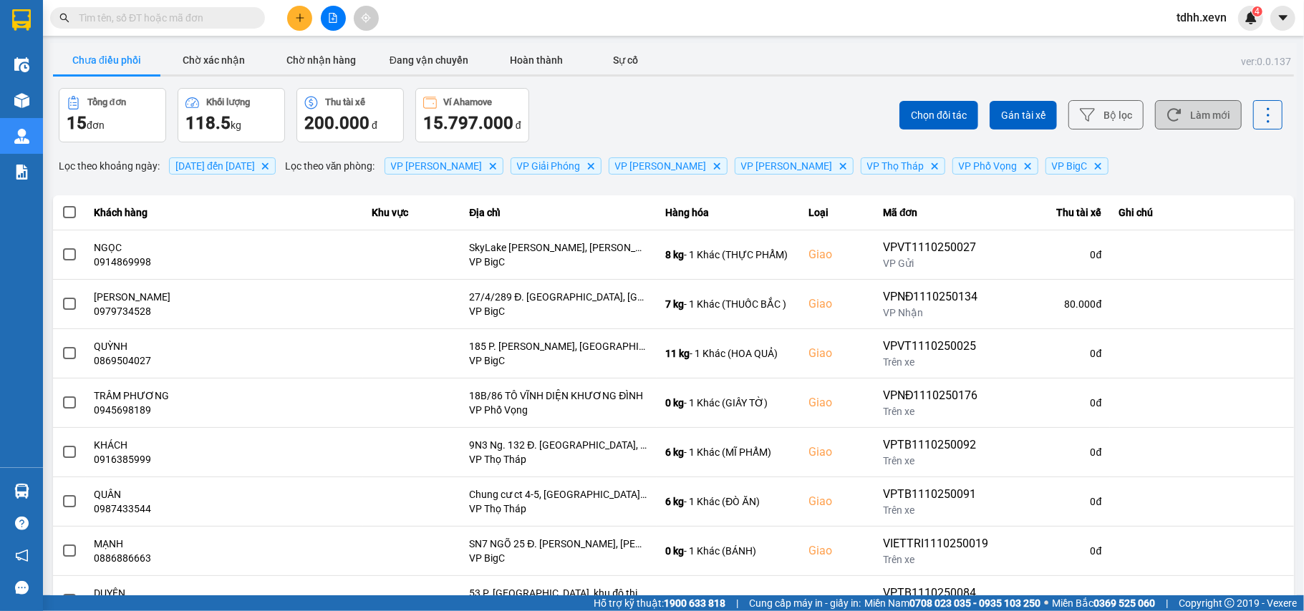
click at [1203, 121] on button "Làm mới" at bounding box center [1198, 114] width 87 height 29
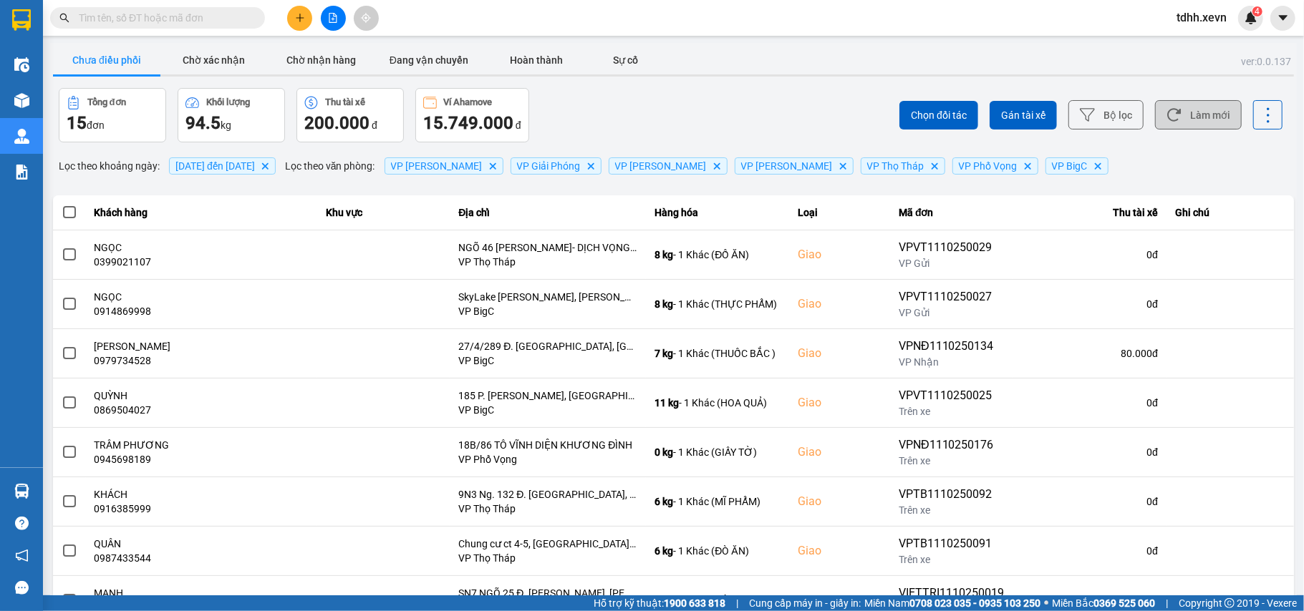
click at [1194, 113] on button "Làm mới" at bounding box center [1198, 114] width 87 height 29
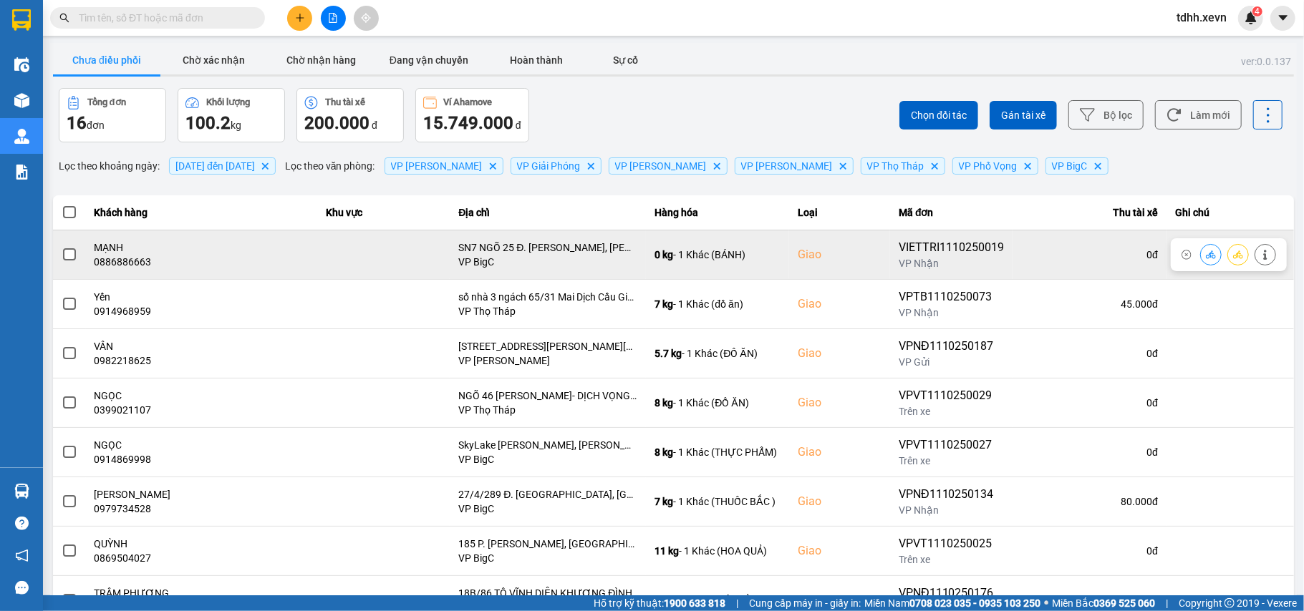
click at [115, 270] on td "MẠNH 0886886663" at bounding box center [202, 254] width 232 height 49
click at [115, 269] on div "0886886663" at bounding box center [201, 262] width 215 height 14
copy div "0886886663"
click at [1200, 261] on button at bounding box center [1210, 254] width 20 height 25
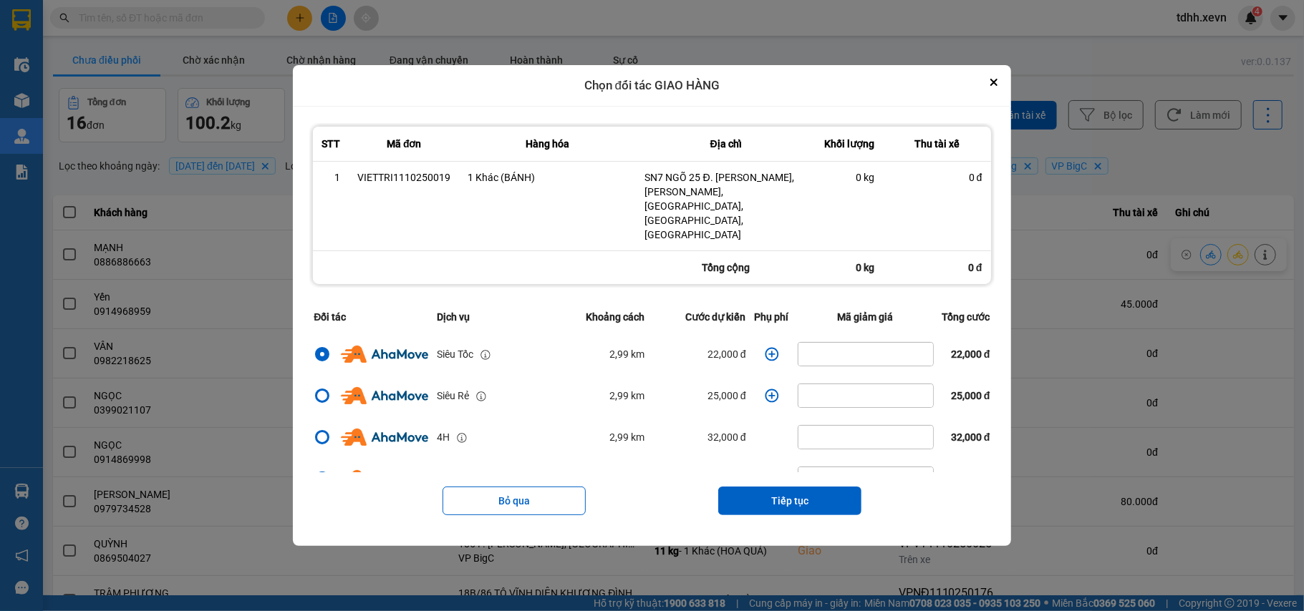
click at [769, 347] on icon "dialog" at bounding box center [772, 354] width 14 height 14
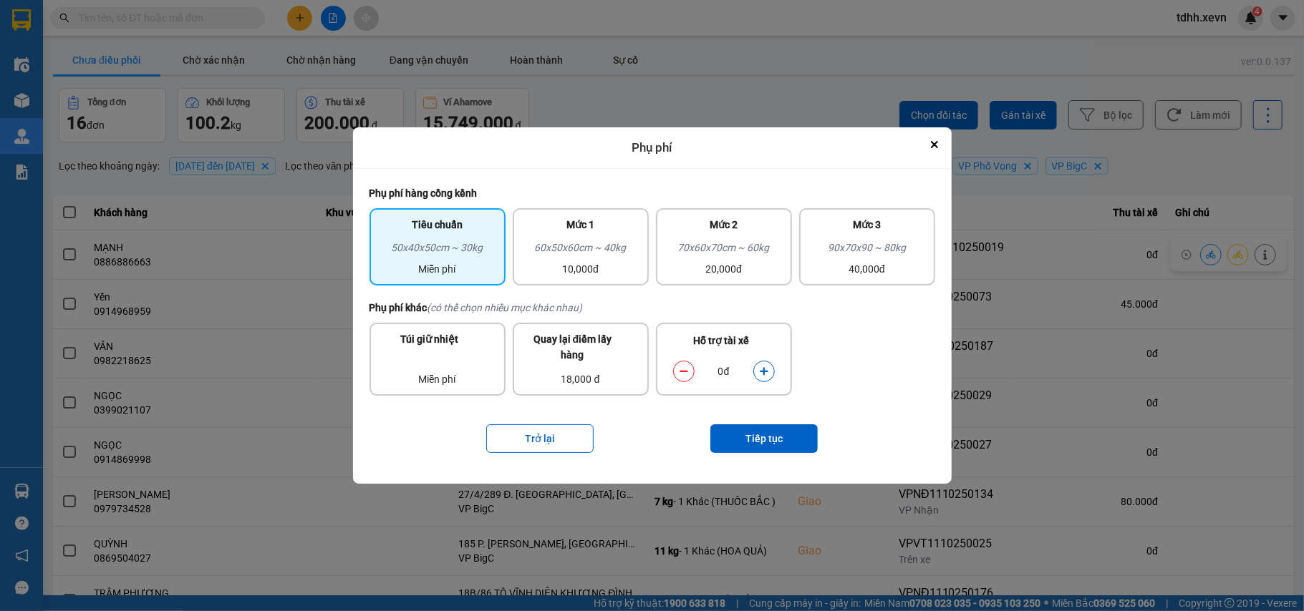
click at [762, 370] on icon "dialog" at bounding box center [764, 371] width 8 height 8
click at [762, 435] on button "Tiếp tục" at bounding box center [763, 438] width 107 height 29
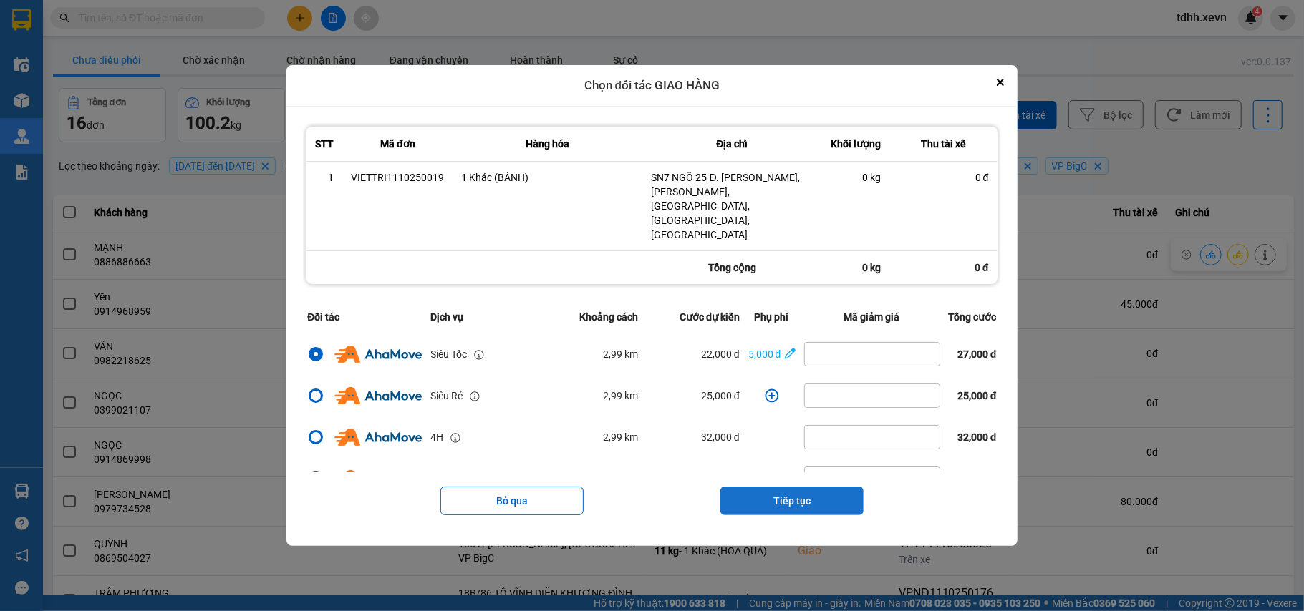
click at [792, 487] on button "Tiếp tục" at bounding box center [791, 501] width 143 height 29
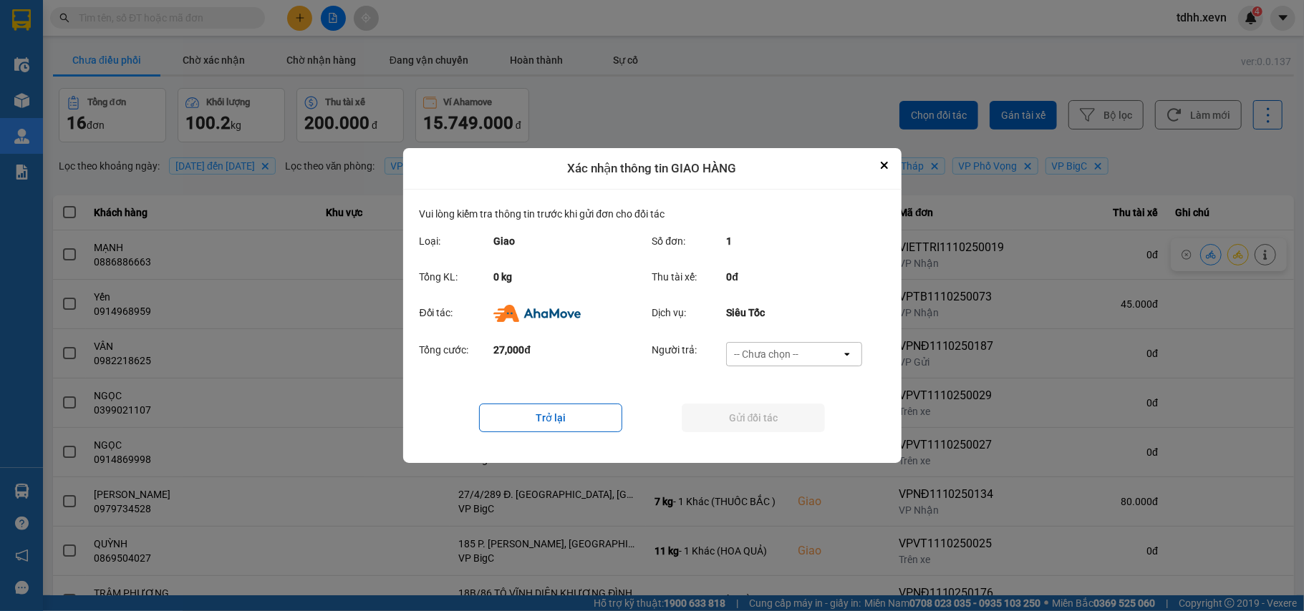
click at [810, 361] on div "-- Chưa chọn --" at bounding box center [784, 354] width 115 height 23
click at [774, 433] on span "Ví Ahamove" at bounding box center [766, 437] width 58 height 14
click at [774, 430] on button "Gửi đối tác" at bounding box center [752, 418] width 143 height 29
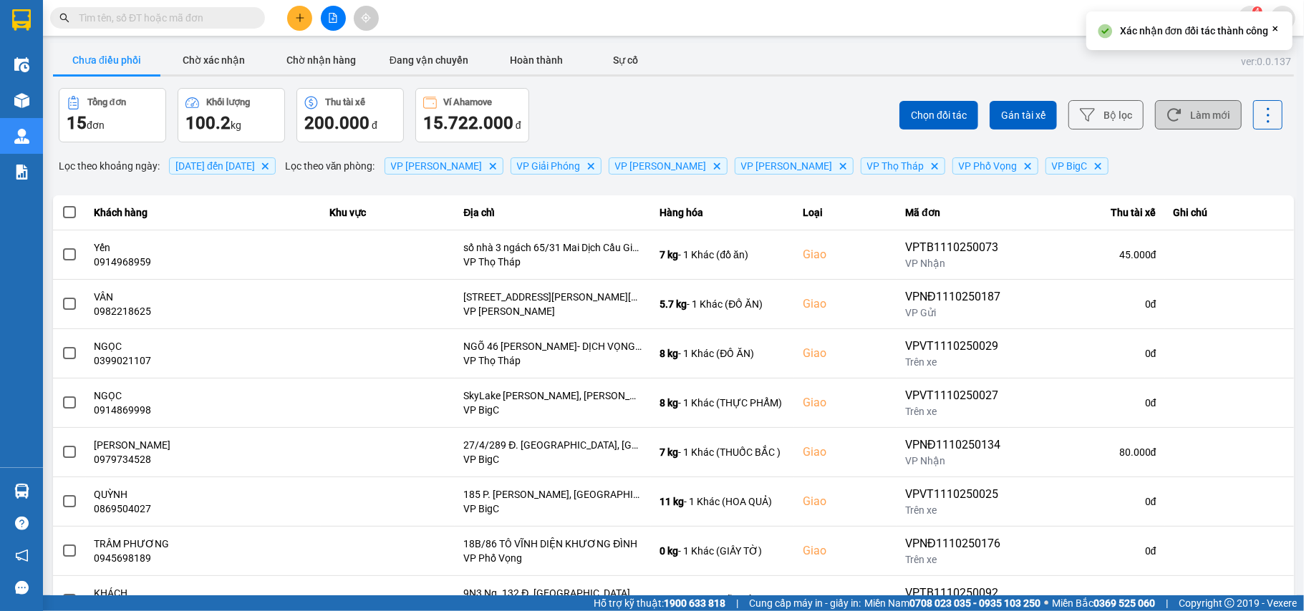
click at [1175, 104] on button "Làm mới" at bounding box center [1198, 114] width 87 height 29
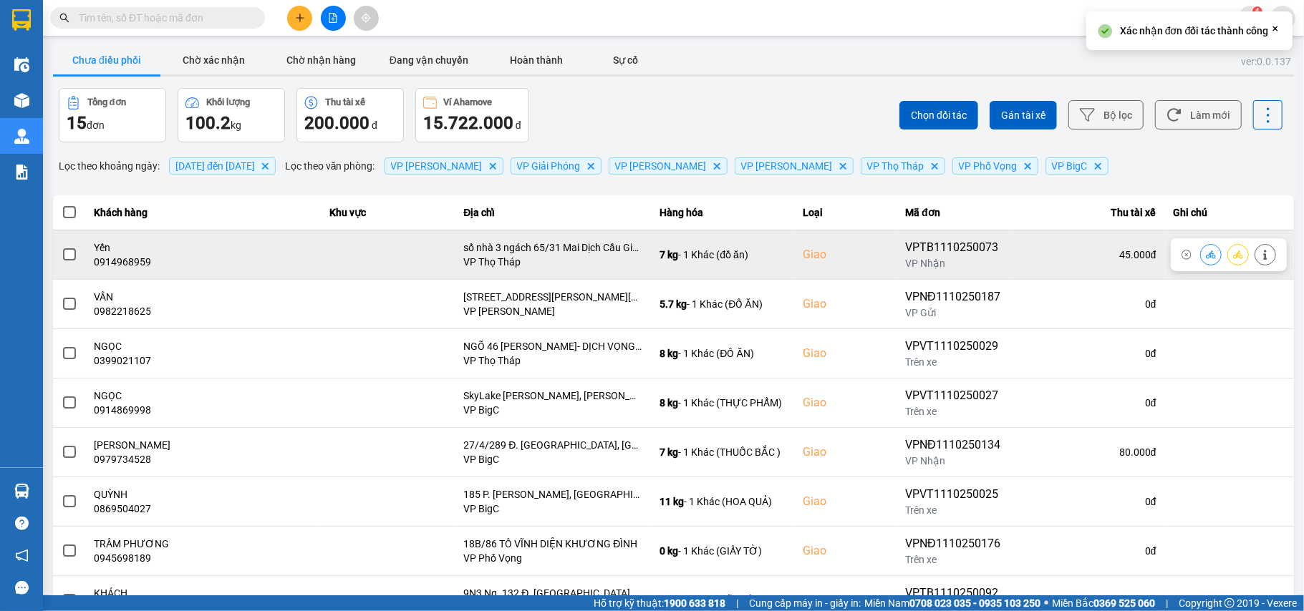
click at [126, 259] on div "0914968959" at bounding box center [203, 262] width 218 height 14
click at [125, 259] on div "0914968959" at bounding box center [203, 262] width 218 height 14
copy div "0914968959"
click at [1257, 258] on button at bounding box center [1265, 254] width 20 height 25
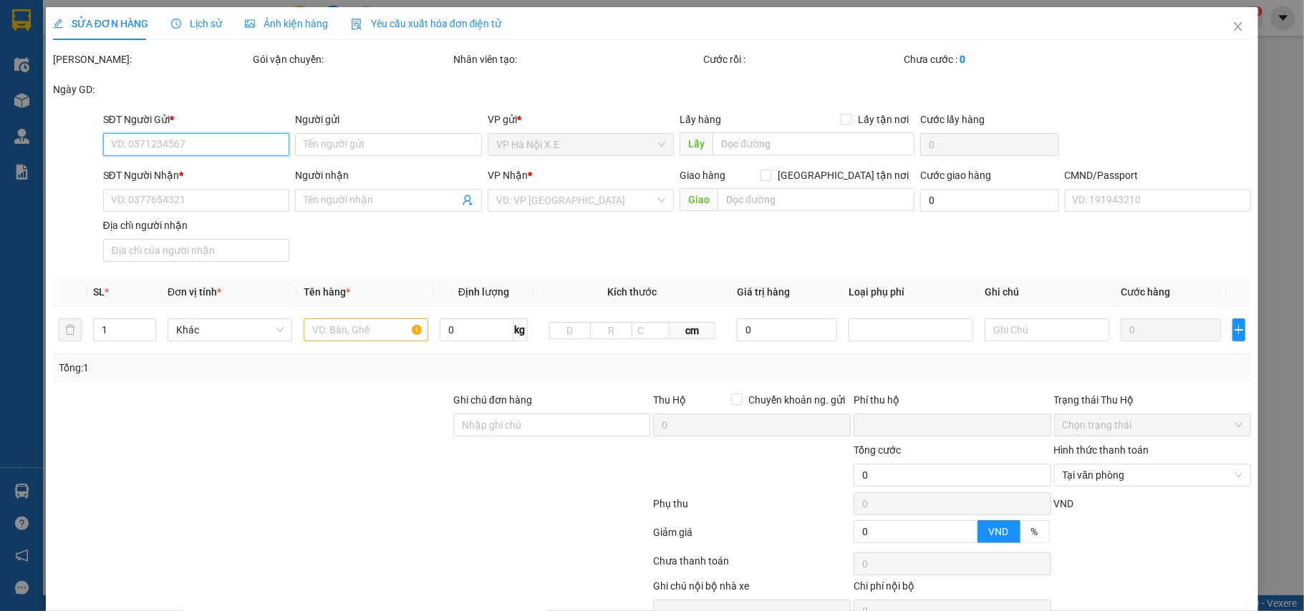
type input "0945236786"
type input "Mai"
type input "0914968959"
type input "Yến"
checkbox input "true"
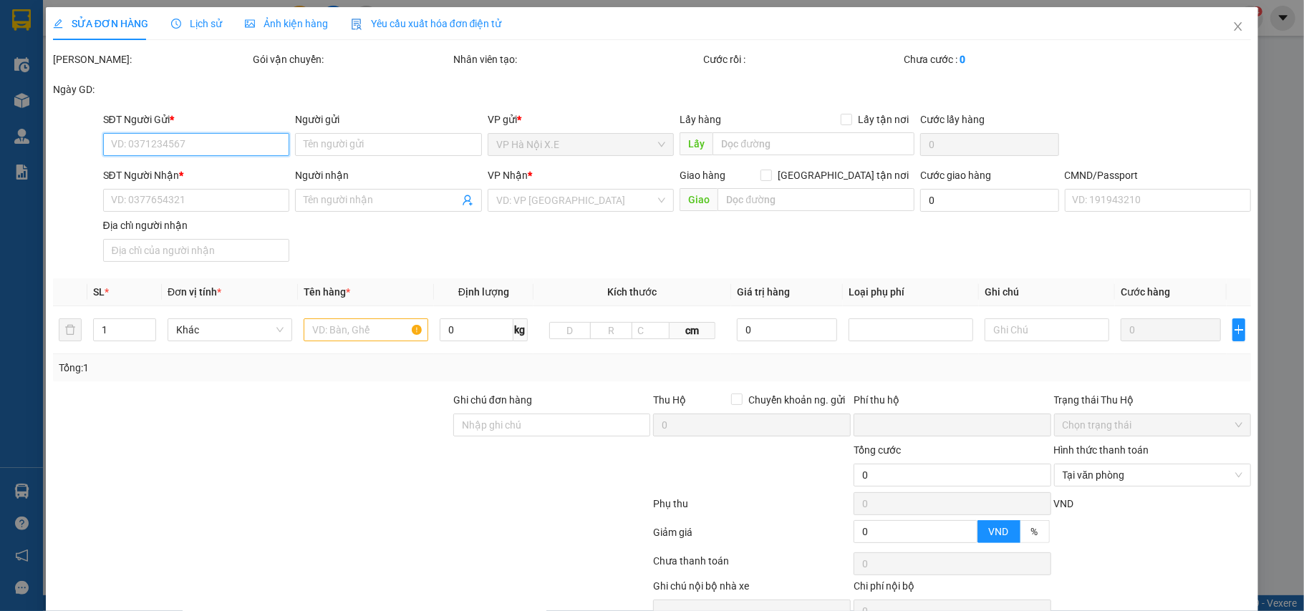
type input "số nhà 3 ngách 65/31 Mai Dịch Cầu Giấy"
type input "036187024601 PHẠM HẢI YẾN"
type input "0"
type input "75.000"
type input "30.000"
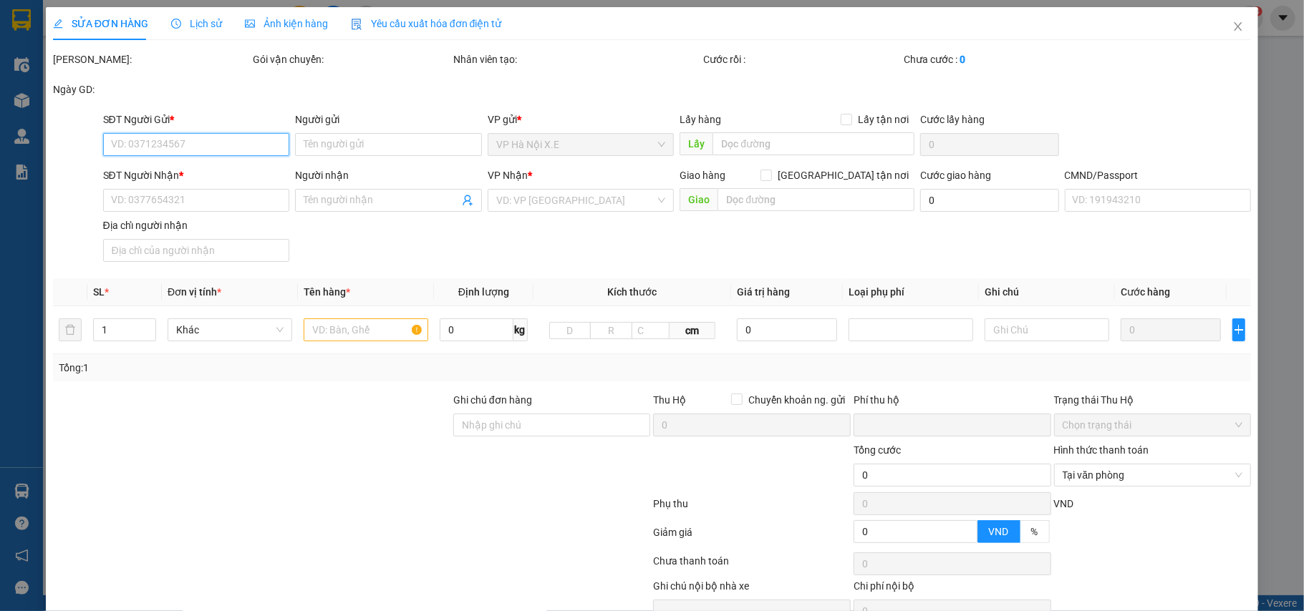
type input "45.000"
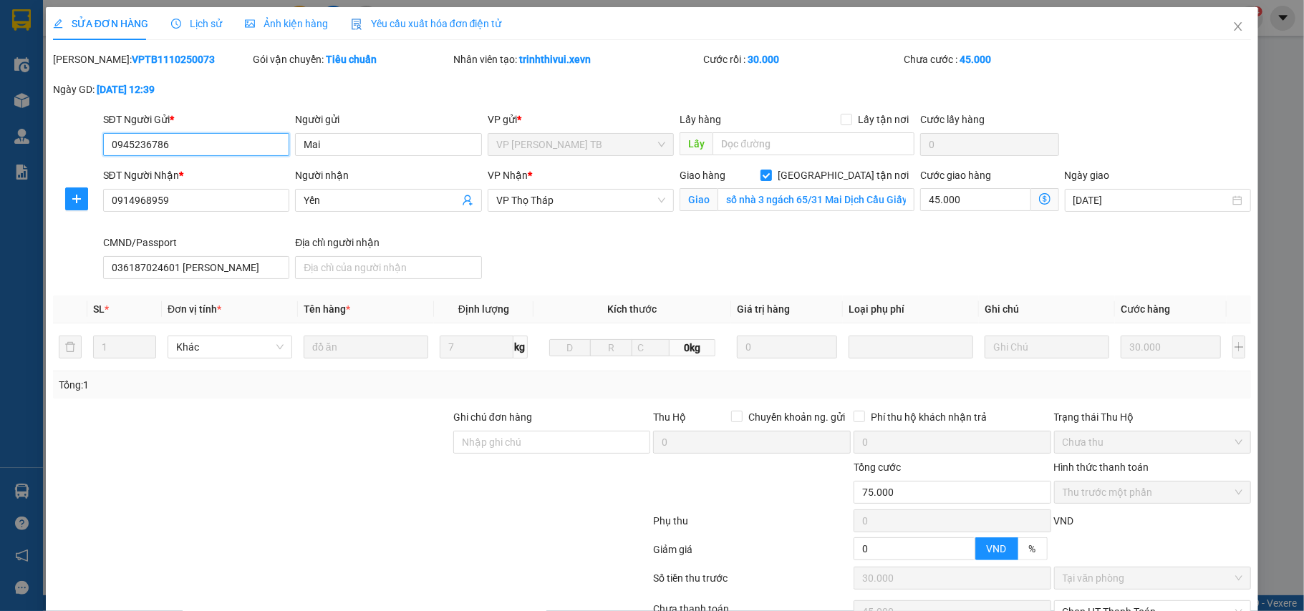
drag, startPoint x: 186, startPoint y: 142, endPoint x: 87, endPoint y: 164, distance: 101.9
click at [87, 164] on form "SĐT Người Gửi * 0945236786 0945236786 Người gửi Mai VP gửi * VP Trần Phú TB Lấy…" at bounding box center [652, 198] width 1198 height 173
drag, startPoint x: 1218, startPoint y: 32, endPoint x: 1057, endPoint y: 1, distance: 164.0
click at [1232, 32] on icon "close" at bounding box center [1237, 26] width 11 height 11
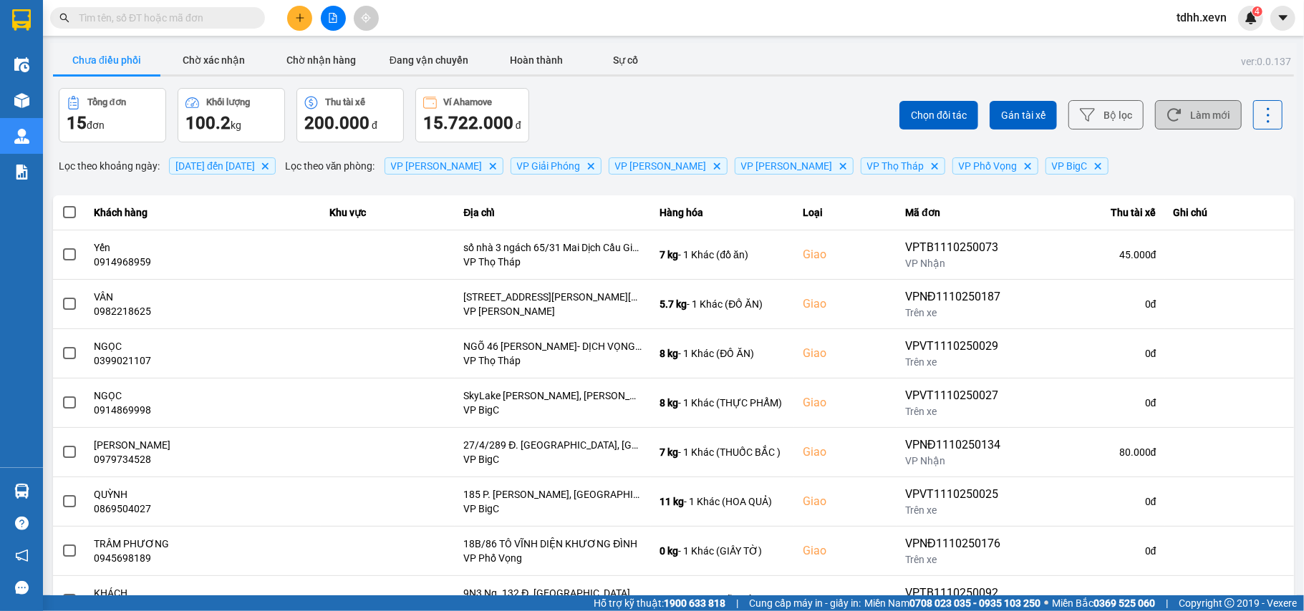
click at [1200, 109] on button "Làm mới" at bounding box center [1198, 114] width 87 height 29
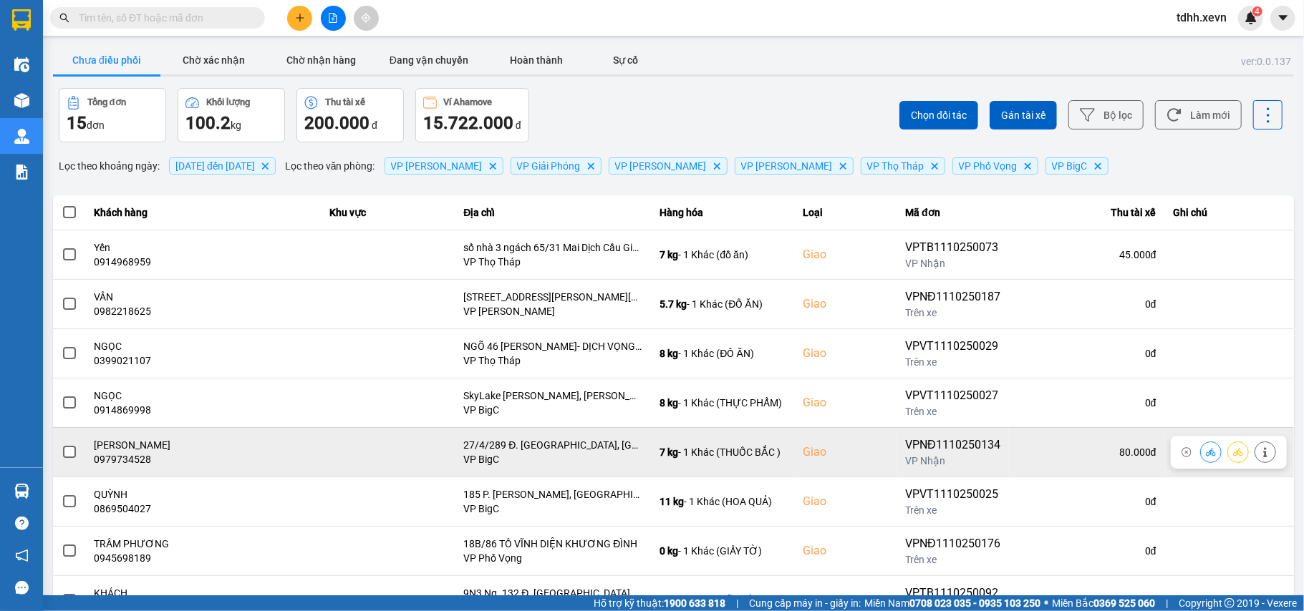
click at [129, 462] on div "0979734528" at bounding box center [203, 459] width 218 height 14
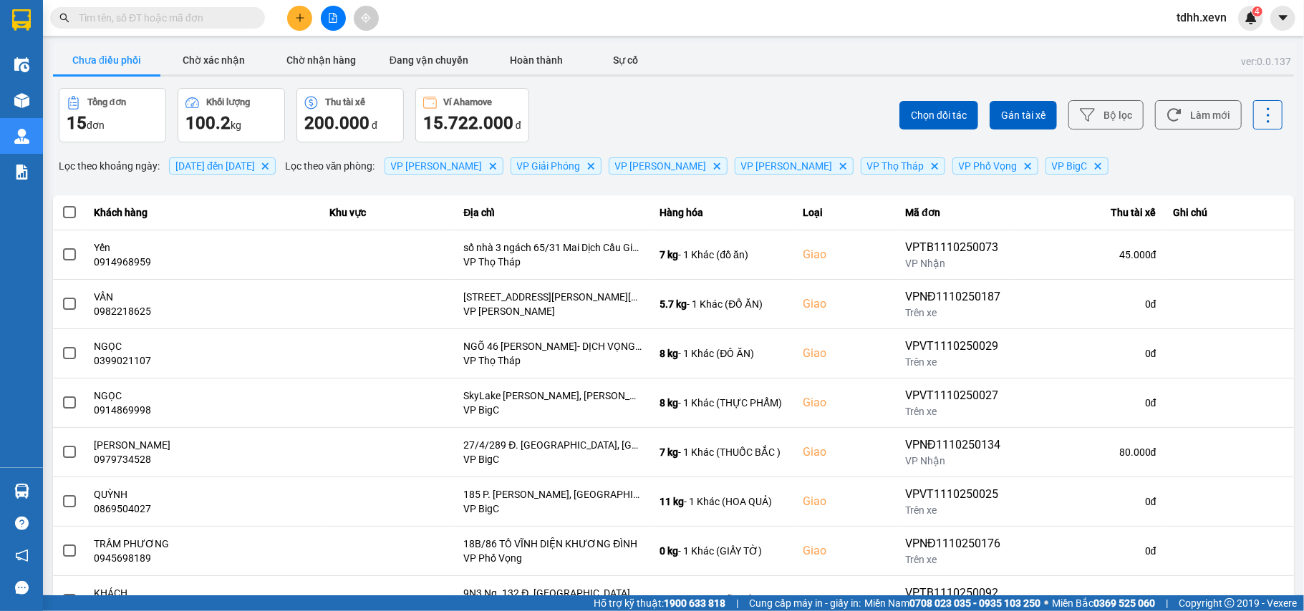
click at [113, 21] on input "text" at bounding box center [163, 18] width 169 height 16
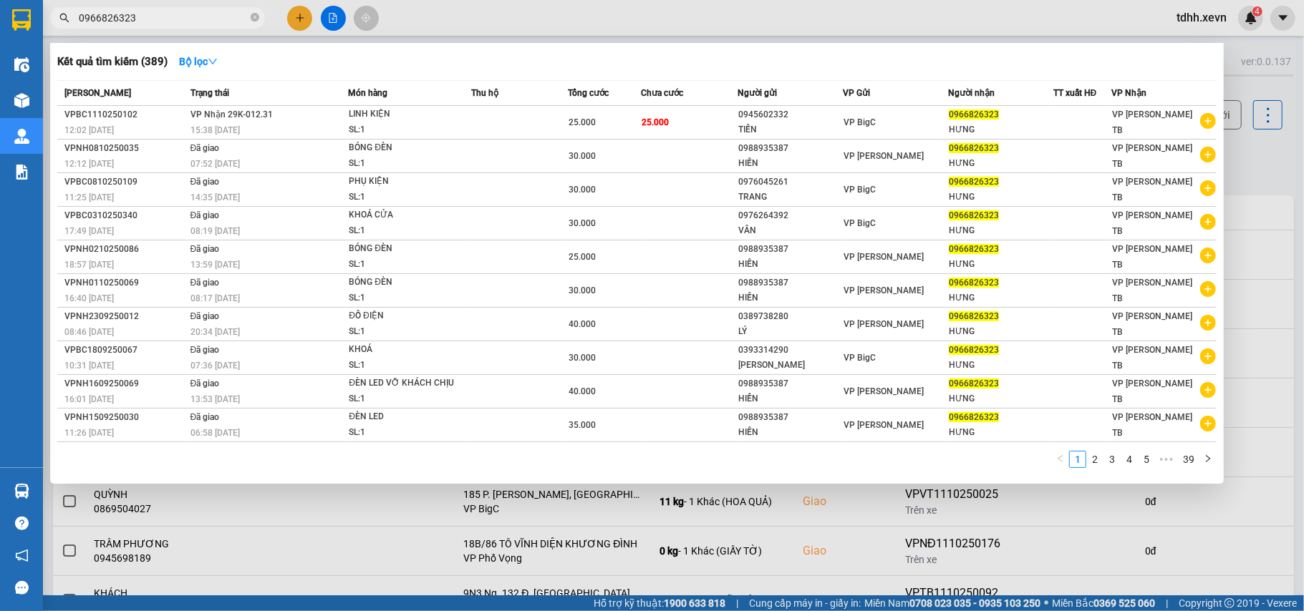
click at [1263, 175] on div at bounding box center [652, 305] width 1304 height 611
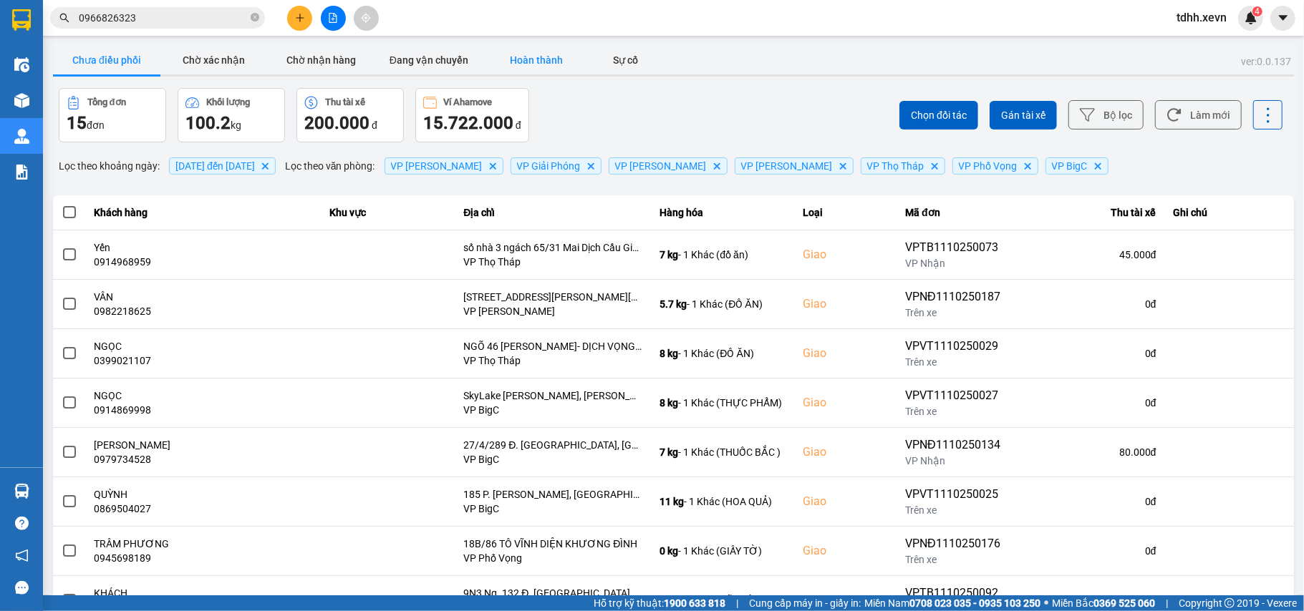
click at [531, 67] on button "Hoàn thành" at bounding box center [535, 60] width 107 height 29
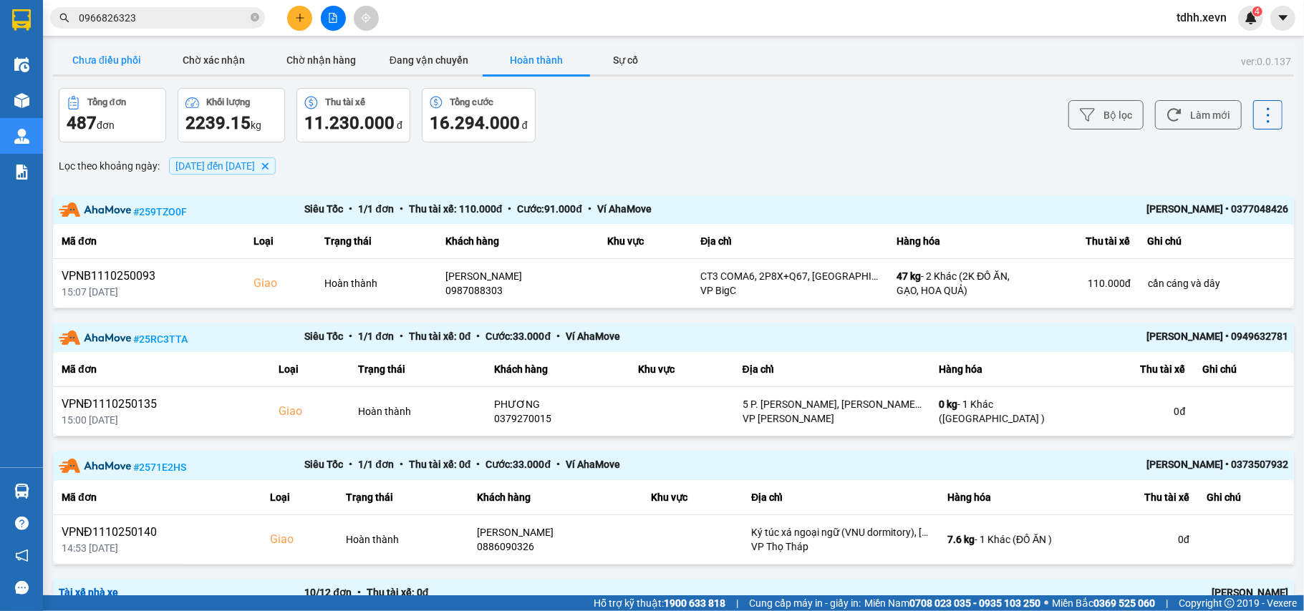
click at [121, 58] on button "Chưa điều phối" at bounding box center [106, 60] width 107 height 29
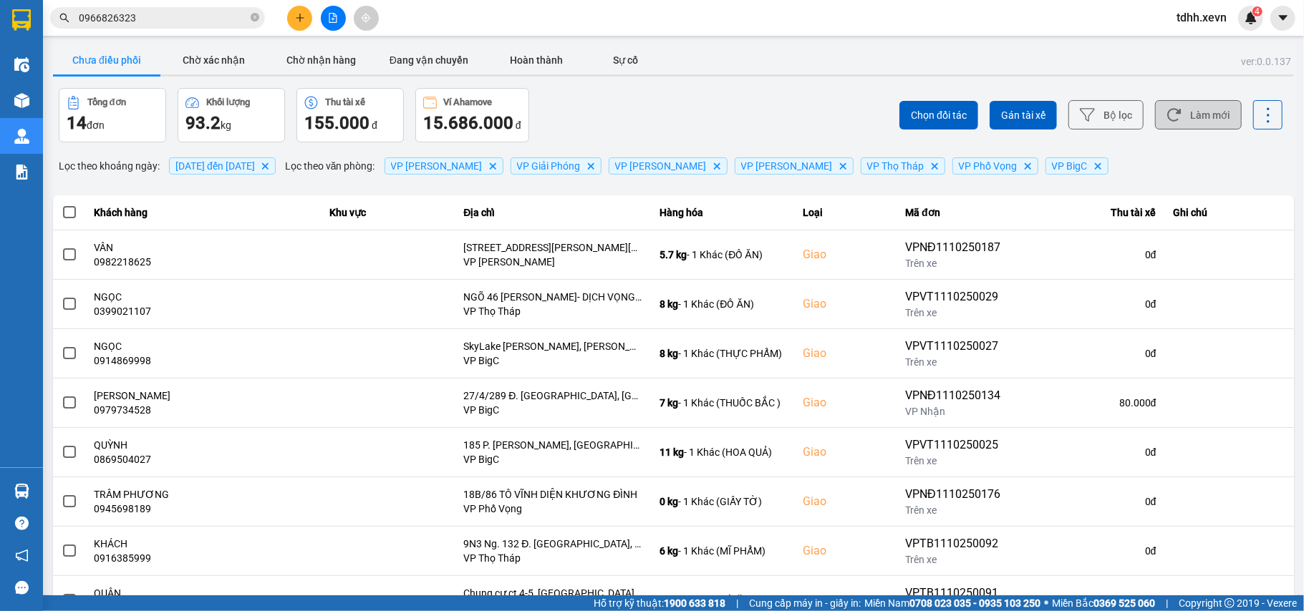
click at [1206, 122] on button "Làm mới" at bounding box center [1198, 114] width 87 height 29
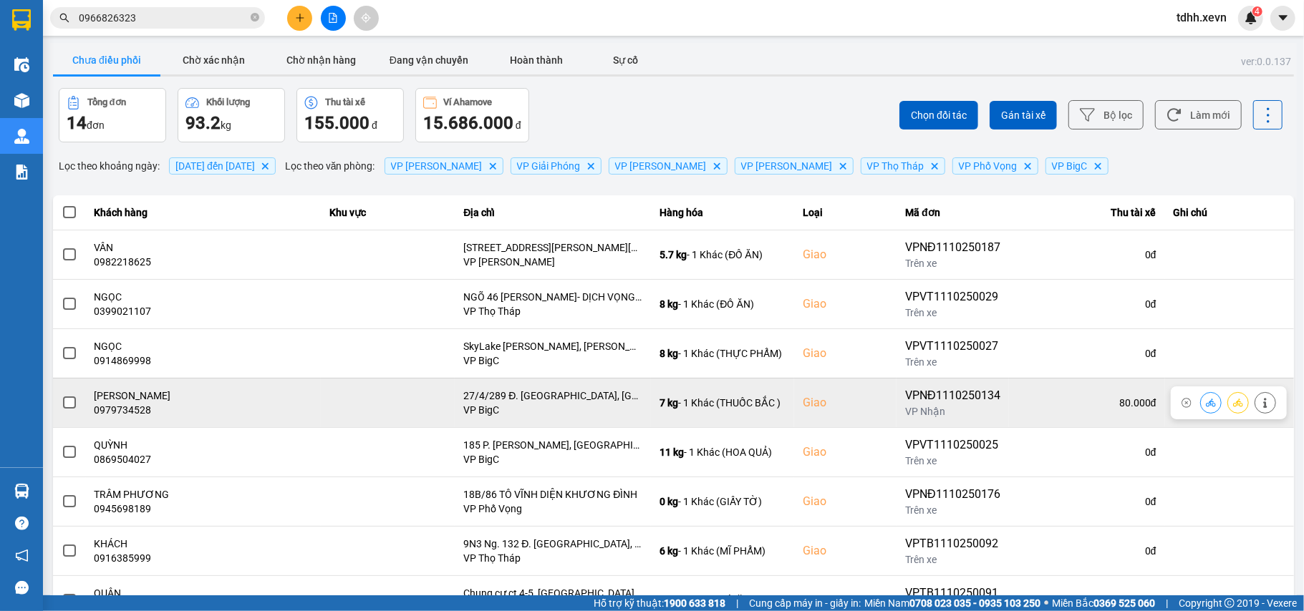
click at [127, 417] on div "0979734528" at bounding box center [203, 410] width 218 height 14
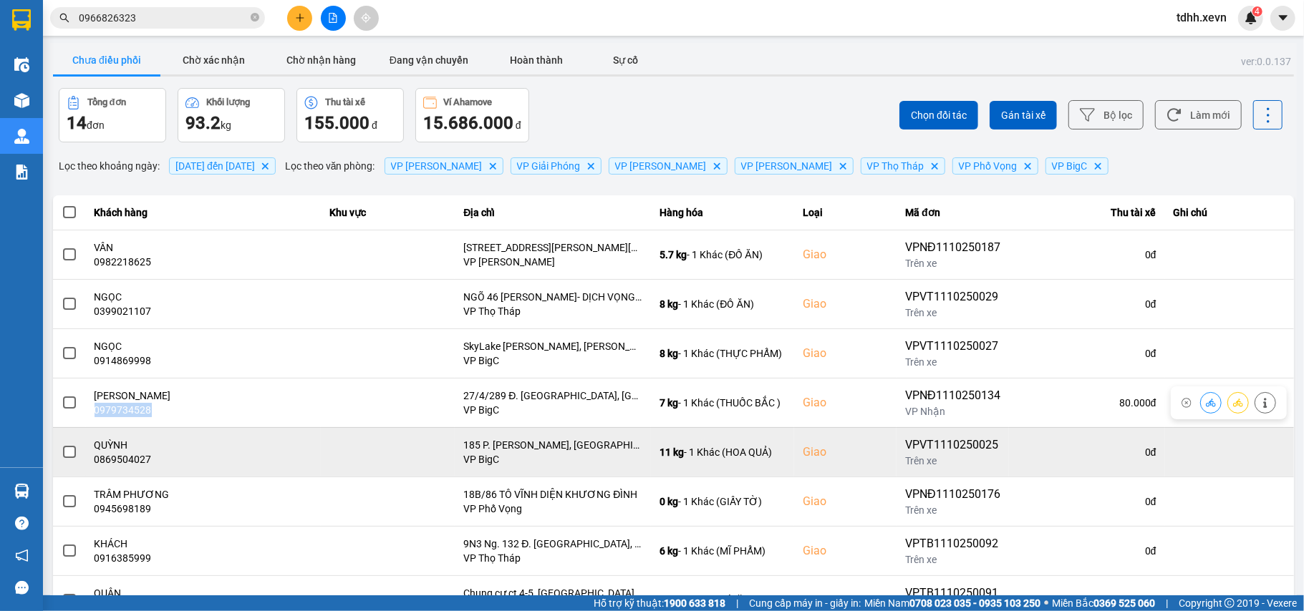
copy div "0979734528"
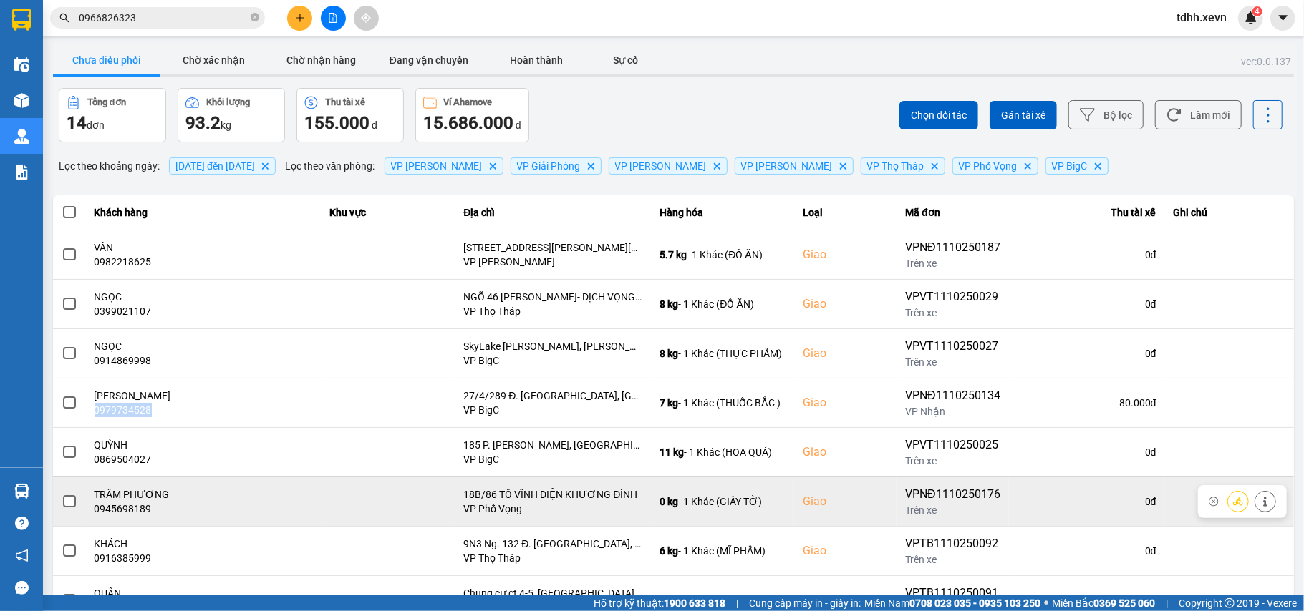
scroll to position [164, 0]
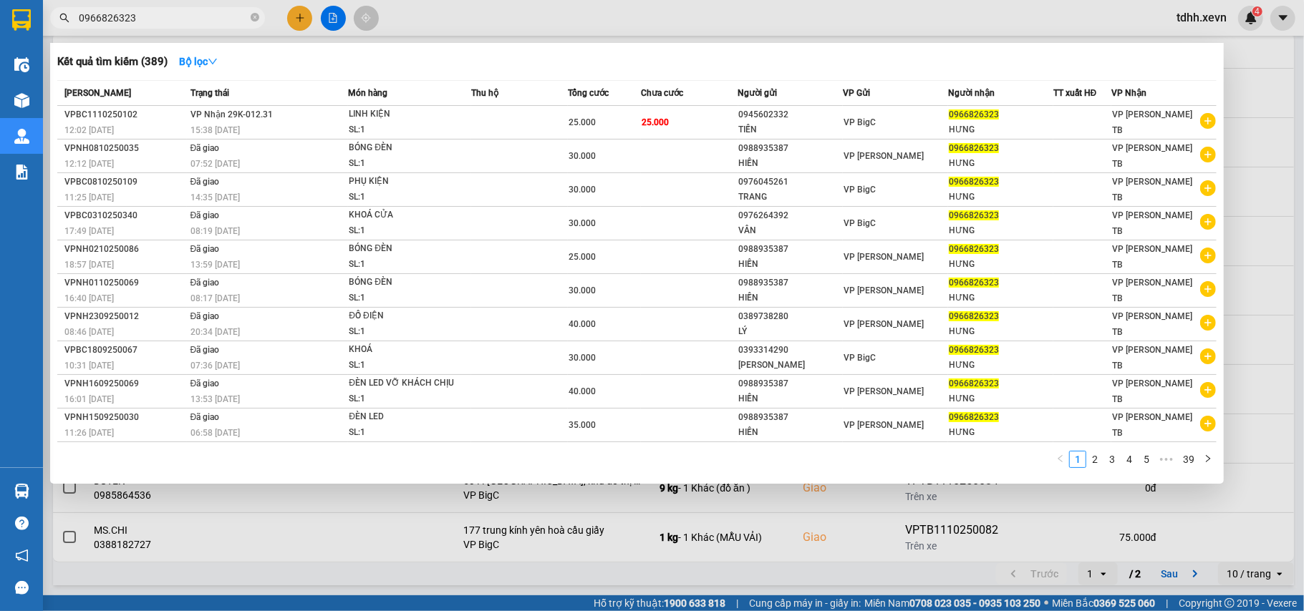
drag, startPoint x: 135, startPoint y: 19, endPoint x: 47, endPoint y: 23, distance: 87.4
click at [47, 23] on div "0966826323" at bounding box center [139, 17] width 279 height 21
click at [121, 20] on input "0966826323" at bounding box center [163, 18] width 169 height 16
paste input "48273198"
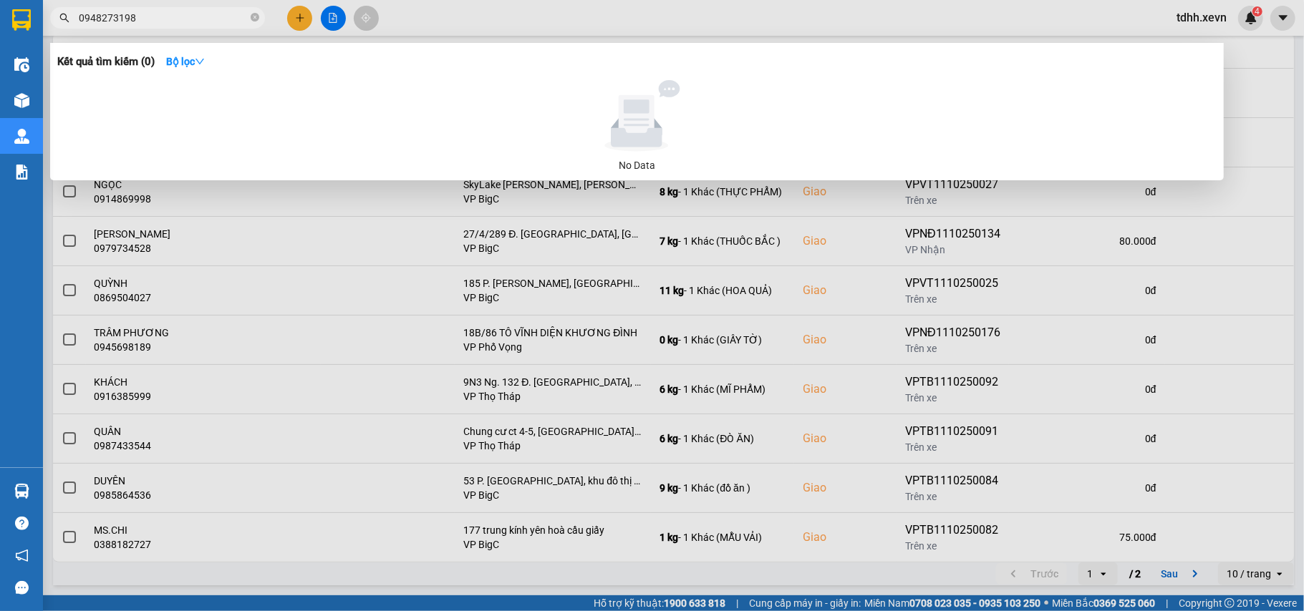
click at [1200, 251] on div at bounding box center [652, 305] width 1304 height 611
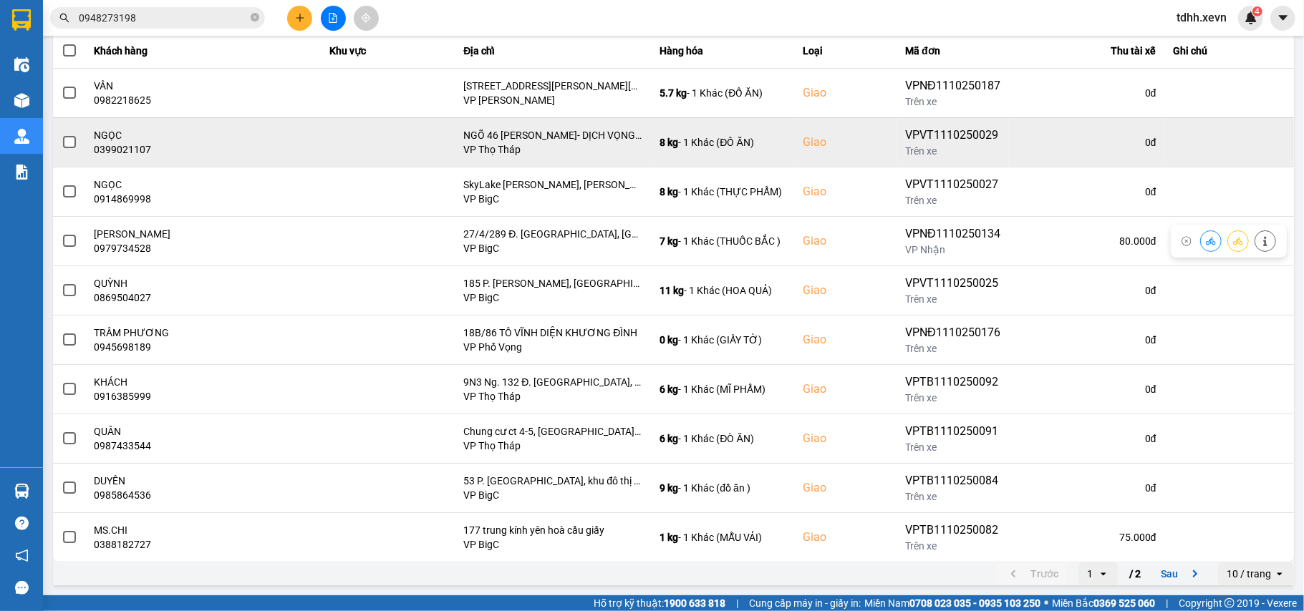
scroll to position [0, 0]
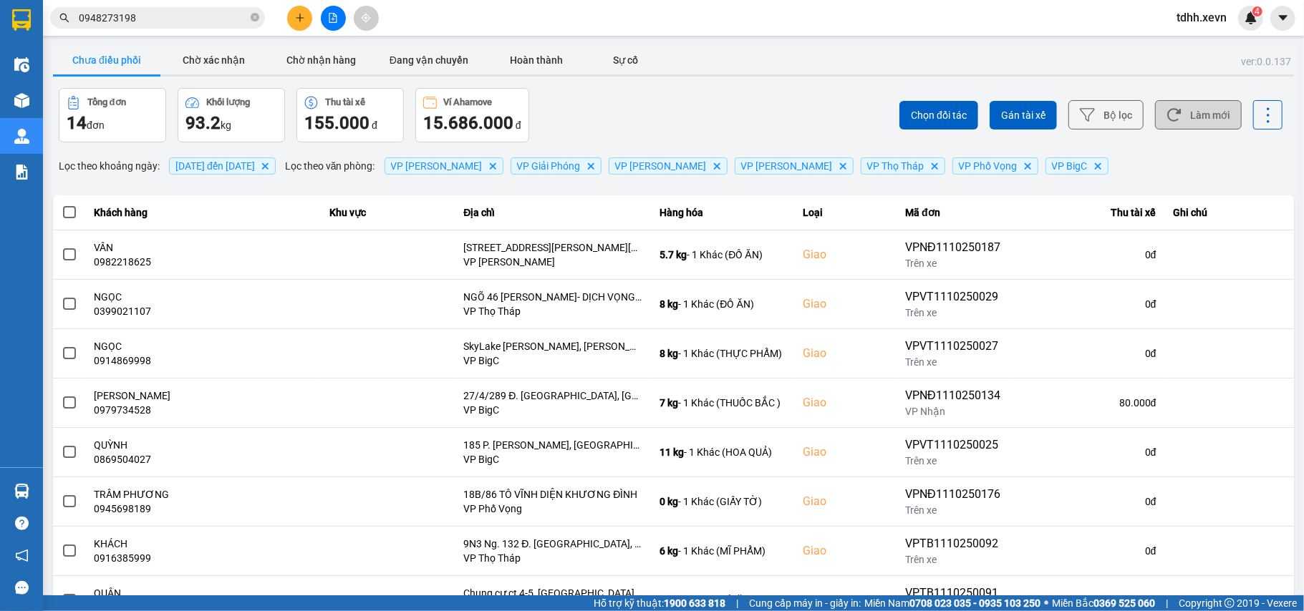
click at [1186, 112] on button "Làm mới" at bounding box center [1198, 114] width 87 height 29
click at [1207, 110] on button "Làm mới" at bounding box center [1198, 114] width 87 height 29
click at [1167, 120] on icon at bounding box center [1174, 115] width 14 height 13
click at [1203, 107] on button "Làm mới" at bounding box center [1198, 114] width 87 height 29
click at [1174, 116] on button "Làm mới" at bounding box center [1198, 114] width 87 height 29
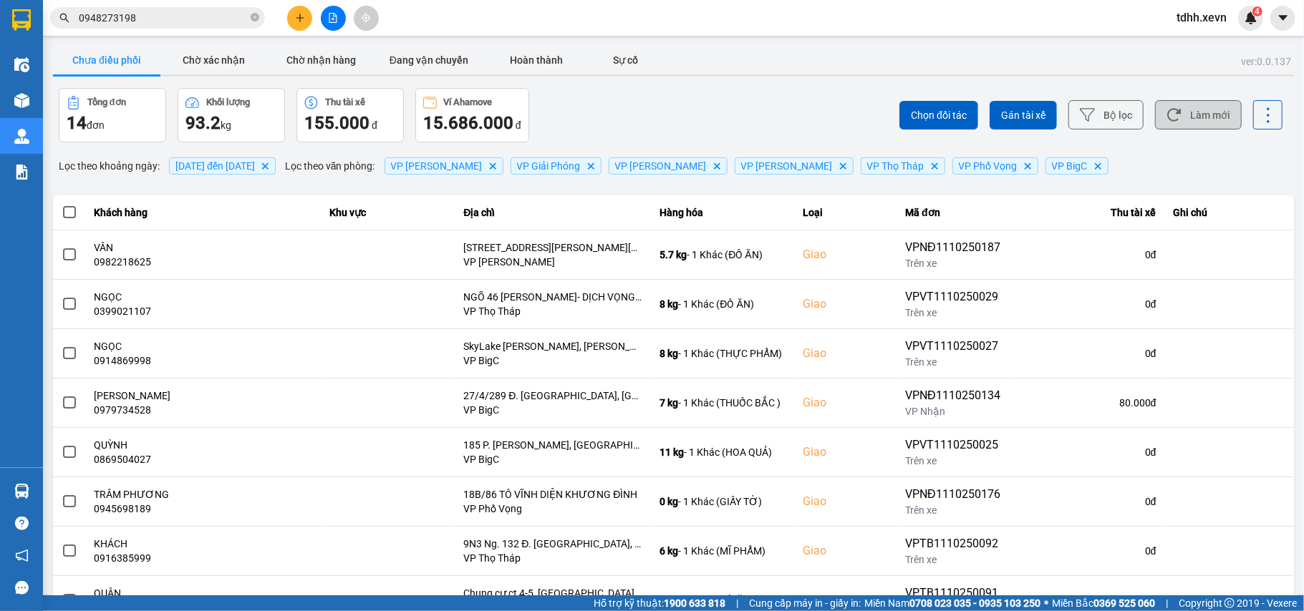
click at [1189, 126] on button "Làm mới" at bounding box center [1198, 114] width 87 height 29
click at [1198, 132] on div "Chọn đối tác Gán tài xế Bộ lọc Làm mới" at bounding box center [977, 115] width 612 height 54
click at [1184, 118] on button "Làm mới" at bounding box center [1198, 114] width 87 height 29
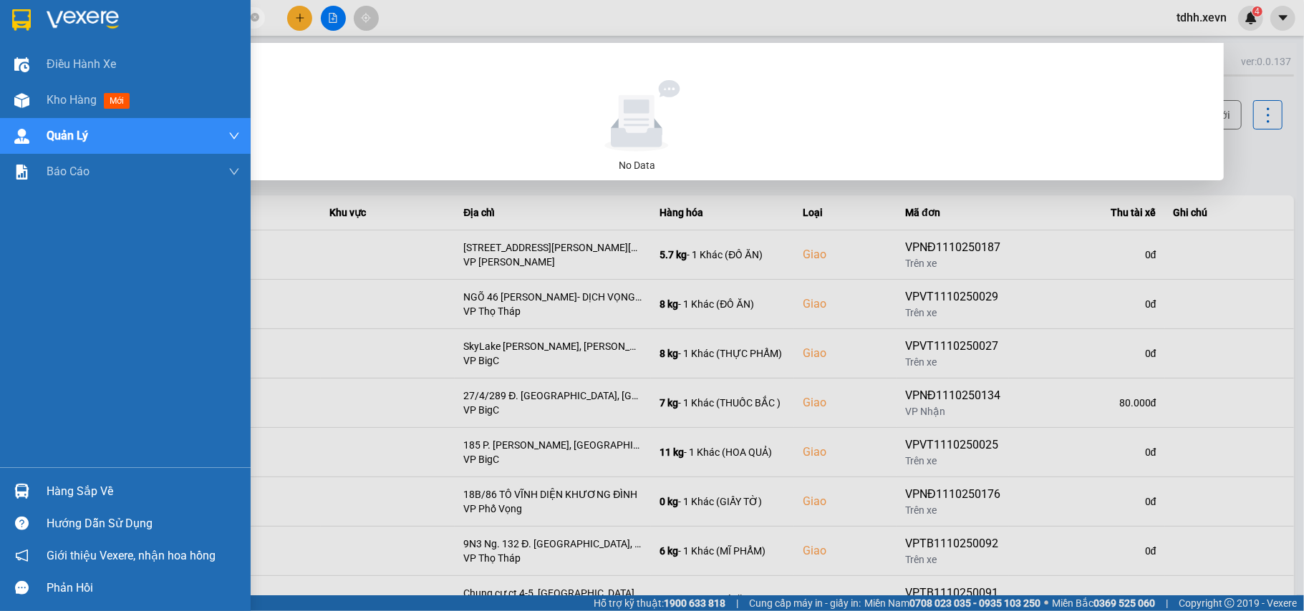
drag, startPoint x: 149, startPoint y: 20, endPoint x: 30, endPoint y: 30, distance: 119.3
click at [30, 30] on section "Kết quả tìm kiếm ( 0 ) Bộ lọc No Data 0948273198 tdhh.xevn 4 Điều hành xe Kho h…" at bounding box center [652, 305] width 1304 height 611
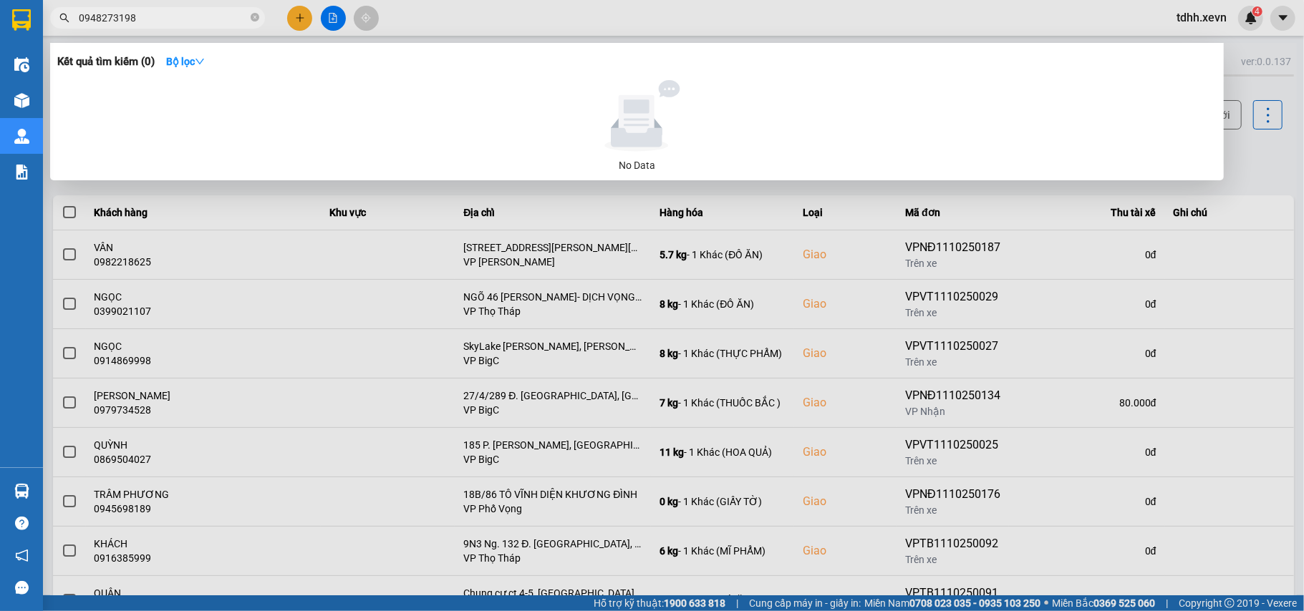
click at [118, 23] on input "0948273198" at bounding box center [163, 18] width 169 height 16
paste input "76059557"
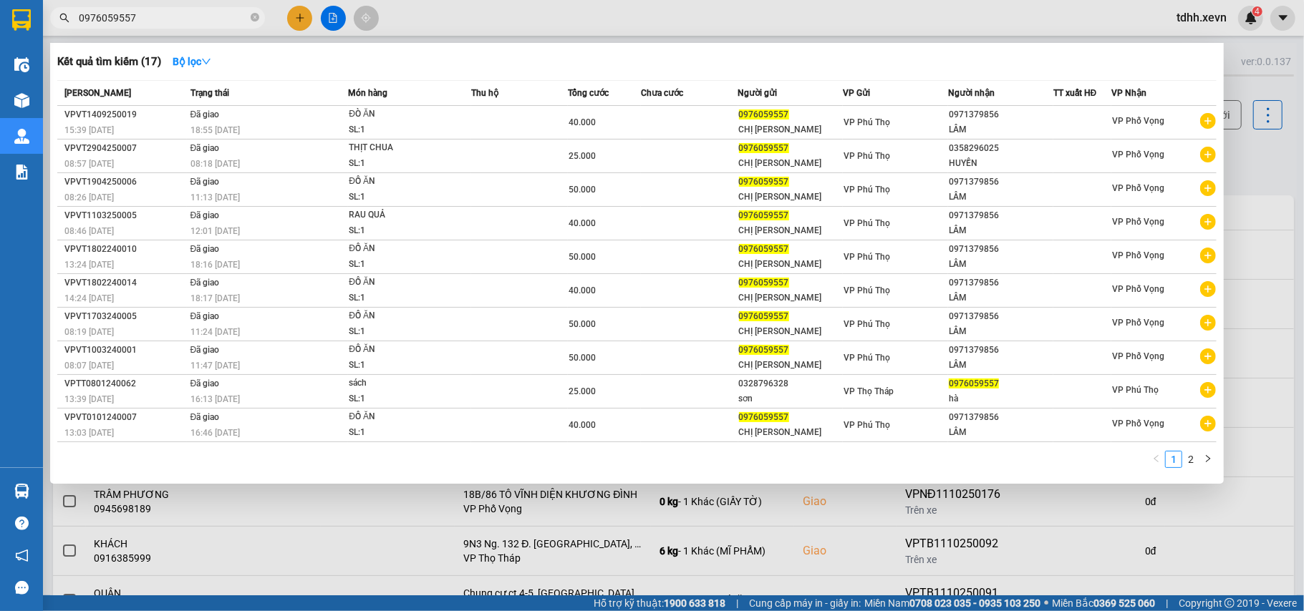
drag, startPoint x: 155, startPoint y: 21, endPoint x: 55, endPoint y: 21, distance: 99.5
click at [56, 23] on span "0976059557" at bounding box center [157, 17] width 215 height 21
paste input "11946682"
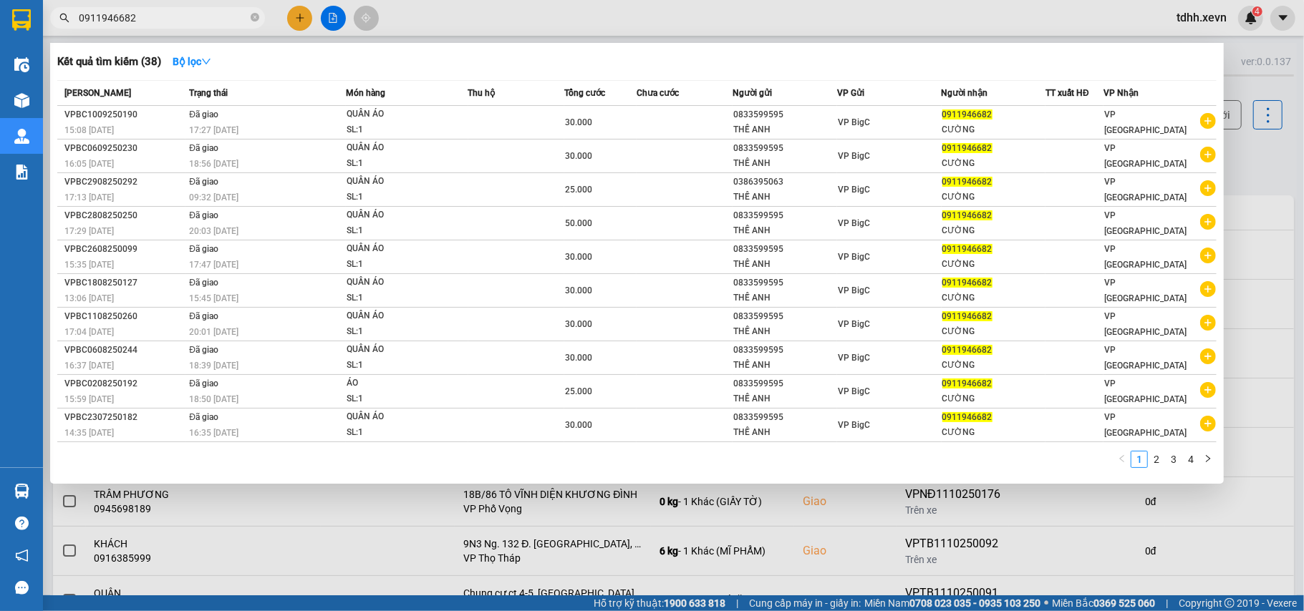
drag, startPoint x: 122, startPoint y: 24, endPoint x: 49, endPoint y: 29, distance: 72.4
click at [49, 29] on div "Kết quả tìm kiếm ( 38 ) Bộ lọc Mã ĐH Trạng thái Món hàng Thu hộ Tổng cước Chưa …" at bounding box center [139, 18] width 279 height 25
paste input "868306668"
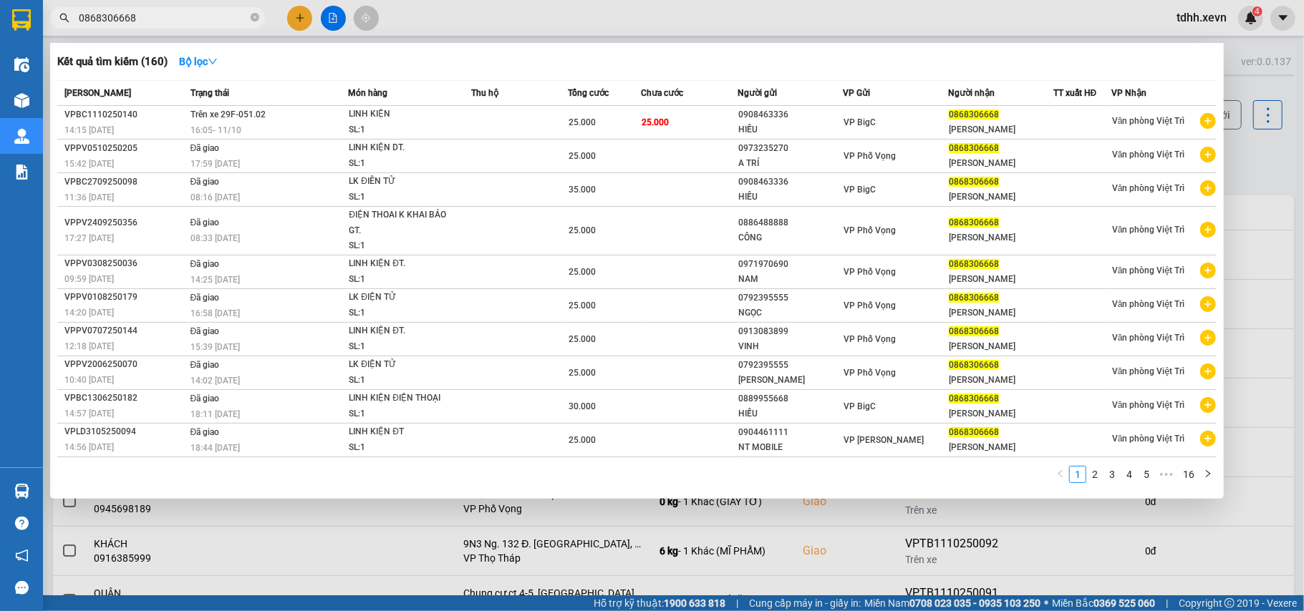
drag, startPoint x: 144, startPoint y: 17, endPoint x: 99, endPoint y: 6, distance: 46.5
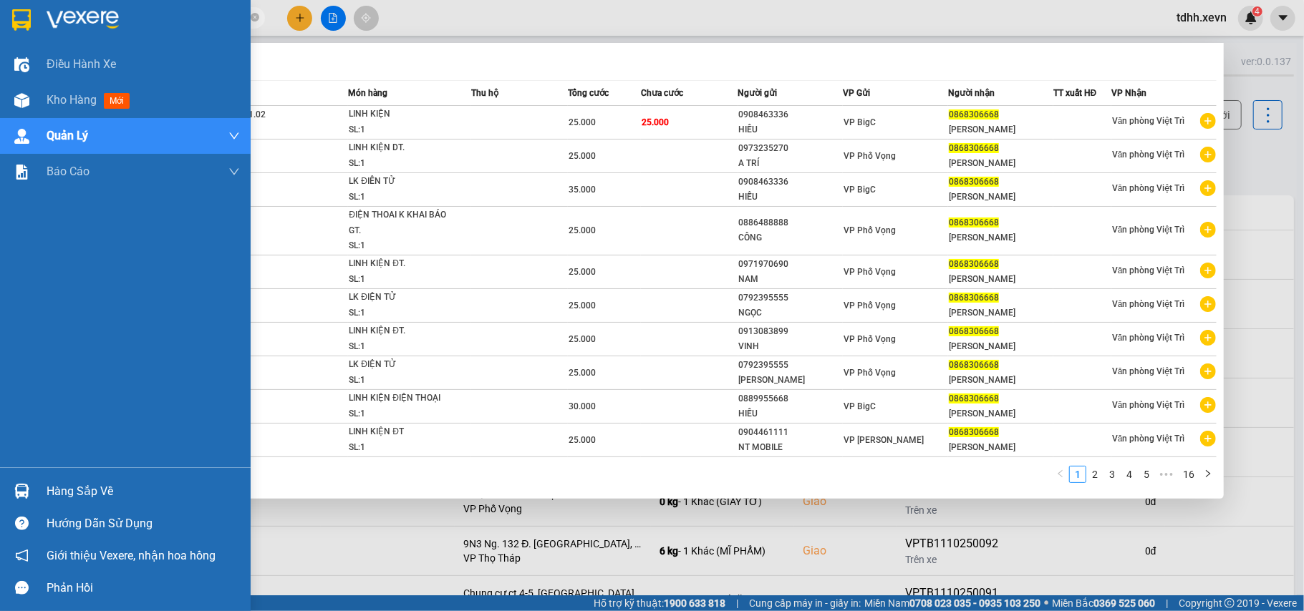
click at [1, 42] on section "Kết quả tìm kiếm ( 160 ) Bộ lọc Mã ĐH Trạng thái Món hàng Thu hộ Tổng cước Chưa…" at bounding box center [652, 305] width 1304 height 611
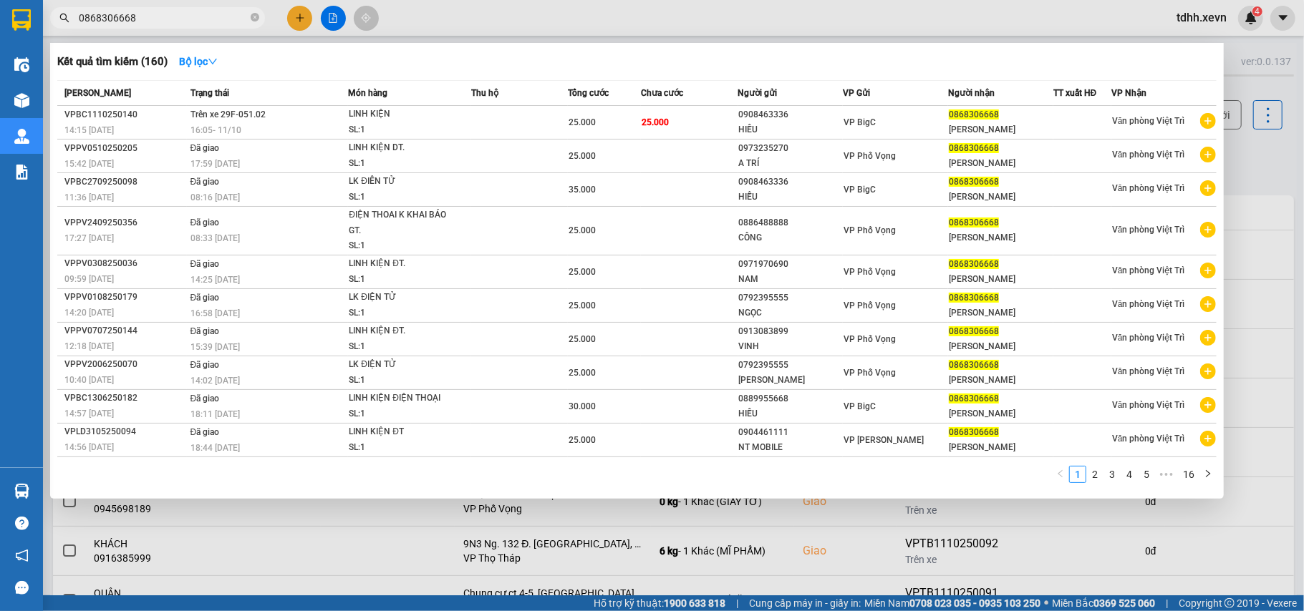
paste input "978670841"
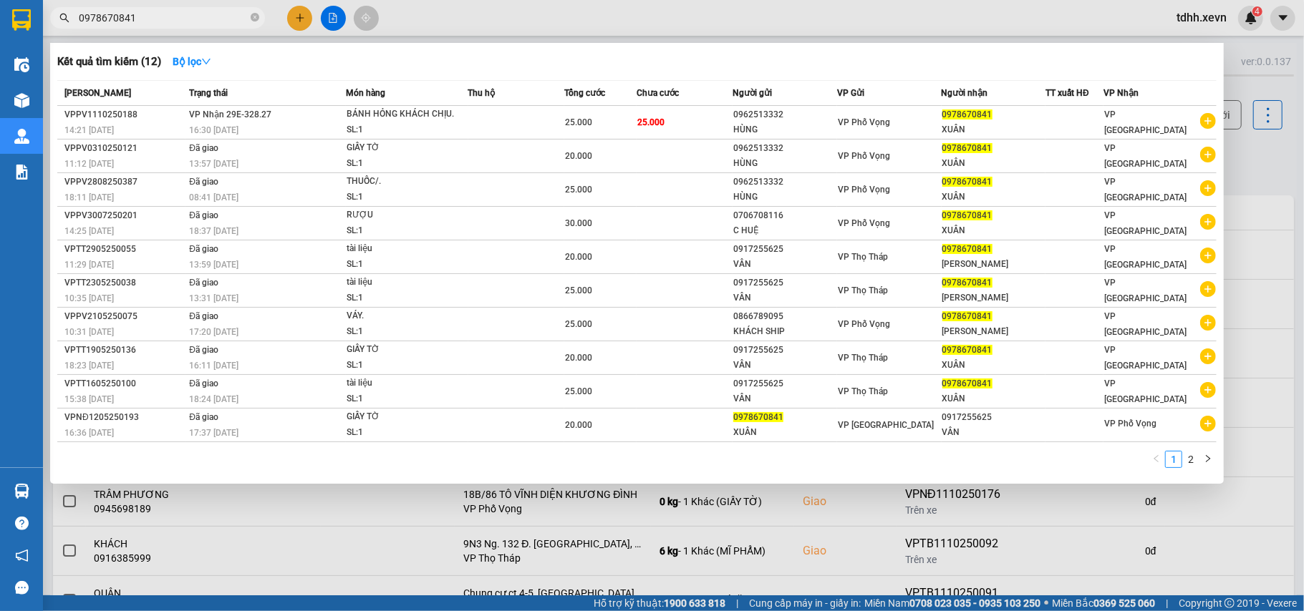
type input "0978670841"
click at [1240, 150] on div at bounding box center [652, 305] width 1304 height 611
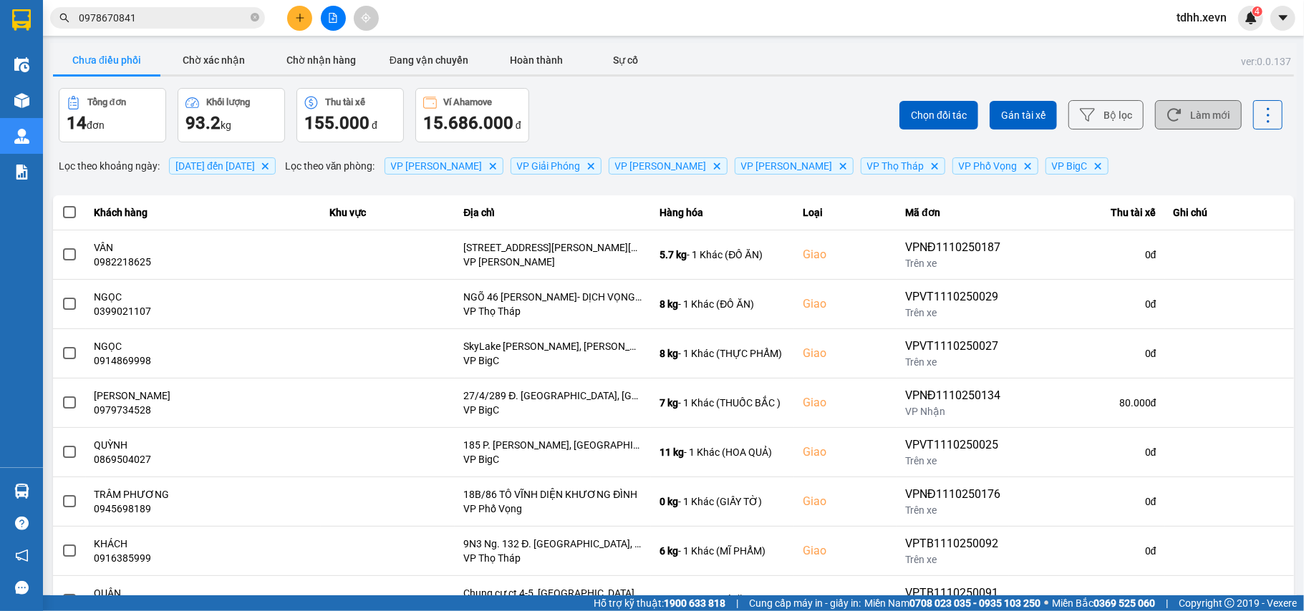
click at [1198, 118] on button "Làm mới" at bounding box center [1198, 114] width 87 height 29
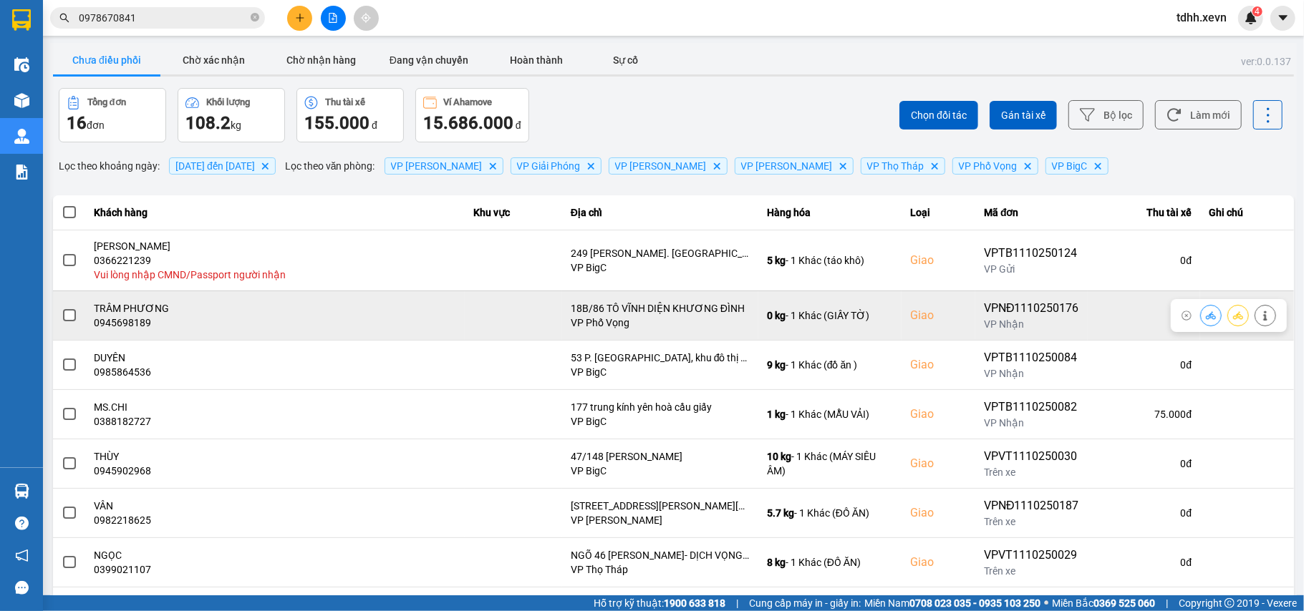
click at [127, 321] on div "0945698189" at bounding box center [274, 323] width 361 height 14
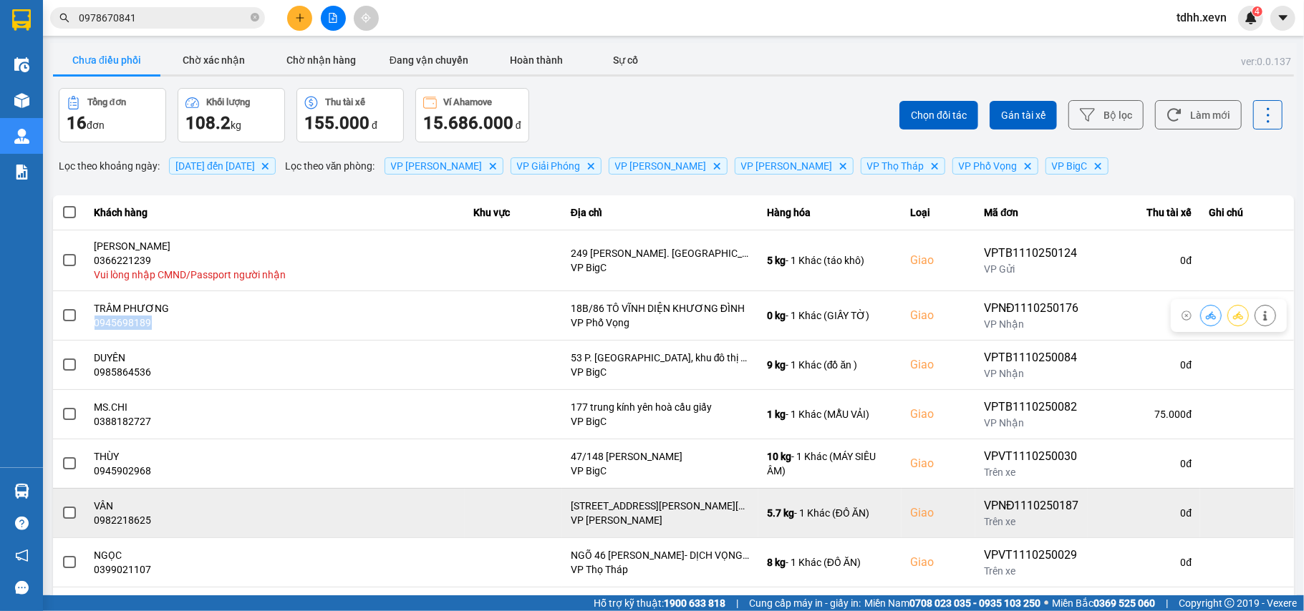
copy div "0945698189"
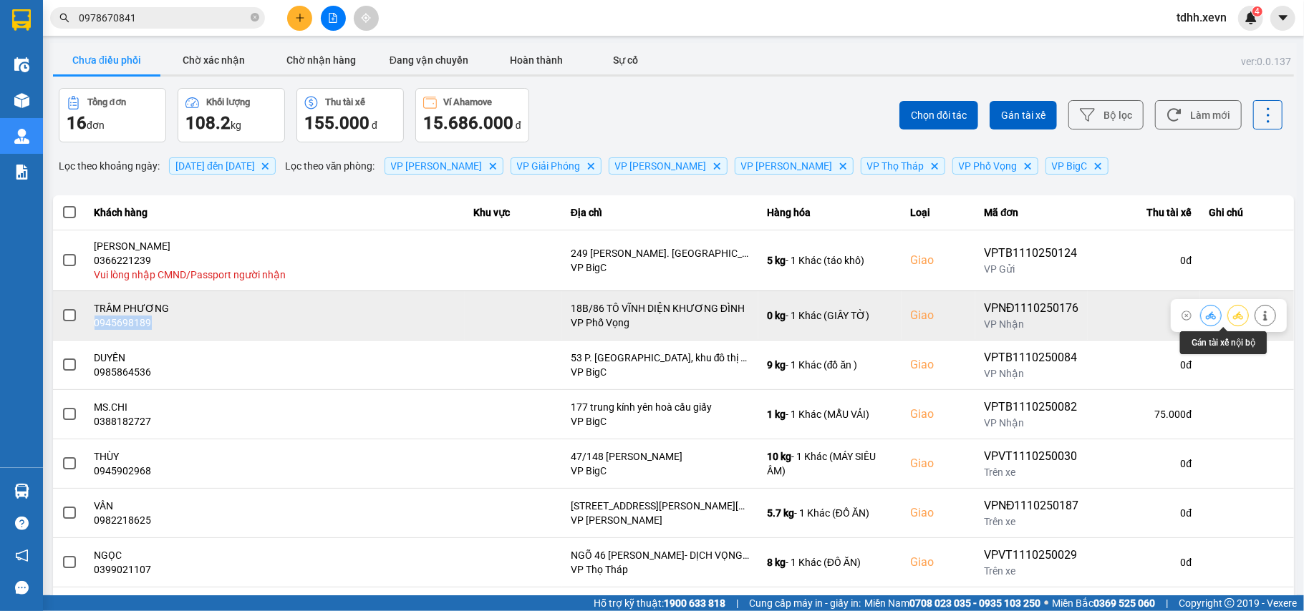
click at [1205, 316] on icon at bounding box center [1210, 316] width 10 height 10
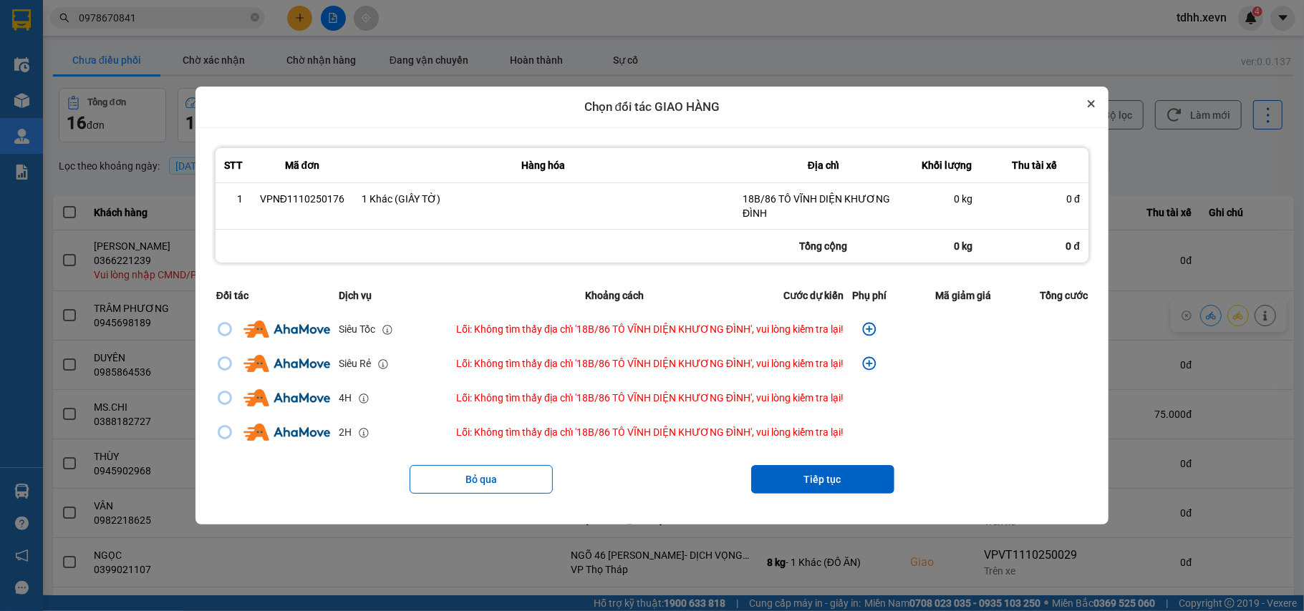
click at [1094, 107] on button "Close" at bounding box center [1090, 103] width 17 height 17
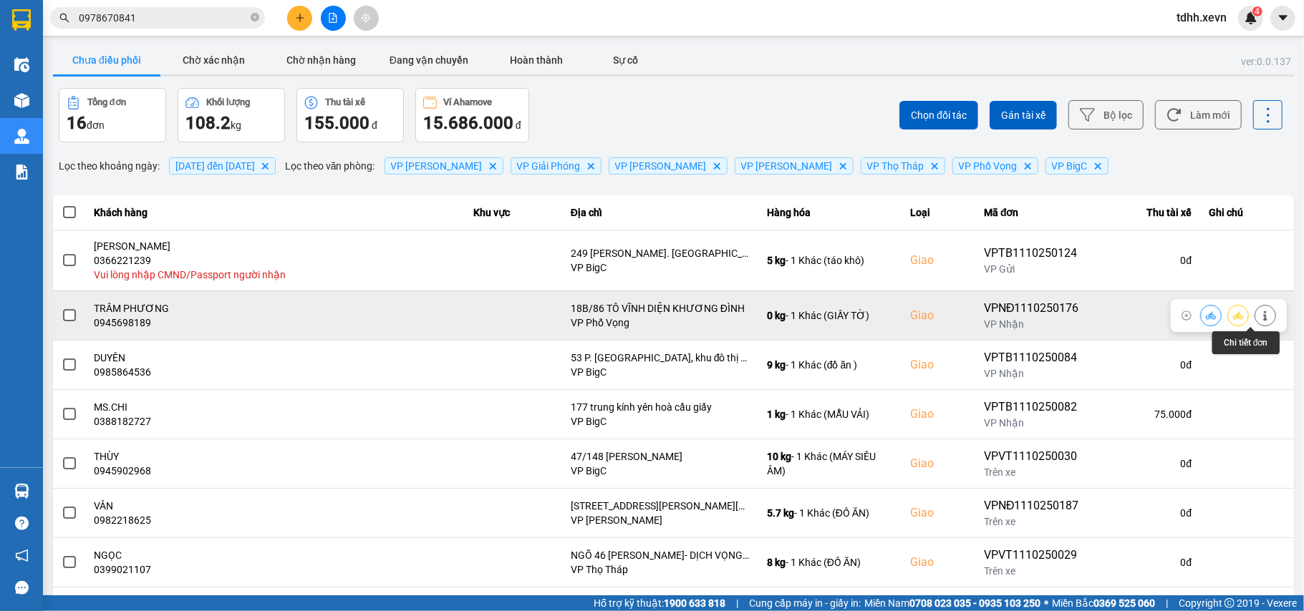
click at [1260, 319] on icon at bounding box center [1265, 316] width 10 height 10
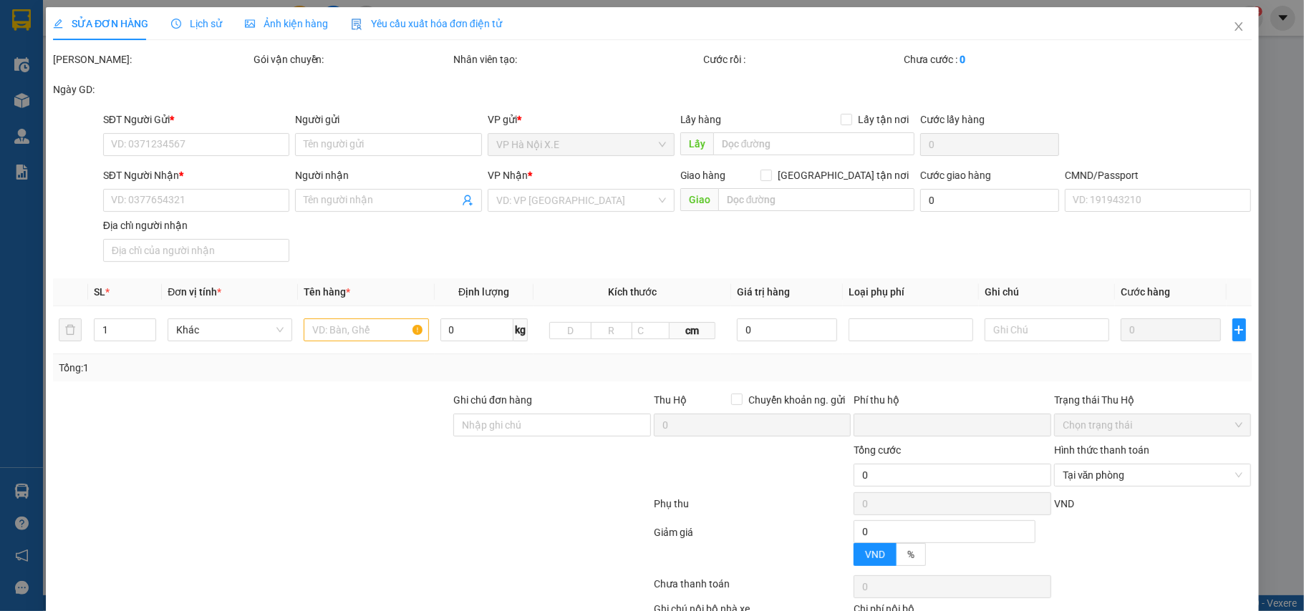
type input "0912479453"
type input "NGỌC"
type input "0945698189"
type input "TRÂM PHƯƠNG"
checkbox input "true"
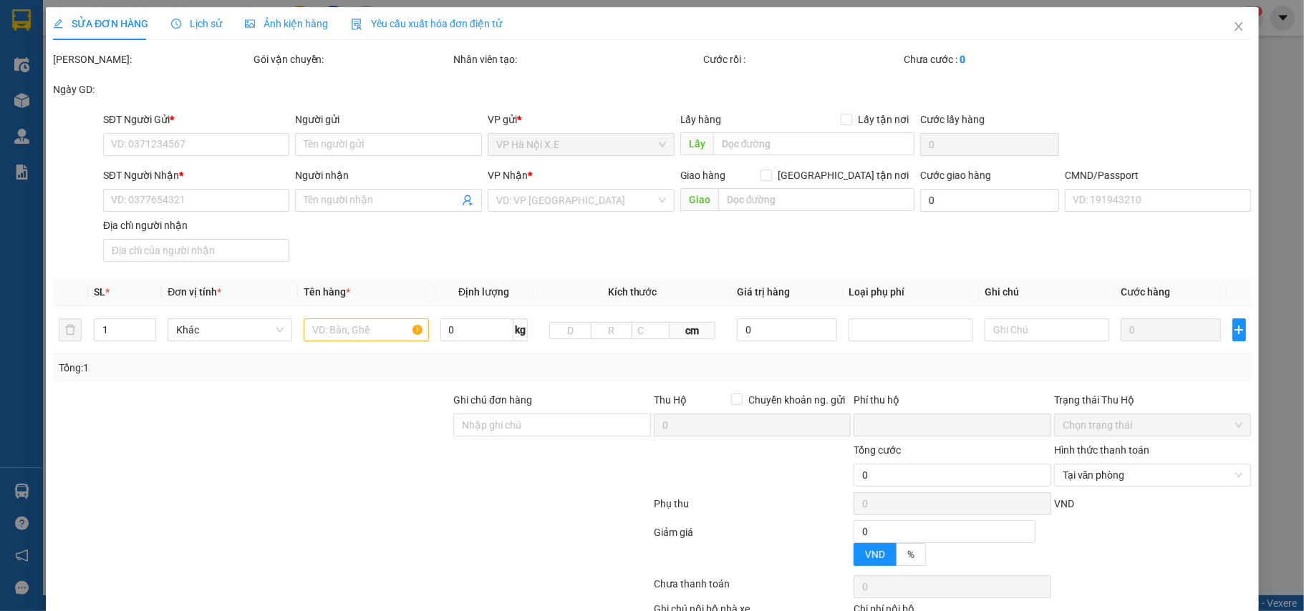
type input "18B/86 TÔ VĨNH DIỆN KHƯƠNG ĐÌNH"
type input "033068002177"
type input "0"
type input "75.000"
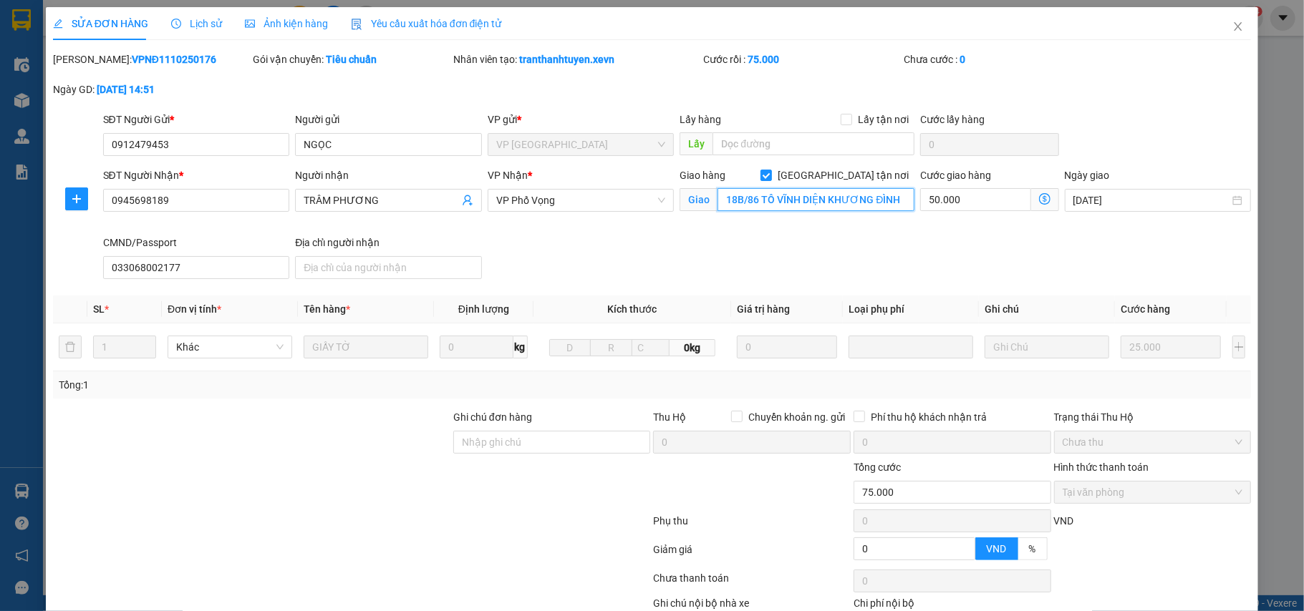
click at [753, 202] on input "18B/86 TÔ VĨNH DIỆN KHƯƠNG ĐÌNH" at bounding box center [815, 199] width 197 height 23
click at [740, 202] on input "18B/86 TÔ VĨNH DIỆN KHƯƠNG ĐÌNH" at bounding box center [815, 199] width 197 height 23
drag, startPoint x: 742, startPoint y: 203, endPoint x: 909, endPoint y: 219, distance: 168.2
click at [909, 219] on div "SĐT Người Nhận * 0945698189 Người nhận TRÂM PHƯƠNG VP Nhận * VP Phố Vọng Giao h…" at bounding box center [677, 226] width 1154 height 117
paste input "945698189"
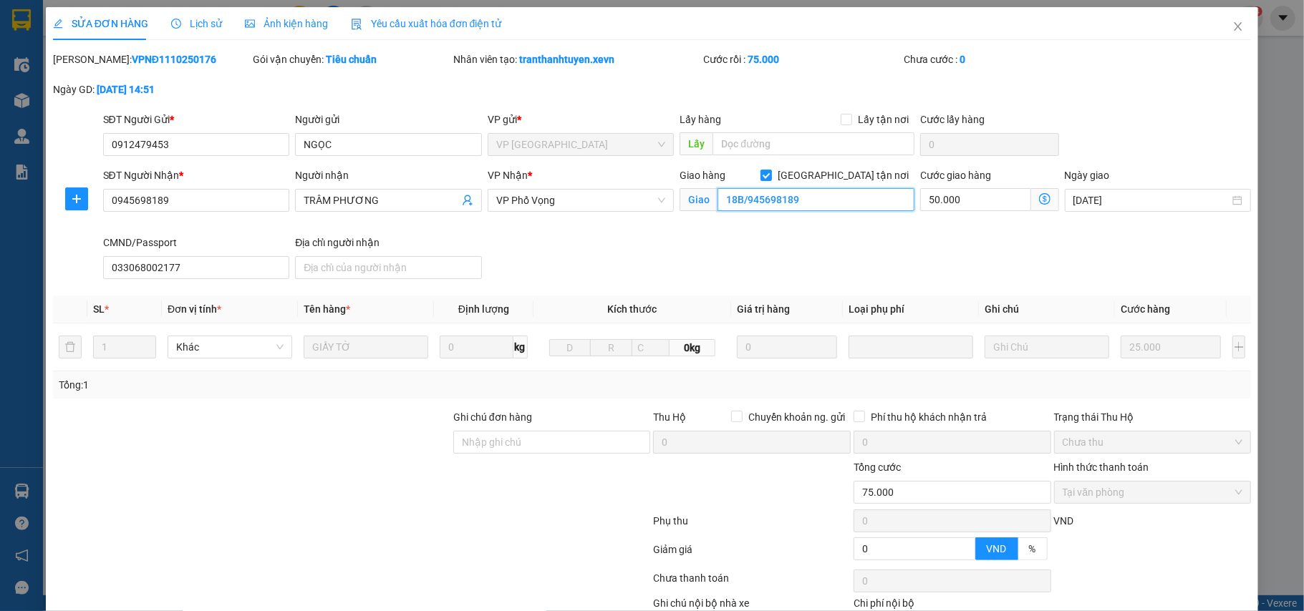
type input "18B/945698189"
drag, startPoint x: 511, startPoint y: 442, endPoint x: 517, endPoint y: 430, distance: 12.8
click at [511, 442] on input "Ghi chú đơn hàng" at bounding box center [552, 442] width 198 height 23
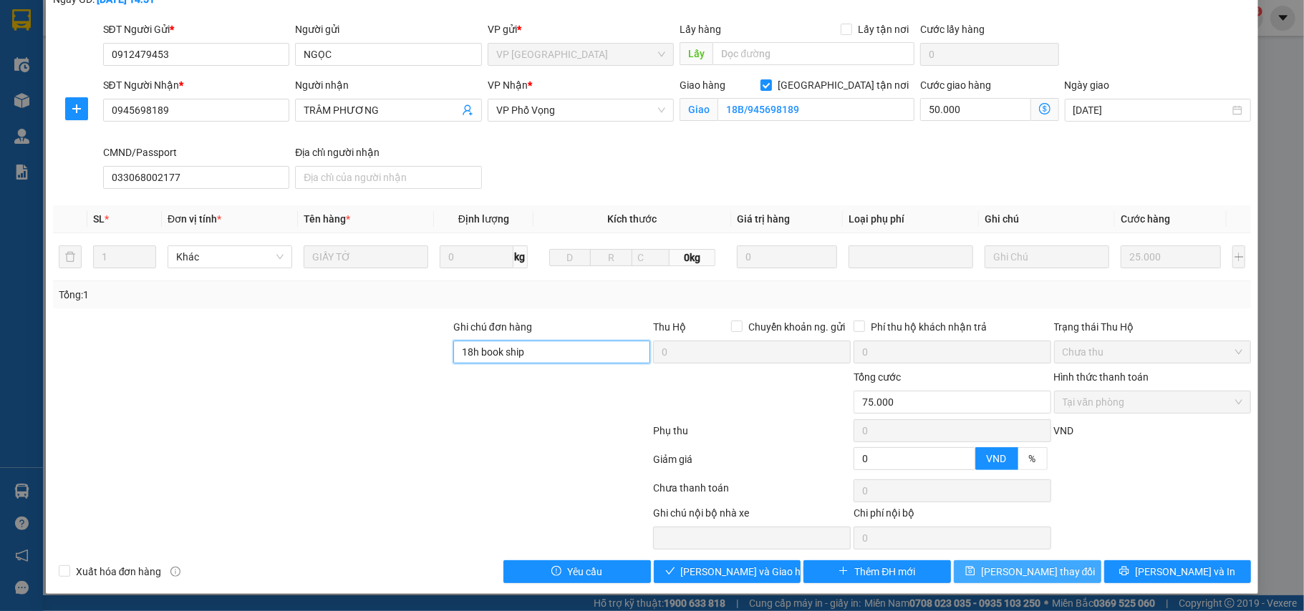
type input "18h book ship"
click at [1054, 573] on button "[PERSON_NAME] thay đổi" at bounding box center [1026, 572] width 147 height 23
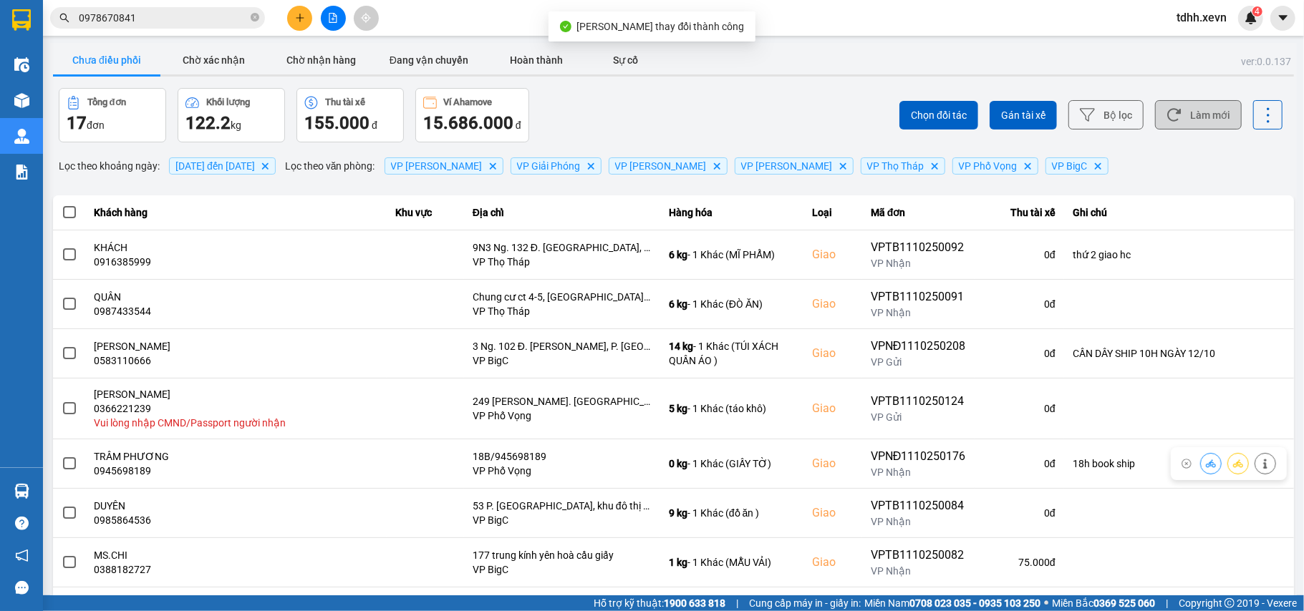
click at [1192, 107] on button "Làm mới" at bounding box center [1198, 114] width 87 height 29
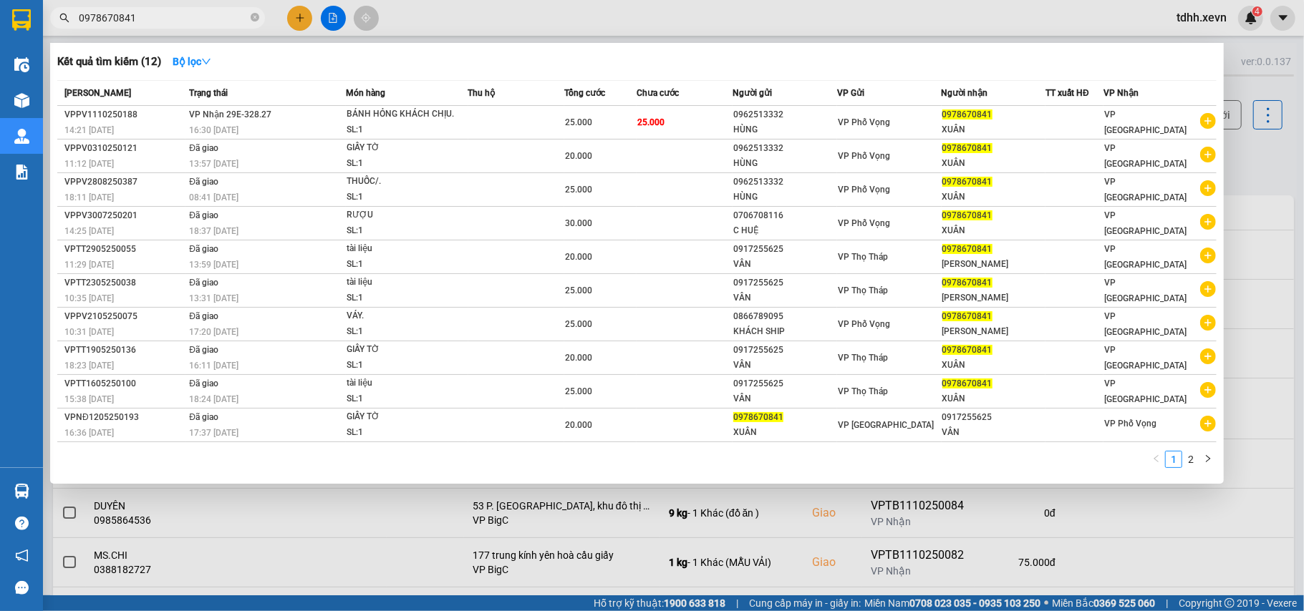
drag, startPoint x: 106, startPoint y: 30, endPoint x: 75, endPoint y: 32, distance: 30.9
click at [75, 31] on div "Kết quả tìm kiếm ( 12 ) Bộ lọc Mã ĐH Trạng thái Món hàng Thu hộ Tổng cước Chưa …" at bounding box center [139, 18] width 279 height 25
paste input "857747286"
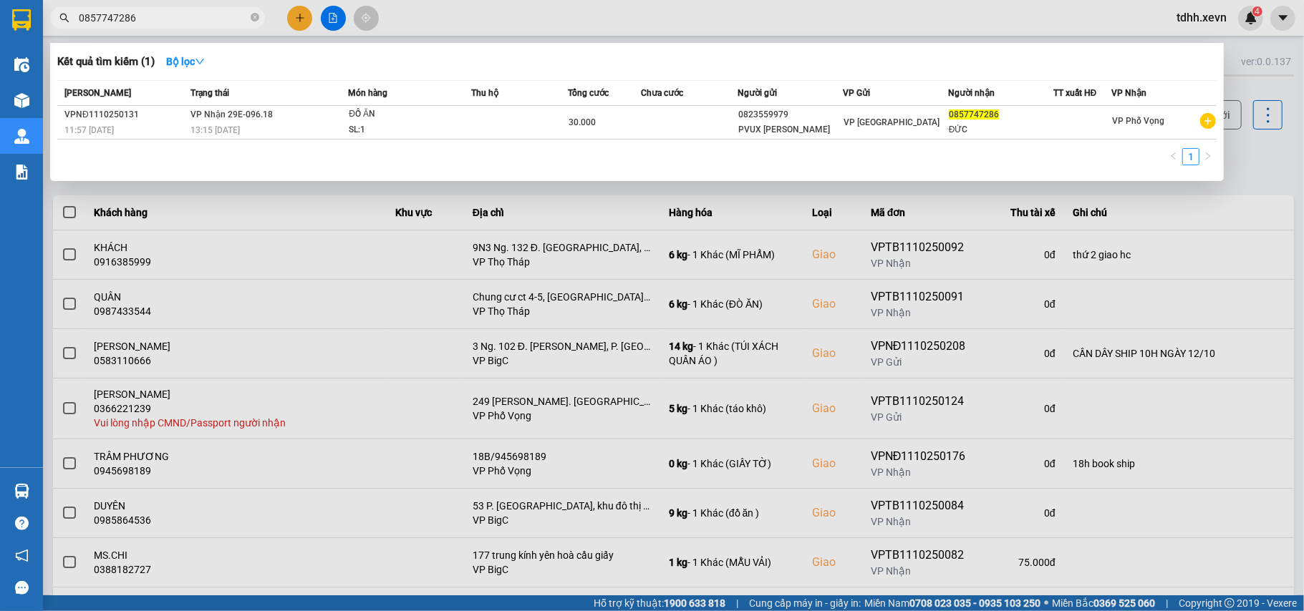
click at [1200, 208] on div at bounding box center [652, 305] width 1304 height 611
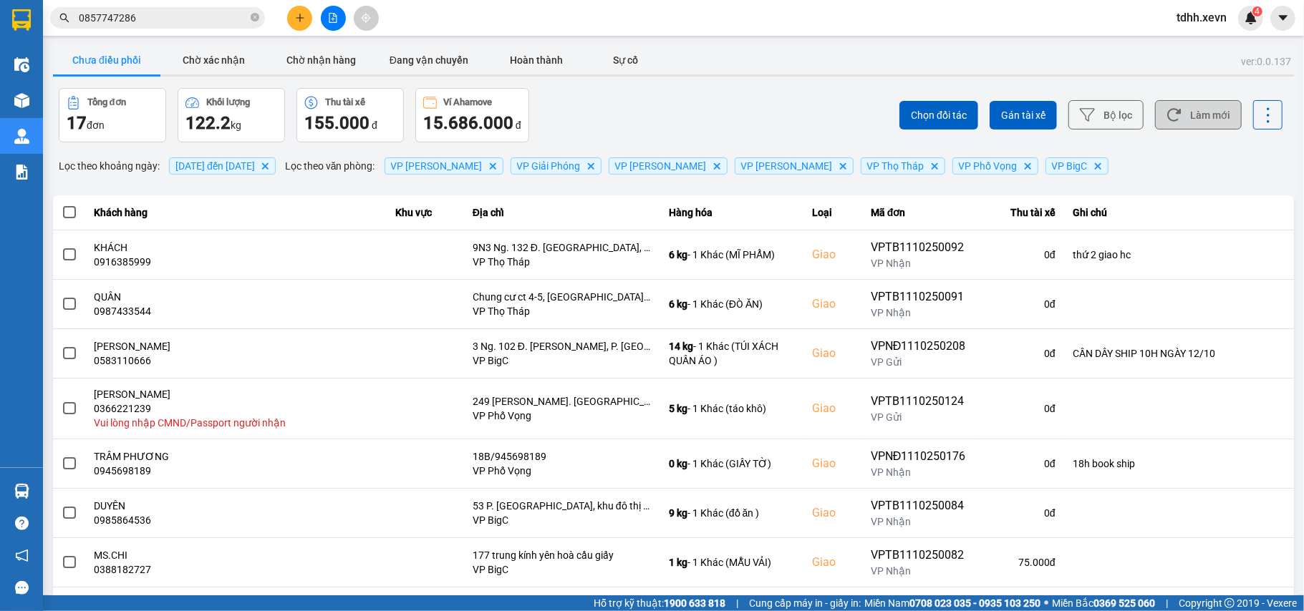
click at [1198, 121] on button "Làm mới" at bounding box center [1198, 114] width 87 height 29
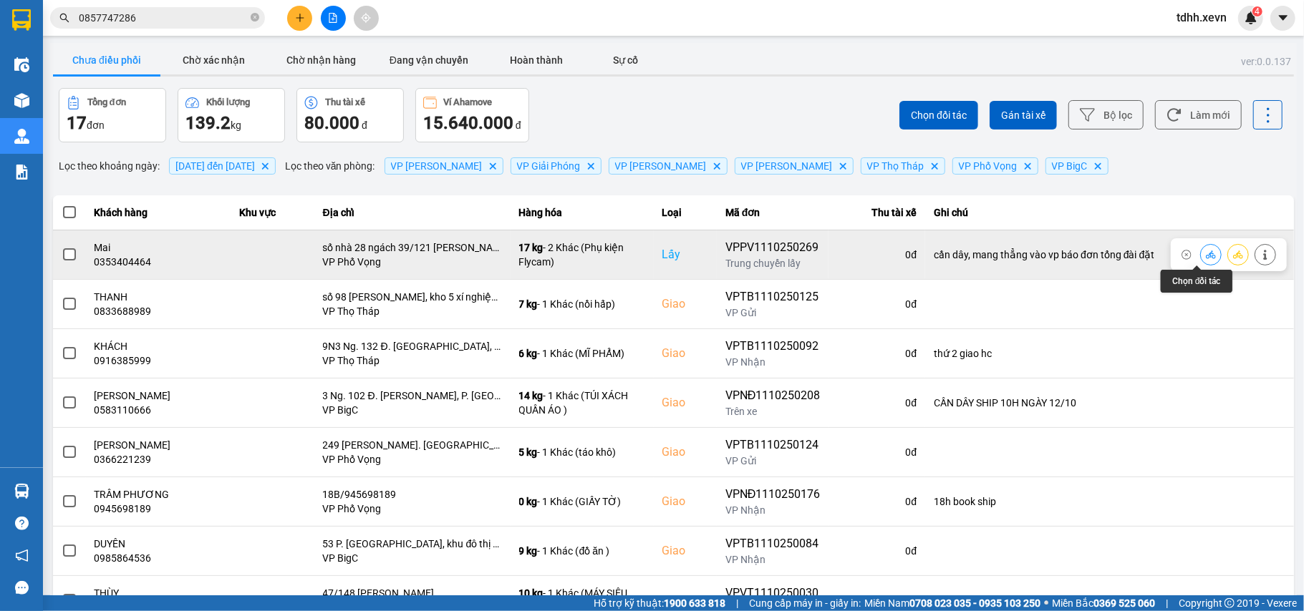
click at [1200, 251] on button at bounding box center [1210, 254] width 20 height 25
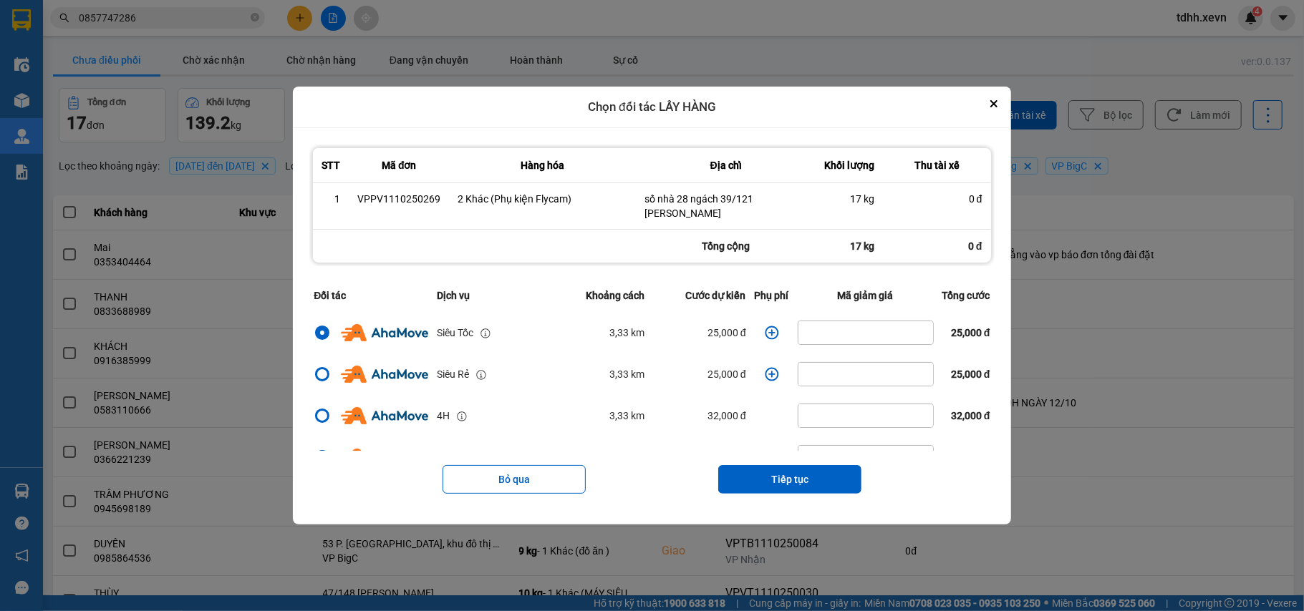
click at [765, 339] on icon "dialog" at bounding box center [772, 333] width 14 height 14
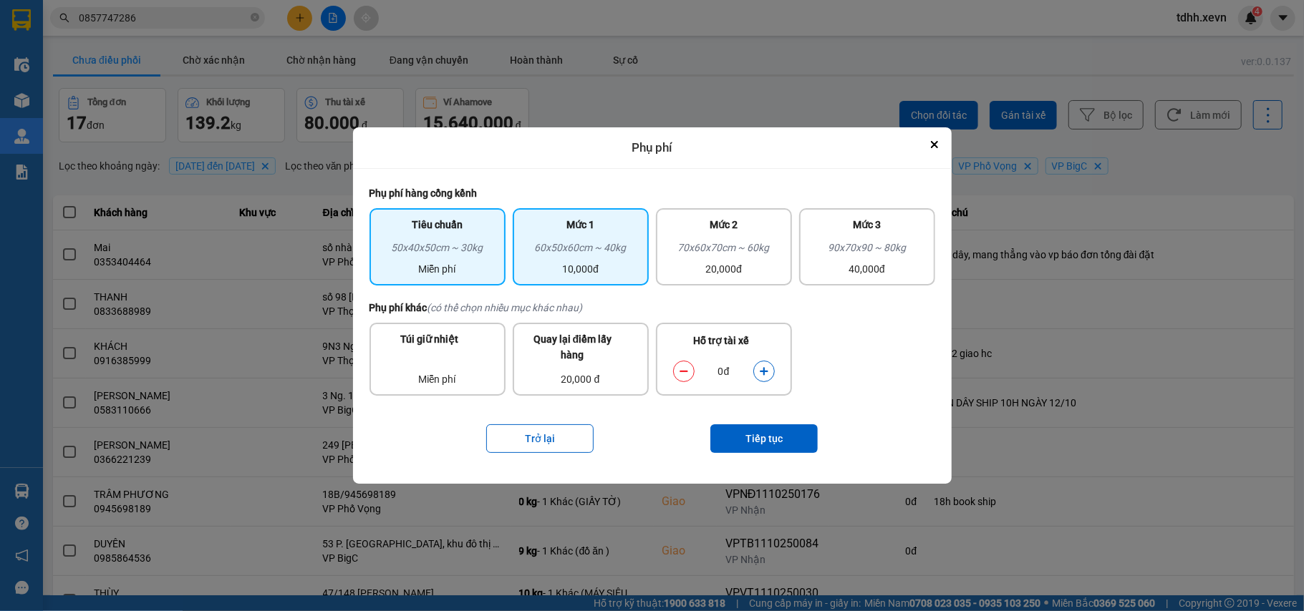
click at [629, 261] on div "60x50x60cm ~ 40kg" at bounding box center [580, 250] width 119 height 21
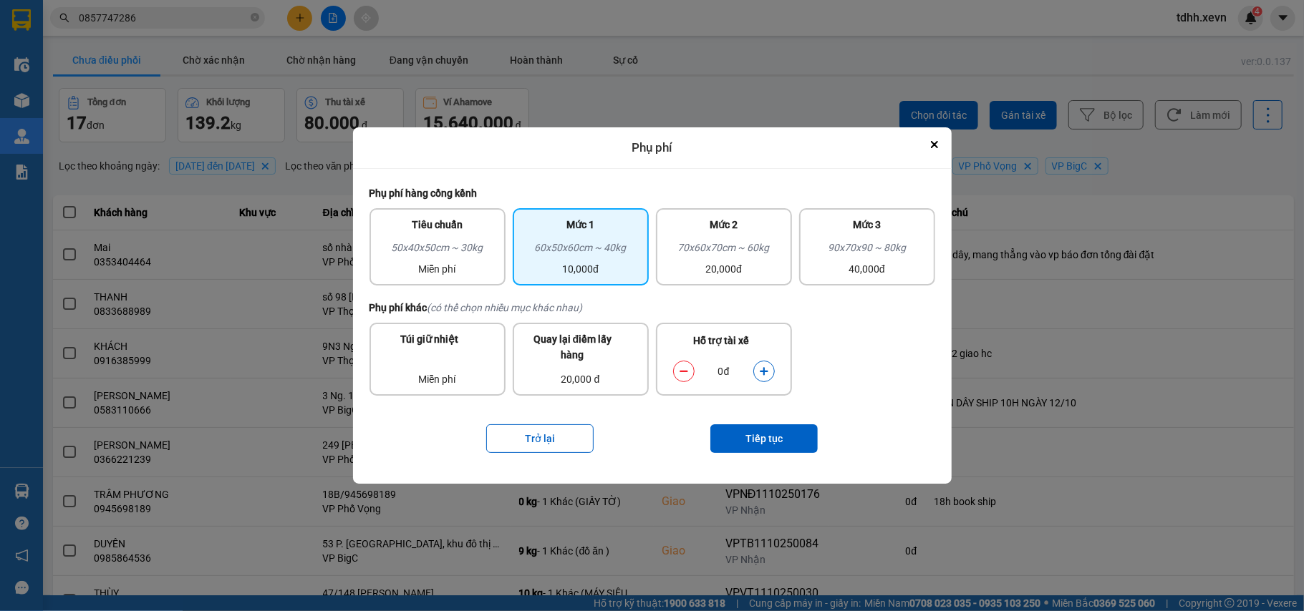
click at [762, 361] on button "dialog" at bounding box center [764, 371] width 20 height 25
click at [766, 434] on button "Tiếp tục" at bounding box center [763, 438] width 107 height 29
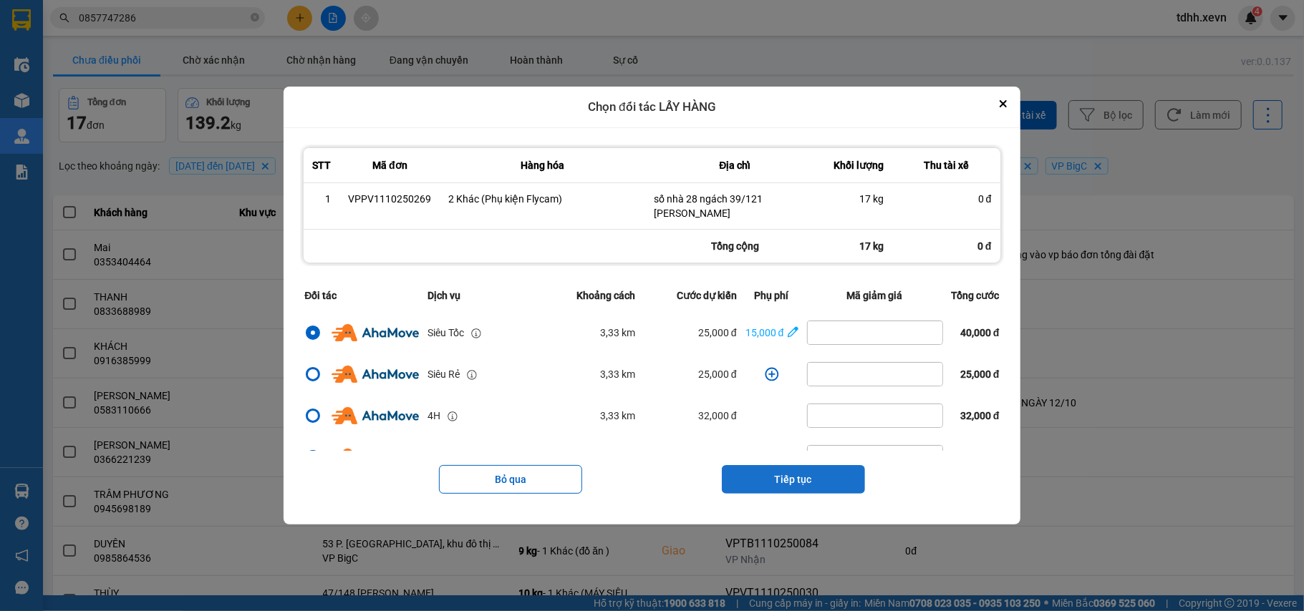
click at [799, 482] on button "Tiếp tục" at bounding box center [793, 479] width 143 height 29
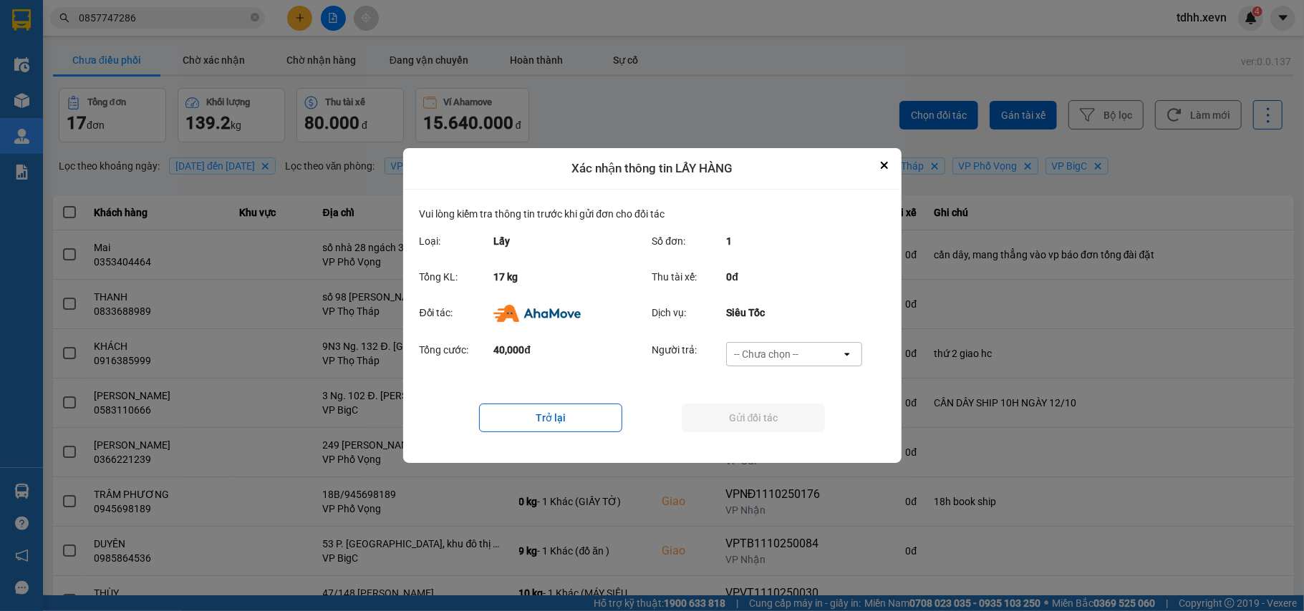
click at [817, 350] on div "-- Chưa chọn --" at bounding box center [784, 354] width 115 height 23
click at [793, 428] on div "Ví Ahamove" at bounding box center [794, 437] width 136 height 26
click at [794, 427] on button "Gửi đối tác" at bounding box center [752, 418] width 143 height 29
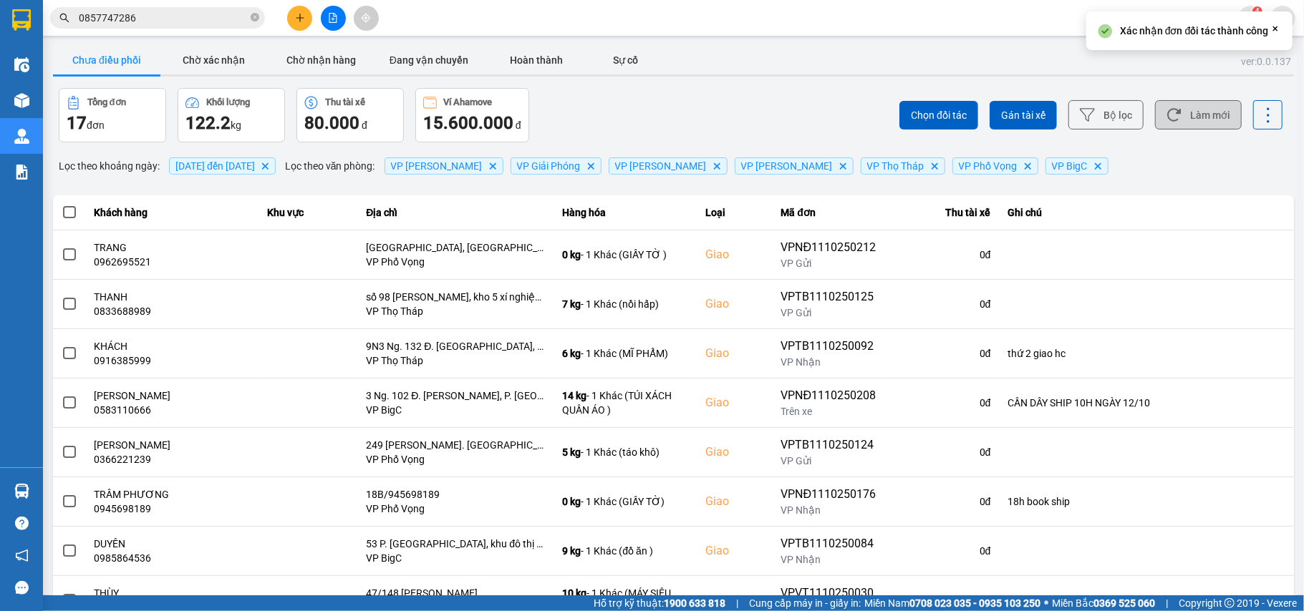
click at [1190, 119] on button "Làm mới" at bounding box center [1198, 114] width 87 height 29
drag, startPoint x: 239, startPoint y: 53, endPoint x: 296, endPoint y: 152, distance: 114.2
click at [236, 53] on button "Chờ xác nhận" at bounding box center [213, 60] width 107 height 29
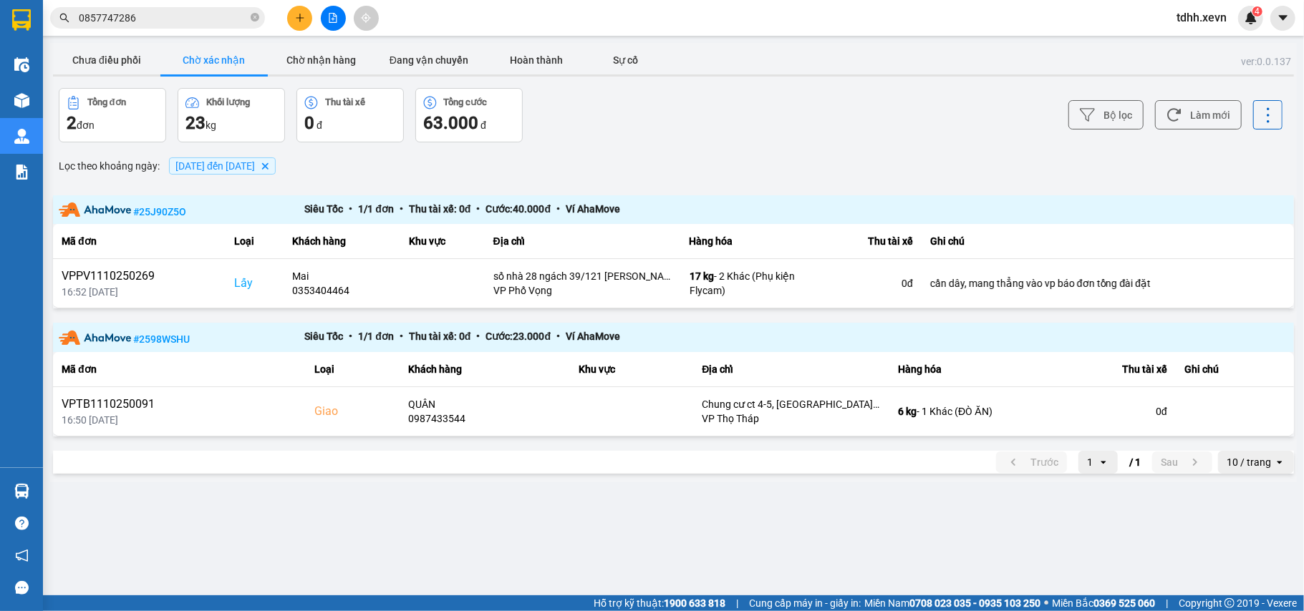
click at [120, 44] on div "ver: 0.0.137 Chưa điều phối Chờ xác nhận Chờ nhận hàng Đang vận chuyển Hoàn thà…" at bounding box center [673, 263] width 1246 height 440
click at [105, 60] on button "Chưa điều phối" at bounding box center [106, 60] width 107 height 29
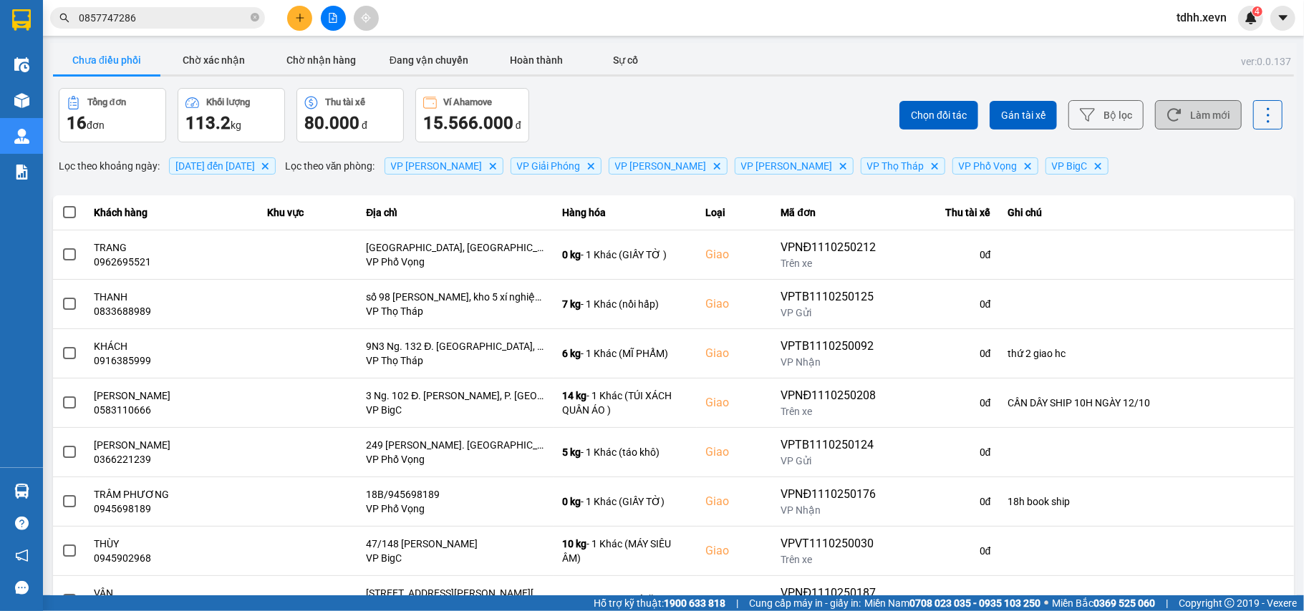
click at [1193, 110] on button "Làm mới" at bounding box center [1198, 114] width 87 height 29
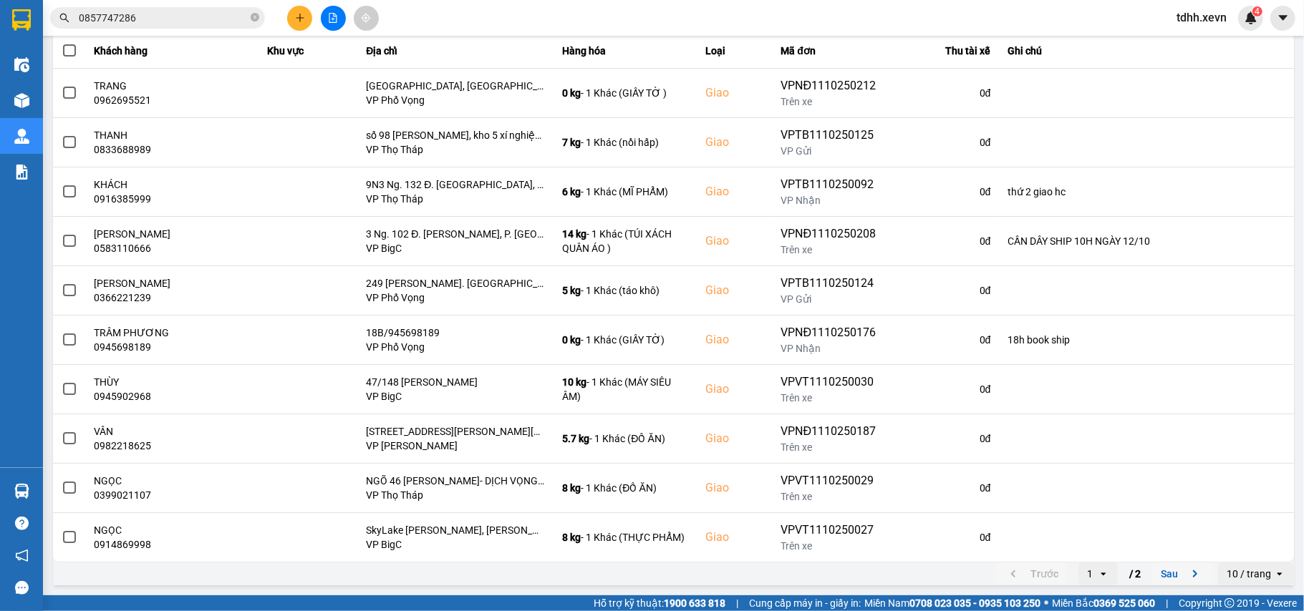
drag, startPoint x: 1183, startPoint y: 577, endPoint x: 1171, endPoint y: 576, distance: 11.5
click at [1186, 577] on icon "next page. current page 1 / 2" at bounding box center [1194, 574] width 17 height 17
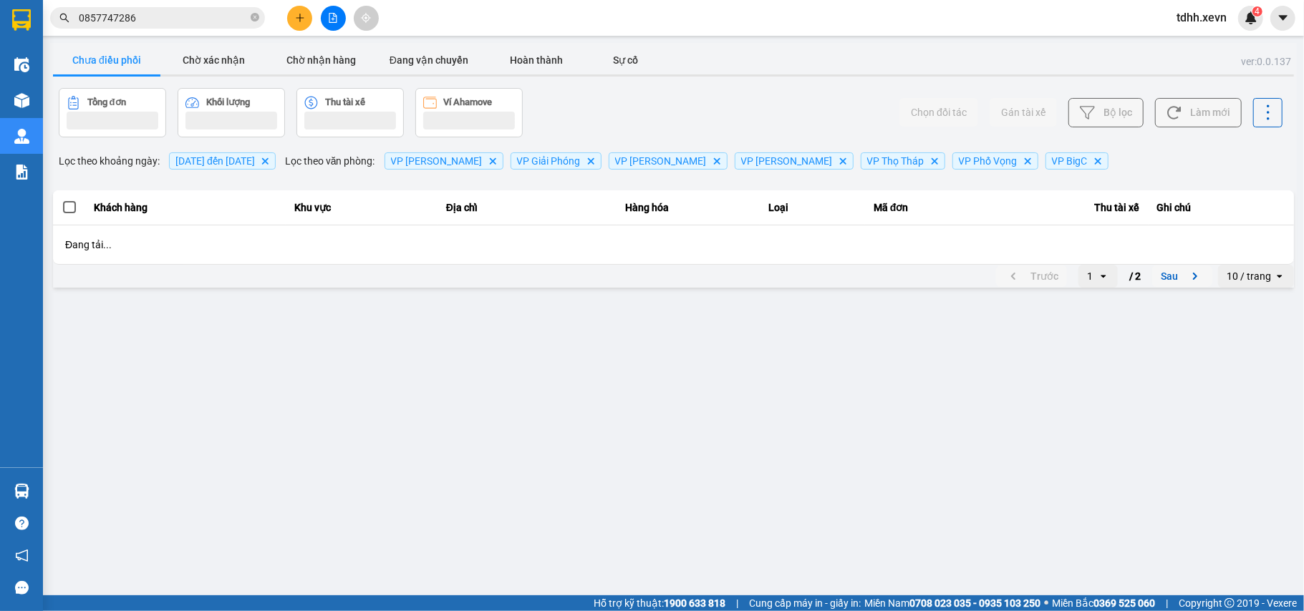
scroll to position [0, 0]
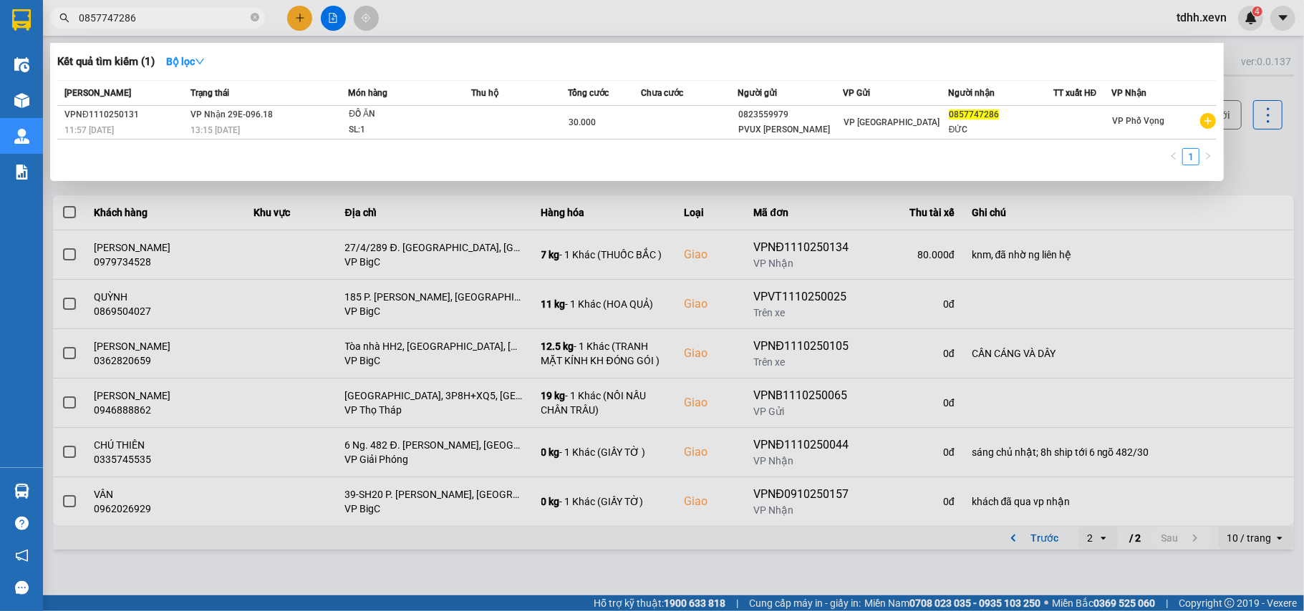
drag, startPoint x: 150, startPoint y: 11, endPoint x: 73, endPoint y: 26, distance: 78.6
click at [73, 26] on span "0857747286" at bounding box center [157, 17] width 215 height 21
paste input "967331779"
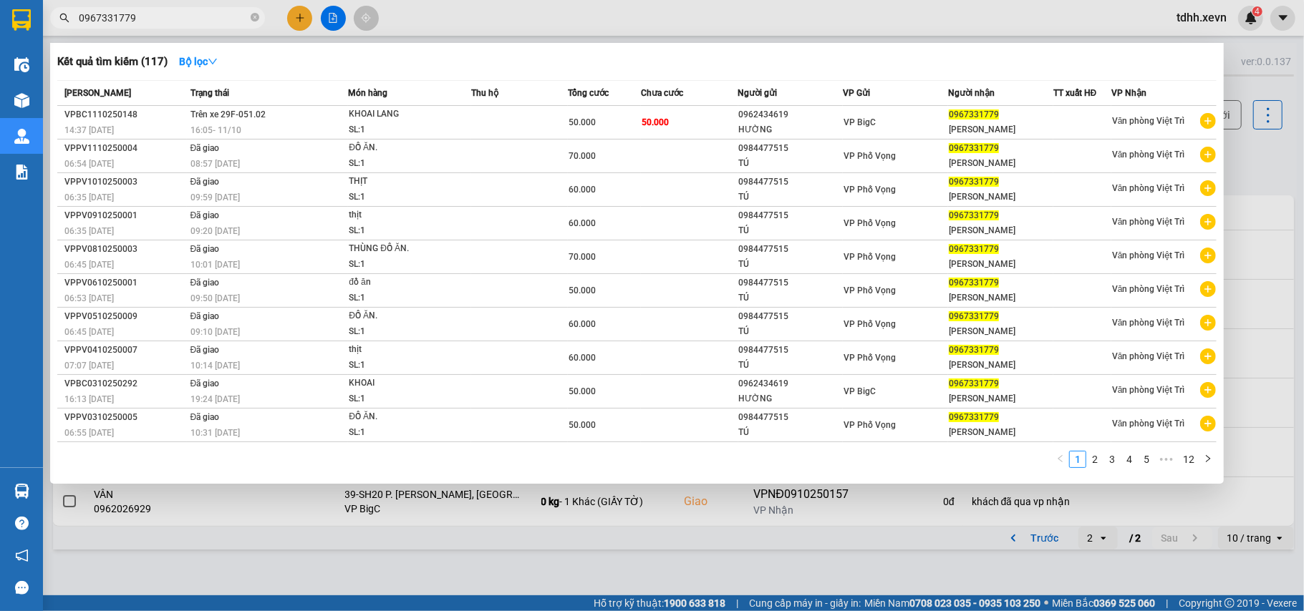
type input "0967331779"
click at [1224, 164] on div at bounding box center [652, 305] width 1304 height 611
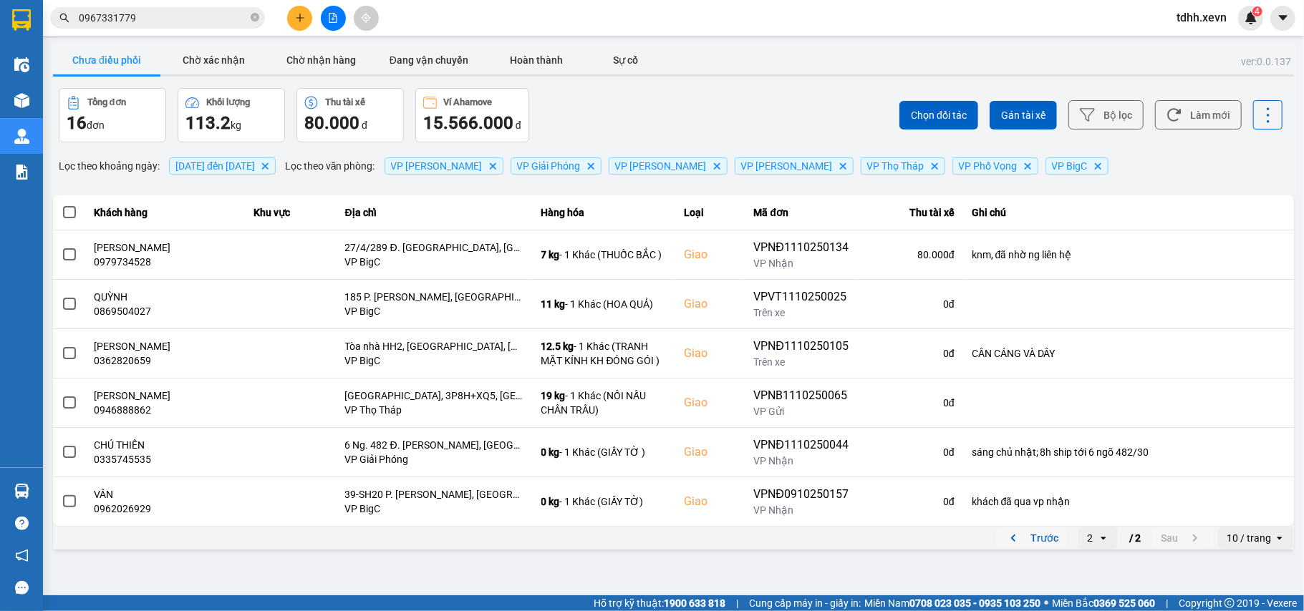
click at [1008, 538] on icon "previous page. current page 2 / 2" at bounding box center [1012, 538] width 17 height 17
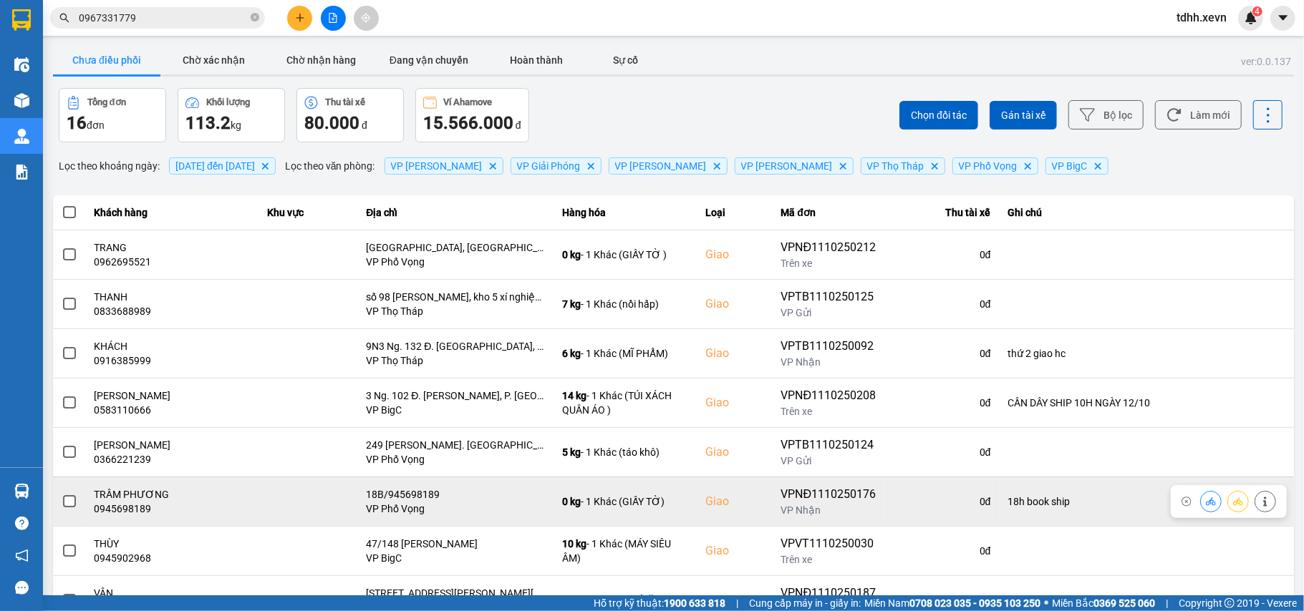
scroll to position [164, 0]
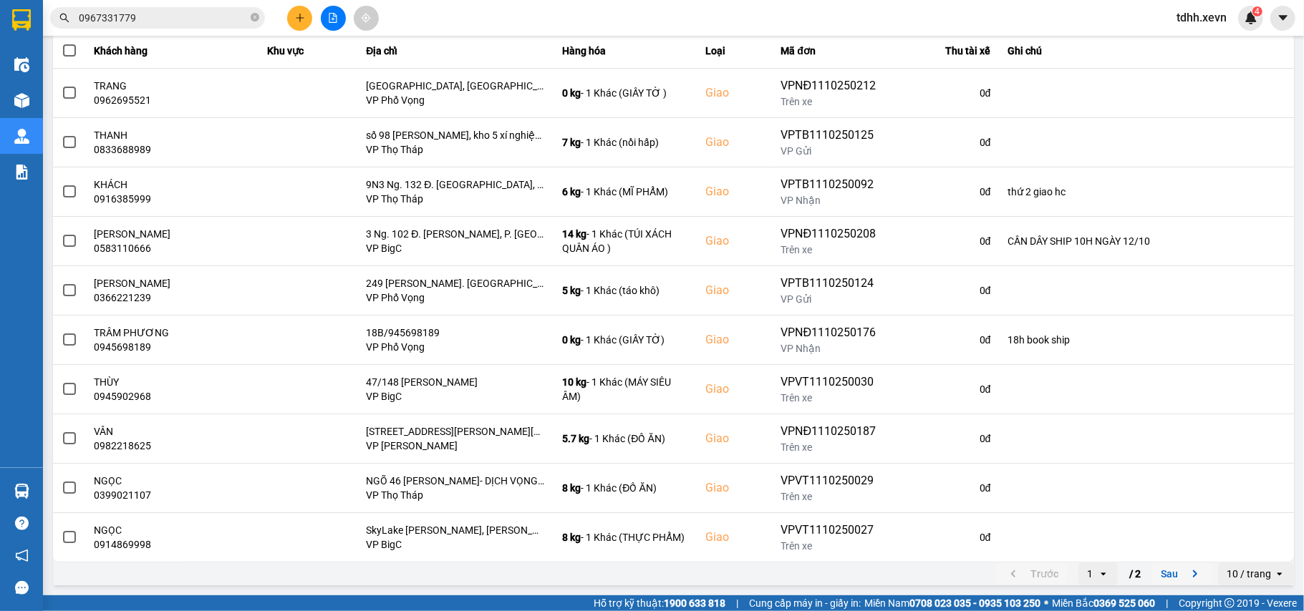
click at [1186, 568] on icon "next page. current page 1 / 2" at bounding box center [1194, 574] width 17 height 17
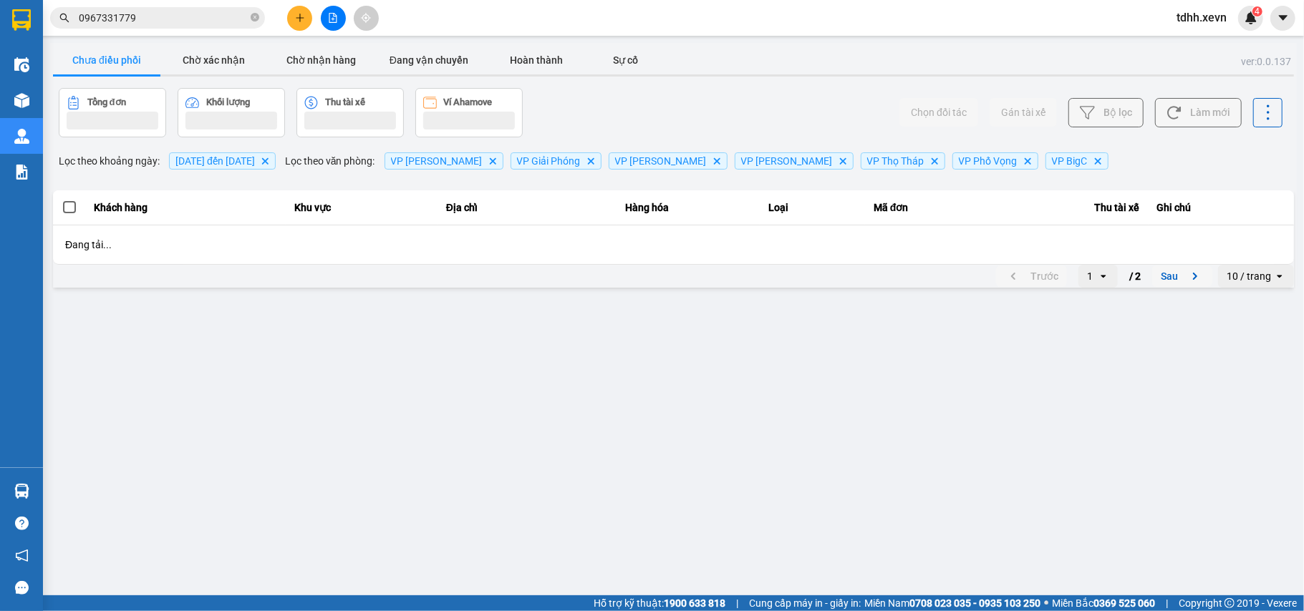
scroll to position [0, 0]
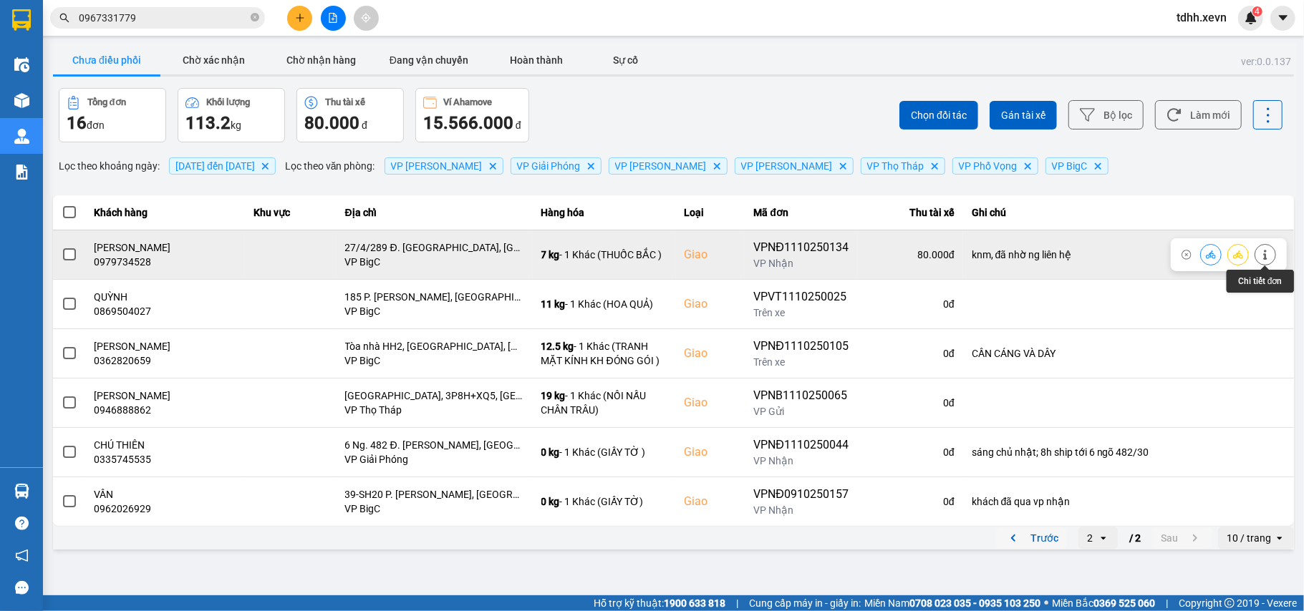
click at [1264, 253] on icon at bounding box center [1265, 255] width 10 height 10
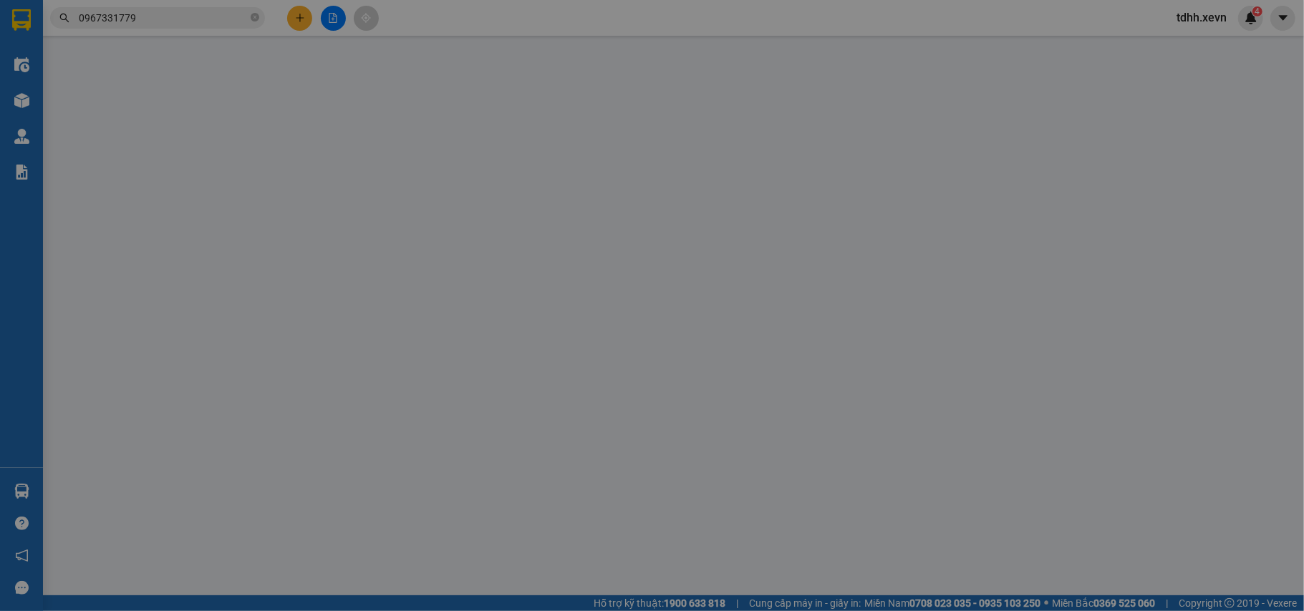
type input "0913318630"
type input "LƯU ĐÌNH THẮNG"
type input "0979734528"
type input "[PERSON_NAME]"
checkbox input "true"
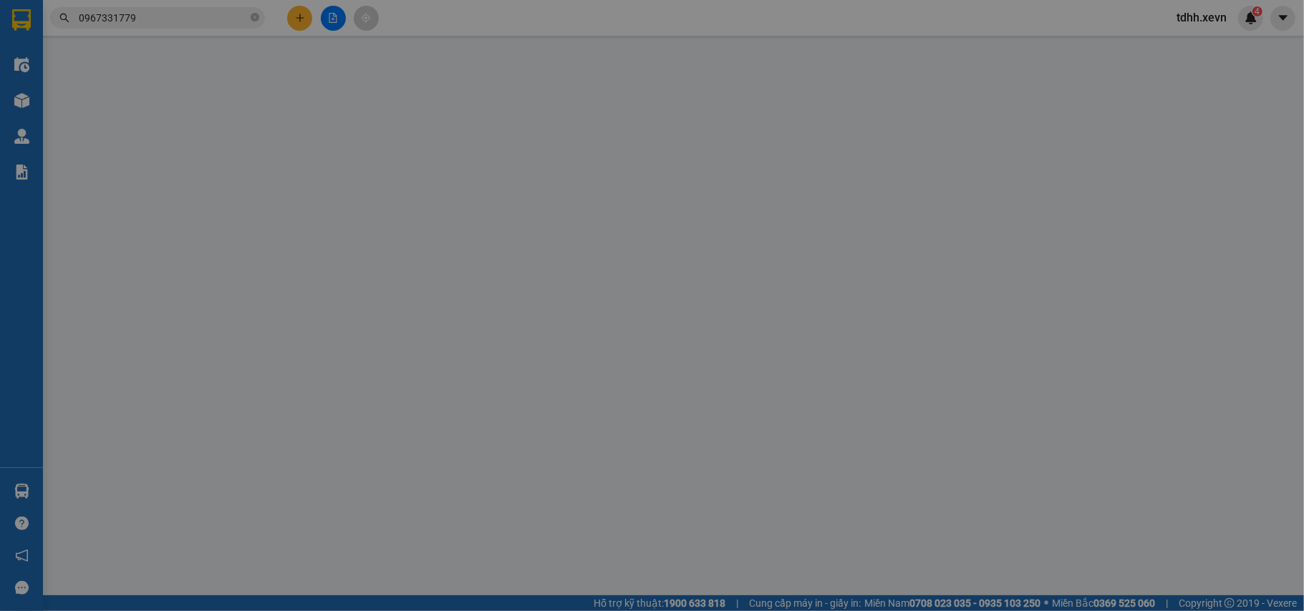
type input "27/4/289 Đ. [GEOGRAPHIC_DATA], [GEOGRAPHIC_DATA], [GEOGRAPHIC_DATA], [GEOGRAPHI…"
type input "1"
type input "knm, đã nhờ ng liên hệ"
type input "0"
type input "80.000"
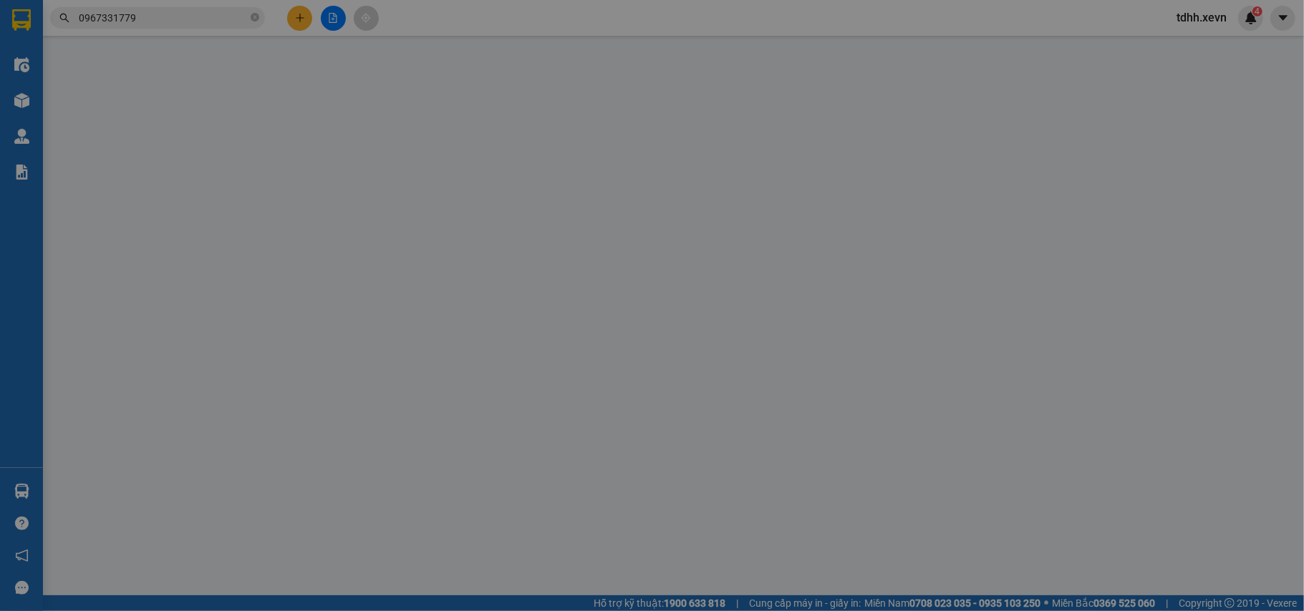
type input "80.000"
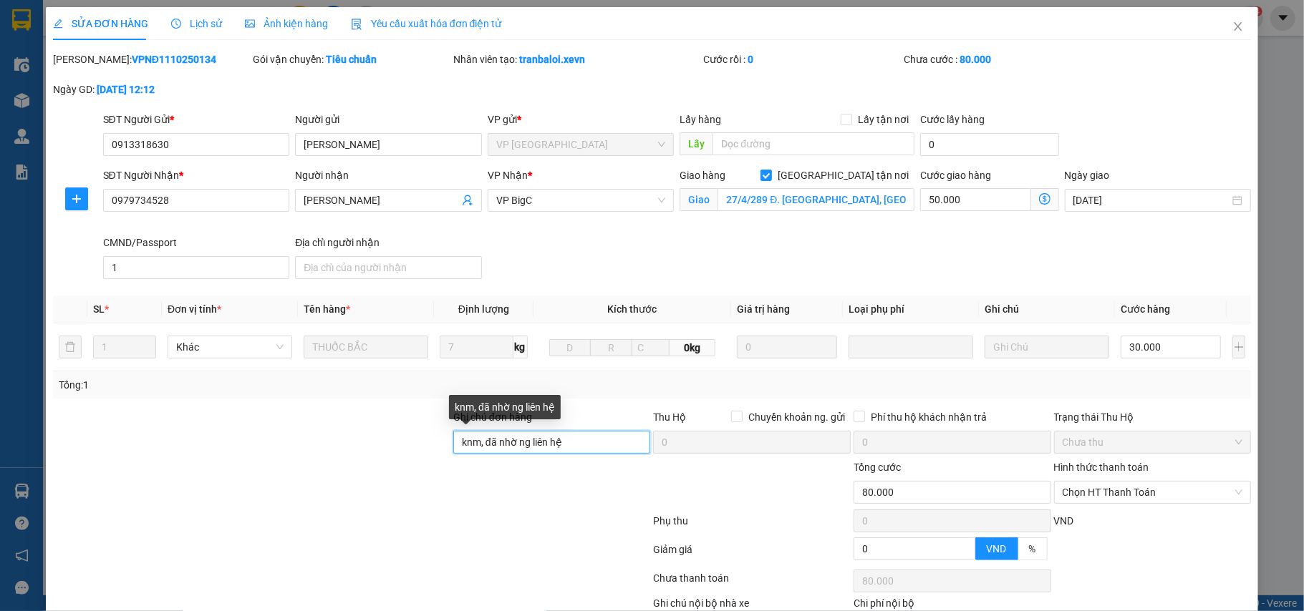
click at [490, 445] on input "knm, đã nhờ ng liên hệ" at bounding box center [552, 442] width 198 height 23
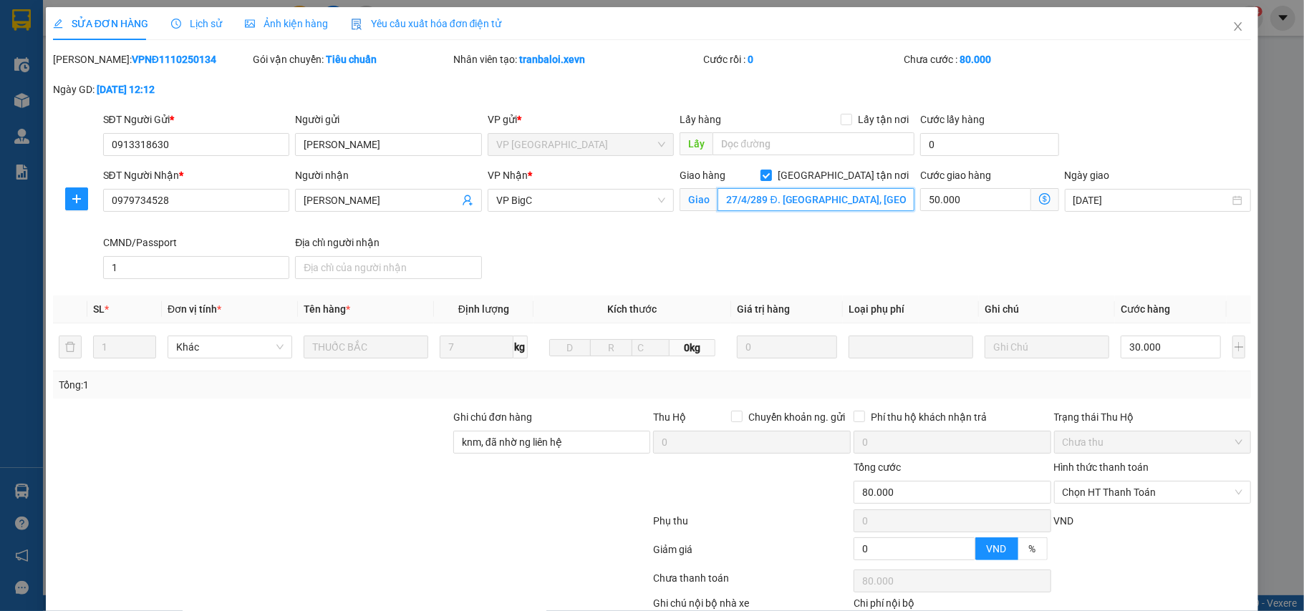
click at [822, 208] on input "27/4/289 Đ. [GEOGRAPHIC_DATA], [GEOGRAPHIC_DATA], [GEOGRAPHIC_DATA], [GEOGRAPHI…" at bounding box center [815, 199] width 197 height 23
type input "số 189 Lương Thế Vinh"
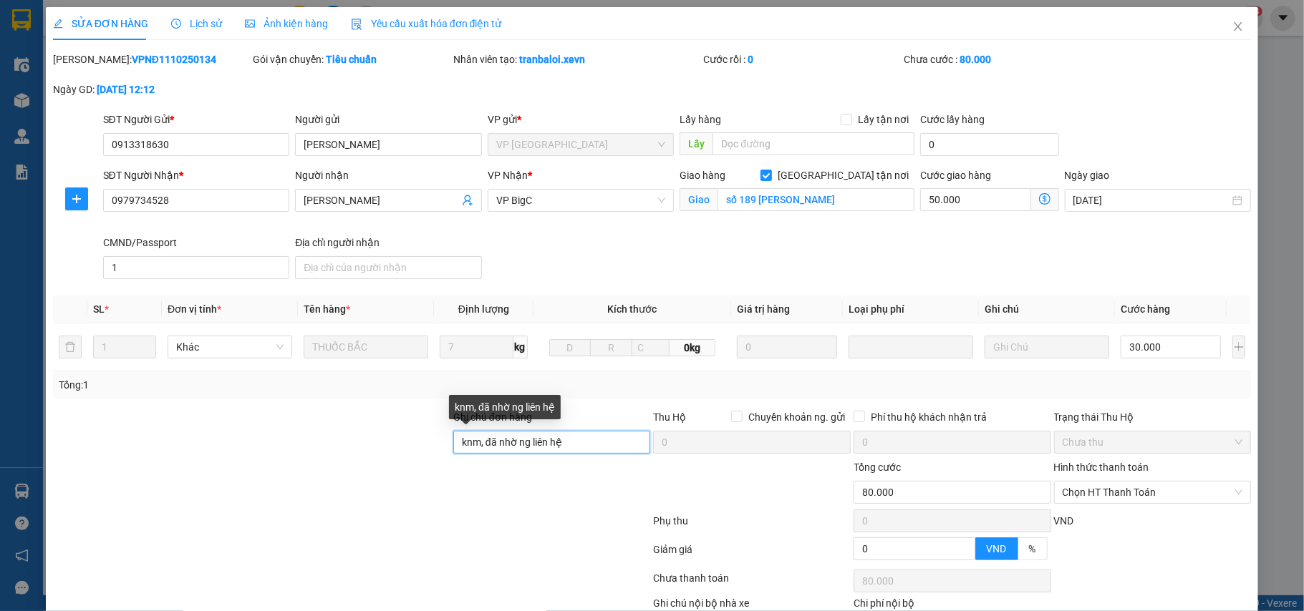
click at [528, 452] on input "knm, đã nhờ ng liên hệ" at bounding box center [552, 442] width 198 height 23
click at [528, 451] on input "knm, đã nhờ ng liên hệ" at bounding box center [552, 442] width 198 height 23
drag, startPoint x: 520, startPoint y: 444, endPoint x: 510, endPoint y: 444, distance: 10.0
click at [510, 444] on input "số nhà 27 C2" at bounding box center [552, 442] width 198 height 23
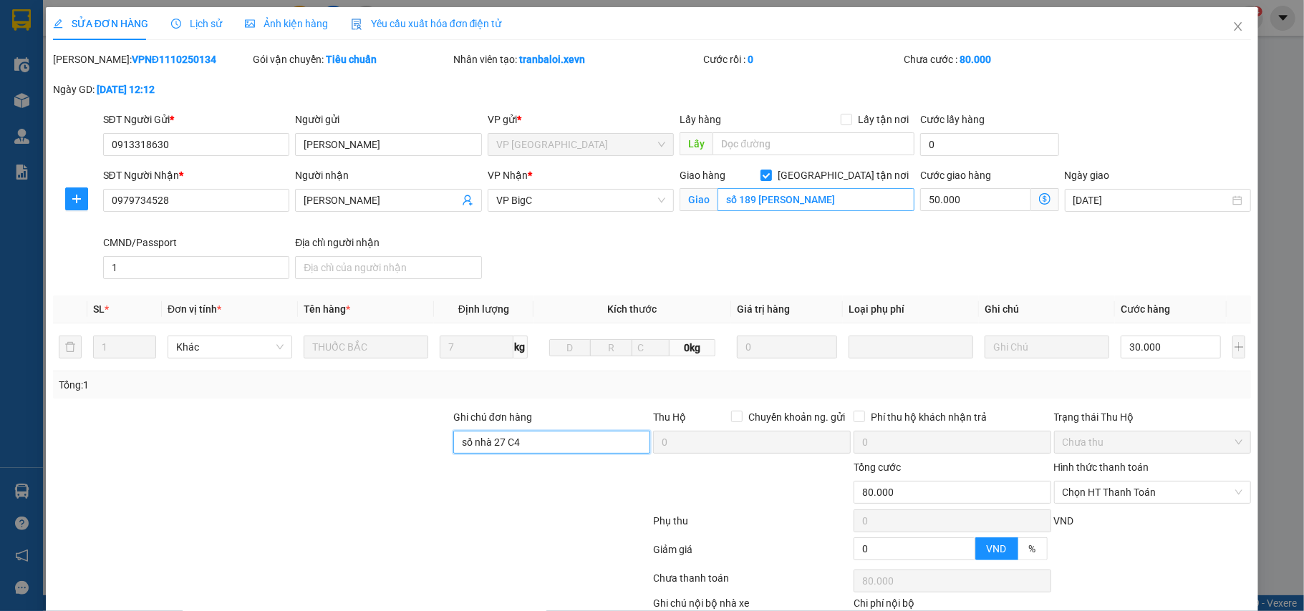
type input "số nhà 27 C4"
click at [837, 205] on input "số 189 Lương Thế Vinh" at bounding box center [815, 199] width 197 height 23
click at [833, 202] on input "số 189 Lương Thế Vinh" at bounding box center [815, 199] width 197 height 23
type input "số 189 Lương Thế Vinh, Đãi mỗ, nam từ liêm"
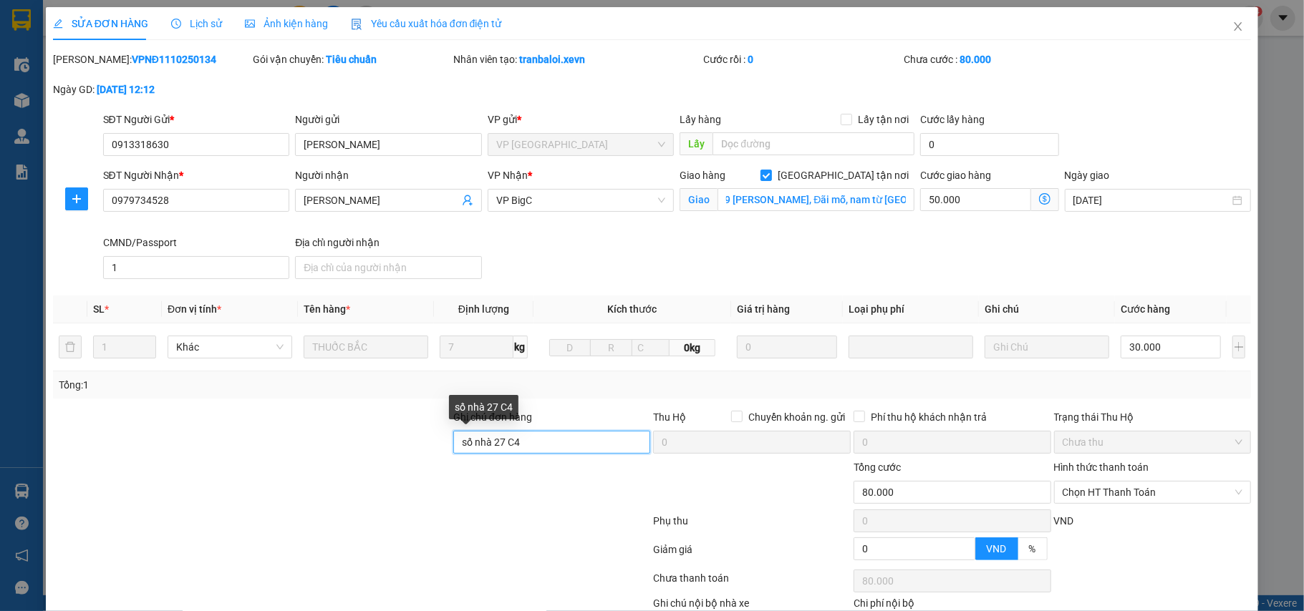
click at [544, 450] on input "số nhà 27 C4" at bounding box center [552, 442] width 198 height 23
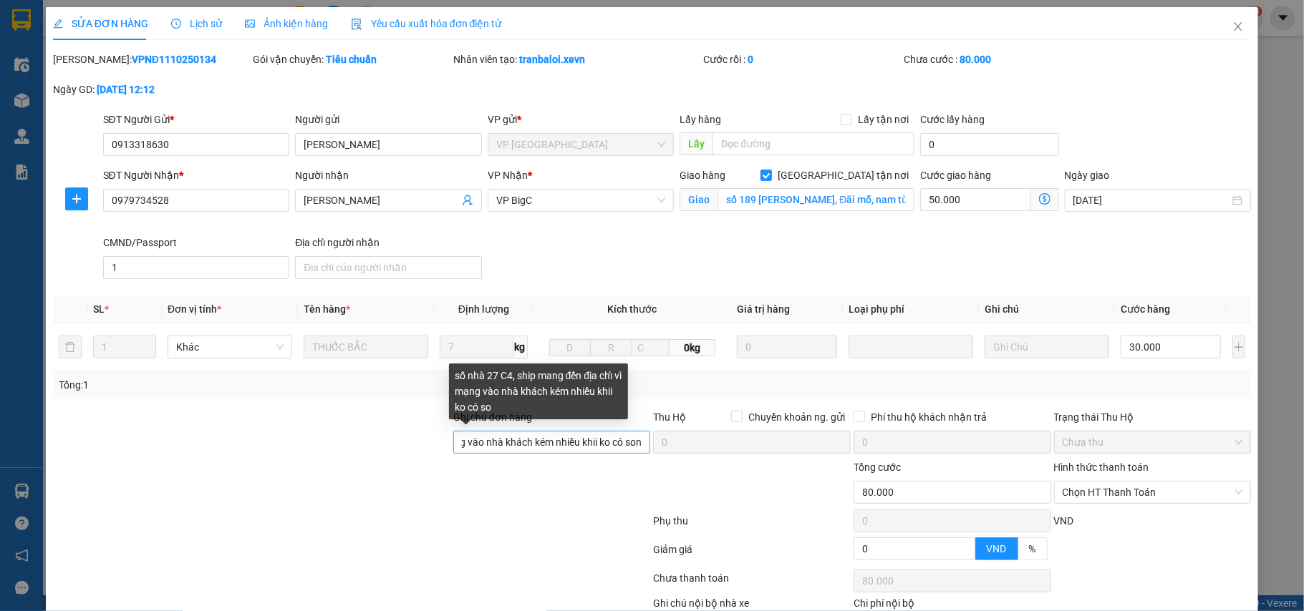
scroll to position [0, 0]
click at [627, 447] on input "số nhà 27 C4, ship mang đến địa chỉ vì mạng vào nhà khách kém nhiều khii ko có …" at bounding box center [552, 442] width 198 height 23
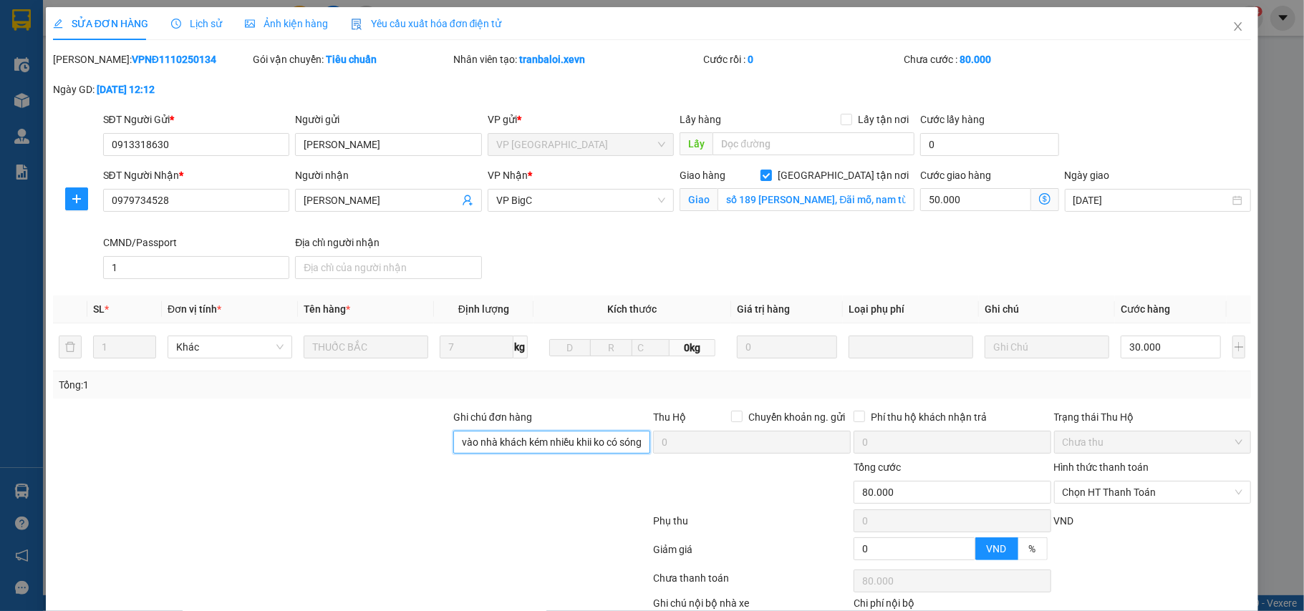
scroll to position [93, 0]
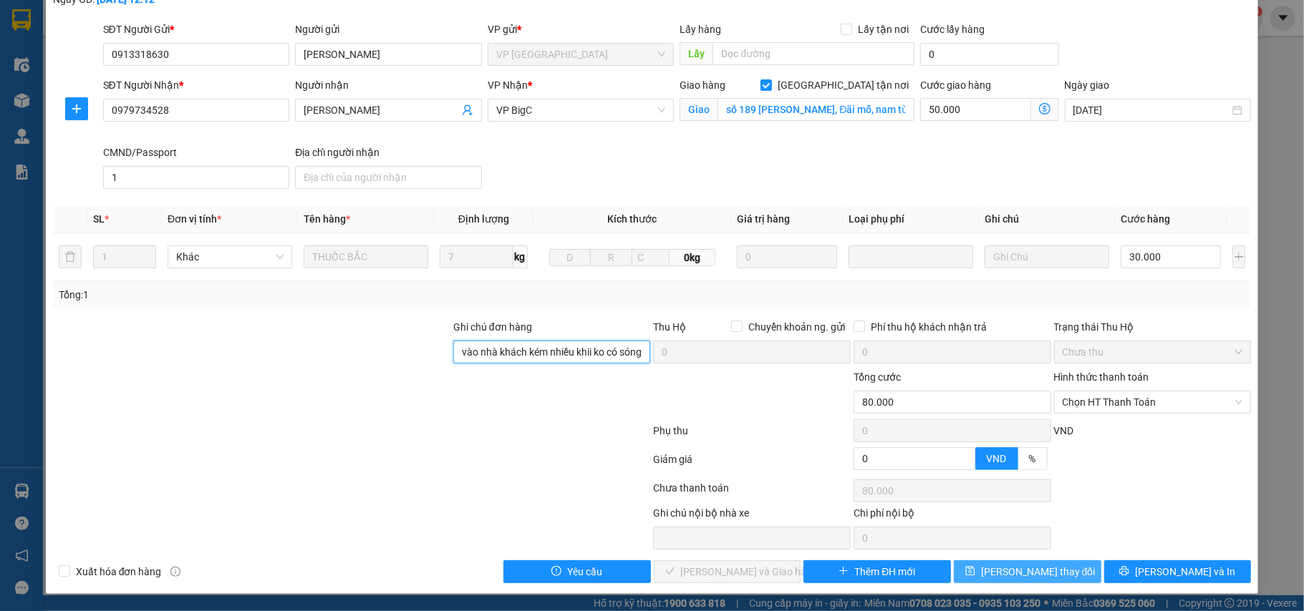
type input "số nhà 27 C4, ship mang đến địa chỉ vì mạng vào nhà khách kém nhiều khii ko có …"
click at [1012, 571] on span "[PERSON_NAME] thay đổi" at bounding box center [1038, 572] width 115 height 16
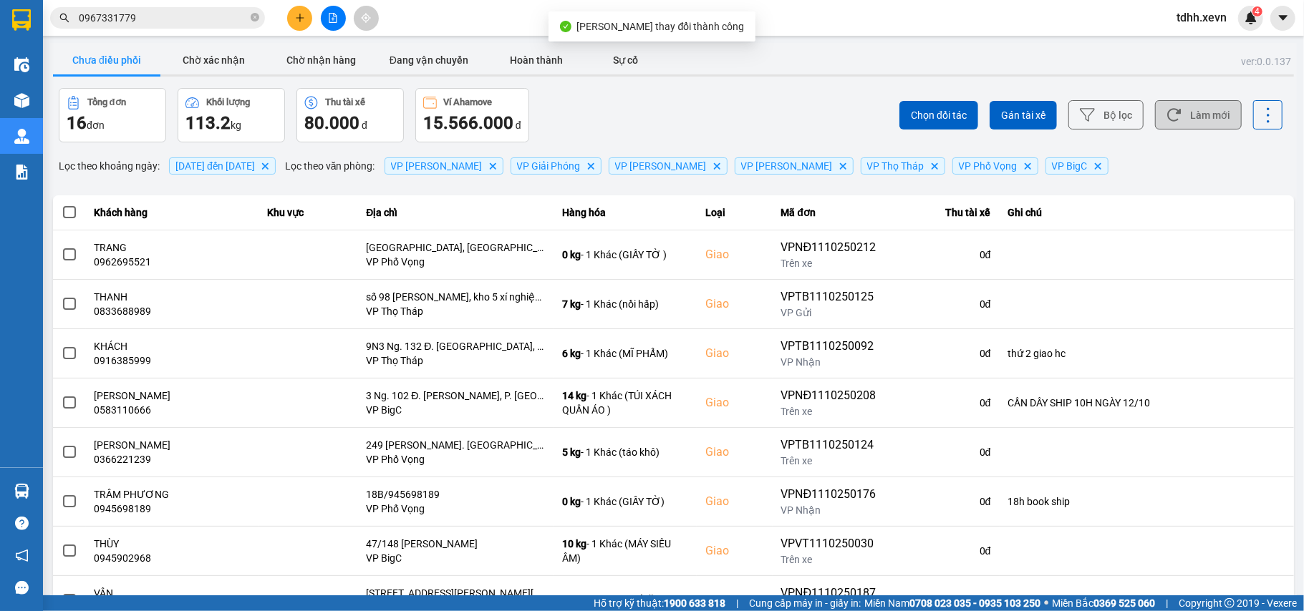
click at [1185, 121] on button "Làm mới" at bounding box center [1198, 114] width 87 height 29
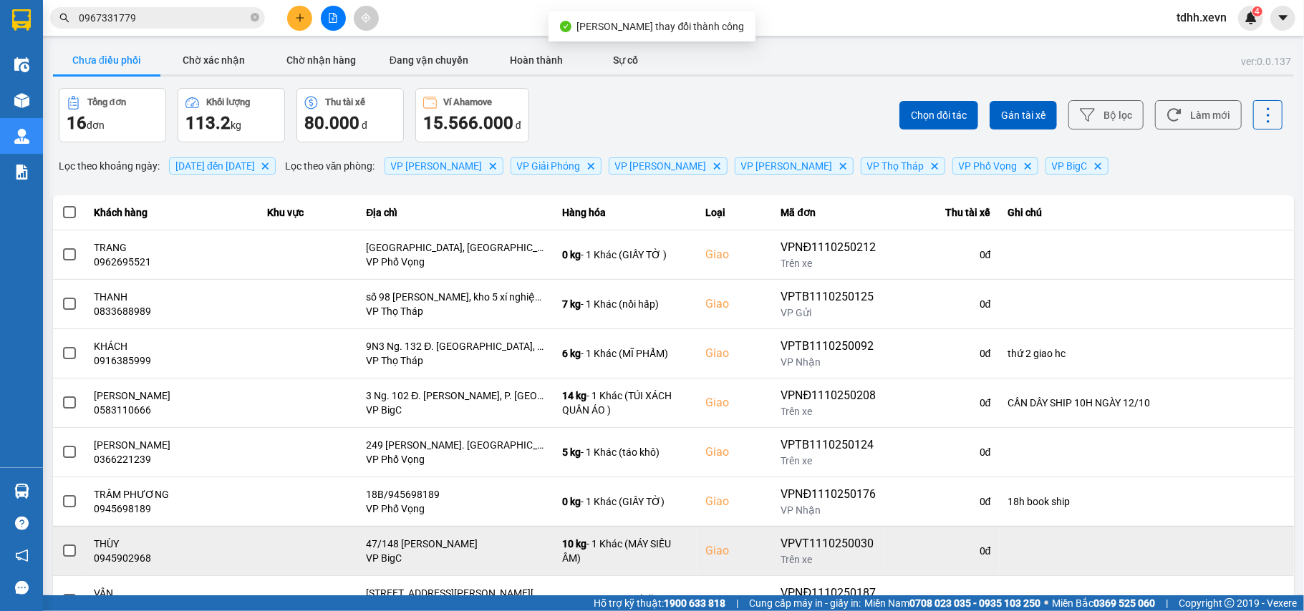
scroll to position [164, 0]
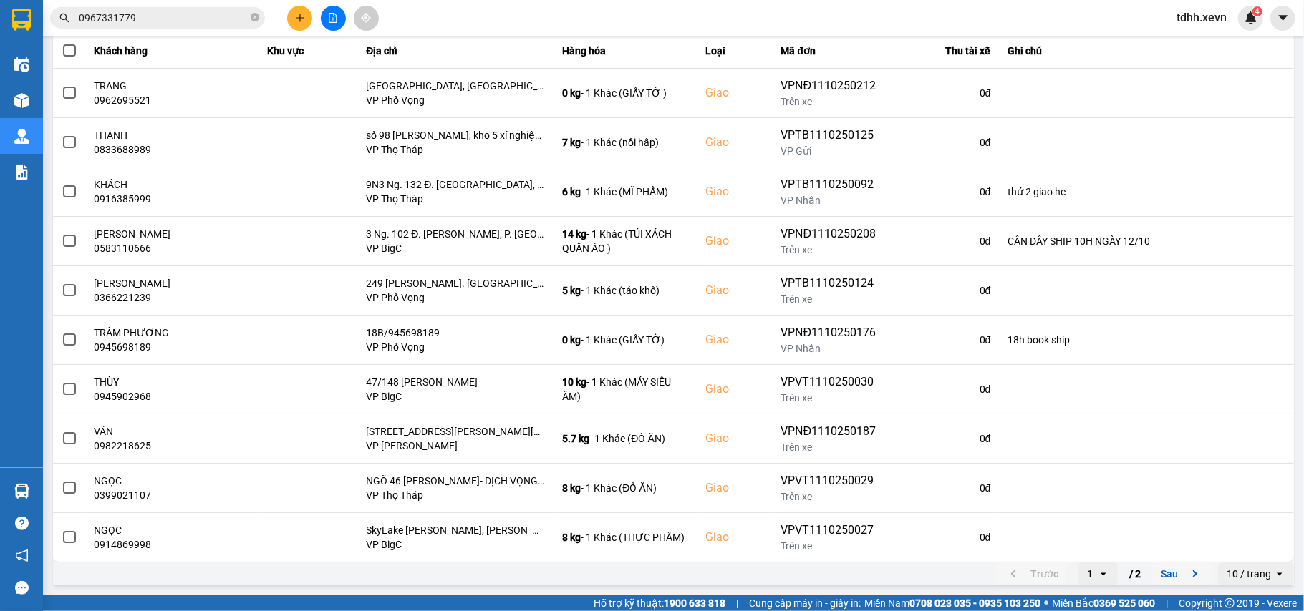
click at [1186, 580] on icon "next page. current page 1 / 2" at bounding box center [1194, 574] width 17 height 17
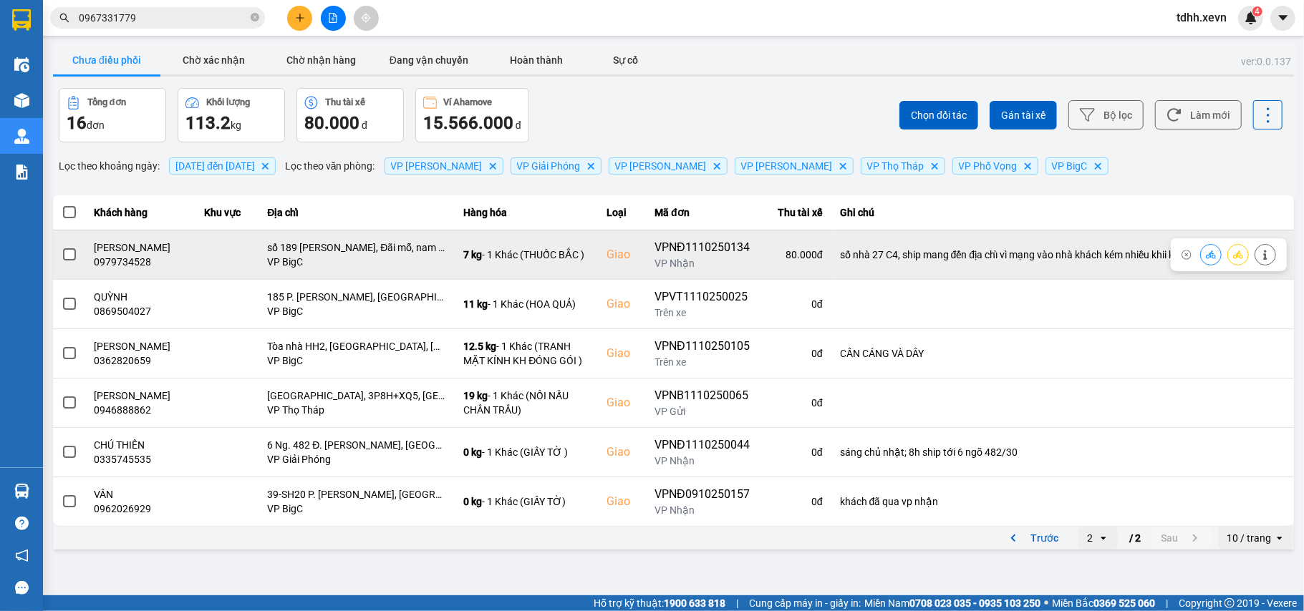
click at [1203, 256] on button at bounding box center [1210, 254] width 20 height 25
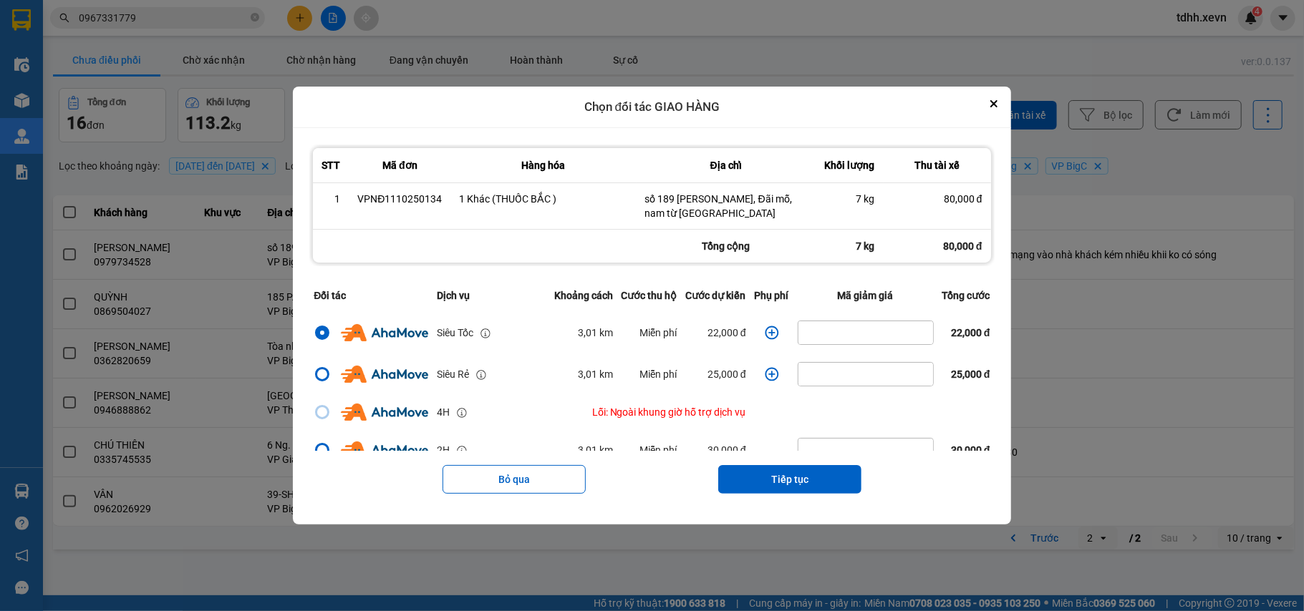
click at [768, 339] on icon "dialog" at bounding box center [772, 333] width 14 height 14
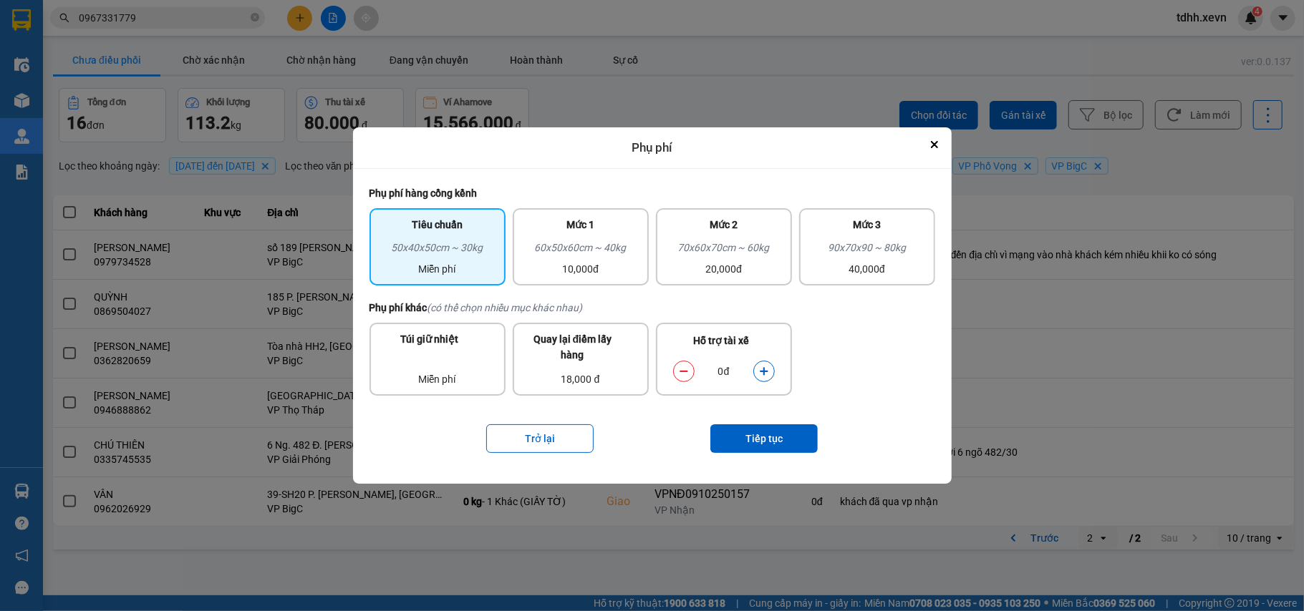
click at [765, 373] on icon "dialog" at bounding box center [764, 371] width 8 height 8
click at [763, 438] on button "Tiếp tục" at bounding box center [763, 438] width 107 height 29
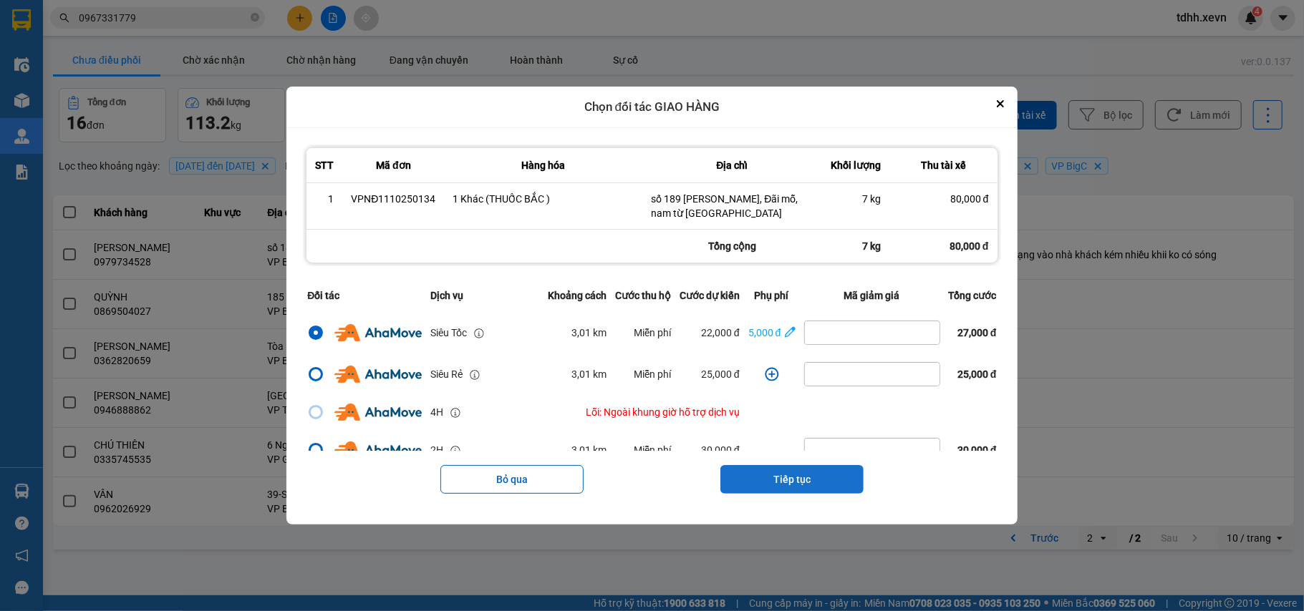
click at [807, 481] on button "Tiếp tục" at bounding box center [791, 479] width 143 height 29
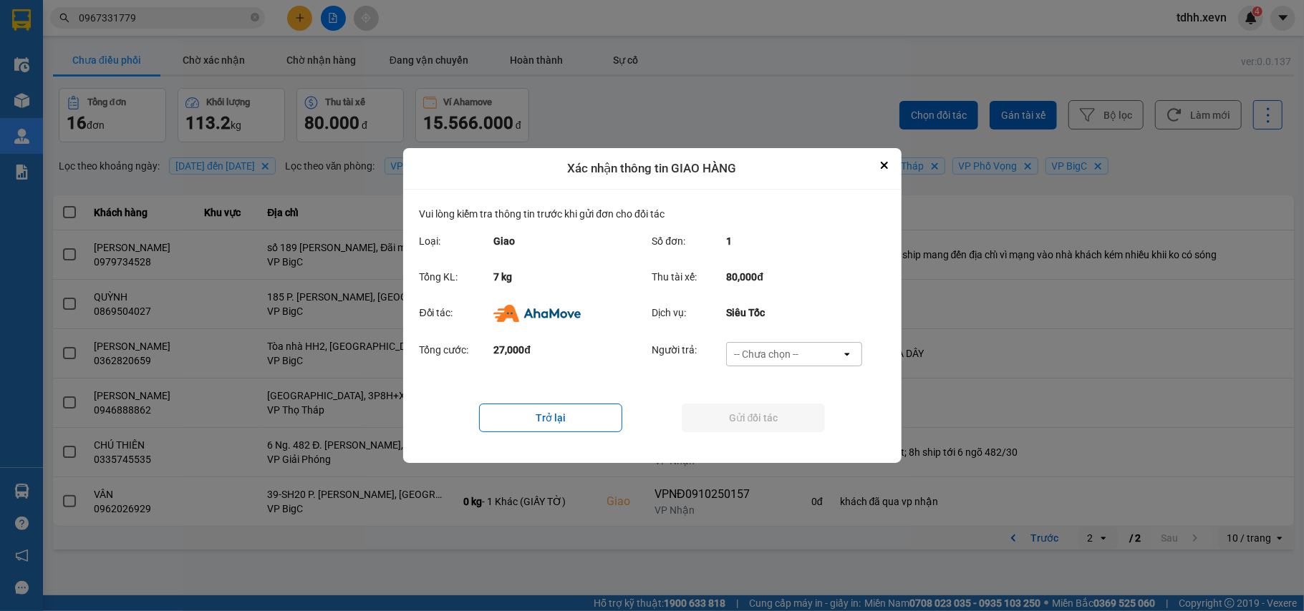
click at [816, 354] on div "-- Chưa chọn --" at bounding box center [784, 354] width 115 height 23
click at [779, 431] on span "Ví Ahamove" at bounding box center [766, 437] width 58 height 14
click at [779, 431] on button "Gửi đối tác" at bounding box center [752, 418] width 143 height 29
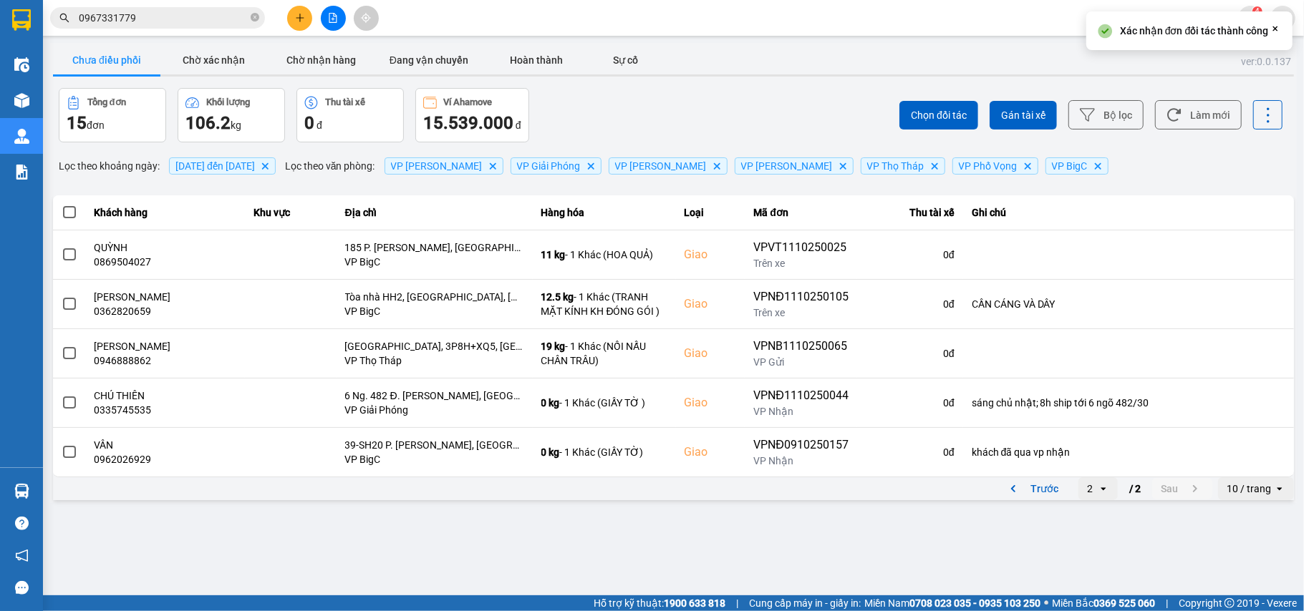
click at [1184, 139] on div "Chọn đối tác Gán tài xế Bộ lọc Làm mới" at bounding box center [977, 115] width 612 height 54
click at [1187, 125] on button "Làm mới" at bounding box center [1198, 114] width 87 height 29
click at [209, 58] on button "Chờ xác nhận" at bounding box center [213, 60] width 107 height 29
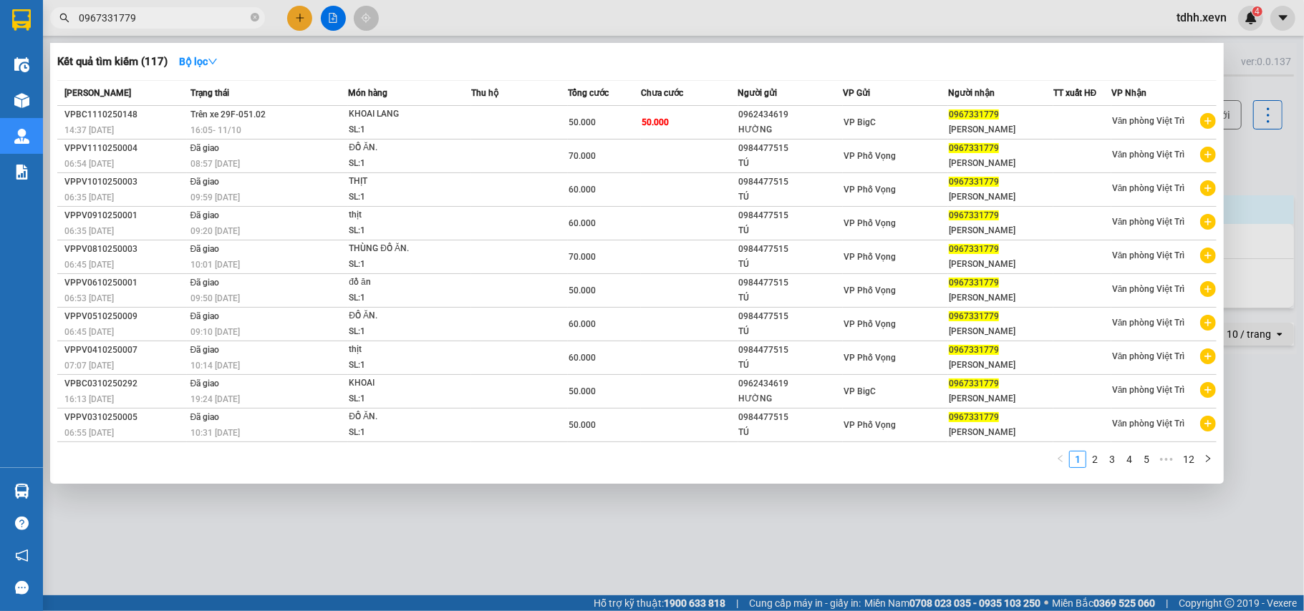
drag, startPoint x: 106, startPoint y: 15, endPoint x: 42, endPoint y: 16, distance: 64.4
click at [42, 16] on section "Kết quả tìm kiếm ( 117 ) Bộ lọc Mã ĐH Trạng thái Món hàng Thu hộ Tổng cước Chưa…" at bounding box center [652, 305] width 1304 height 611
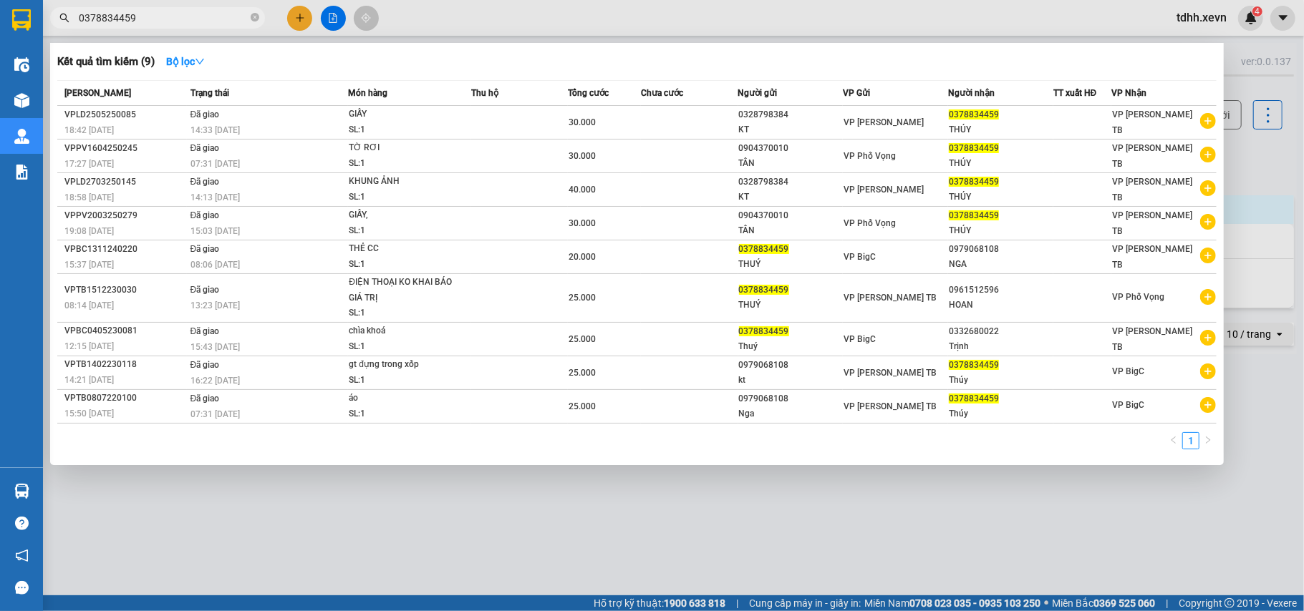
click at [1253, 163] on div at bounding box center [652, 305] width 1304 height 611
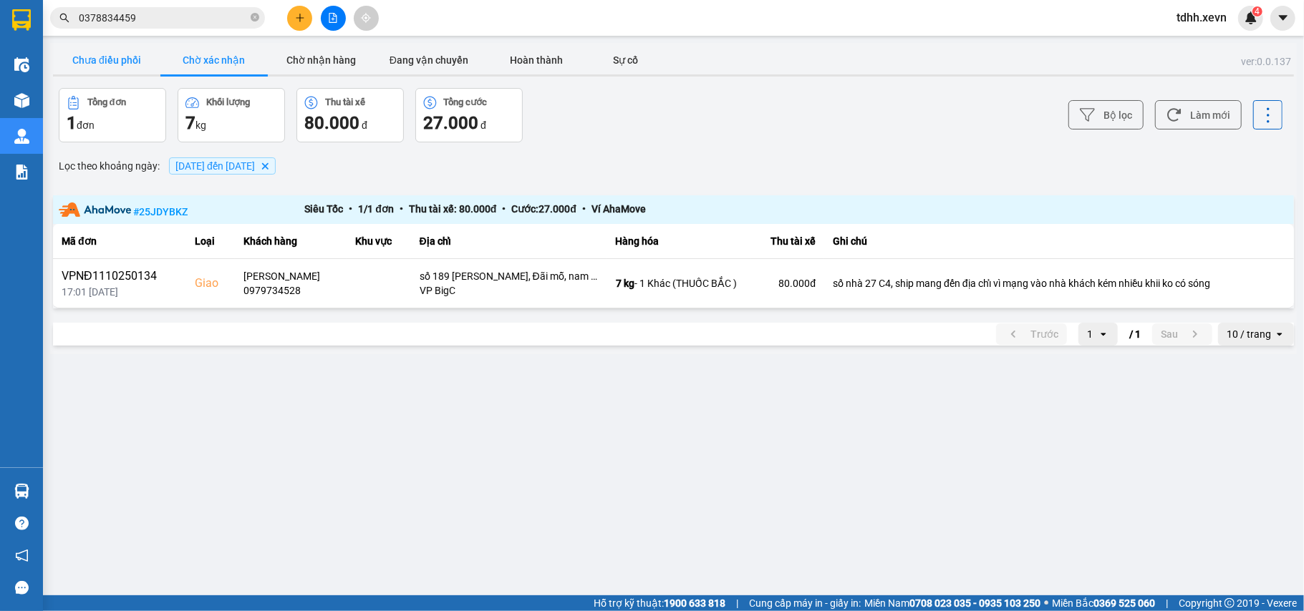
click at [126, 60] on button "Chưa điều phối" at bounding box center [106, 60] width 107 height 29
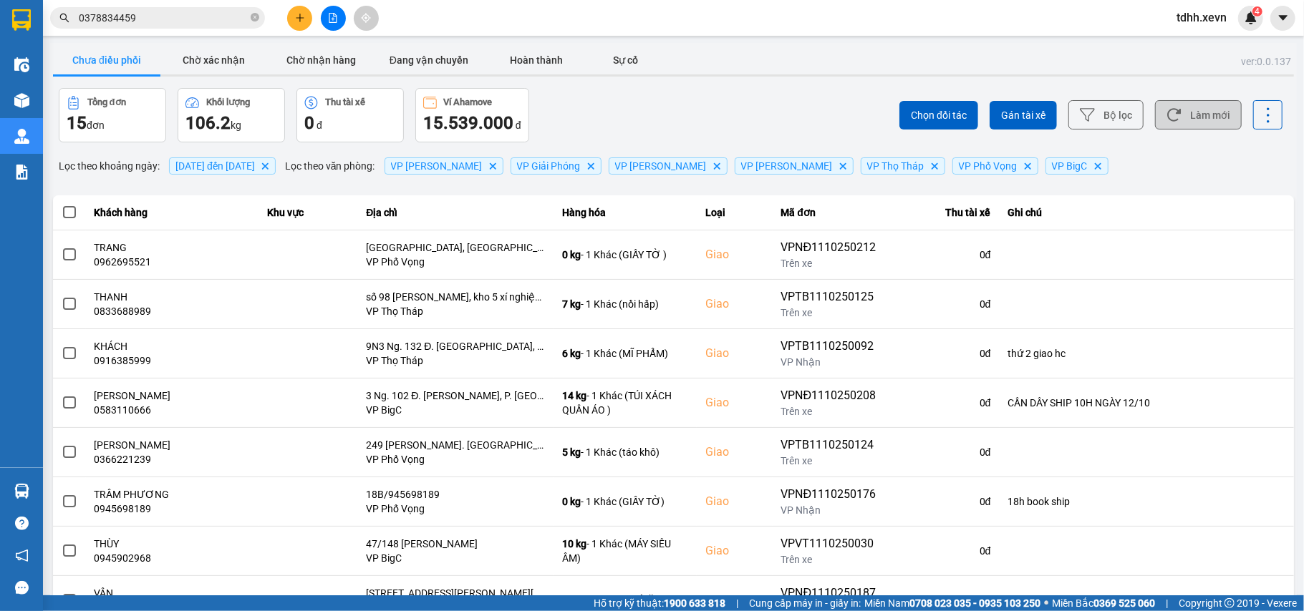
click at [1177, 110] on button "Làm mới" at bounding box center [1198, 114] width 87 height 29
click at [1163, 130] on button "Làm mới" at bounding box center [1198, 114] width 87 height 29
click at [1200, 103] on button "Làm mới" at bounding box center [1198, 114] width 87 height 29
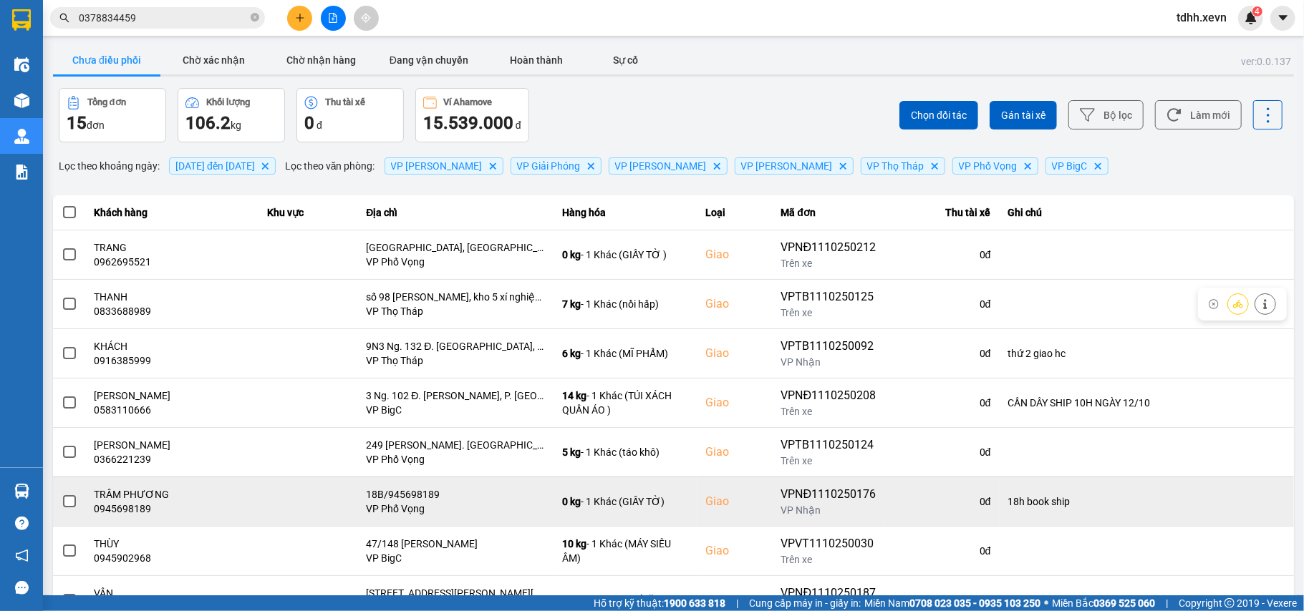
scroll to position [164, 0]
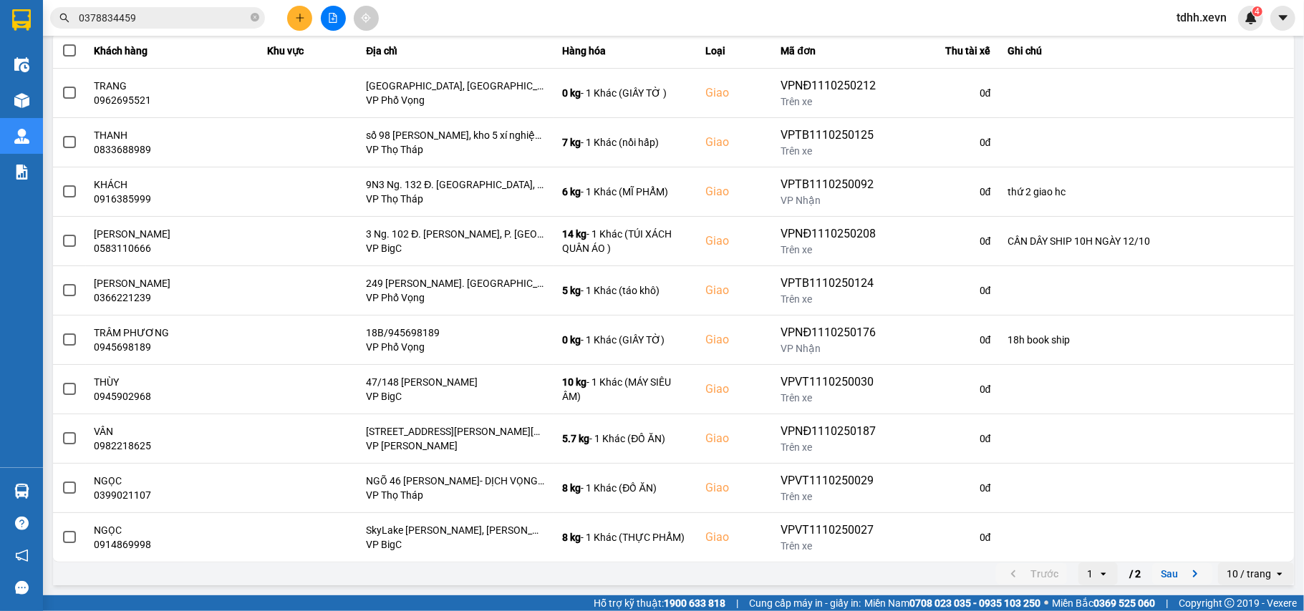
click at [1180, 565] on button "Sau" at bounding box center [1182, 573] width 60 height 21
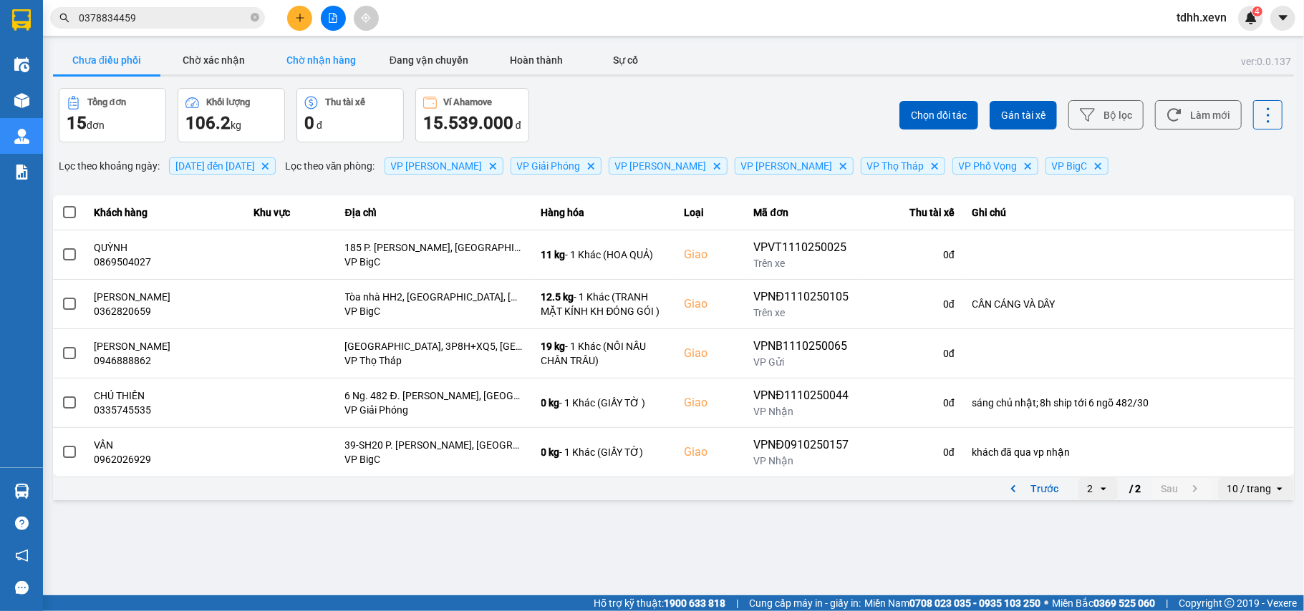
click at [326, 52] on button "Chờ nhận hàng" at bounding box center [321, 60] width 107 height 29
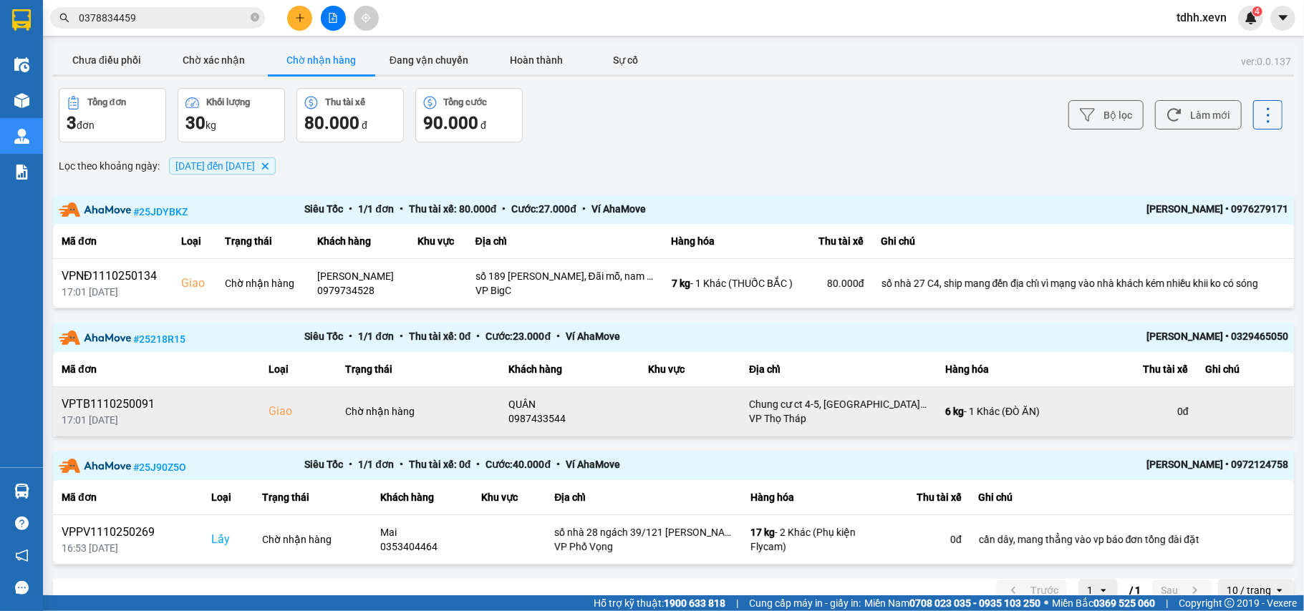
scroll to position [24, 0]
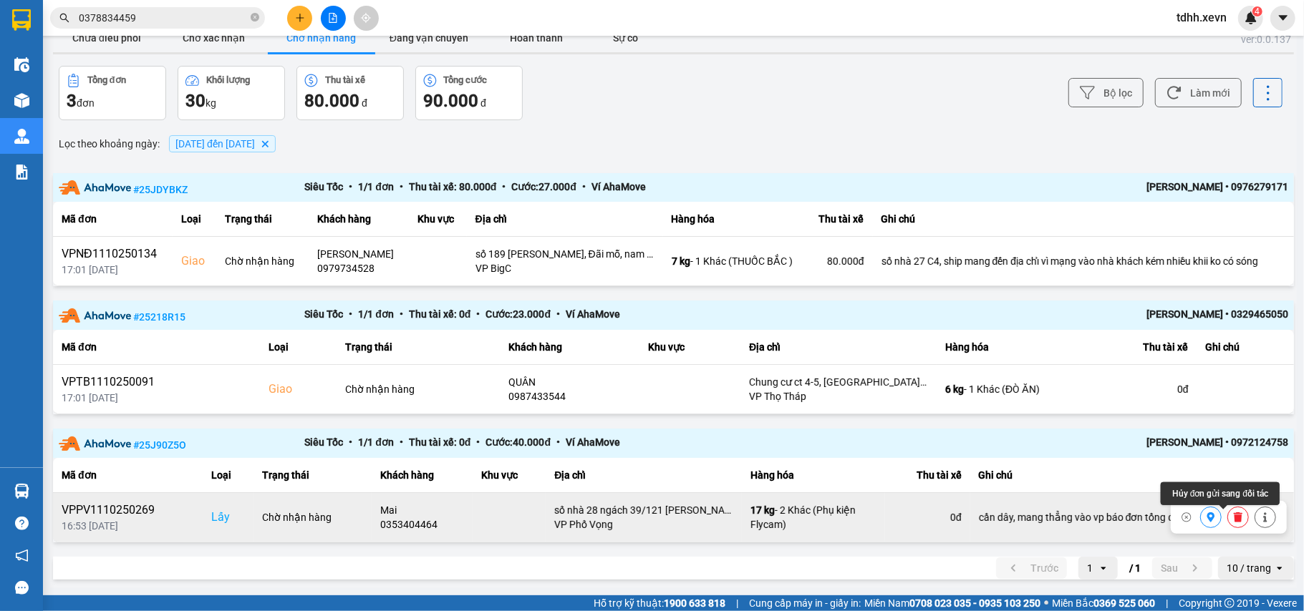
click at [1233, 516] on icon at bounding box center [1238, 518] width 10 height 10
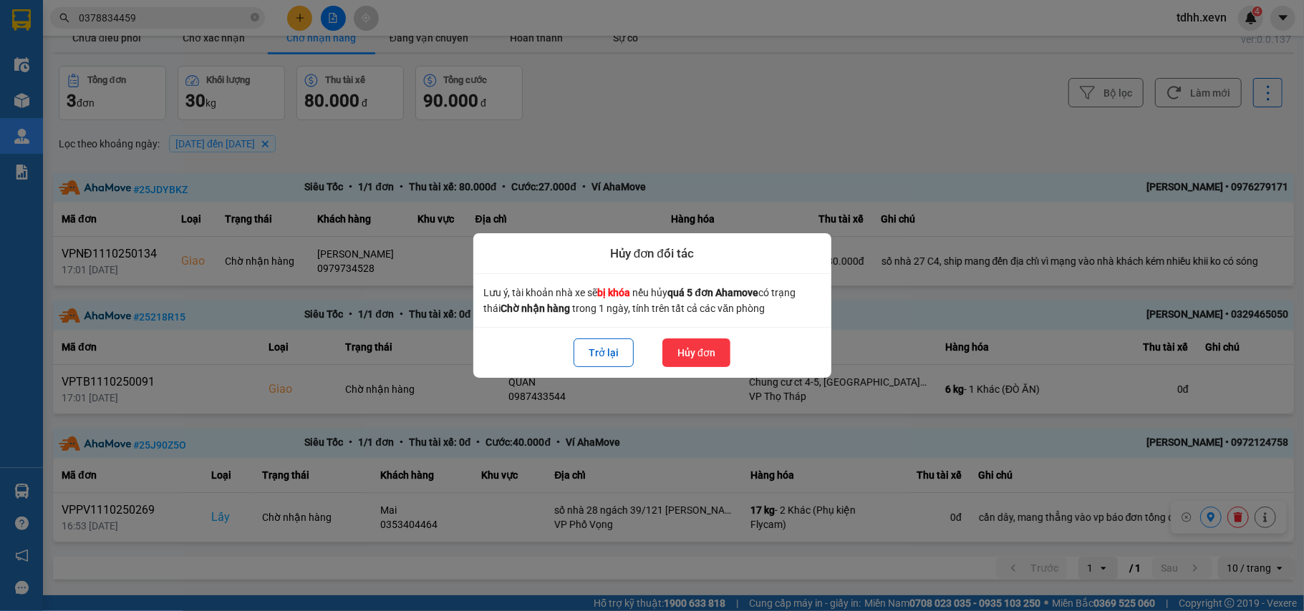
click at [674, 346] on button "Hủy đơn" at bounding box center [696, 353] width 68 height 29
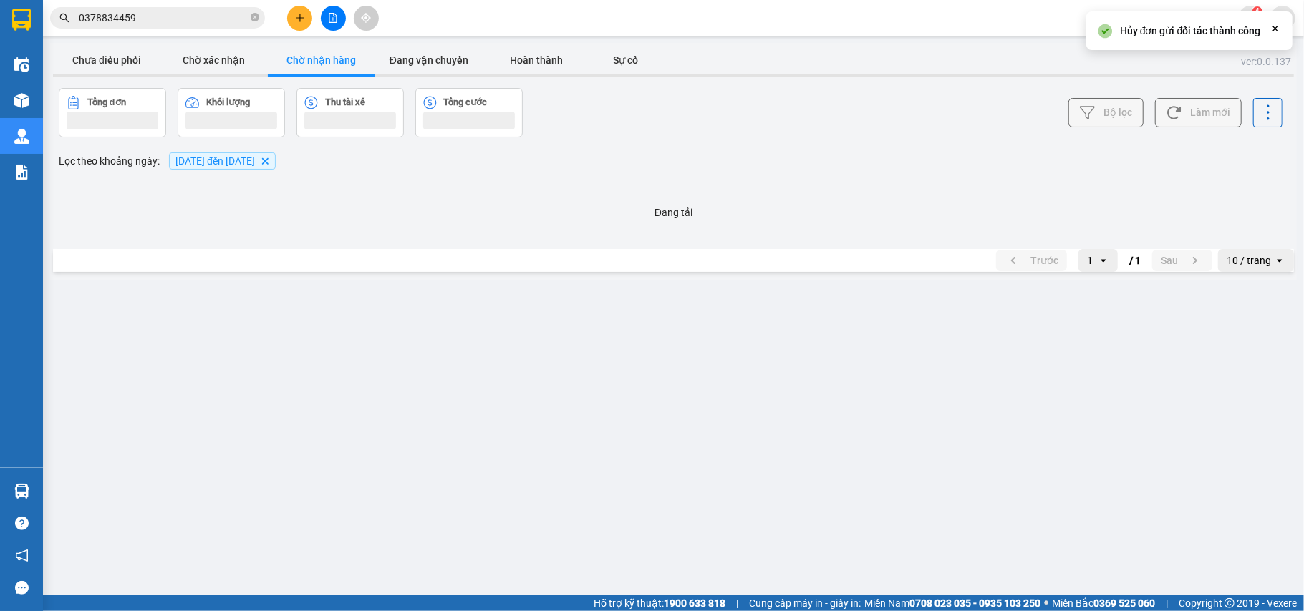
scroll to position [0, 0]
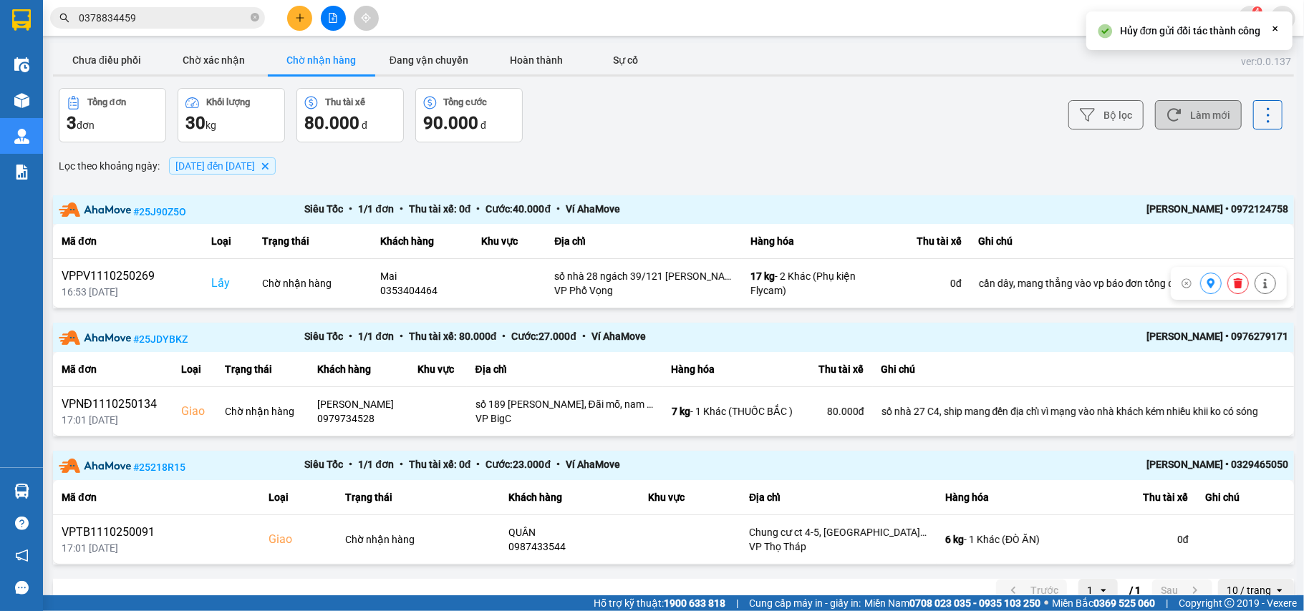
click at [1185, 127] on button "Làm mới" at bounding box center [1198, 114] width 87 height 29
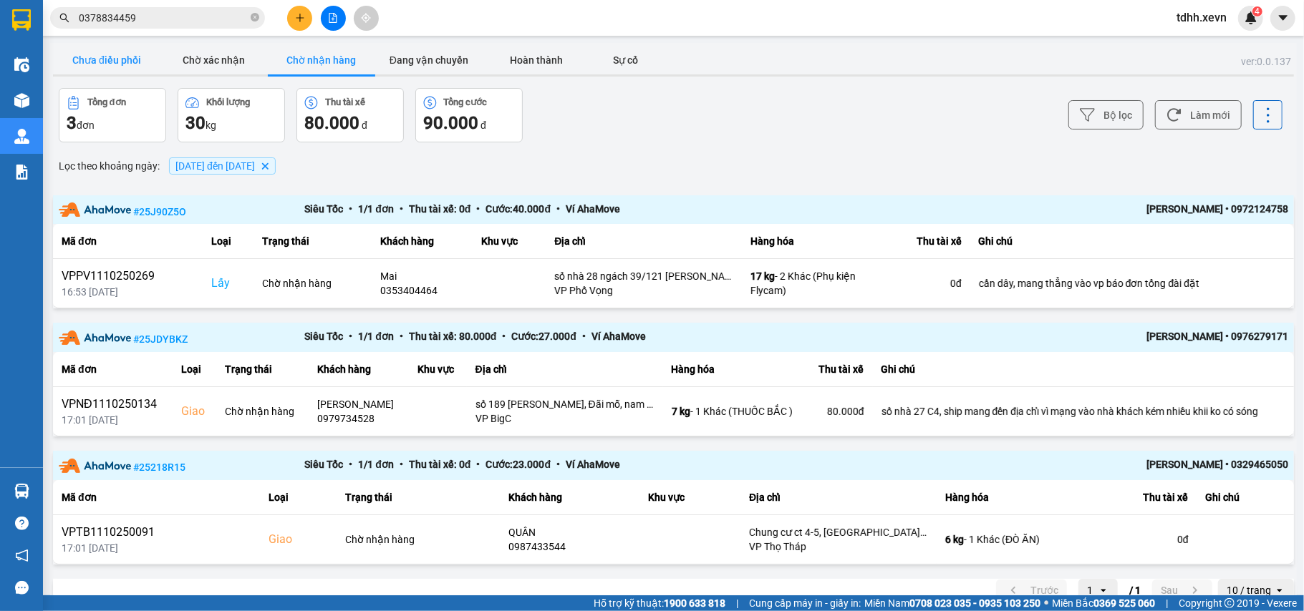
click at [89, 60] on button "Chưa điều phối" at bounding box center [106, 60] width 107 height 29
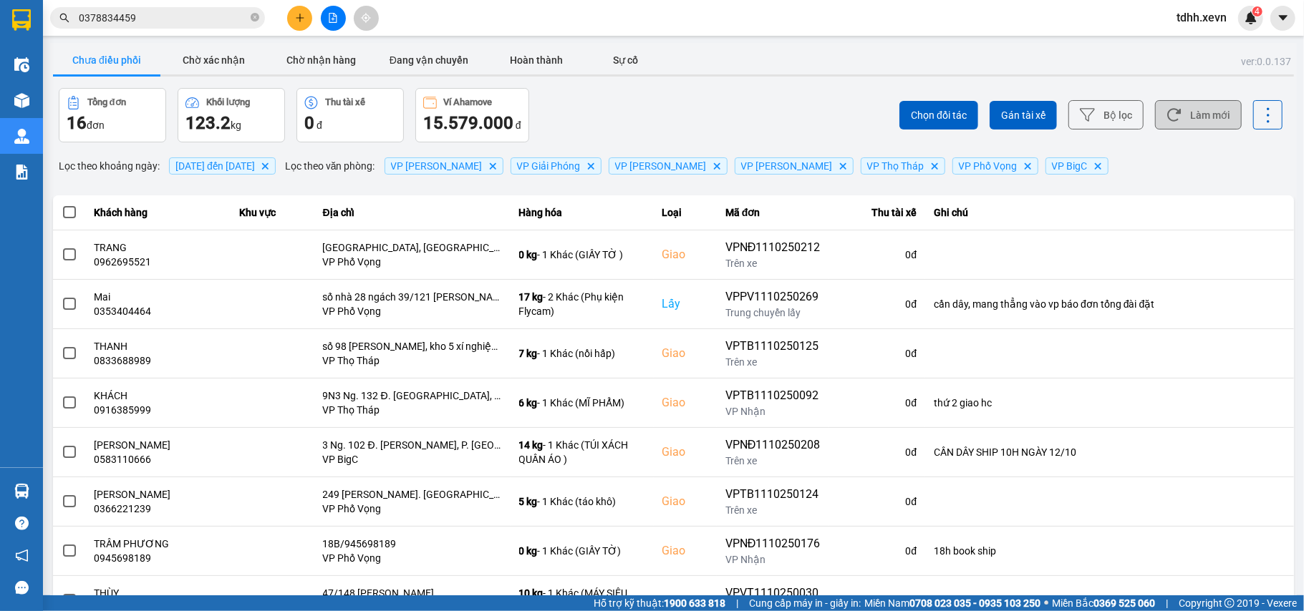
click at [1192, 125] on button "Làm mới" at bounding box center [1198, 114] width 87 height 29
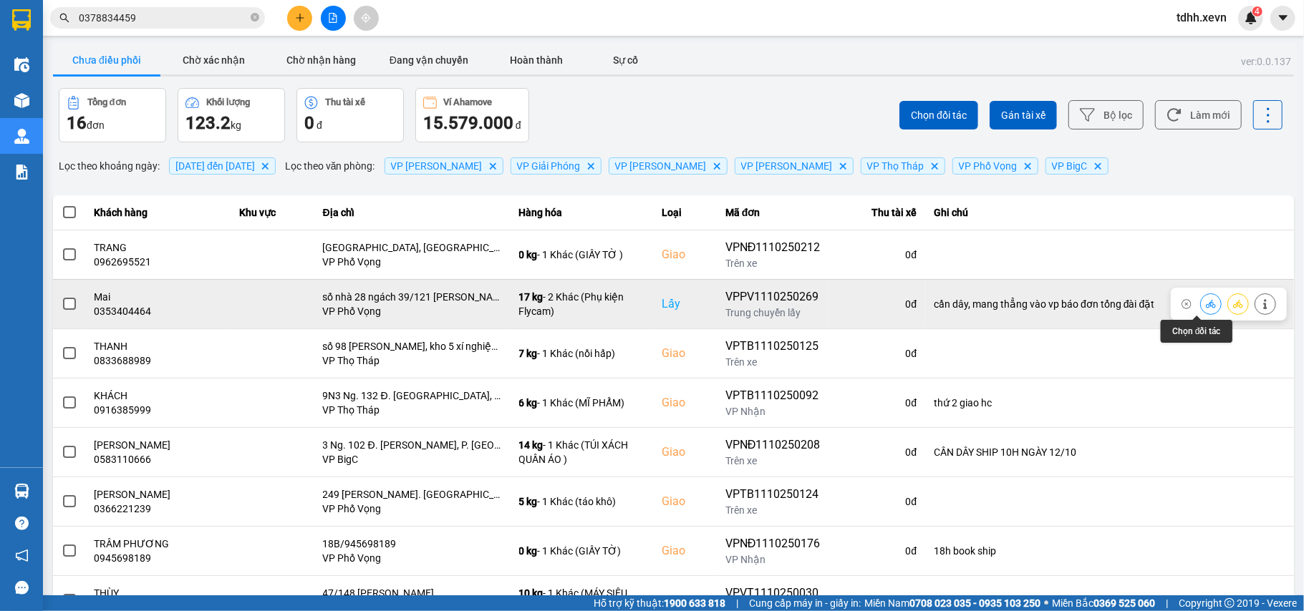
click at [1200, 311] on button at bounding box center [1210, 303] width 20 height 25
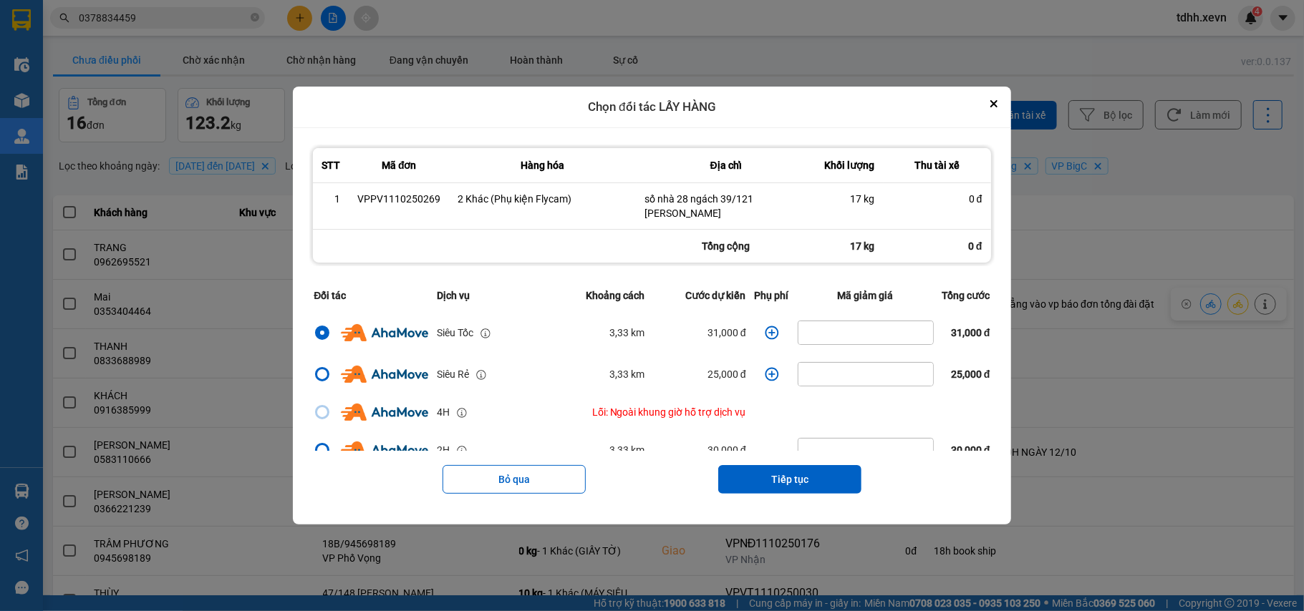
click at [768, 336] on icon "dialog" at bounding box center [772, 333] width 14 height 14
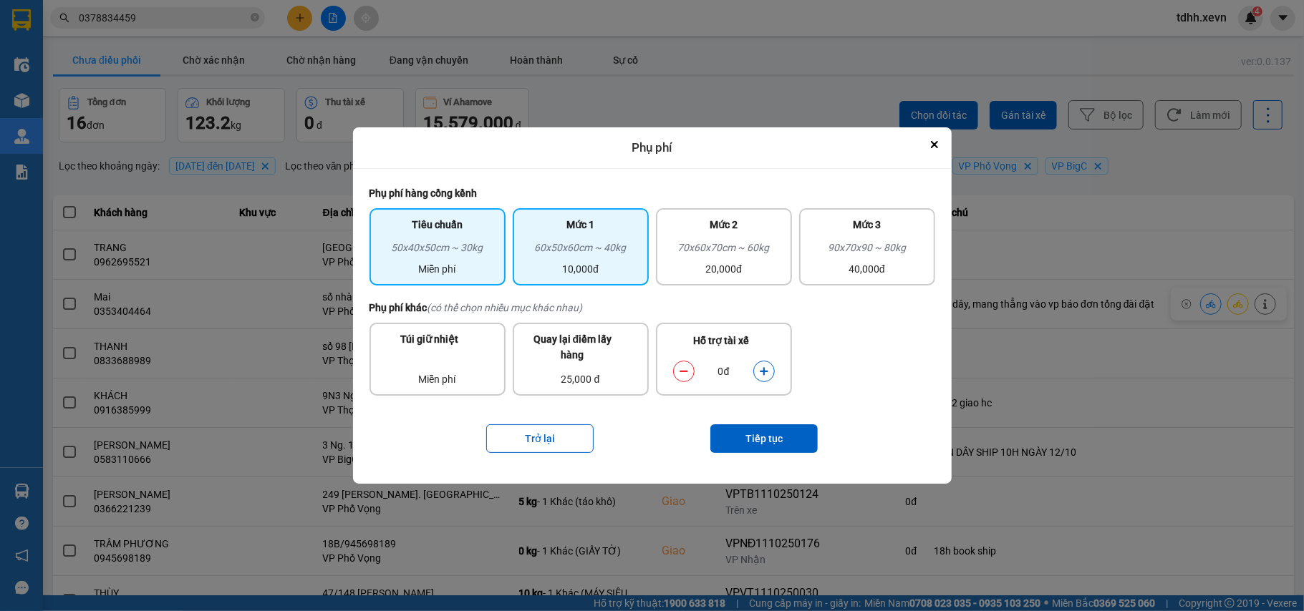
click at [606, 251] on div "60x50x60cm ~ 40kg" at bounding box center [580, 250] width 119 height 21
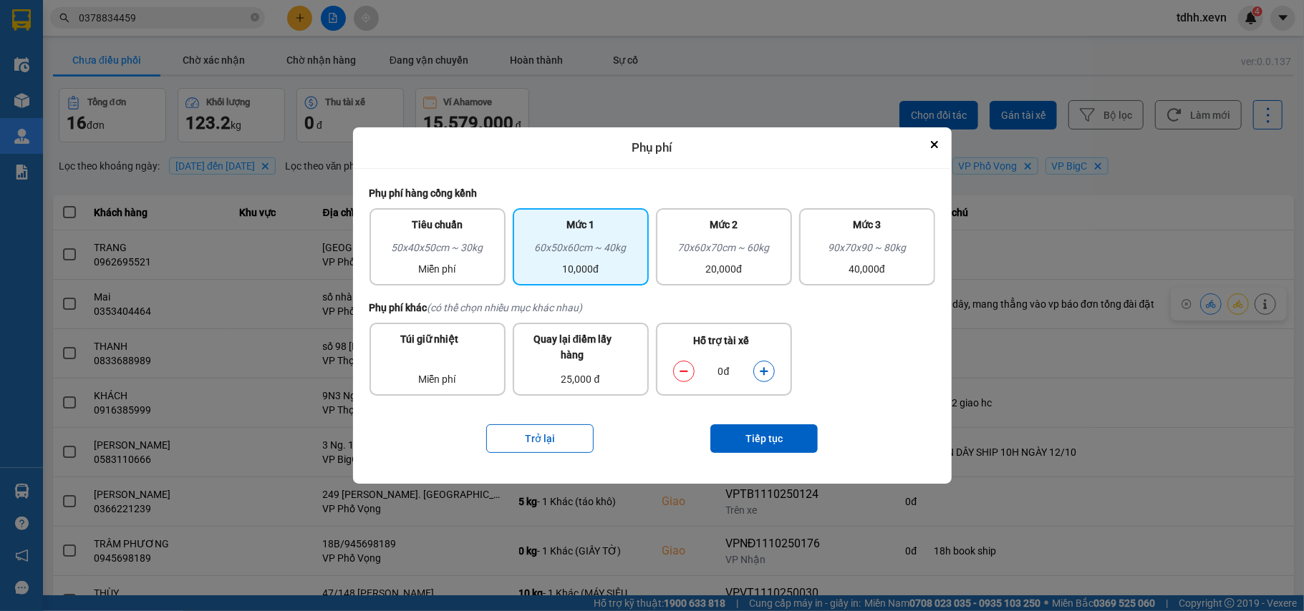
click at [760, 369] on icon "dialog" at bounding box center [764, 372] width 10 height 10
click at [746, 427] on button "Tiếp tục" at bounding box center [763, 438] width 107 height 29
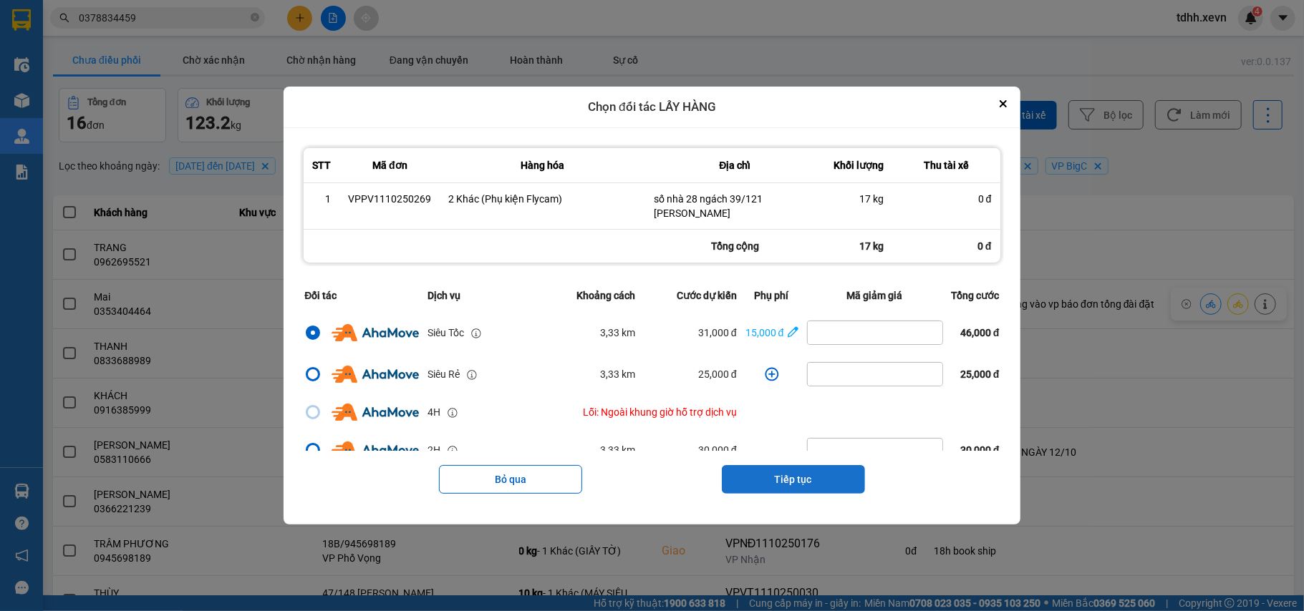
click at [836, 479] on button "Tiếp tục" at bounding box center [793, 479] width 143 height 29
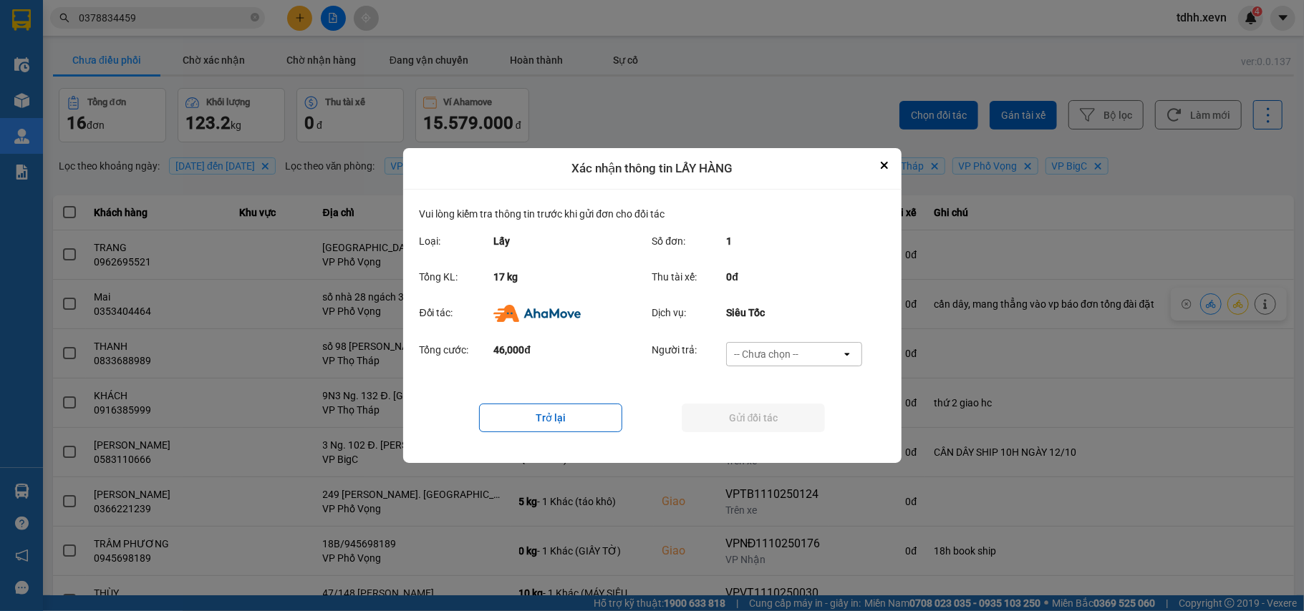
click at [814, 348] on div "-- Chưa chọn --" at bounding box center [784, 354] width 115 height 23
click at [767, 434] on span "Ví Ahamove" at bounding box center [766, 437] width 58 height 14
click at [775, 427] on button "Gửi đối tác" at bounding box center [752, 418] width 143 height 29
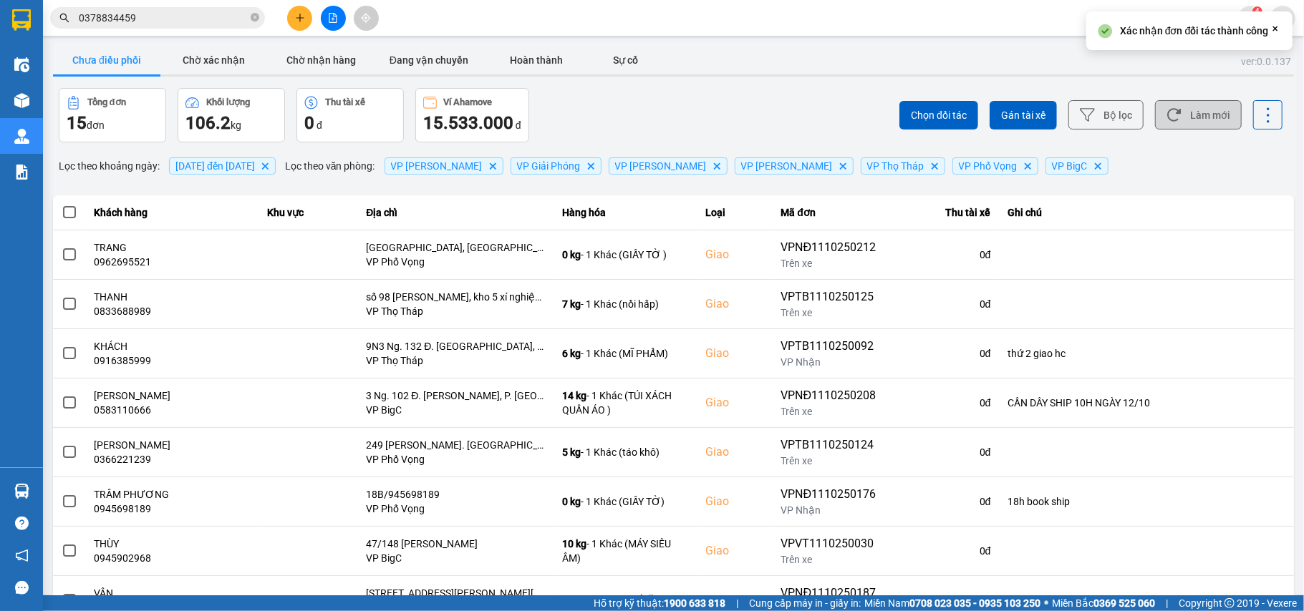
click at [1187, 113] on button "Làm mới" at bounding box center [1198, 114] width 87 height 29
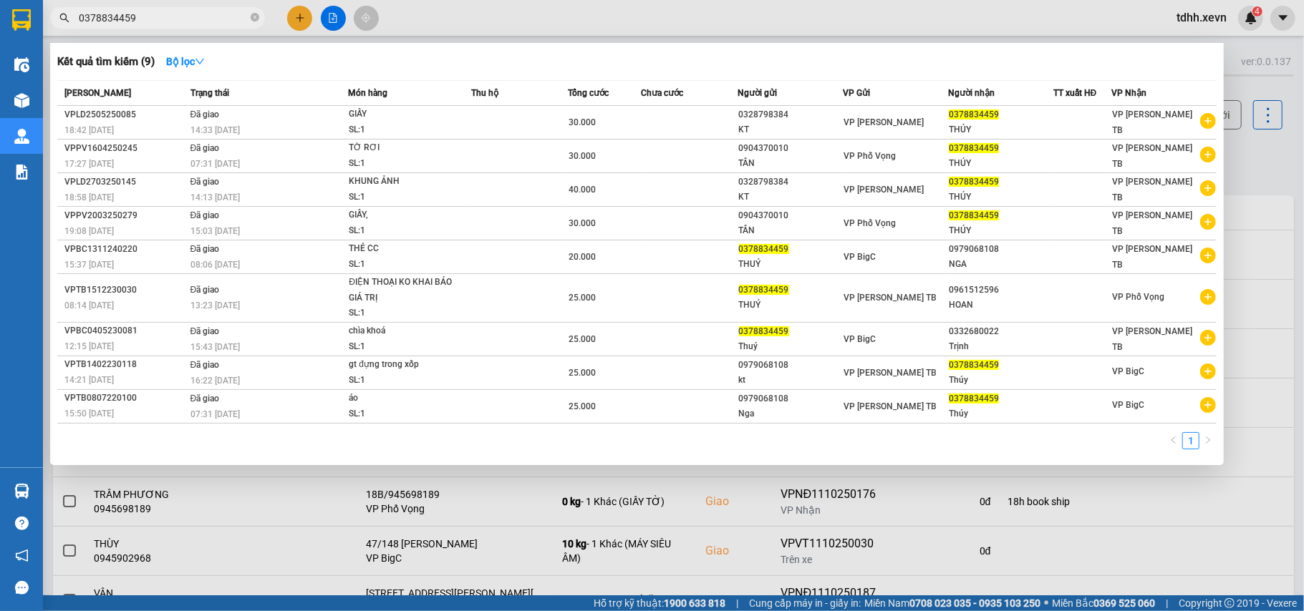
drag, startPoint x: 140, startPoint y: 20, endPoint x: 42, endPoint y: 27, distance: 99.0
click at [42, 27] on section "Kết quả tìm kiếm ( 9 ) Bộ lọc Mã ĐH Trạng thái Món hàng Thu hộ Tổng cước Chưa c…" at bounding box center [652, 305] width 1304 height 611
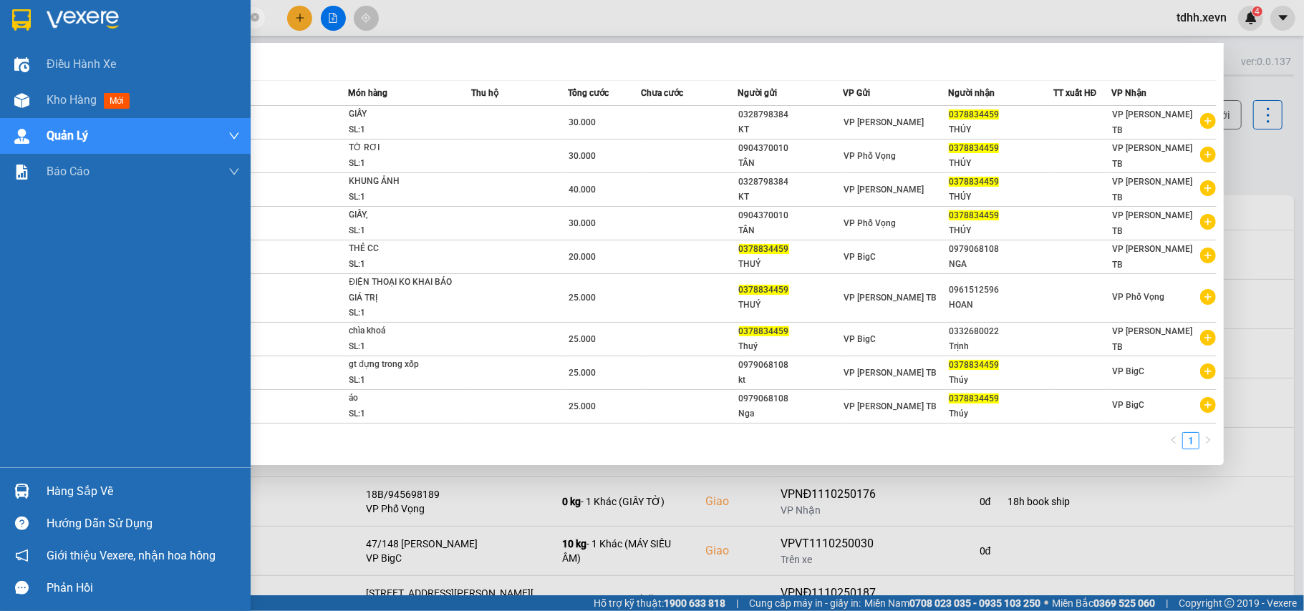
paste input "979734528"
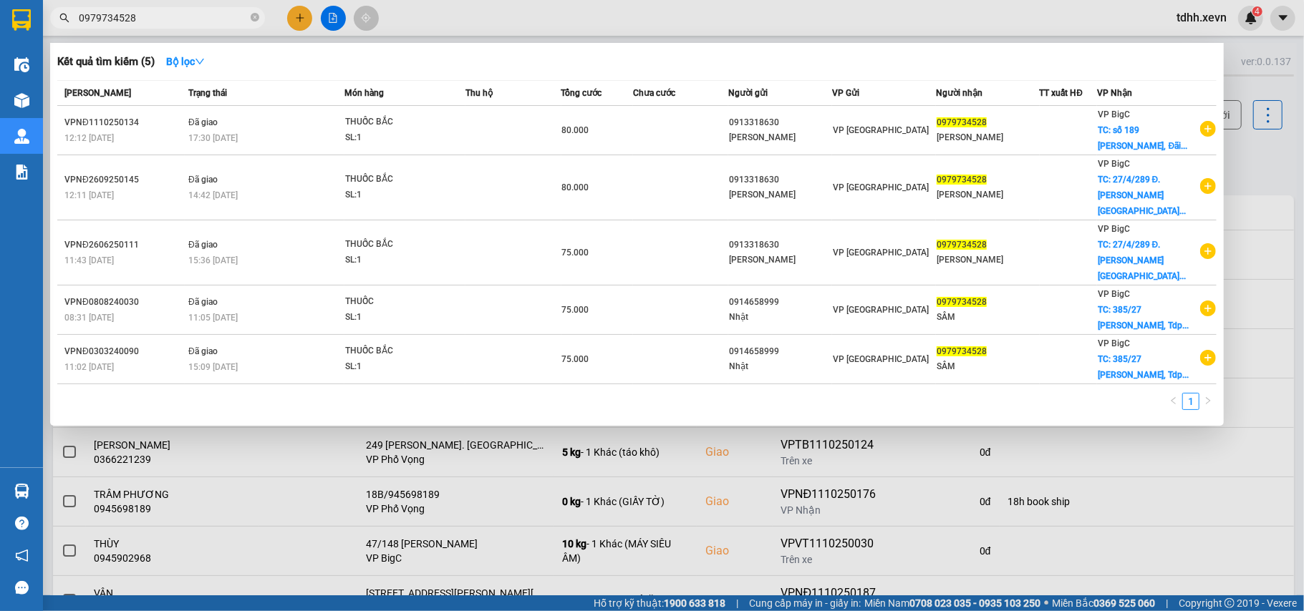
type input "0979734528"
click at [1261, 180] on div at bounding box center [652, 305] width 1304 height 611
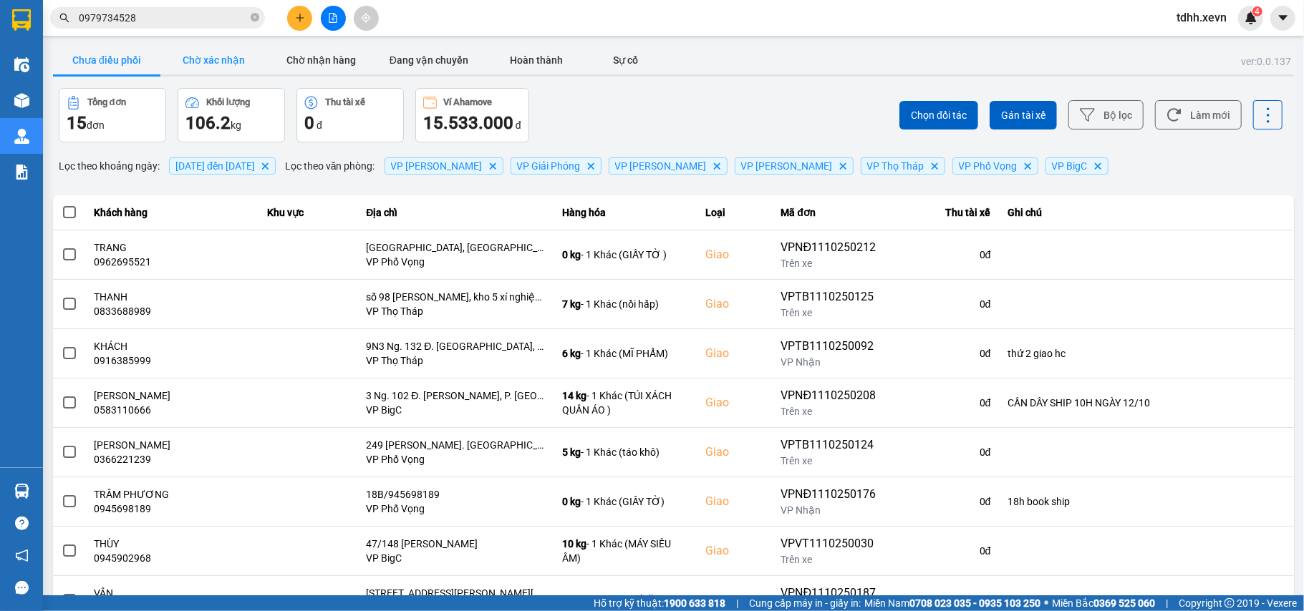
click at [252, 66] on button "Chờ xác nhận" at bounding box center [213, 60] width 107 height 29
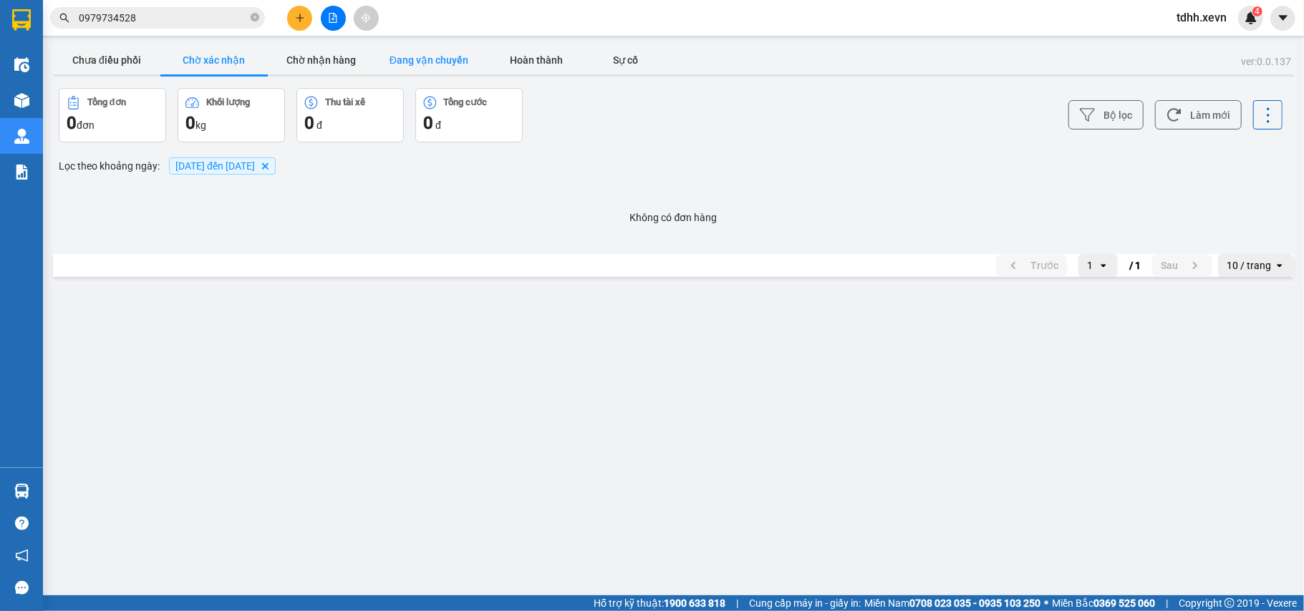
click at [430, 64] on button "Đang vận chuyển" at bounding box center [428, 60] width 107 height 29
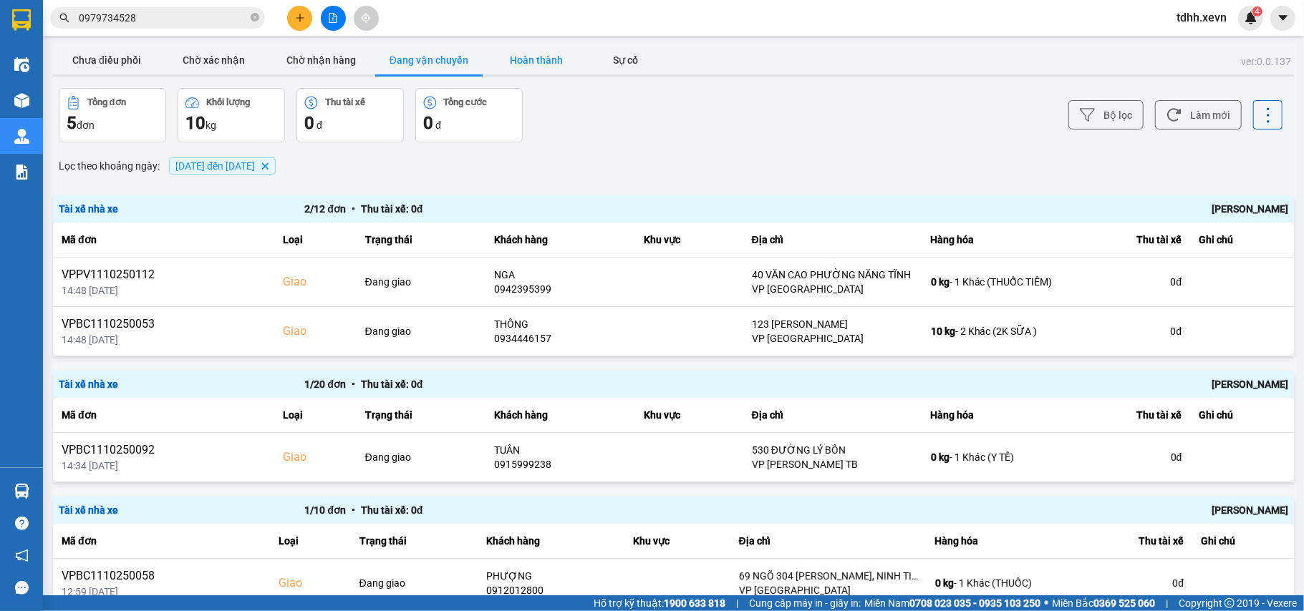
click at [510, 53] on button "Hoàn thành" at bounding box center [535, 60] width 107 height 29
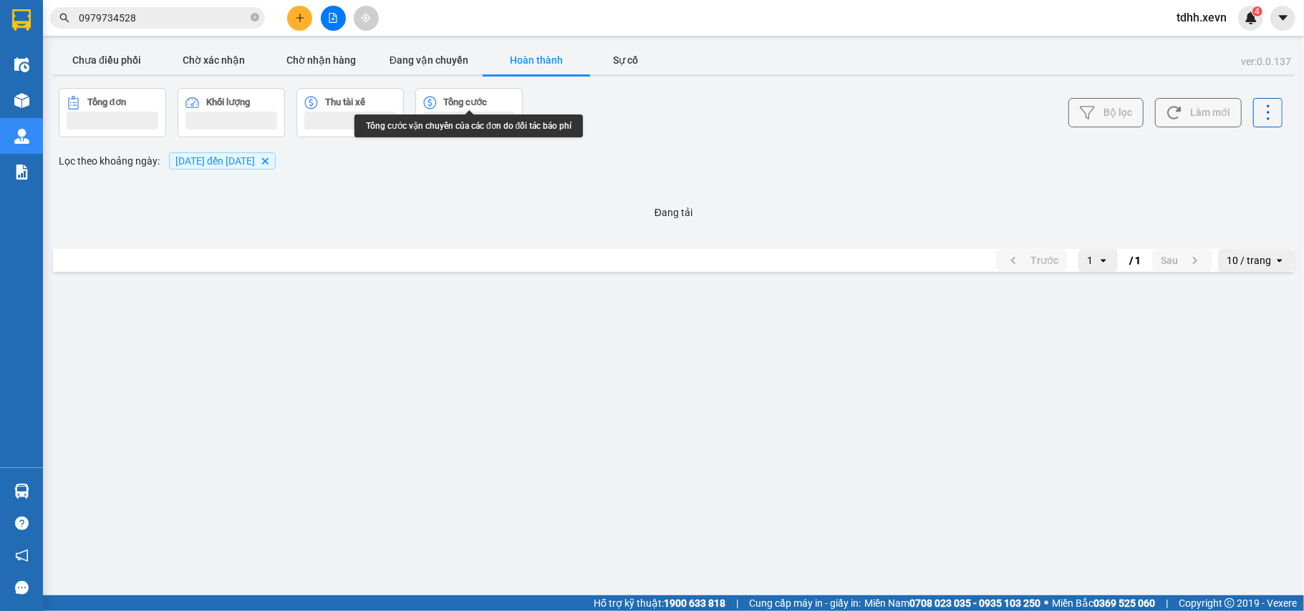
click at [428, 74] on div at bounding box center [673, 75] width 1241 height 2
click at [430, 54] on button "Đang vận chuyển" at bounding box center [428, 60] width 107 height 29
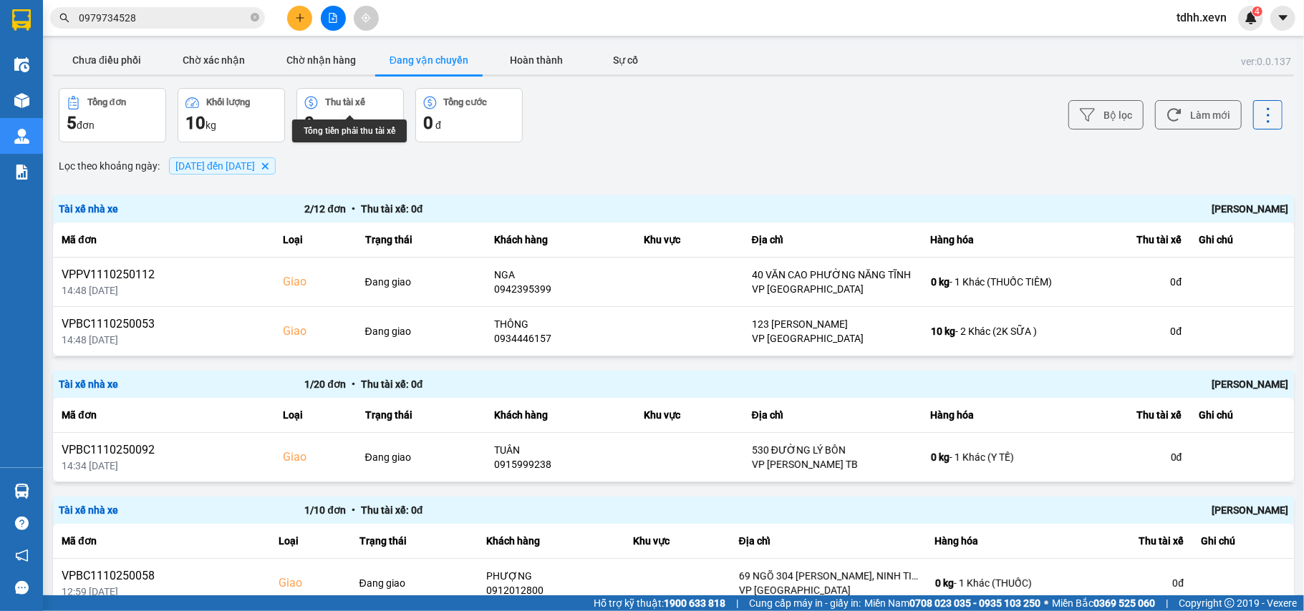
drag, startPoint x: 305, startPoint y: 42, endPoint x: 475, endPoint y: 66, distance: 172.1
click at [308, 44] on main "ver: 0.0.137 Chưa điều phối Chờ xác nhận Chờ nhận hàng Đang vận chuyển Hoàn thà…" at bounding box center [652, 298] width 1304 height 596
click at [336, 58] on button "Chờ nhận hàng" at bounding box center [321, 60] width 107 height 29
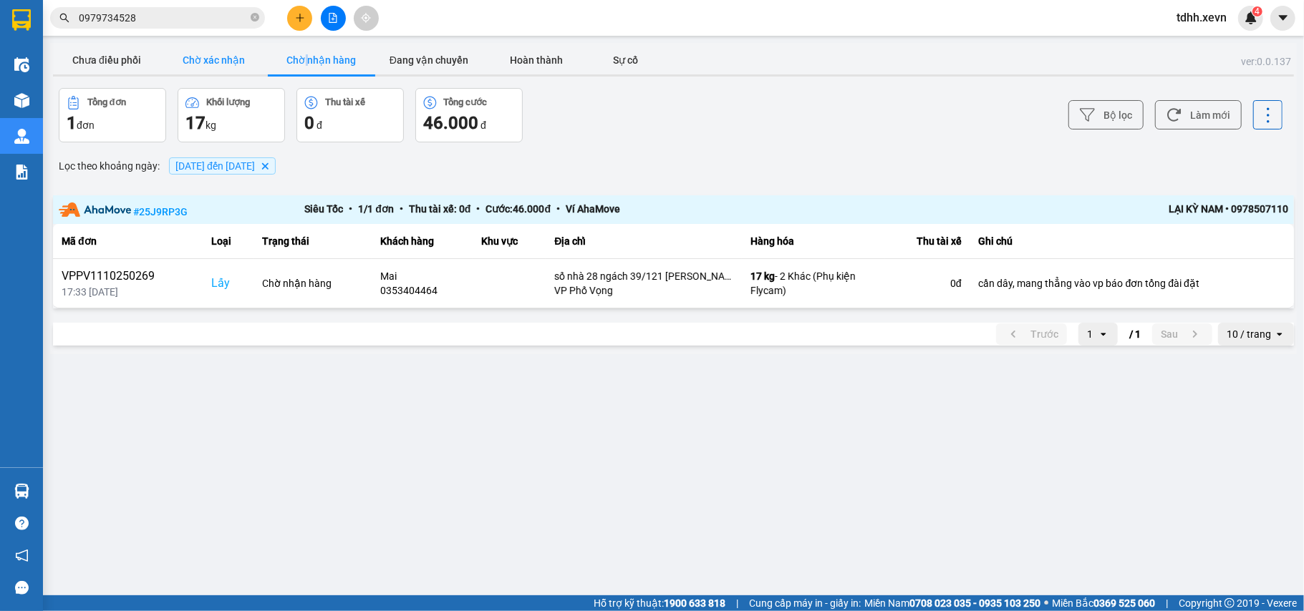
click at [212, 49] on button "Chờ xác nhận" at bounding box center [213, 60] width 107 height 29
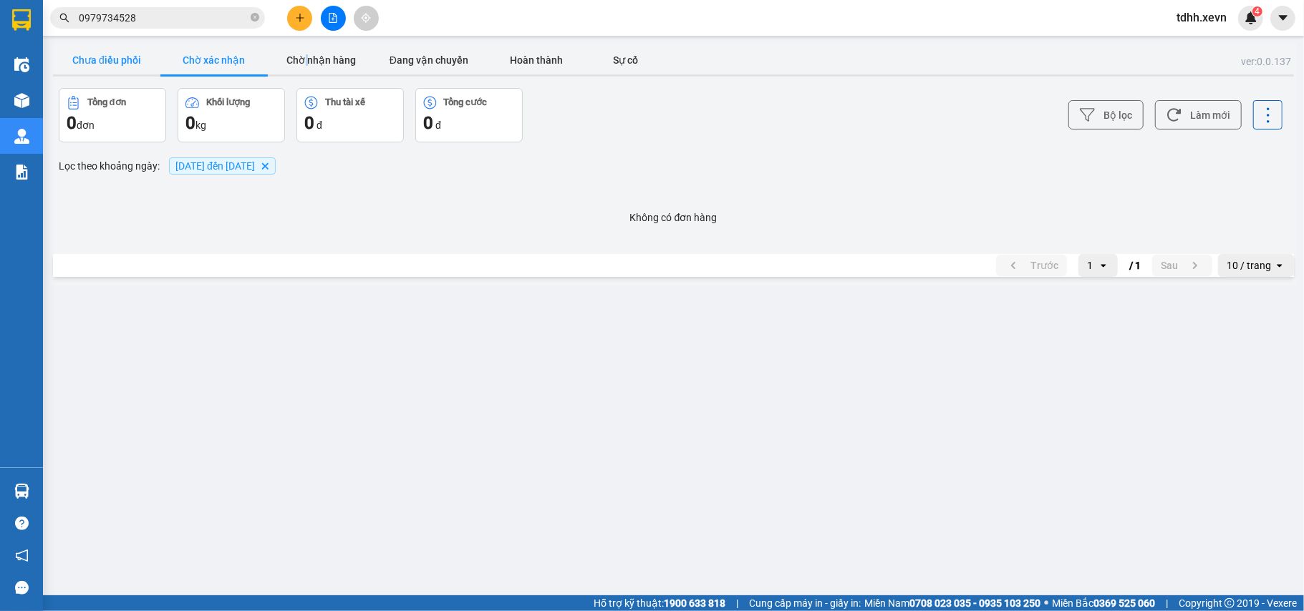
drag, startPoint x: 116, startPoint y: 60, endPoint x: 150, endPoint y: 58, distance: 34.4
click at [117, 60] on button "Chưa điều phối" at bounding box center [106, 60] width 107 height 29
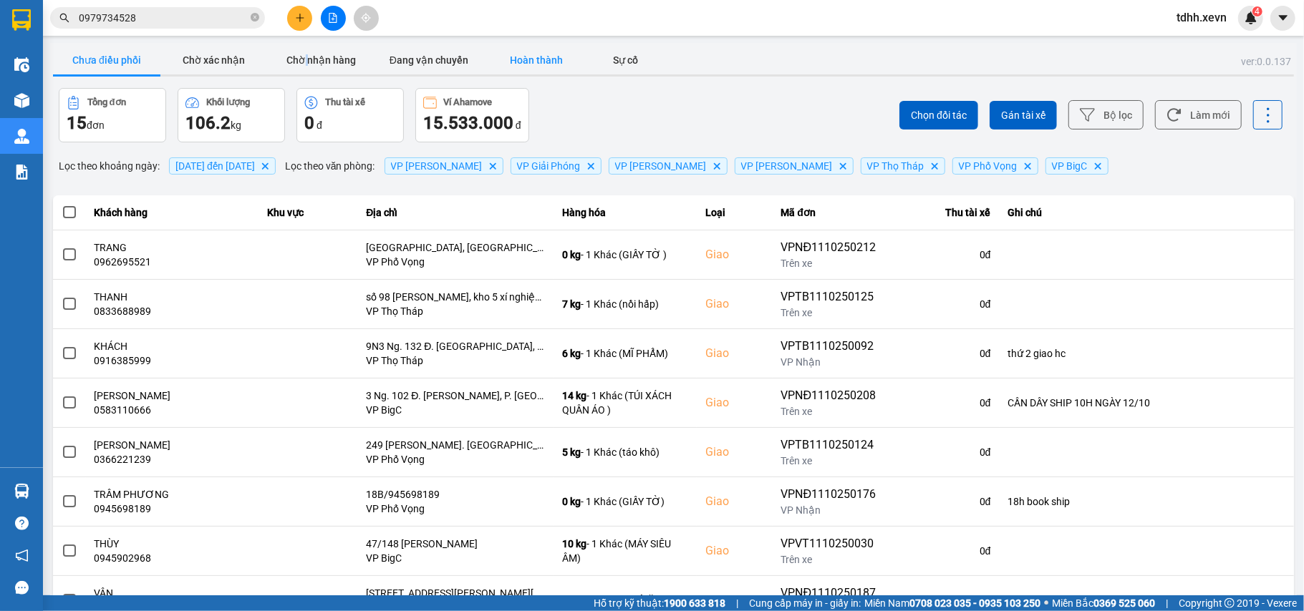
click at [557, 49] on button "Hoàn thành" at bounding box center [535, 60] width 107 height 29
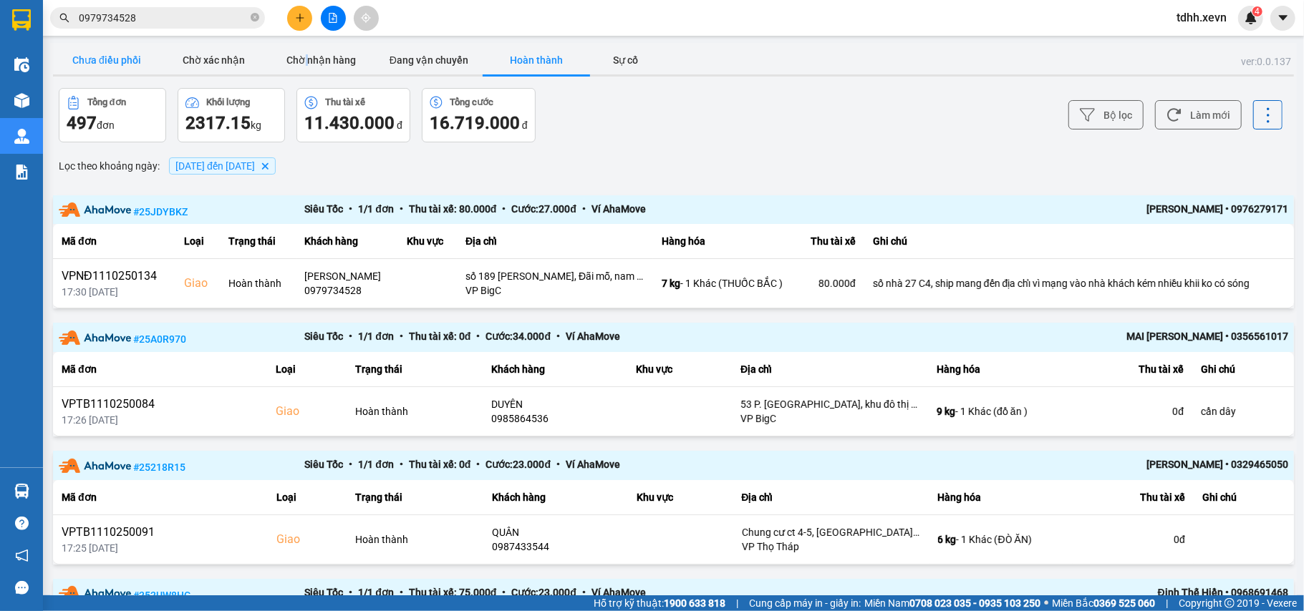
click at [115, 58] on button "Chưa điều phối" at bounding box center [106, 60] width 107 height 29
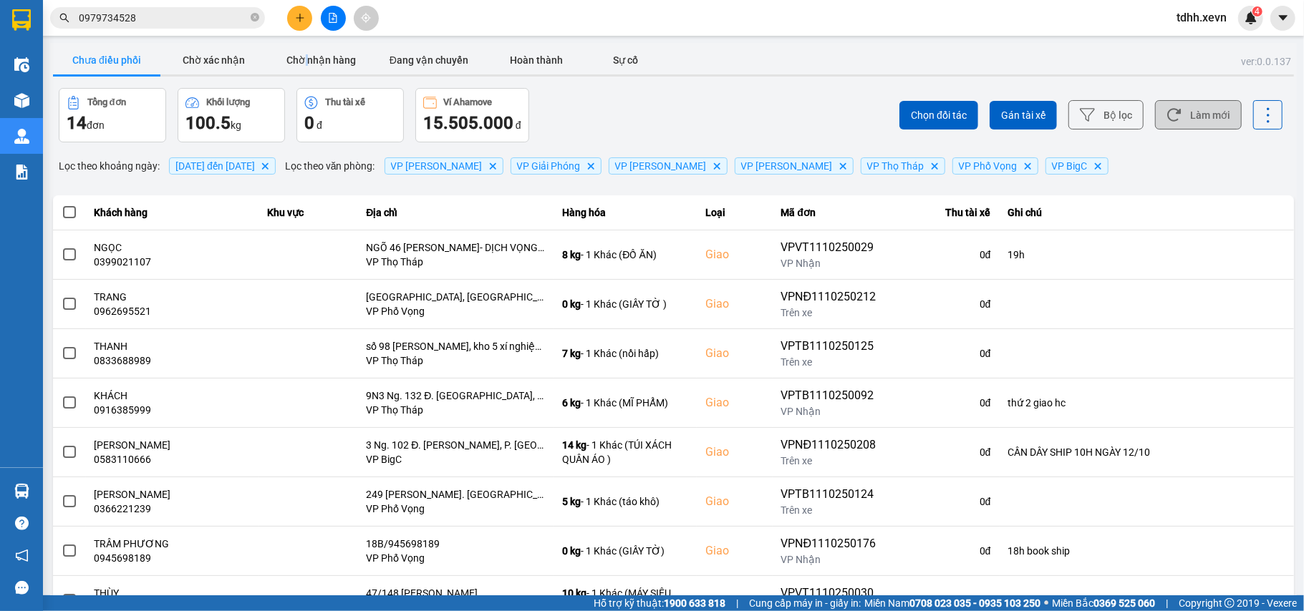
click at [1203, 105] on button "Làm mới" at bounding box center [1198, 114] width 87 height 29
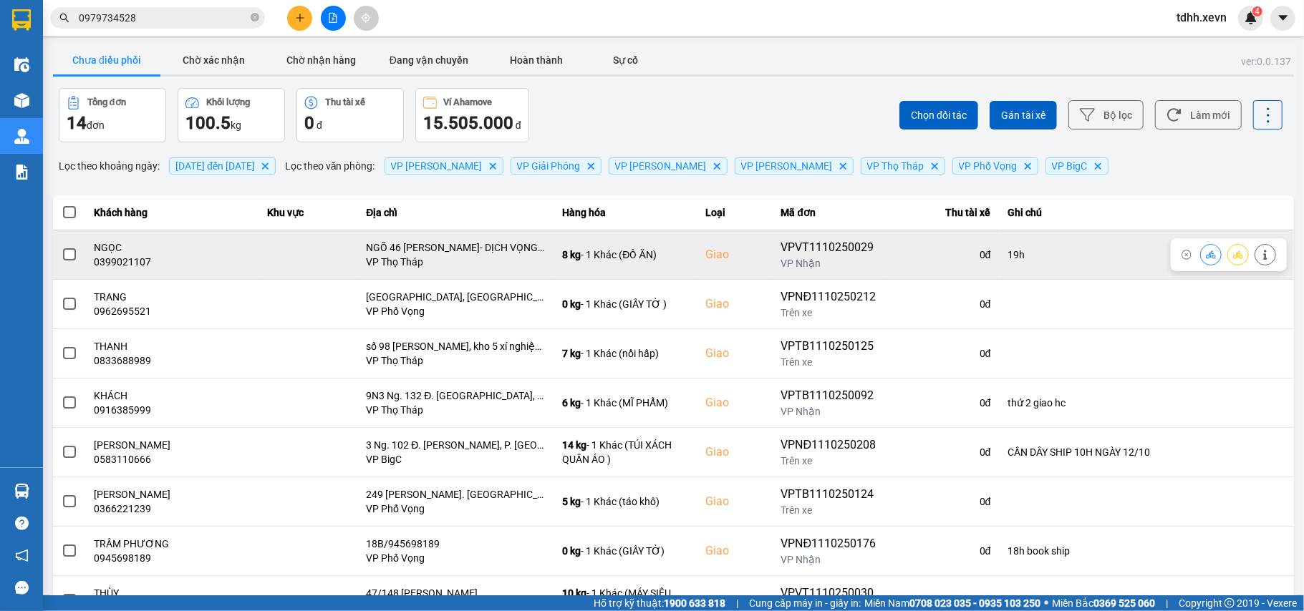
click at [140, 258] on div "0399021107" at bounding box center [172, 262] width 156 height 14
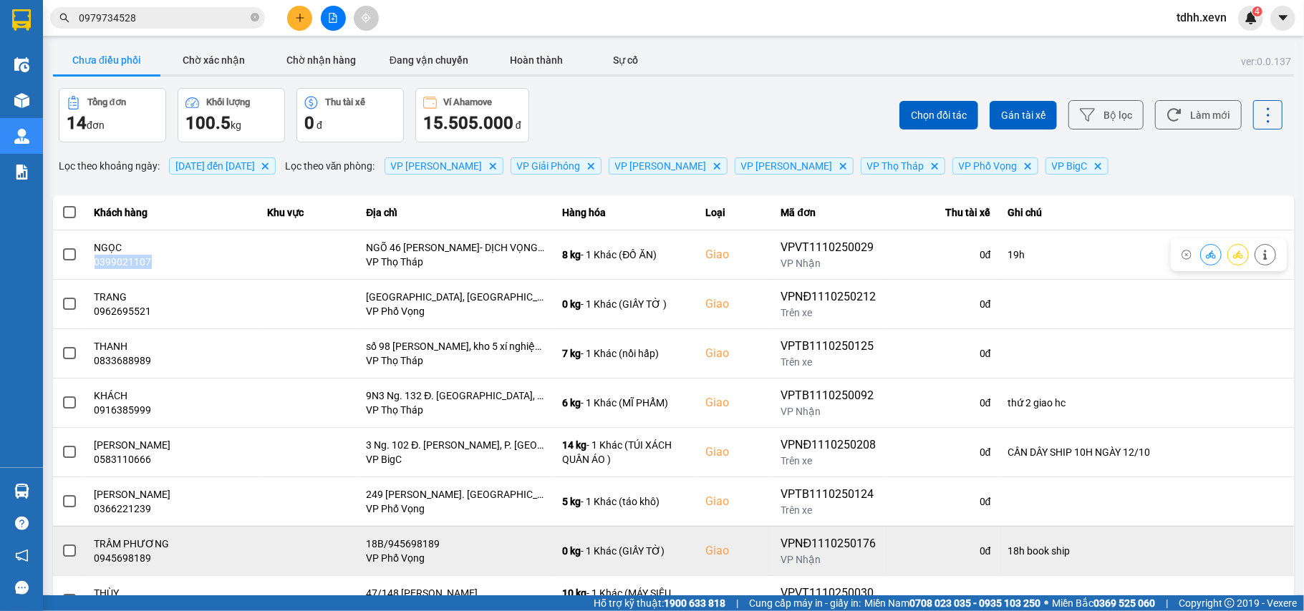
copy div "0399021107"
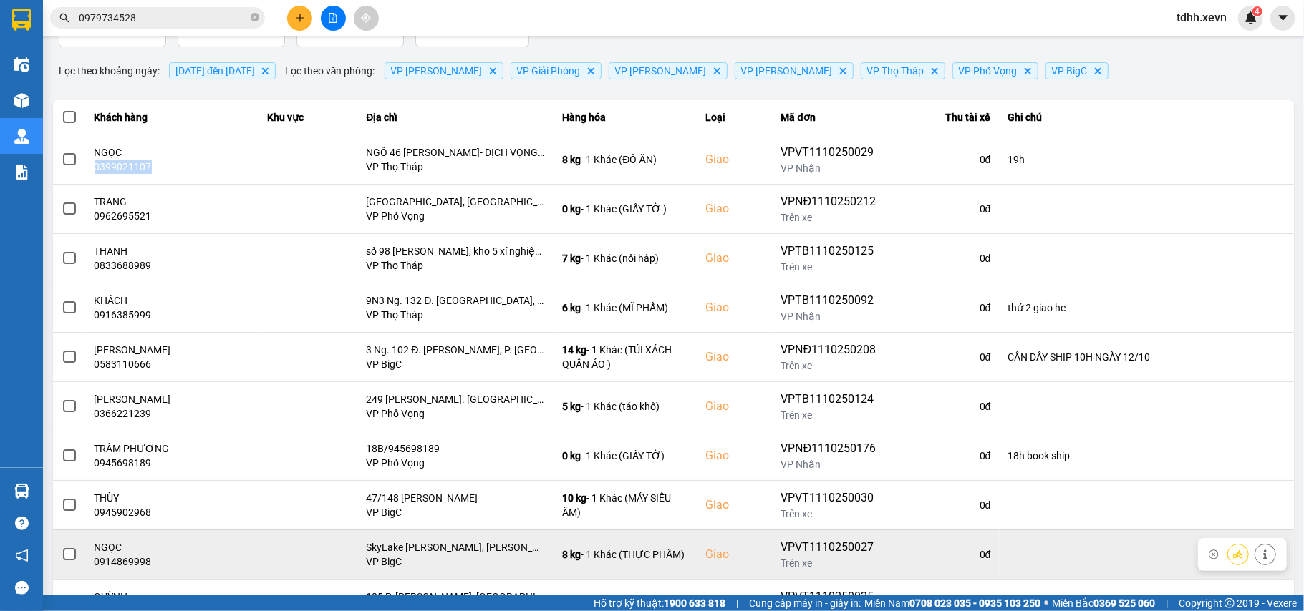
scroll to position [164, 0]
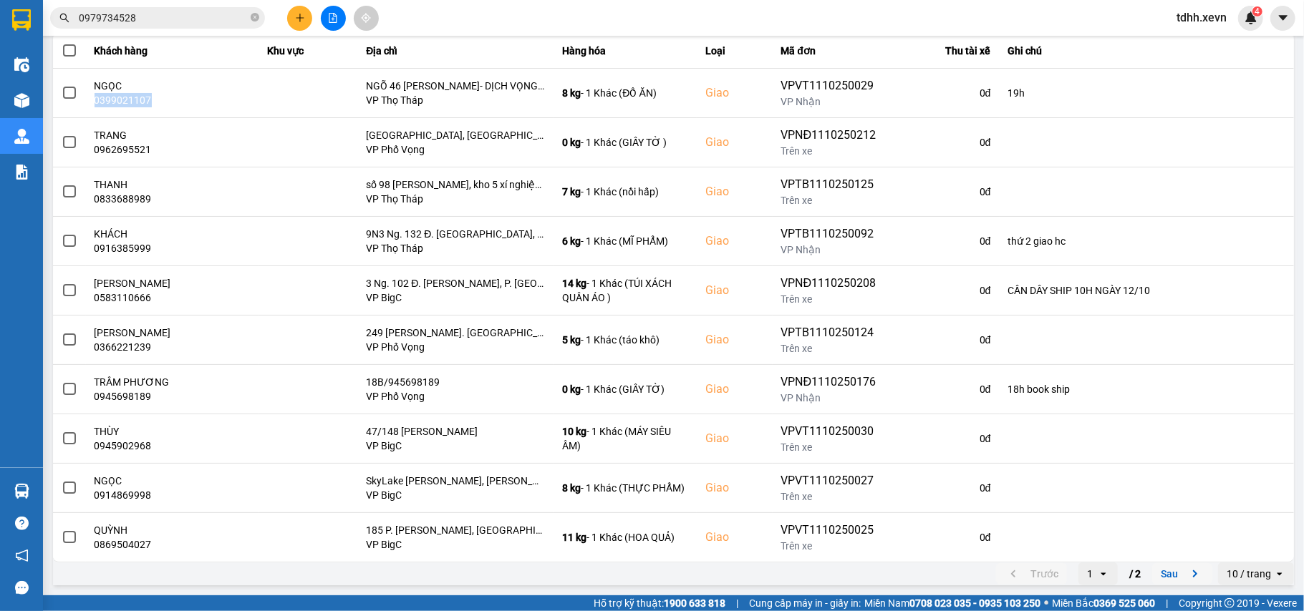
click at [1186, 578] on icon "next page. current page 1 / 2" at bounding box center [1194, 574] width 17 height 17
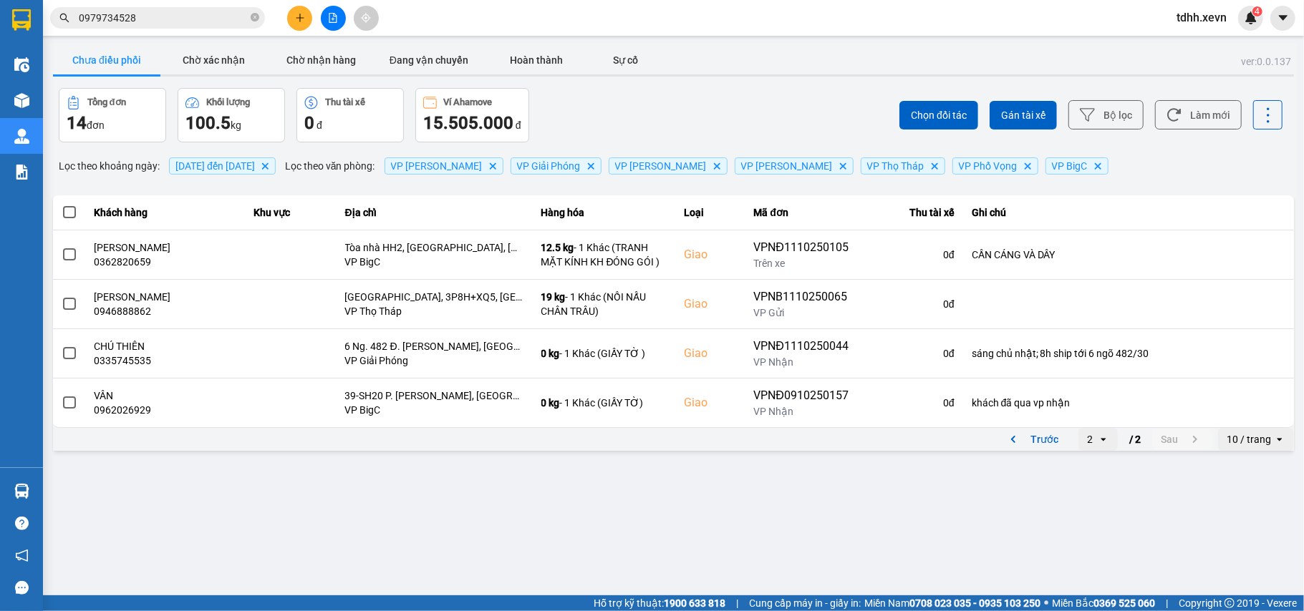
scroll to position [0, 0]
click at [1015, 440] on icon "previous page. current page 2 / 2" at bounding box center [1013, 439] width 4 height 7
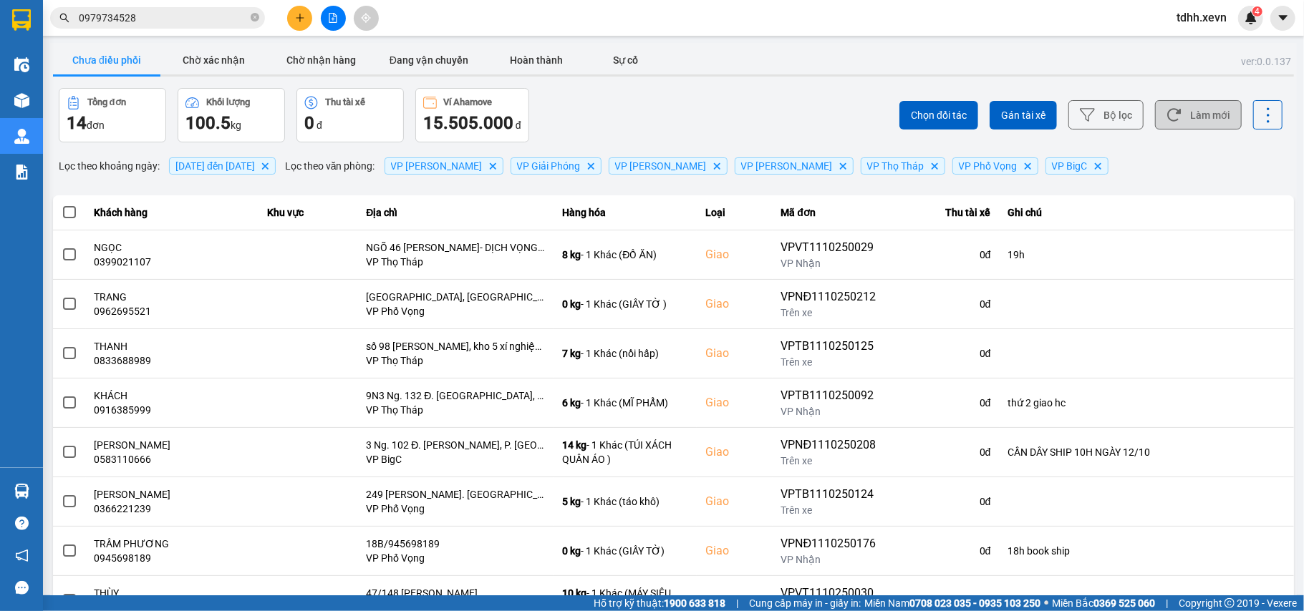
click at [1188, 103] on button "Làm mới" at bounding box center [1198, 114] width 87 height 29
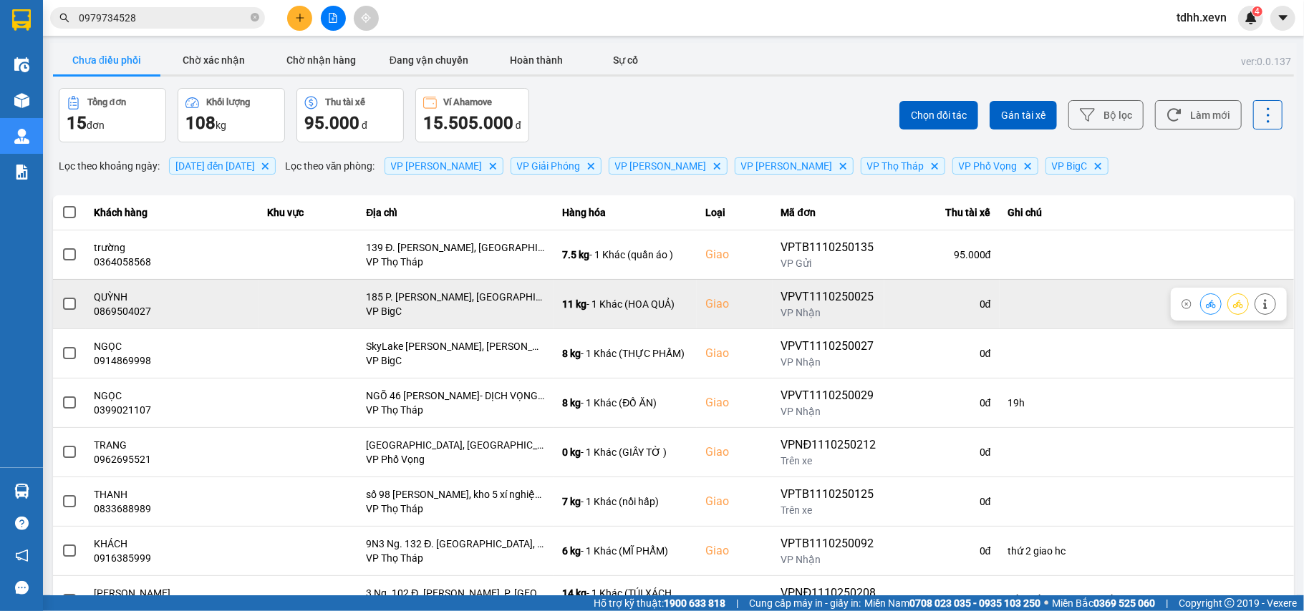
click at [129, 318] on div "0869504027" at bounding box center [172, 311] width 156 height 14
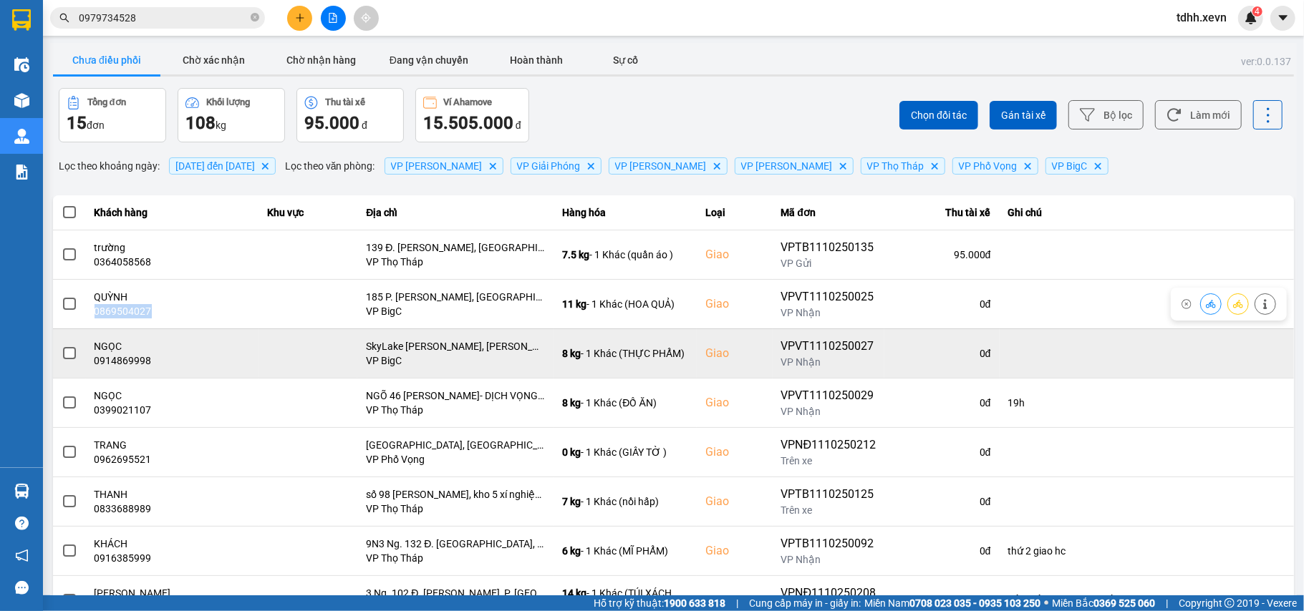
copy div "0869504027"
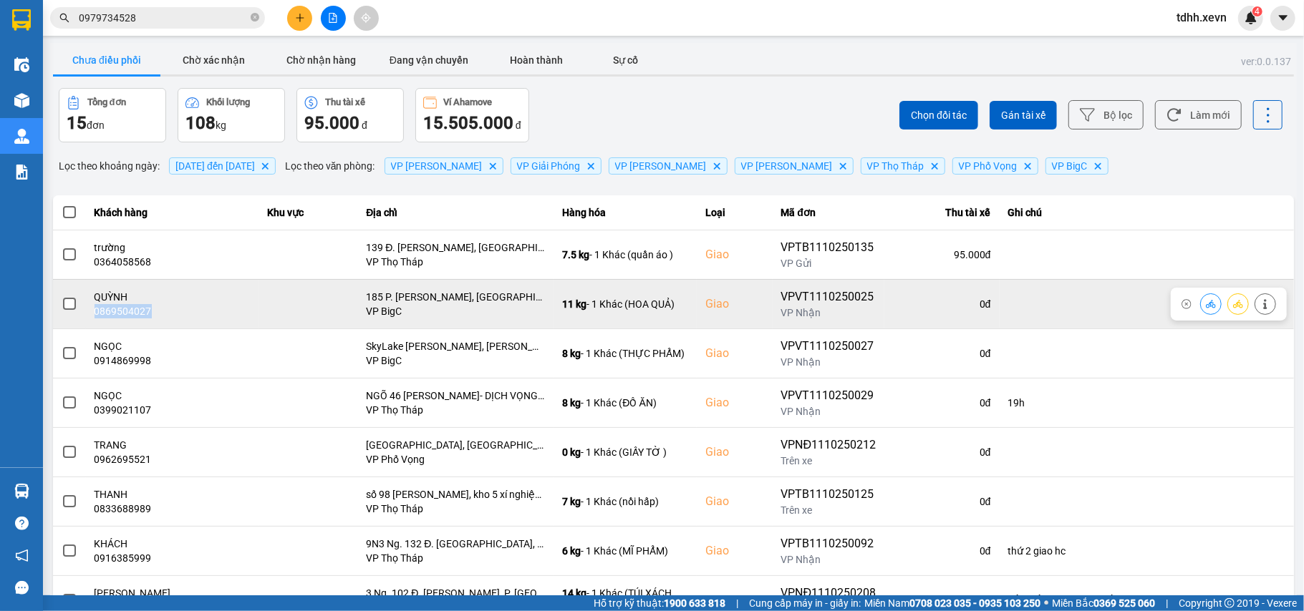
click at [1260, 306] on icon at bounding box center [1265, 304] width 10 height 10
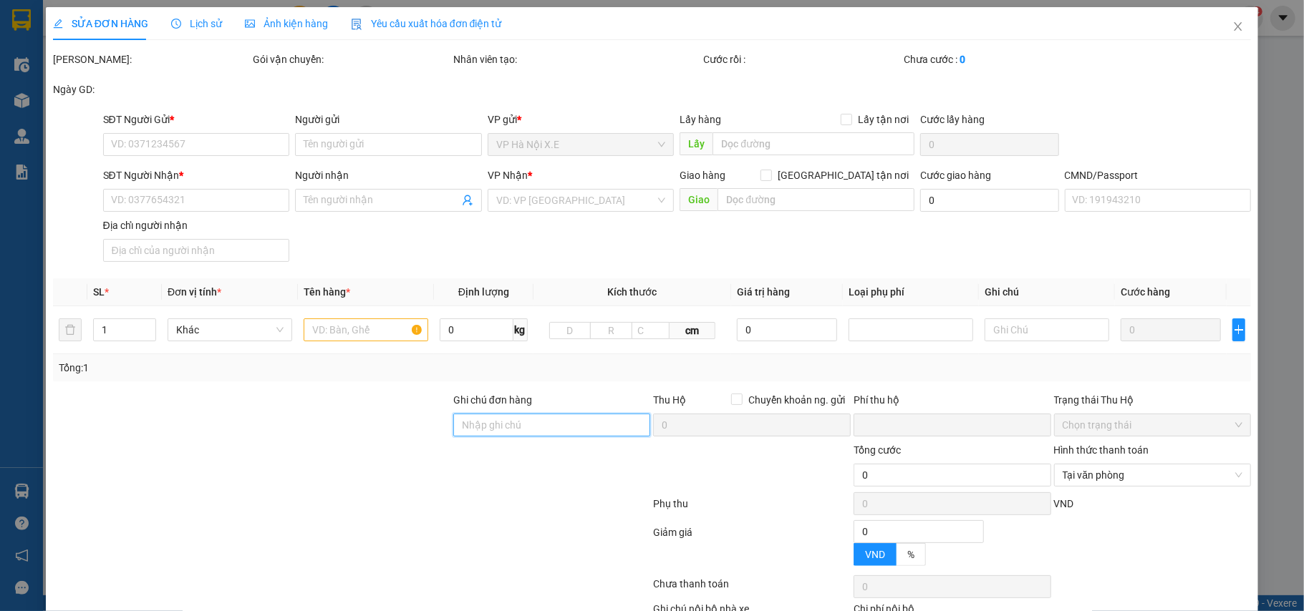
type input "0337459993"
type input "HOÀNG"
type input "0869504027"
type input "QUỲNH"
checkbox input "true"
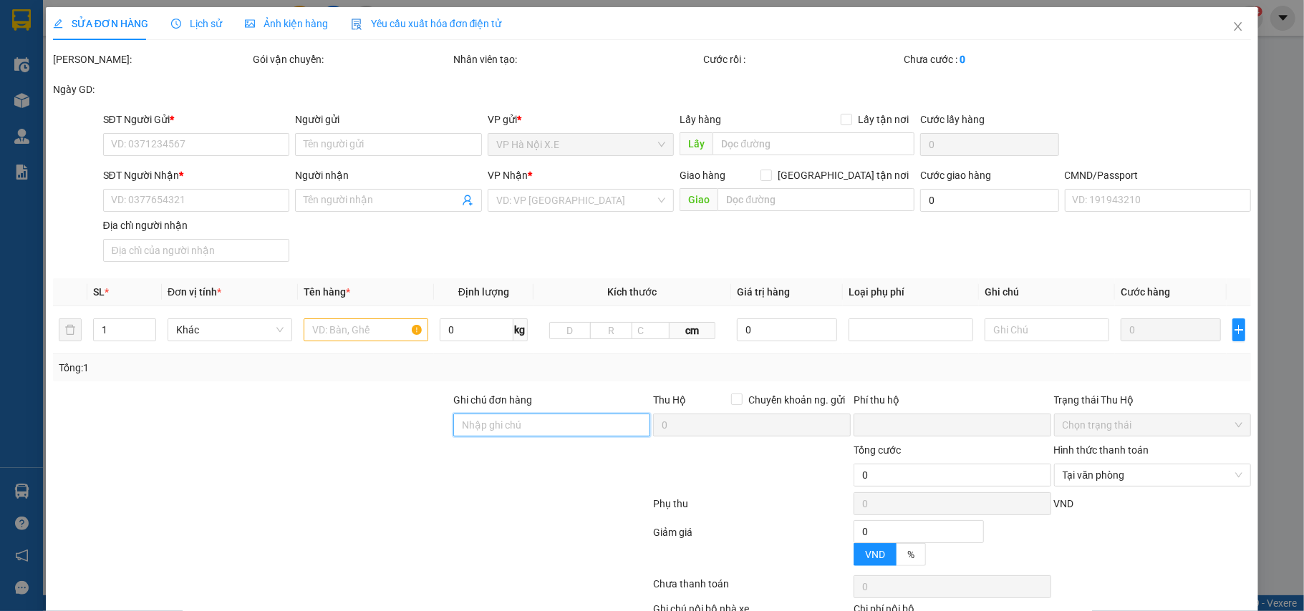
type input "185 P. Phùng Khoang, Trung Văn, Nam Từ Liêm, Hà Nội 10000, Việt Nam"
type input "1"
type input "0"
type input "95.000"
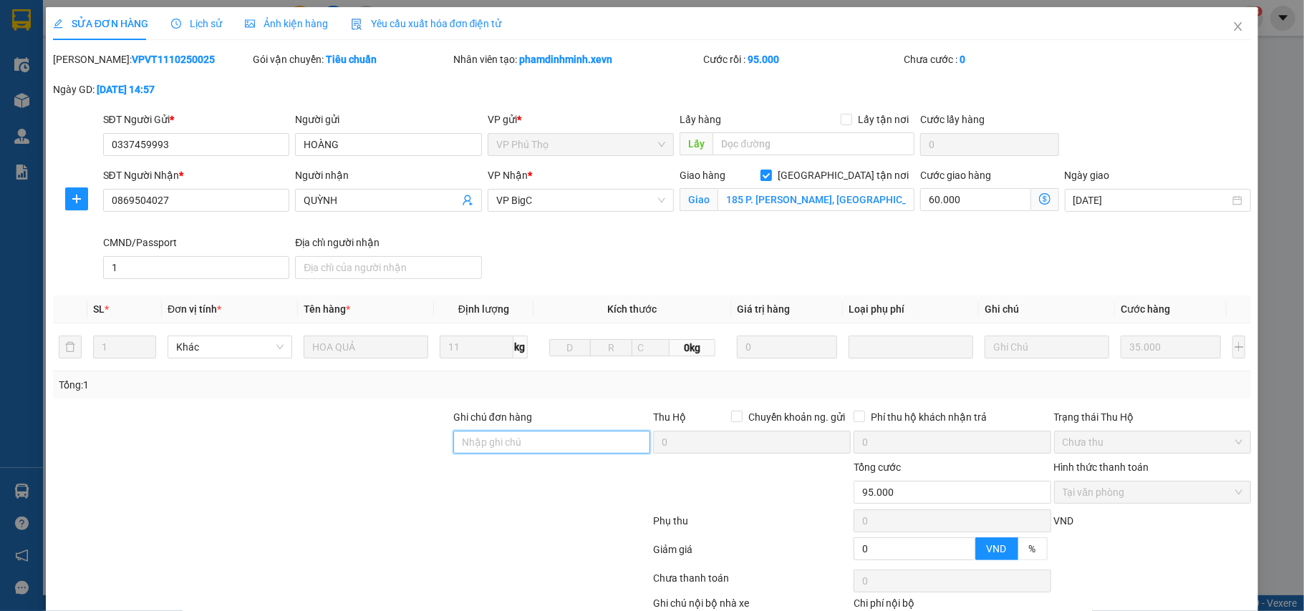
click at [553, 442] on input "Ghi chú đơn hàng" at bounding box center [552, 442] width 198 height 23
type input "cần dây"
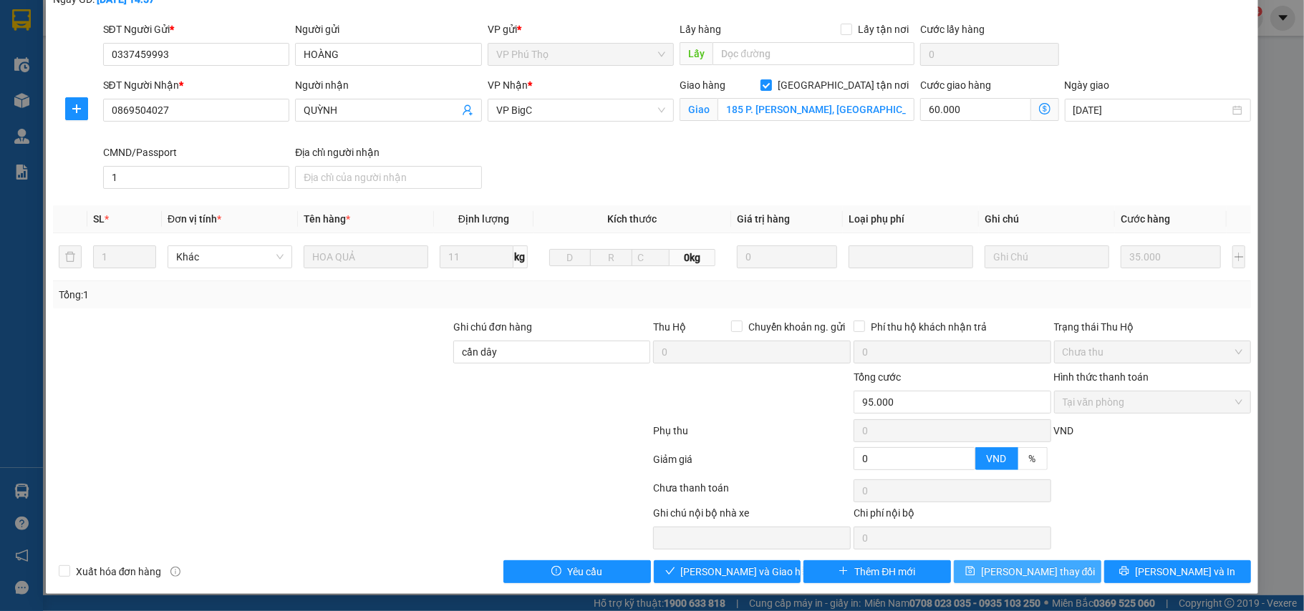
click at [1018, 573] on span "[PERSON_NAME] thay đổi" at bounding box center [1038, 572] width 115 height 16
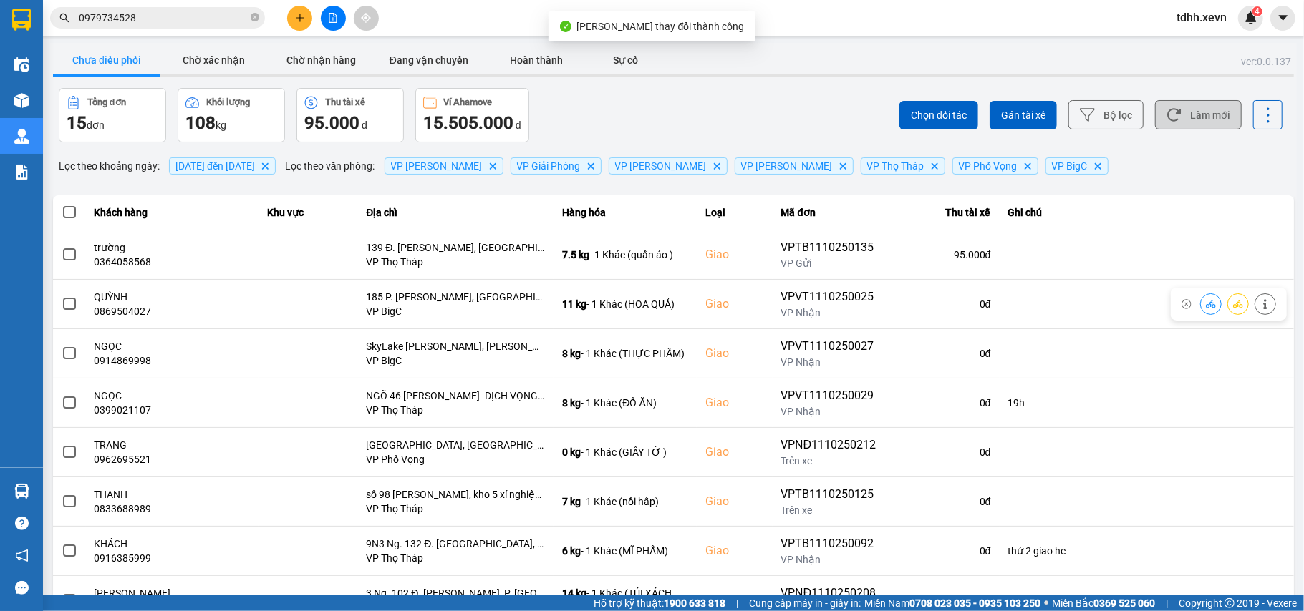
click at [1188, 115] on button "Làm mới" at bounding box center [1198, 114] width 87 height 29
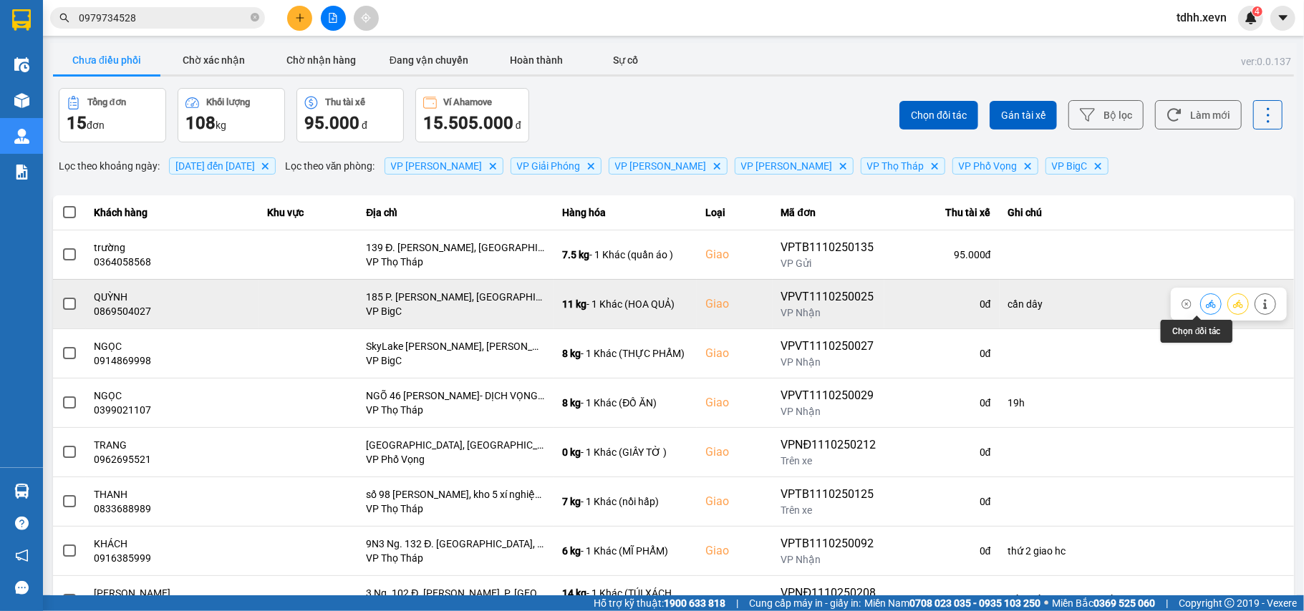
click at [1205, 305] on icon at bounding box center [1210, 304] width 10 height 10
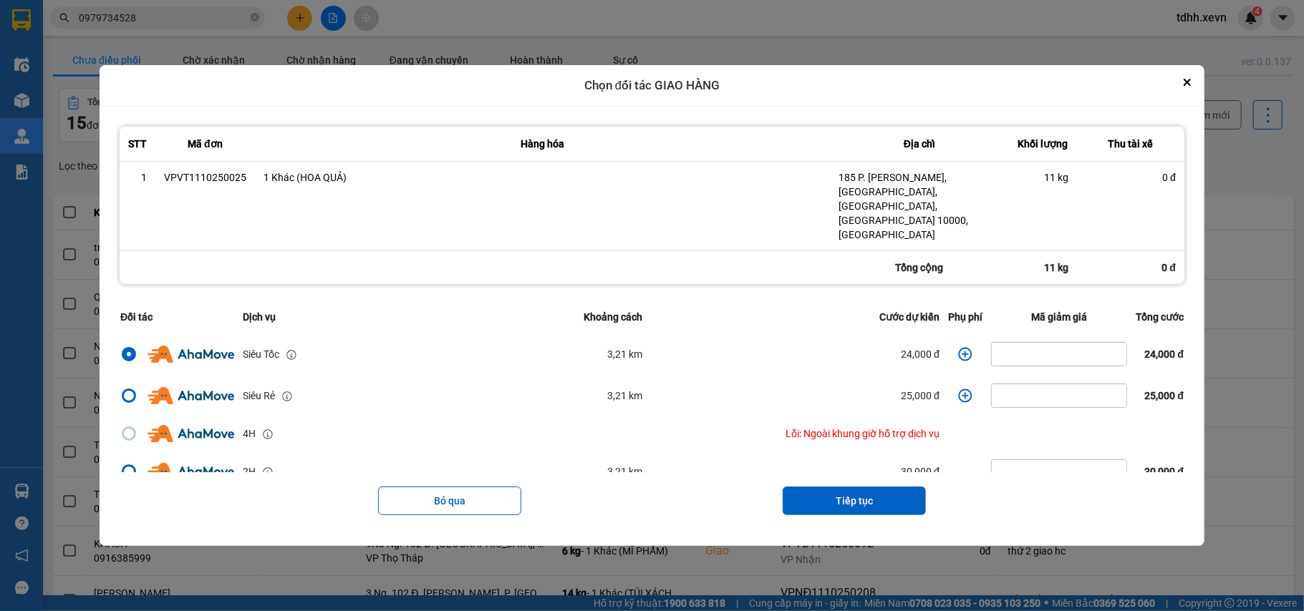
click at [959, 347] on icon "dialog" at bounding box center [966, 354] width 14 height 14
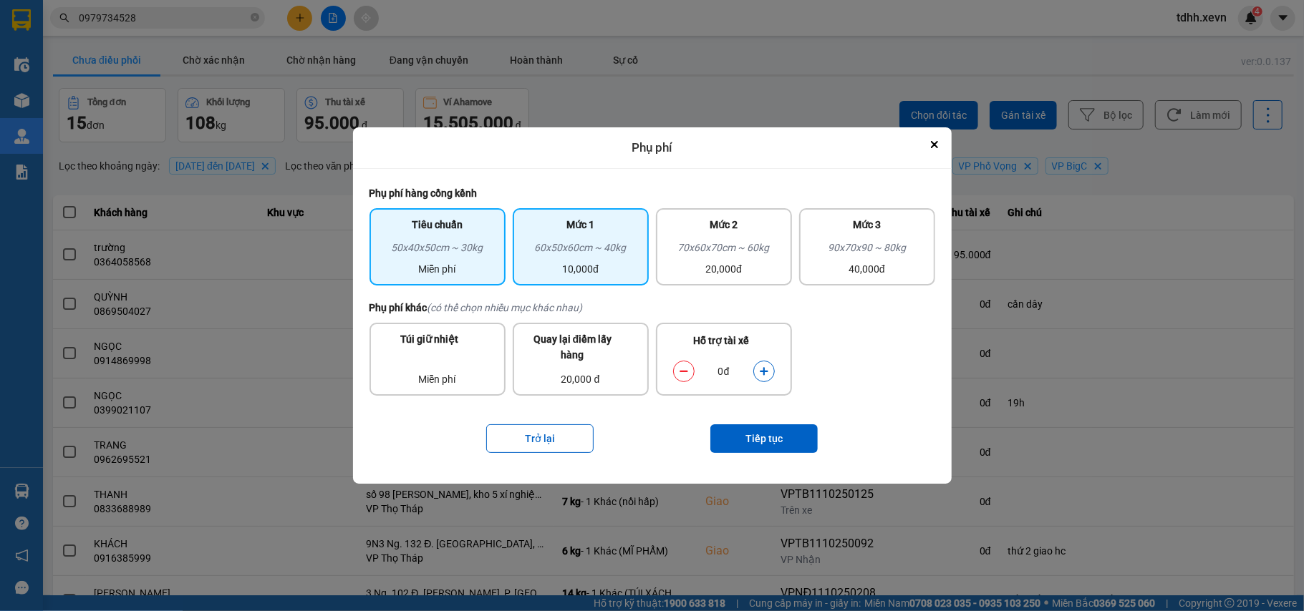
click at [593, 238] on div "Mức 1" at bounding box center [580, 228] width 119 height 23
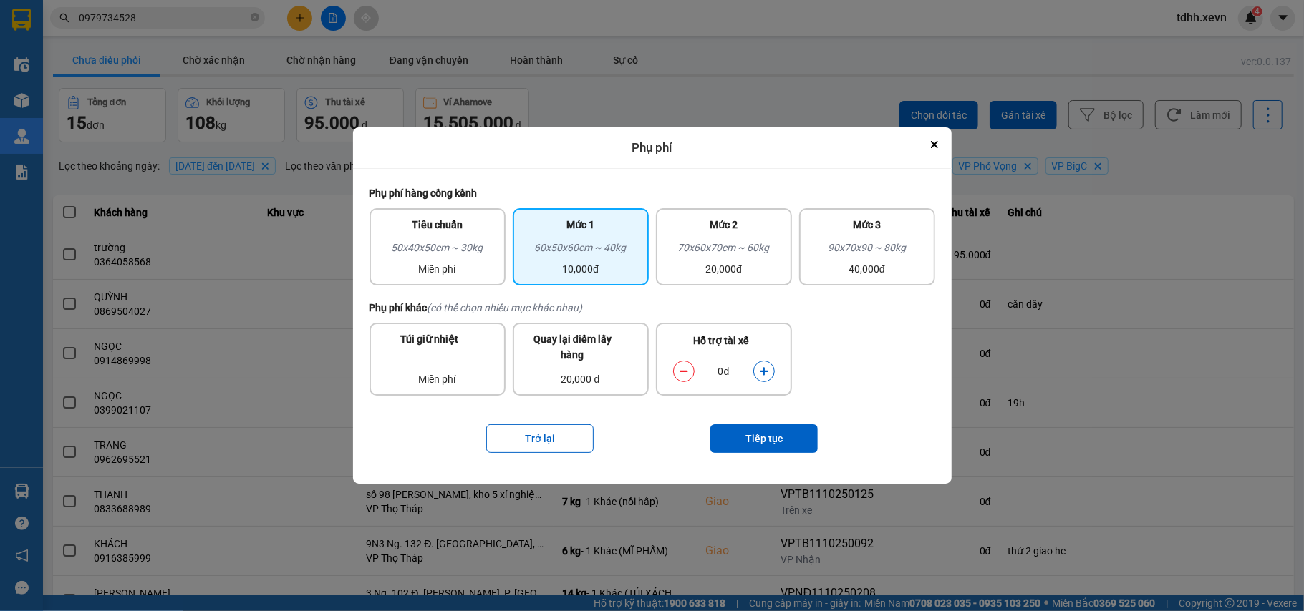
click at [769, 374] on button "dialog" at bounding box center [764, 371] width 20 height 25
click at [747, 442] on button "Tiếp tục" at bounding box center [763, 438] width 107 height 29
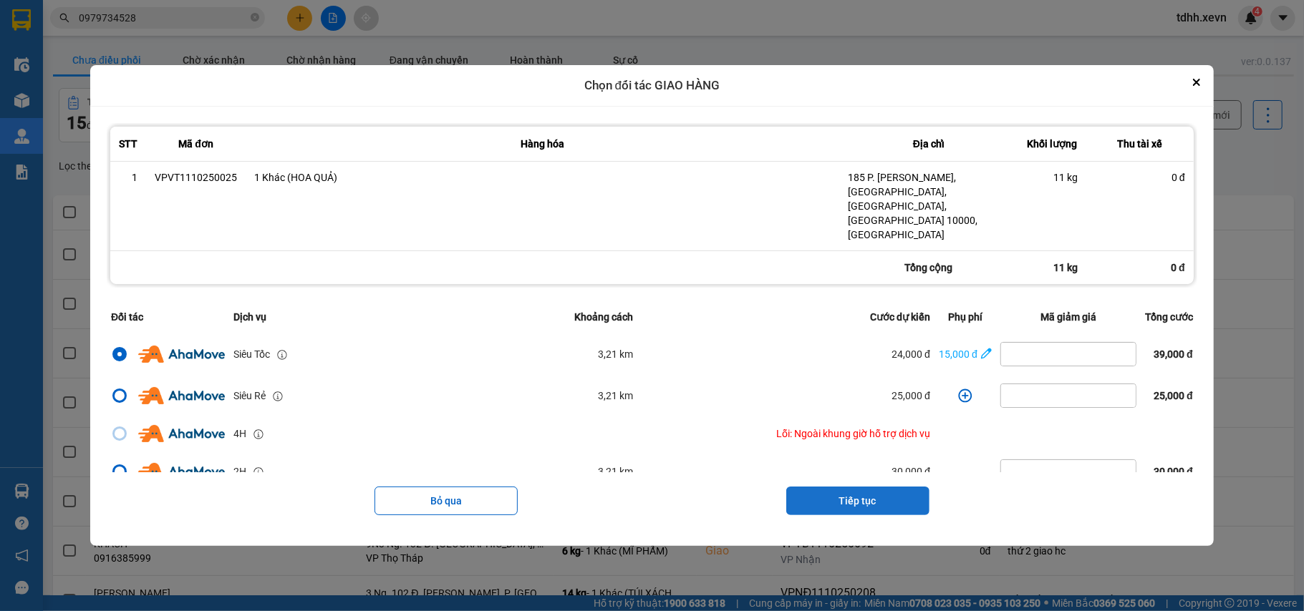
click at [807, 487] on button "Tiếp tục" at bounding box center [857, 501] width 143 height 29
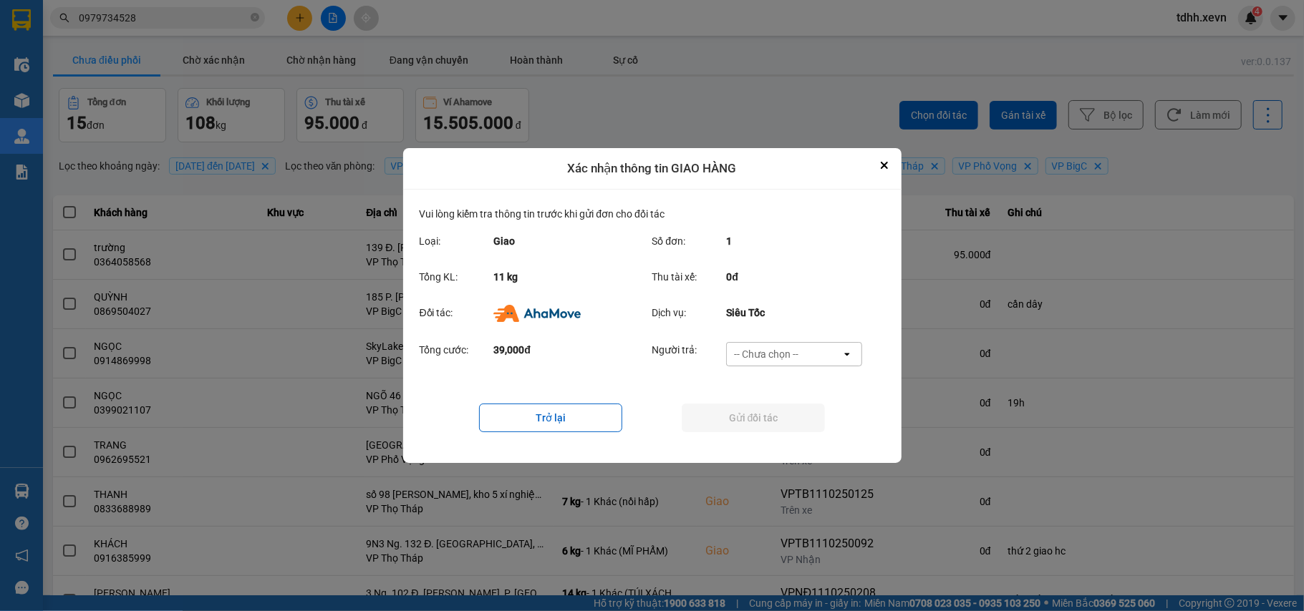
drag, startPoint x: 805, startPoint y: 348, endPoint x: 791, endPoint y: 356, distance: 16.1
click at [803, 348] on div "-- Chưa chọn --" at bounding box center [784, 354] width 115 height 23
click at [770, 430] on span "Ví Ahamove" at bounding box center [766, 437] width 58 height 14
click at [771, 427] on button "Gửi đối tác" at bounding box center [752, 418] width 143 height 29
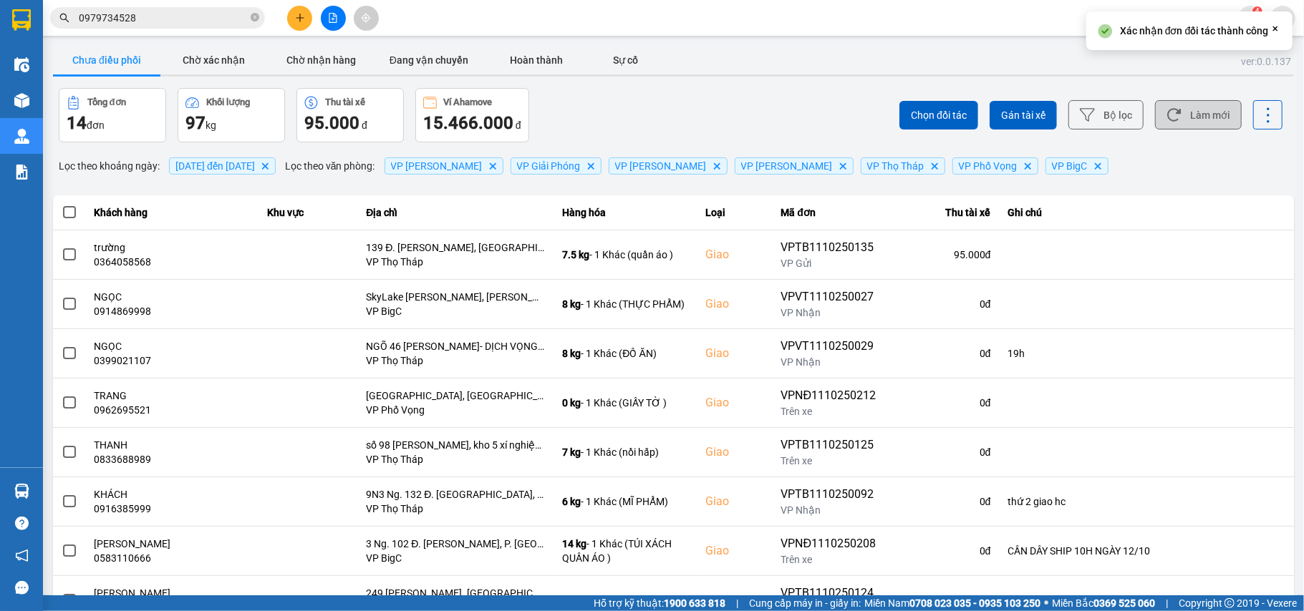
click at [1204, 112] on button "Làm mới" at bounding box center [1198, 114] width 87 height 29
click at [1181, 121] on button "Làm mới" at bounding box center [1198, 114] width 87 height 29
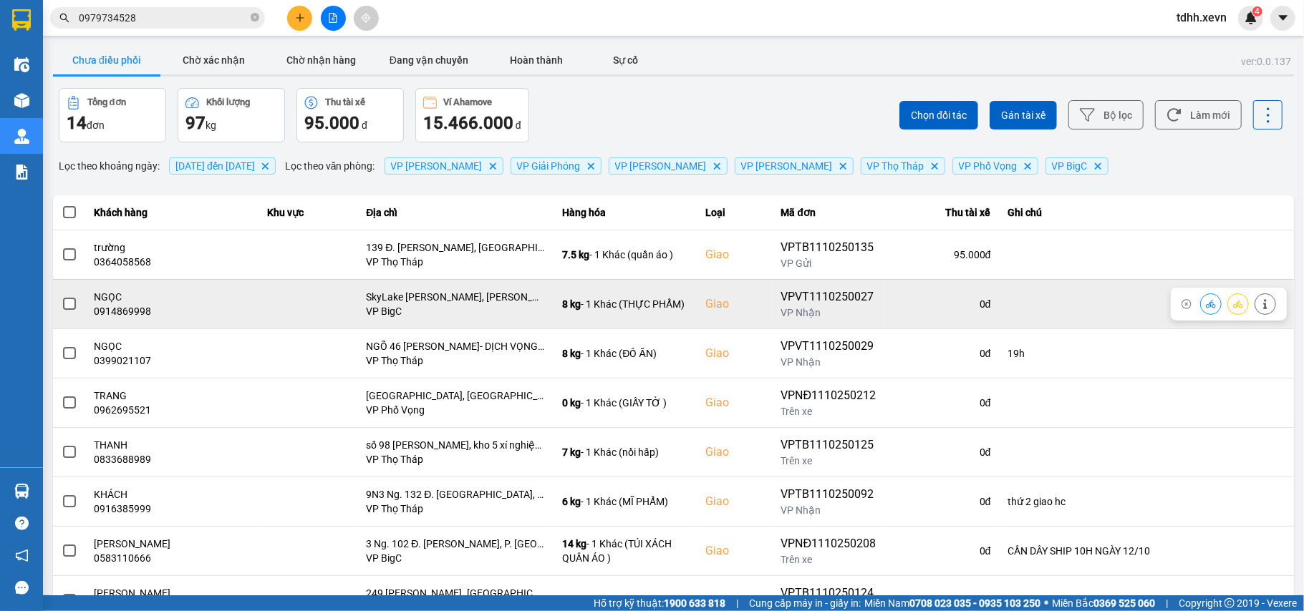
click at [112, 314] on div "0914869998" at bounding box center [172, 311] width 156 height 14
copy div "0914869998"
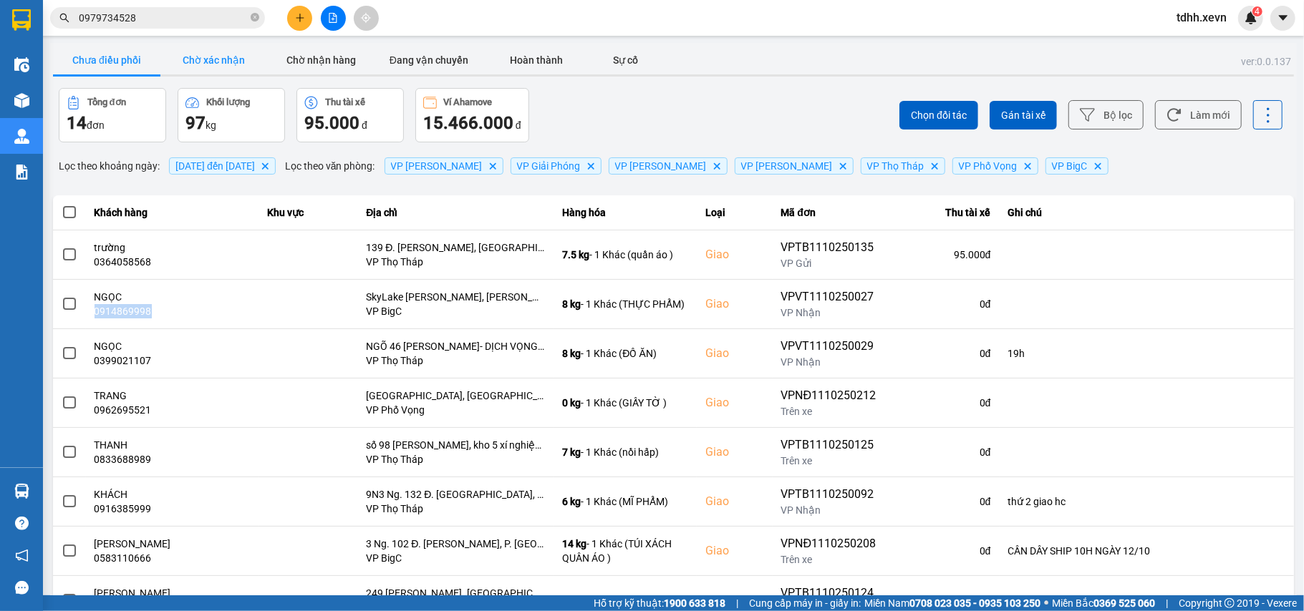
click at [198, 64] on button "Chờ xác nhận" at bounding box center [213, 60] width 107 height 29
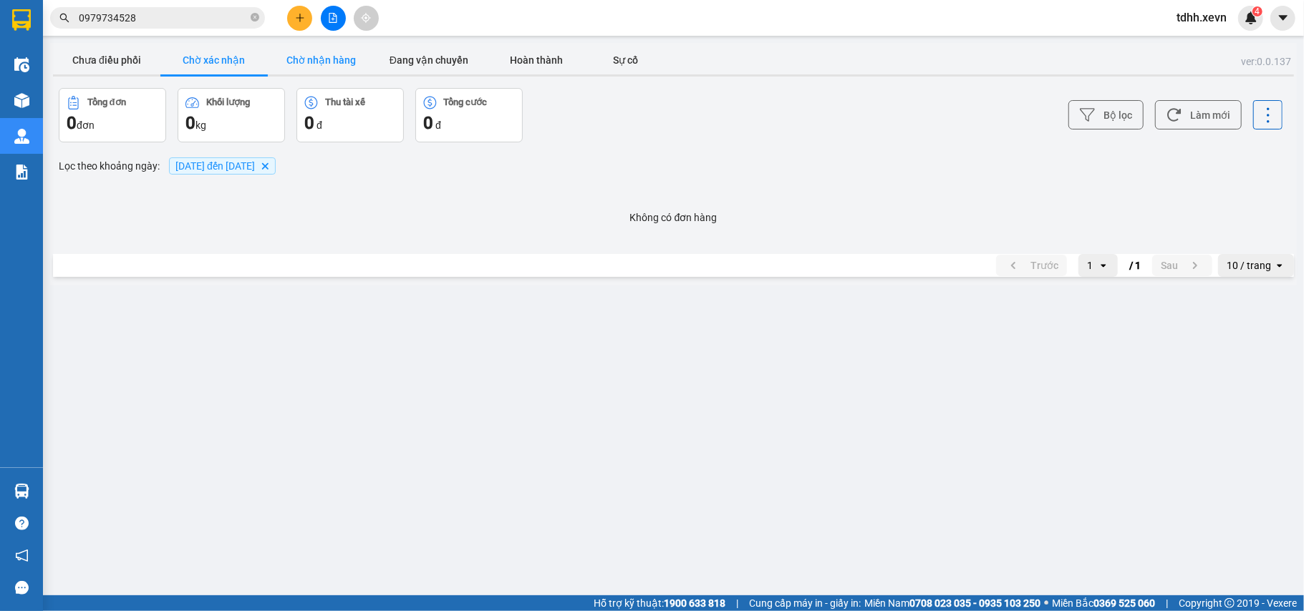
click at [341, 50] on button "Chờ nhận hàng" at bounding box center [321, 60] width 107 height 29
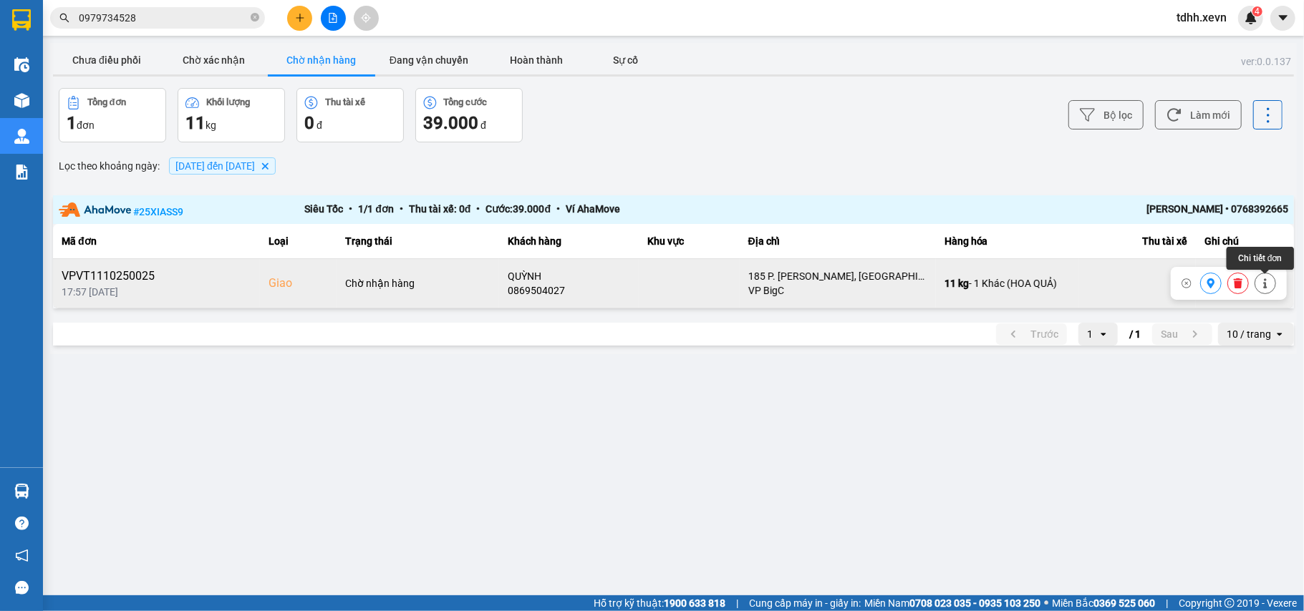
click at [1260, 285] on icon at bounding box center [1265, 283] width 10 height 10
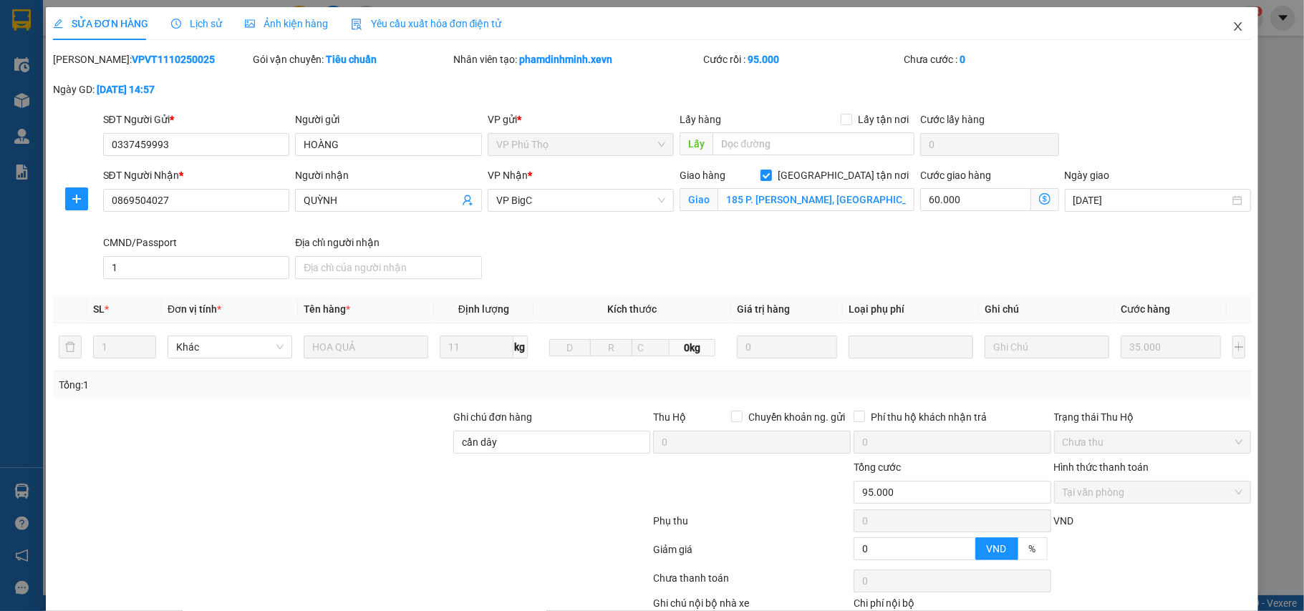
click at [1232, 26] on icon "close" at bounding box center [1237, 26] width 11 height 11
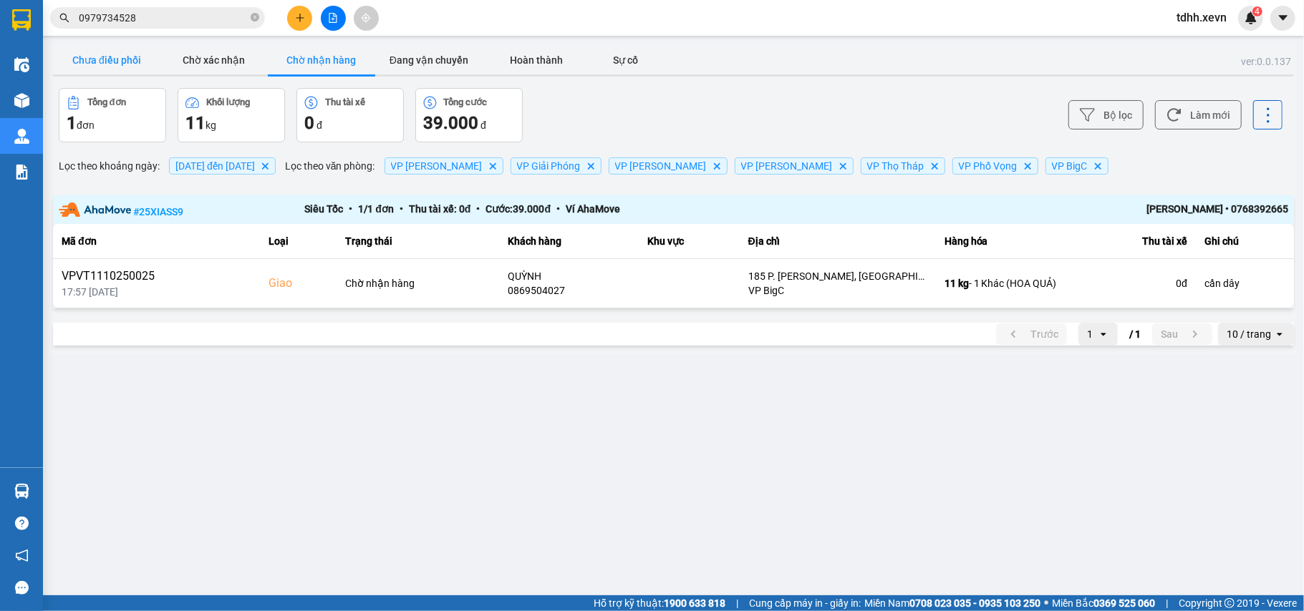
click at [129, 56] on button "Chưa điều phối" at bounding box center [106, 60] width 107 height 29
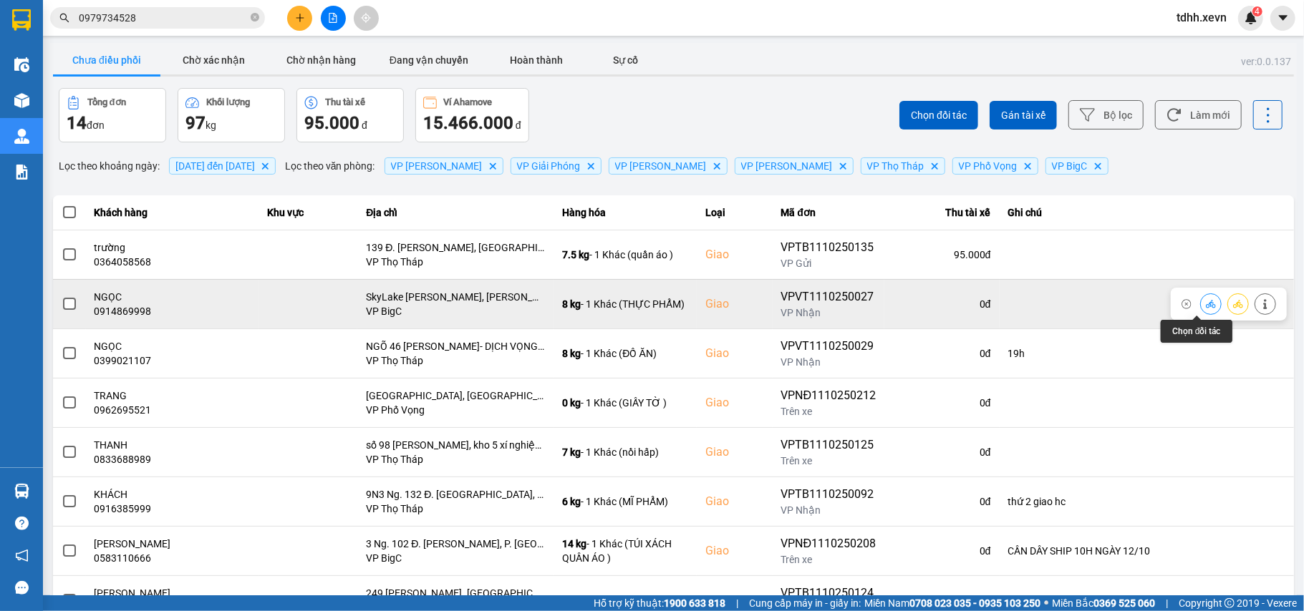
click at [1205, 306] on icon at bounding box center [1210, 304] width 10 height 8
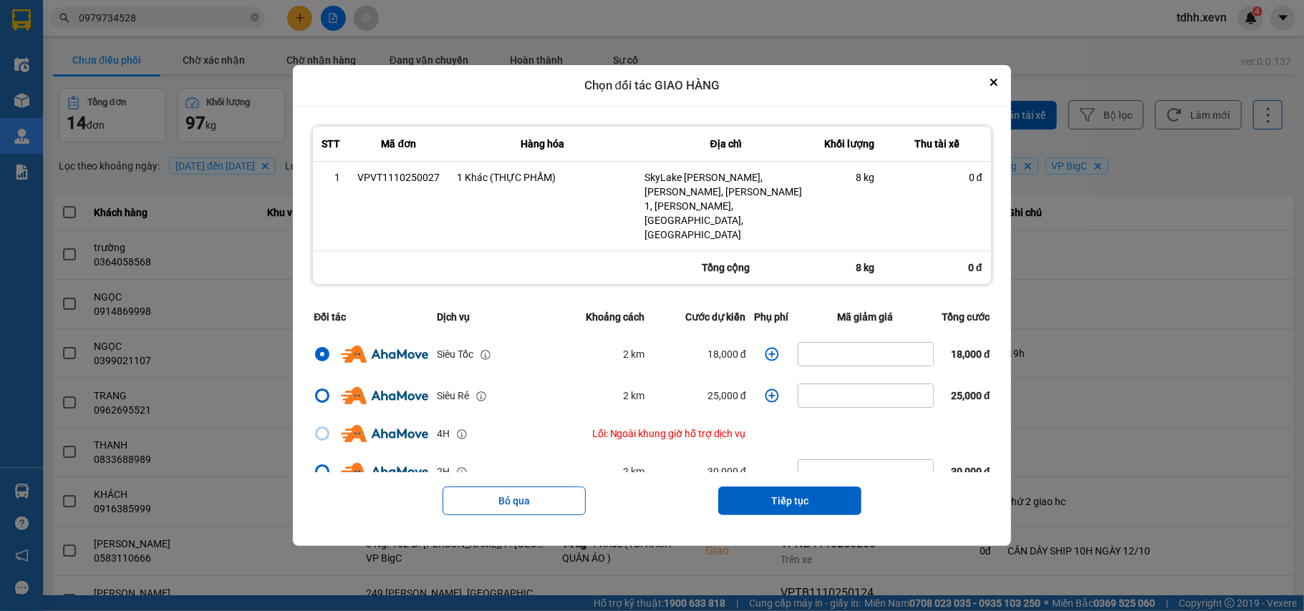
click at [765, 347] on icon "dialog" at bounding box center [772, 354] width 14 height 14
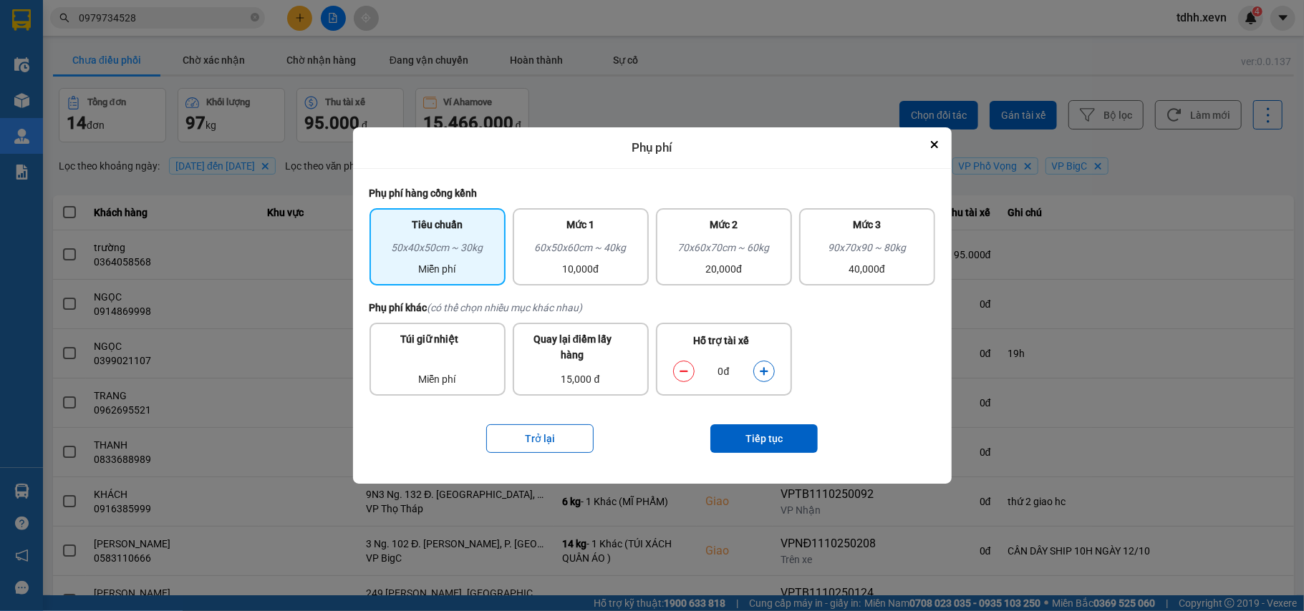
click at [928, 142] on button "Close" at bounding box center [934, 144] width 17 height 17
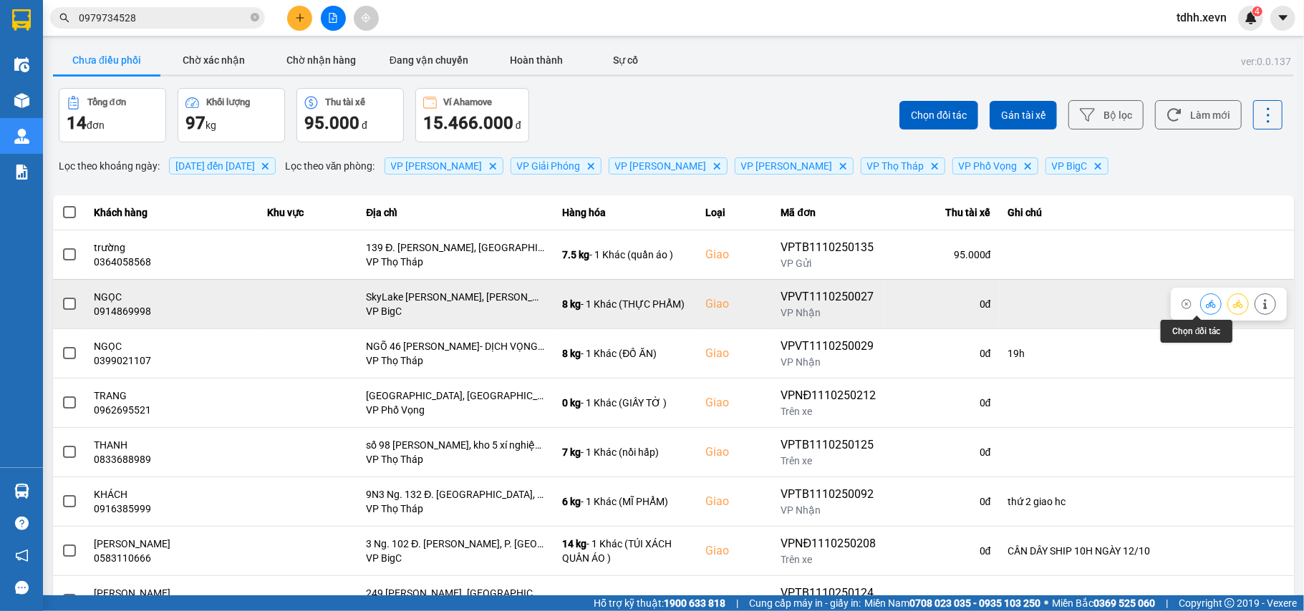
click at [1205, 305] on icon at bounding box center [1210, 304] width 10 height 10
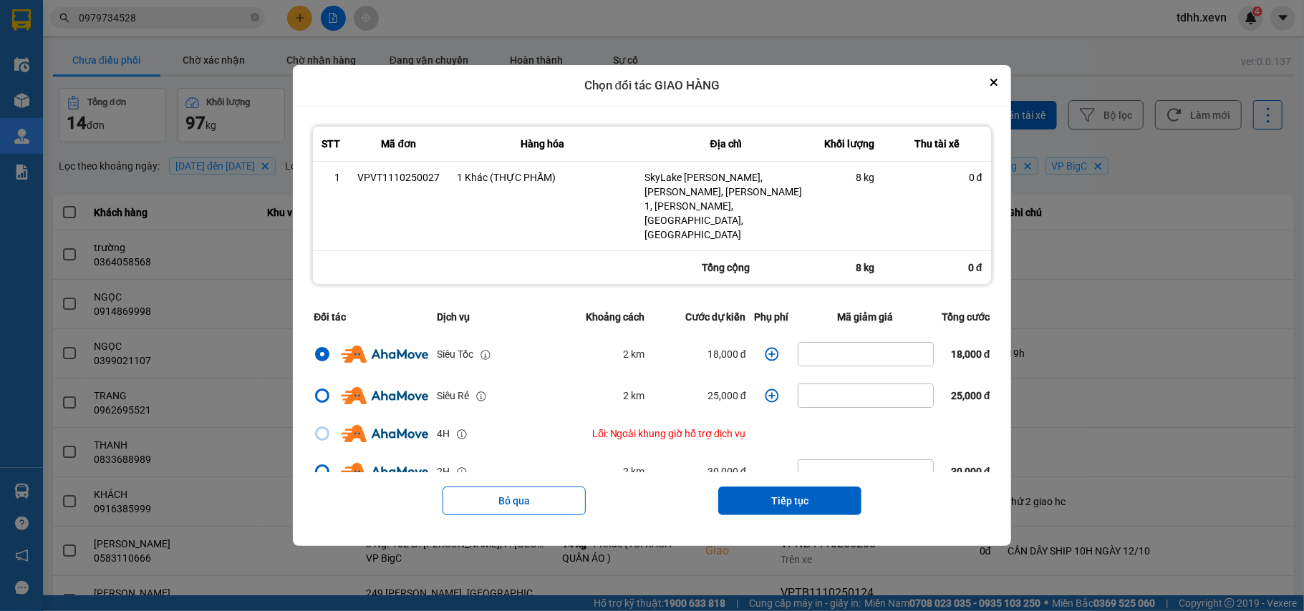
click at [765, 347] on icon "dialog" at bounding box center [772, 354] width 14 height 14
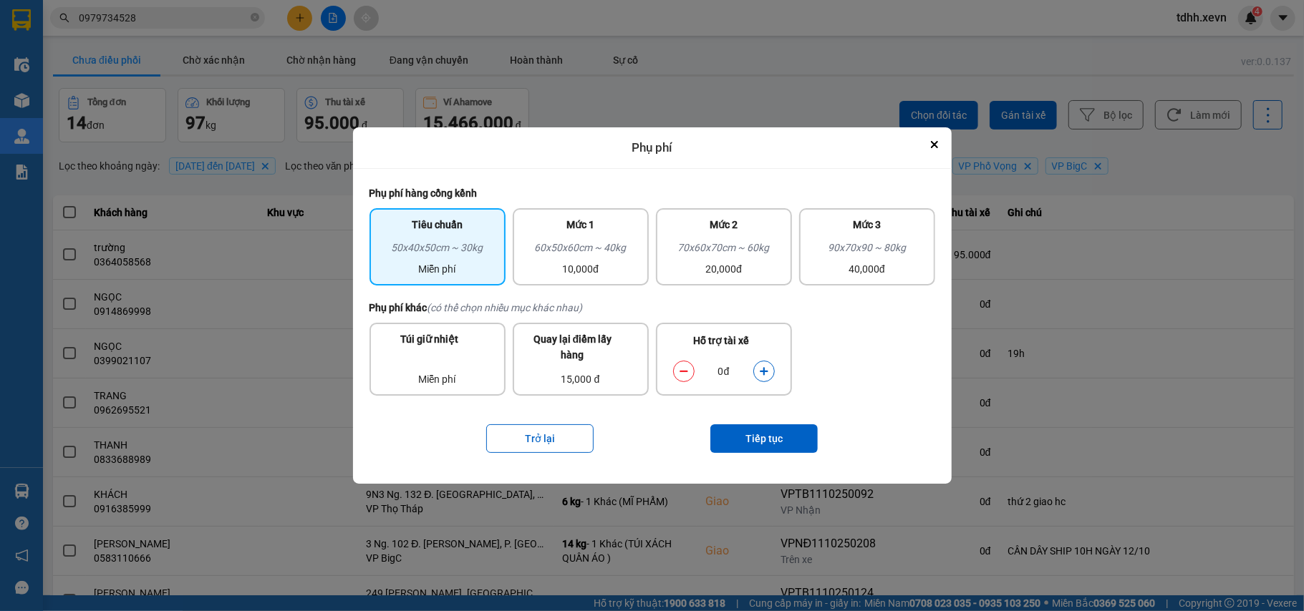
click at [760, 372] on icon "dialog" at bounding box center [764, 372] width 10 height 10
click at [754, 439] on button "Tiếp tục" at bounding box center [763, 438] width 107 height 29
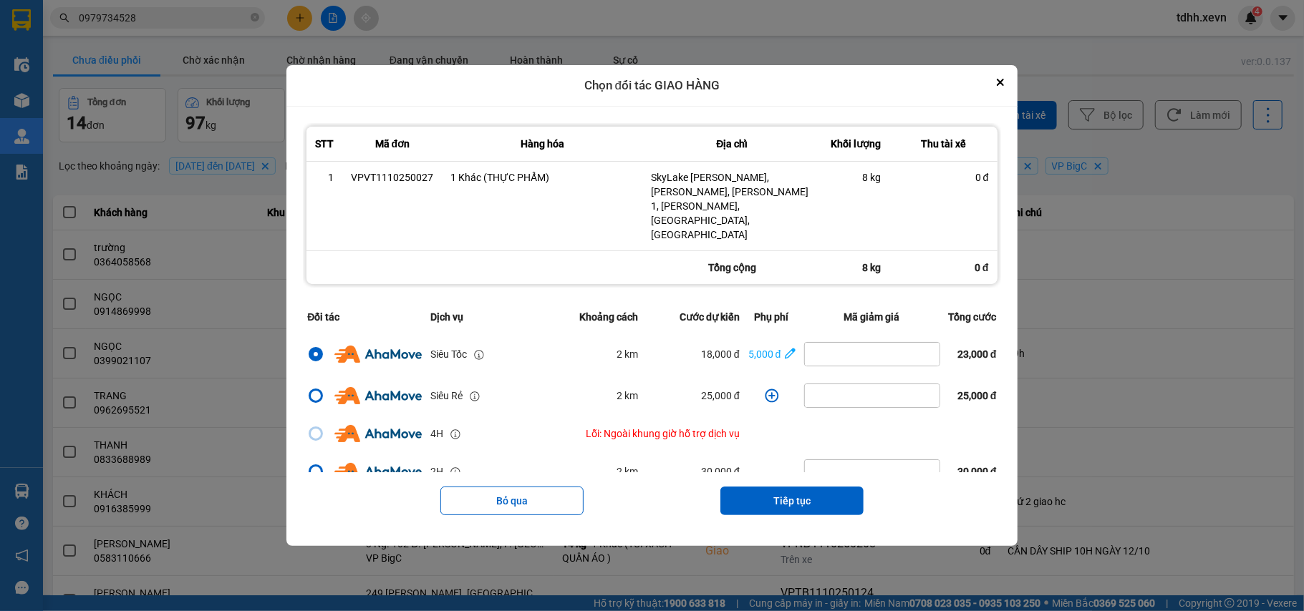
click at [800, 487] on button "Tiếp tục" at bounding box center [791, 501] width 143 height 29
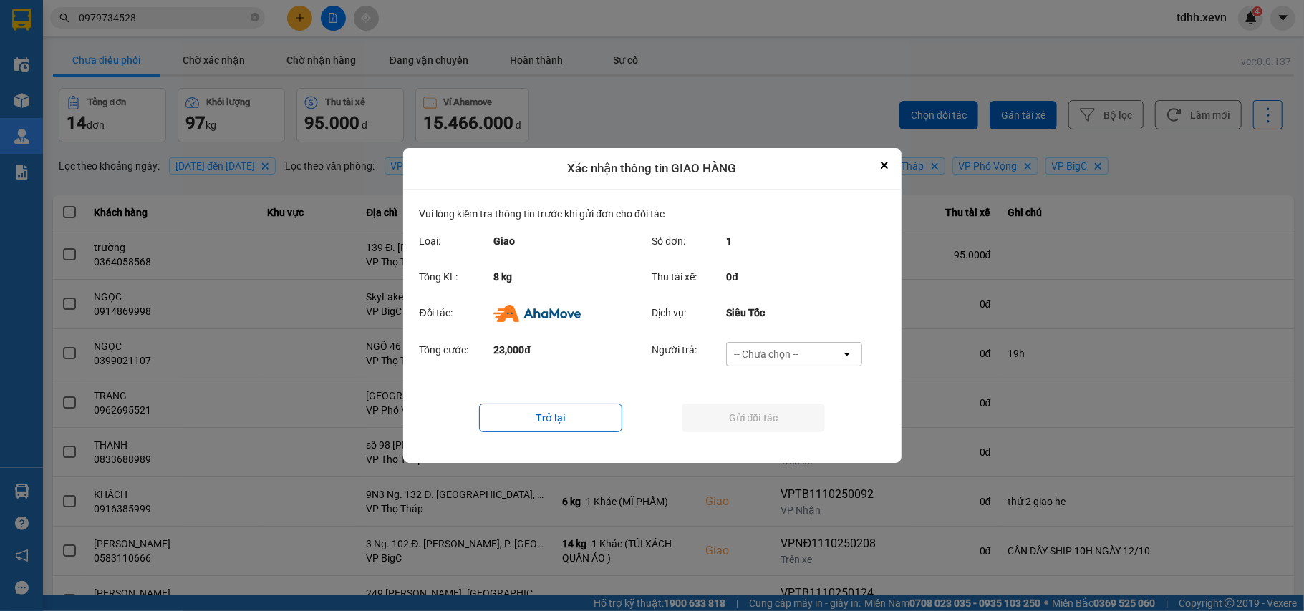
drag, startPoint x: 811, startPoint y: 350, endPoint x: 797, endPoint y: 364, distance: 19.7
click at [811, 348] on div "-- Chưa chọn --" at bounding box center [784, 354] width 115 height 23
click at [772, 433] on span "Ví Ahamove" at bounding box center [766, 437] width 58 height 14
click at [782, 416] on button "Gửi đối tác" at bounding box center [752, 418] width 143 height 29
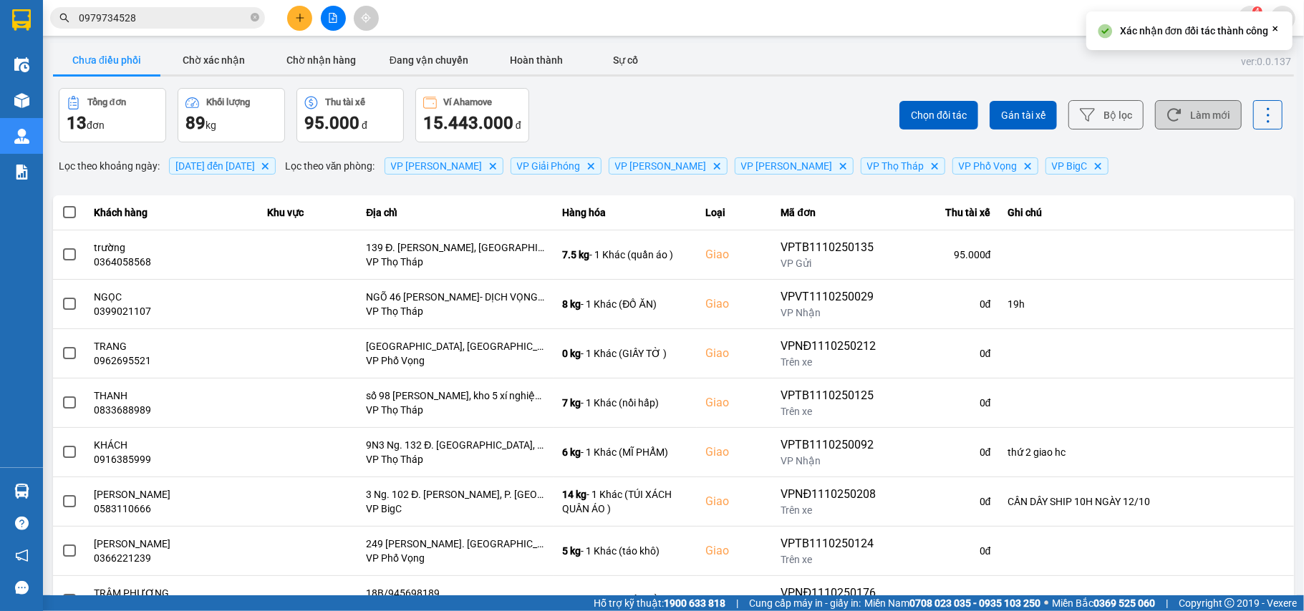
click at [1181, 110] on button "Làm mới" at bounding box center [1198, 114] width 87 height 29
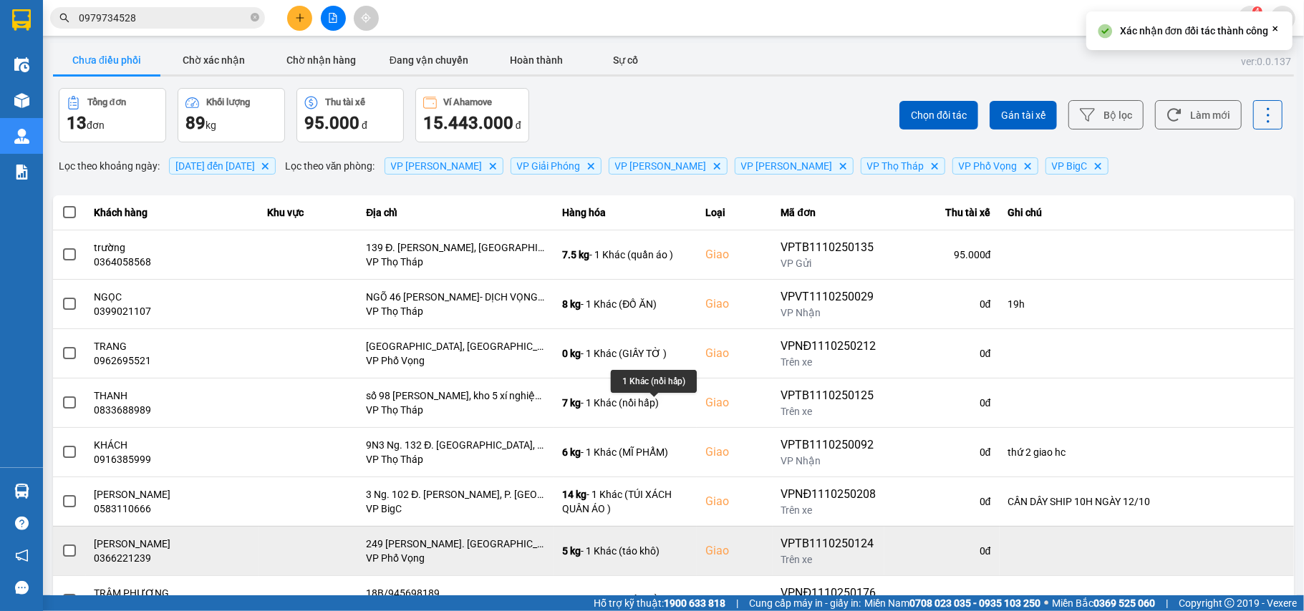
scroll to position [164, 0]
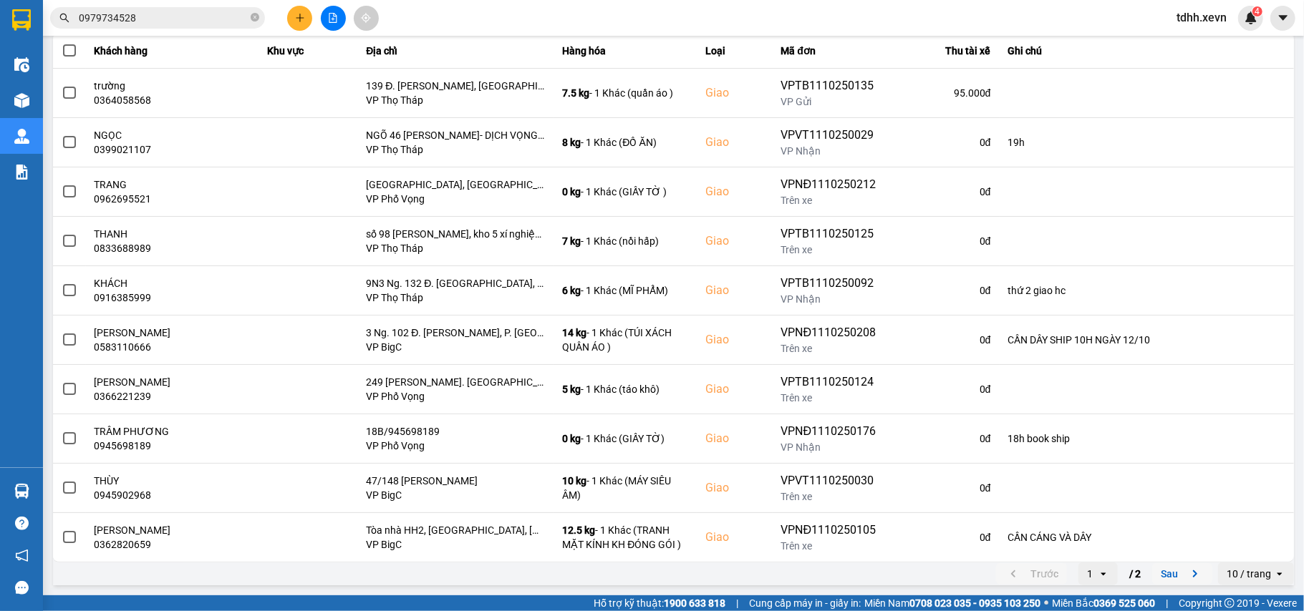
click at [1186, 576] on icon "next page. current page 1 / 2" at bounding box center [1194, 574] width 17 height 17
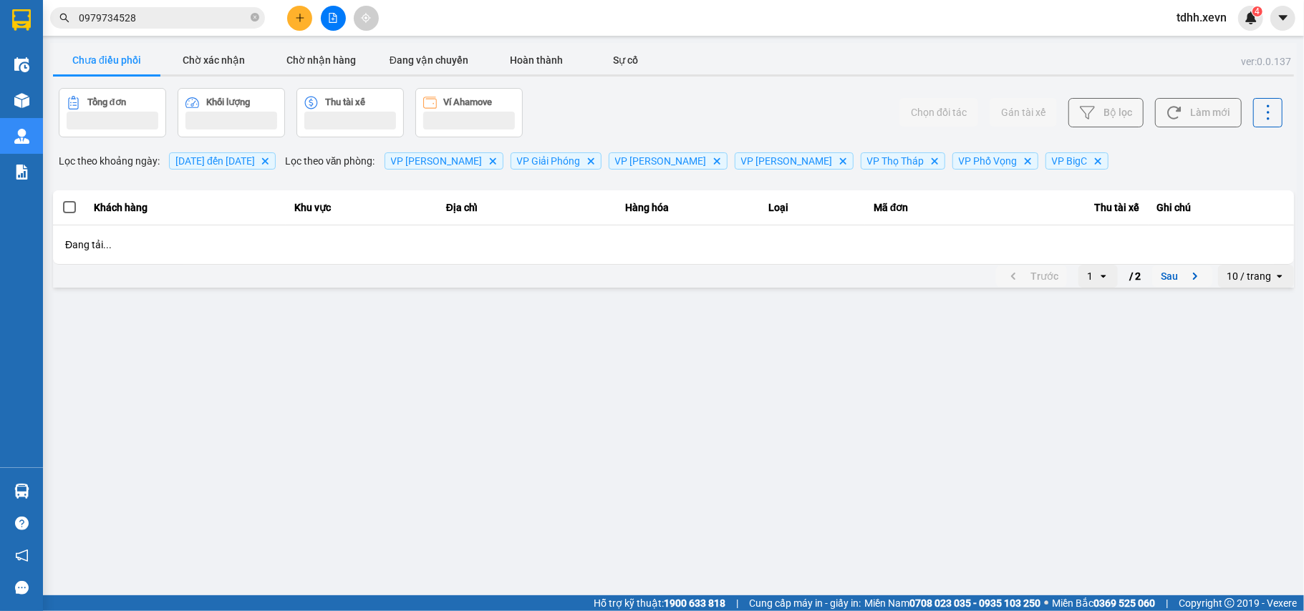
scroll to position [0, 0]
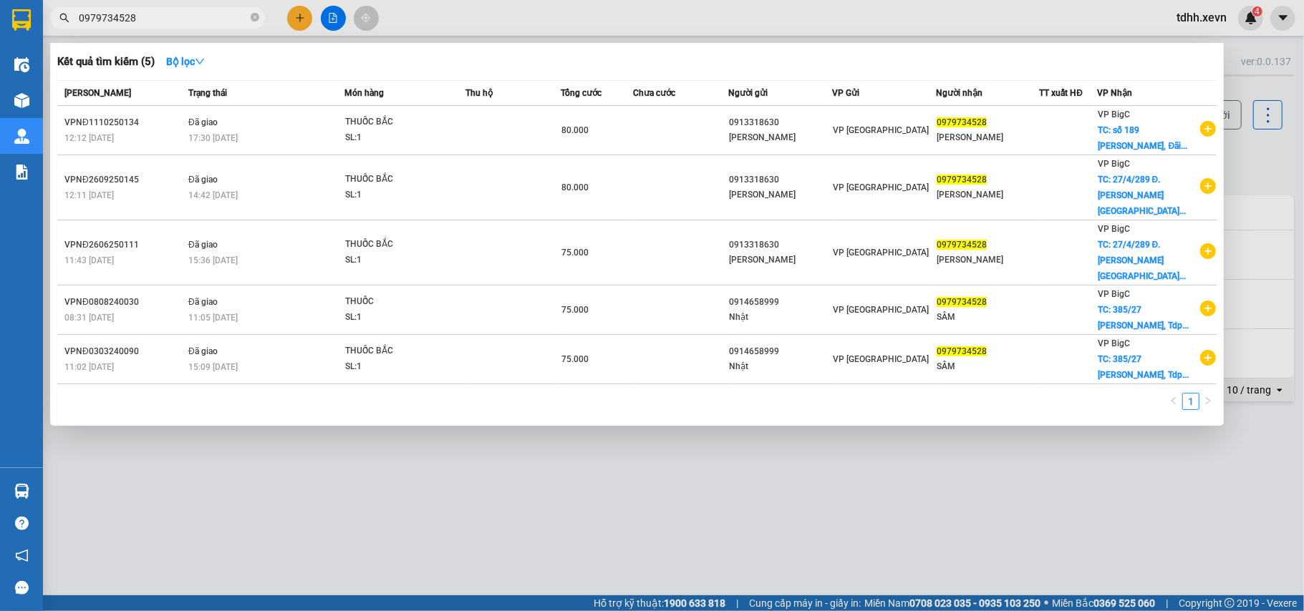
drag, startPoint x: 115, startPoint y: 21, endPoint x: 46, endPoint y: 37, distance: 70.5
click at [46, 31] on div "Kết quả tìm kiếm ( 5 ) Bộ lọc Mã ĐH Trạng thái Món hàng Thu hộ Tổng cước Chưa c…" at bounding box center [139, 18] width 279 height 25
paste input "31696122"
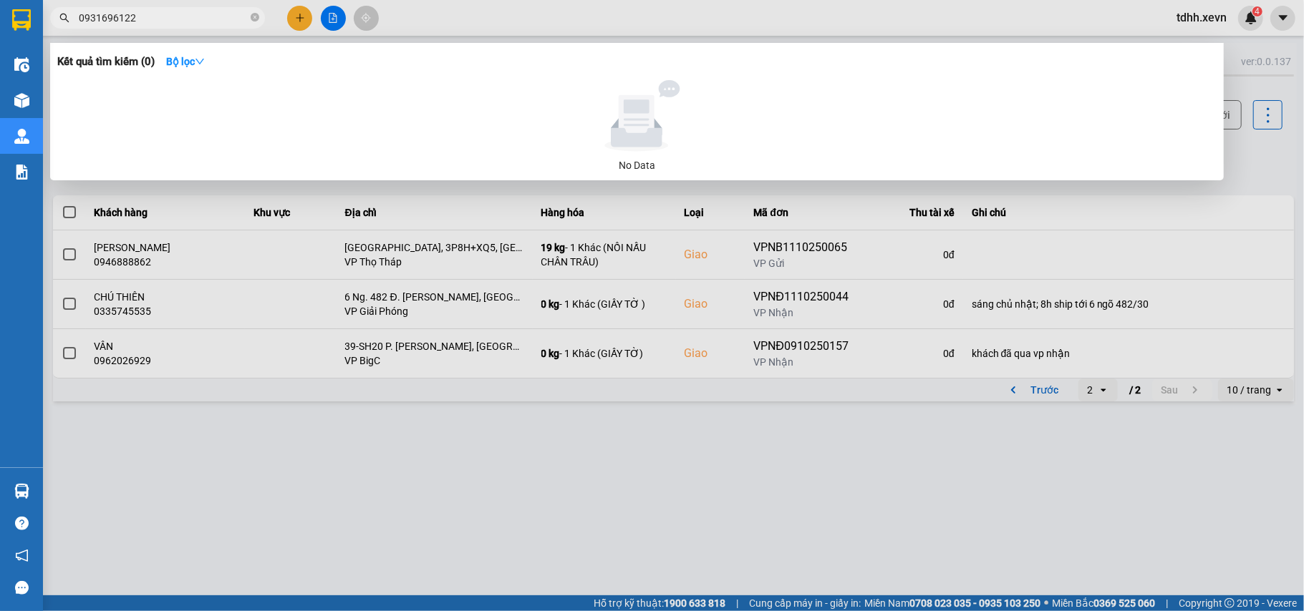
drag, startPoint x: 135, startPoint y: 13, endPoint x: 41, endPoint y: 21, distance: 94.9
click at [41, 21] on section "Kết quả tìm kiếm ( 0 ) Bộ lọc No Data 0931696122 tdhh.xevn 4 Điều hành xe Kho h…" at bounding box center [652, 305] width 1304 height 611
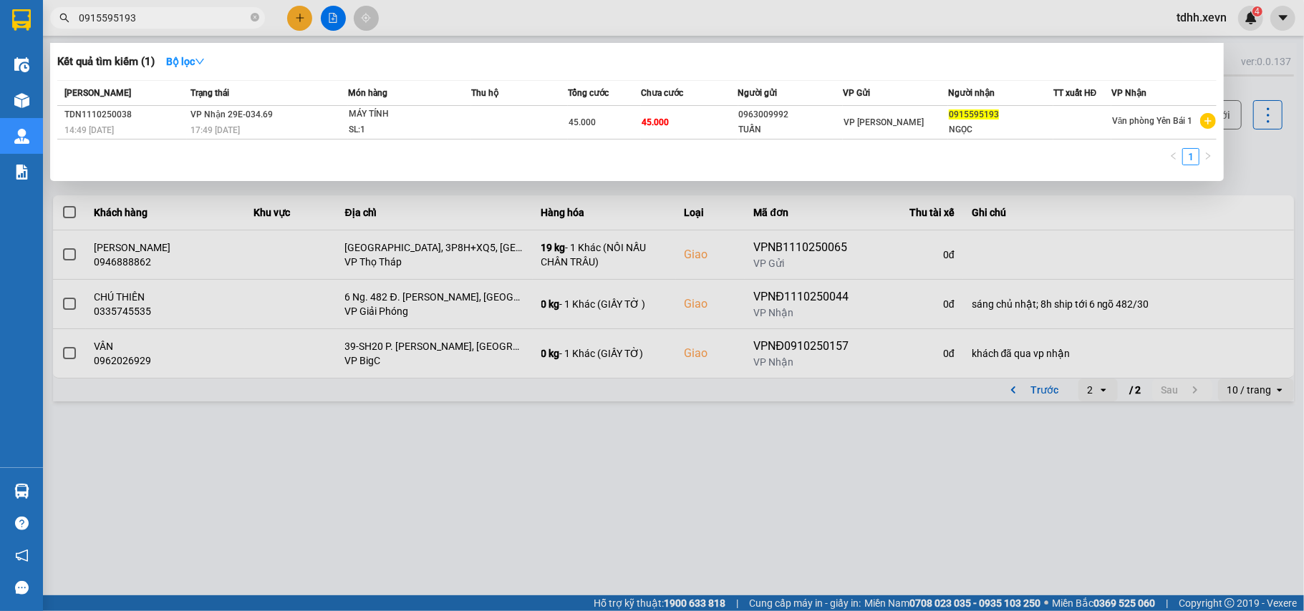
click at [1250, 169] on div at bounding box center [652, 305] width 1304 height 611
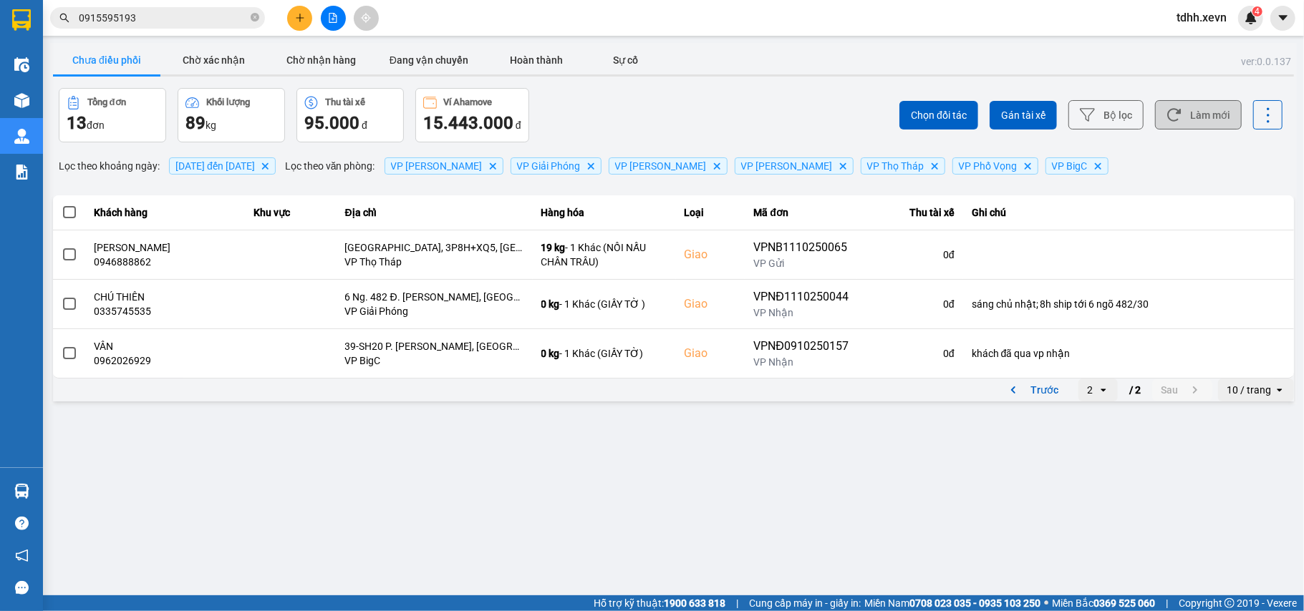
click at [1221, 113] on button "Làm mới" at bounding box center [1198, 114] width 87 height 29
click at [1018, 397] on icon "previous page. current page 2 / 2" at bounding box center [1012, 390] width 17 height 17
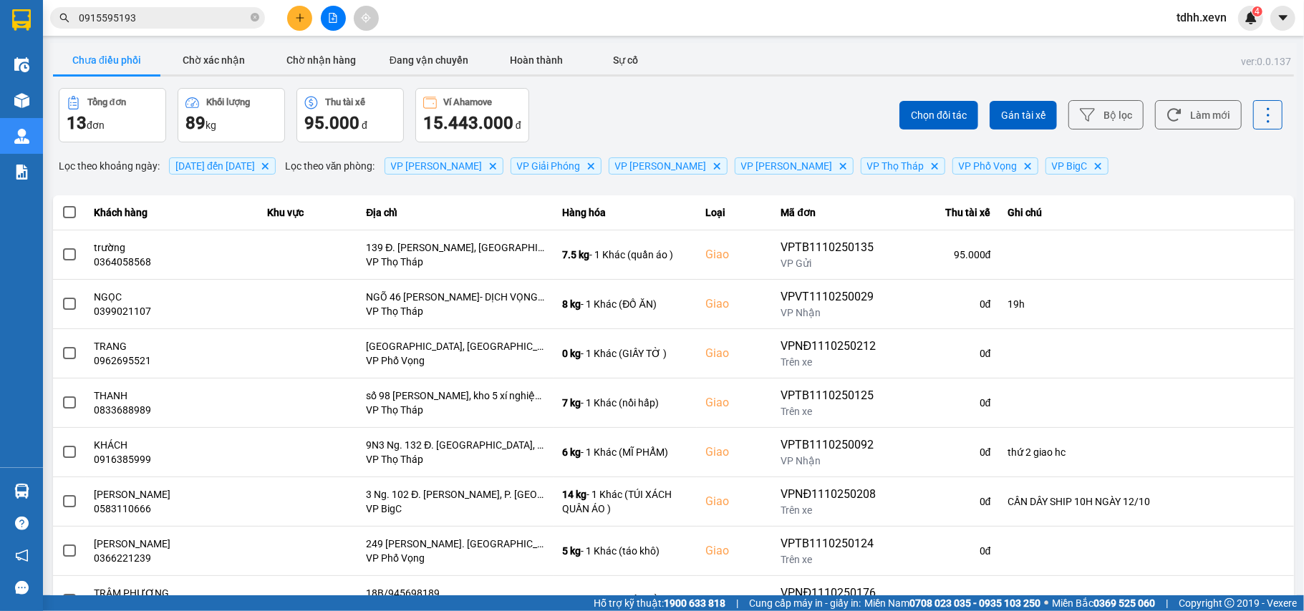
scroll to position [164, 0]
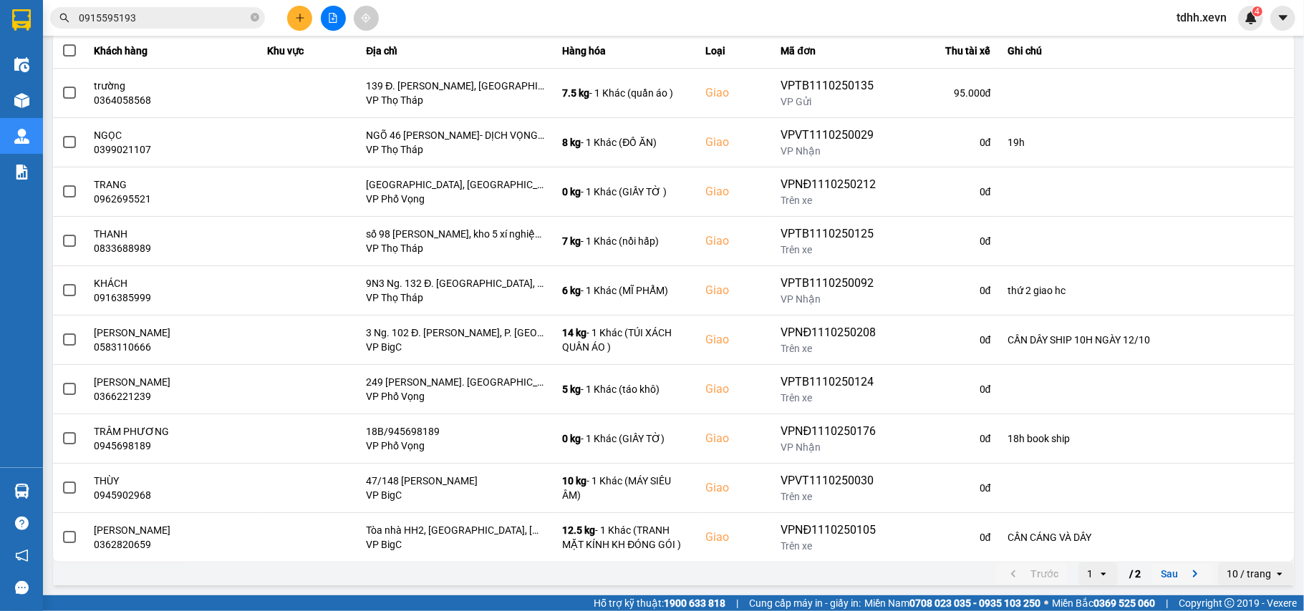
click at [1186, 573] on icon "next page. current page 1 / 2" at bounding box center [1194, 574] width 17 height 17
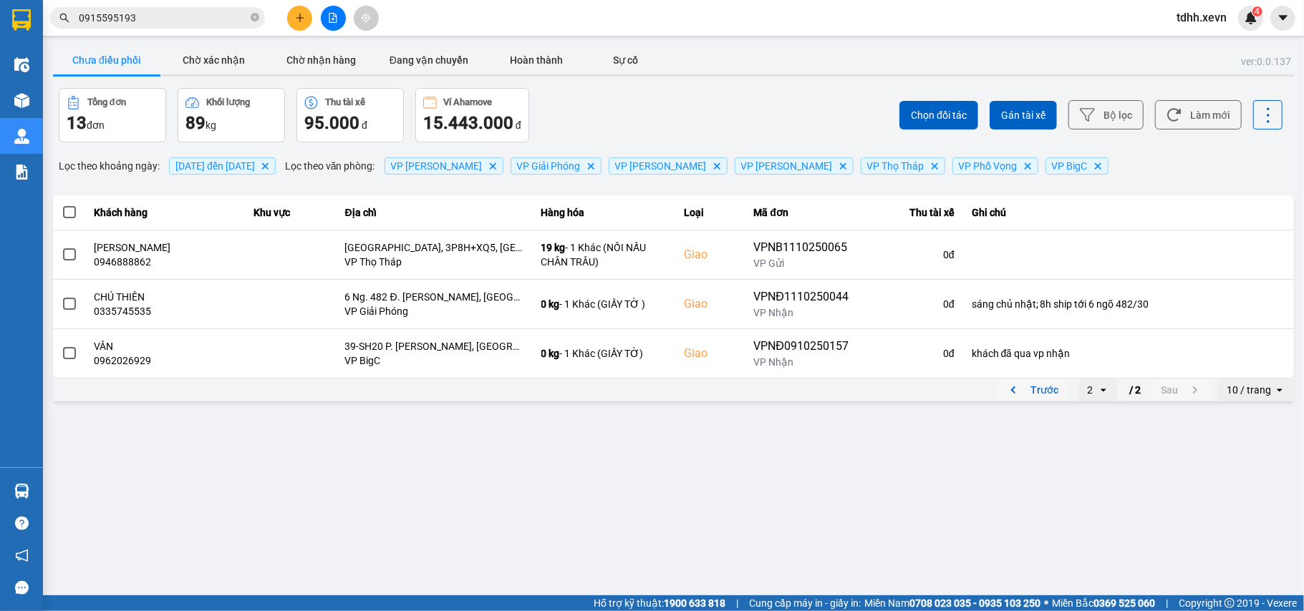
scroll to position [0, 0]
click at [1020, 389] on icon "previous page. current page 2 / 2" at bounding box center [1012, 390] width 17 height 17
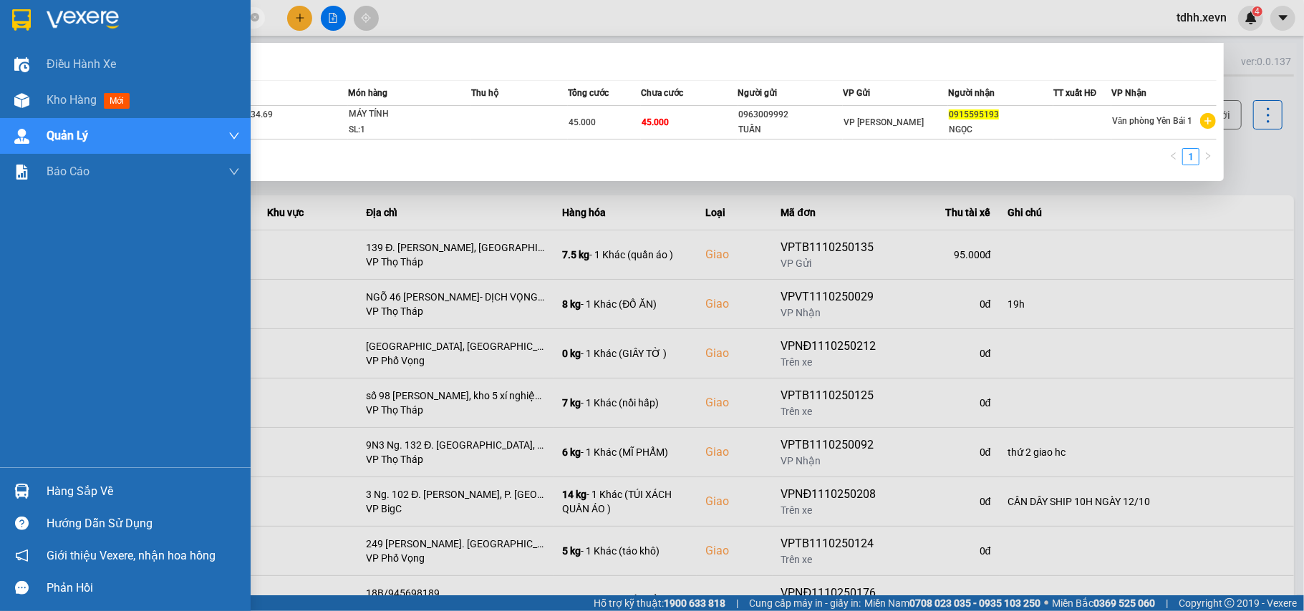
drag, startPoint x: 139, startPoint y: 16, endPoint x: 26, endPoint y: 32, distance: 114.3
click at [26, 32] on section "Kết quả tìm kiếm ( 1 ) Bộ lọc Mã ĐH Trạng thái Món hàng Thu hộ Tổng cước Chưa c…" at bounding box center [652, 305] width 1304 height 611
paste input "06561366"
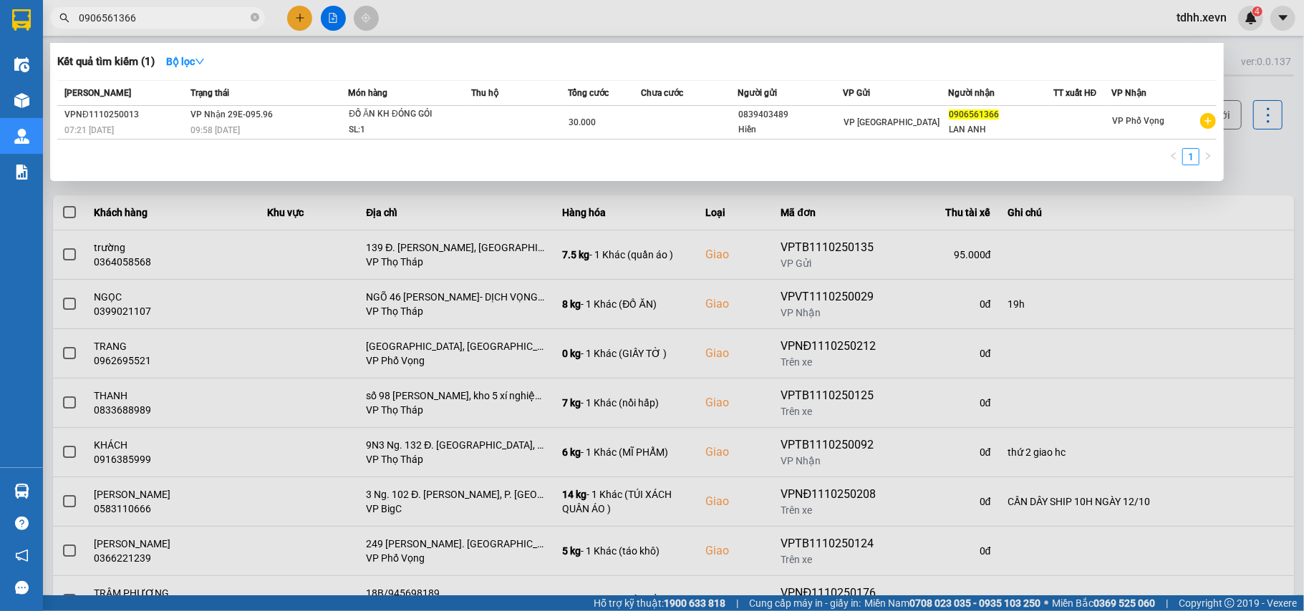
drag, startPoint x: 150, startPoint y: 23, endPoint x: 66, endPoint y: 23, distance: 83.8
click at [66, 23] on span "0906561366" at bounding box center [157, 17] width 215 height 21
paste input "19542290"
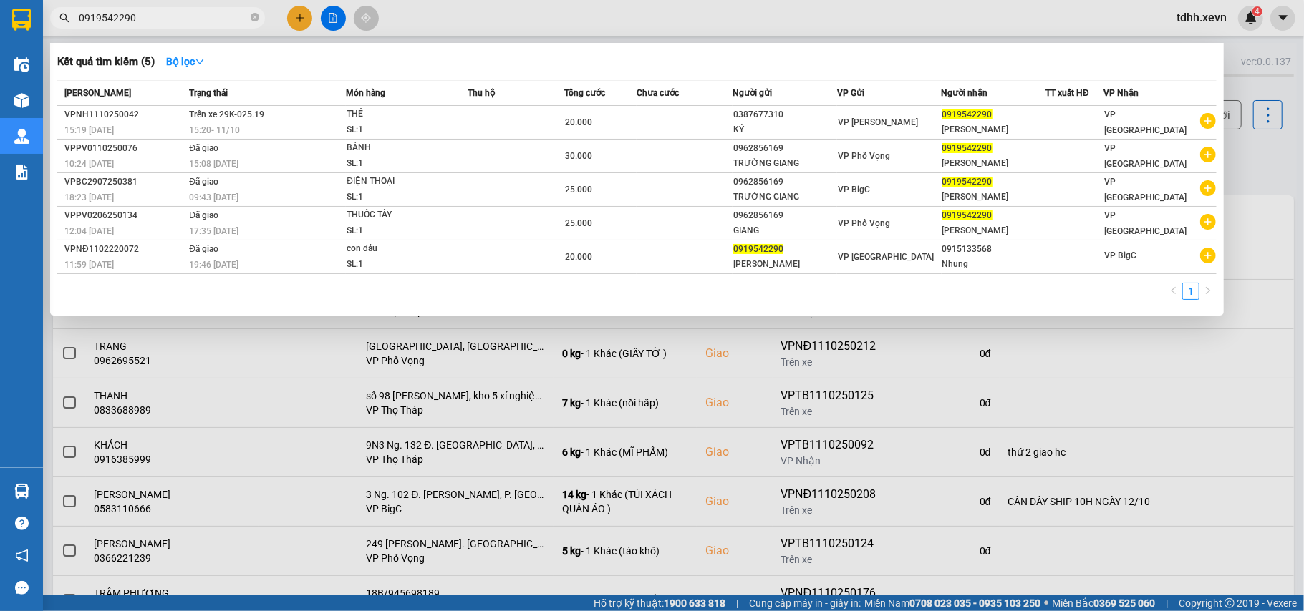
drag, startPoint x: 72, startPoint y: 26, endPoint x: 52, endPoint y: 35, distance: 22.7
click at [52, 31] on div "Kết quả tìm kiếm ( 5 ) Bộ lọc Mã ĐH Trạng thái Món hàng Thu hộ Tổng cước Chưa c…" at bounding box center [139, 18] width 279 height 25
paste input "81166651"
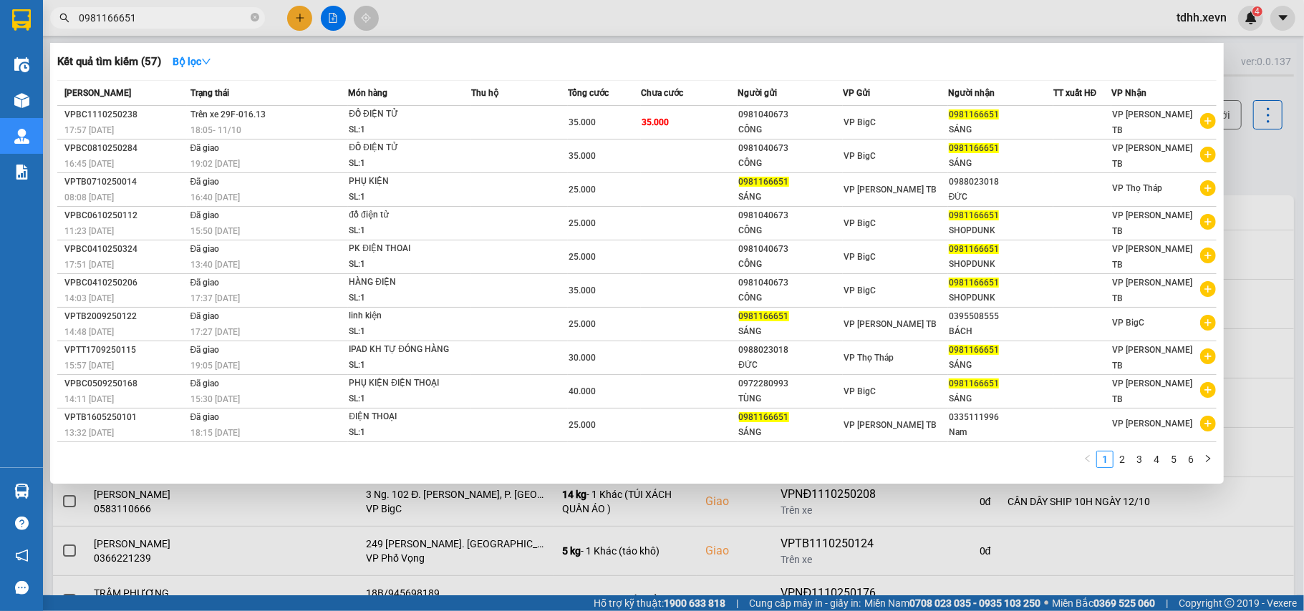
type input "0981166651"
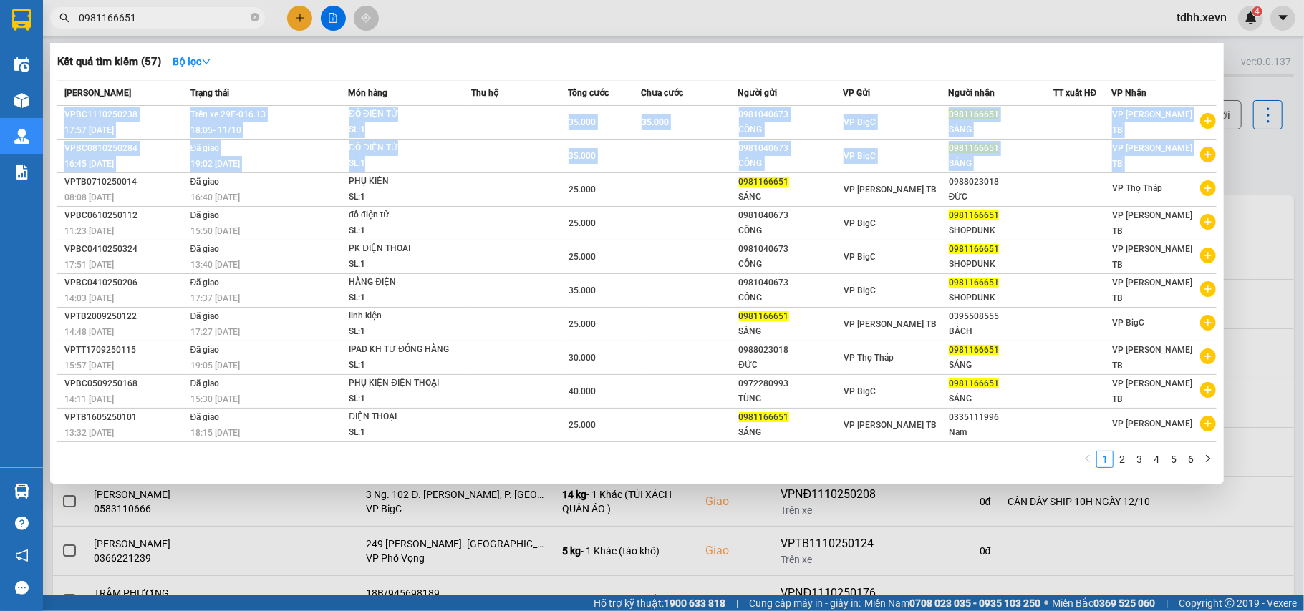
click at [1217, 159] on div "Kết quả tìm kiếm ( 57 ) Bộ lọc Mã ĐH Trạng thái Món hàng Thu hộ Tổng cước Chưa …" at bounding box center [636, 263] width 1173 height 441
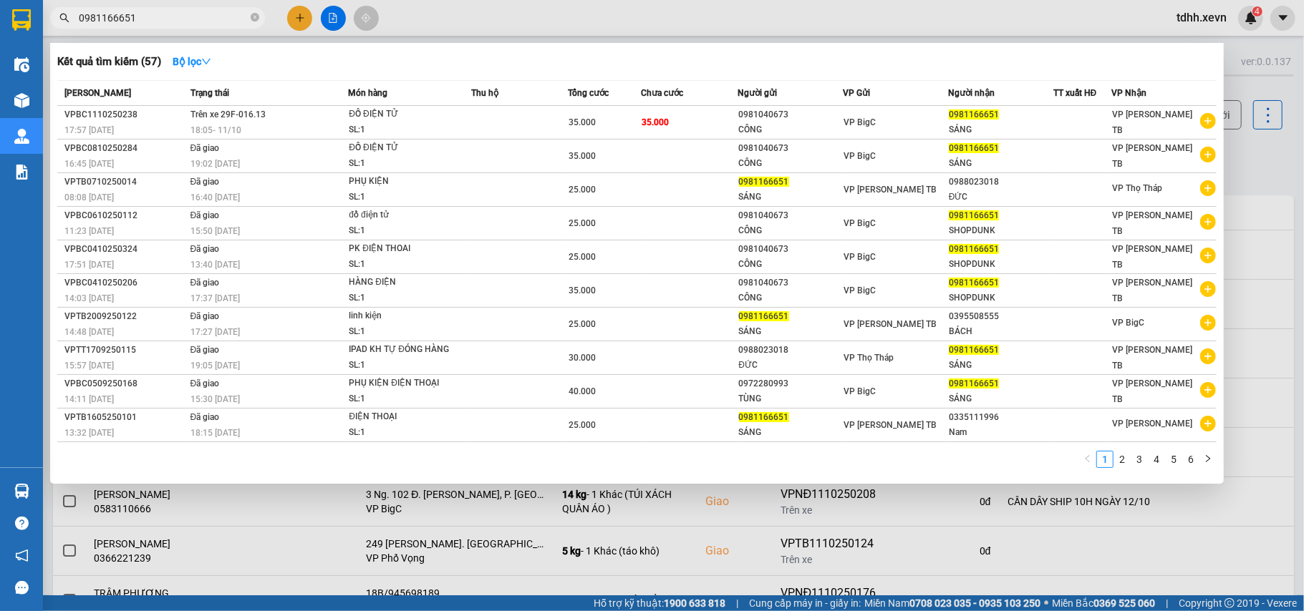
click at [1236, 158] on div at bounding box center [652, 305] width 1304 height 611
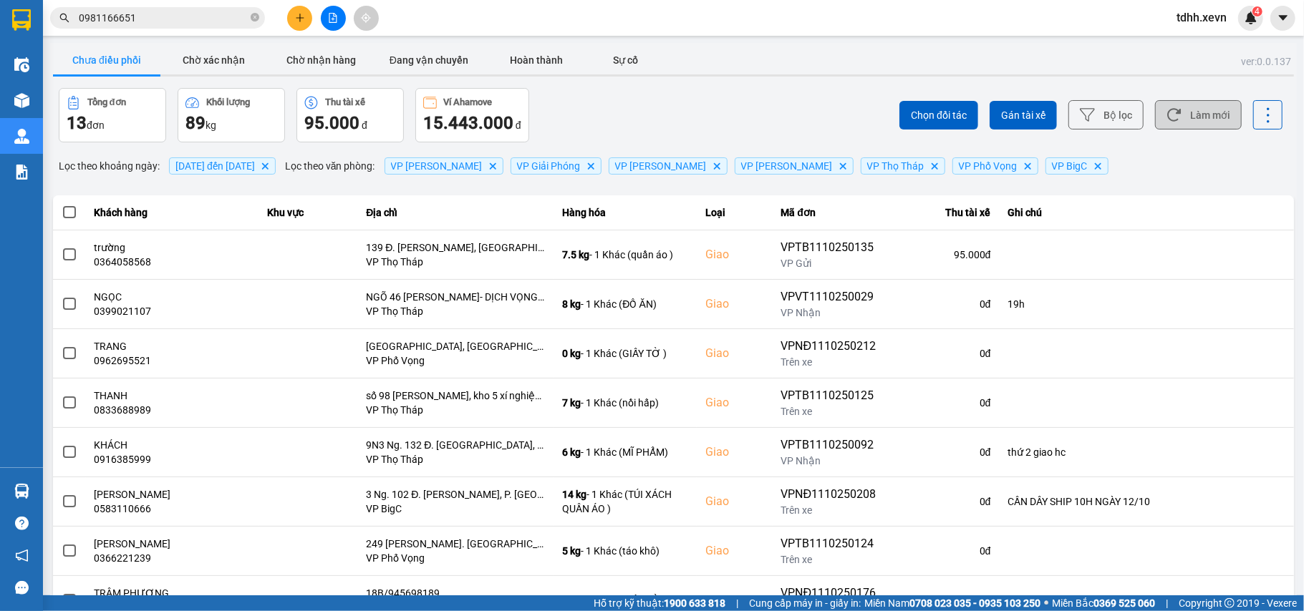
click at [1223, 112] on button "Làm mới" at bounding box center [1198, 114] width 87 height 29
click at [1160, 107] on button "Làm mới" at bounding box center [1198, 114] width 87 height 29
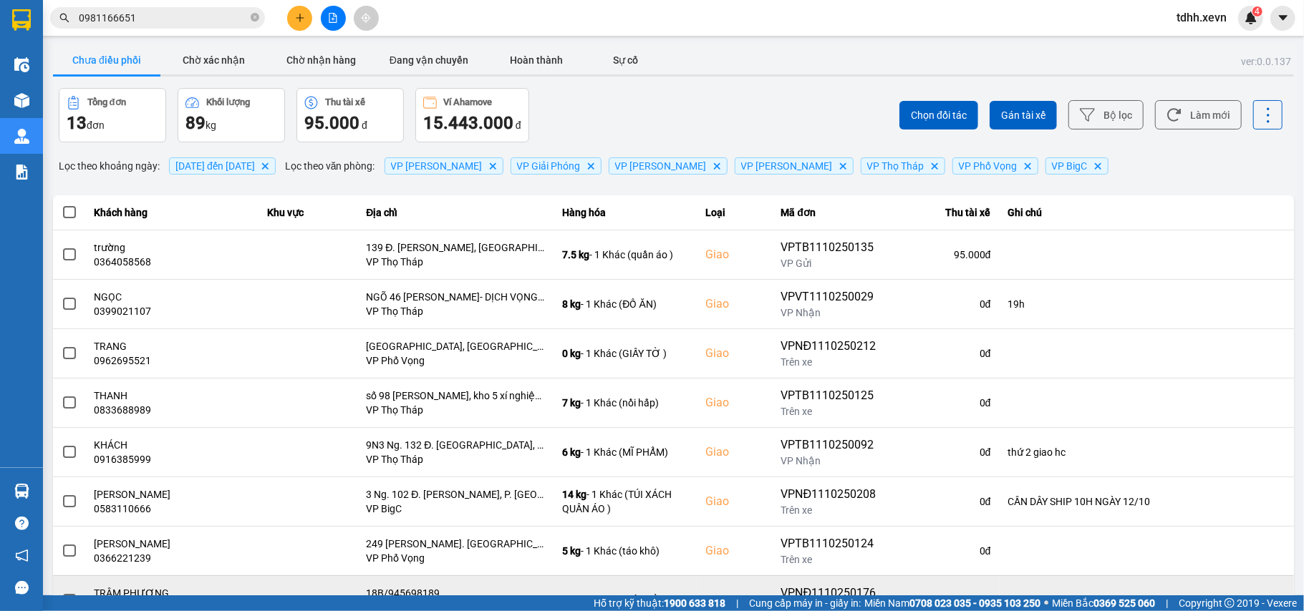
scroll to position [164, 0]
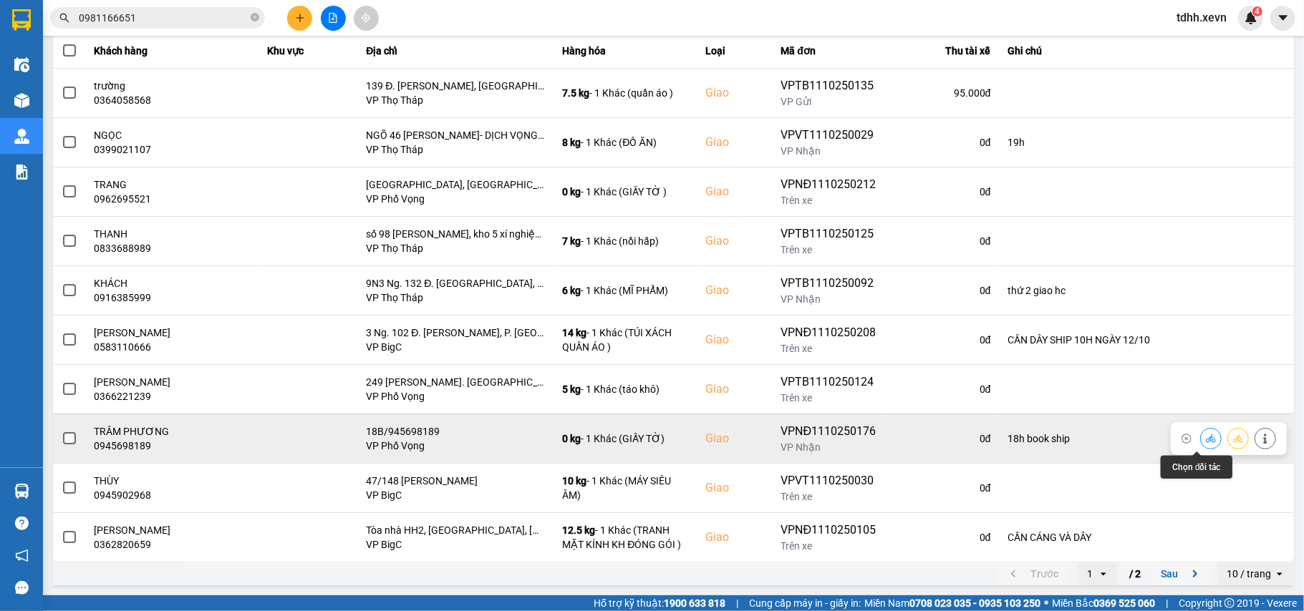
click at [1205, 439] on icon at bounding box center [1210, 439] width 10 height 8
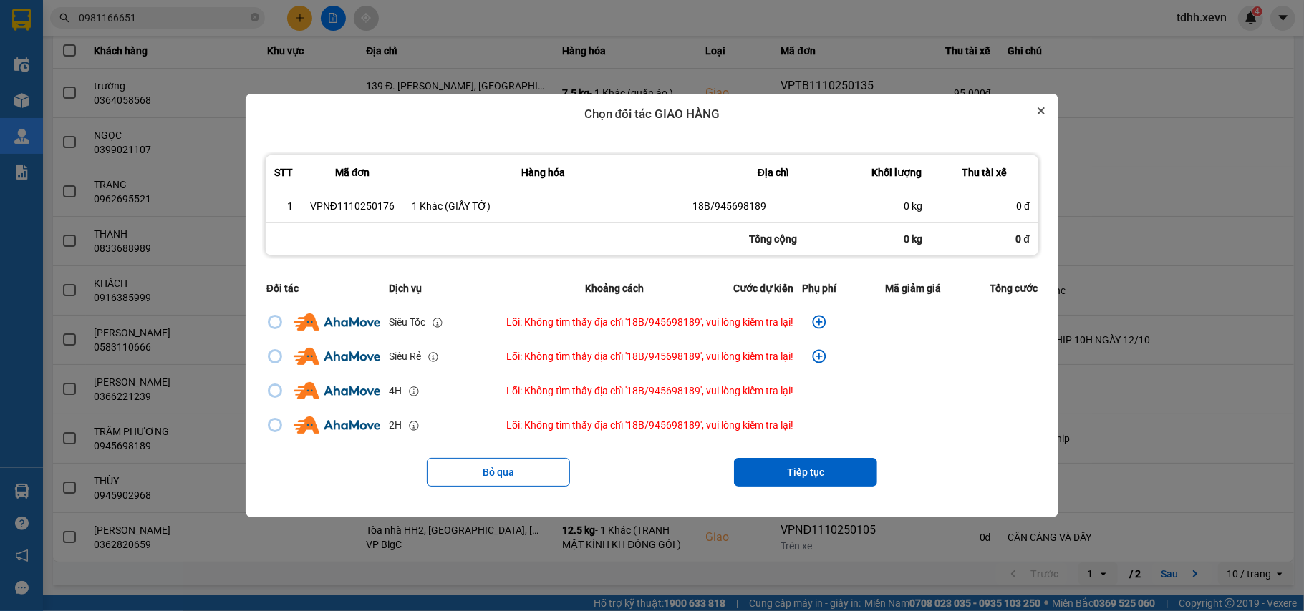
click at [1044, 109] on icon "Close" at bounding box center [1040, 110] width 7 height 7
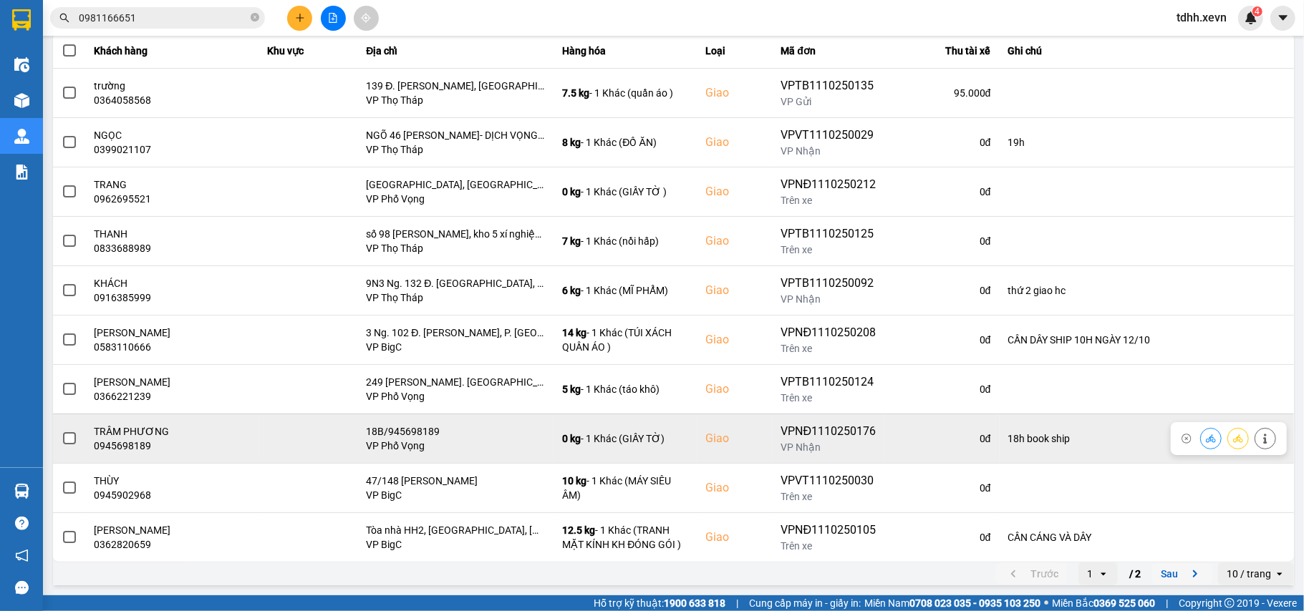
click at [145, 442] on div "0945698189" at bounding box center [172, 446] width 156 height 14
copy div "0945698189"
click at [1260, 435] on icon at bounding box center [1265, 439] width 10 height 10
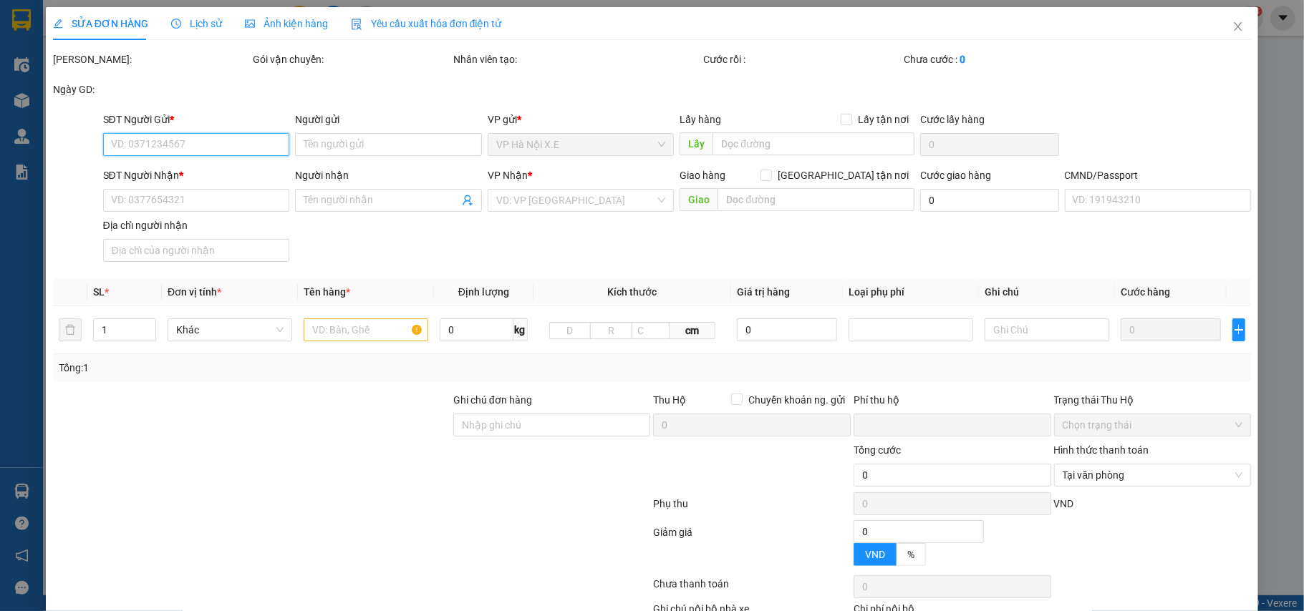
type input "0912479453"
type input "NGỌC"
type input "0945698189"
type input "TRÂM PHƯƠNG"
checkbox input "true"
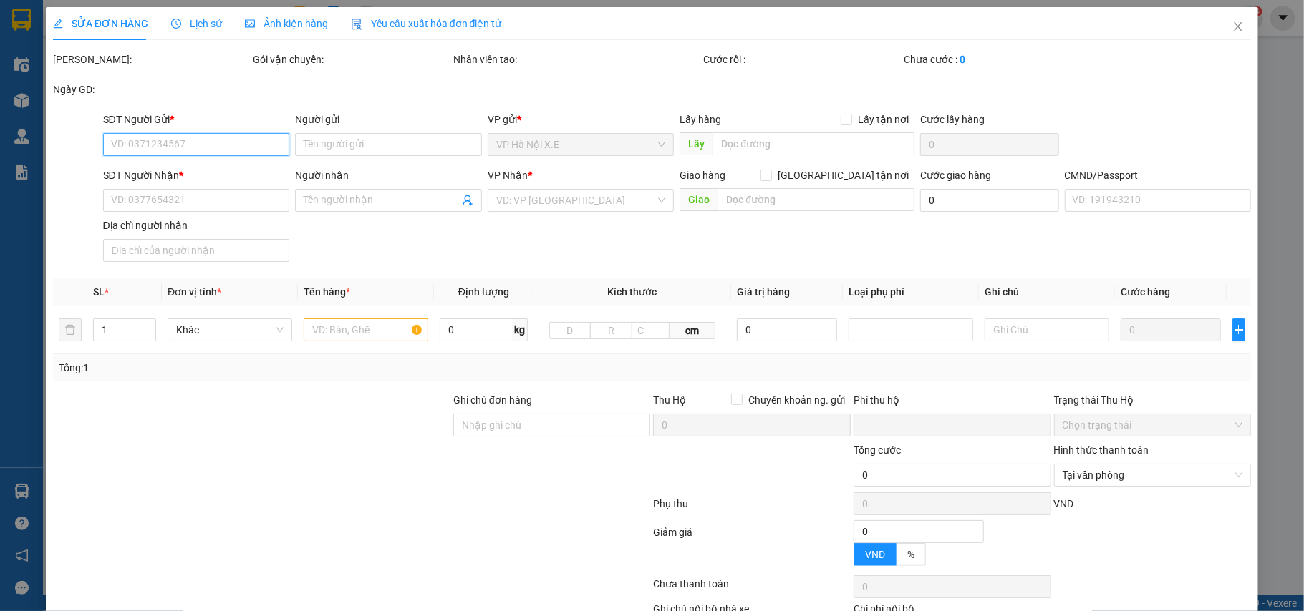
type input "18B/945698189"
type input "033068002177"
type input "18h book ship"
type input "0"
type input "75.000"
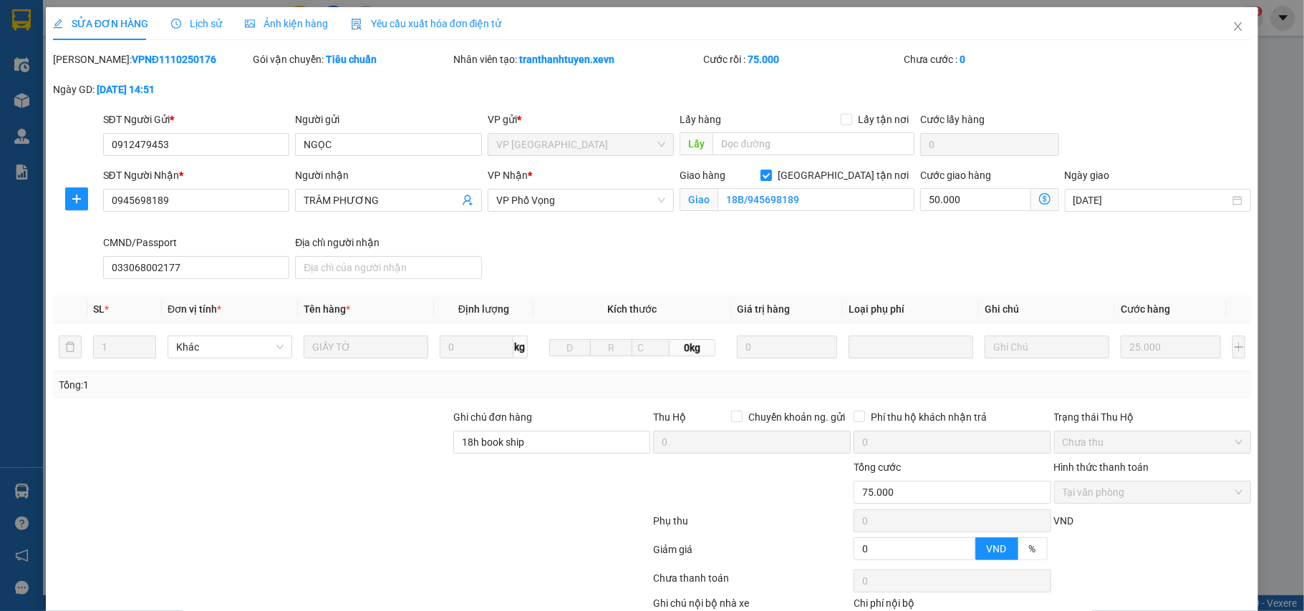
click at [203, 24] on span "Lịch sử" at bounding box center [196, 23] width 51 height 11
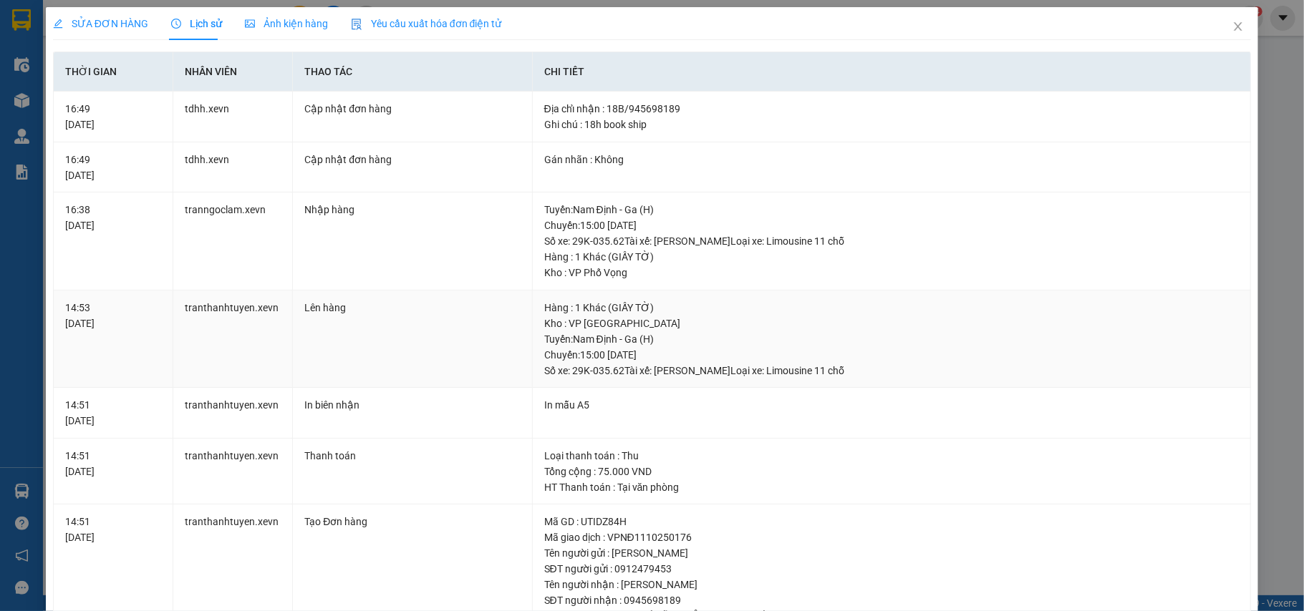
scroll to position [190, 0]
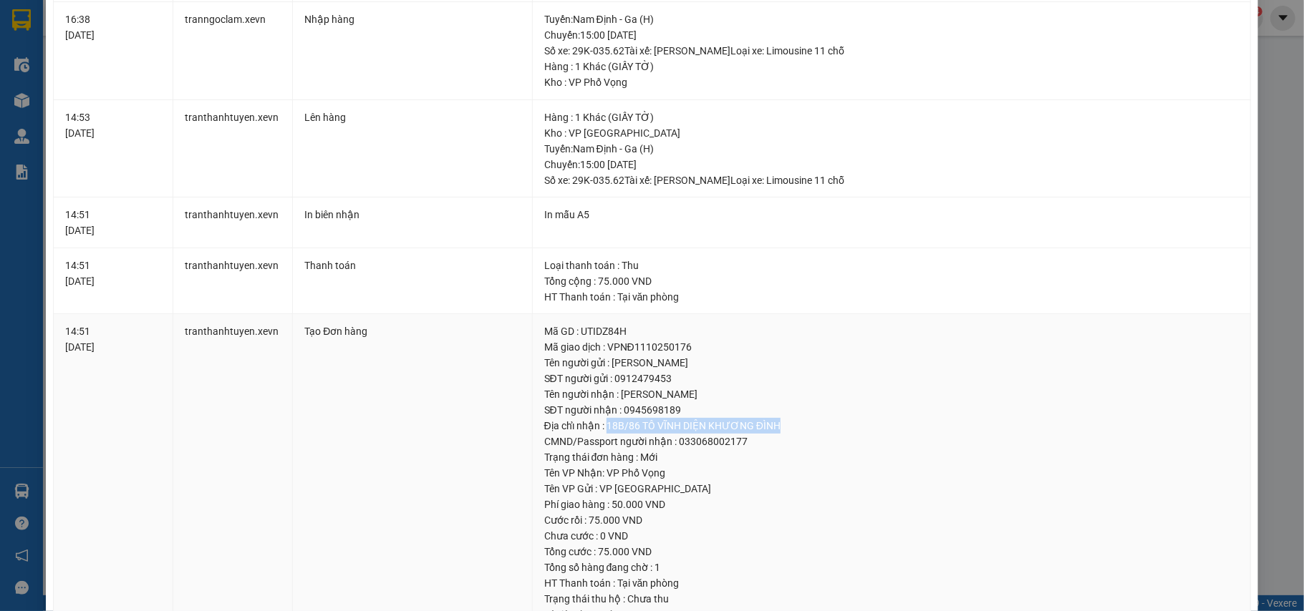
drag, startPoint x: 600, startPoint y: 424, endPoint x: 779, endPoint y: 428, distance: 179.0
click at [779, 428] on div "Địa chỉ nhận : 18B/86 TÔ VĨNH DIỆN KHƯƠNG ĐÌNH" at bounding box center [891, 426] width 695 height 16
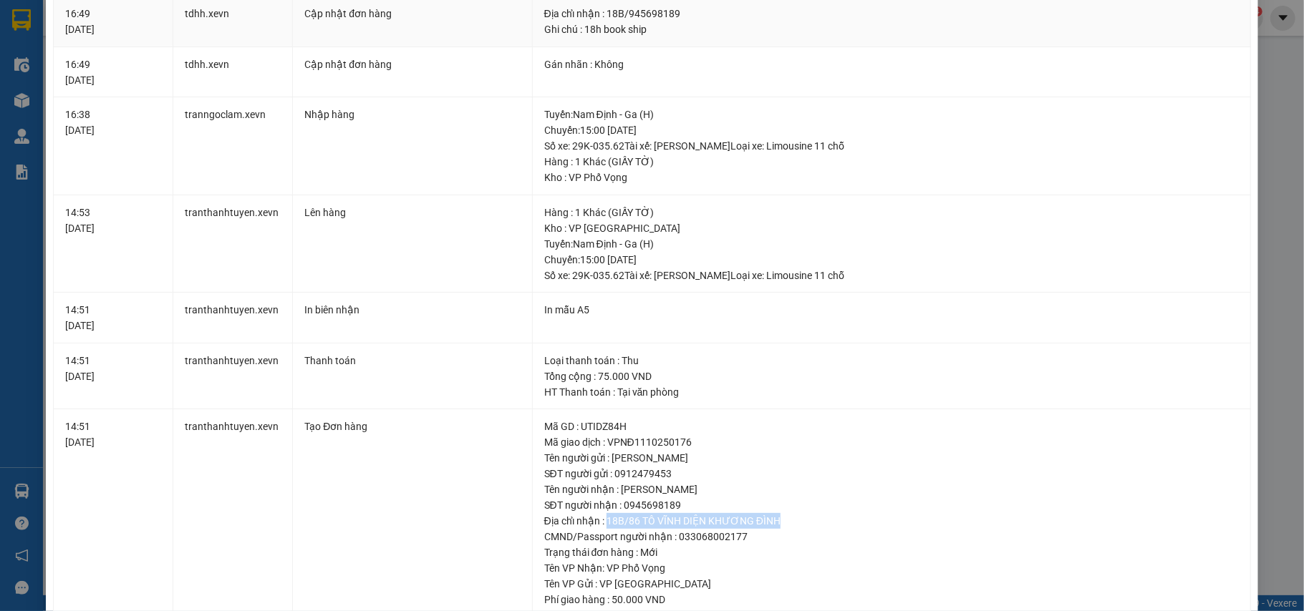
scroll to position [0, 0]
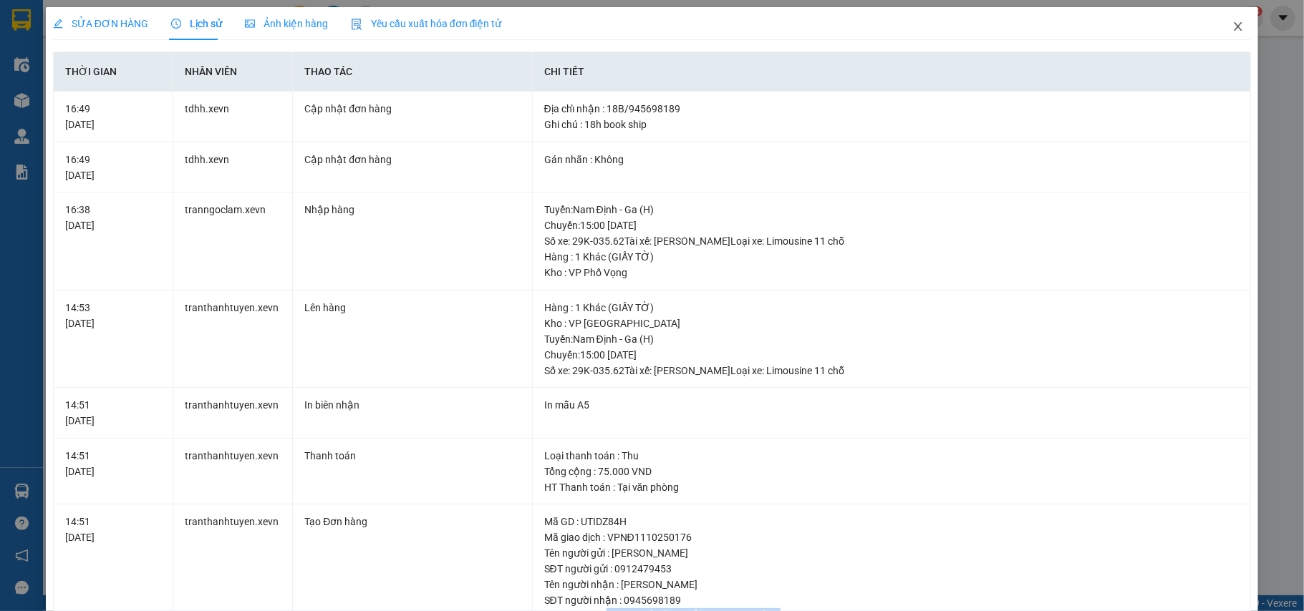
click at [1228, 34] on span "Close" at bounding box center [1238, 27] width 40 height 40
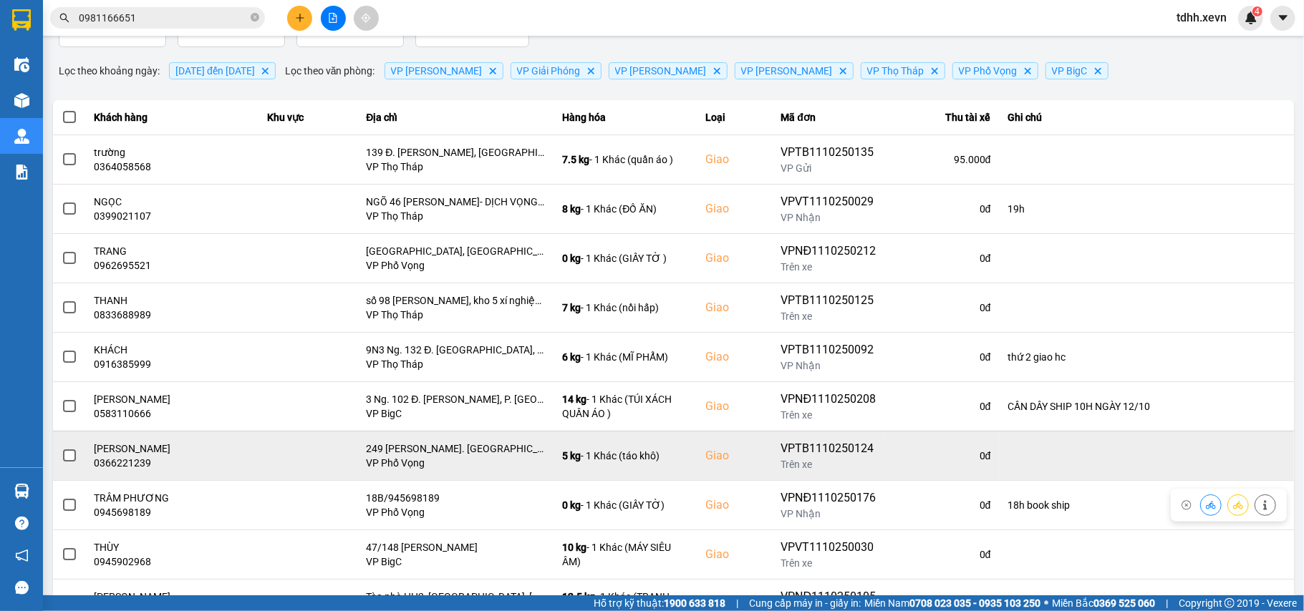
scroll to position [164, 0]
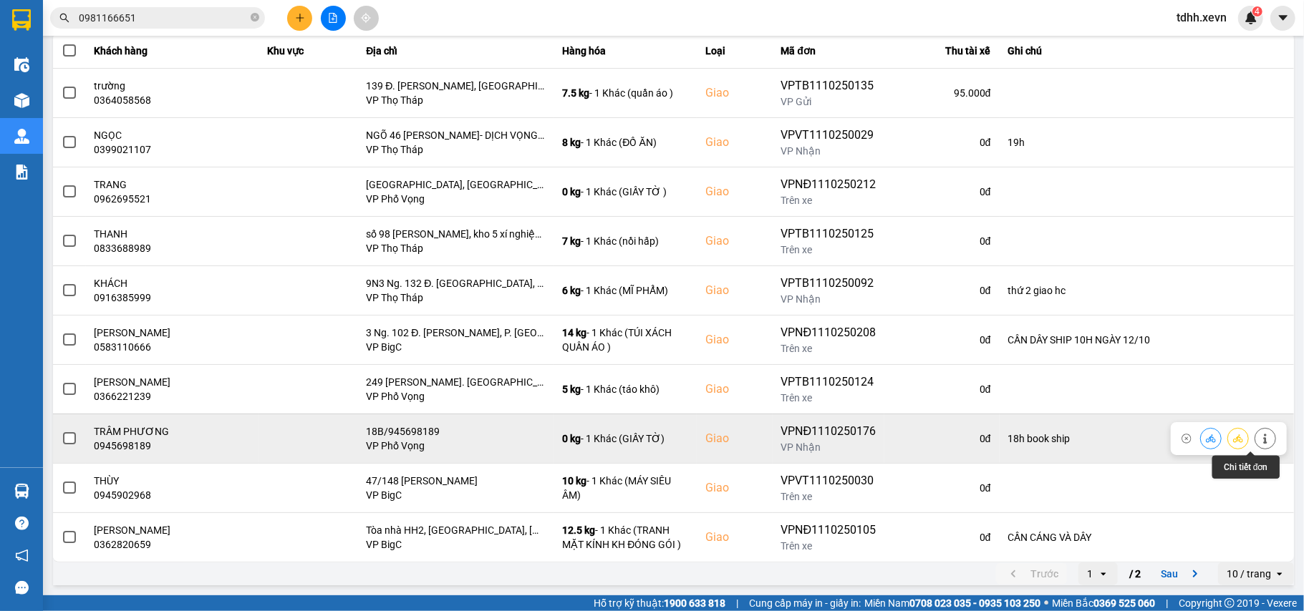
click at [1260, 440] on icon at bounding box center [1265, 439] width 10 height 10
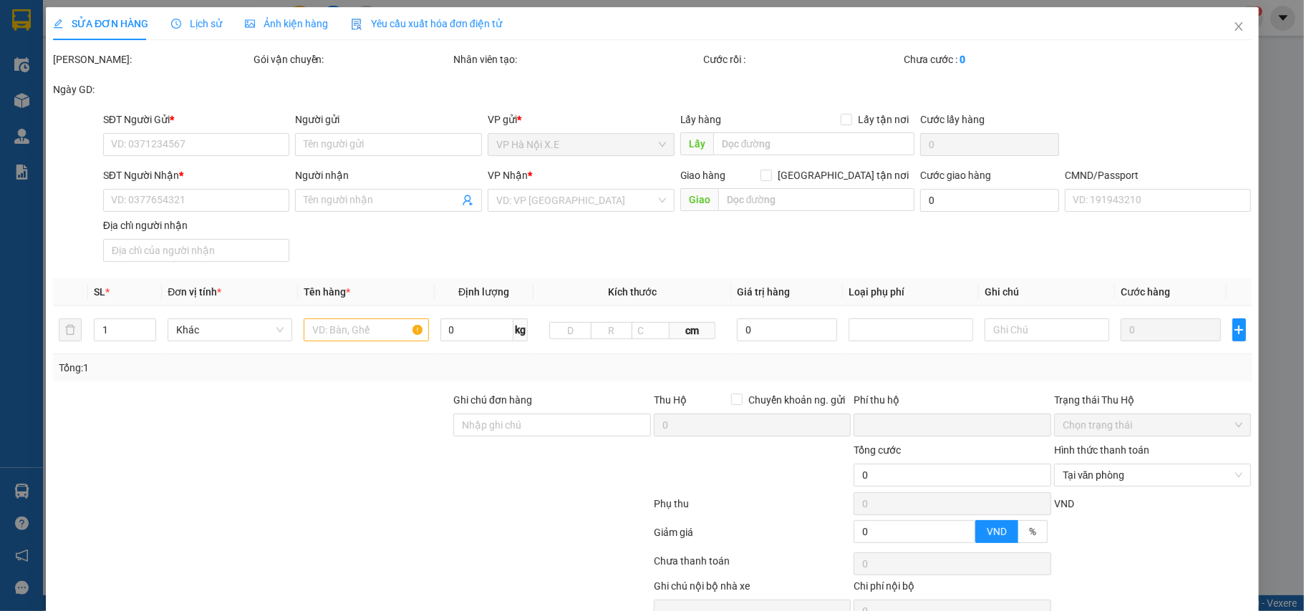
type input "0912479453"
type input "NGỌC"
type input "0945698189"
type input "TRÂM PHƯƠNG"
checkbox input "true"
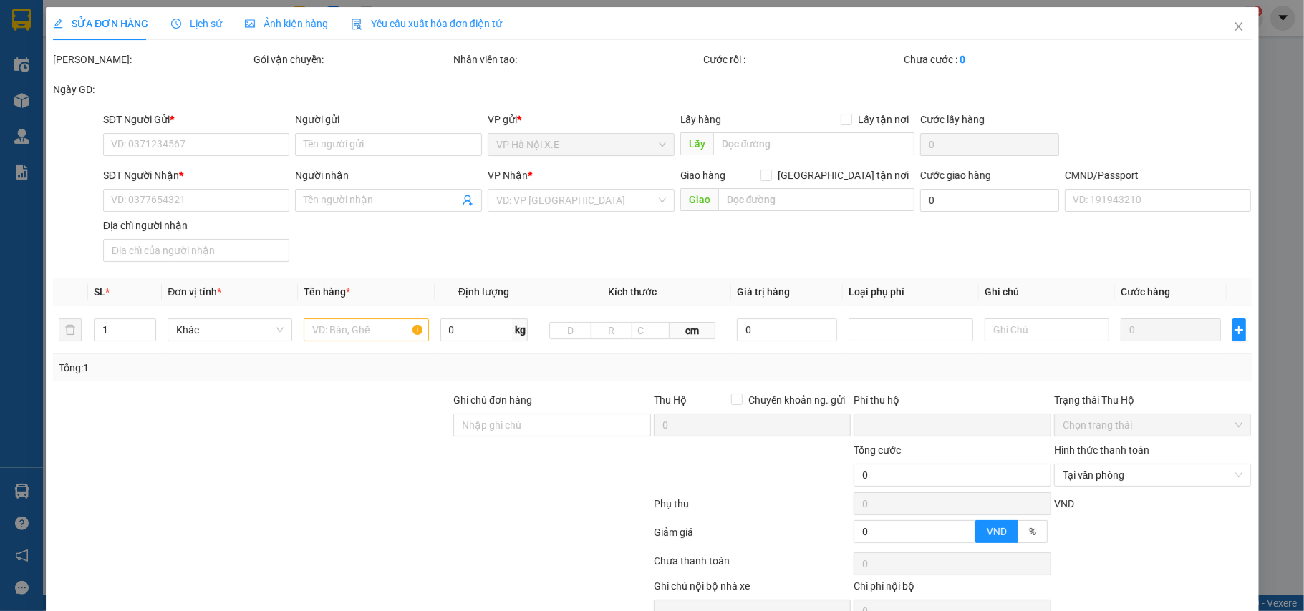
type input "18B/945698189"
type input "033068002177"
type input "18h book ship"
type input "0"
type input "75.000"
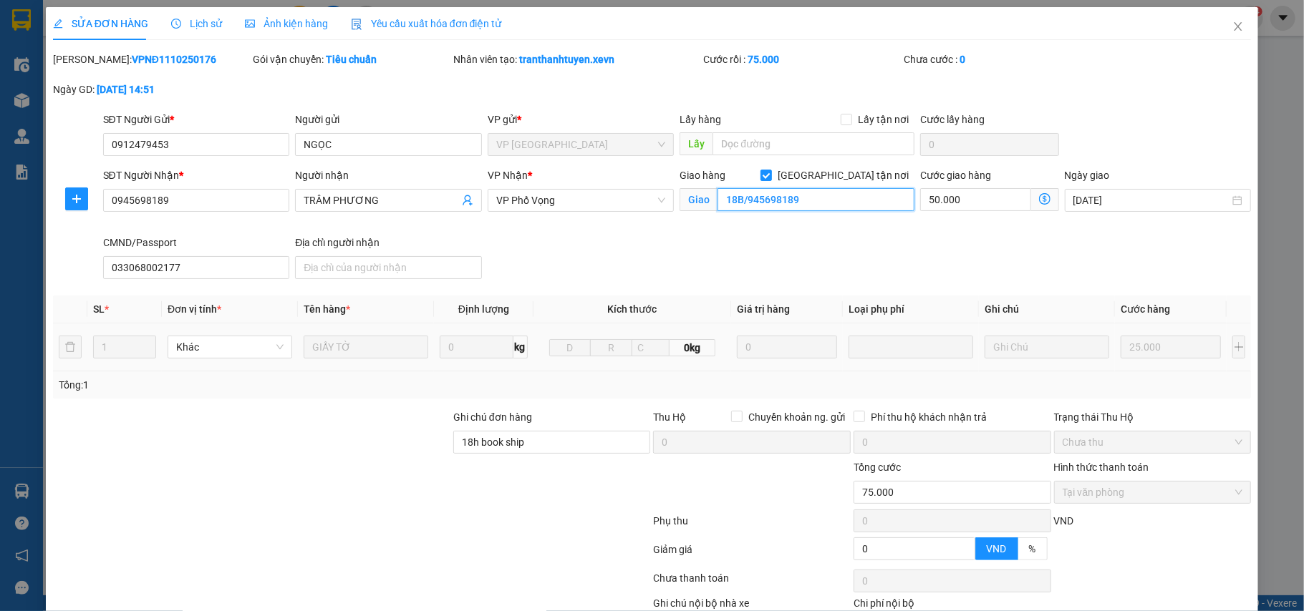
click at [745, 205] on input "18B/945698189" at bounding box center [815, 199] width 197 height 23
paste input "86 TÔ VĨNH DIỆN KHƯƠNG ĐÌNH"
click at [825, 200] on input "18B/86 TÔ VĨNH DIỆN KHƯƠNG ĐÌNH" at bounding box center [815, 199] width 197 height 23
drag, startPoint x: 739, startPoint y: 203, endPoint x: 902, endPoint y: 213, distance: 162.8
click at [902, 213] on div "Giao hàng Giao tận nơi Giao 18B/86 TÔ VĨNH DIỆN KHƯƠNG ĐÌNH" at bounding box center [796, 193] width 235 height 50
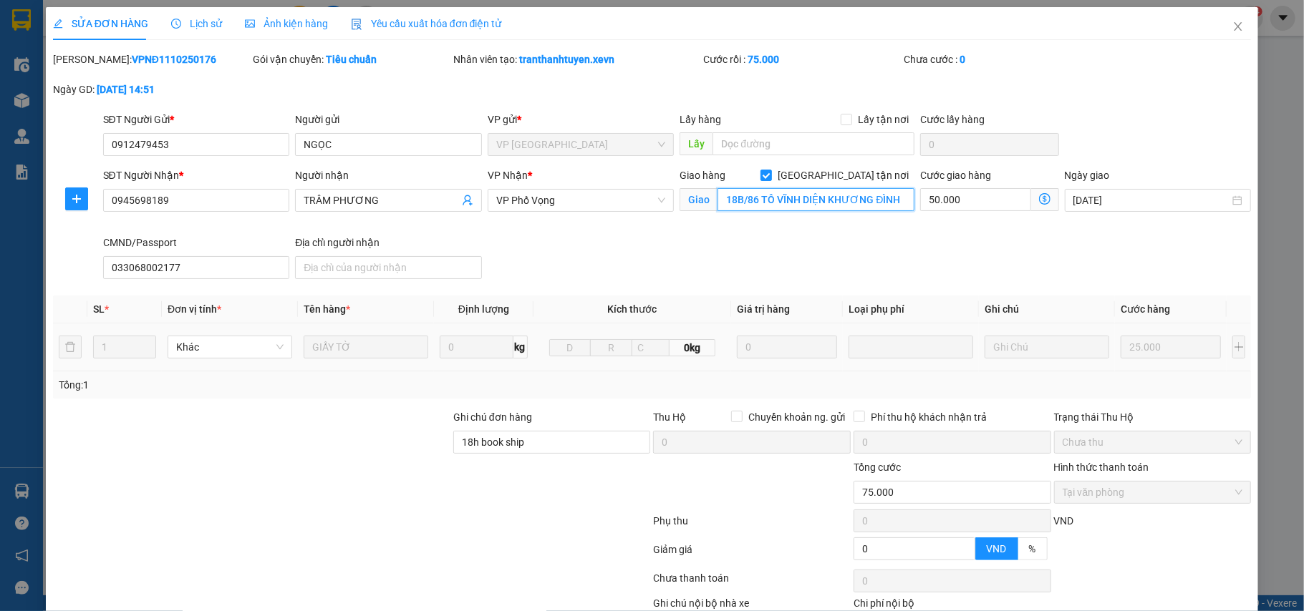
click at [790, 206] on input "18B/86 TÔ VĨNH DIỆN KHƯƠNG ĐÌNH" at bounding box center [815, 199] width 197 height 23
drag, startPoint x: 739, startPoint y: 202, endPoint x: 908, endPoint y: 212, distance: 169.2
click at [908, 212] on div "SĐT Người Nhận * 0945698189 Người nhận TRÂM PHƯƠNG VP Nhận * VP Phố Vọng Giao h…" at bounding box center [677, 226] width 1154 height 117
paste input "P. Tô Vĩnh Diện, Khương Trung, Thanh Xuân, Hà Nội, Vietnam"
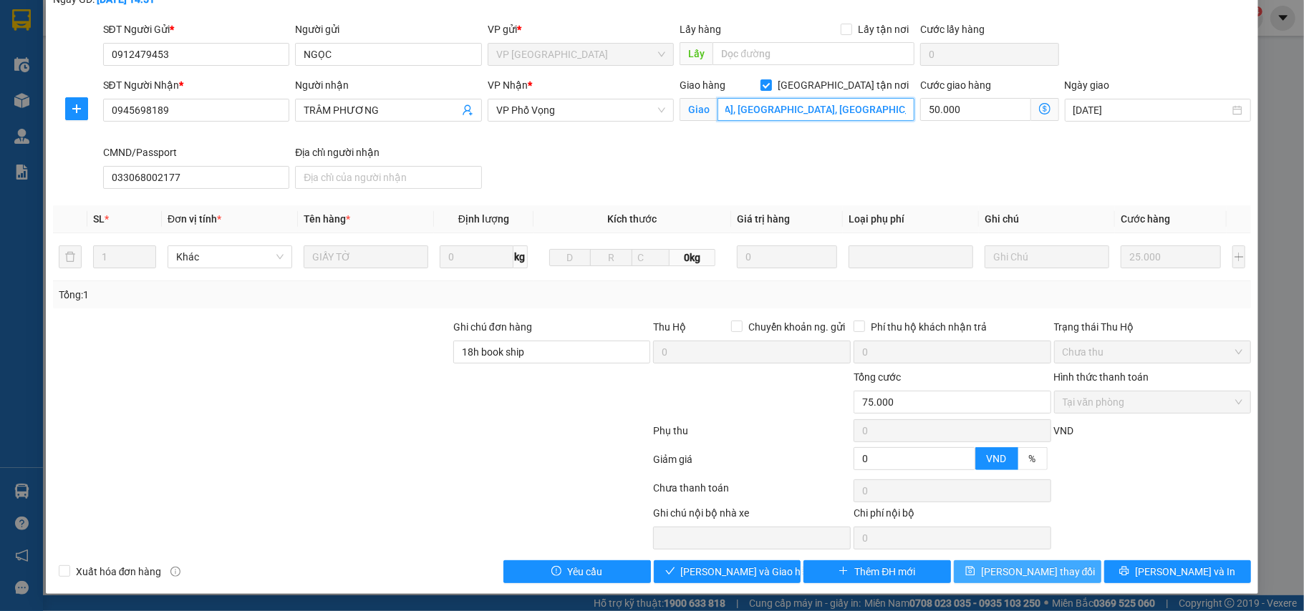
type input "18B/86 P. Tô Vĩnh Diện, Khương Trung, Thanh Xuân, Hà Nội, Vietnam"
click at [1064, 571] on button "[PERSON_NAME] thay đổi" at bounding box center [1026, 572] width 147 height 23
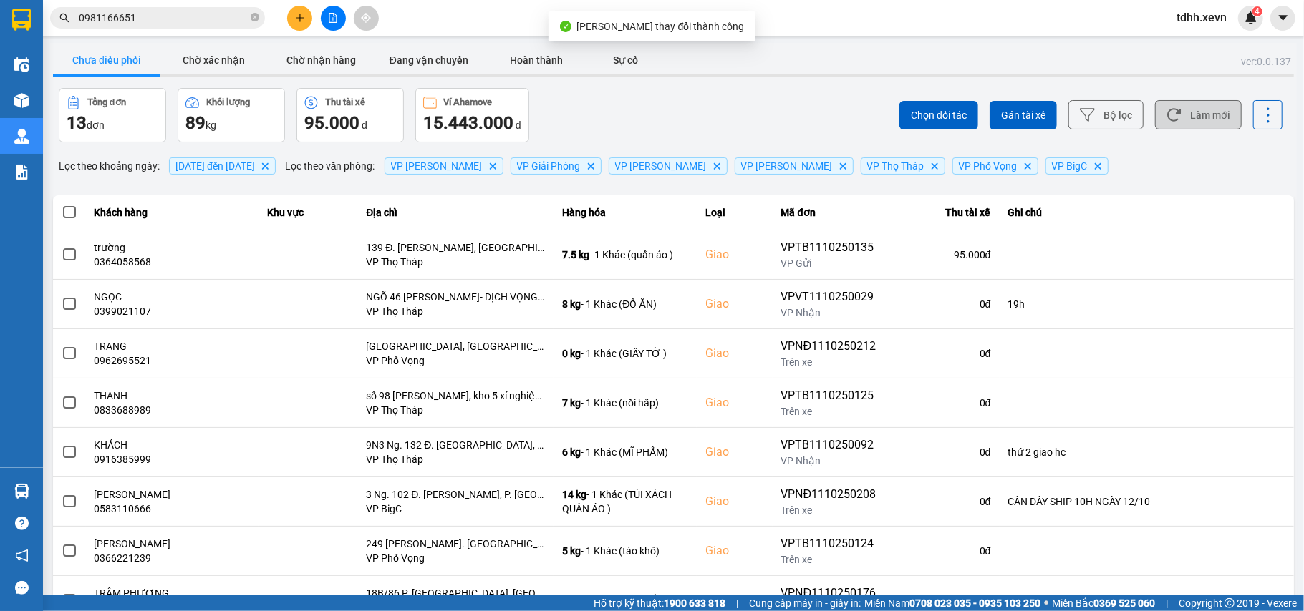
click at [1171, 119] on button "Làm mới" at bounding box center [1198, 114] width 87 height 29
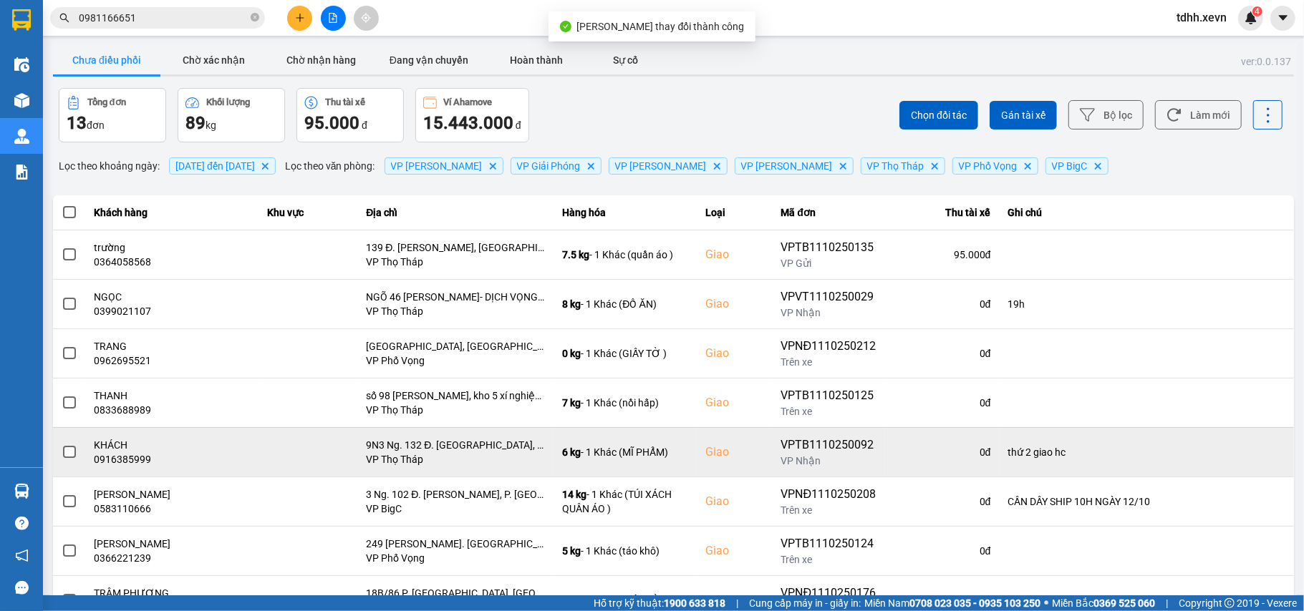
scroll to position [164, 0]
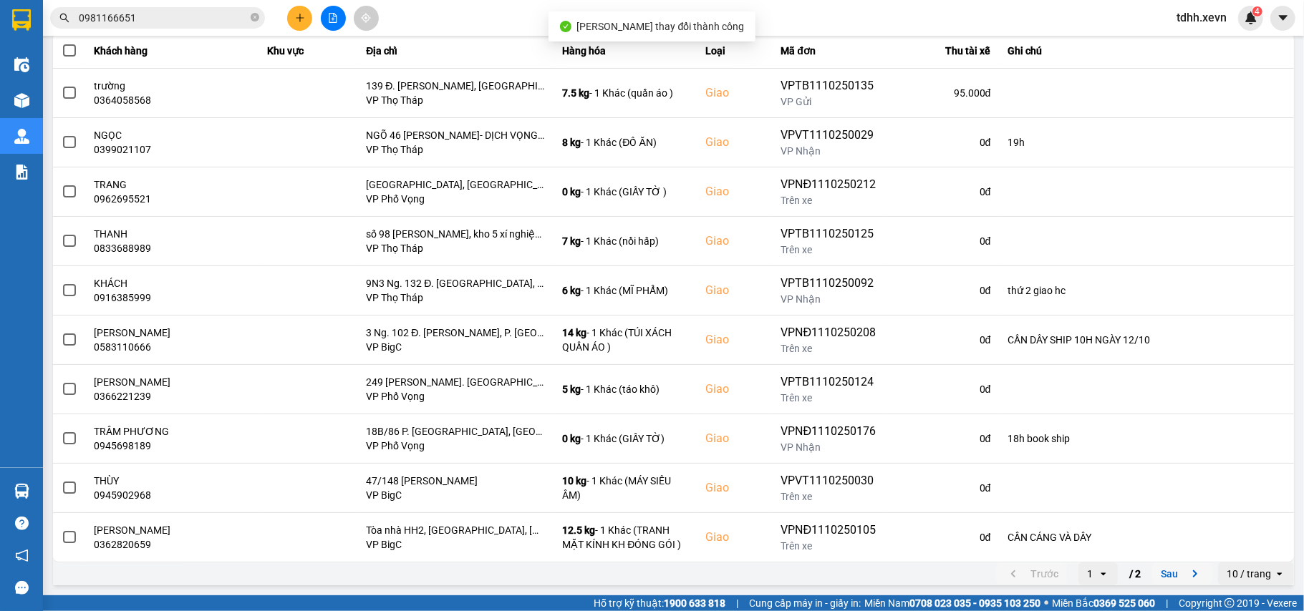
click at [1170, 574] on button "Sau" at bounding box center [1182, 573] width 60 height 21
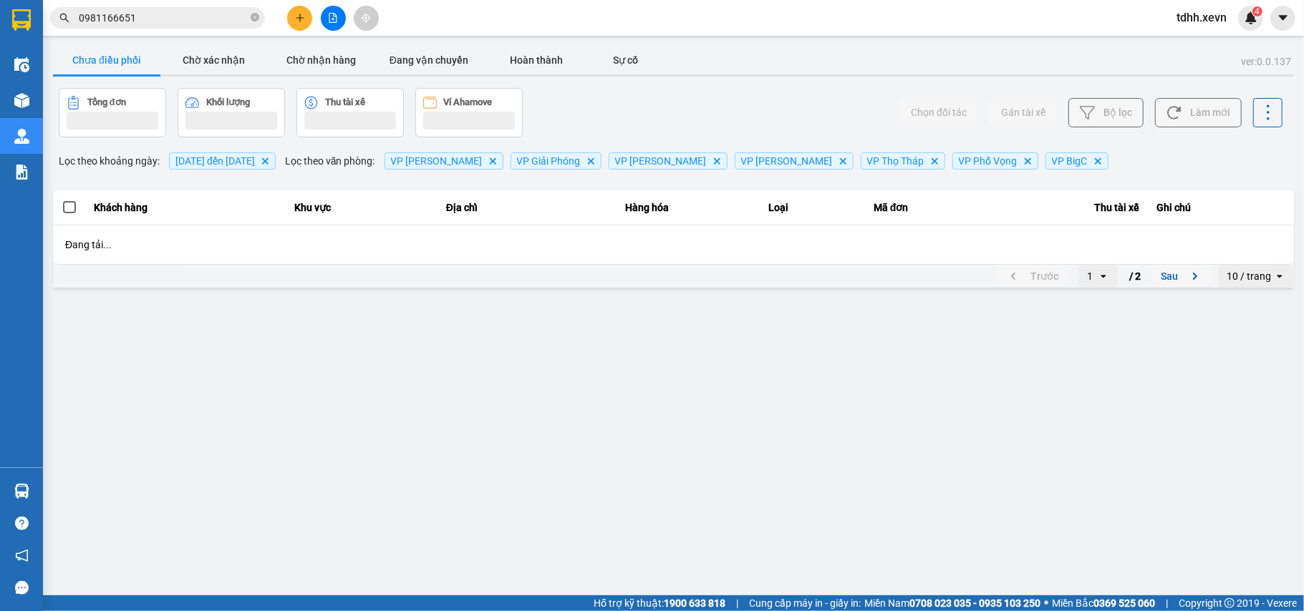
scroll to position [0, 0]
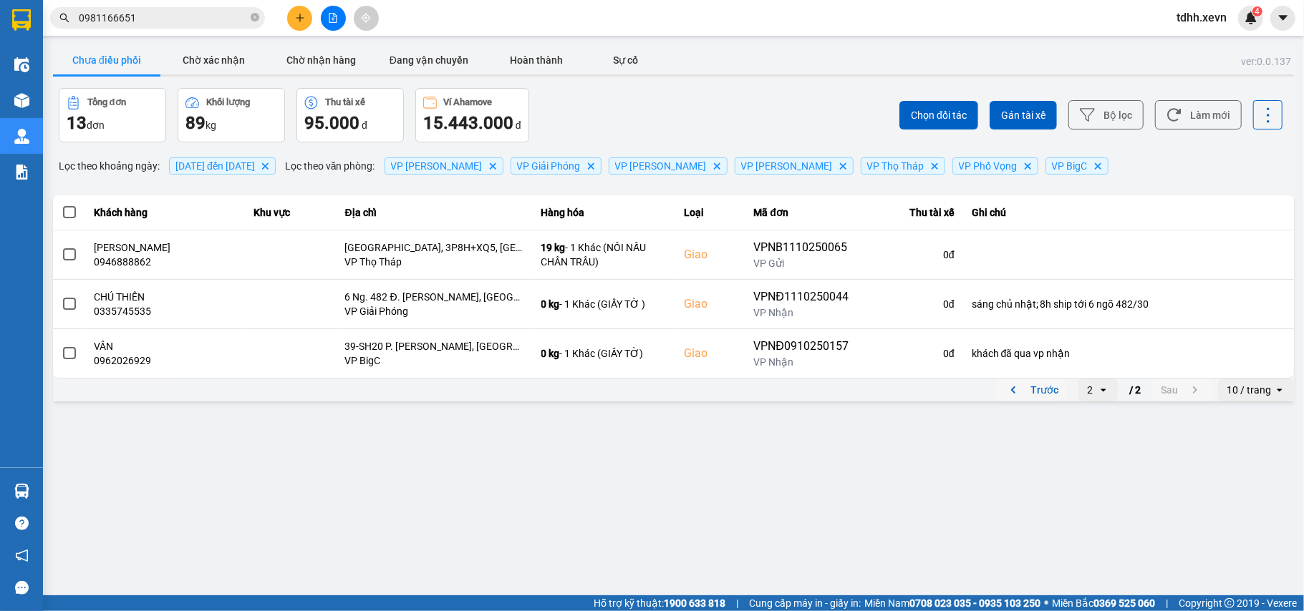
click at [1011, 392] on icon "previous page. current page 2 / 2" at bounding box center [1012, 390] width 17 height 17
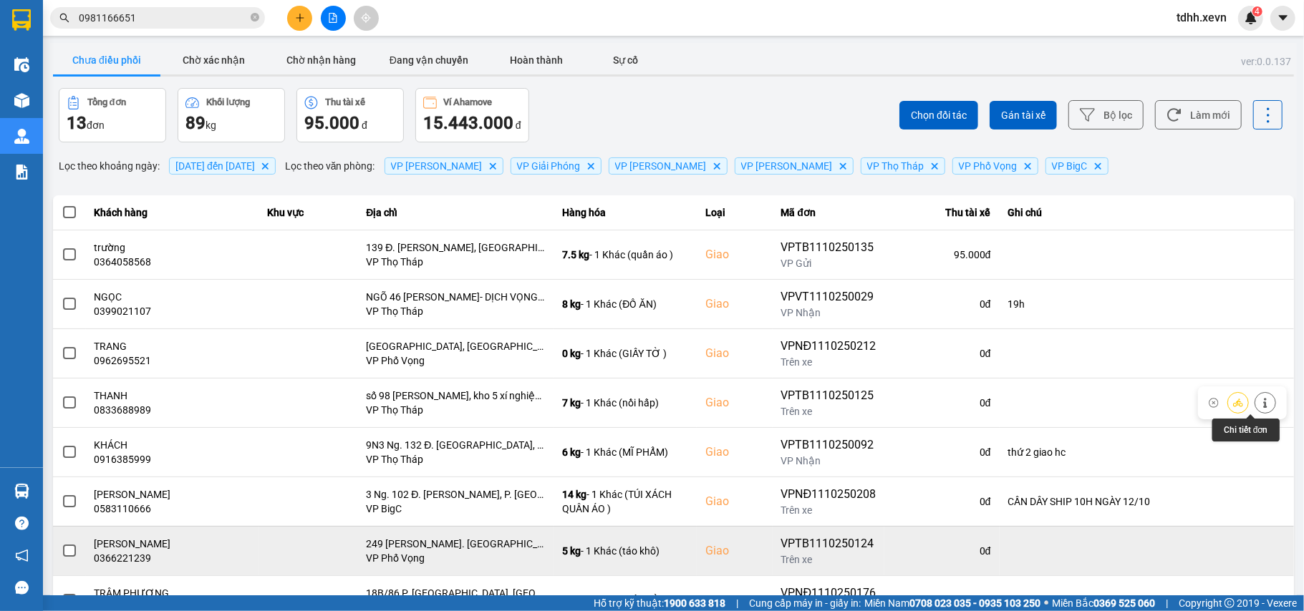
scroll to position [164, 0]
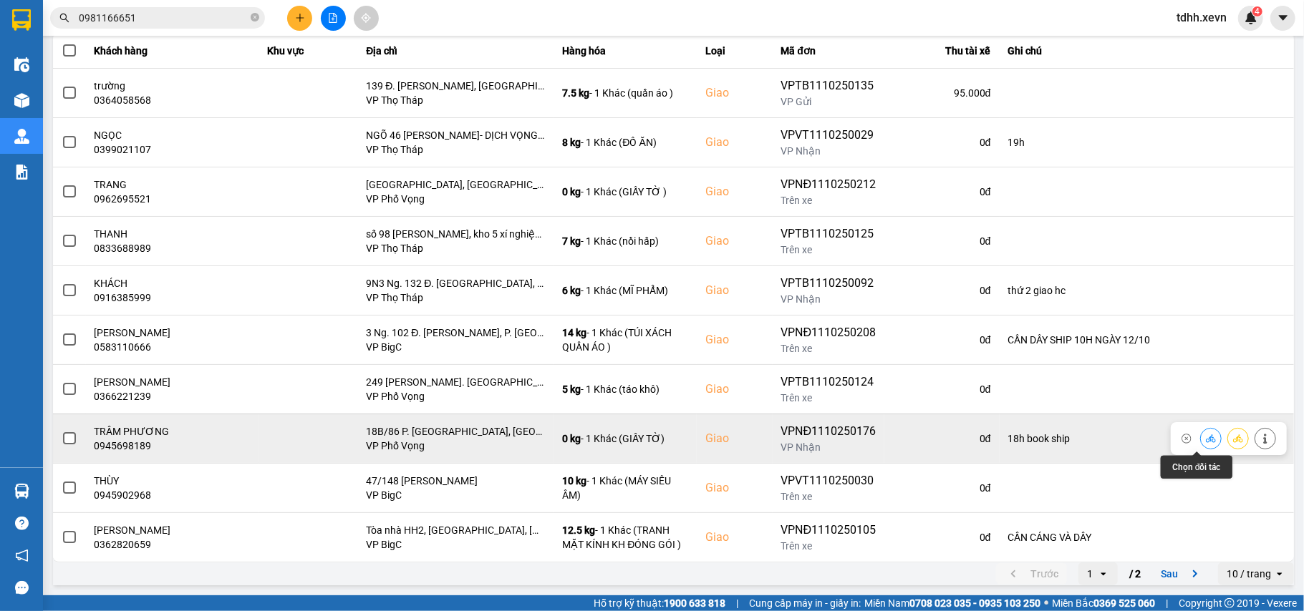
click at [1200, 438] on button at bounding box center [1210, 438] width 20 height 25
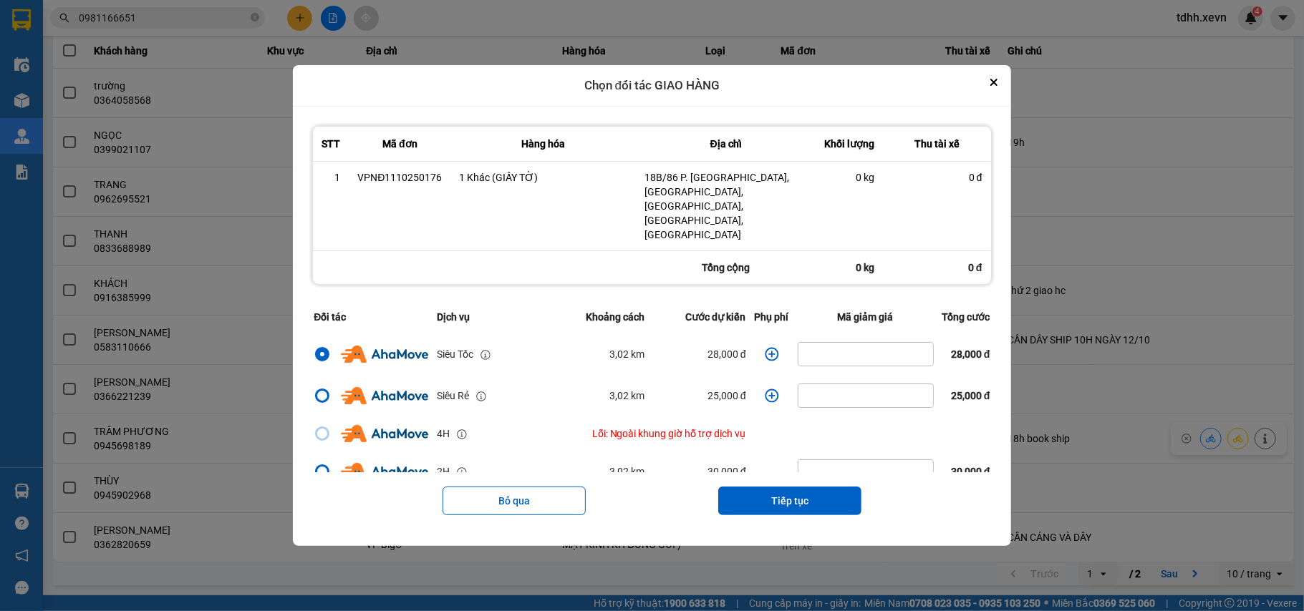
click at [765, 347] on icon "dialog" at bounding box center [772, 354] width 14 height 14
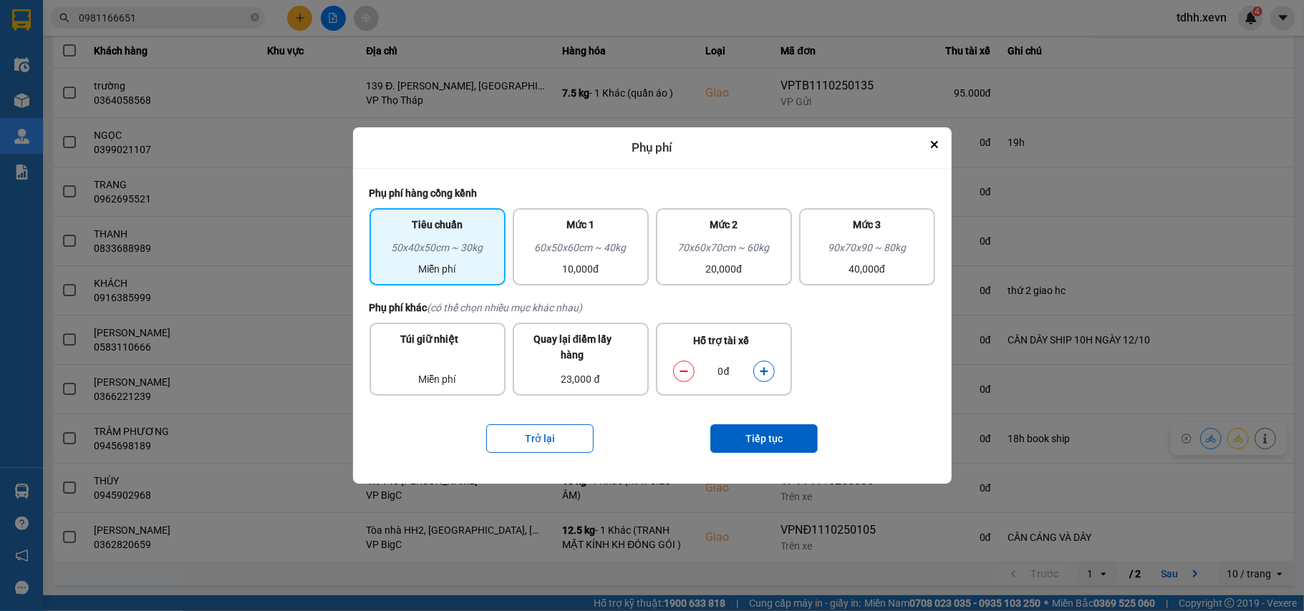
click at [766, 376] on icon "dialog" at bounding box center [764, 372] width 10 height 10
click at [759, 440] on button "Tiếp tục" at bounding box center [763, 438] width 107 height 29
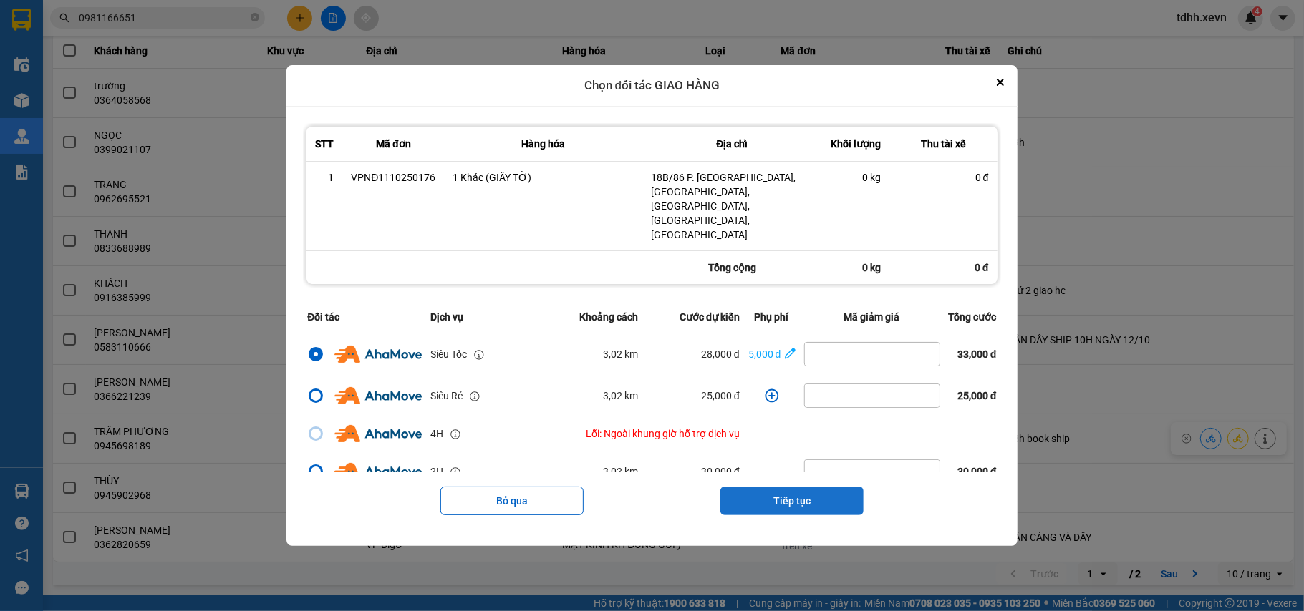
click at [780, 487] on button "Tiếp tục" at bounding box center [791, 501] width 143 height 29
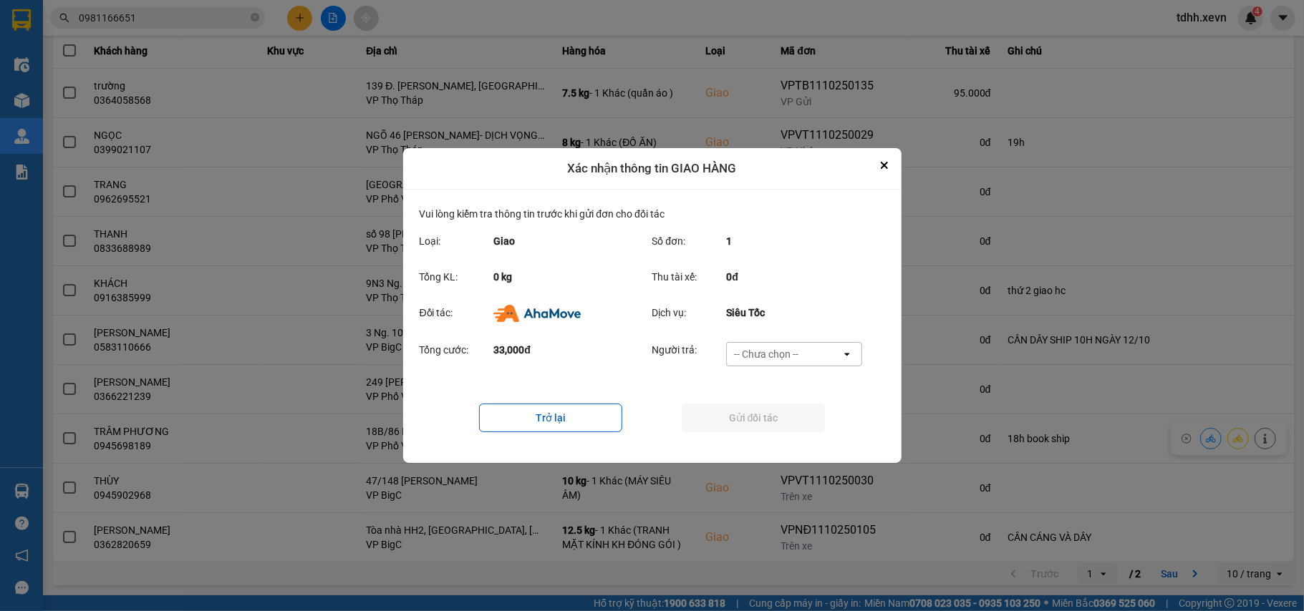
click at [822, 348] on div "-- Chưa chọn --" at bounding box center [784, 354] width 115 height 23
click at [774, 439] on span "Ví Ahamove" at bounding box center [766, 439] width 58 height 14
click at [780, 419] on button "Gửi đối tác" at bounding box center [752, 418] width 143 height 29
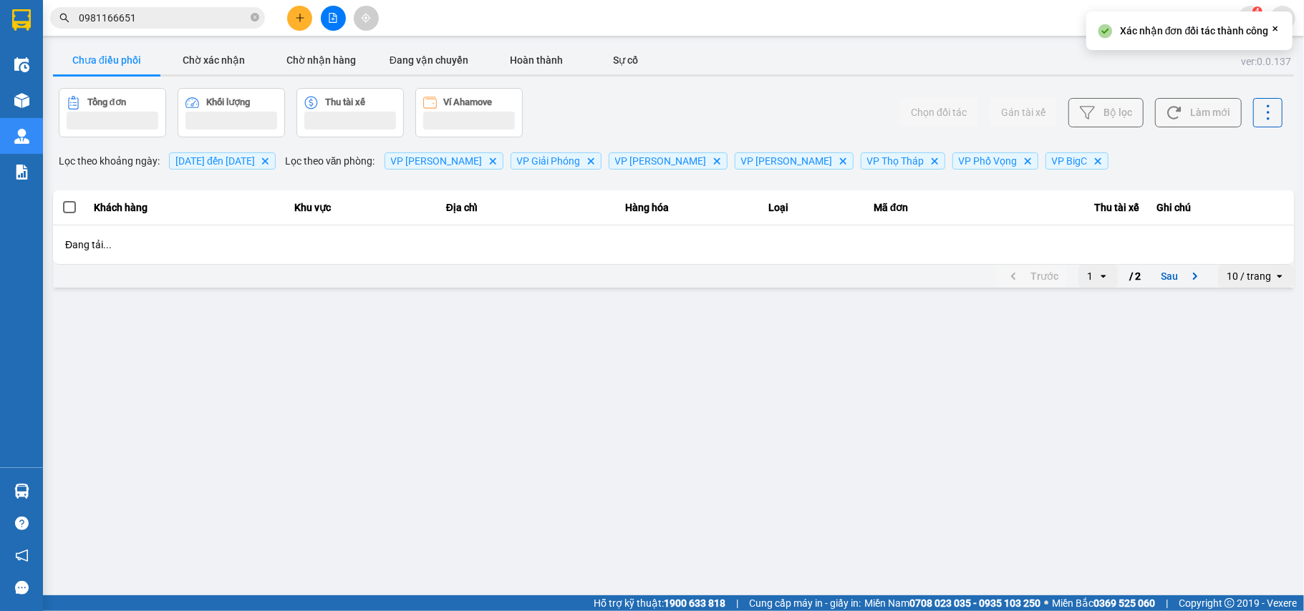
scroll to position [0, 0]
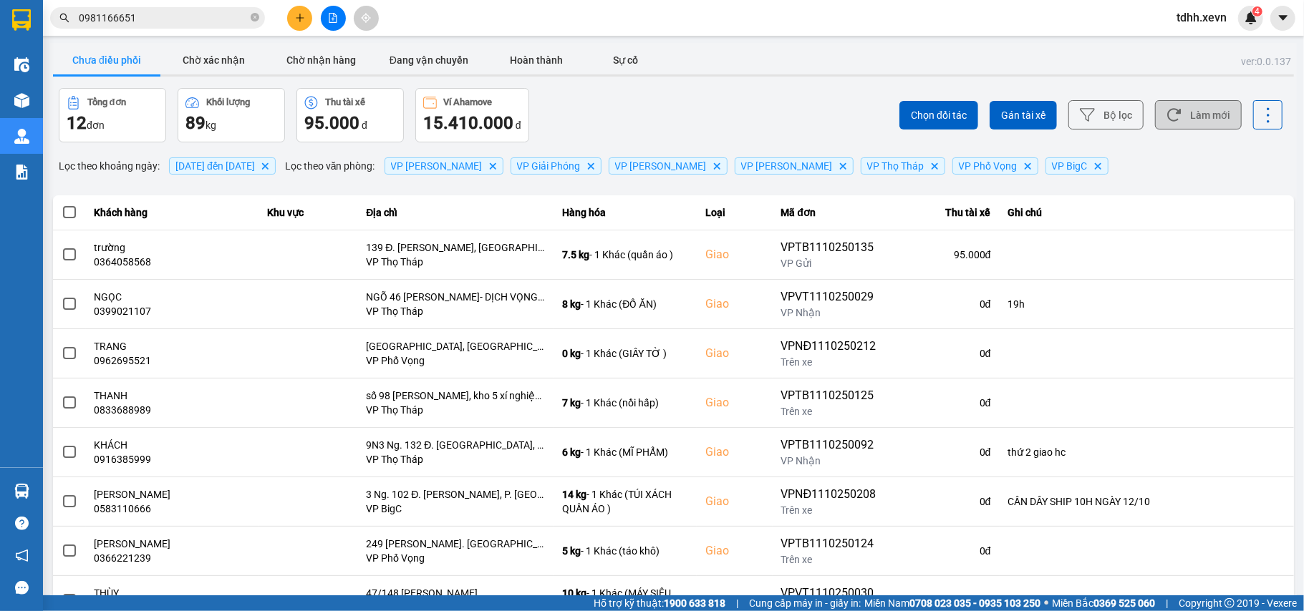
click at [1200, 112] on button "Làm mới" at bounding box center [1198, 114] width 87 height 29
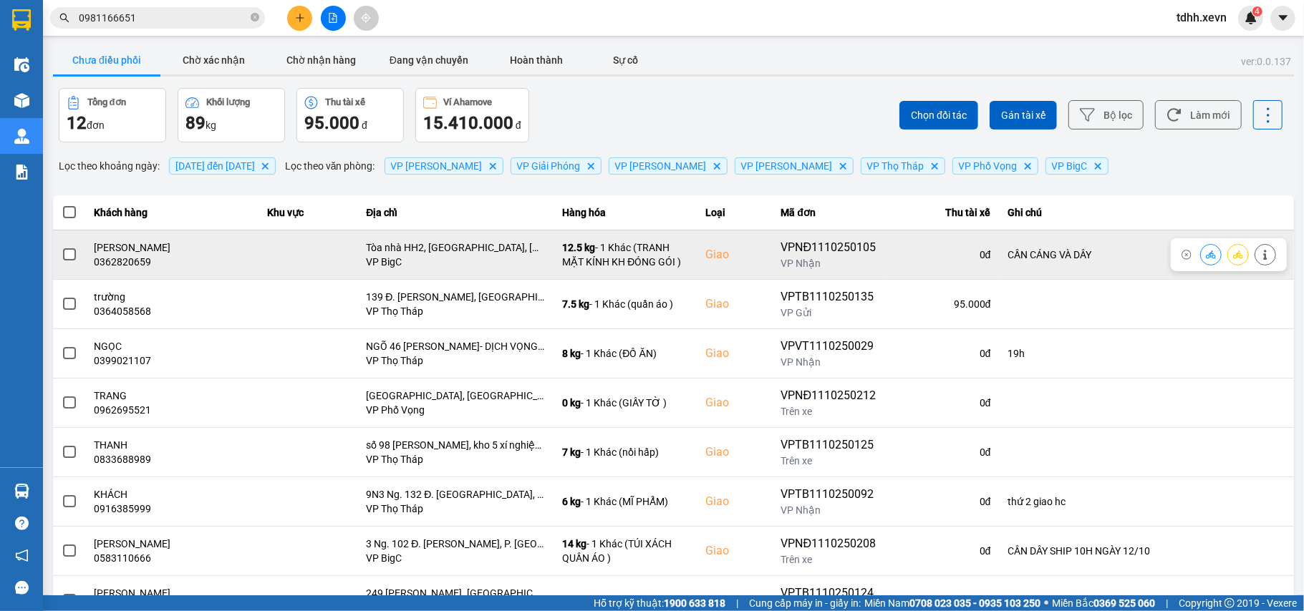
click at [138, 262] on div "0362820659" at bounding box center [172, 262] width 156 height 14
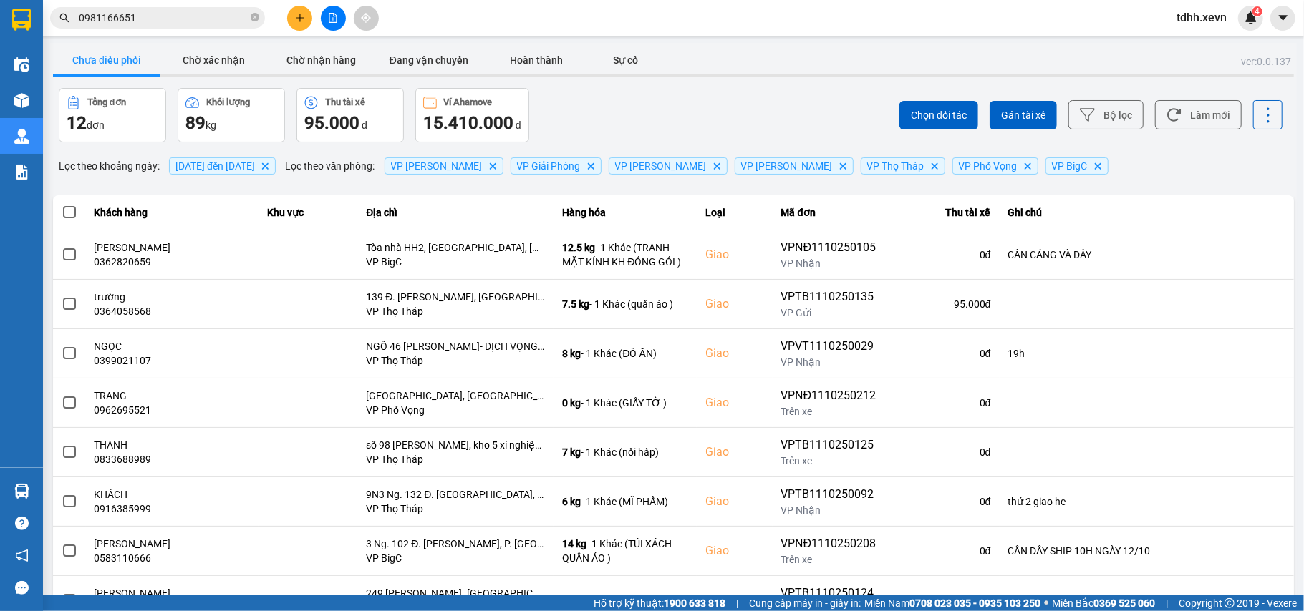
click at [1212, 130] on div "Chọn đối tác Gán tài xế Bộ lọc Làm mới" at bounding box center [977, 115] width 612 height 54
click at [1203, 120] on button "Làm mới" at bounding box center [1198, 114] width 87 height 29
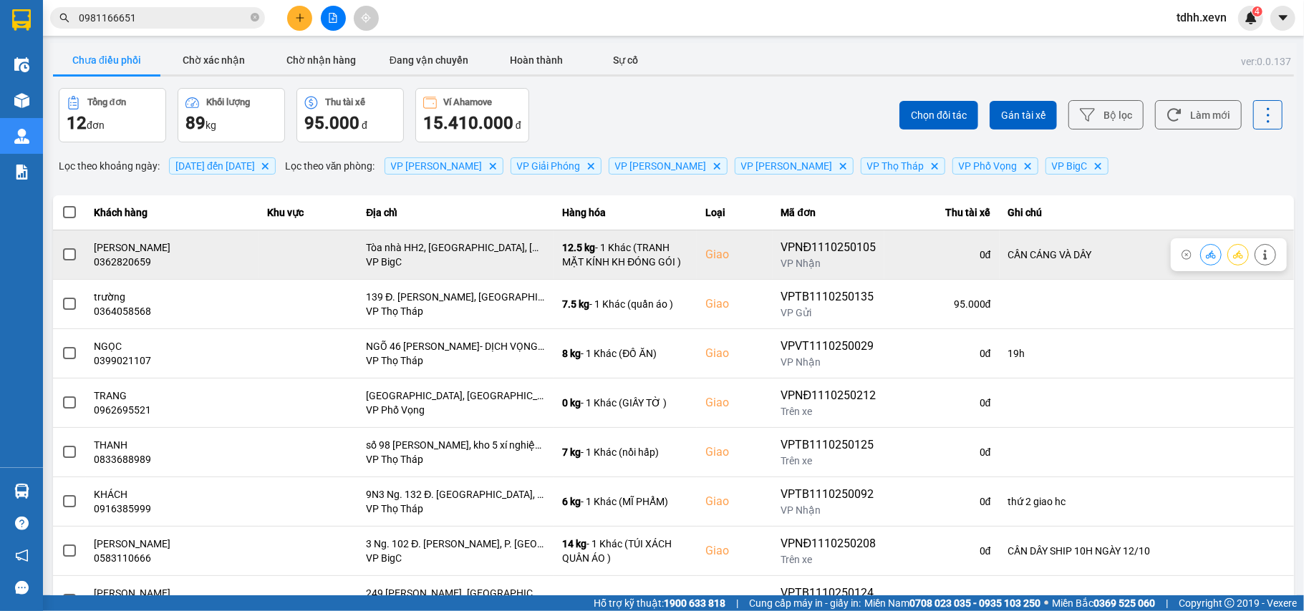
click at [1260, 252] on icon at bounding box center [1265, 255] width 10 height 10
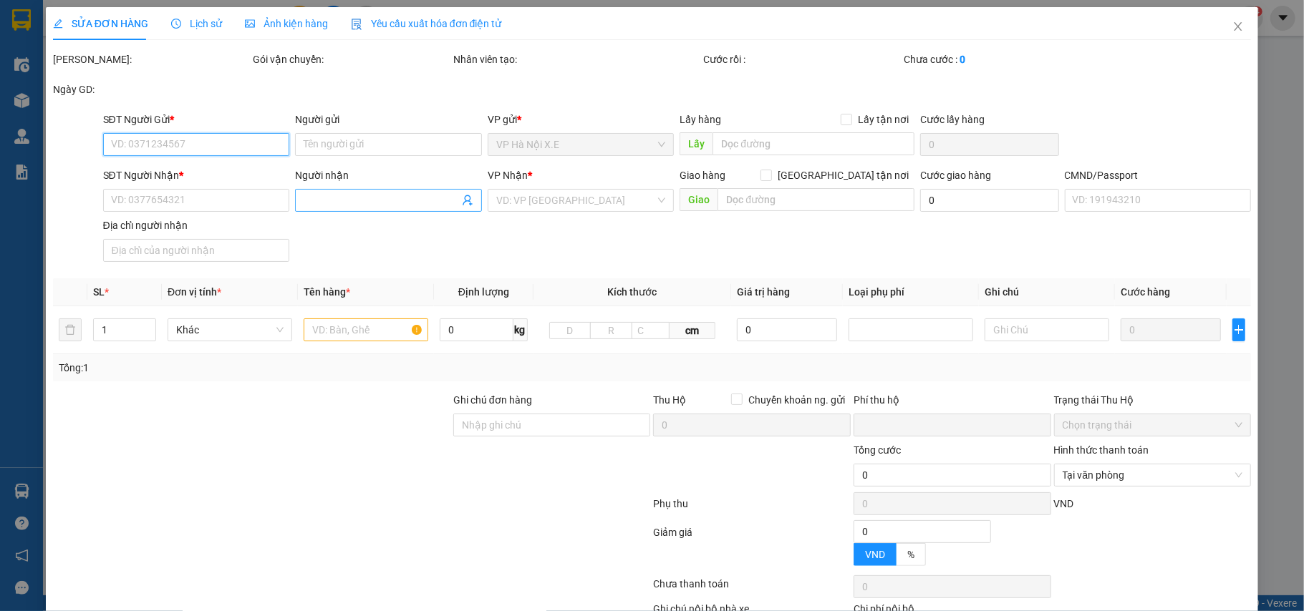
type input "0916766663"
type input "NGUYỄN VẠN PHÚC"
type input "0362820659"
type input "[PERSON_NAME]"
checkbox input "true"
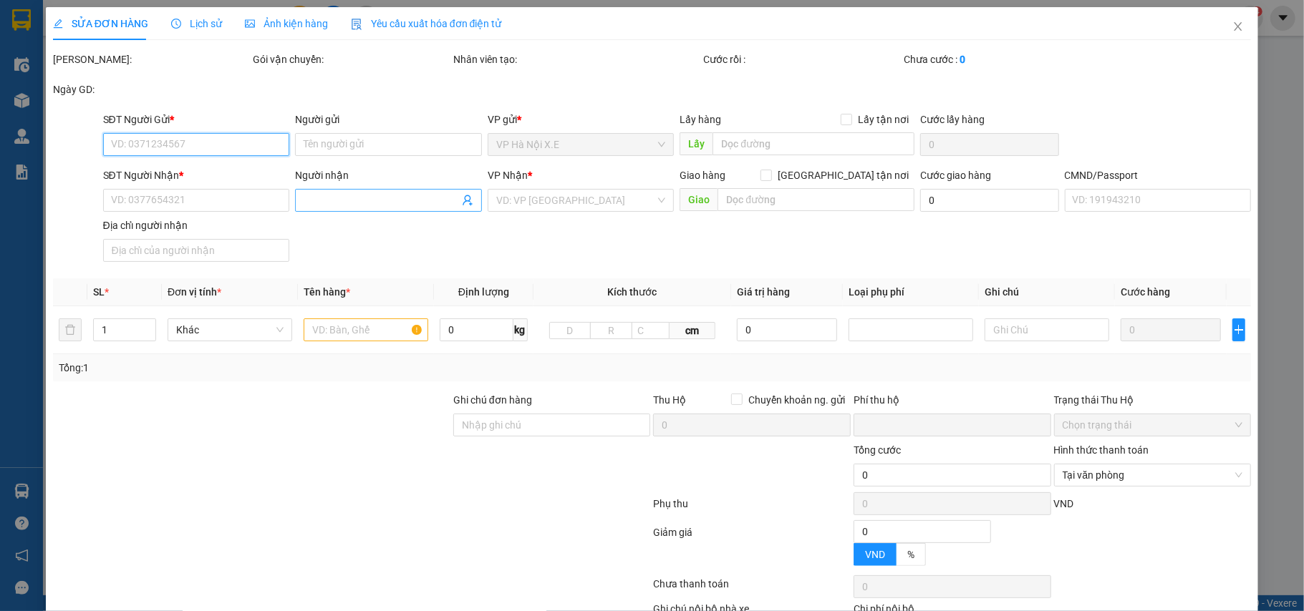
type input "Tòa nhà HH2, [GEOGRAPHIC_DATA], [GEOGRAPHIC_DATA], [GEOGRAPHIC_DATA] ( HH2 DƯƠN…"
type input "1"
type input "CẦN CÁNG VÀ DÂY"
type input "0"
type input "120.000"
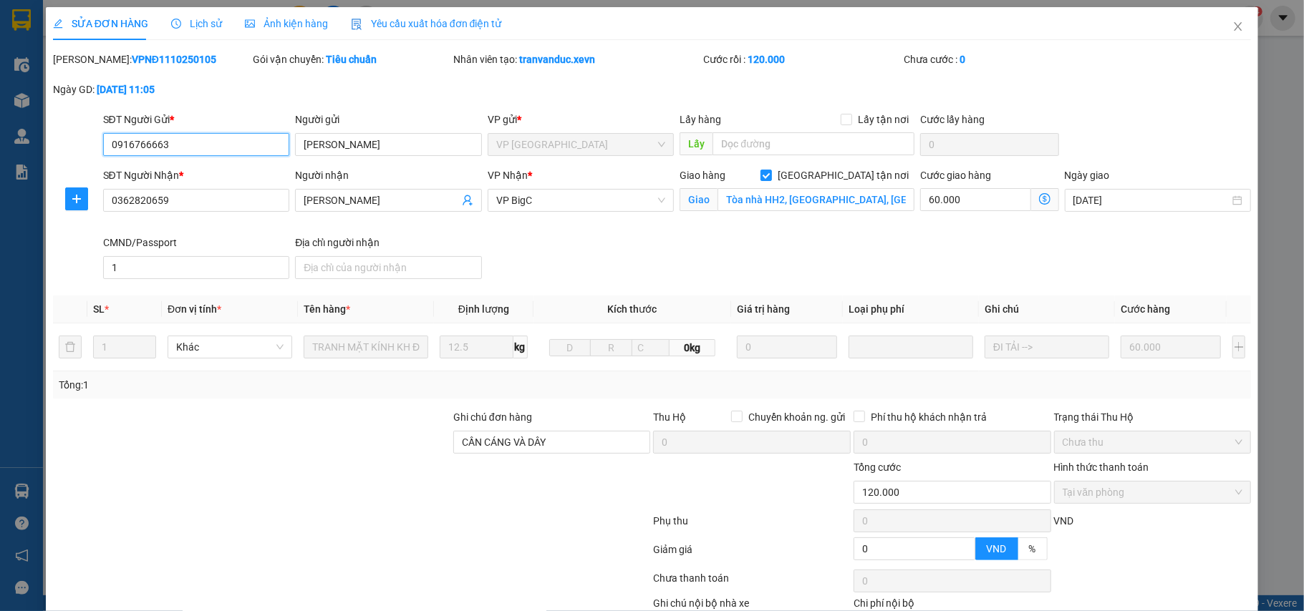
drag, startPoint x: 169, startPoint y: 140, endPoint x: 46, endPoint y: 140, distance: 123.1
click at [46, 140] on div "SỬA ĐƠN HÀNG Lịch sử Ảnh kiện hàng Yêu cầu xuất hóa đơn điện tử Total Paid Fee …" at bounding box center [652, 345] width 1213 height 677
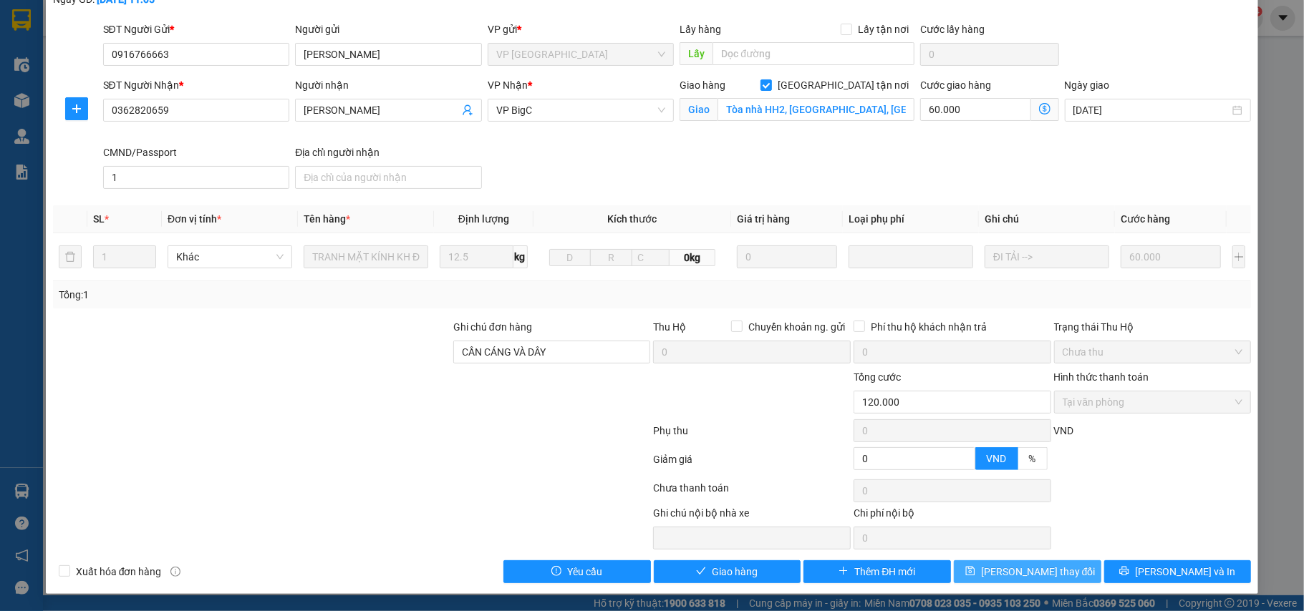
click at [1040, 574] on span "[PERSON_NAME] thay đổi" at bounding box center [1038, 572] width 115 height 16
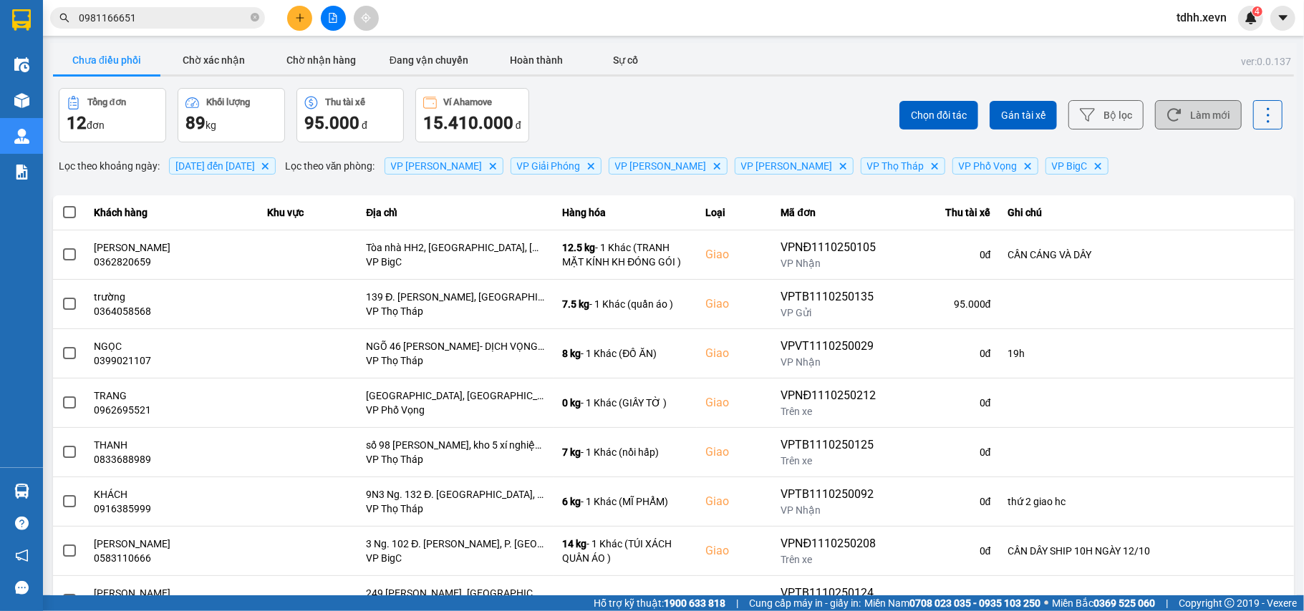
click at [1211, 113] on button "Làm mới" at bounding box center [1198, 114] width 87 height 29
click at [1215, 115] on button "Làm mới" at bounding box center [1198, 114] width 87 height 29
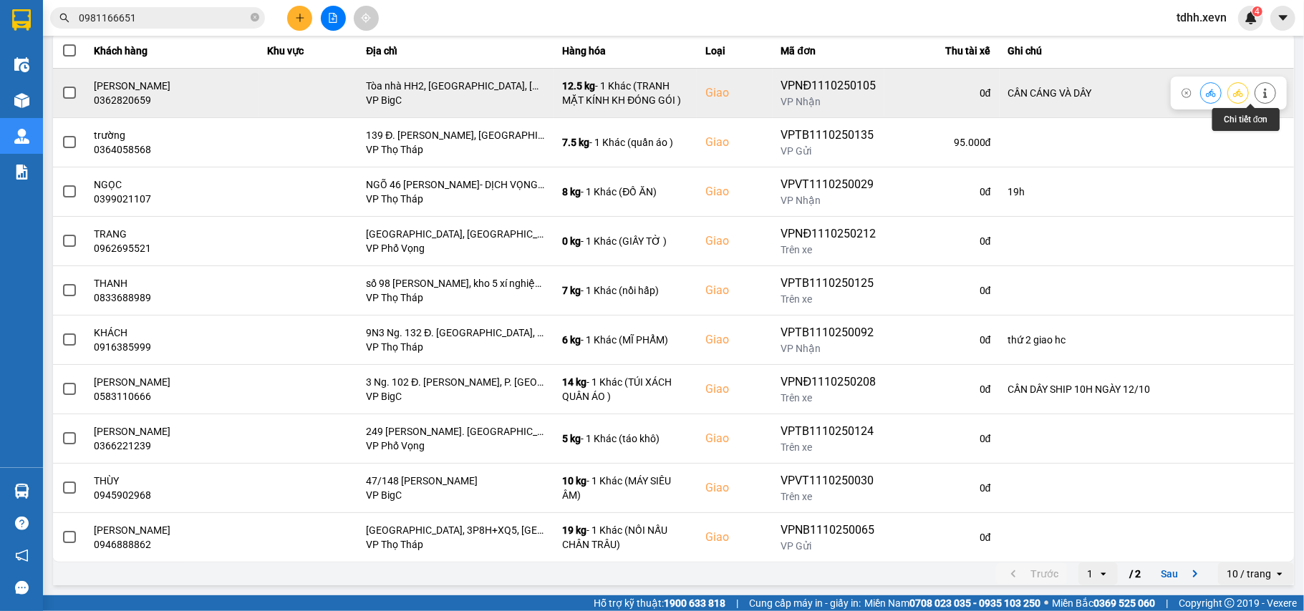
click at [1255, 94] on button at bounding box center [1265, 92] width 20 height 25
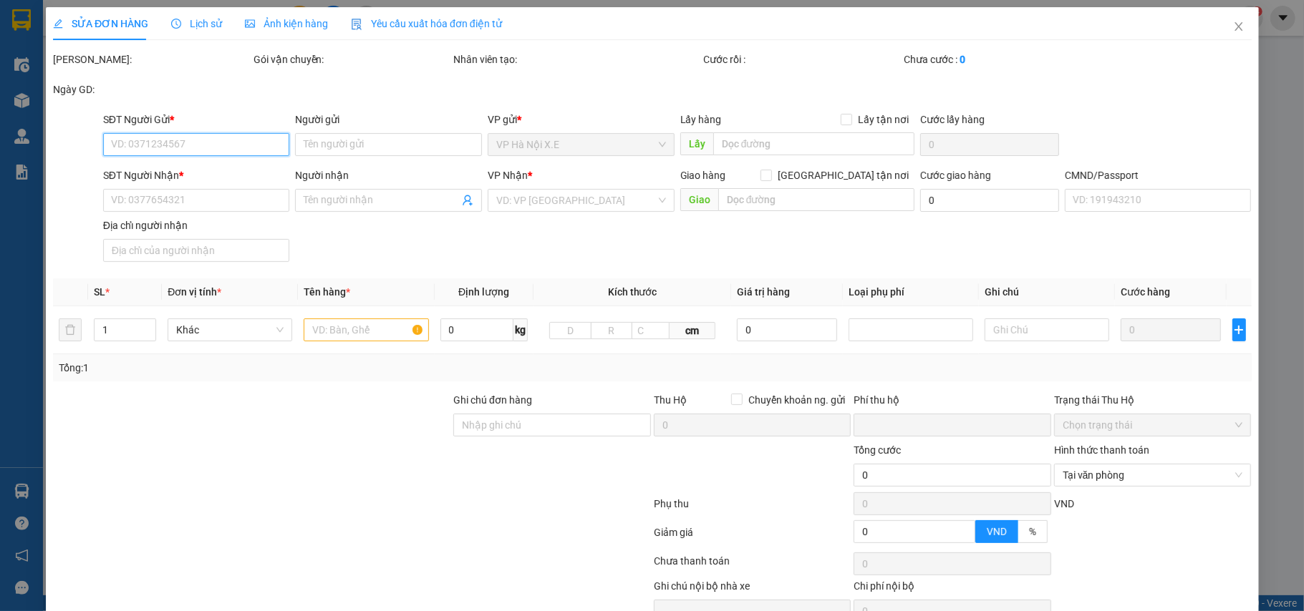
type input "0916766663"
type input "NGUYỄN VẠN PHÚC"
type input "0362820659"
type input "[PERSON_NAME]"
checkbox input "true"
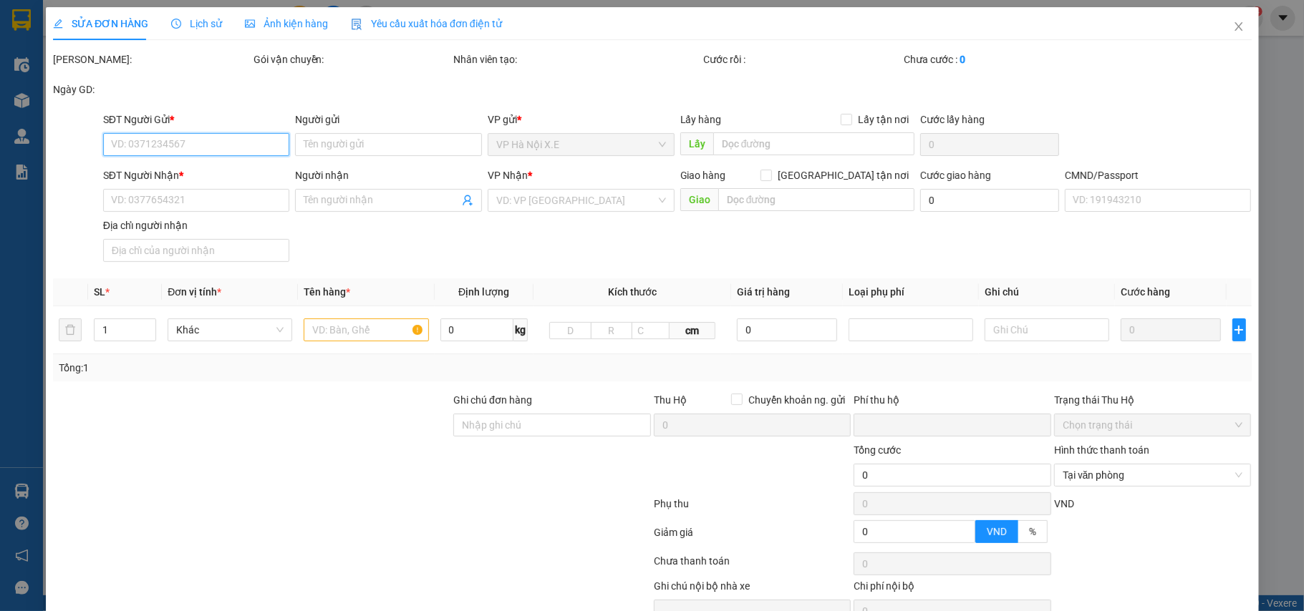
type input "Tòa nhà HH2, [GEOGRAPHIC_DATA], [GEOGRAPHIC_DATA], [GEOGRAPHIC_DATA] ( HH2 DƯƠN…"
type input "1"
type input "CẦN CÁNG VÀ DÂY"
type input "0"
type input "120.000"
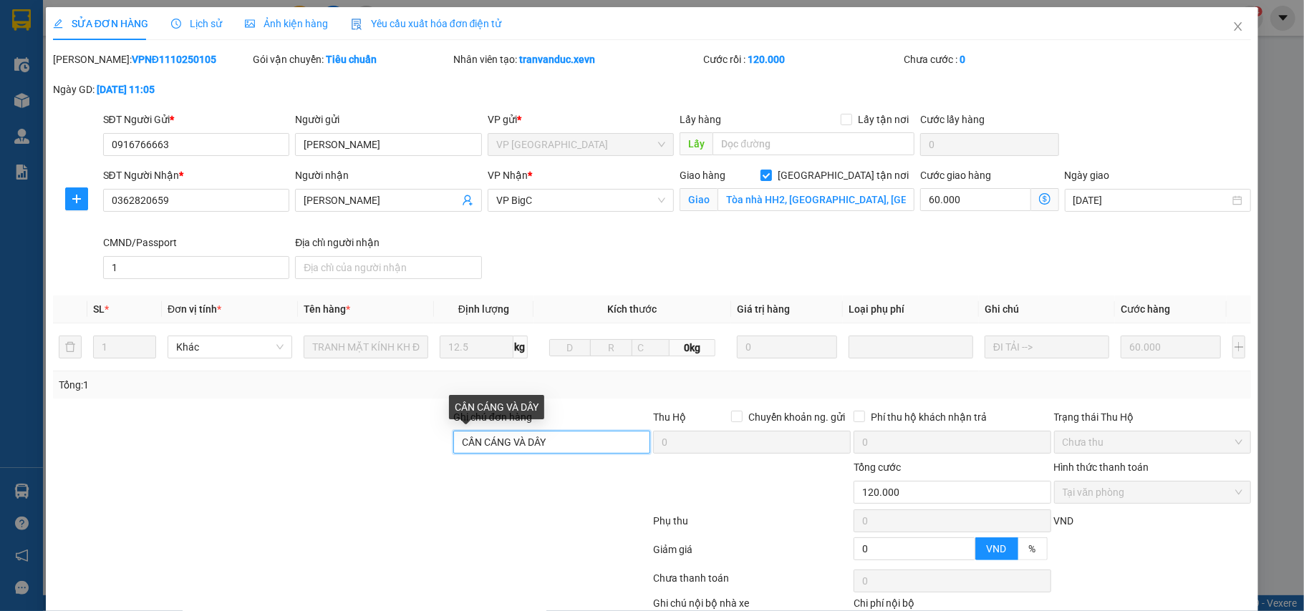
click at [555, 448] on input "CẦN CÁNG VÀ DÂY" at bounding box center [552, 442] width 198 height 23
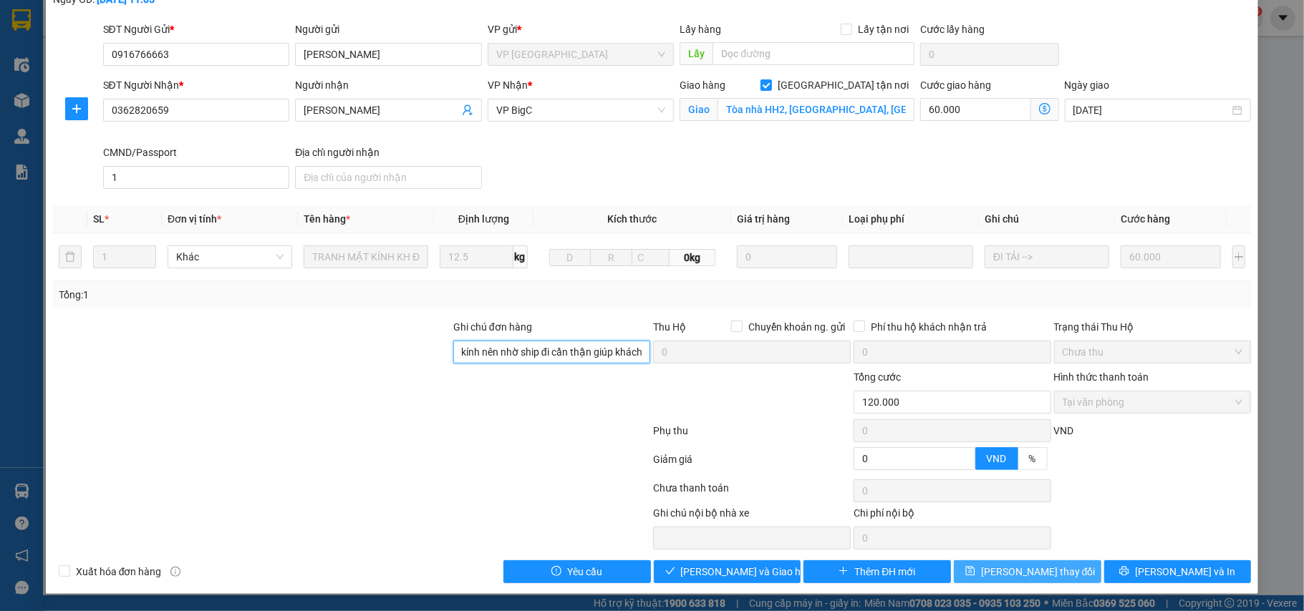
type input "CẦN CÁNG VÀ DÂY, hàng có mặt kính nên nhờ ship đi cần thận giúp khách"
click at [975, 568] on icon "save" at bounding box center [970, 571] width 10 height 10
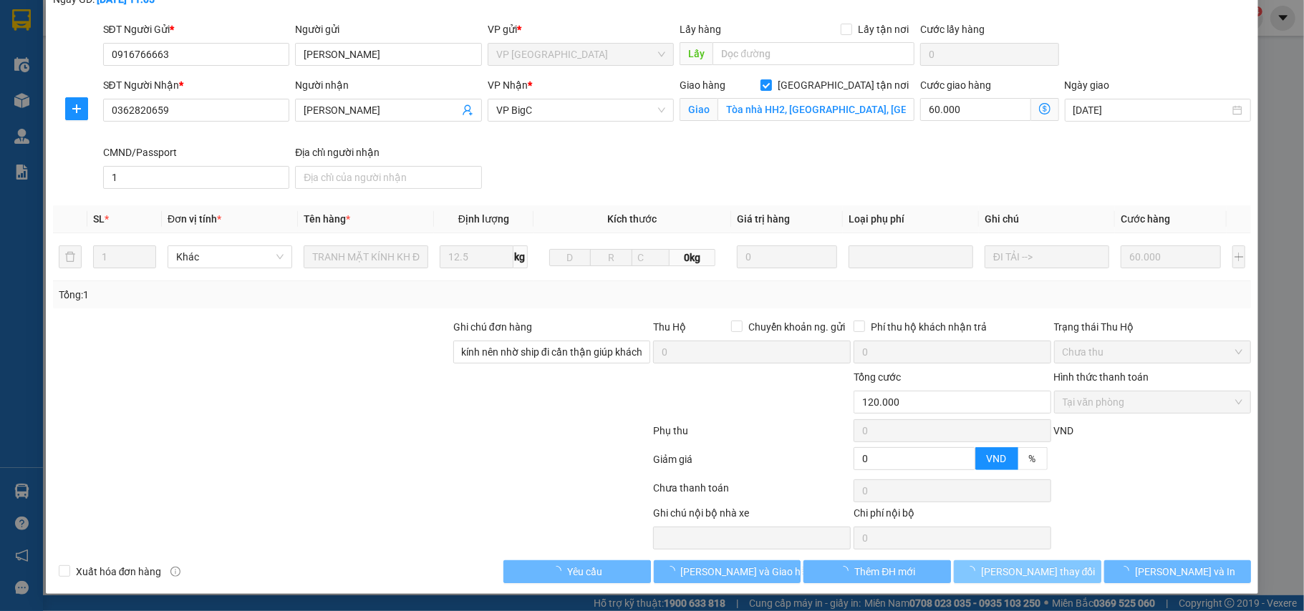
scroll to position [0, 0]
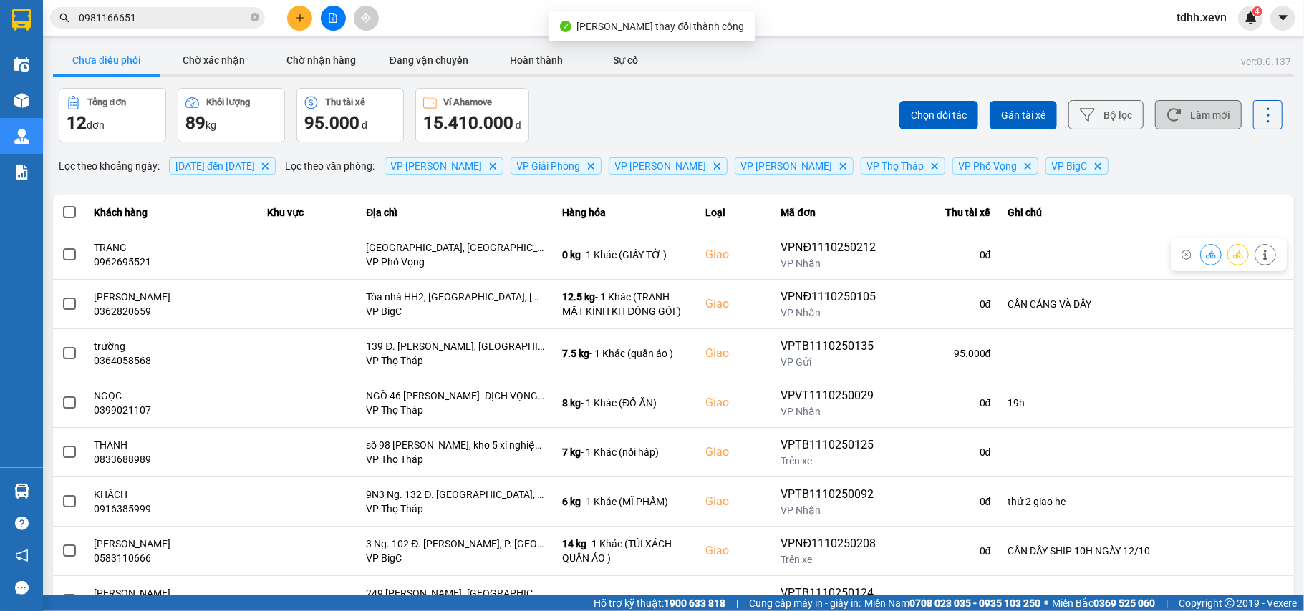
click at [1200, 115] on button "Làm mới" at bounding box center [1198, 114] width 87 height 29
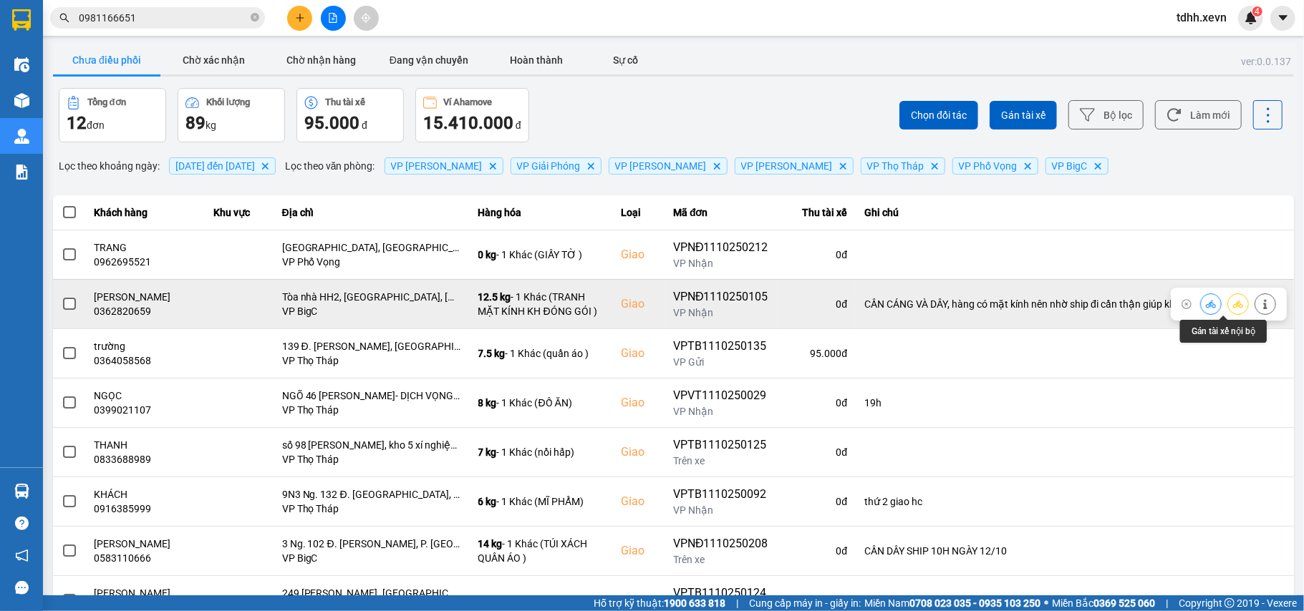
click at [1205, 302] on icon at bounding box center [1210, 304] width 10 height 10
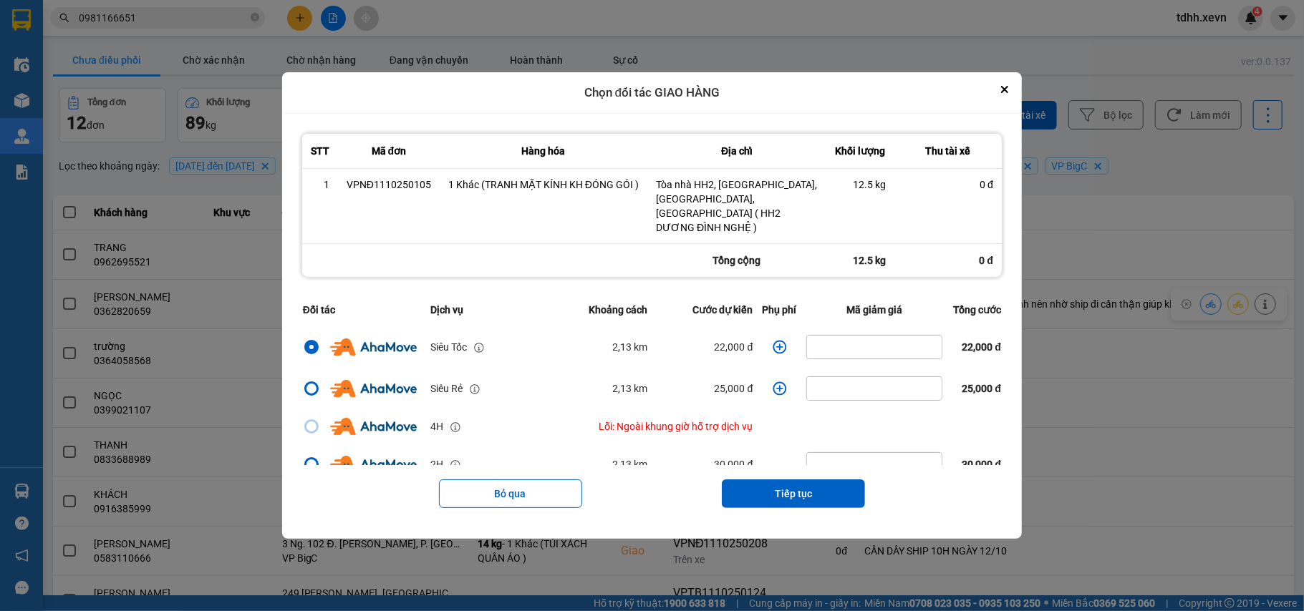
click at [772, 340] on icon "dialog" at bounding box center [779, 347] width 14 height 14
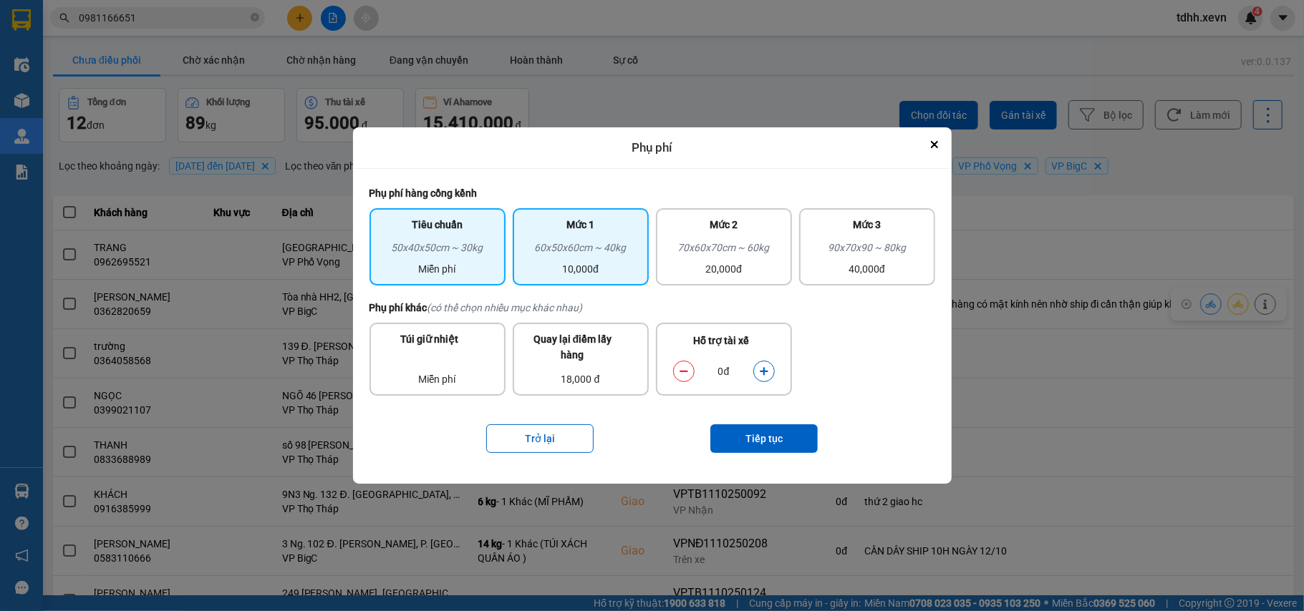
click at [646, 270] on div "Mức 1 60x50x60cm ~ 40kg 10,000đ" at bounding box center [581, 246] width 136 height 77
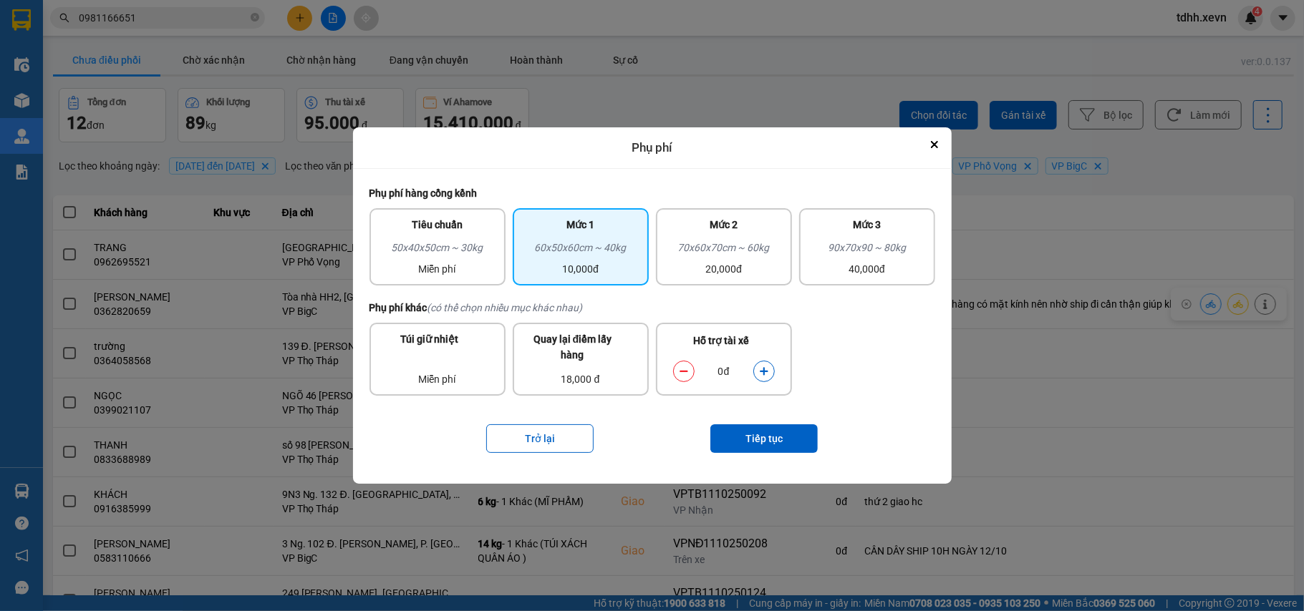
click at [757, 367] on button "dialog" at bounding box center [764, 371] width 20 height 25
click at [762, 433] on button "Tiếp tục" at bounding box center [763, 438] width 107 height 29
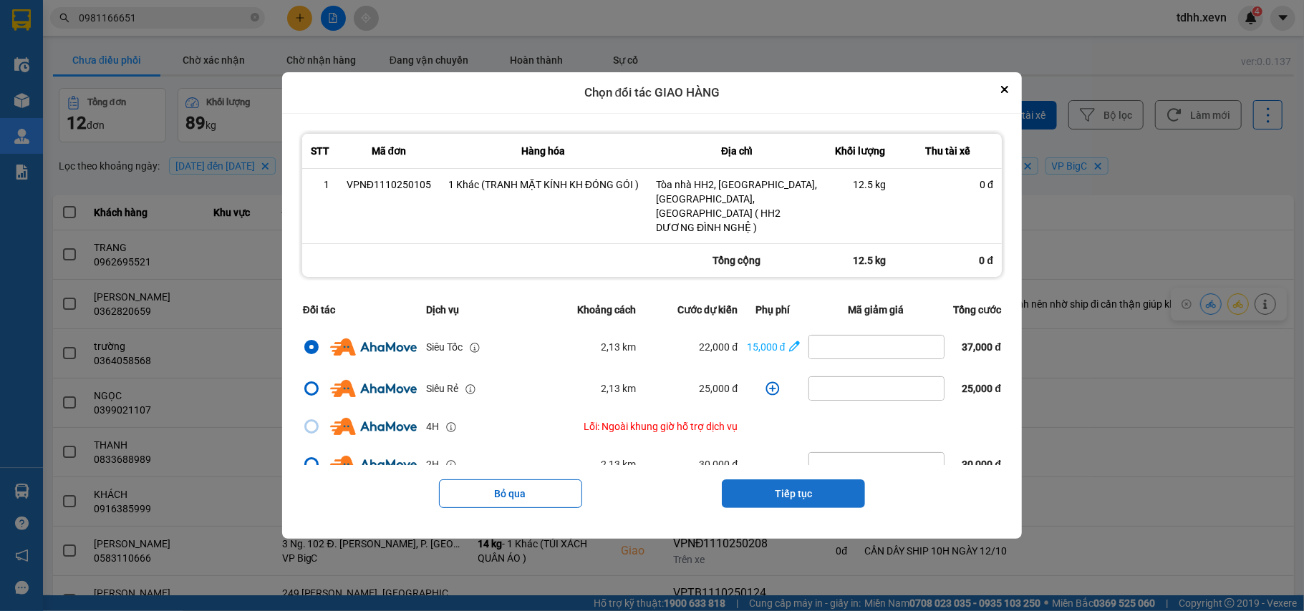
click at [802, 480] on button "Tiếp tục" at bounding box center [793, 494] width 143 height 29
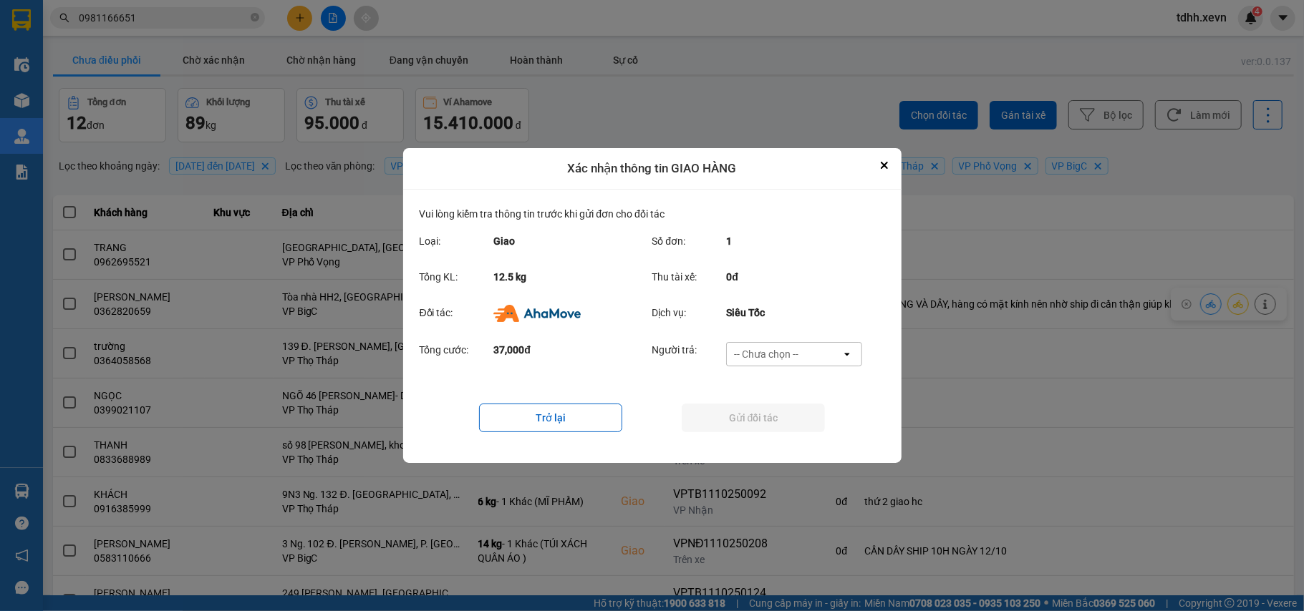
click at [807, 342] on div "-- Chưa chọn -- open" at bounding box center [794, 354] width 136 height 24
click at [774, 427] on div "Ví Ahamove" at bounding box center [794, 437] width 136 height 26
click at [780, 419] on button "Gửi đối tác" at bounding box center [752, 418] width 143 height 29
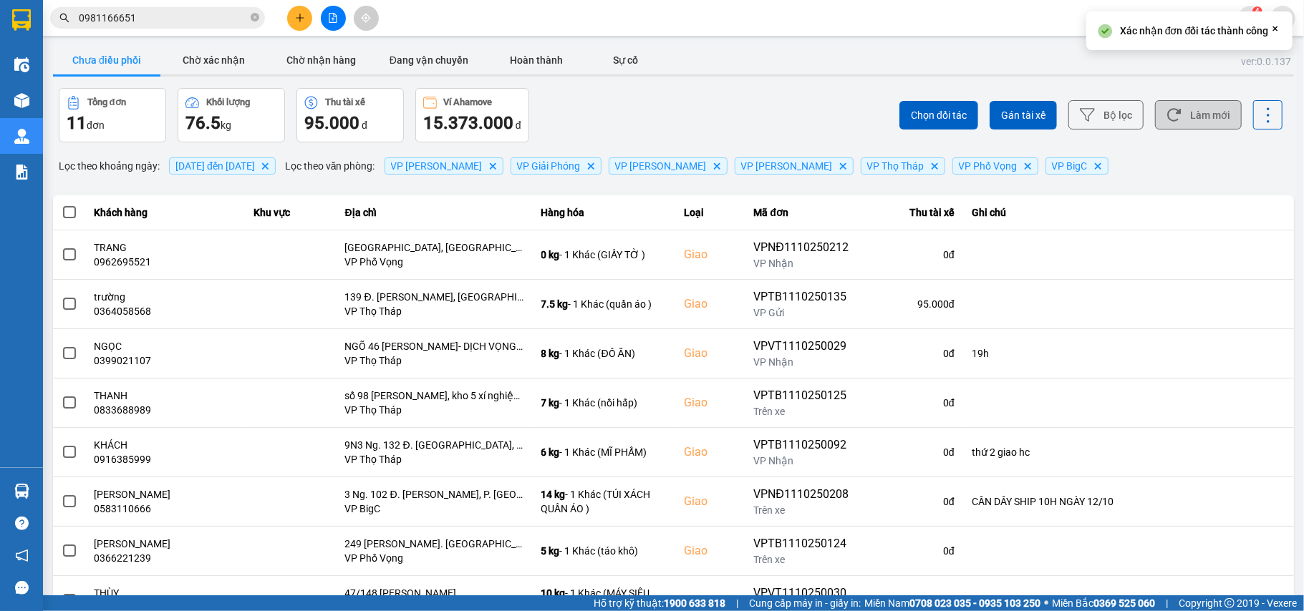
click at [1166, 122] on icon at bounding box center [1173, 114] width 15 height 15
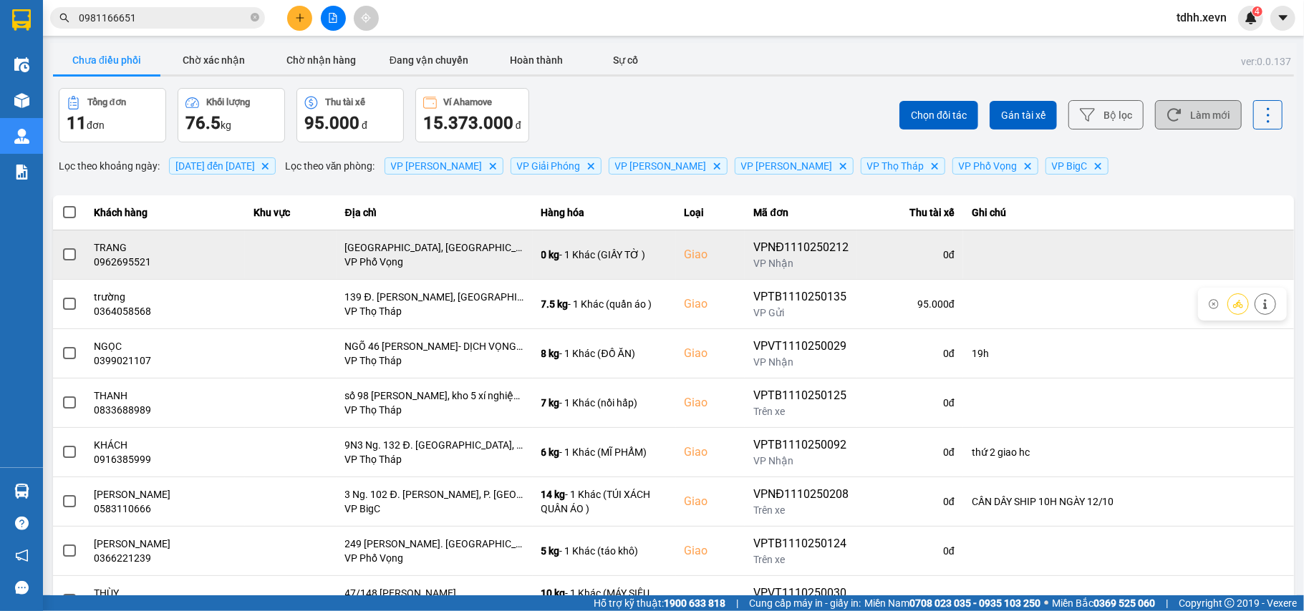
click at [127, 275] on td "TRANG 0962695521" at bounding box center [166, 254] width 160 height 49
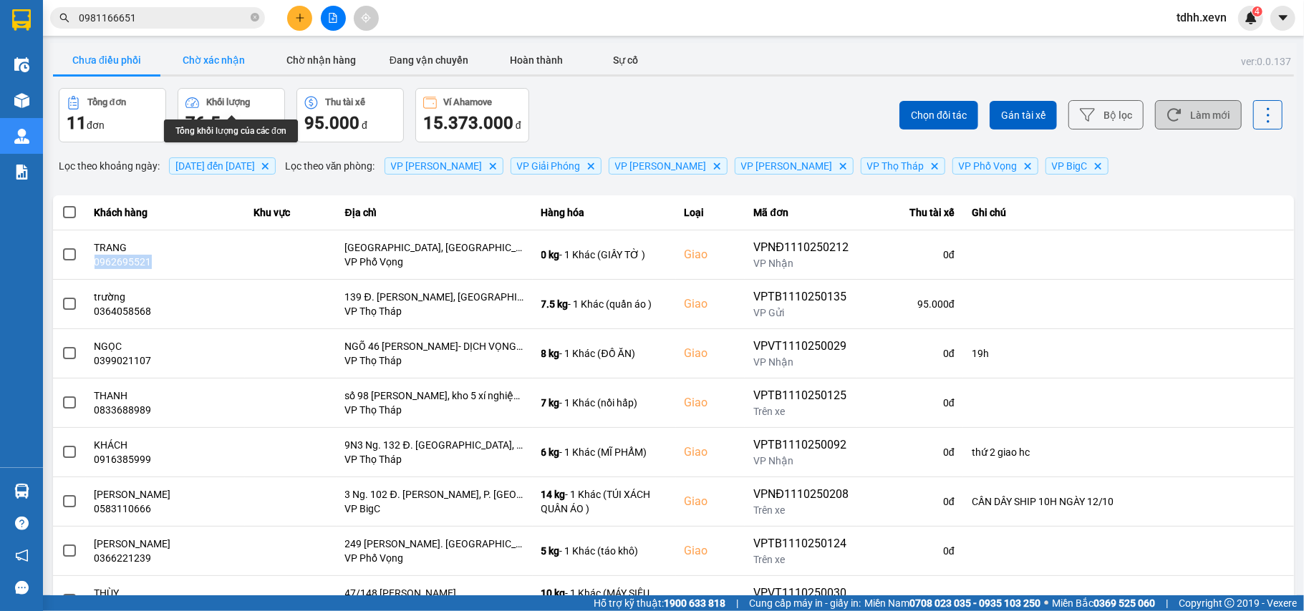
click at [236, 52] on button "Chờ xác nhận" at bounding box center [213, 60] width 107 height 29
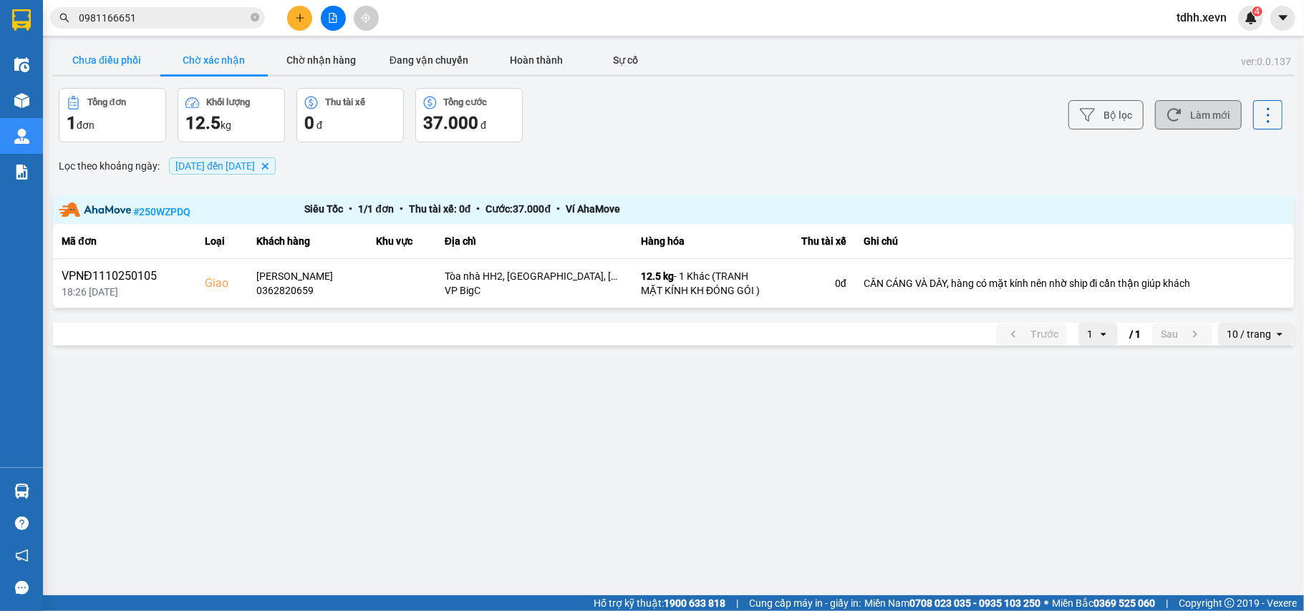
click at [107, 52] on button "Chưa điều phối" at bounding box center [106, 60] width 107 height 29
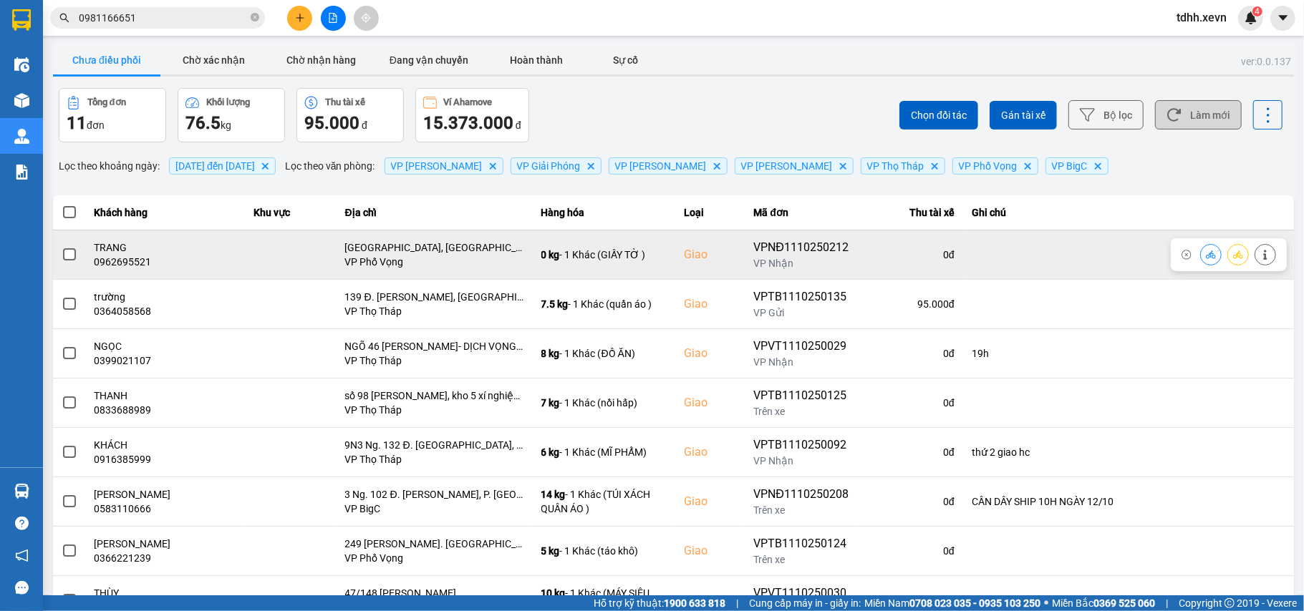
click at [1205, 253] on icon at bounding box center [1210, 255] width 10 height 8
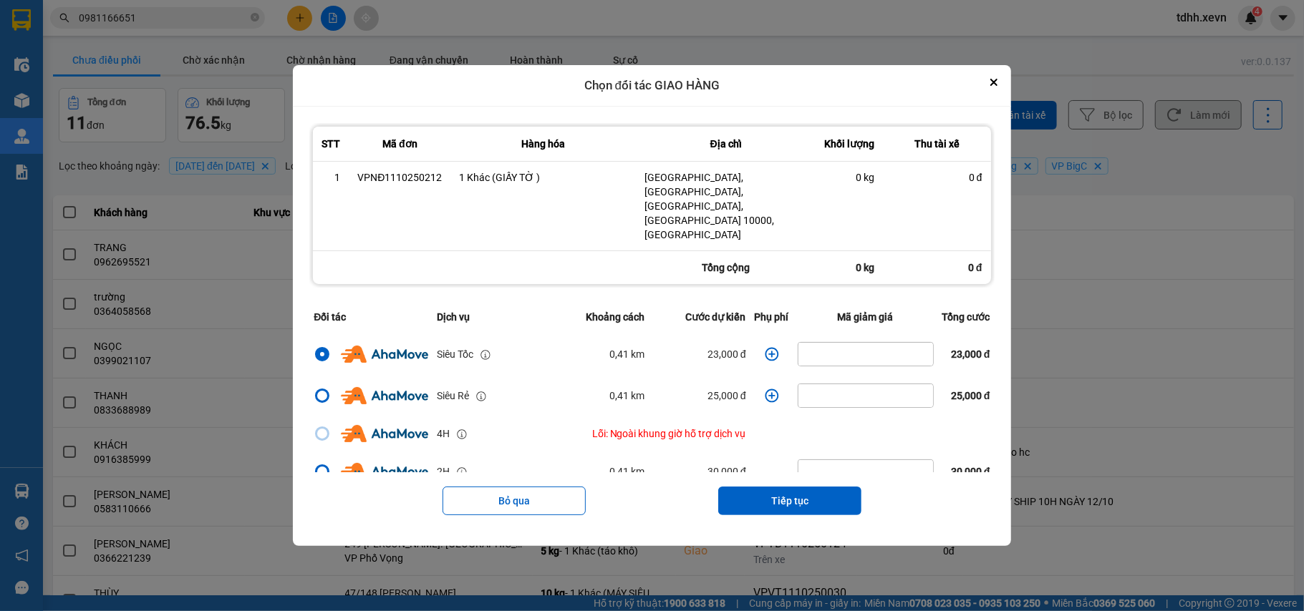
click at [765, 347] on icon "dialog" at bounding box center [772, 354] width 14 height 14
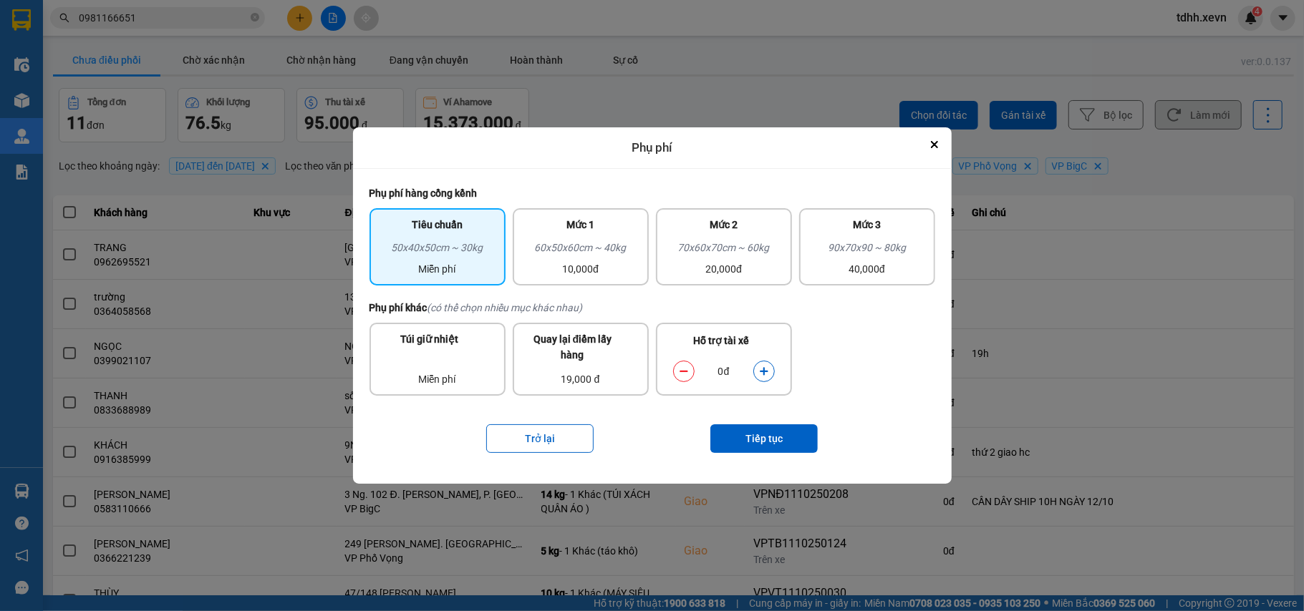
click at [765, 367] on icon "dialog" at bounding box center [764, 372] width 10 height 10
click at [766, 438] on button "Tiếp tục" at bounding box center [763, 438] width 107 height 29
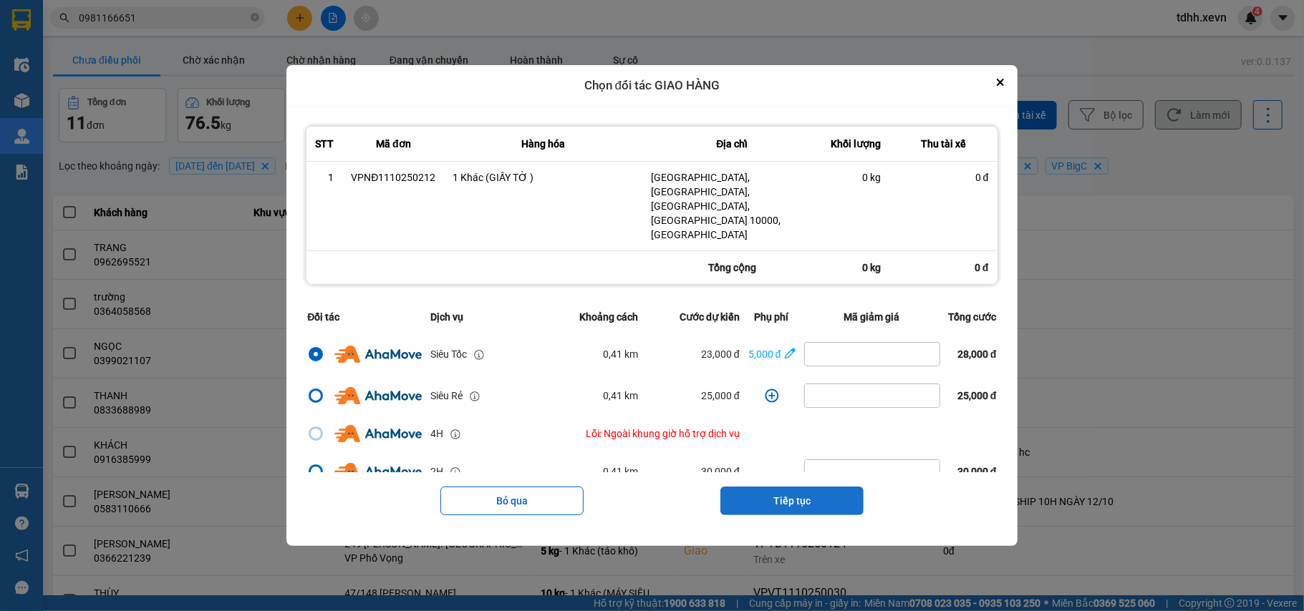
click at [777, 487] on button "Tiếp tục" at bounding box center [791, 501] width 143 height 29
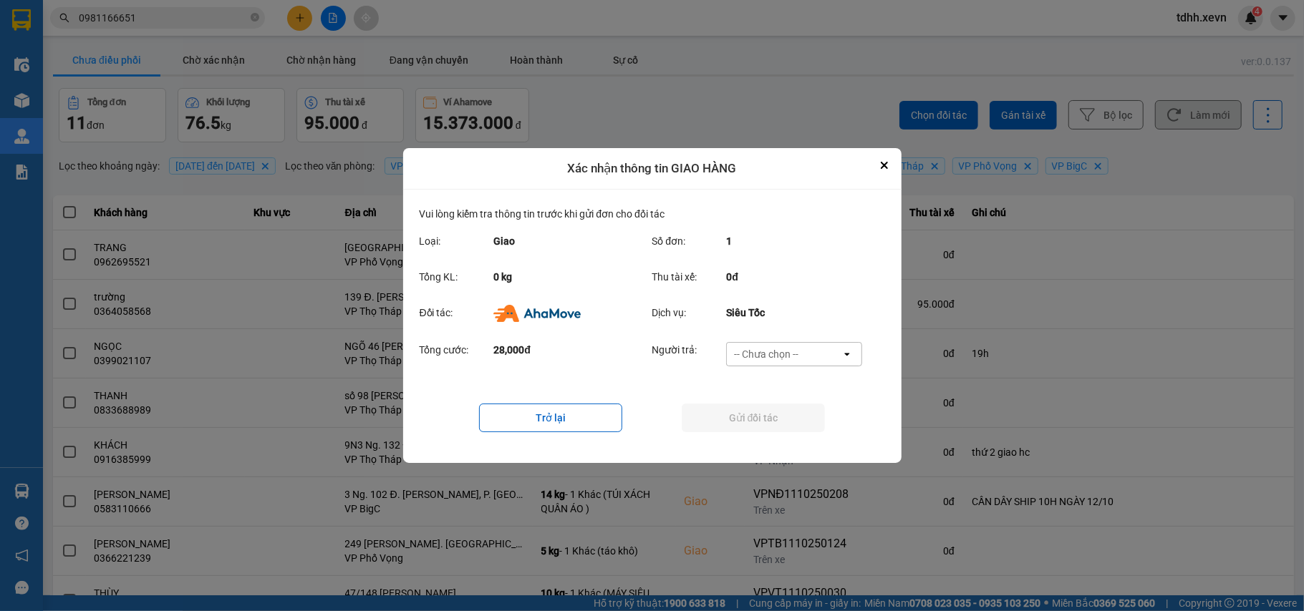
click at [825, 356] on div "-- Chưa chọn --" at bounding box center [784, 354] width 115 height 23
click at [805, 437] on div "Ví Ahamove" at bounding box center [794, 437] width 136 height 26
click at [802, 433] on div "Trở lại Gửi đối tác" at bounding box center [651, 417] width 465 height 57
click at [797, 419] on button "Gửi đối tác" at bounding box center [752, 418] width 143 height 29
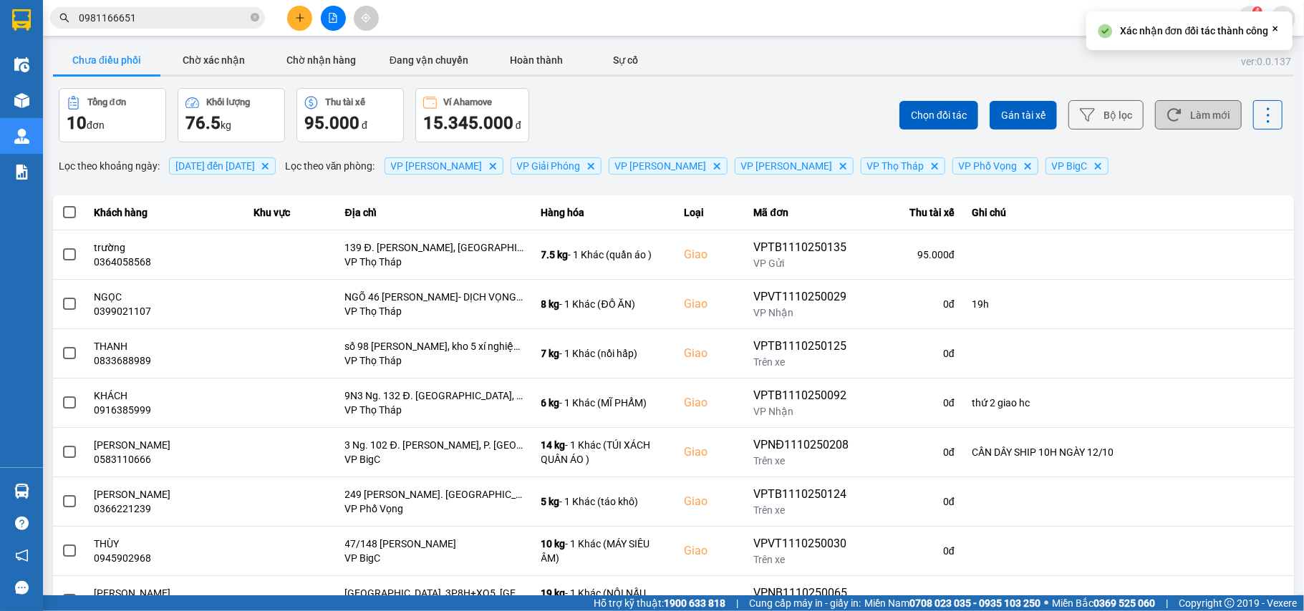
click at [1195, 107] on button "Làm mới" at bounding box center [1198, 114] width 87 height 29
drag, startPoint x: 235, startPoint y: 59, endPoint x: 244, endPoint y: 102, distance: 43.9
click at [233, 59] on button "Chờ xác nhận" at bounding box center [213, 60] width 107 height 29
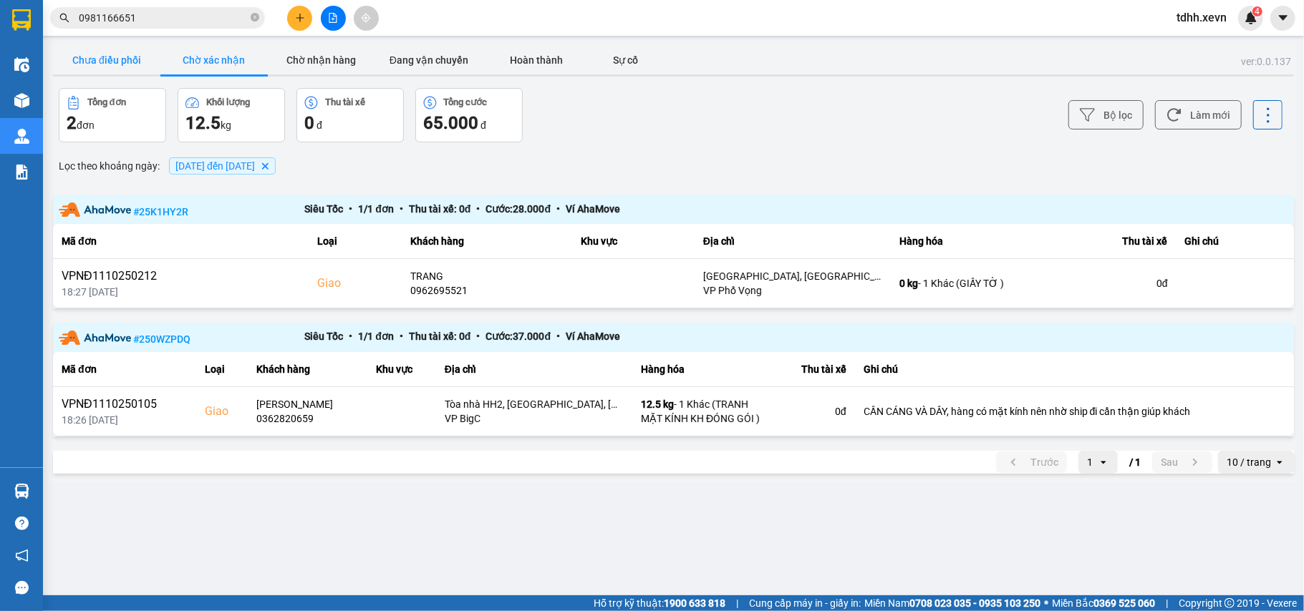
drag, startPoint x: 143, startPoint y: 53, endPoint x: 150, endPoint y: 49, distance: 8.0
click at [142, 53] on button "Chưa điều phối" at bounding box center [106, 60] width 107 height 29
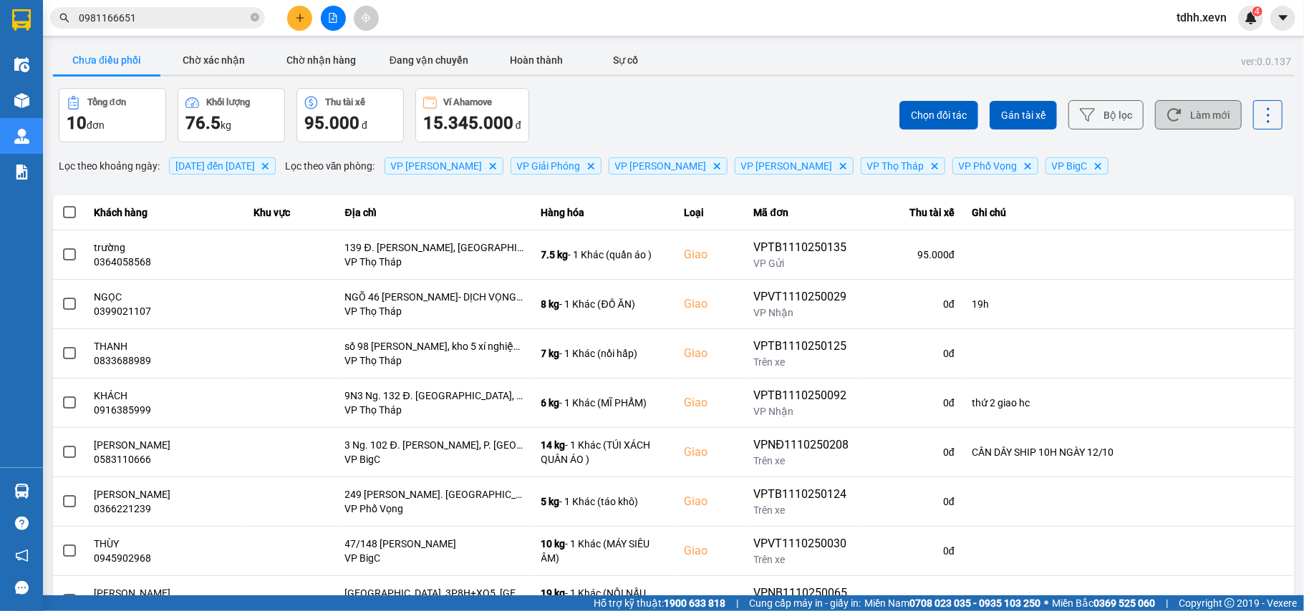
click at [1206, 112] on button "Làm mới" at bounding box center [1198, 114] width 87 height 29
click at [1184, 119] on button "Làm mới" at bounding box center [1198, 114] width 87 height 29
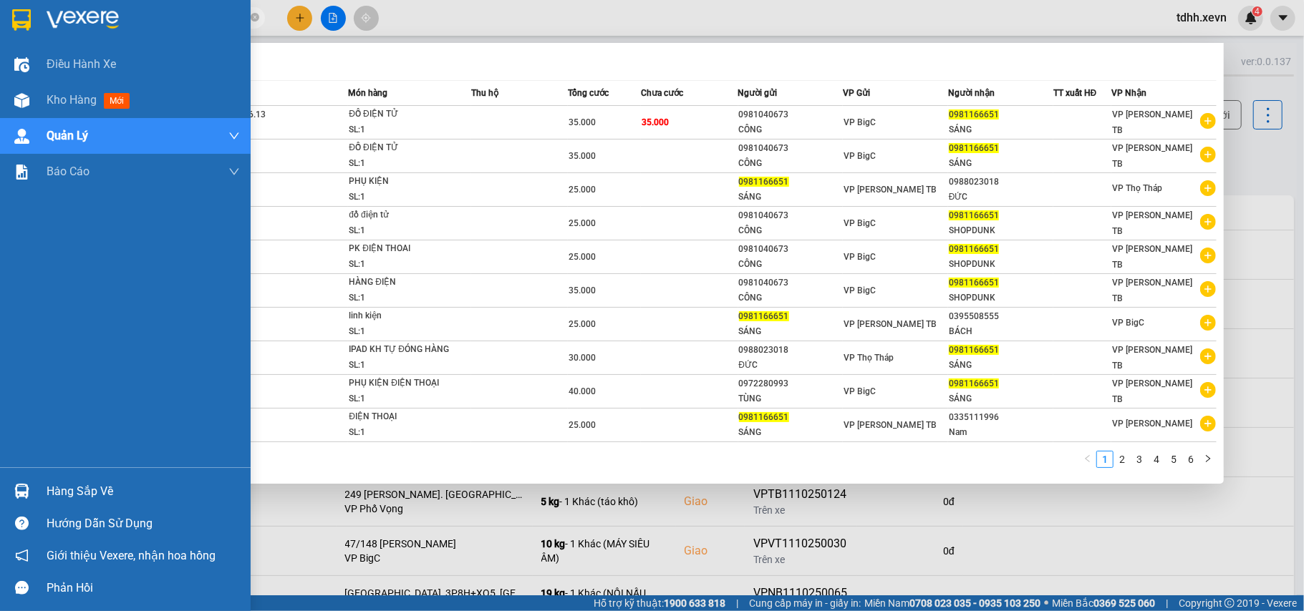
drag, startPoint x: 139, startPoint y: 12, endPoint x: 29, endPoint y: 42, distance: 113.4
click at [29, 42] on section "Kết quả tìm kiếm ( 57 ) Bộ lọc Mã ĐH Trạng thái Món hàng Thu hộ Tổng cước Chưa …" at bounding box center [652, 305] width 1304 height 611
paste input "367682256"
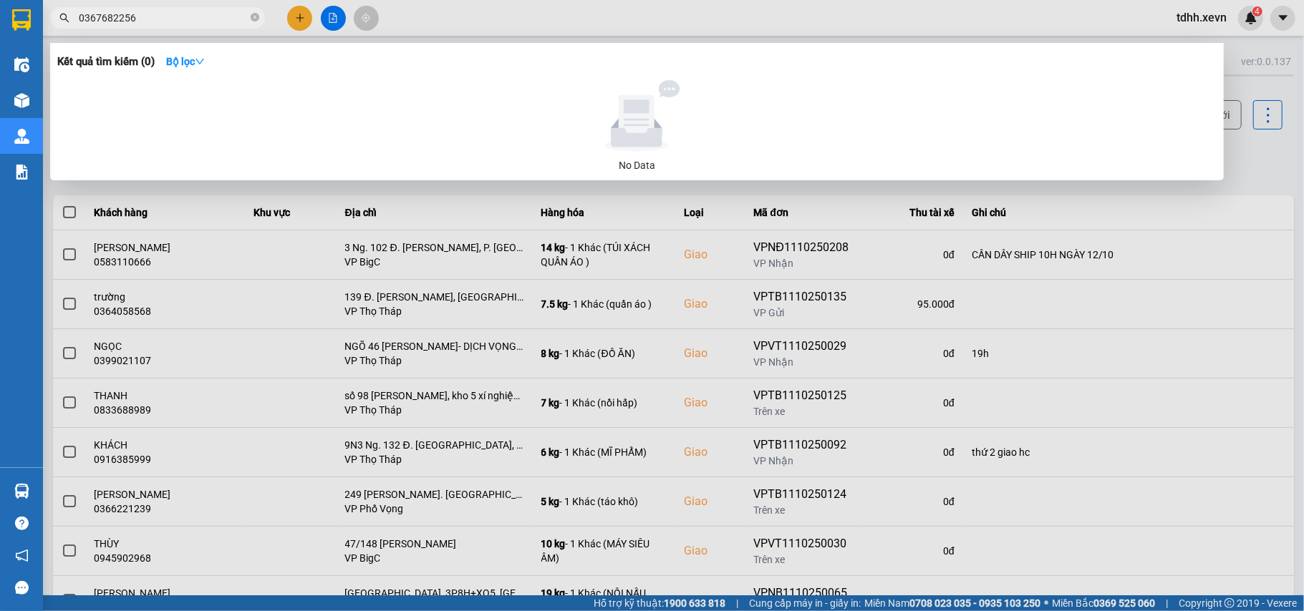
drag, startPoint x: 164, startPoint y: 24, endPoint x: 55, endPoint y: 26, distance: 108.8
click at [55, 26] on span "0367682256" at bounding box center [157, 17] width 215 height 21
paste input "91381529"
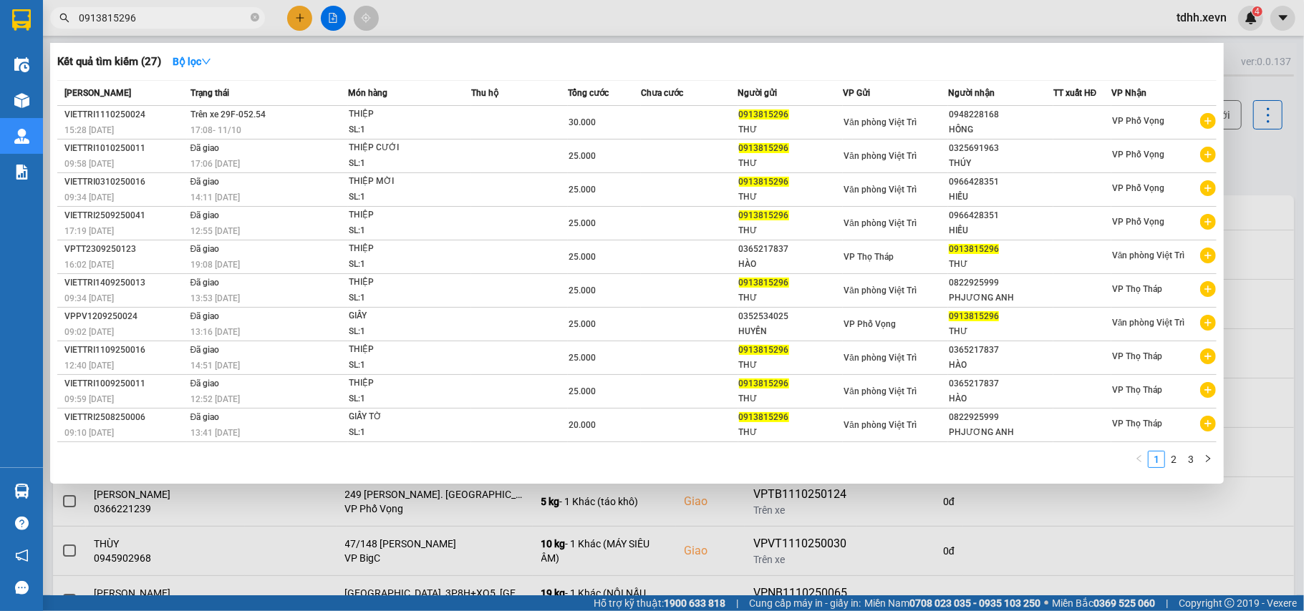
drag, startPoint x: 143, startPoint y: 20, endPoint x: 43, endPoint y: 52, distance: 105.3
click at [43, 31] on div "Kết quả tìm kiếm ( 27 ) Bộ lọc Mã ĐH Trạng thái Món hàng Thu hộ Tổng cước Chưa …" at bounding box center [139, 18] width 279 height 25
paste input "847882333"
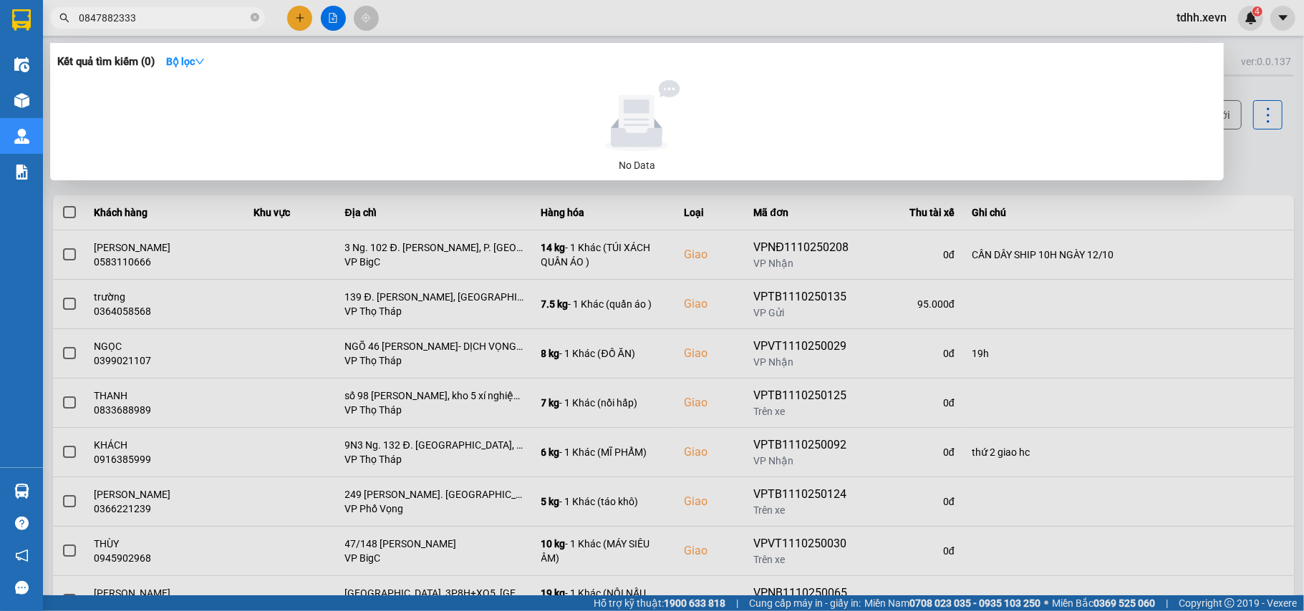
type input "0847882333"
drag, startPoint x: 141, startPoint y: 12, endPoint x: 60, endPoint y: 24, distance: 81.7
click at [60, 24] on span "0847882333" at bounding box center [157, 17] width 215 height 21
click at [1160, 246] on div at bounding box center [652, 305] width 1304 height 611
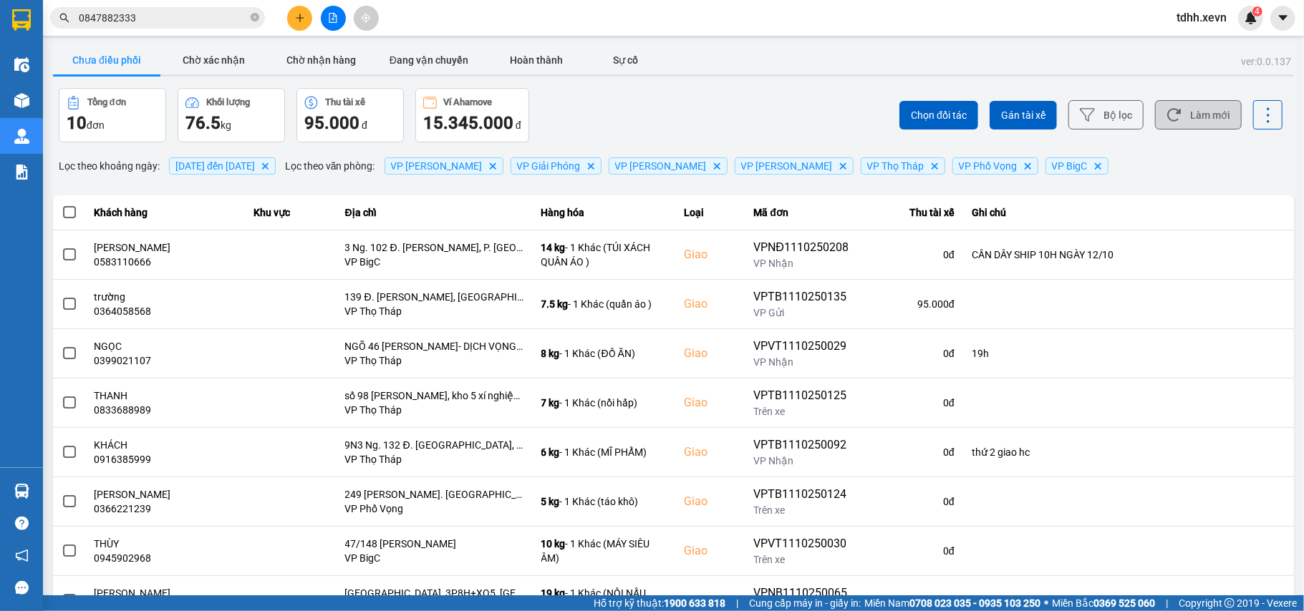
click at [1185, 119] on button "Làm mới" at bounding box center [1198, 114] width 87 height 29
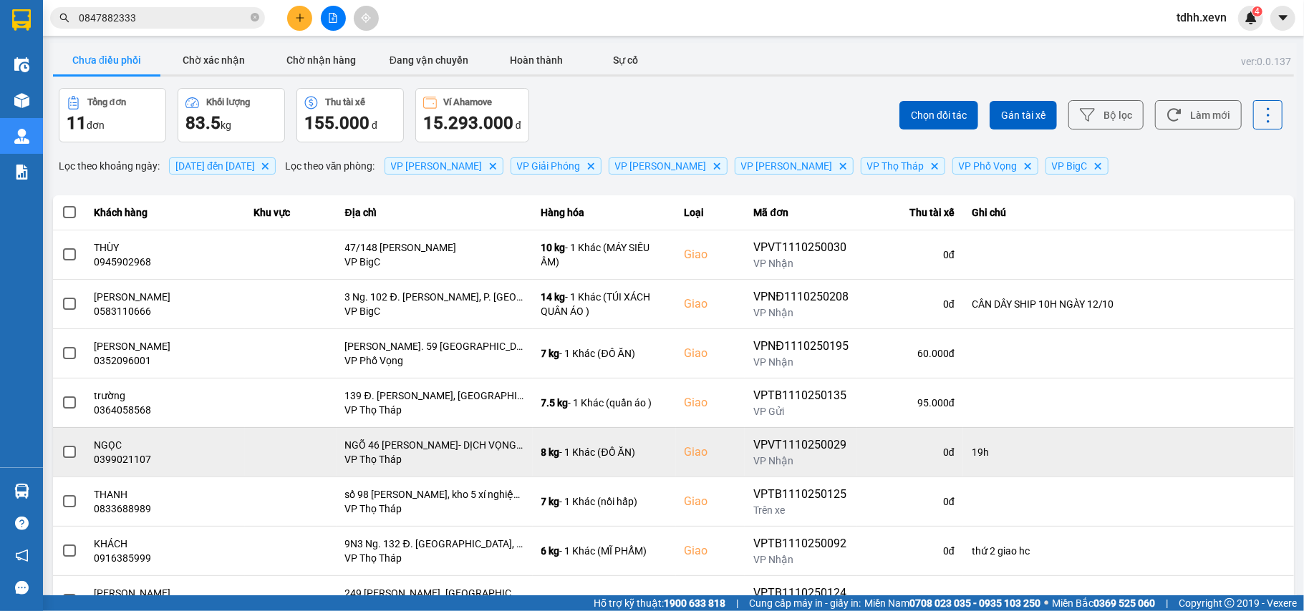
scroll to position [95, 0]
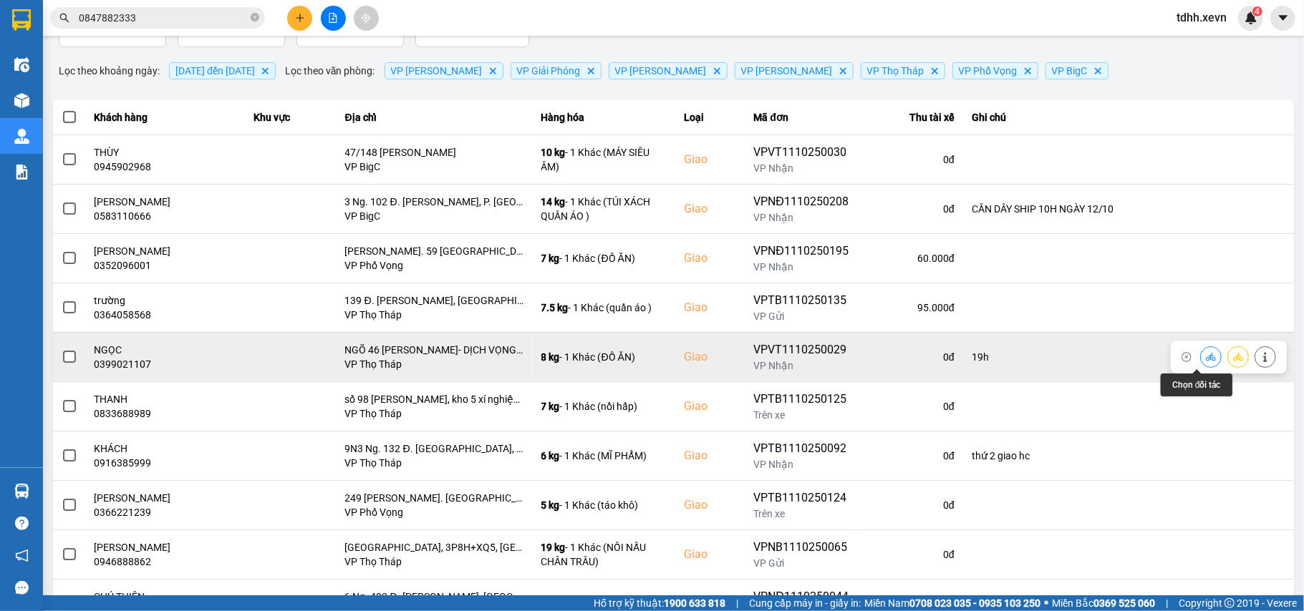
click at [1205, 361] on icon at bounding box center [1210, 357] width 10 height 10
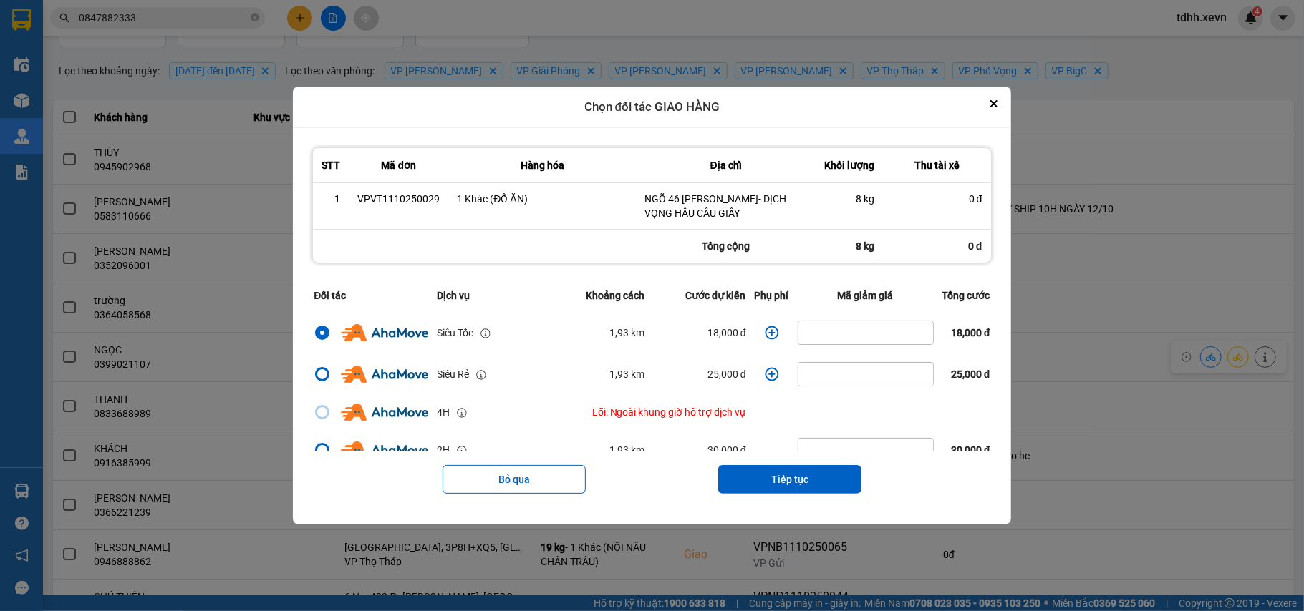
click at [765, 333] on icon "dialog" at bounding box center [772, 333] width 14 height 14
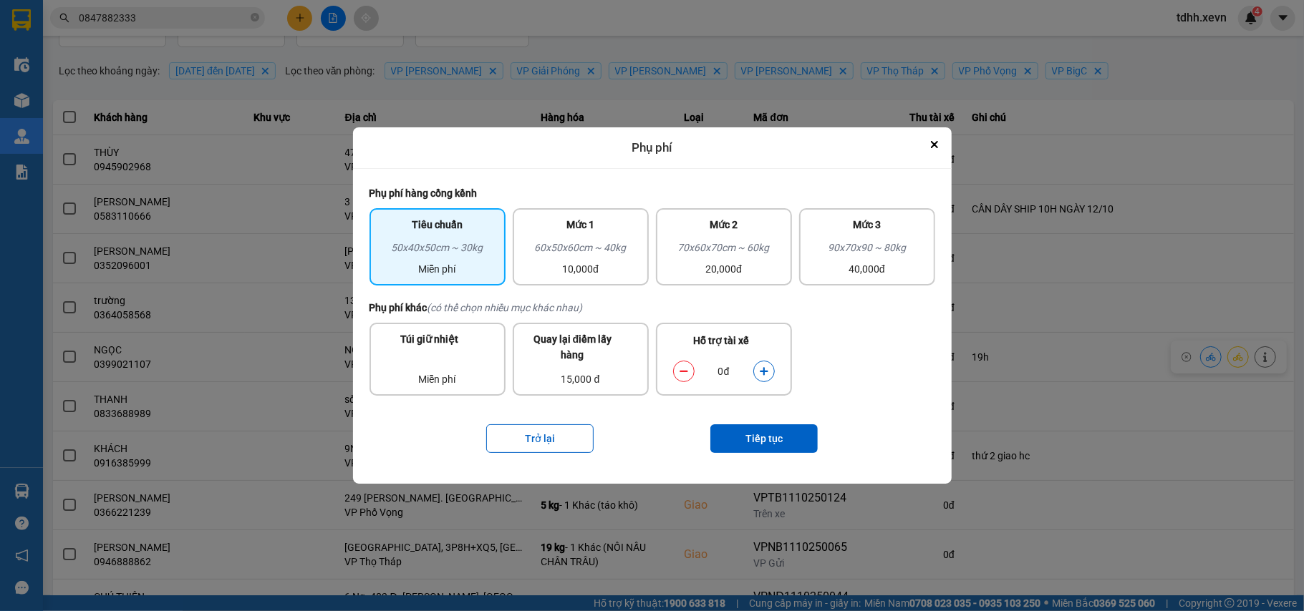
click at [765, 370] on icon "dialog" at bounding box center [764, 371] width 8 height 8
click at [759, 434] on button "Tiếp tục" at bounding box center [763, 438] width 107 height 29
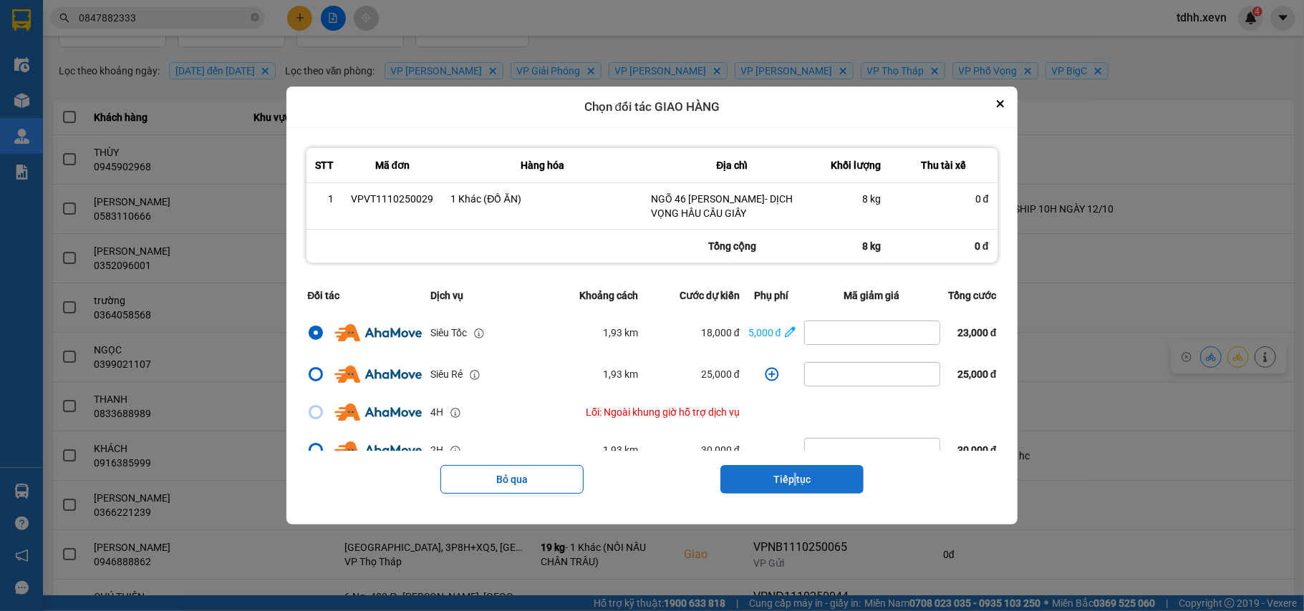
click at [797, 476] on button "Tiếp tục" at bounding box center [791, 479] width 143 height 29
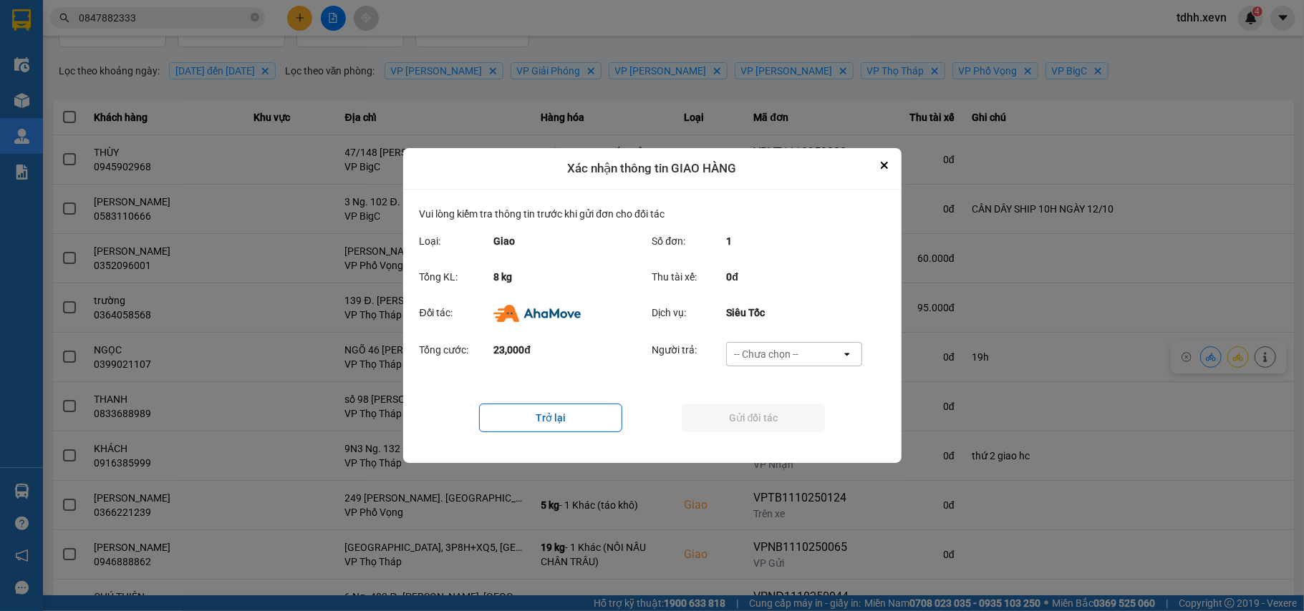
drag, startPoint x: 819, startPoint y: 356, endPoint x: 812, endPoint y: 359, distance: 7.7
click at [819, 355] on div "-- Chưa chọn --" at bounding box center [784, 354] width 115 height 23
click at [773, 435] on span "Ví Ahamove" at bounding box center [766, 437] width 58 height 14
click at [783, 427] on button "Gửi đối tác" at bounding box center [752, 418] width 143 height 29
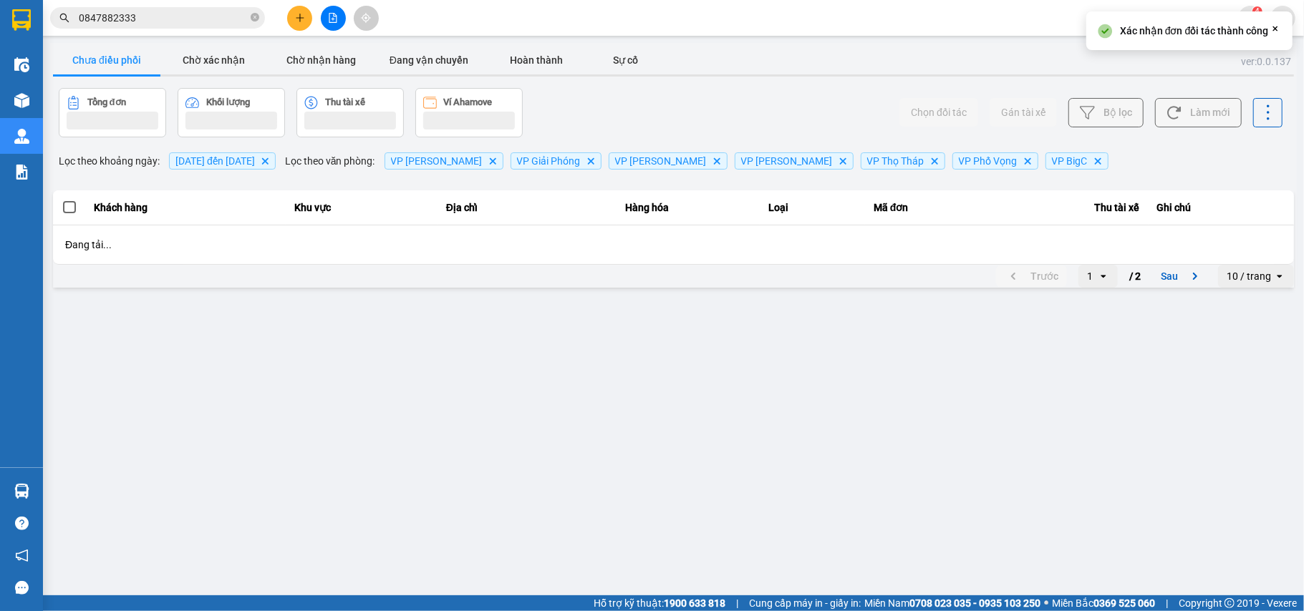
scroll to position [0, 0]
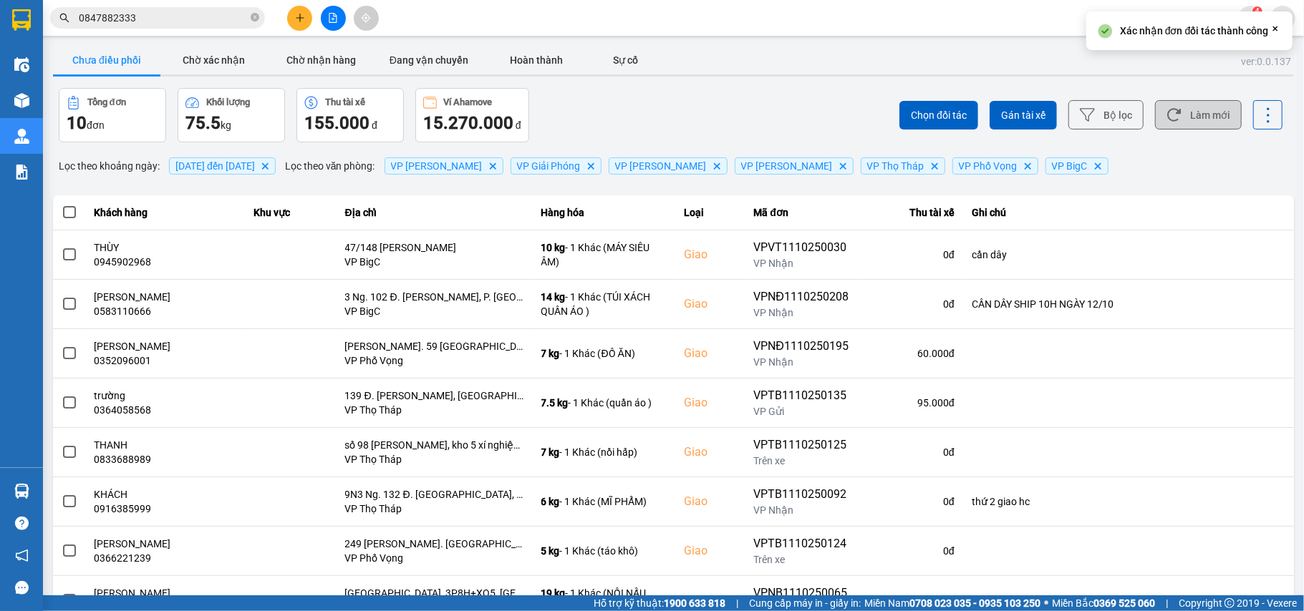
drag, startPoint x: 1198, startPoint y: 115, endPoint x: 1148, endPoint y: 110, distance: 50.4
click at [1198, 115] on button "Làm mới" at bounding box center [1198, 114] width 87 height 29
click at [1175, 102] on button "Làm mới" at bounding box center [1198, 114] width 87 height 29
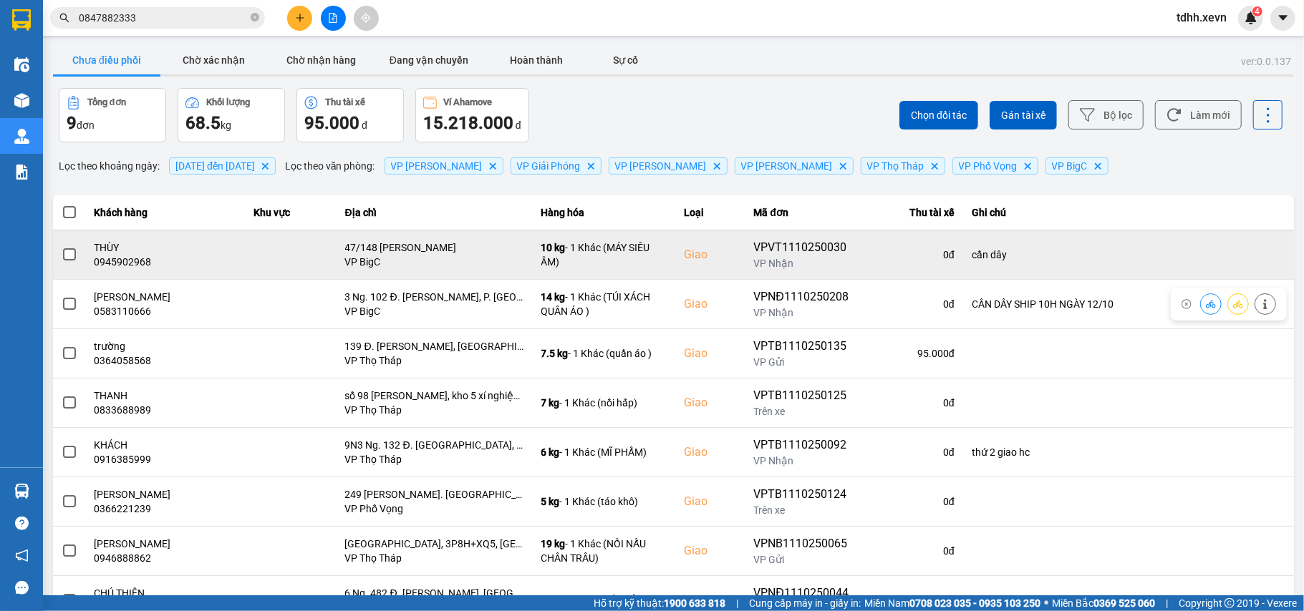
click at [120, 256] on div "0945902968" at bounding box center [165, 262] width 142 height 14
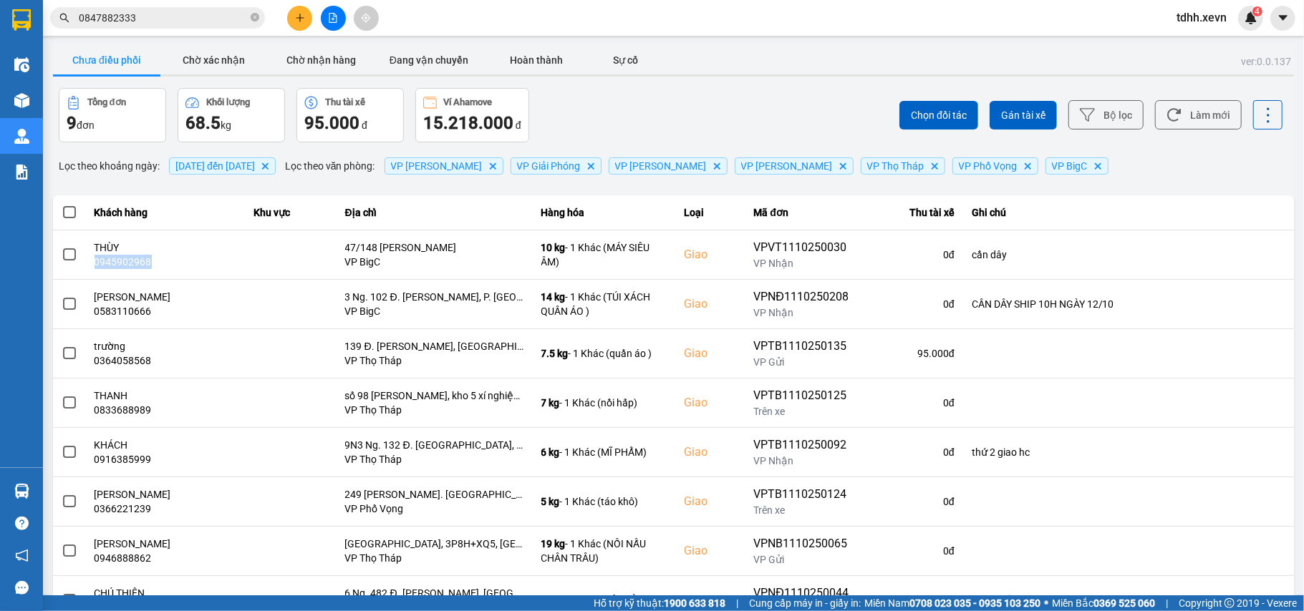
click at [1167, 112] on icon at bounding box center [1174, 115] width 14 height 13
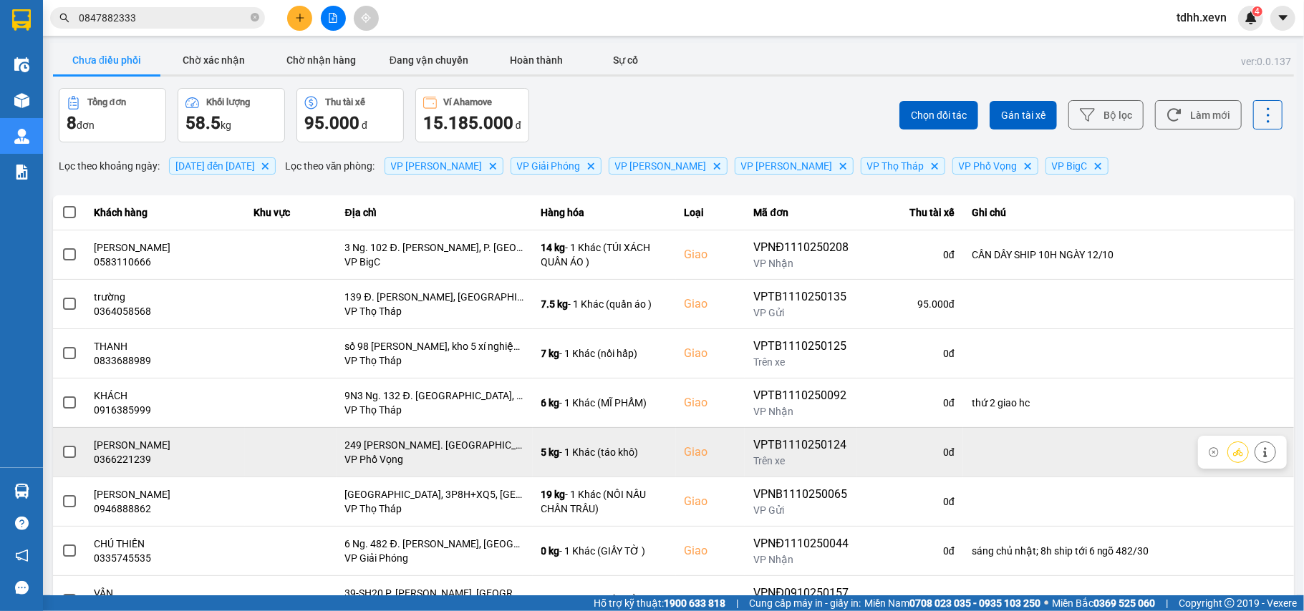
scroll to position [64, 0]
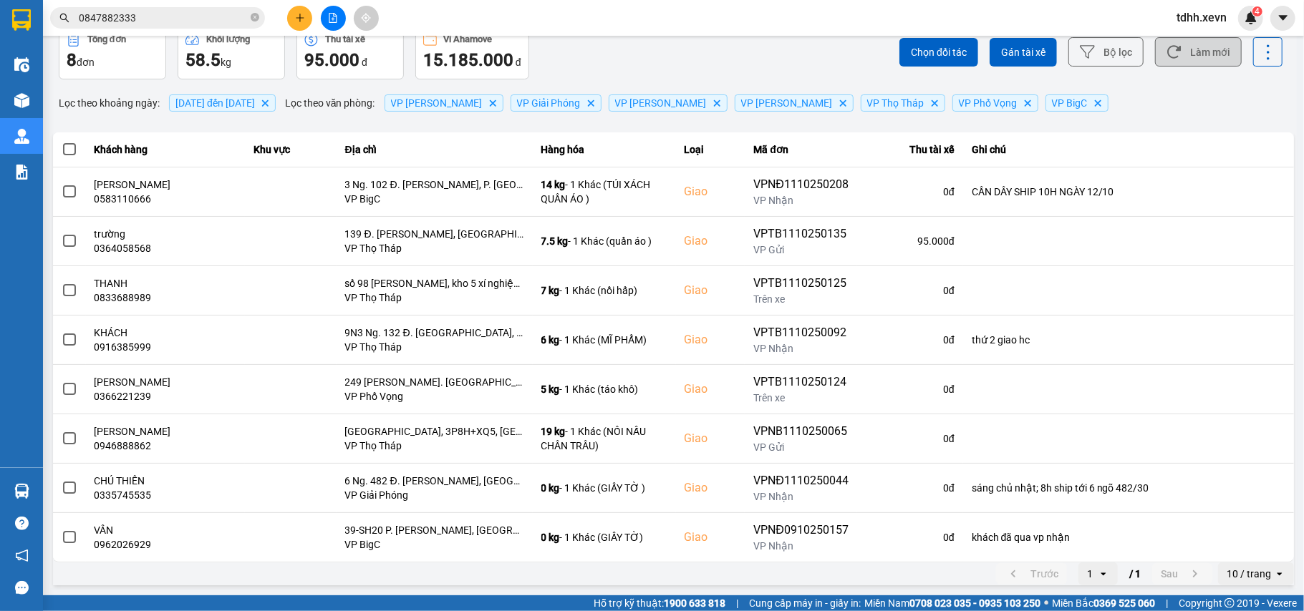
click at [1188, 63] on button "Làm mới" at bounding box center [1198, 51] width 87 height 29
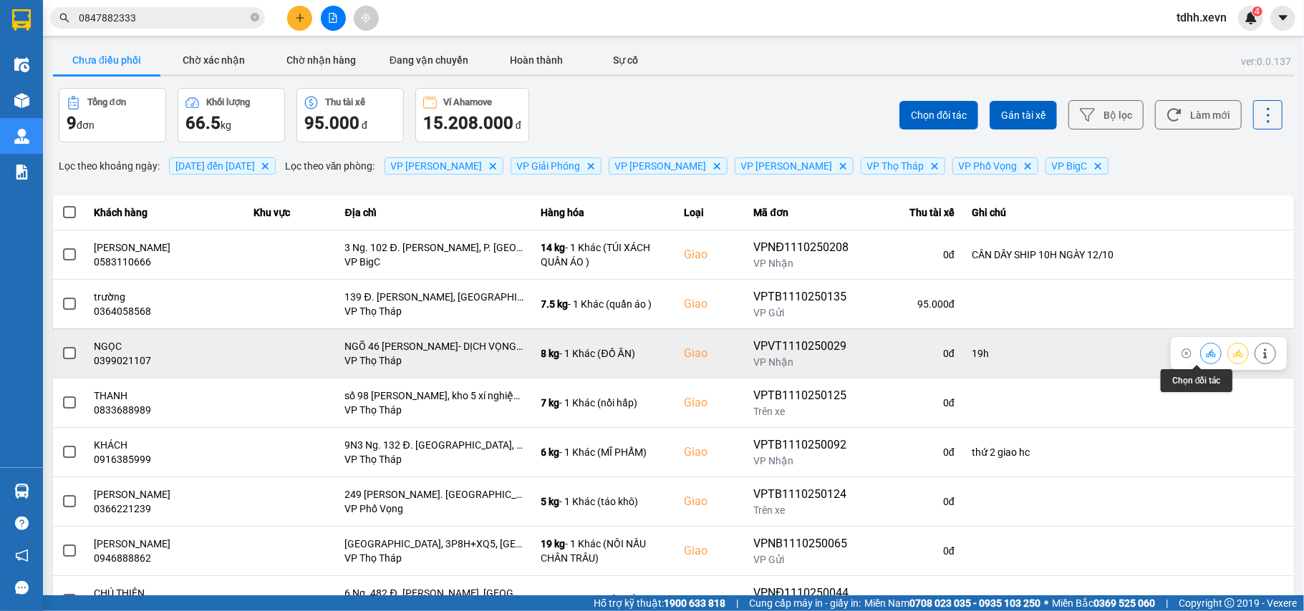
click at [1205, 355] on icon at bounding box center [1210, 354] width 10 height 10
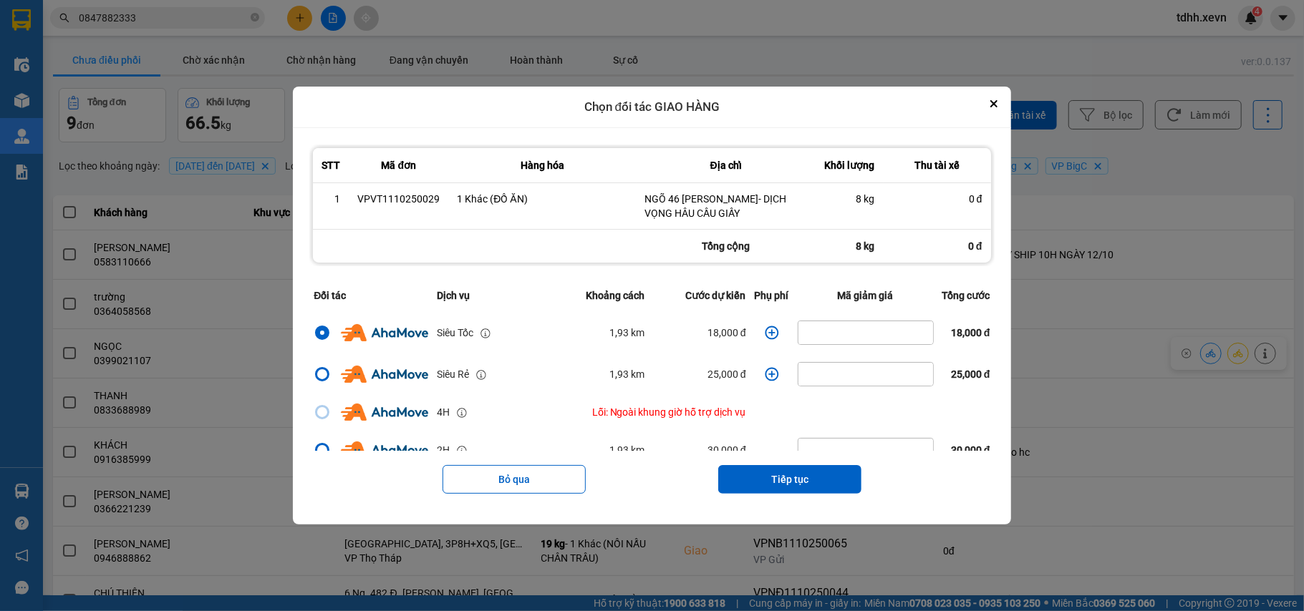
click at [765, 333] on icon "dialog" at bounding box center [772, 333] width 14 height 14
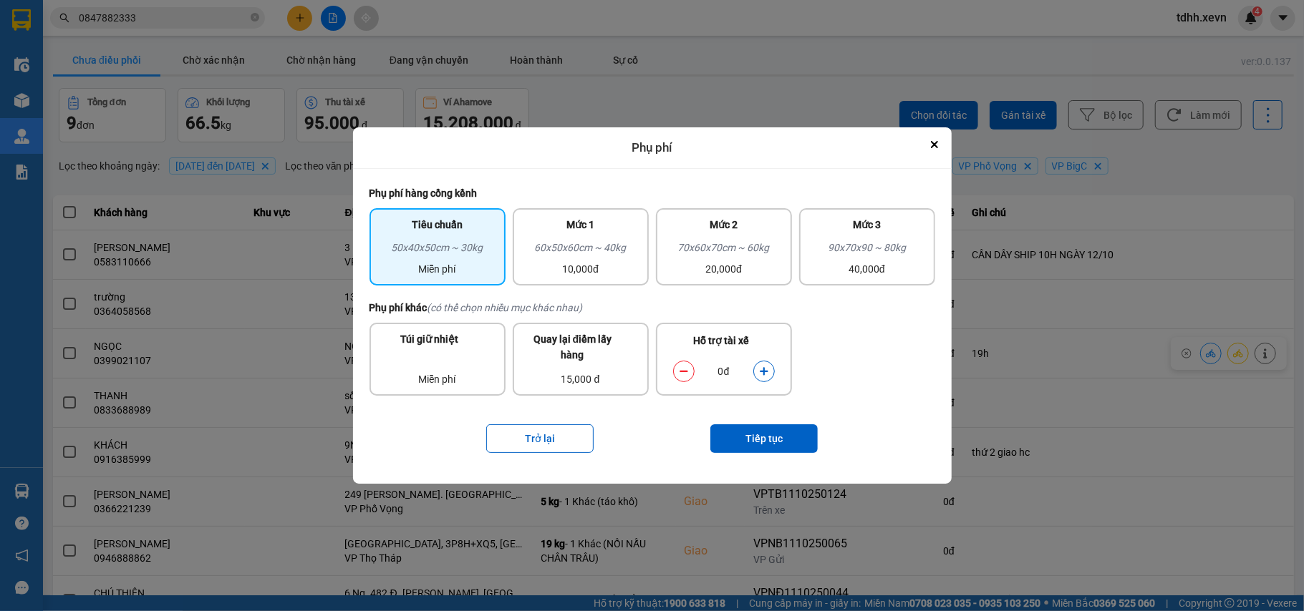
click at [763, 367] on icon "dialog" at bounding box center [764, 372] width 10 height 10
click at [763, 367] on icon "dialog" at bounding box center [764, 371] width 8 height 8
click at [745, 431] on button "Tiếp tục" at bounding box center [763, 438] width 107 height 29
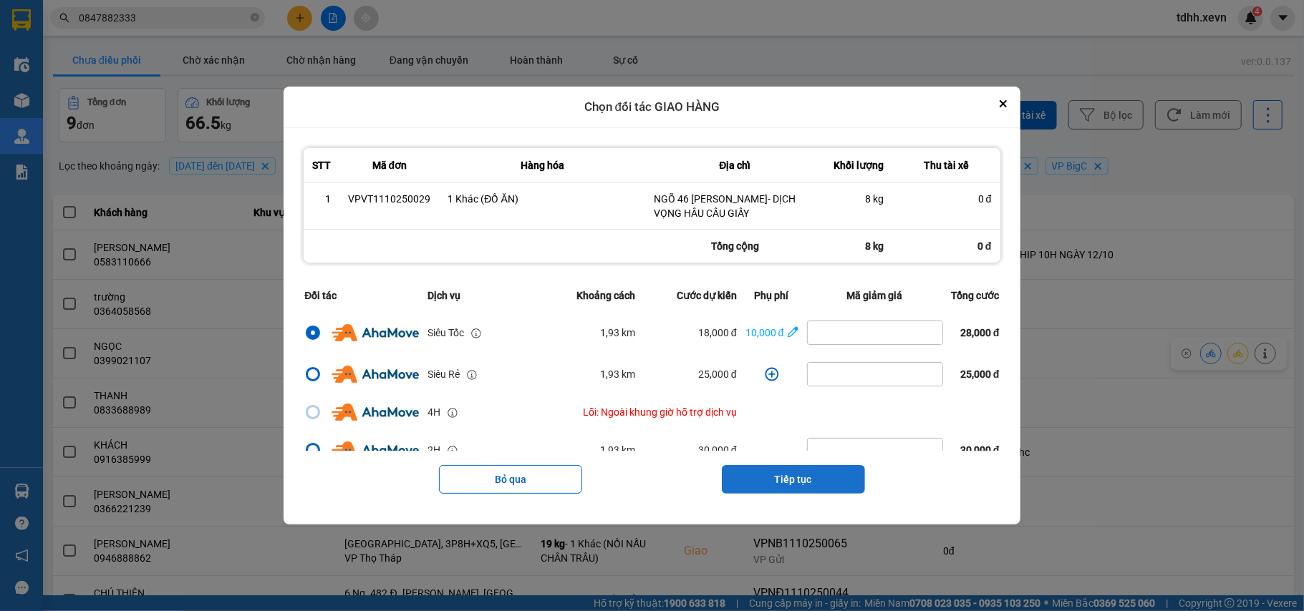
drag, startPoint x: 820, startPoint y: 480, endPoint x: 819, endPoint y: 451, distance: 28.6
click at [819, 480] on button "Tiếp tục" at bounding box center [793, 479] width 143 height 29
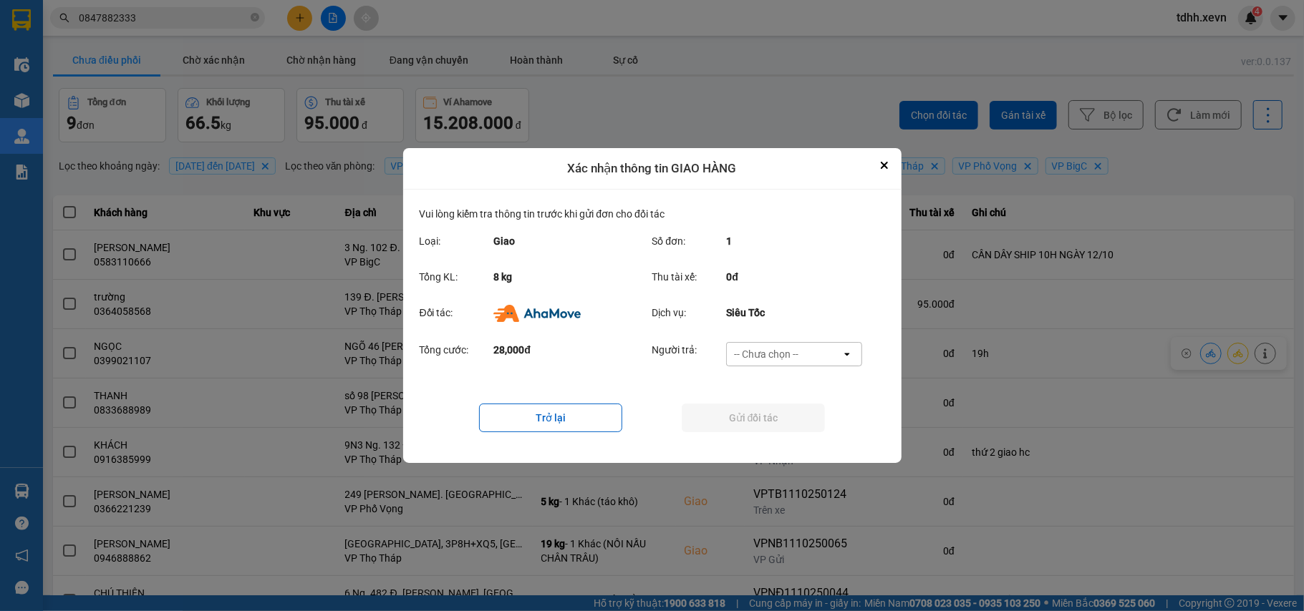
click at [820, 351] on div "-- Chưa chọn --" at bounding box center [784, 354] width 115 height 23
click at [780, 439] on span "Ví Ahamove" at bounding box center [766, 437] width 58 height 14
click at [782, 427] on button "Gửi đối tác" at bounding box center [752, 418] width 143 height 29
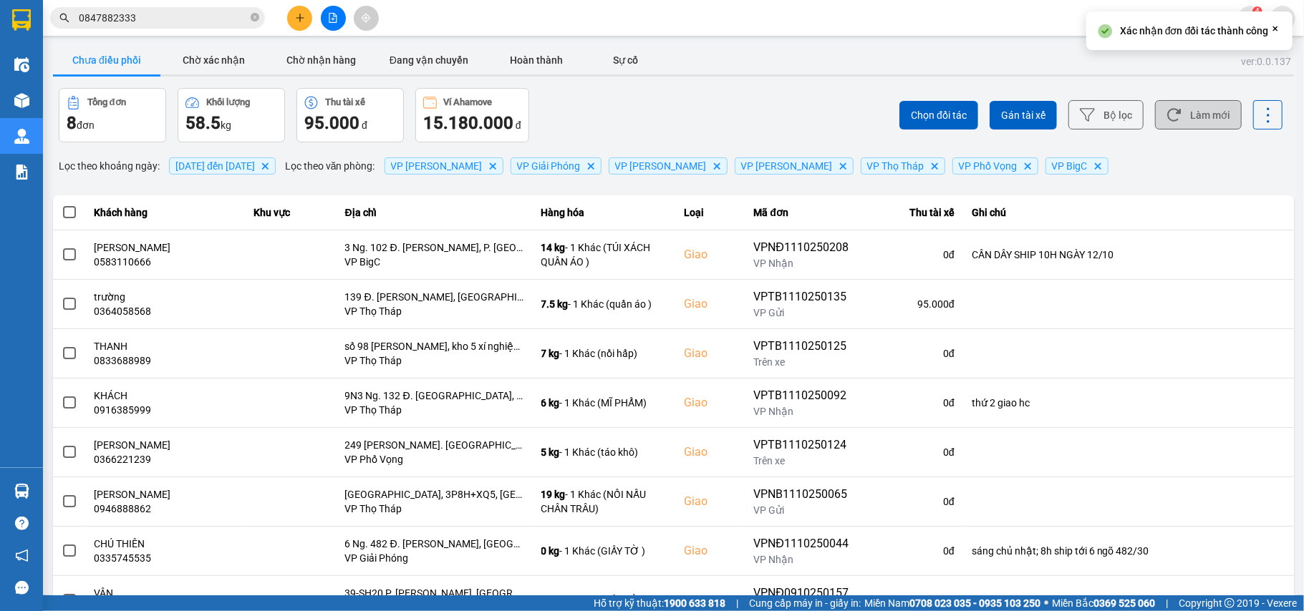
click at [1174, 115] on button "Làm mới" at bounding box center [1198, 114] width 87 height 29
click at [238, 69] on button "Chờ xác nhận" at bounding box center [213, 60] width 107 height 29
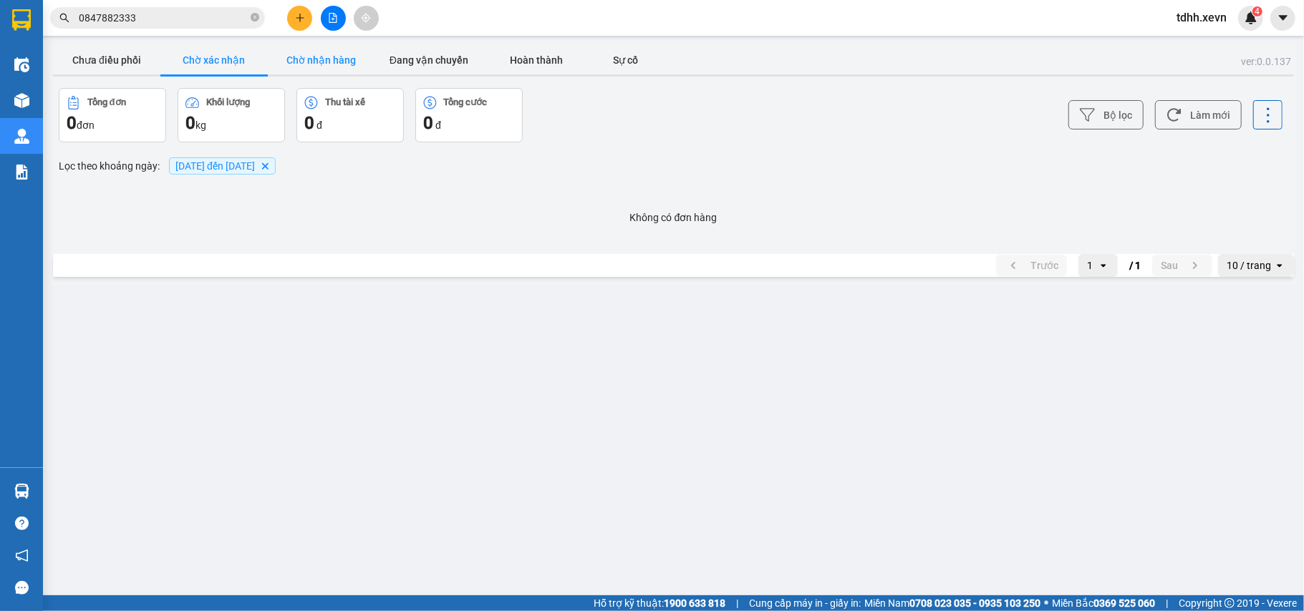
click at [305, 64] on button "Chờ nhận hàng" at bounding box center [321, 60] width 107 height 29
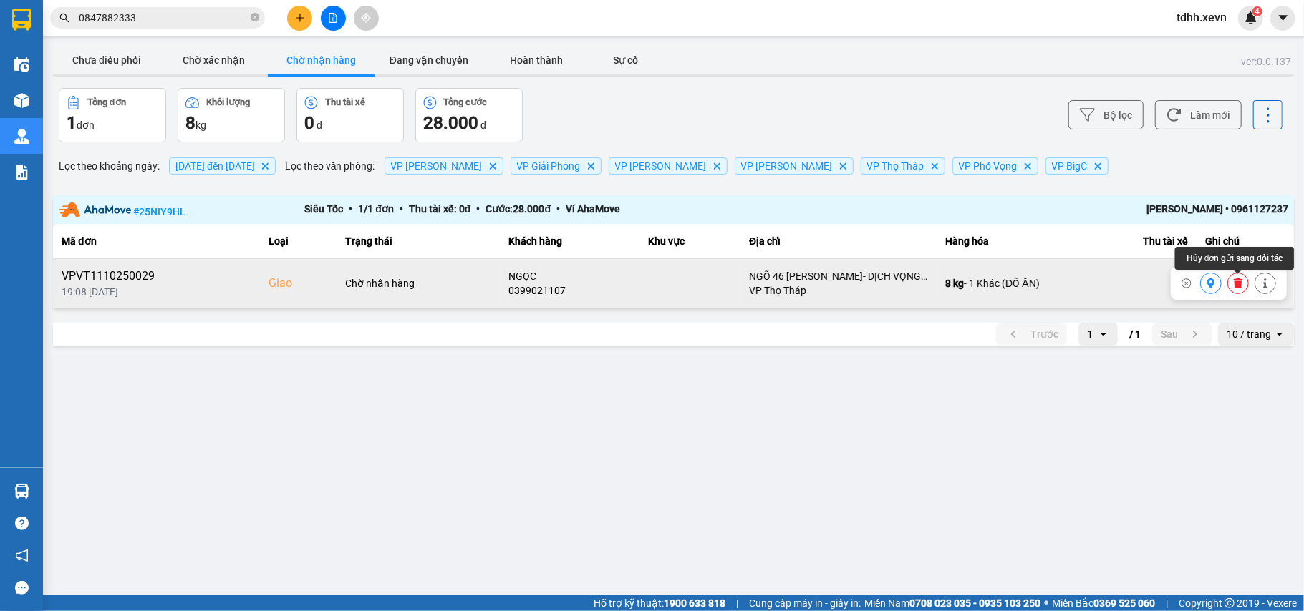
click at [1237, 293] on button at bounding box center [1238, 283] width 20 height 25
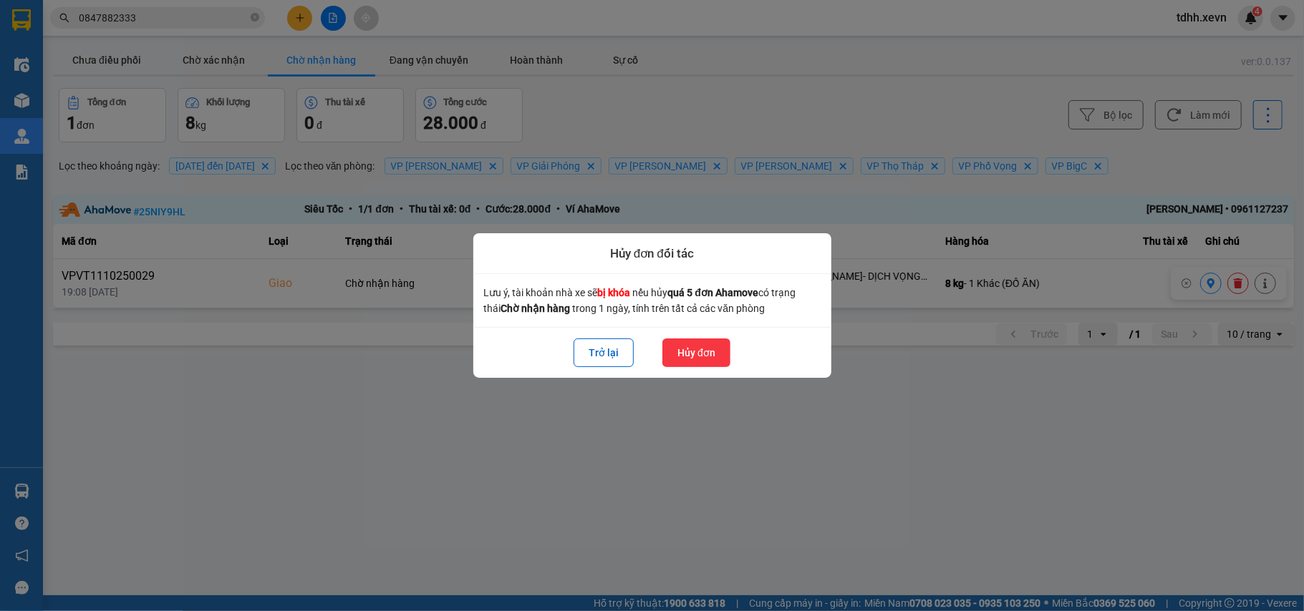
click at [703, 359] on button "Hủy đơn" at bounding box center [696, 353] width 68 height 29
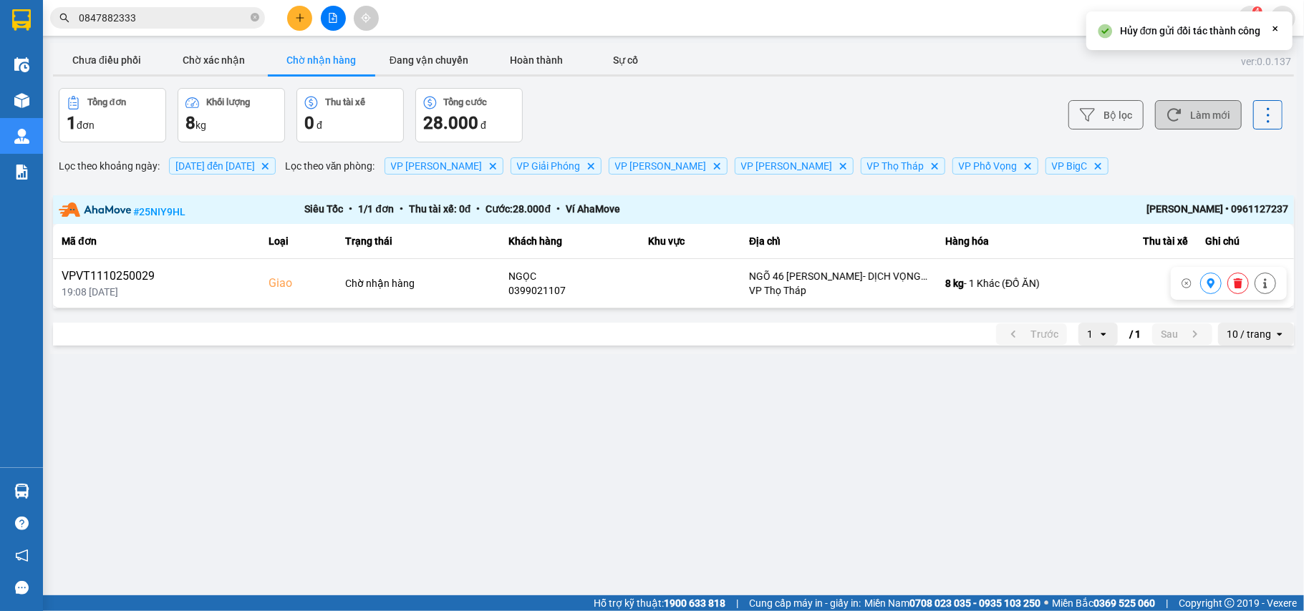
click at [1193, 125] on button "Làm mới" at bounding box center [1198, 114] width 87 height 29
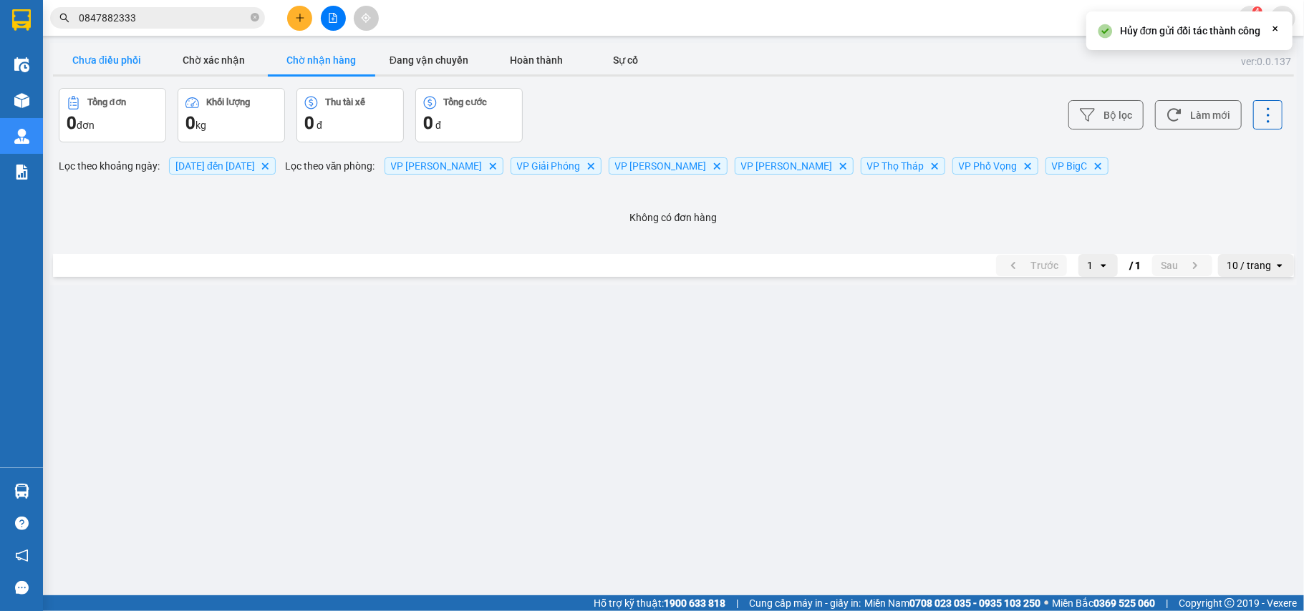
drag, startPoint x: 125, startPoint y: 67, endPoint x: 445, endPoint y: 52, distance: 320.4
click at [124, 67] on button "Chưa điều phối" at bounding box center [106, 60] width 107 height 29
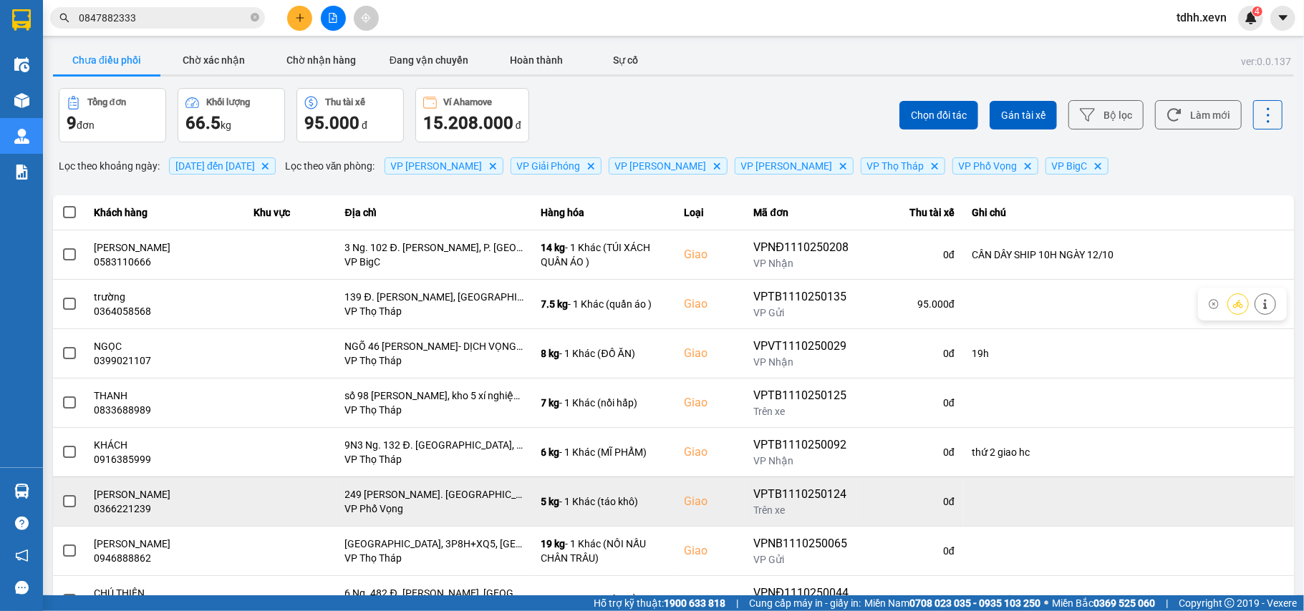
scroll to position [115, 0]
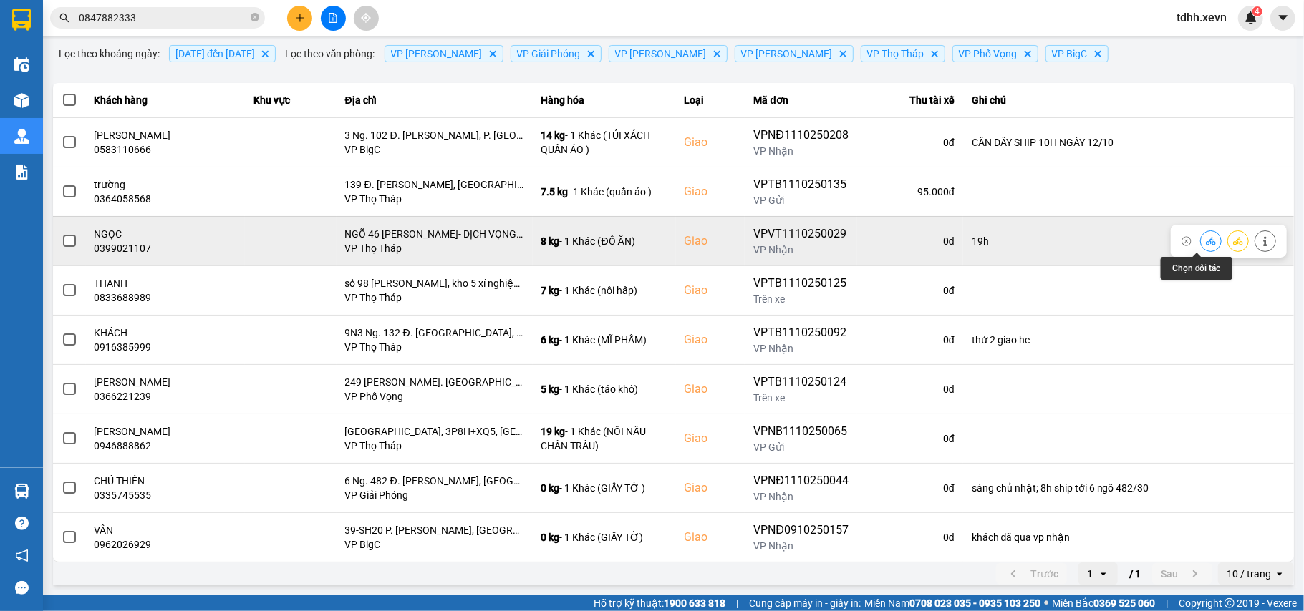
click at [1205, 236] on icon at bounding box center [1210, 241] width 10 height 10
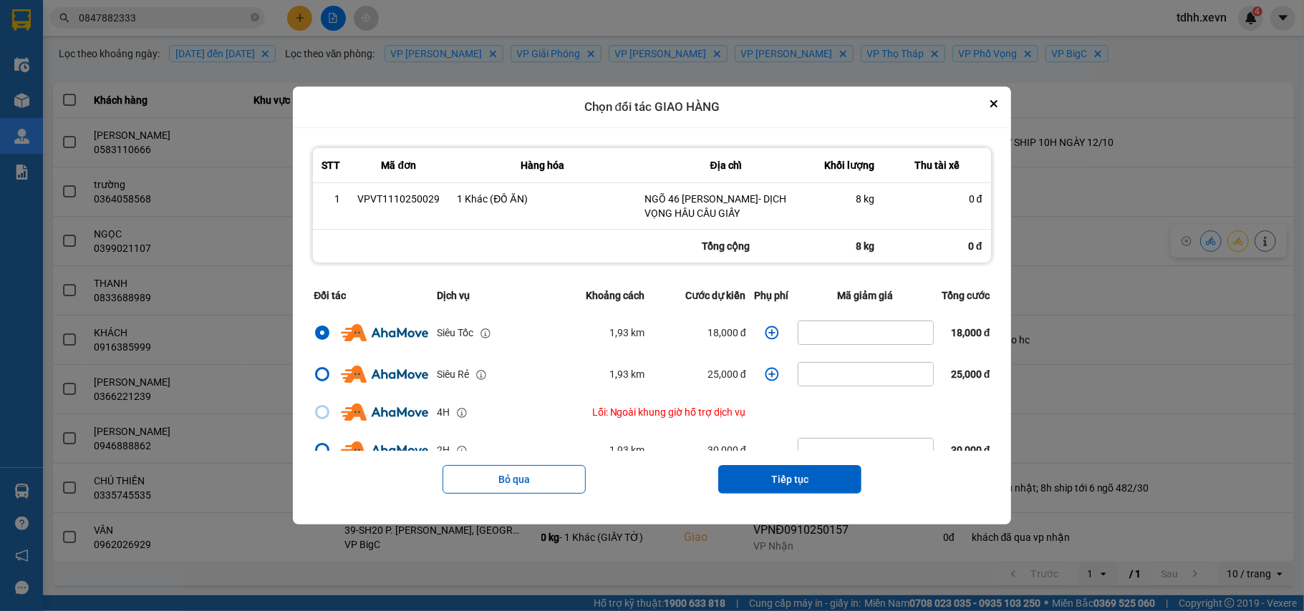
click at [767, 334] on icon "dialog" at bounding box center [772, 333] width 14 height 14
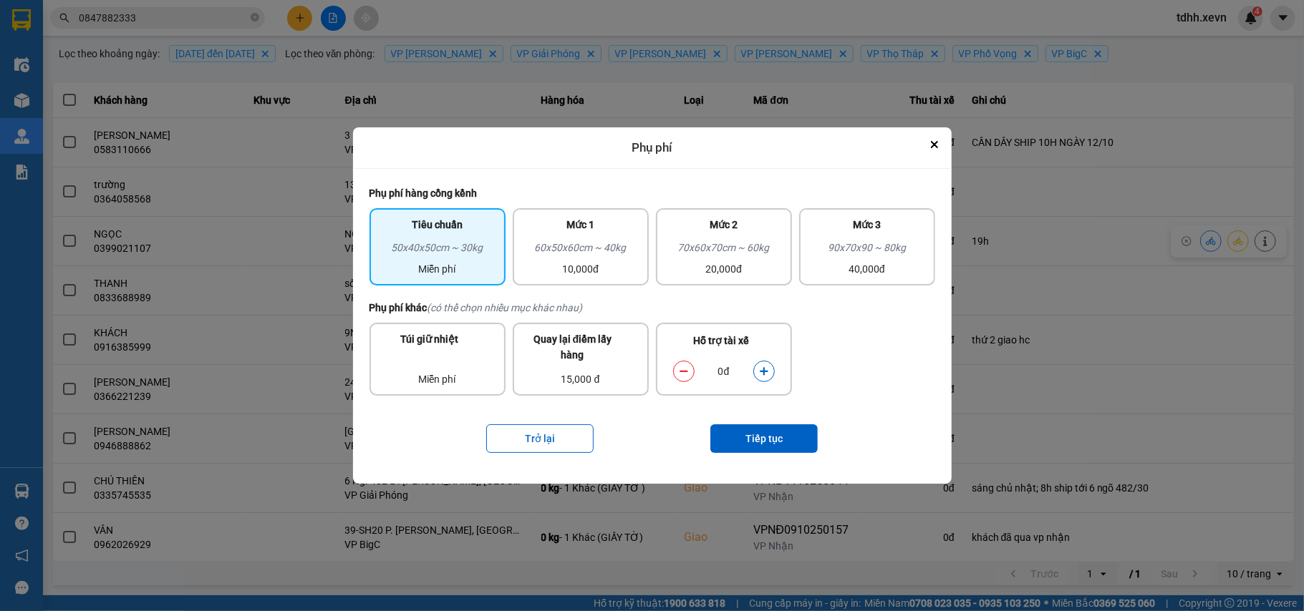
click at [760, 370] on icon "dialog" at bounding box center [764, 372] width 10 height 10
click at [748, 427] on button "Tiếp tục" at bounding box center [763, 438] width 107 height 29
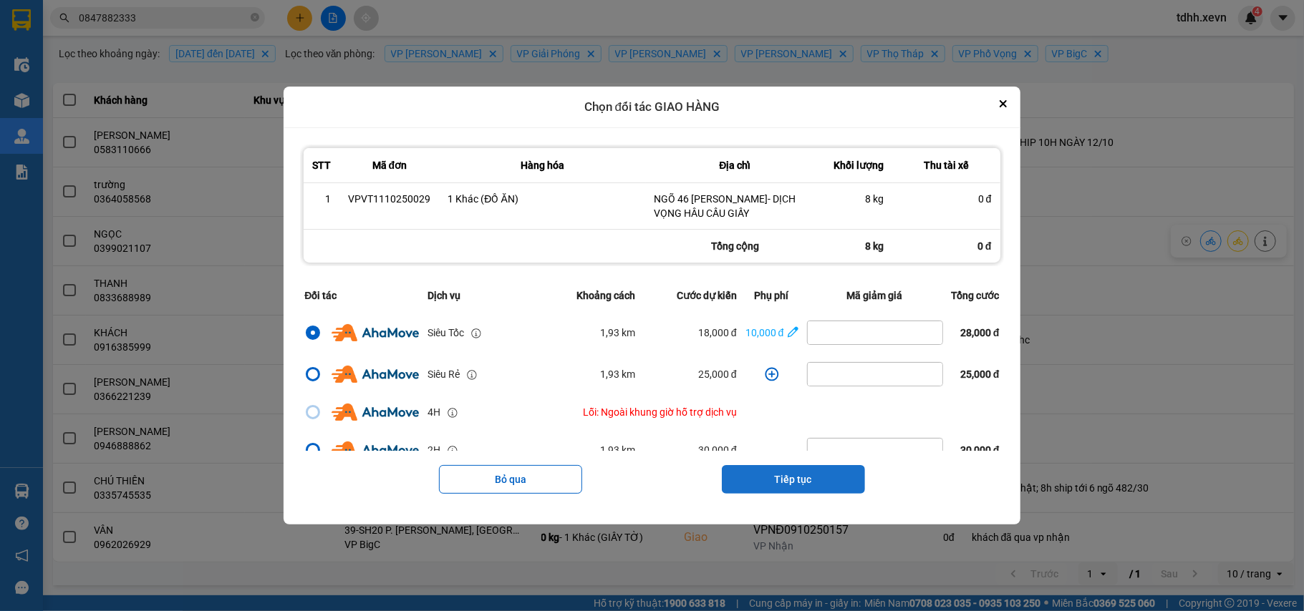
click at [793, 485] on button "Tiếp tục" at bounding box center [793, 479] width 143 height 29
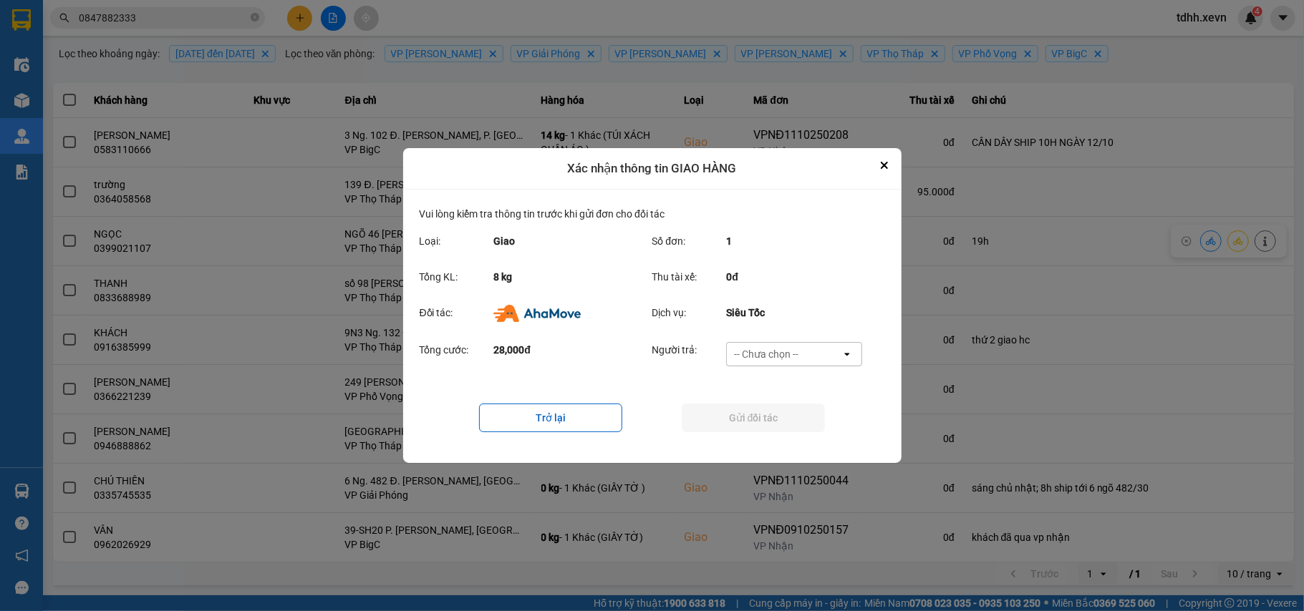
click at [806, 349] on div "-- Chưa chọn --" at bounding box center [784, 354] width 115 height 23
click at [774, 427] on div "Ví Ahamove" at bounding box center [794, 439] width 136 height 26
click at [773, 427] on button "Gửi đối tác" at bounding box center [752, 418] width 143 height 29
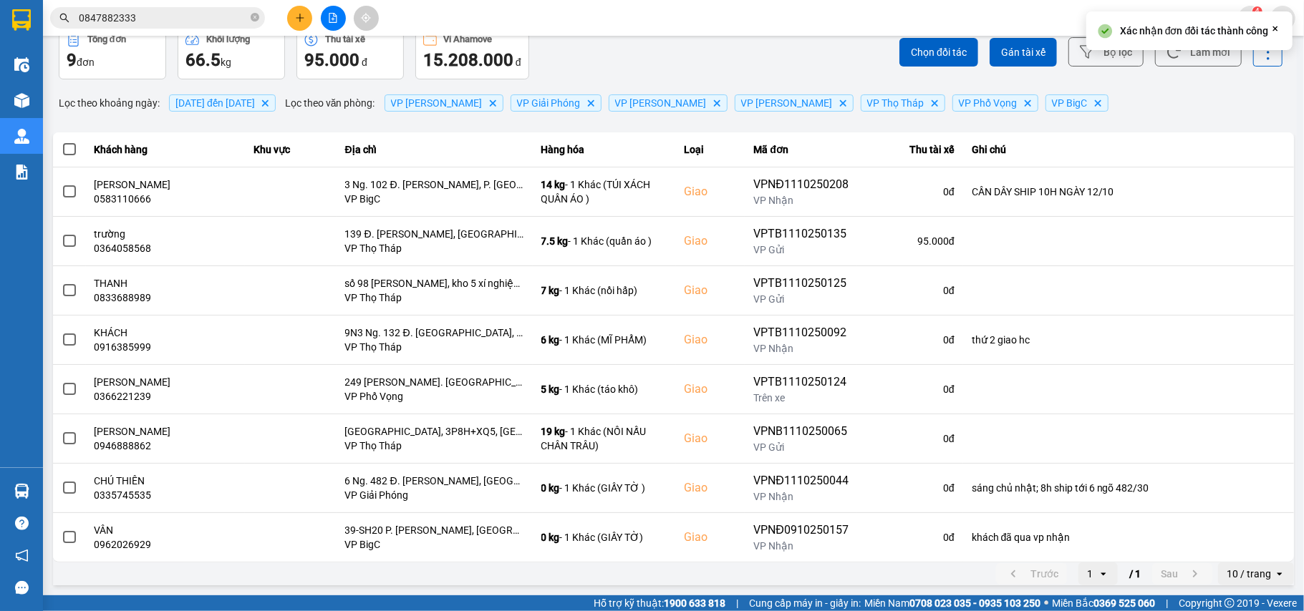
scroll to position [0, 0]
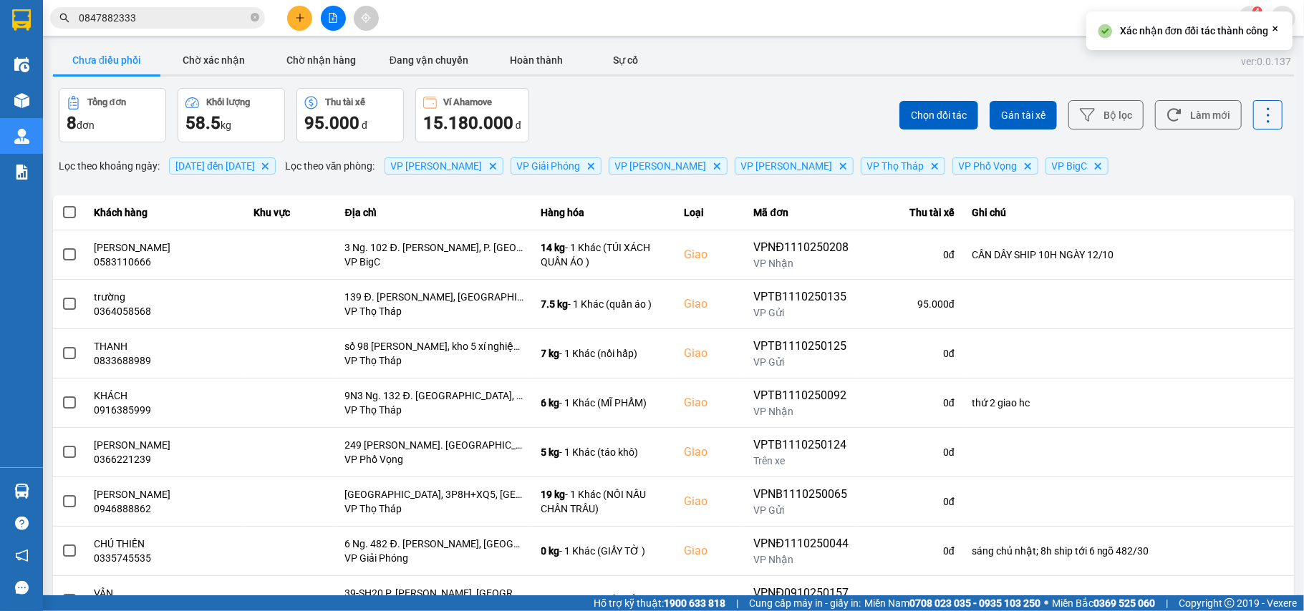
click at [1166, 116] on icon at bounding box center [1173, 114] width 15 height 15
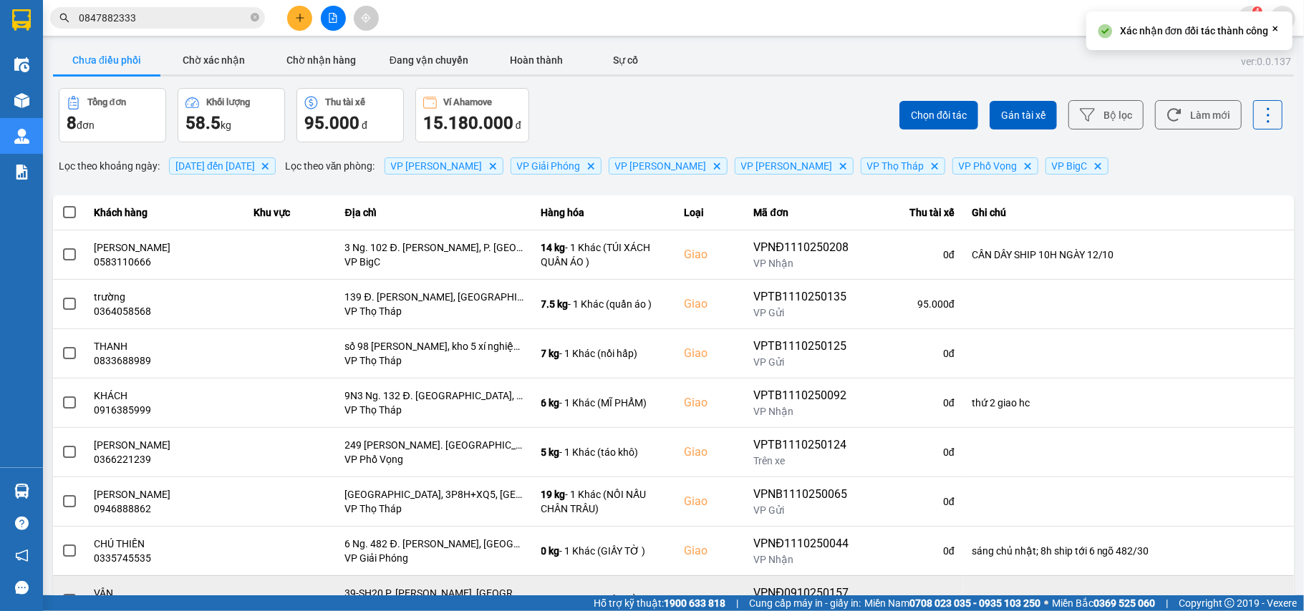
scroll to position [64, 0]
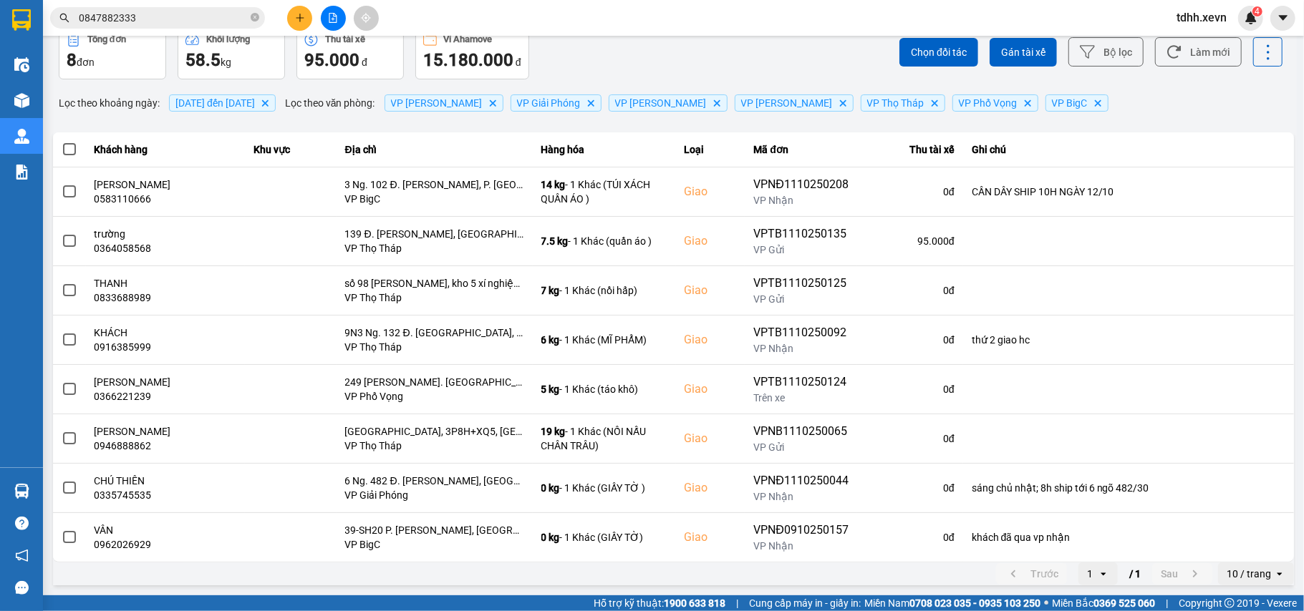
click at [1170, 60] on button "Làm mới" at bounding box center [1198, 51] width 87 height 29
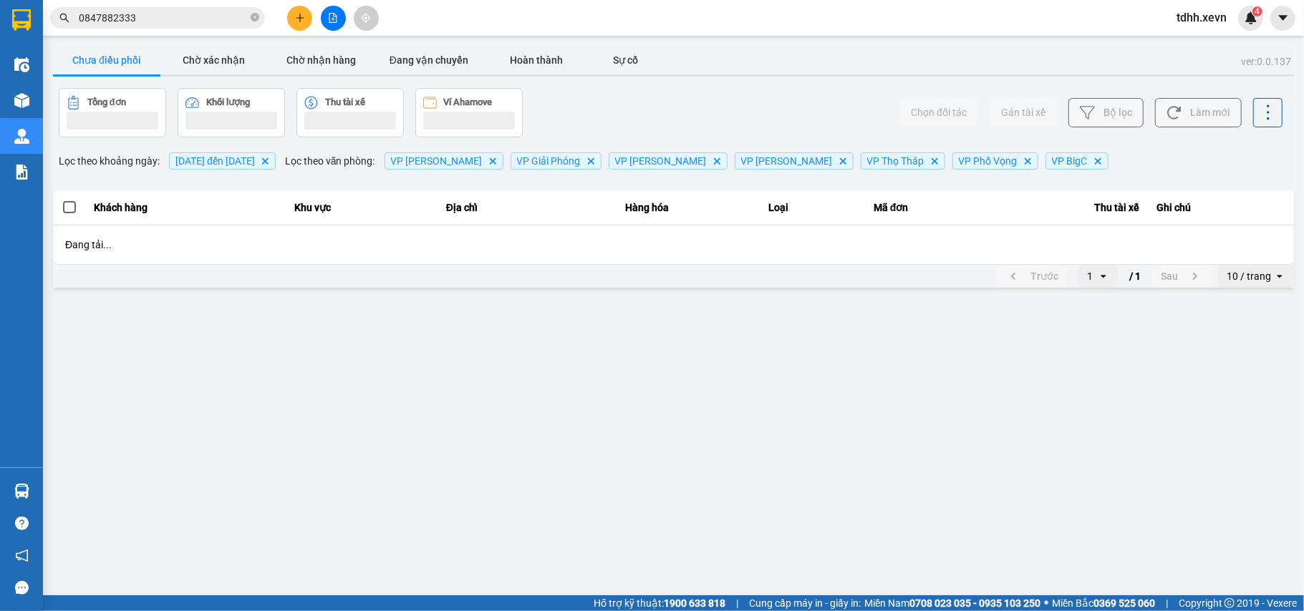
scroll to position [0, 0]
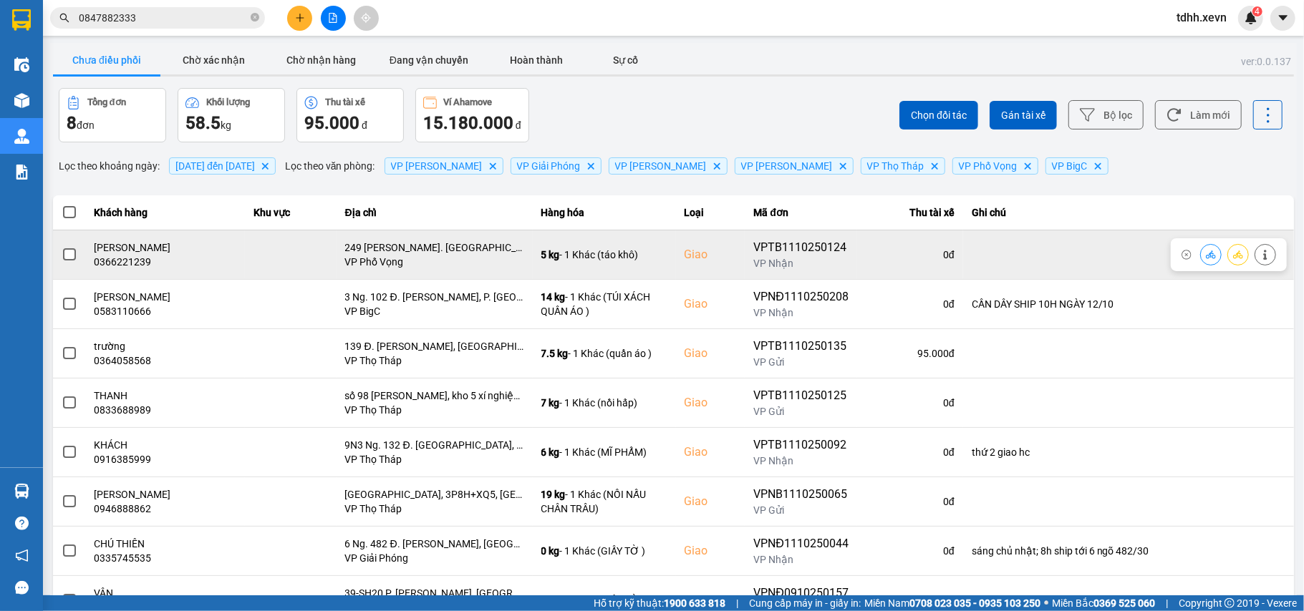
click at [135, 264] on div "0366221239" at bounding box center [165, 262] width 142 height 14
click at [132, 264] on div "0366221239" at bounding box center [165, 262] width 142 height 14
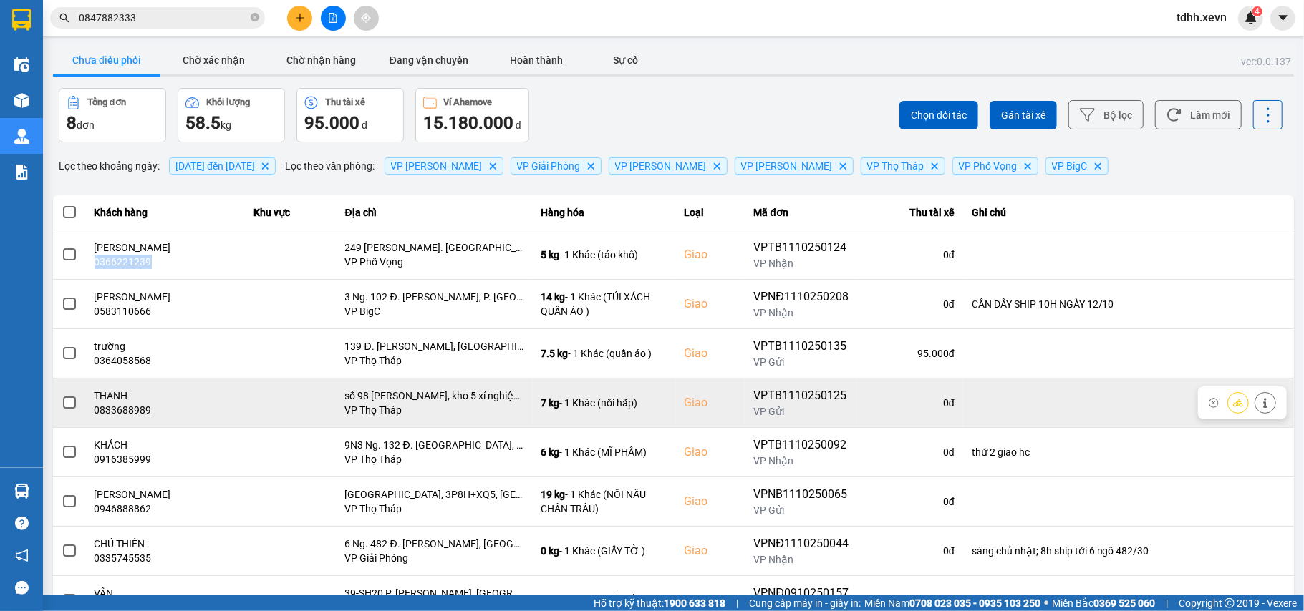
scroll to position [64, 0]
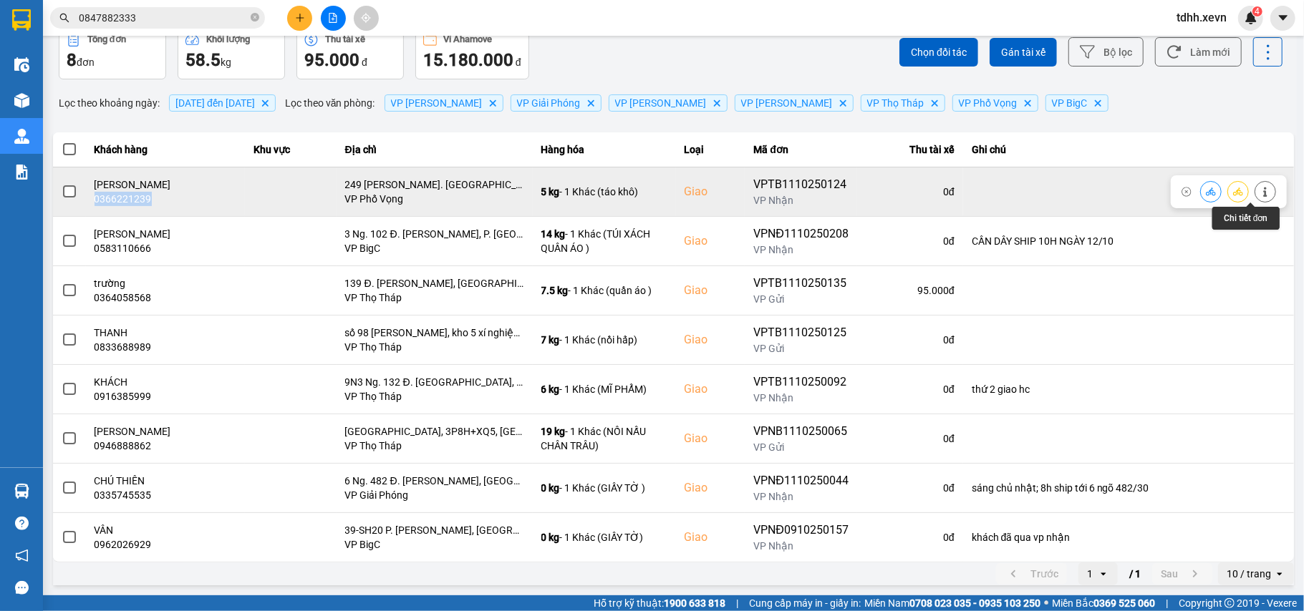
click at [1257, 198] on button at bounding box center [1265, 191] width 20 height 25
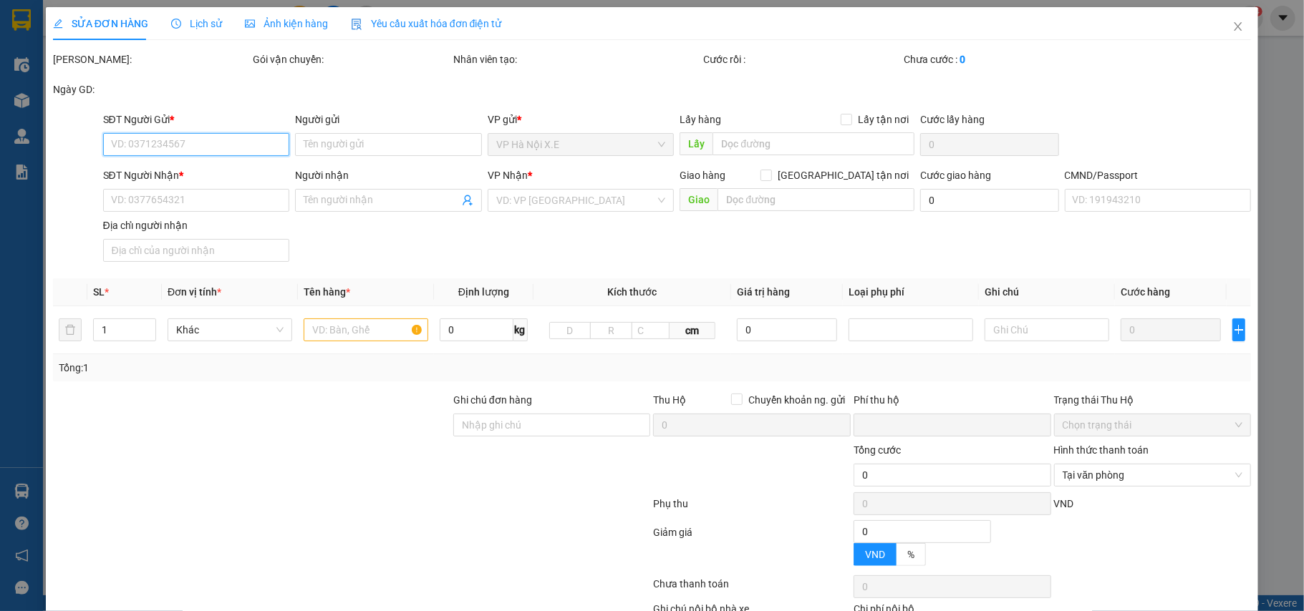
type input "0942271973"
type input "KHUÊ"
type input "0366221239"
type input "hoài thu"
checkbox input "true"
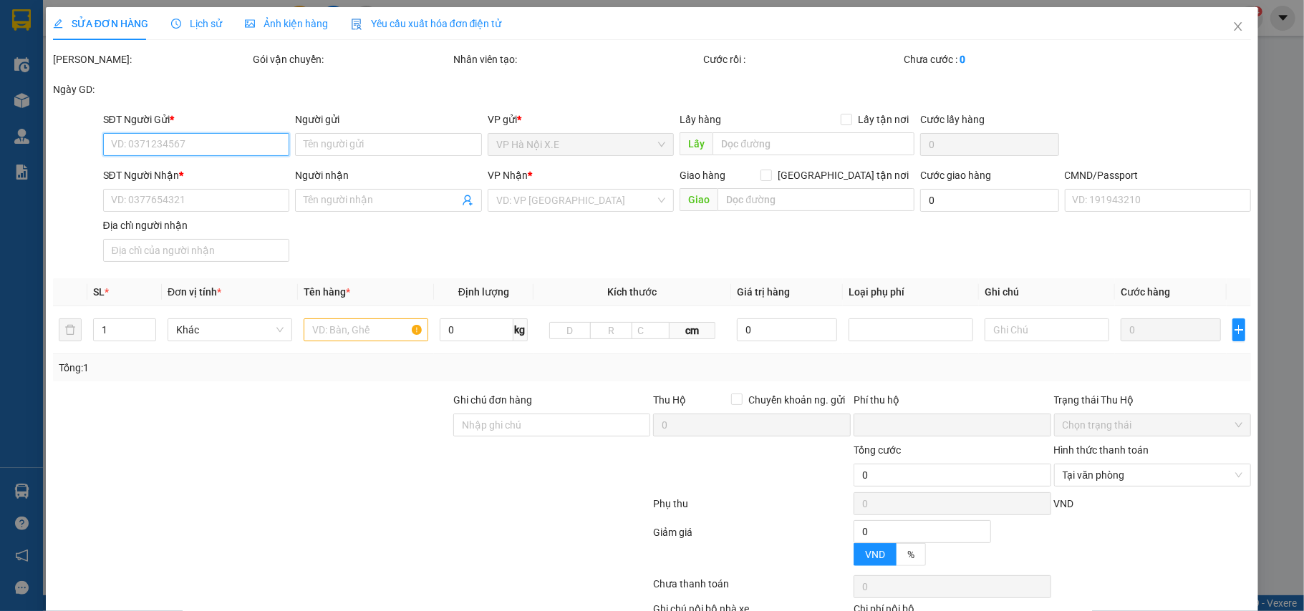
type input "249 Ng. Chợ Khâm Thiên, Phương Liên, Đống Đa, Hà Nội, Việt Nam"
type input "1"
type input "0"
type input "75.000"
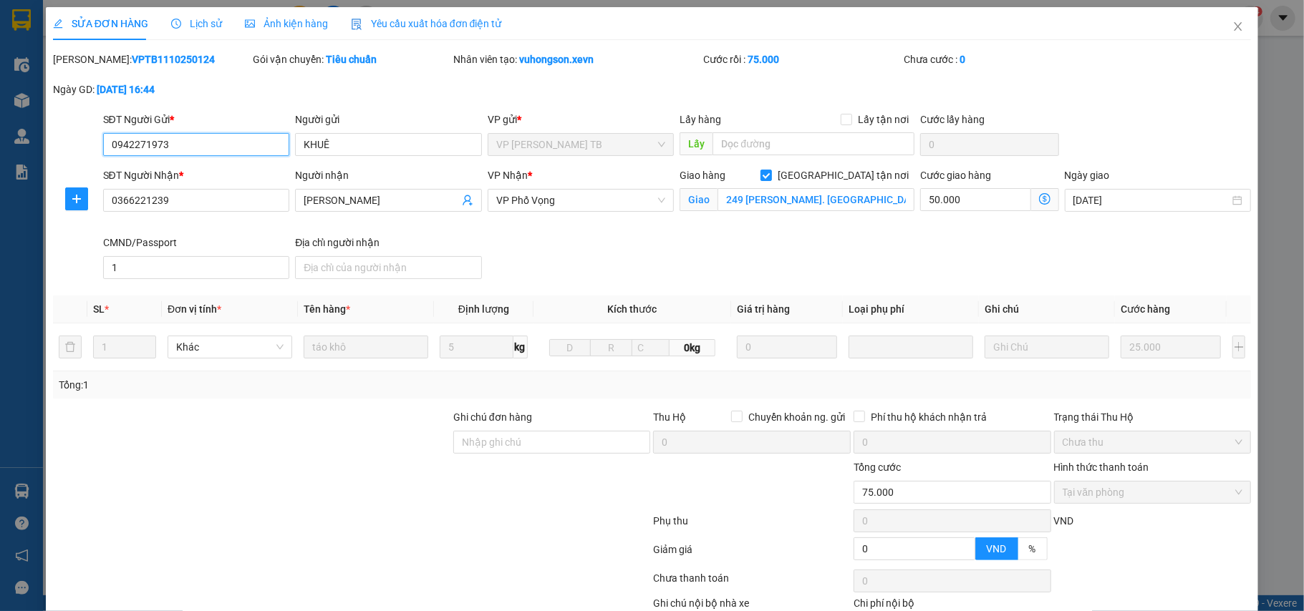
drag, startPoint x: 172, startPoint y: 146, endPoint x: 49, endPoint y: 144, distance: 122.4
click at [49, 144] on div "SỬA ĐƠN HÀNG Lịch sử Ảnh kiện hàng Yêu cầu xuất hóa đơn điện tử Total Paid Fee …" at bounding box center [652, 345] width 1213 height 677
click at [1221, 18] on span "Close" at bounding box center [1238, 27] width 40 height 40
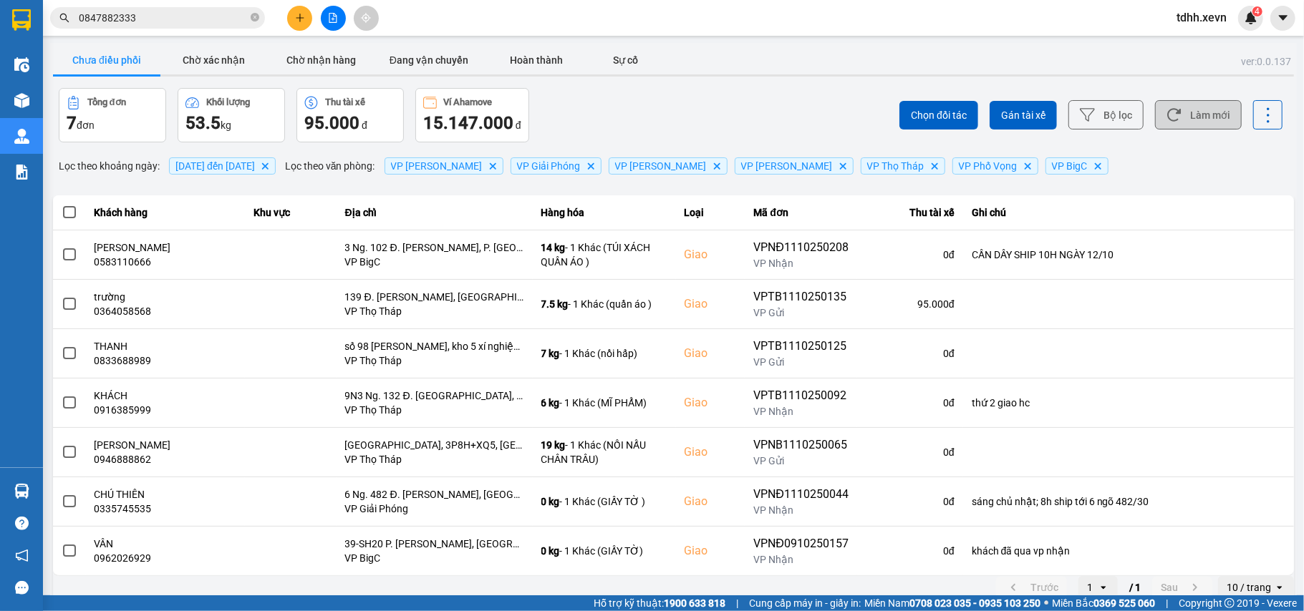
click at [1207, 115] on button "Làm mới" at bounding box center [1198, 114] width 87 height 29
click at [1178, 110] on button "Làm mới" at bounding box center [1198, 114] width 87 height 29
click at [238, 58] on button "Chờ xác nhận" at bounding box center [213, 60] width 107 height 29
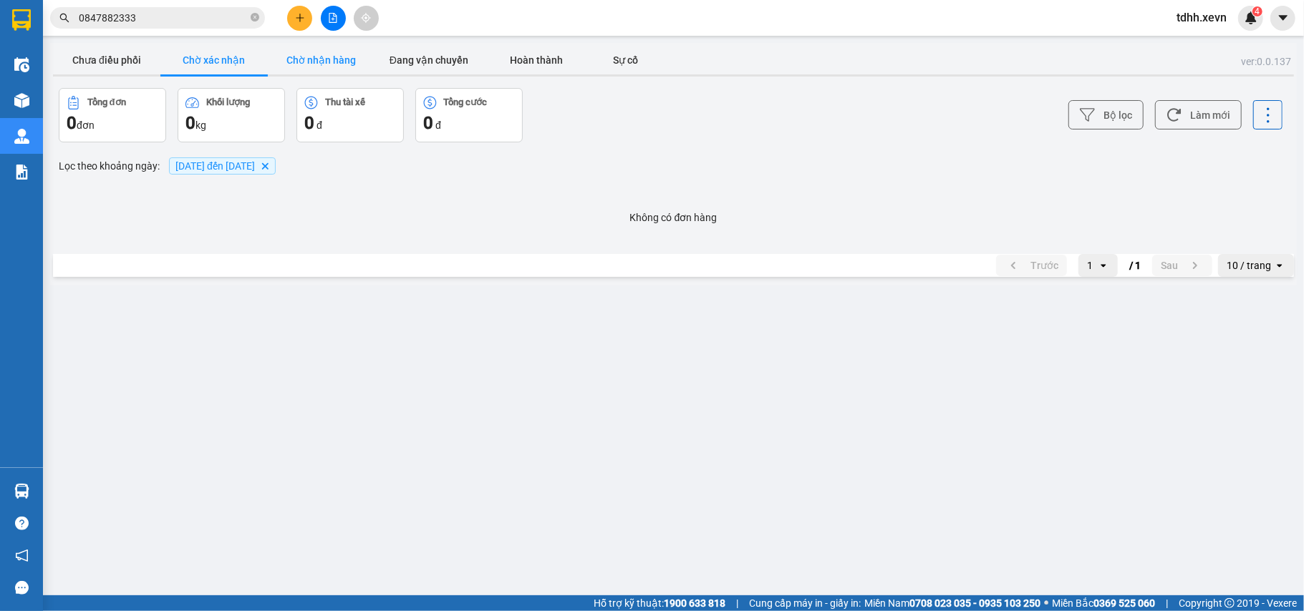
click at [339, 66] on button "Chờ nhận hàng" at bounding box center [321, 60] width 107 height 29
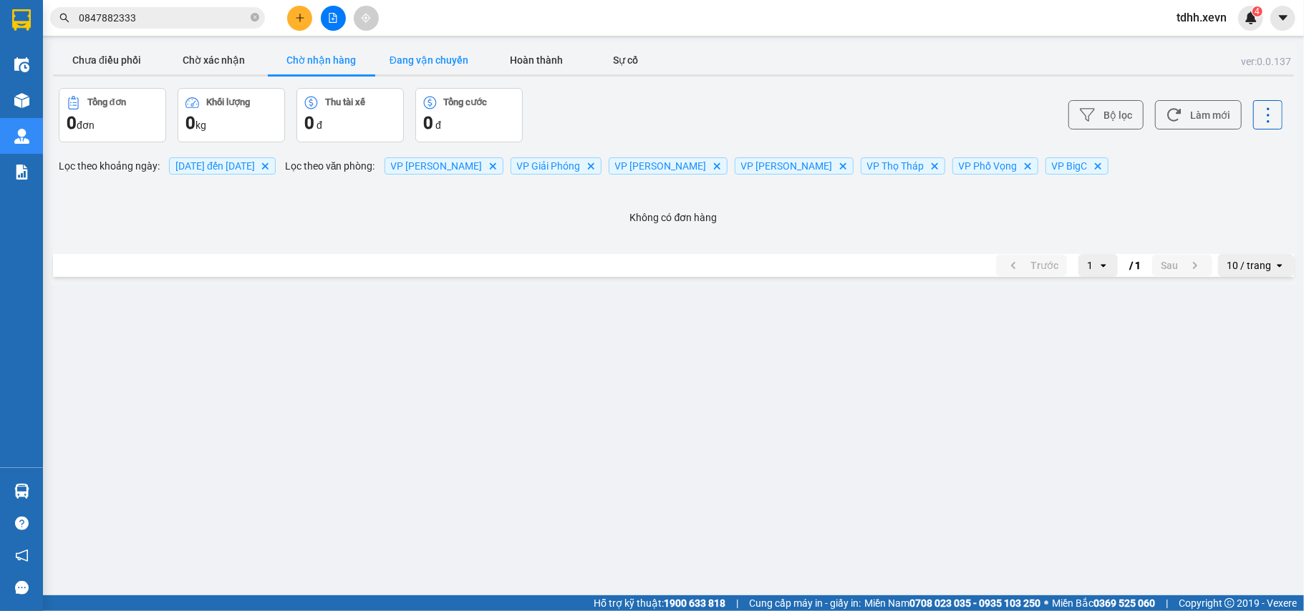
click at [410, 70] on button "Đang vận chuyển" at bounding box center [428, 60] width 107 height 29
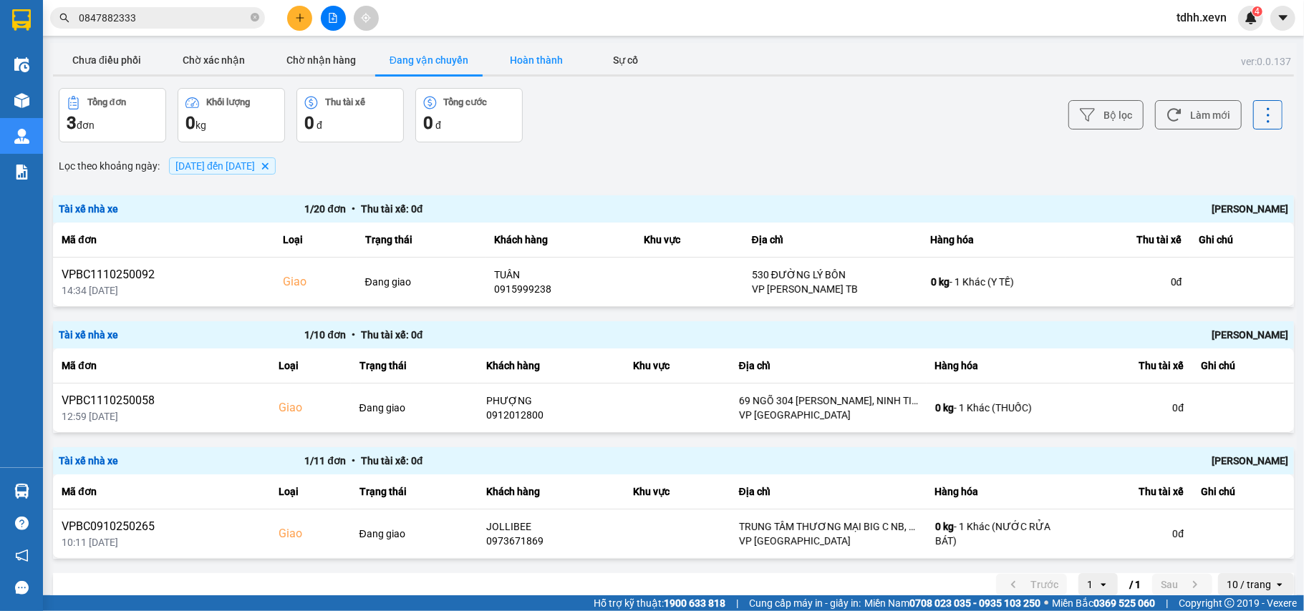
click at [540, 69] on button "Hoàn thành" at bounding box center [535, 60] width 107 height 29
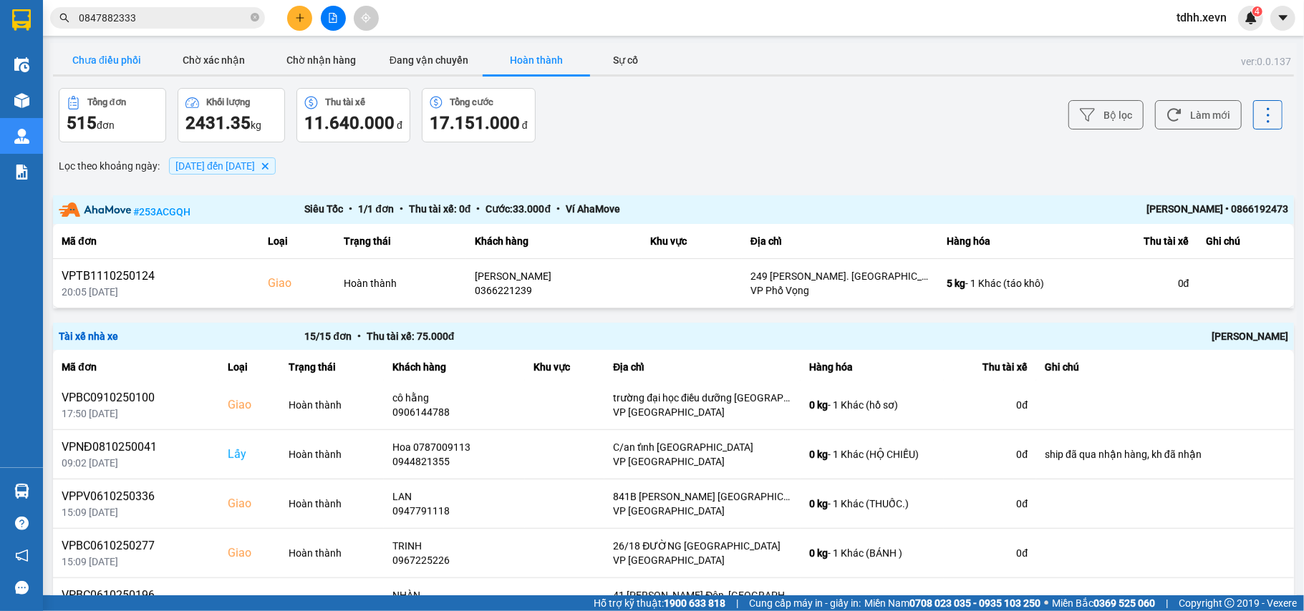
click at [116, 63] on button "Chưa điều phối" at bounding box center [106, 60] width 107 height 29
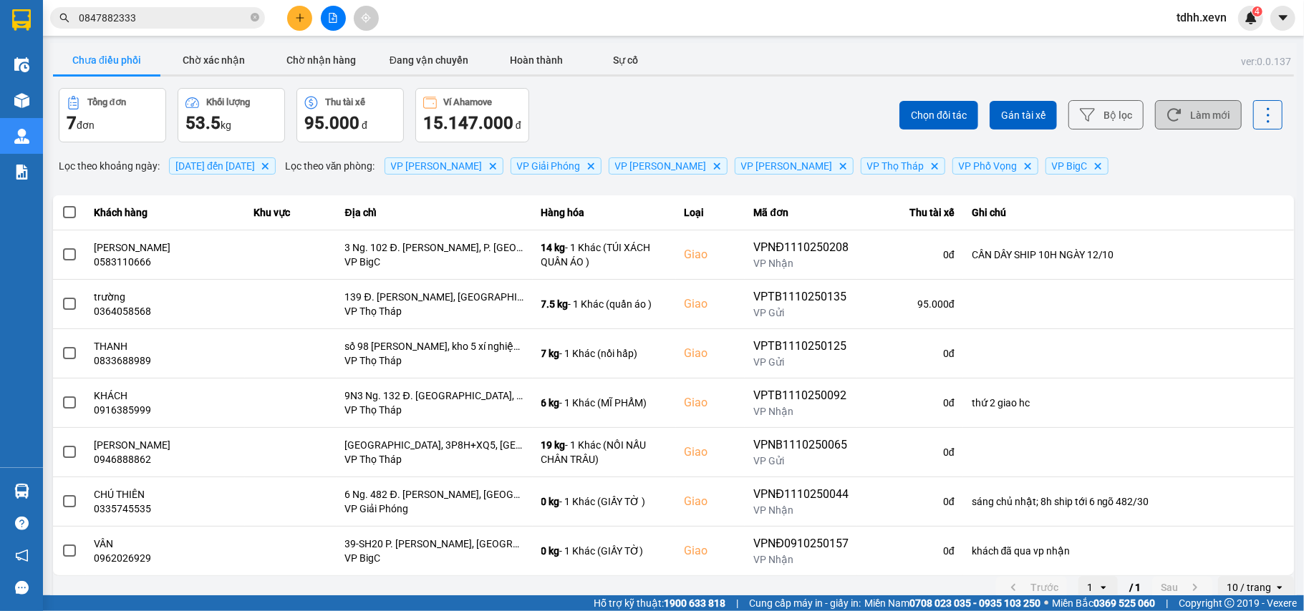
click at [1191, 123] on button "Làm mới" at bounding box center [1198, 114] width 87 height 29
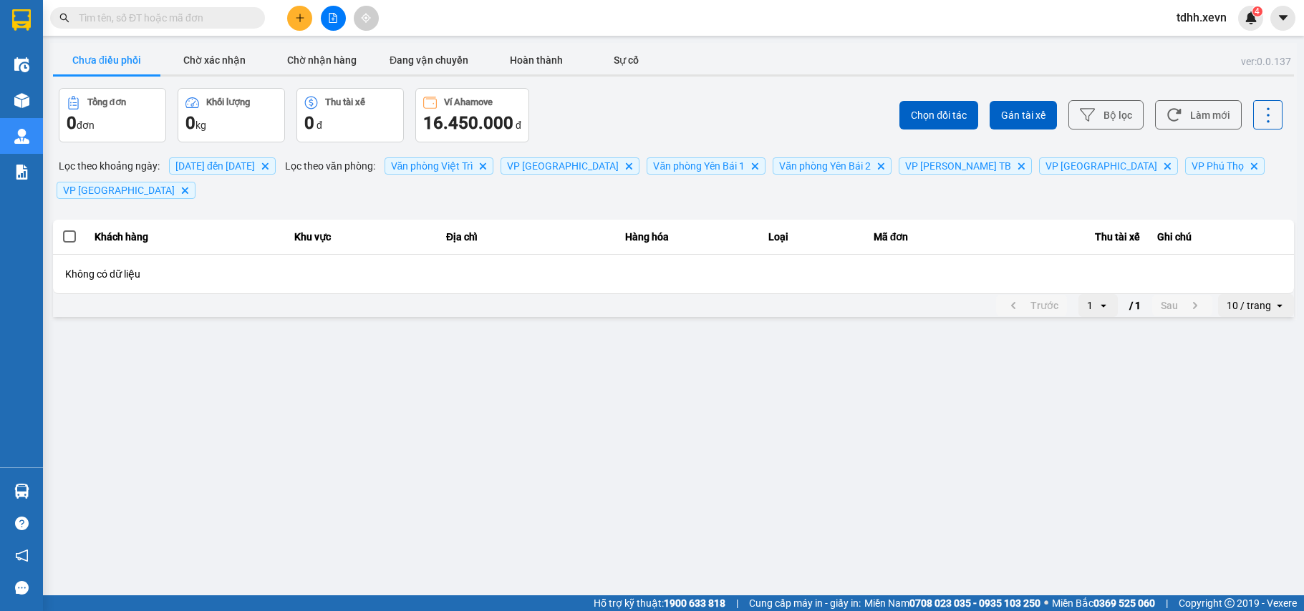
click at [110, 13] on input "text" at bounding box center [163, 18] width 169 height 16
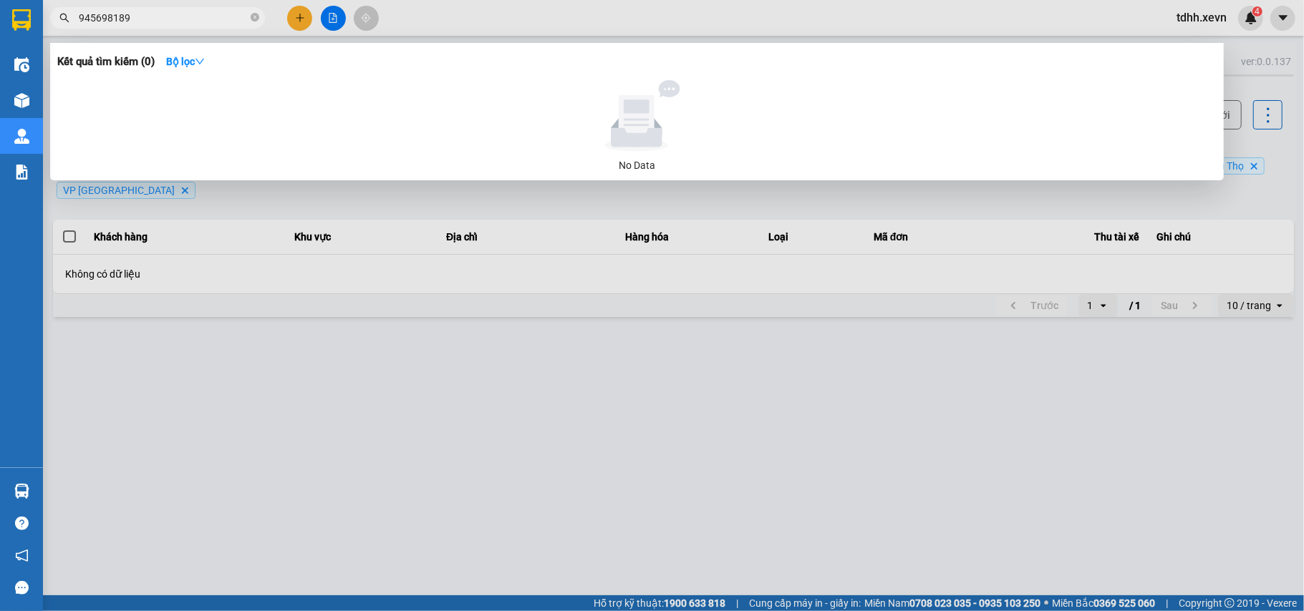
click at [79, 21] on input "945698189" at bounding box center [163, 18] width 169 height 16
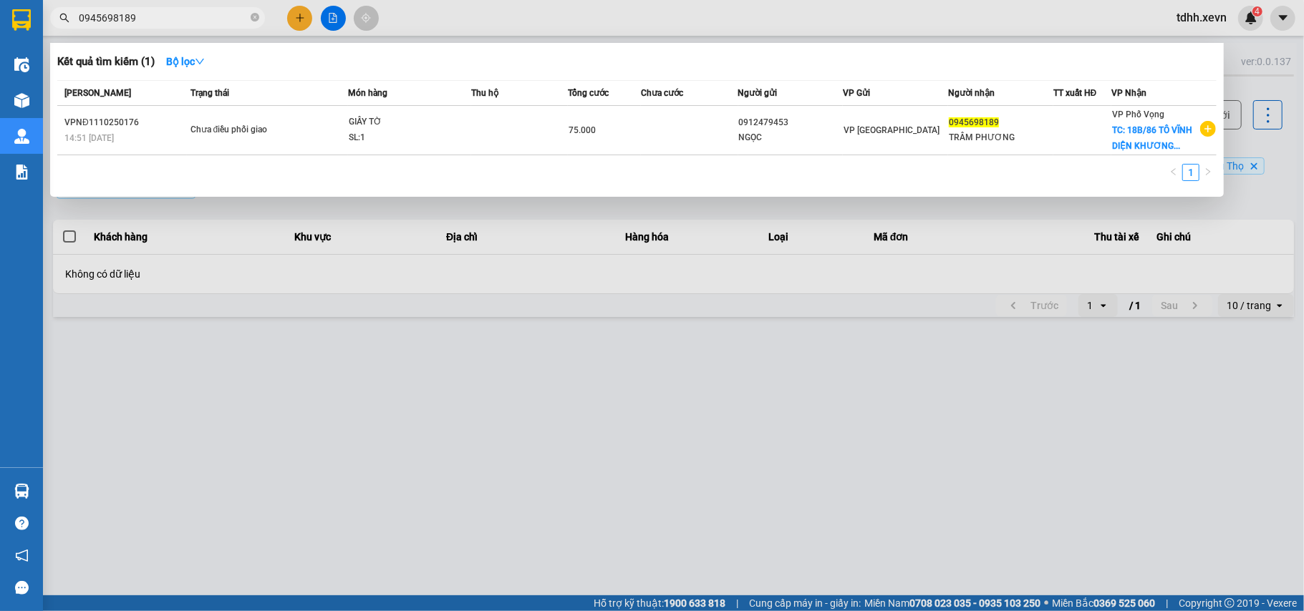
type input "0945698189"
